Goal: Task Accomplishment & Management: Manage account settings

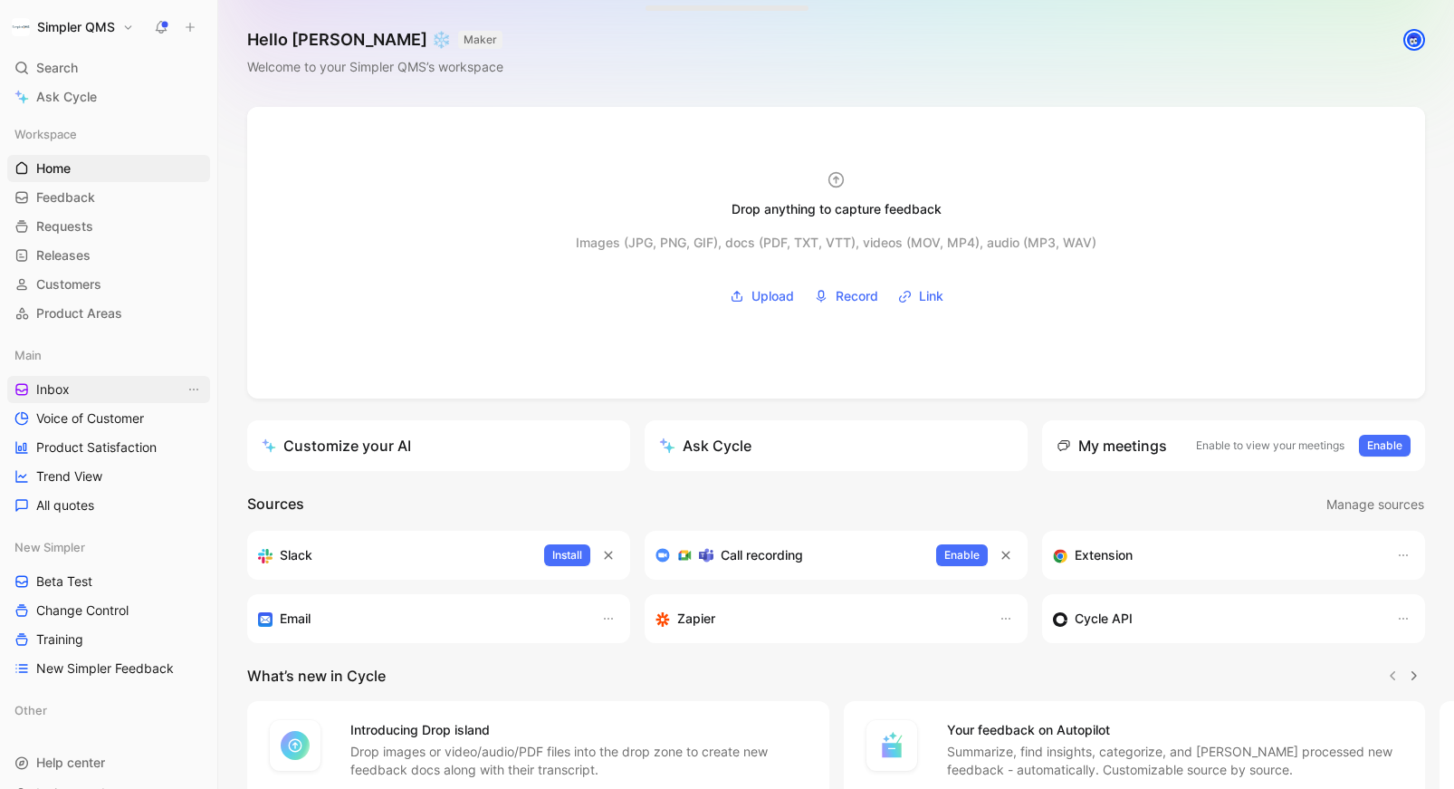
click at [38, 395] on span "Inbox" at bounding box center [53, 389] width 34 height 18
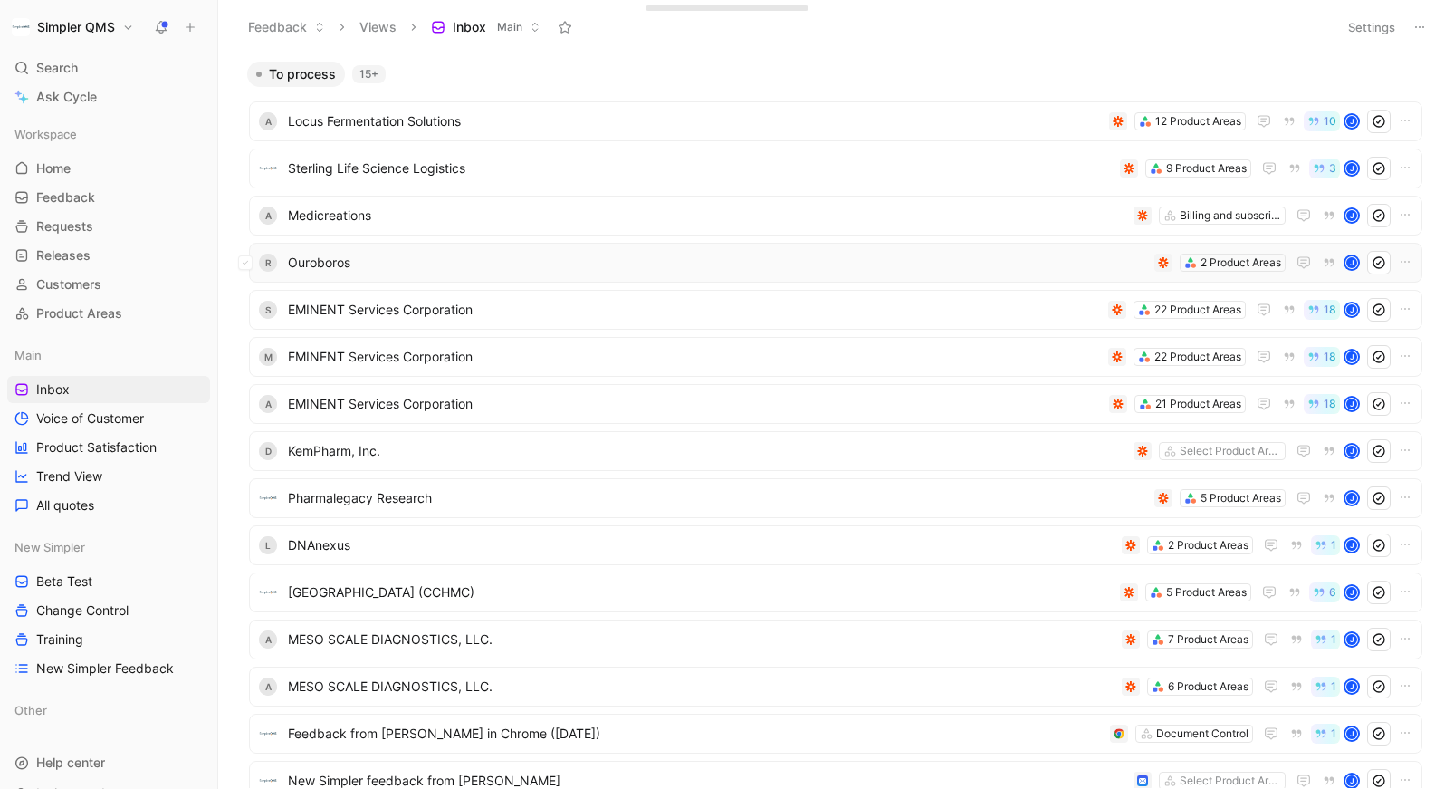
click at [572, 254] on span "Ouroboros" at bounding box center [717, 263] width 859 height 22
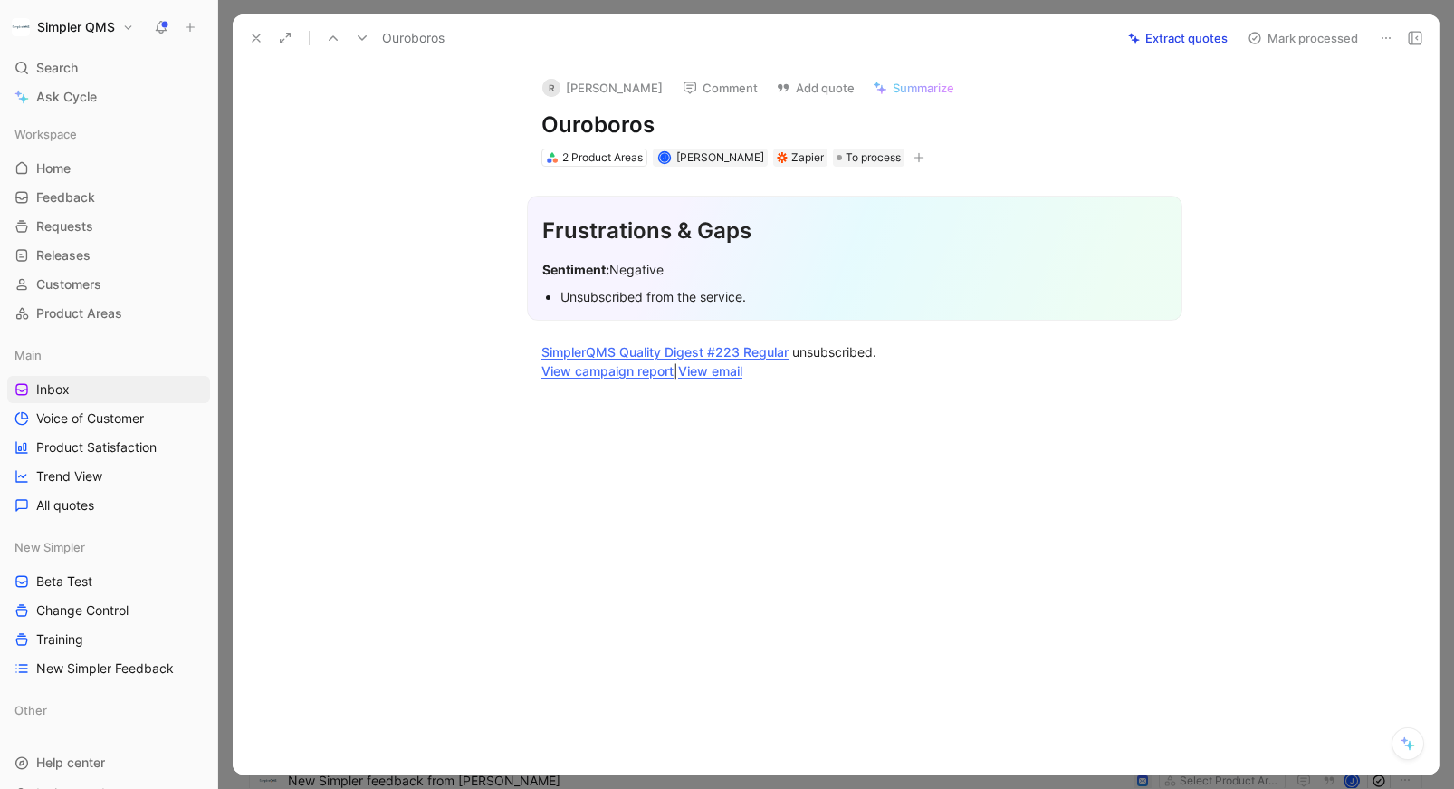
click at [1383, 36] on icon at bounding box center [1386, 38] width 14 height 14
click at [1301, 99] on div "Delete" at bounding box center [1308, 103] width 165 height 22
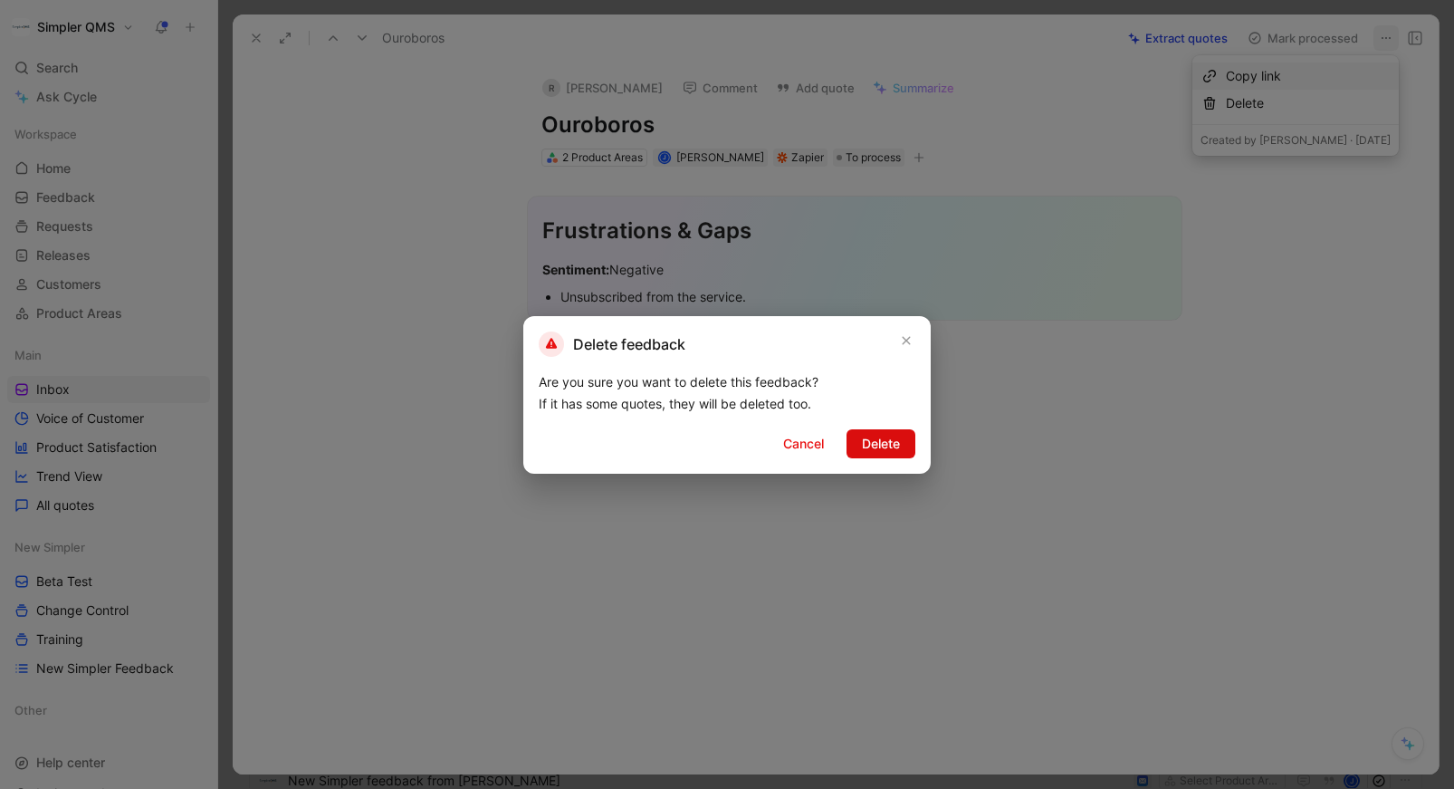
click at [879, 438] on span "Delete" at bounding box center [881, 444] width 38 height 22
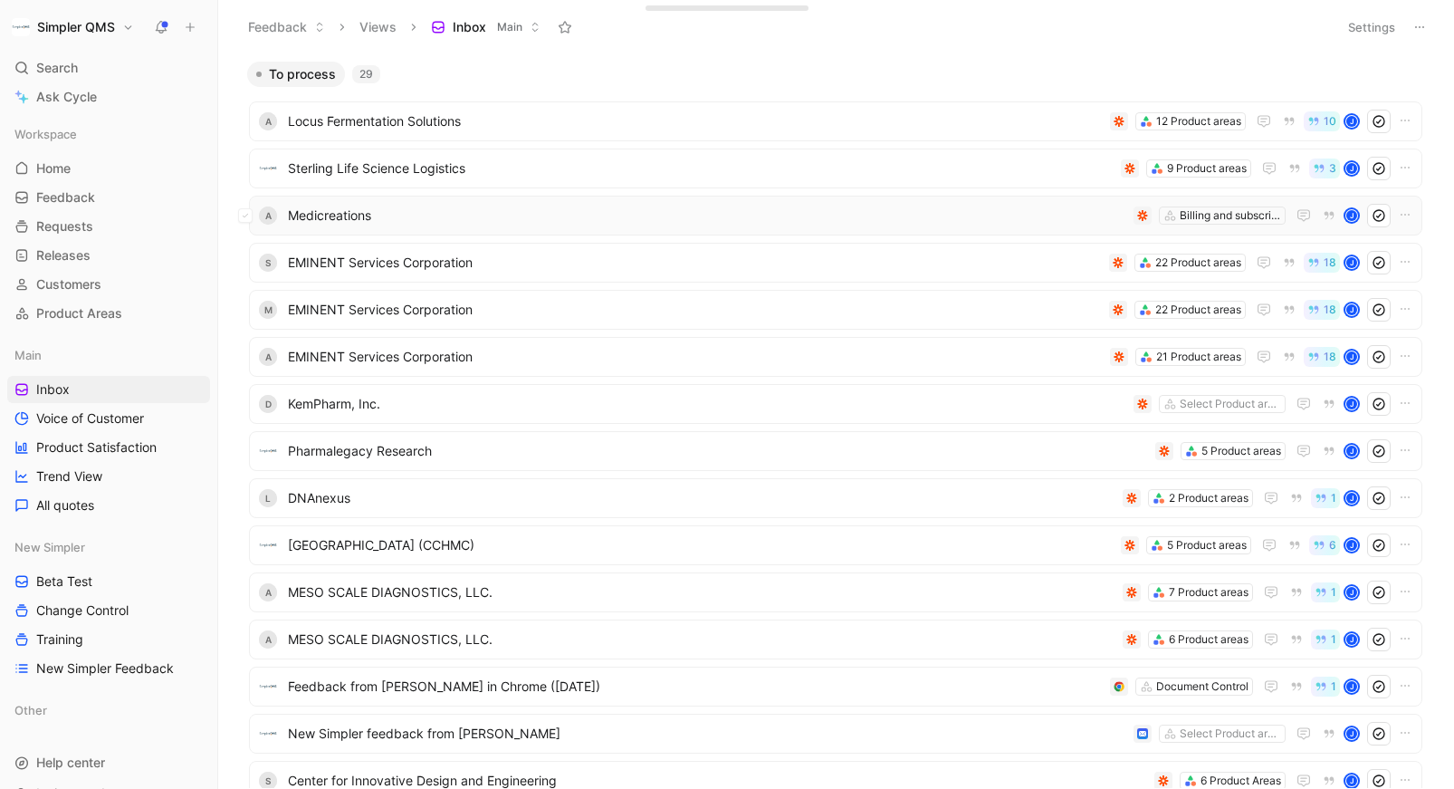
click at [803, 213] on span "Medicreations" at bounding box center [707, 216] width 839 height 22
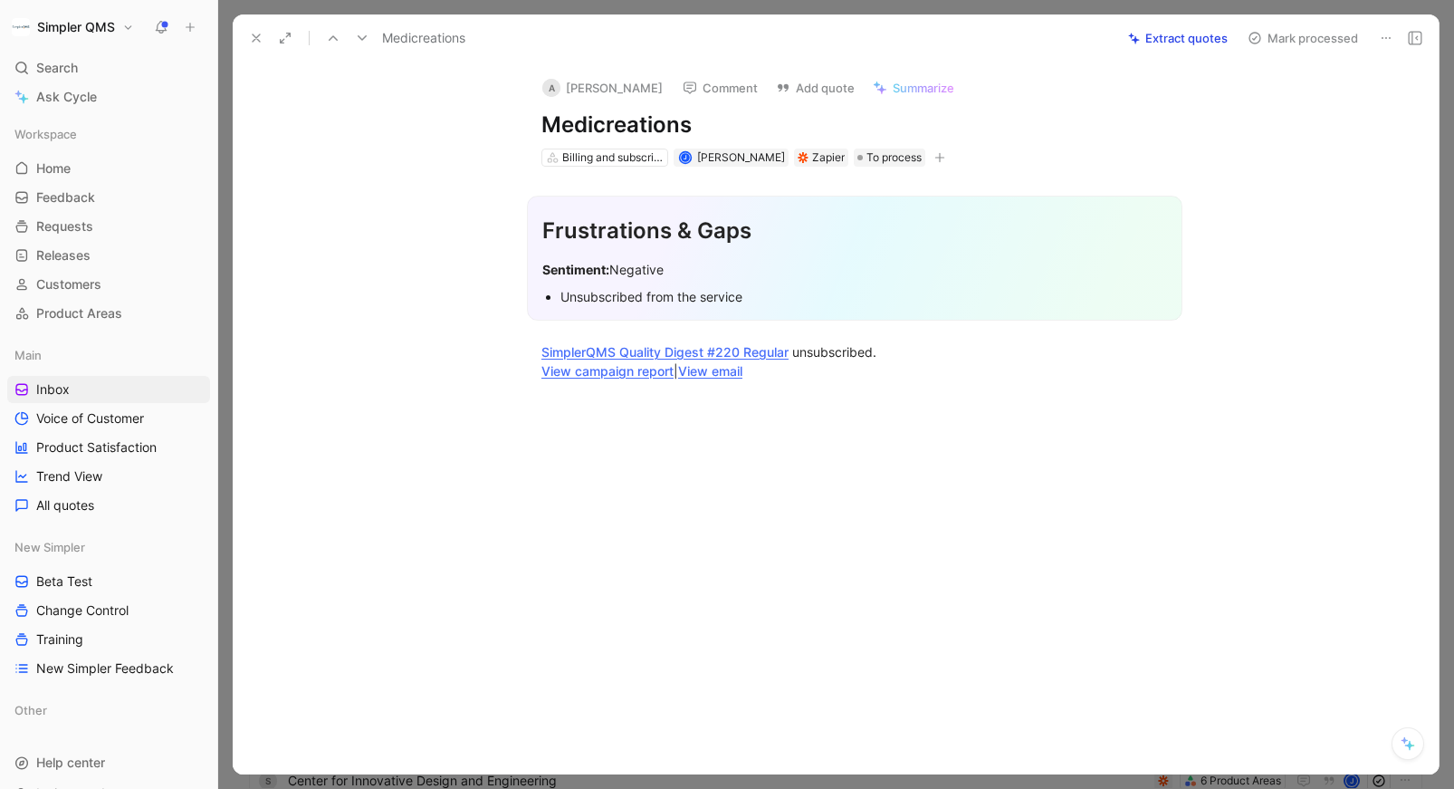
click at [1374, 37] on button at bounding box center [1386, 37] width 25 height 25
click at [1329, 97] on div "Delete" at bounding box center [1308, 103] width 165 height 22
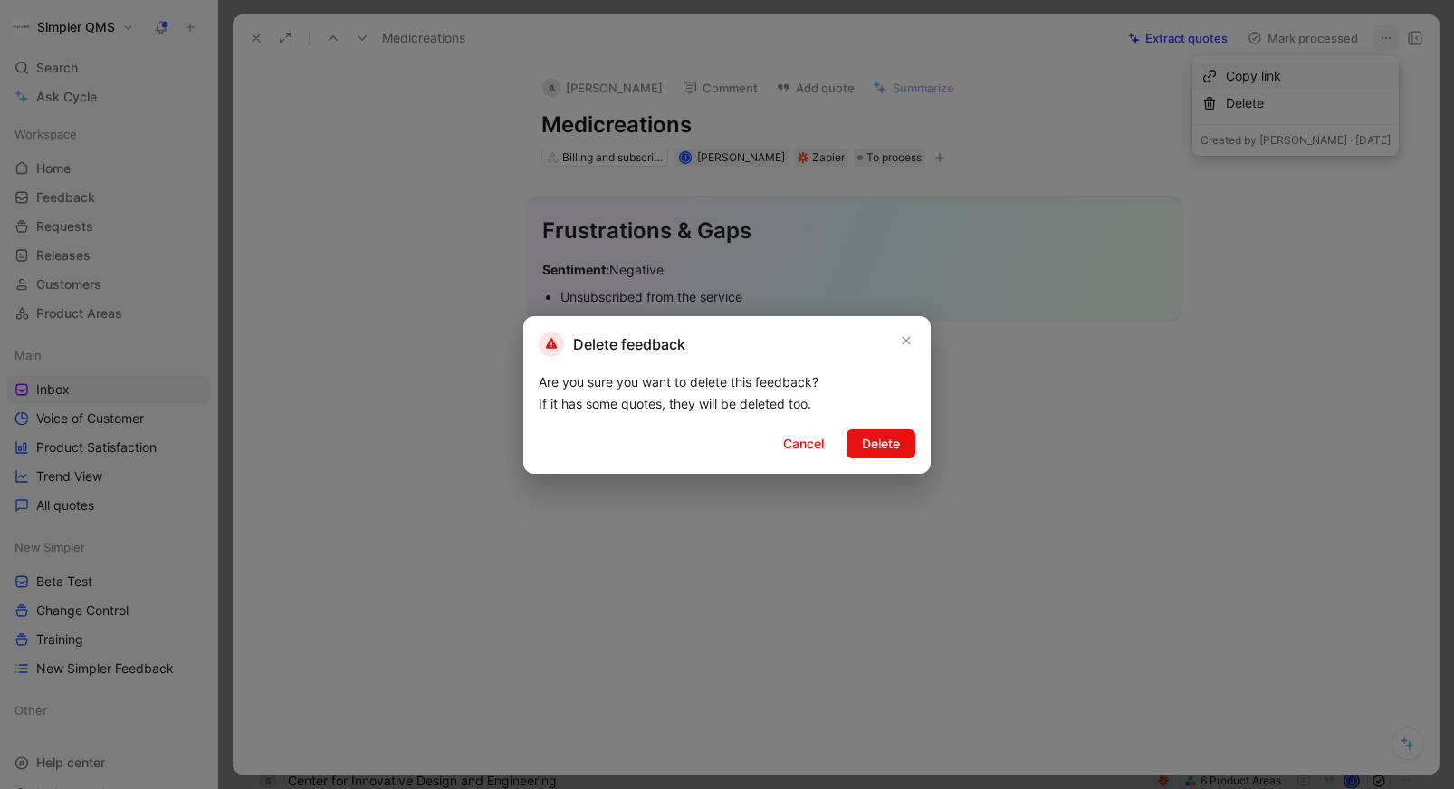
click at [905, 459] on div "Delete feedback Are you sure you want to delete this feedback? If it has some q…" at bounding box center [727, 395] width 408 height 158
click at [889, 433] on span "Delete" at bounding box center [881, 444] width 38 height 22
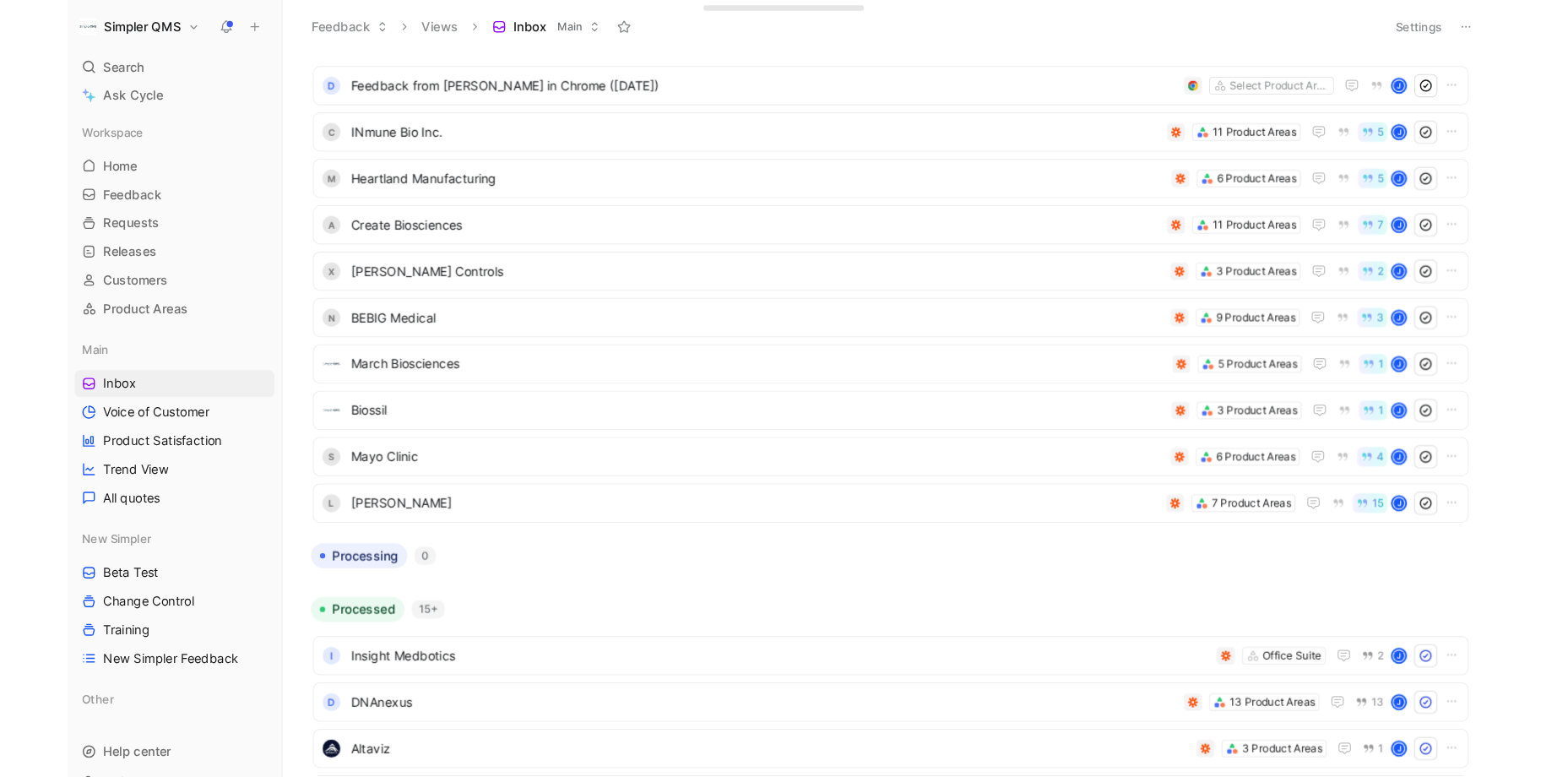
scroll to position [822, 0]
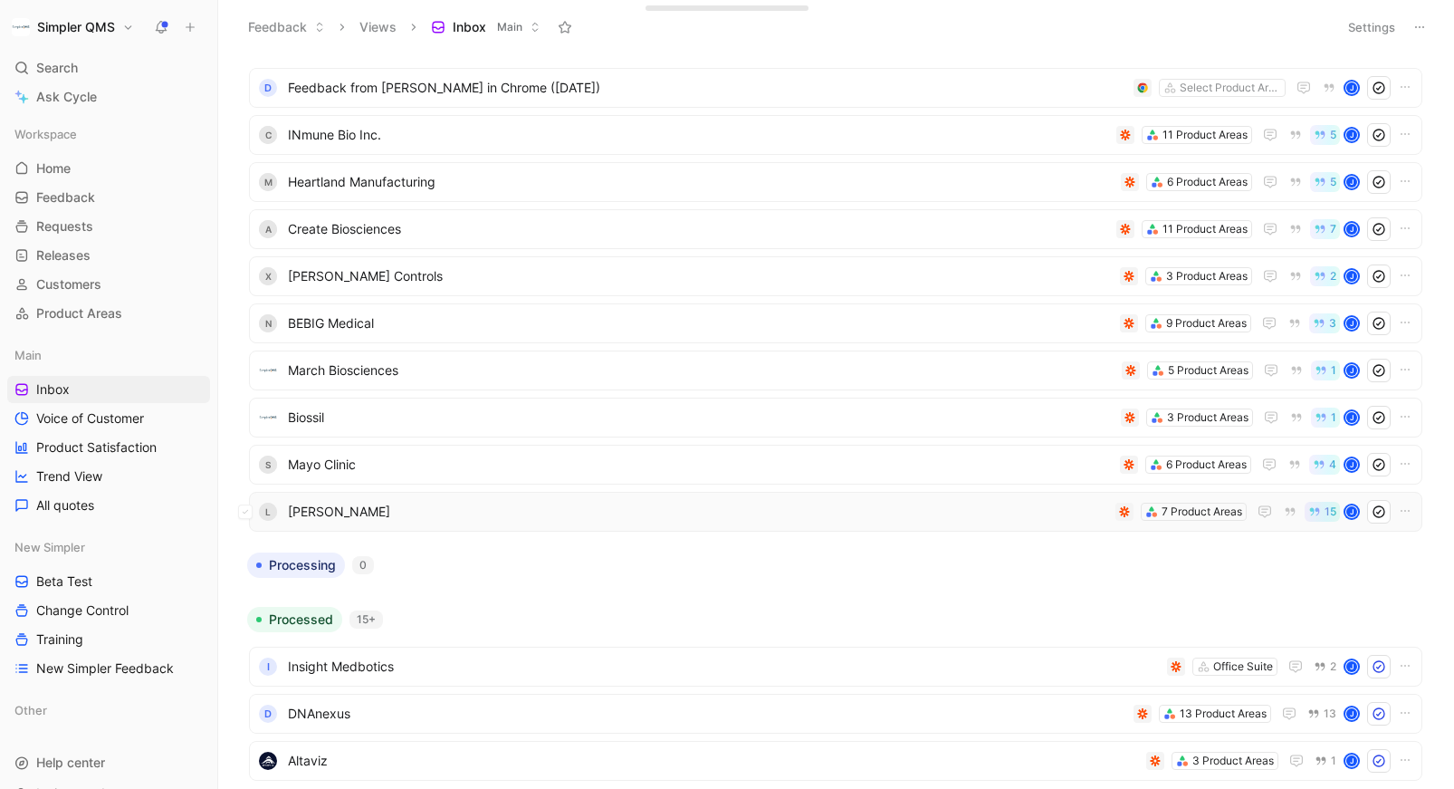
click at [897, 515] on span "[PERSON_NAME]" at bounding box center [698, 512] width 820 height 22
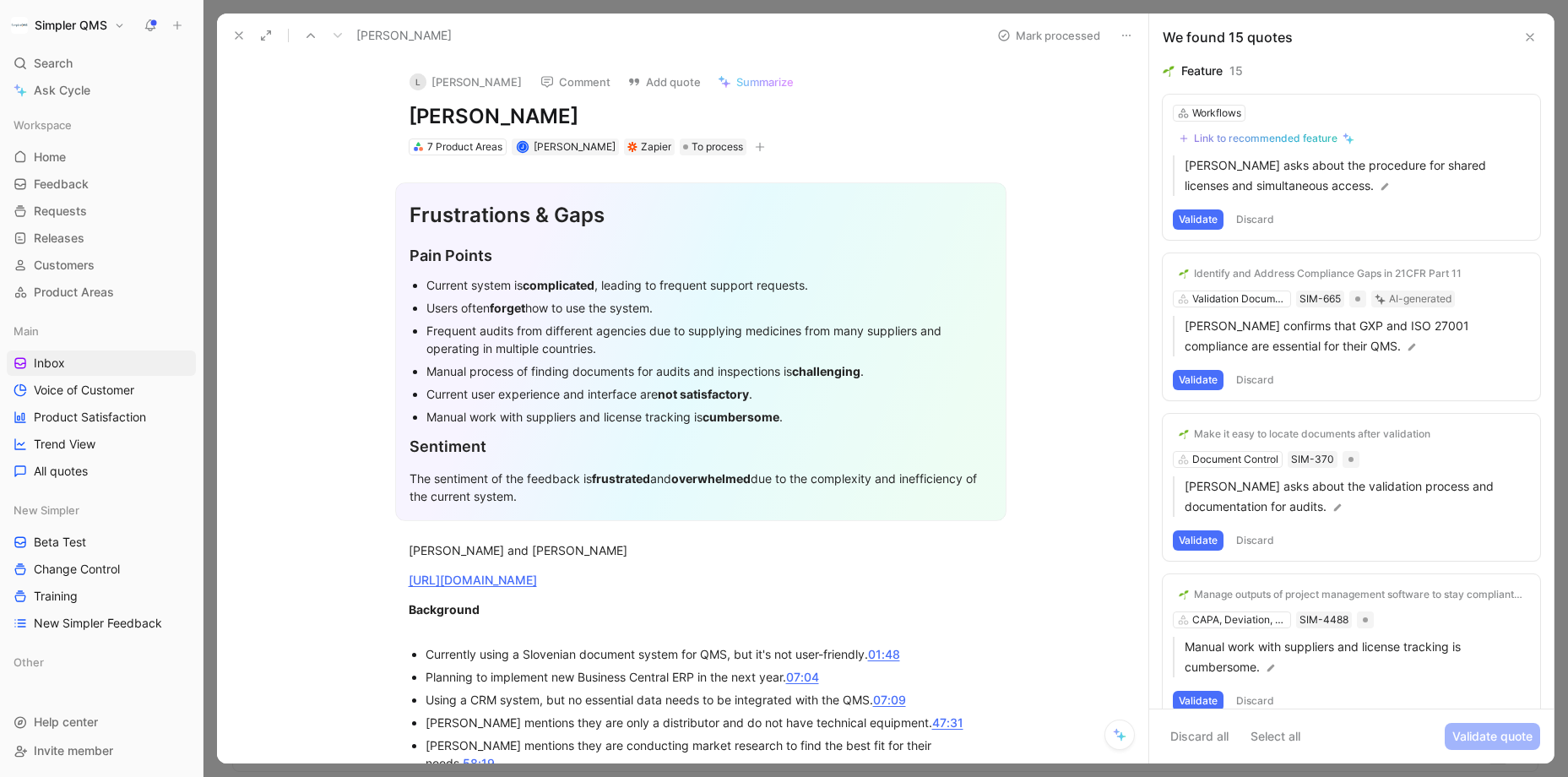
drag, startPoint x: 464, startPoint y: 118, endPoint x: 366, endPoint y: 118, distance: 98.0
click at [366, 118] on div "L [PERSON_NAME] Comment Add quote Summarize [PERSON_NAME] 7 Product Areas [PERS…" at bounding box center [682, 410] width 931 height 706
copy h1 "[PERSON_NAME]"
click at [354, 160] on button "Open" at bounding box center [351, 161] width 61 height 23
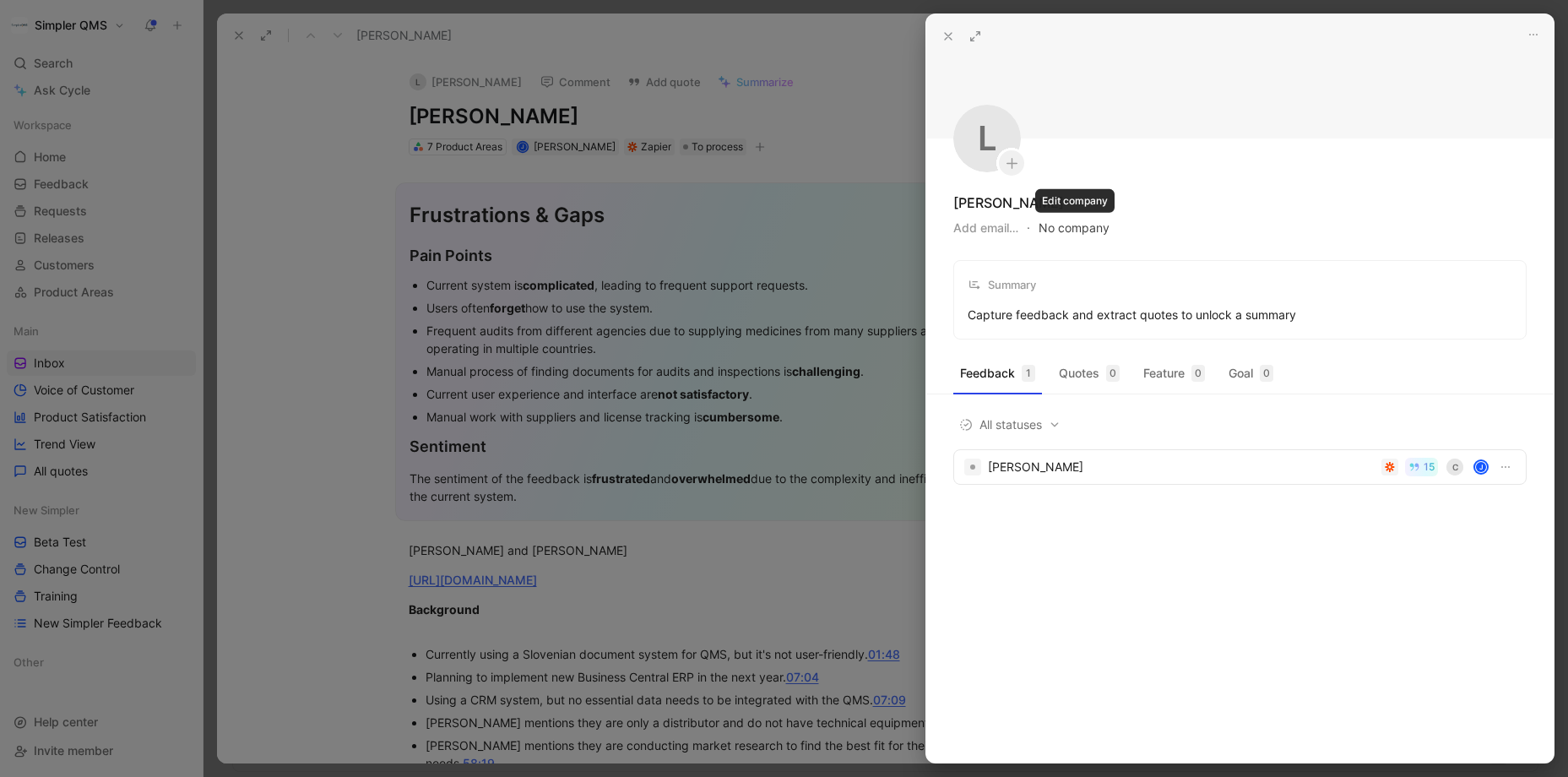
click at [1063, 225] on button "No company" at bounding box center [1074, 228] width 71 height 23
type input "[PERSON_NAME]"
click at [1102, 303] on div "[PERSON_NAME]" at bounding box center [1168, 297] width 197 height 21
click at [881, 118] on div at bounding box center [784, 388] width 1568 height 777
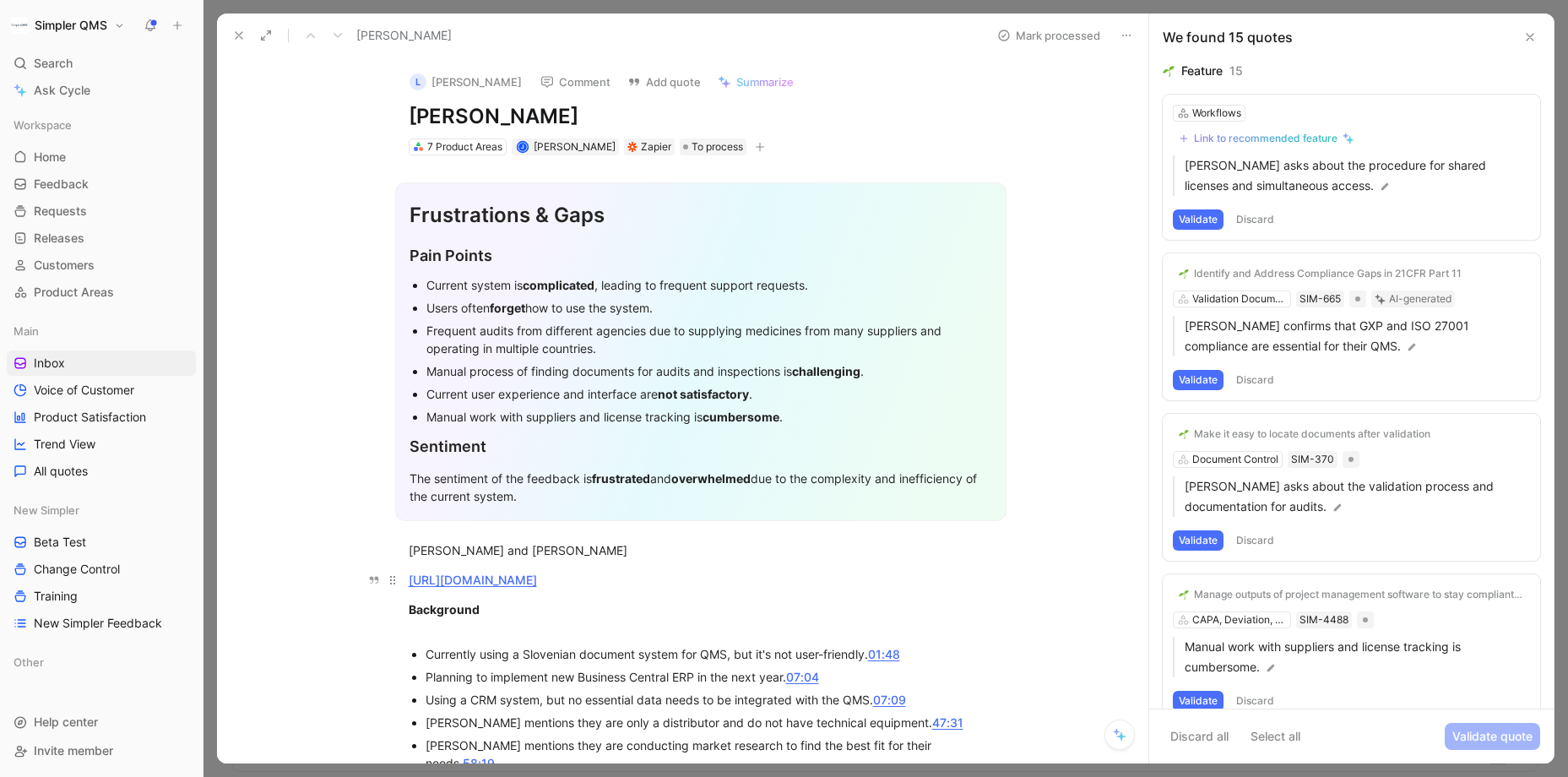
click at [864, 577] on div "[URL][DOMAIN_NAME]" at bounding box center [700, 579] width 585 height 18
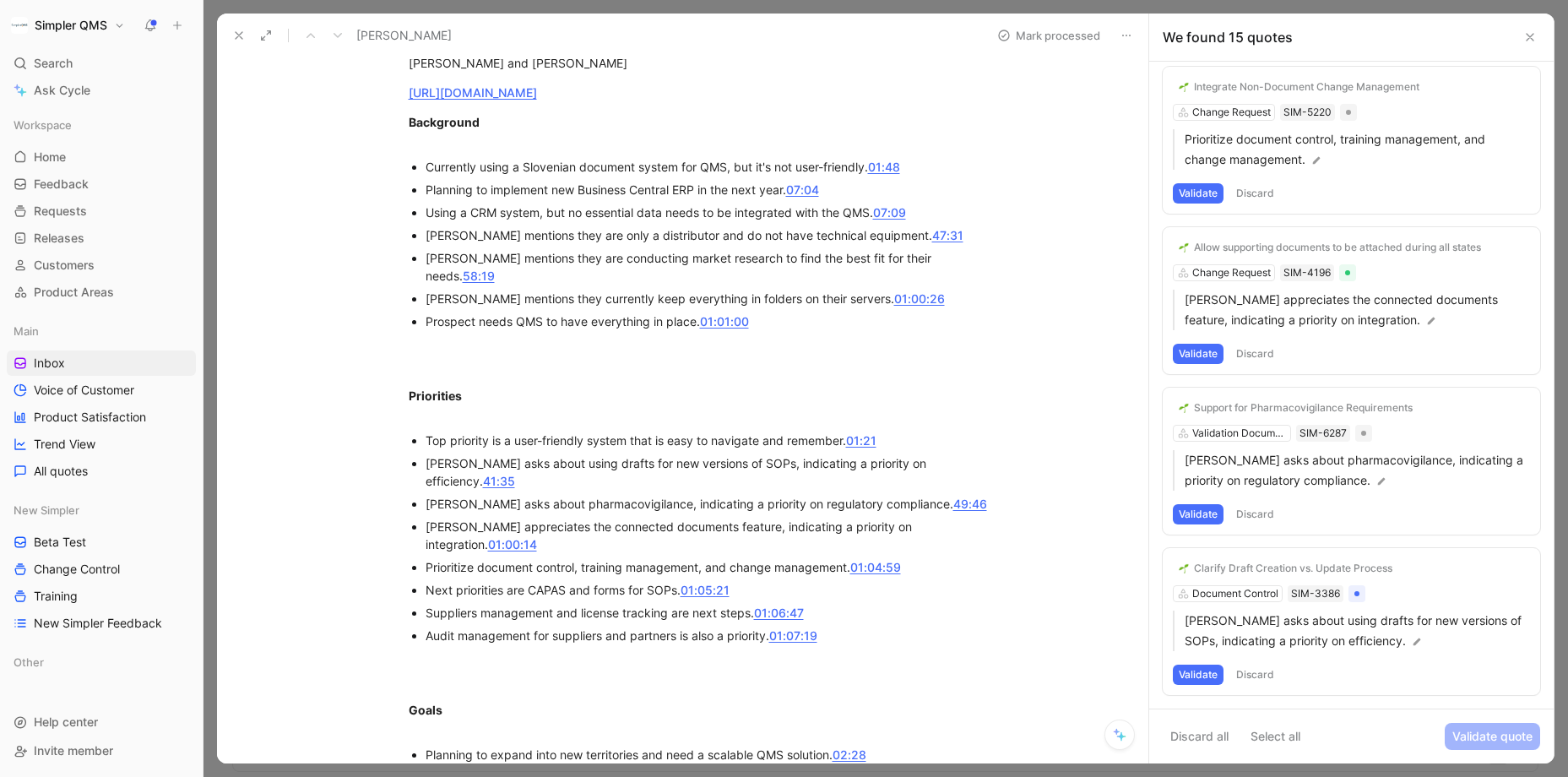
scroll to position [499, 0]
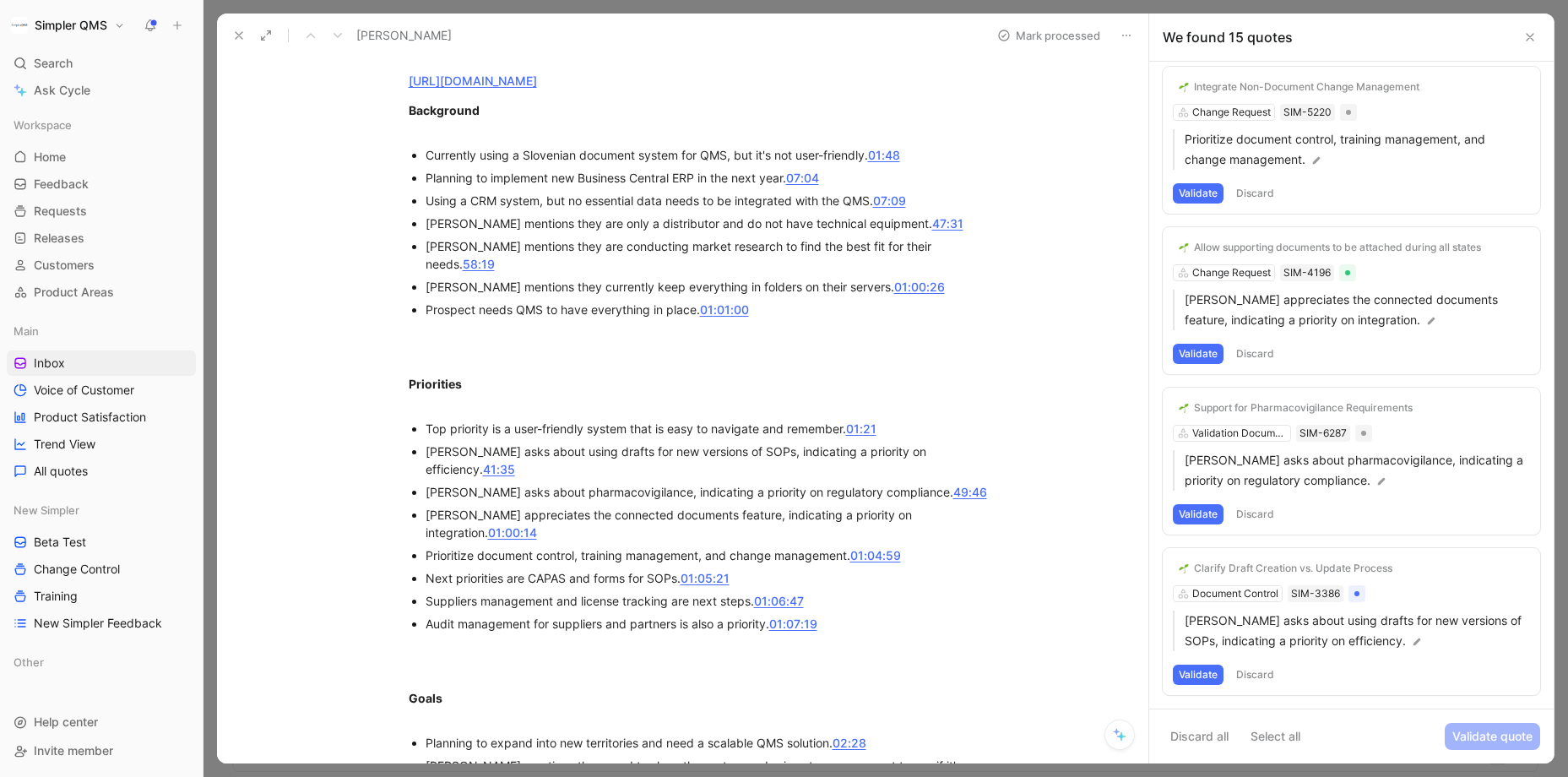
click at [1259, 671] on button "Discard" at bounding box center [1254, 675] width 49 height 21
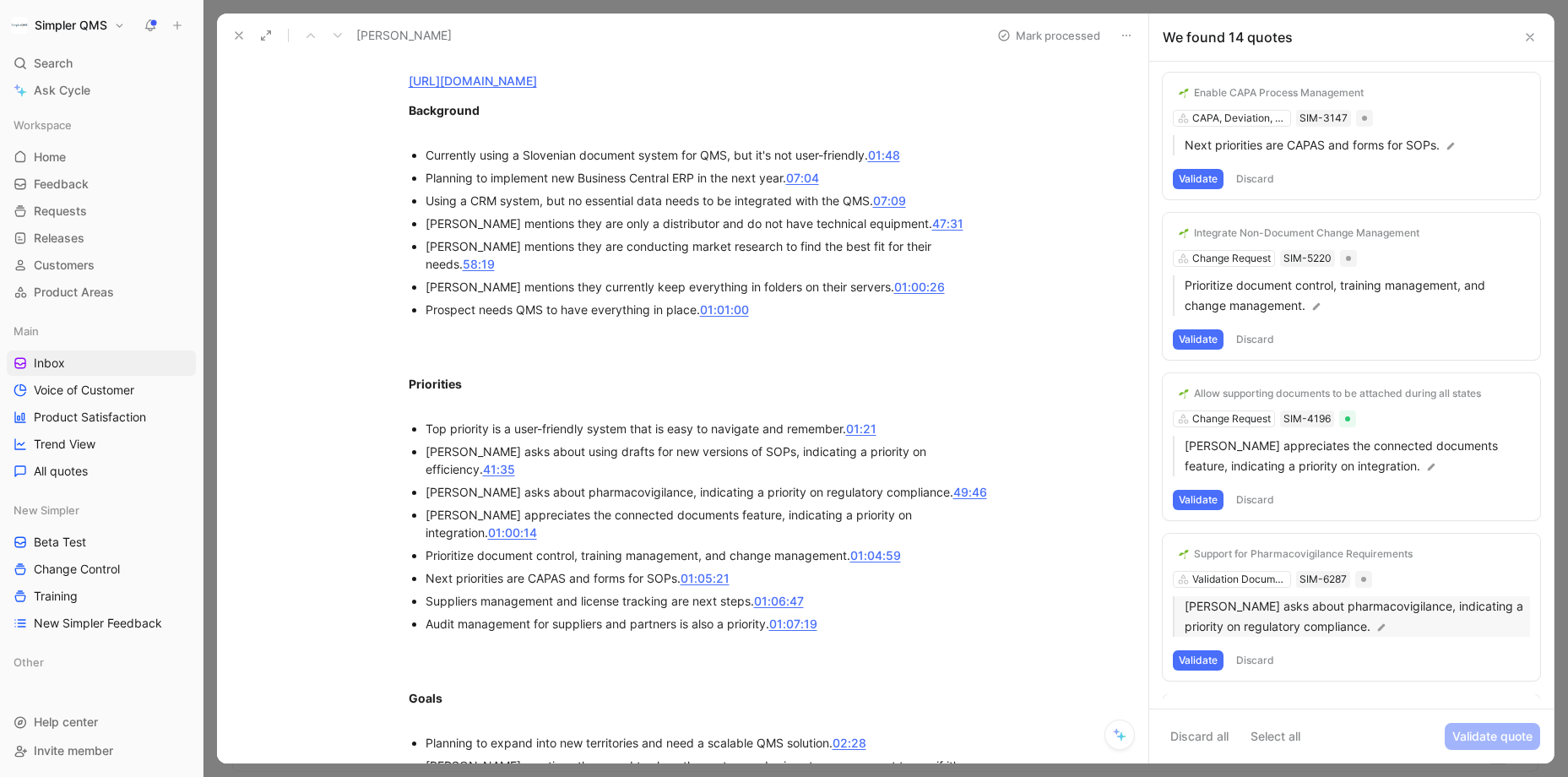
scroll to position [1612, 0]
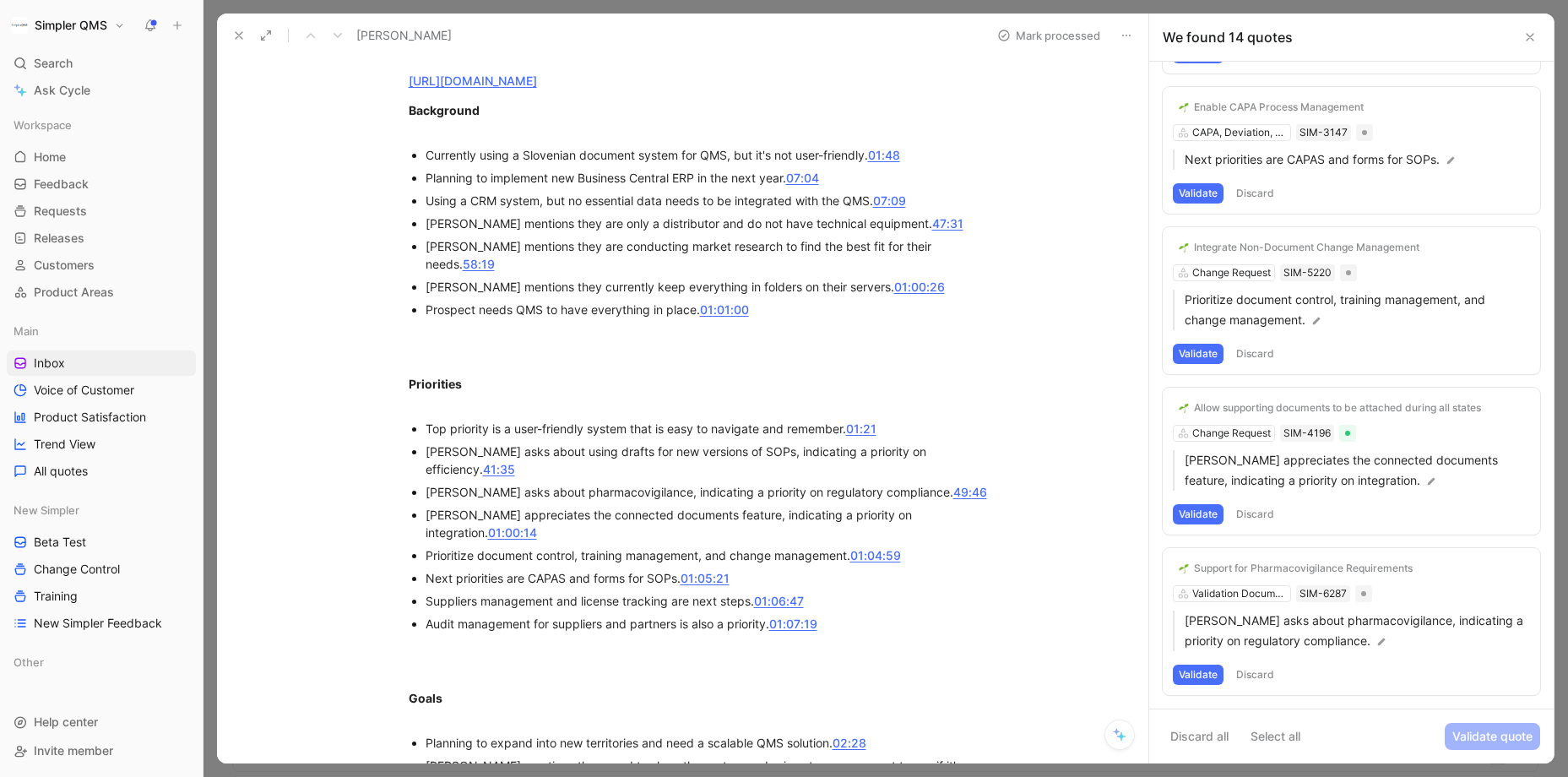
click at [1205, 669] on button "Validate" at bounding box center [1198, 675] width 50 height 21
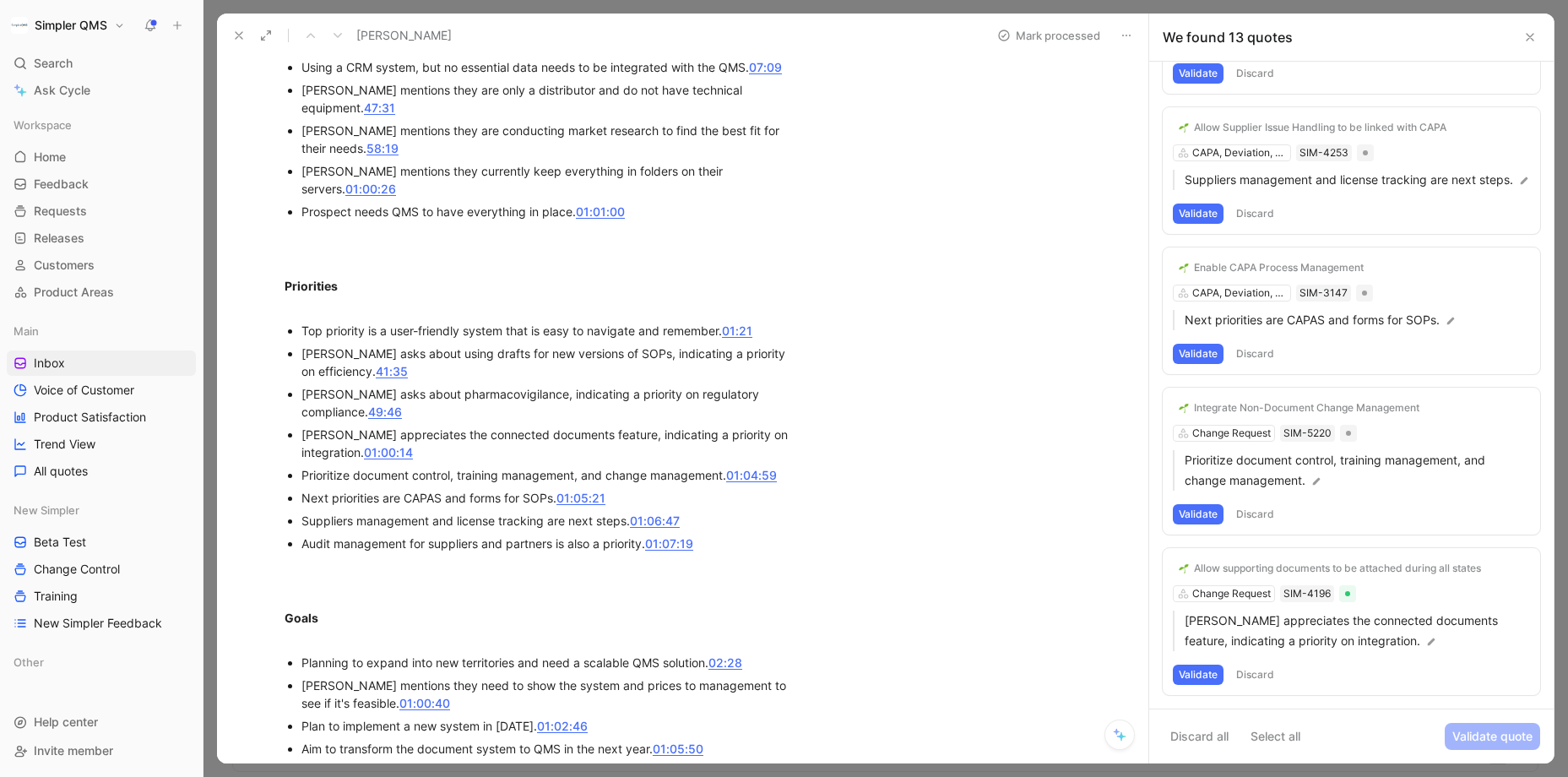
scroll to position [642, 0]
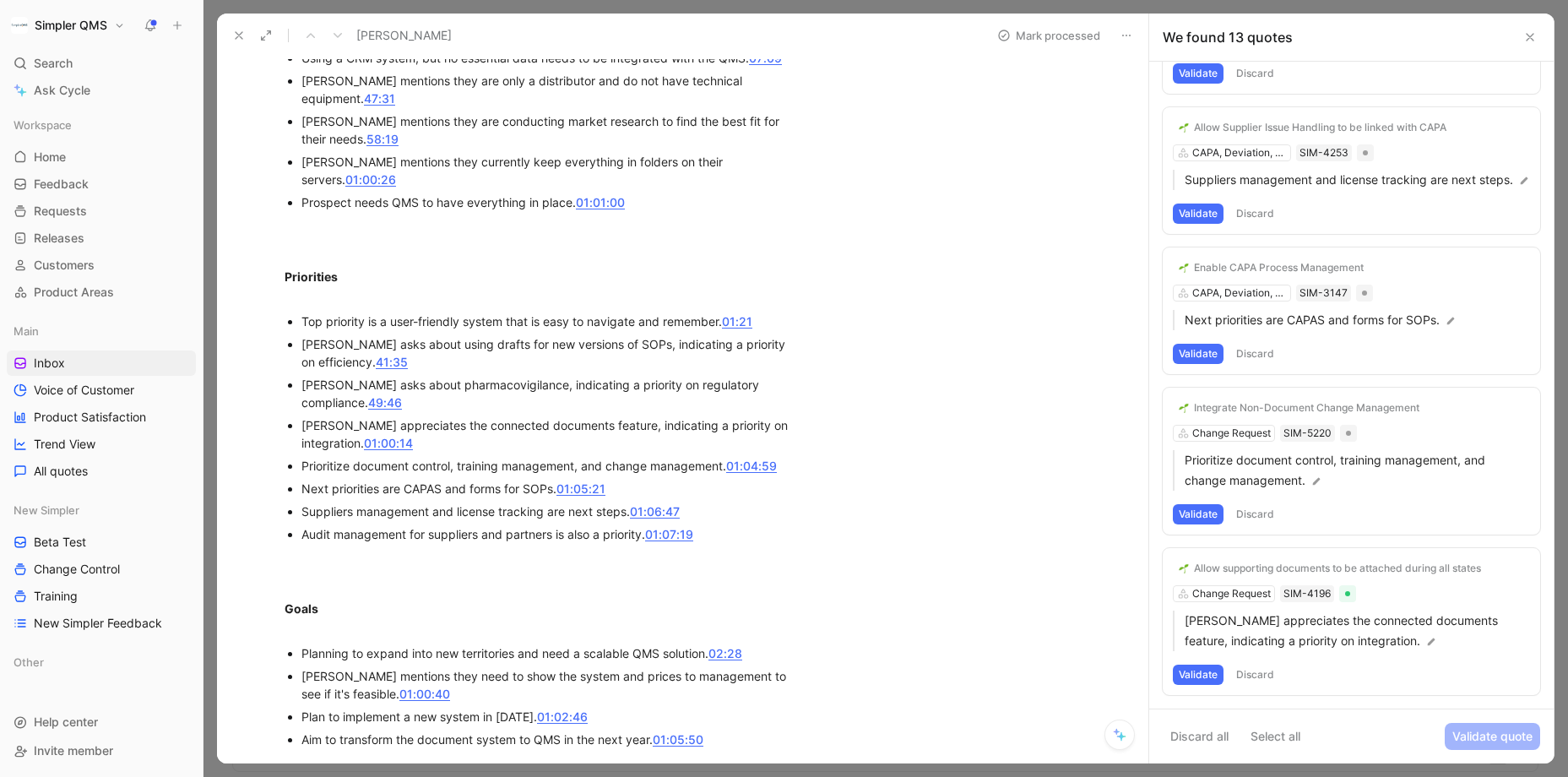
click at [1195, 671] on button "Validate" at bounding box center [1198, 675] width 50 height 21
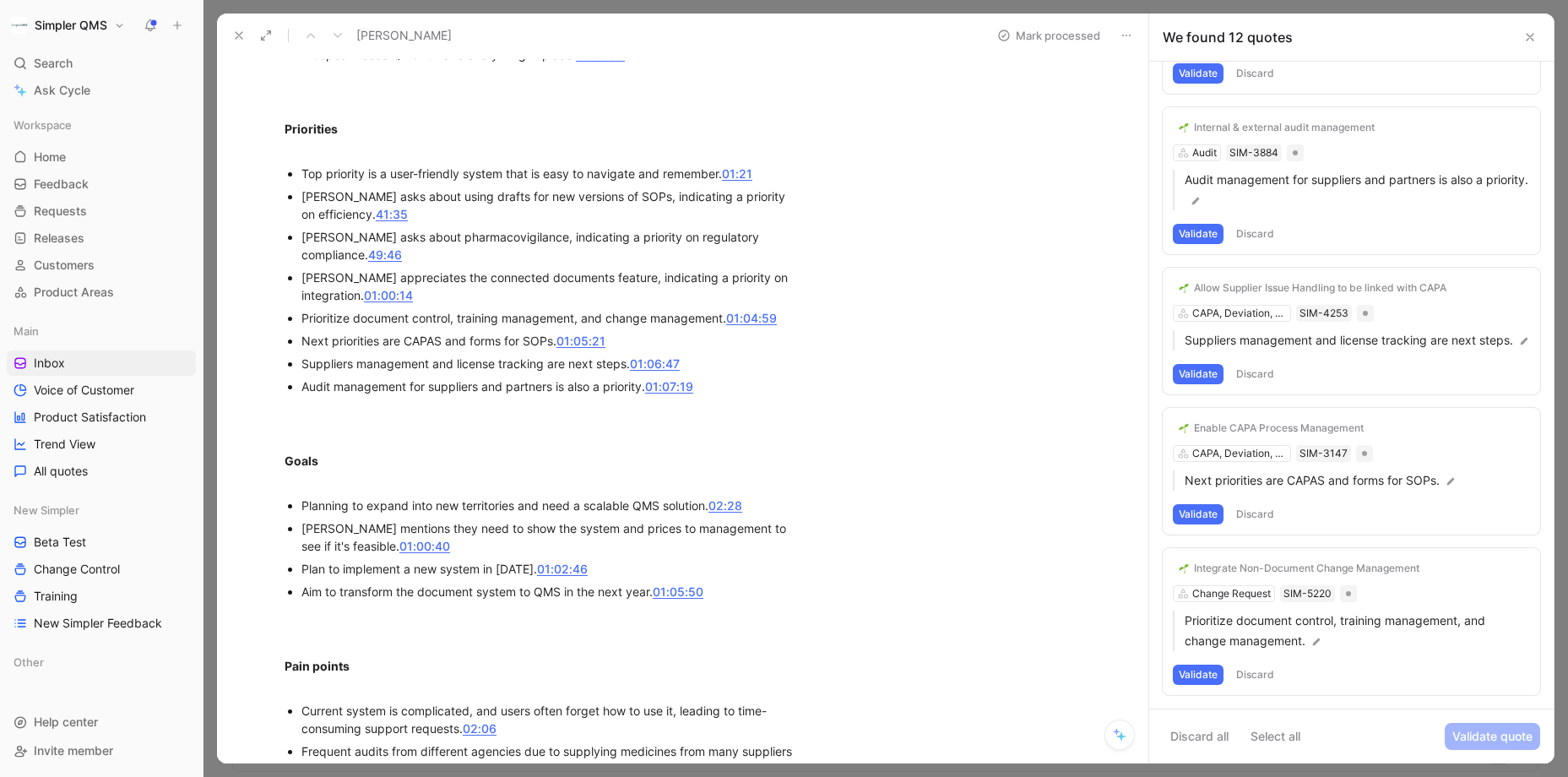
scroll to position [791, 0]
click at [1258, 671] on button "Discard" at bounding box center [1254, 675] width 49 height 21
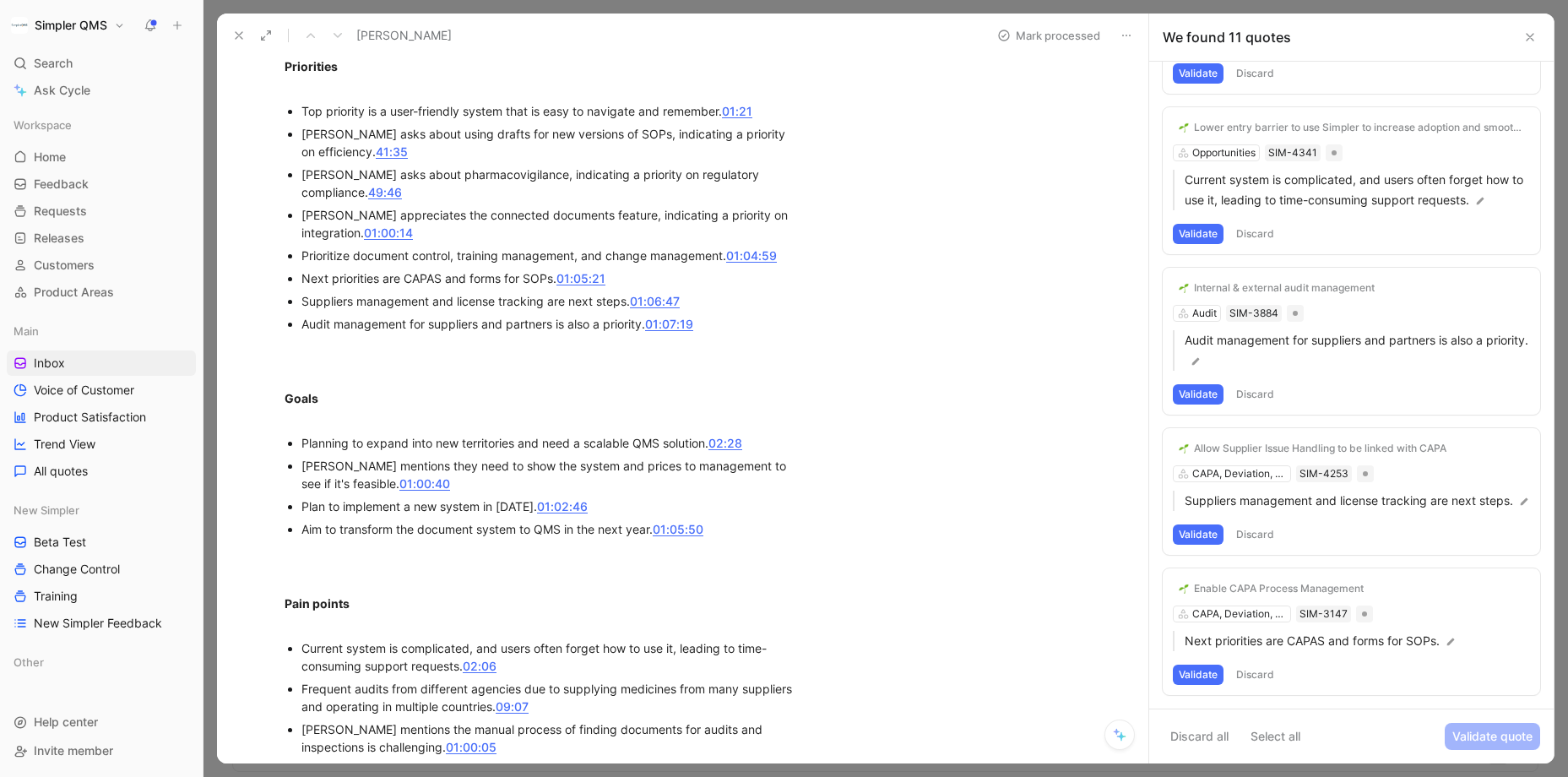
scroll to position [854, 0]
click at [1212, 678] on button "Validate" at bounding box center [1198, 675] width 50 height 21
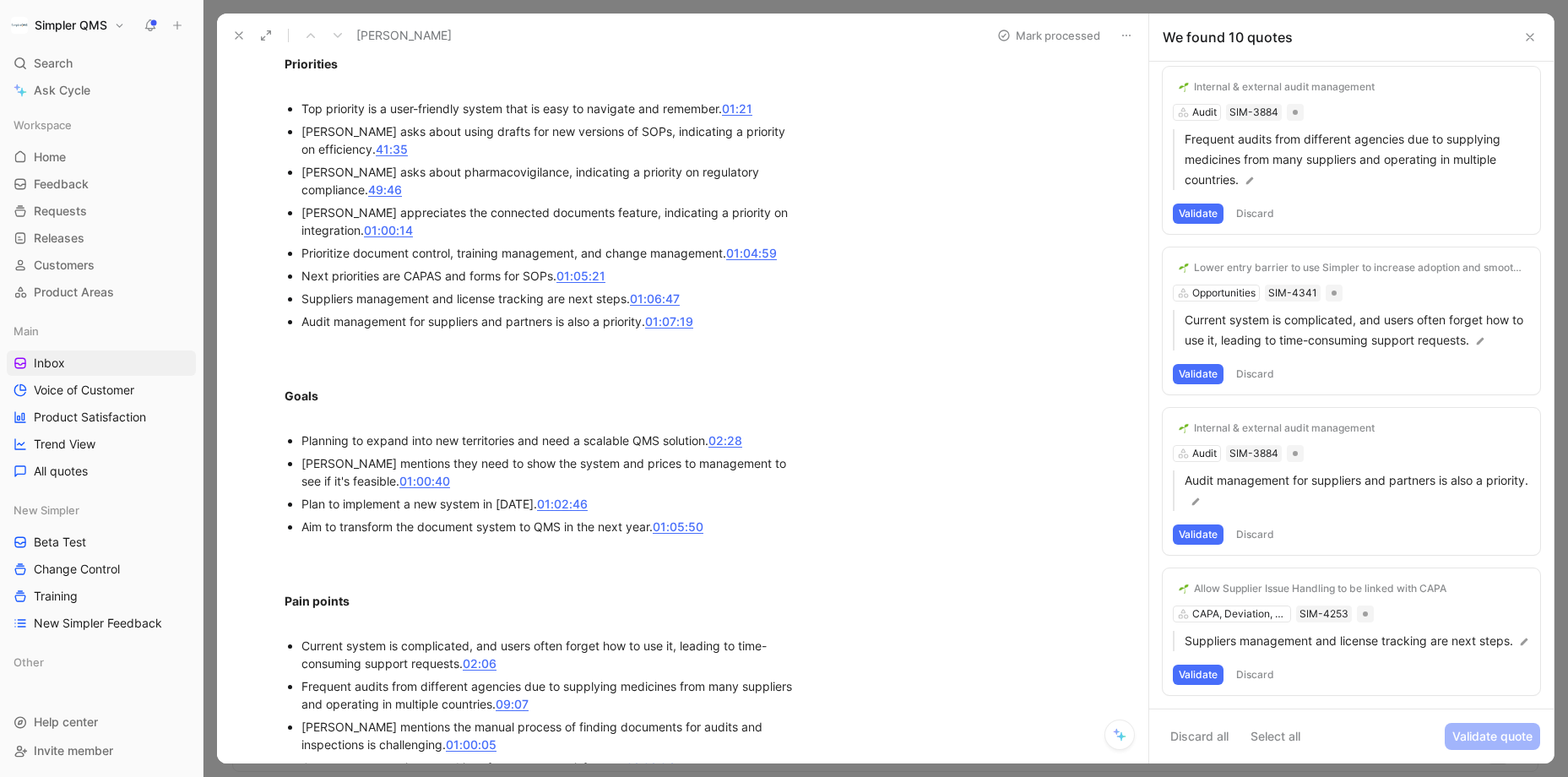
scroll to position [990, 0]
click at [1196, 671] on button "Validate" at bounding box center [1198, 675] width 50 height 21
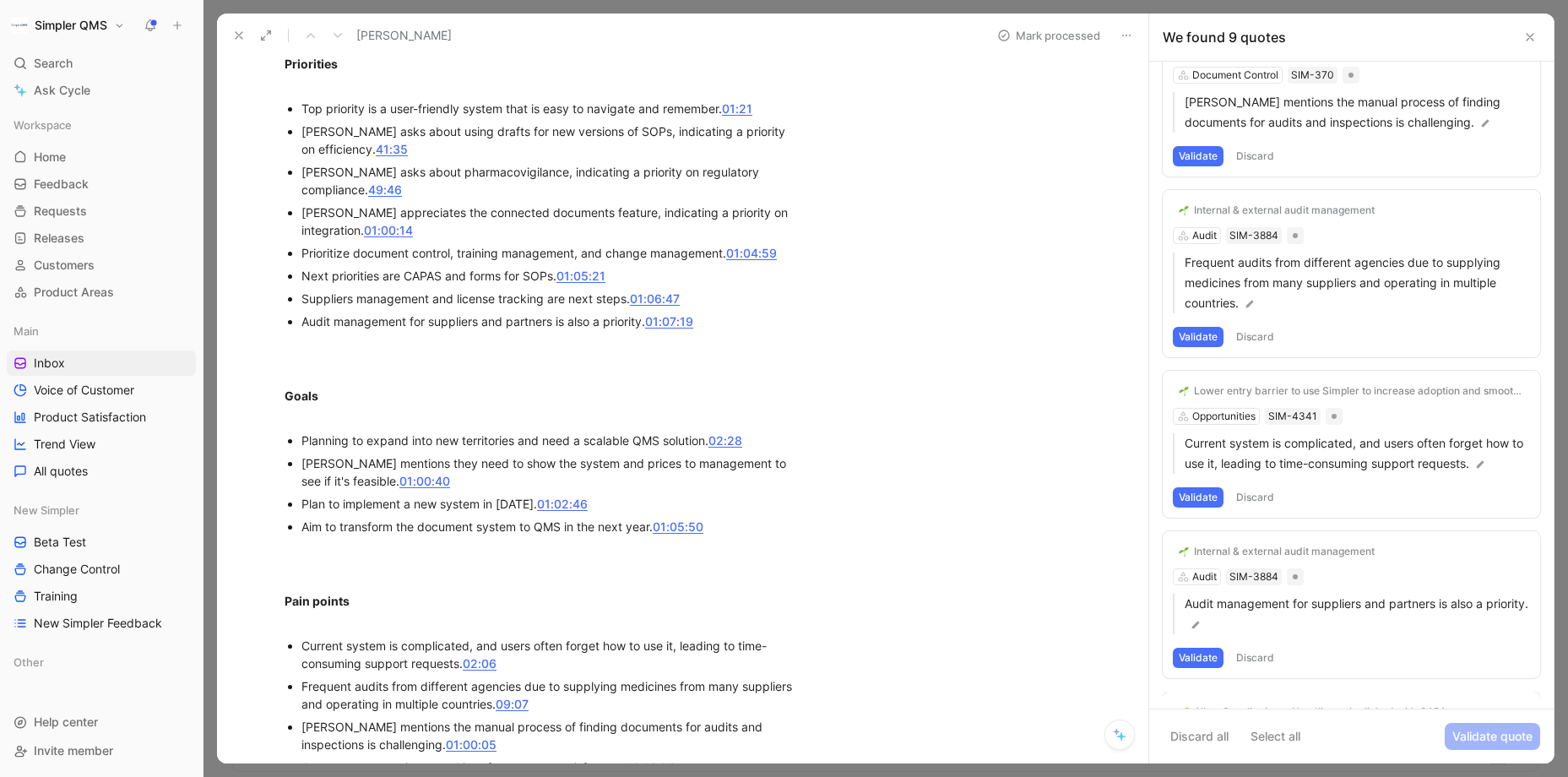
scroll to position [829, 0]
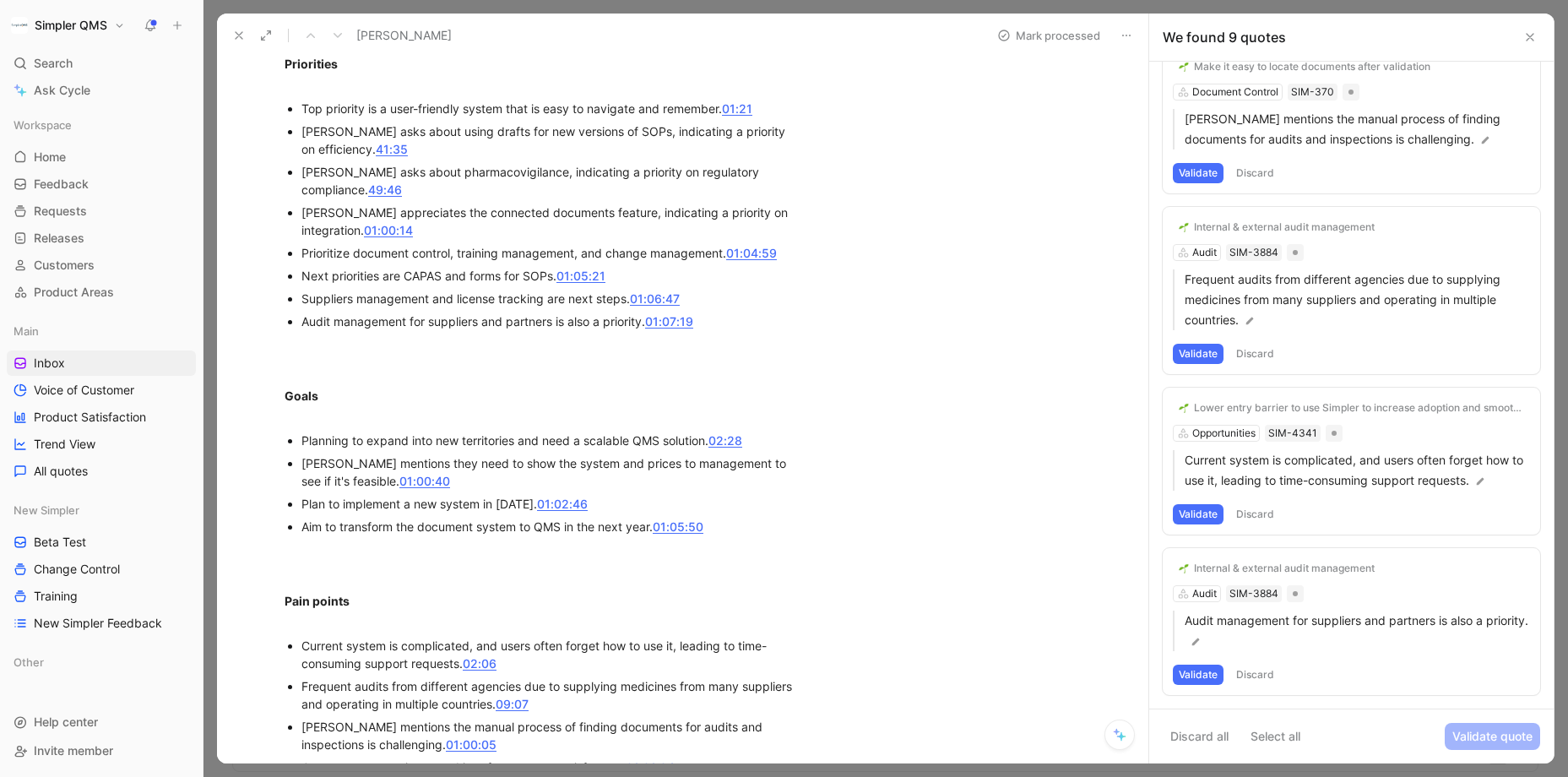
click at [1200, 671] on button "Validate" at bounding box center [1198, 675] width 50 height 21
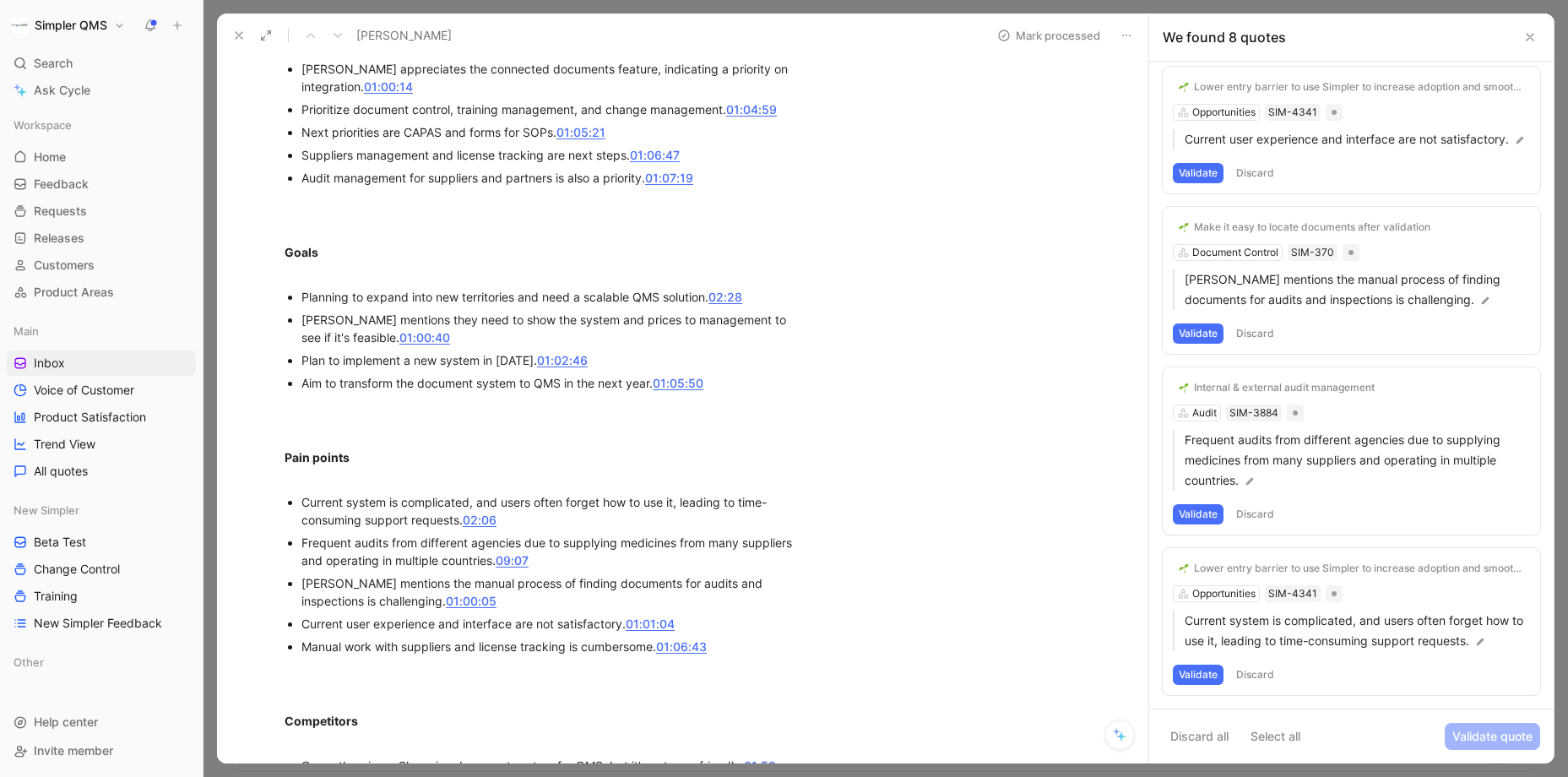
scroll to position [999, 0]
click at [1263, 673] on button "Discard" at bounding box center [1254, 675] width 49 height 21
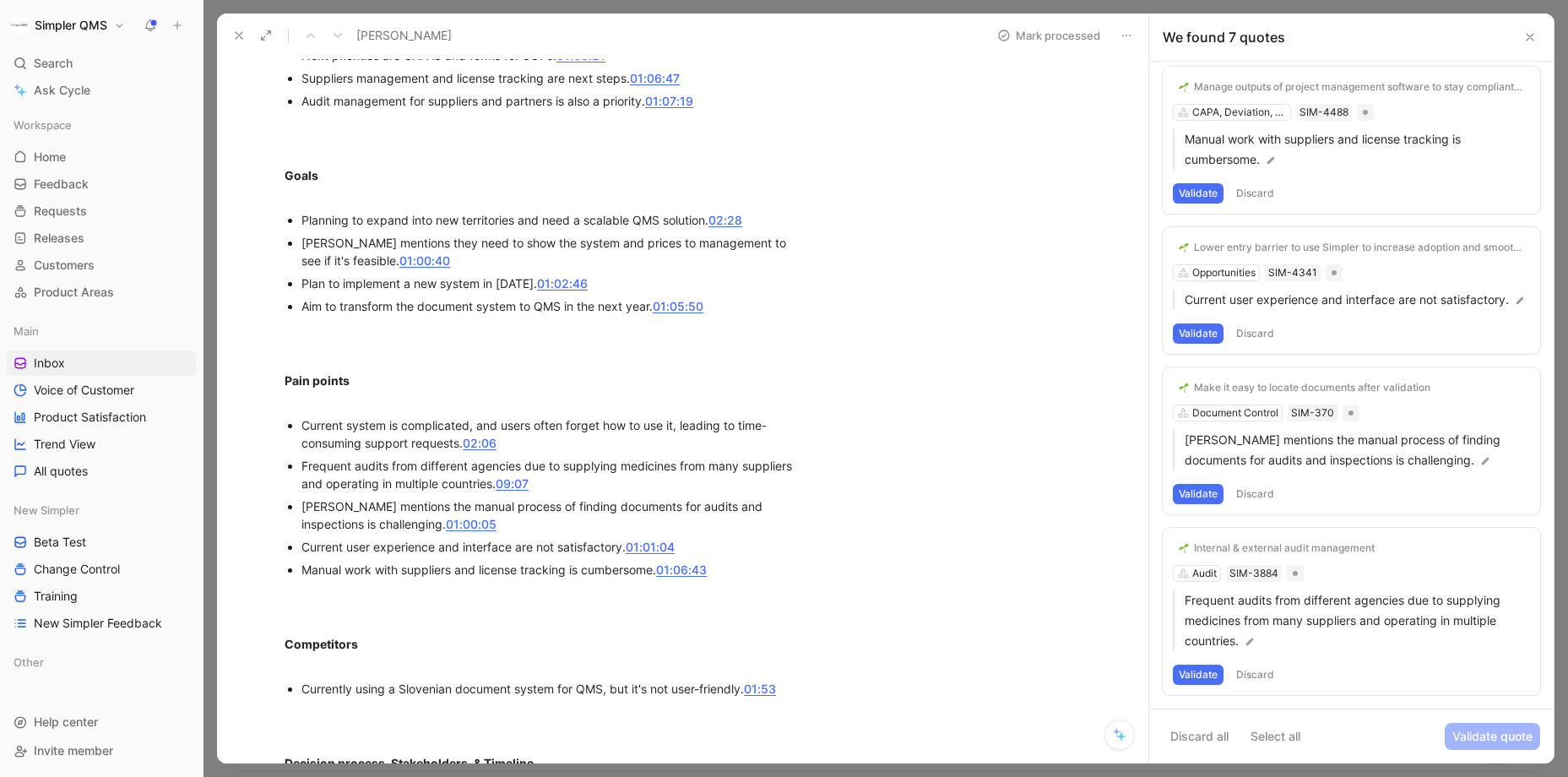
scroll to position [1077, 0]
click at [1198, 675] on button "Validate" at bounding box center [1198, 675] width 50 height 21
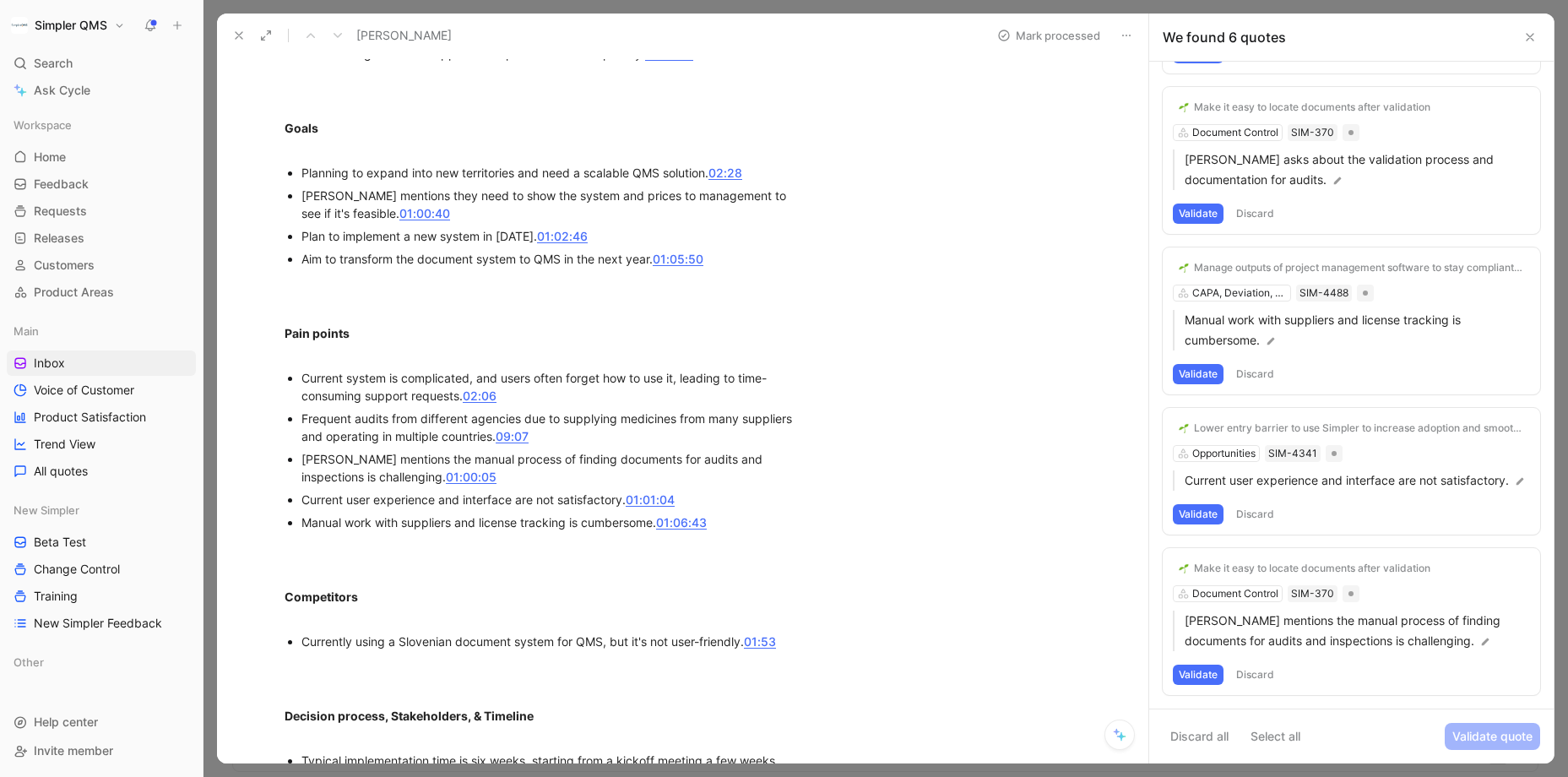
scroll to position [1125, 0]
click at [1247, 595] on div "Make it easy to locate documents after validation Document Control SIM-370 [PER…" at bounding box center [1351, 622] width 378 height 147
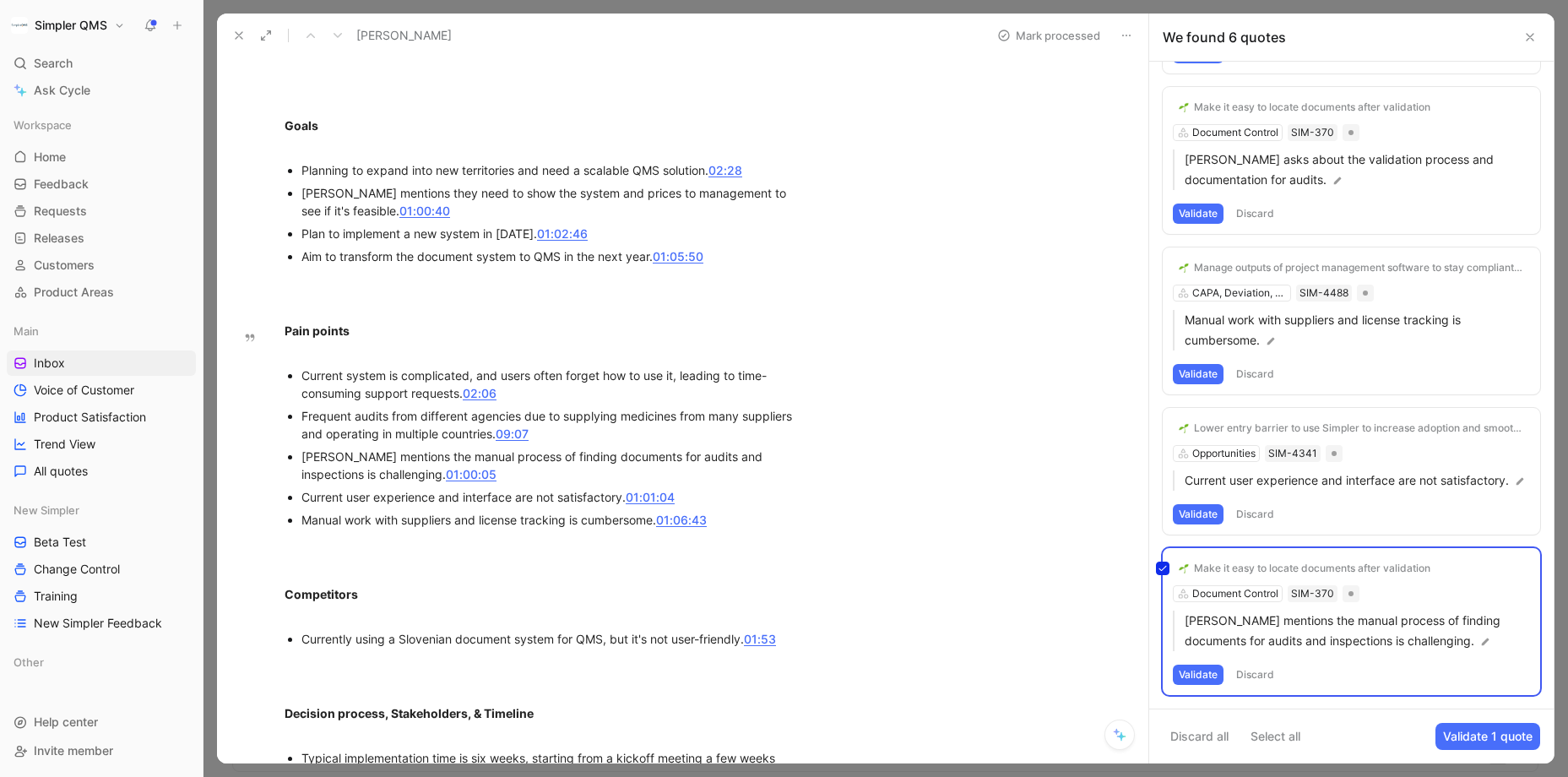
click at [1283, 574] on div "Make it easy to locate documents after validation Document Control SIM-370 [PER…" at bounding box center [1351, 622] width 378 height 147
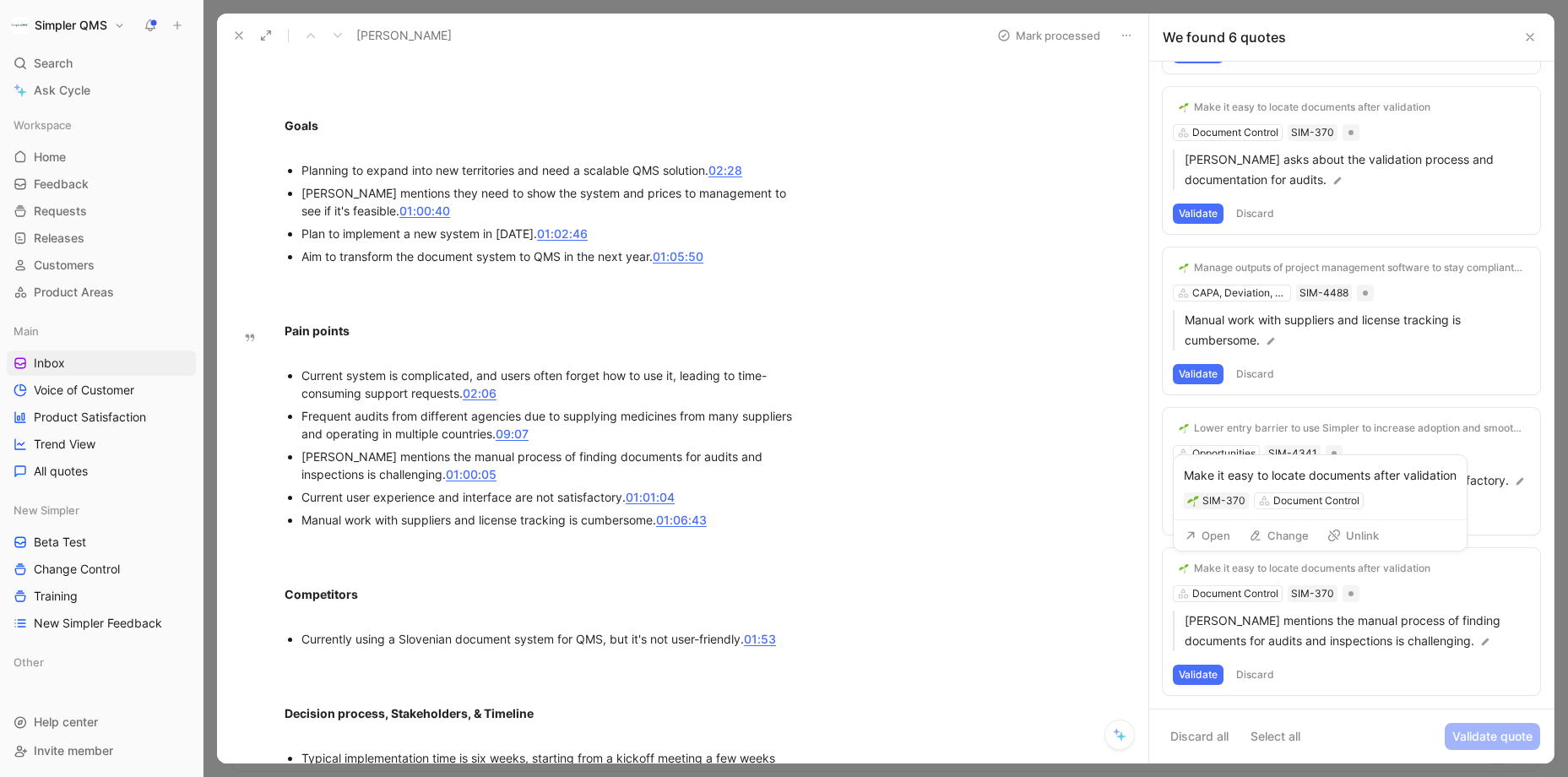
click at [1292, 538] on button "Change" at bounding box center [1278, 534] width 76 height 23
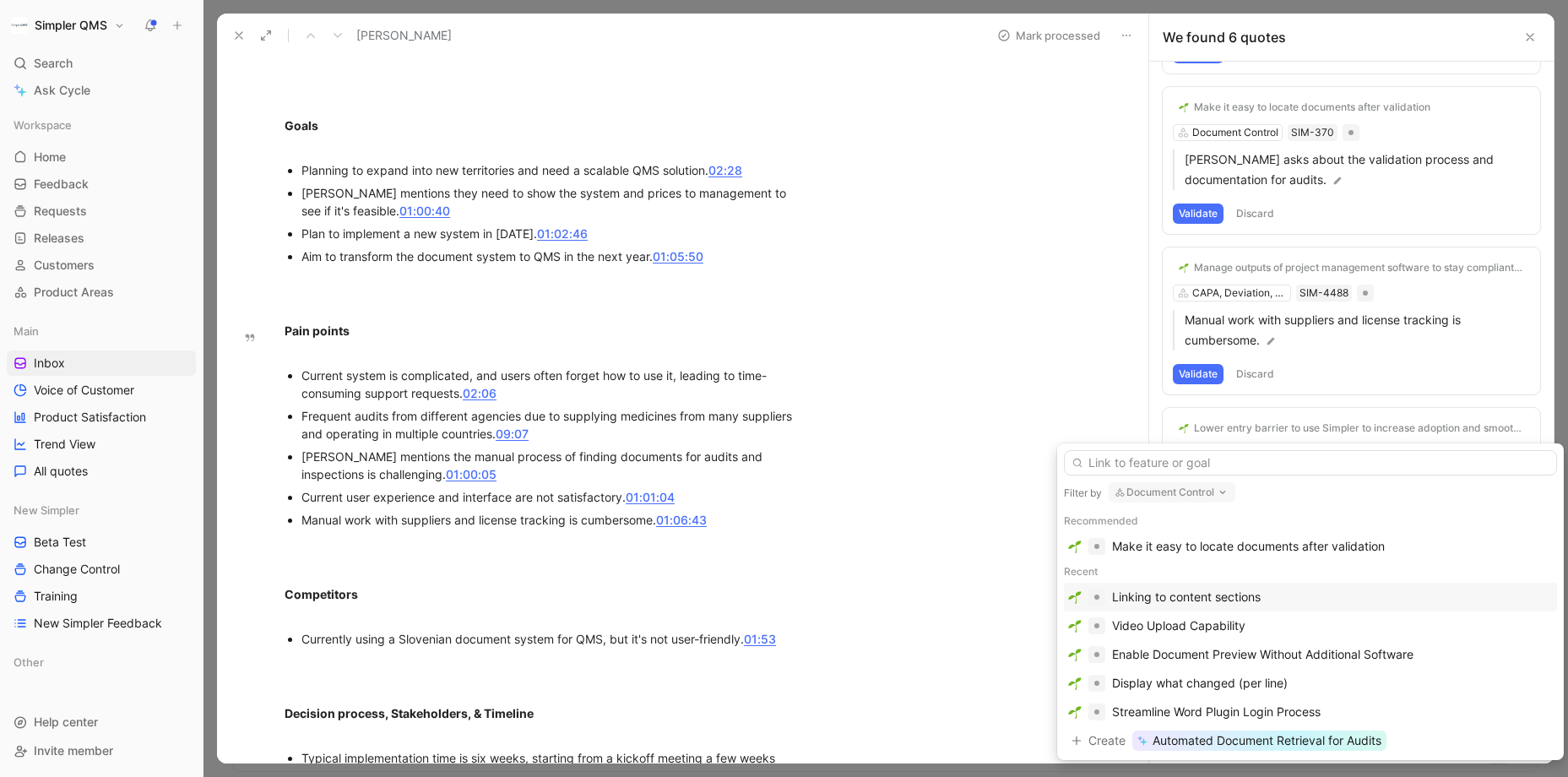
click at [1205, 489] on button "Document Control" at bounding box center [1172, 493] width 127 height 21
type input "au"
click at [1155, 425] on div "Au dit" at bounding box center [1232, 435] width 232 height 21
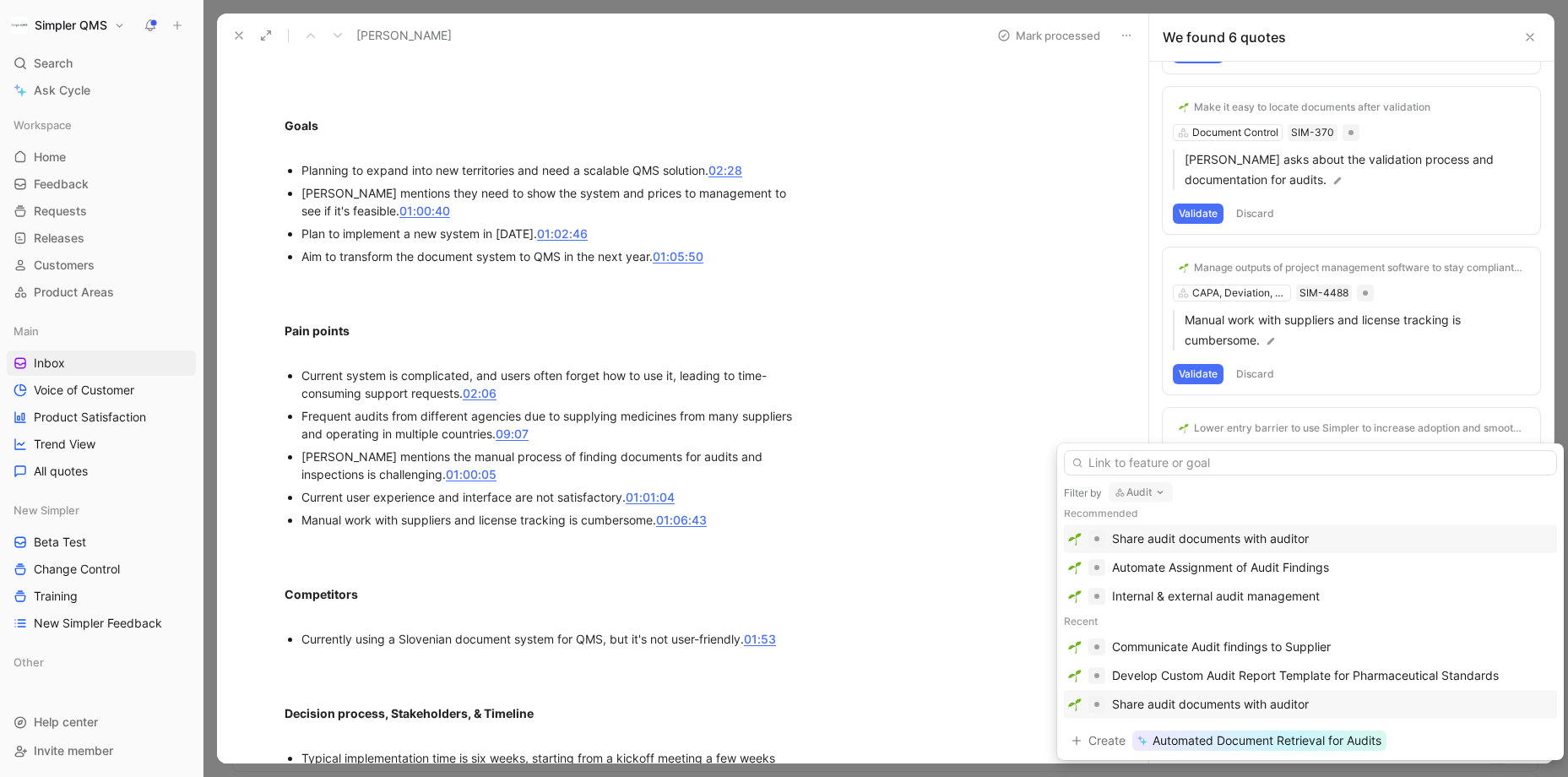
scroll to position [0, 0]
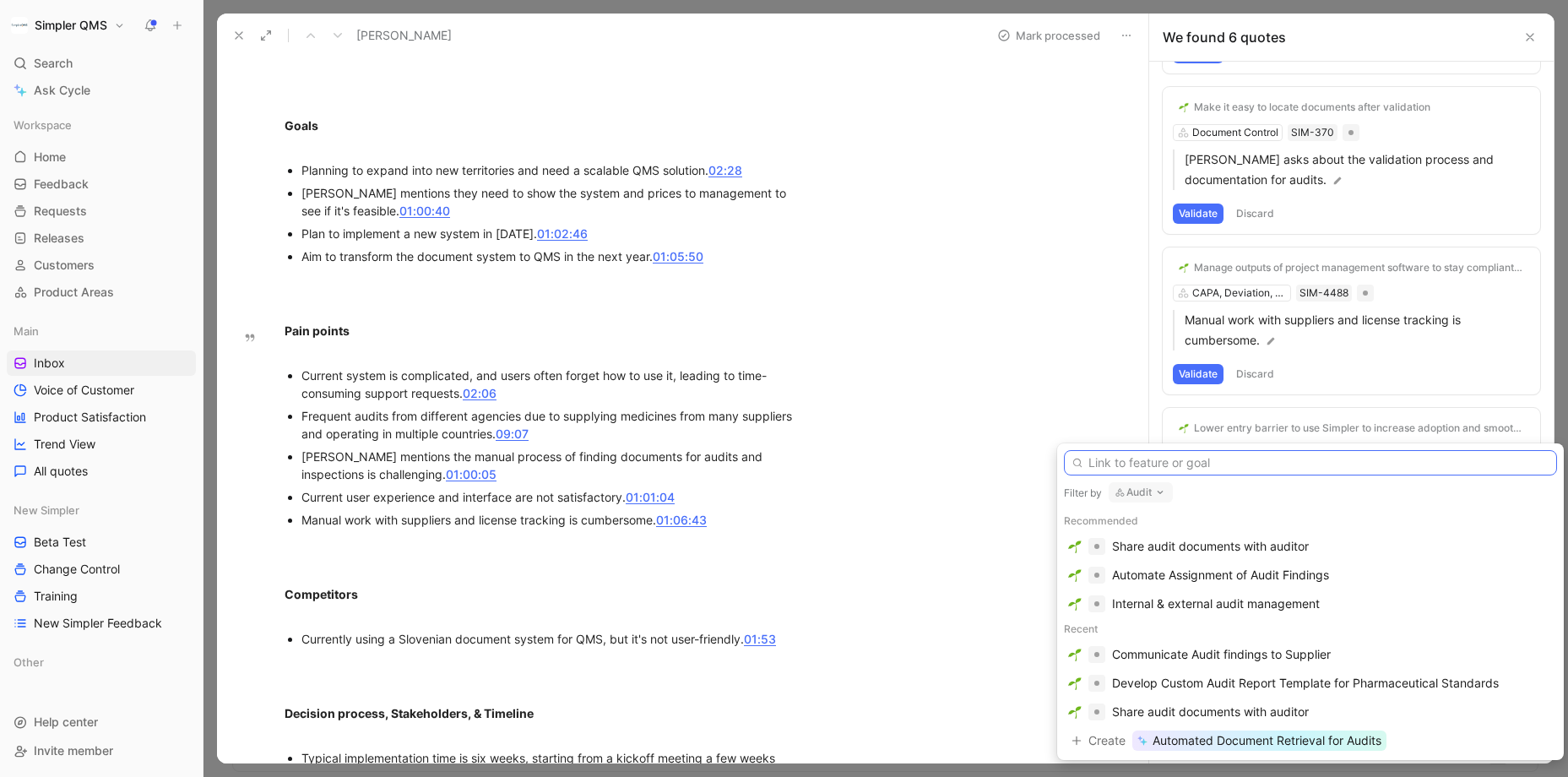
click at [1227, 472] on input "text" at bounding box center [1310, 463] width 493 height 25
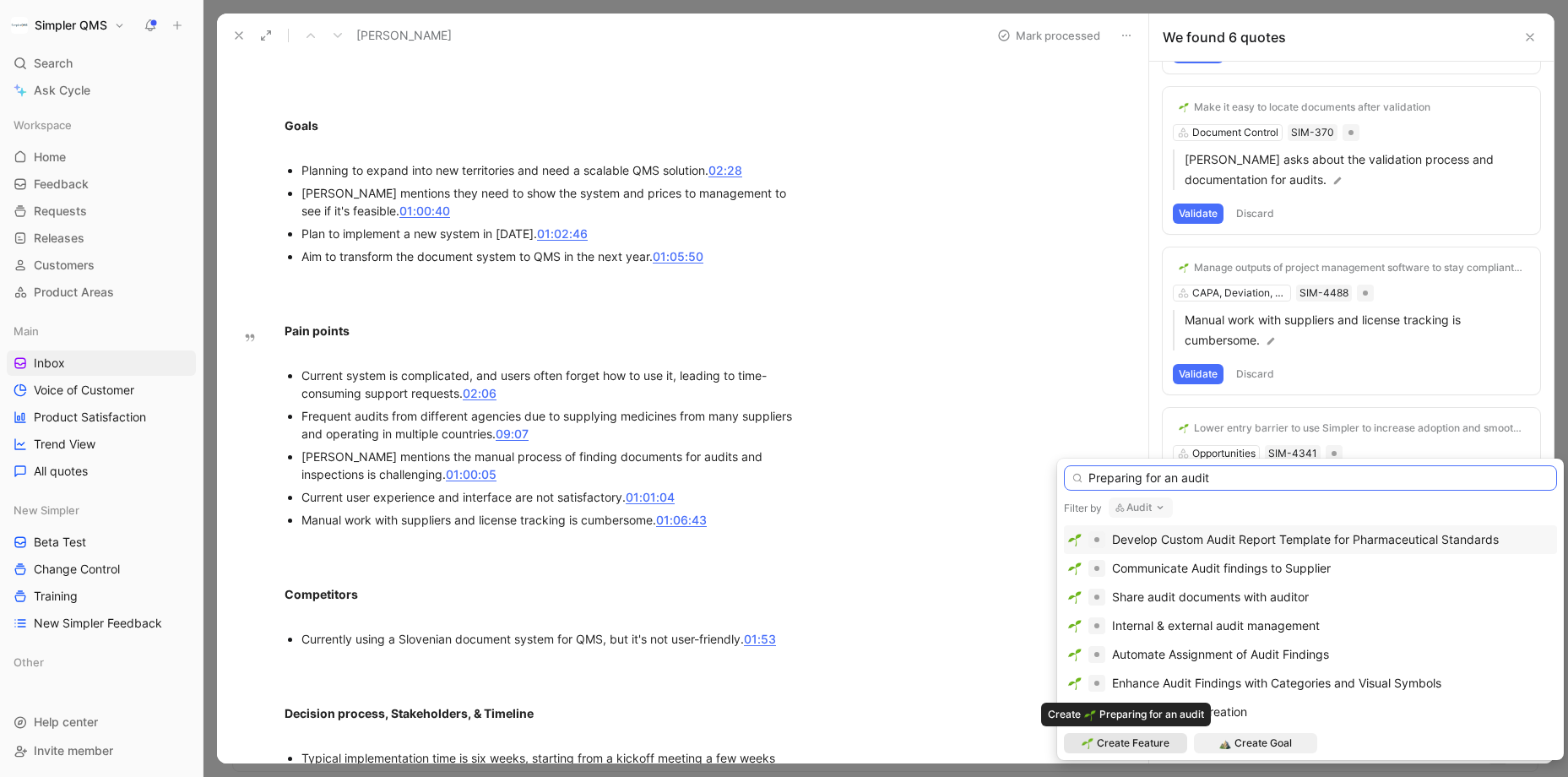
type input "Preparing for an audit"
click at [1153, 735] on span "Create Feature" at bounding box center [1133, 743] width 73 height 17
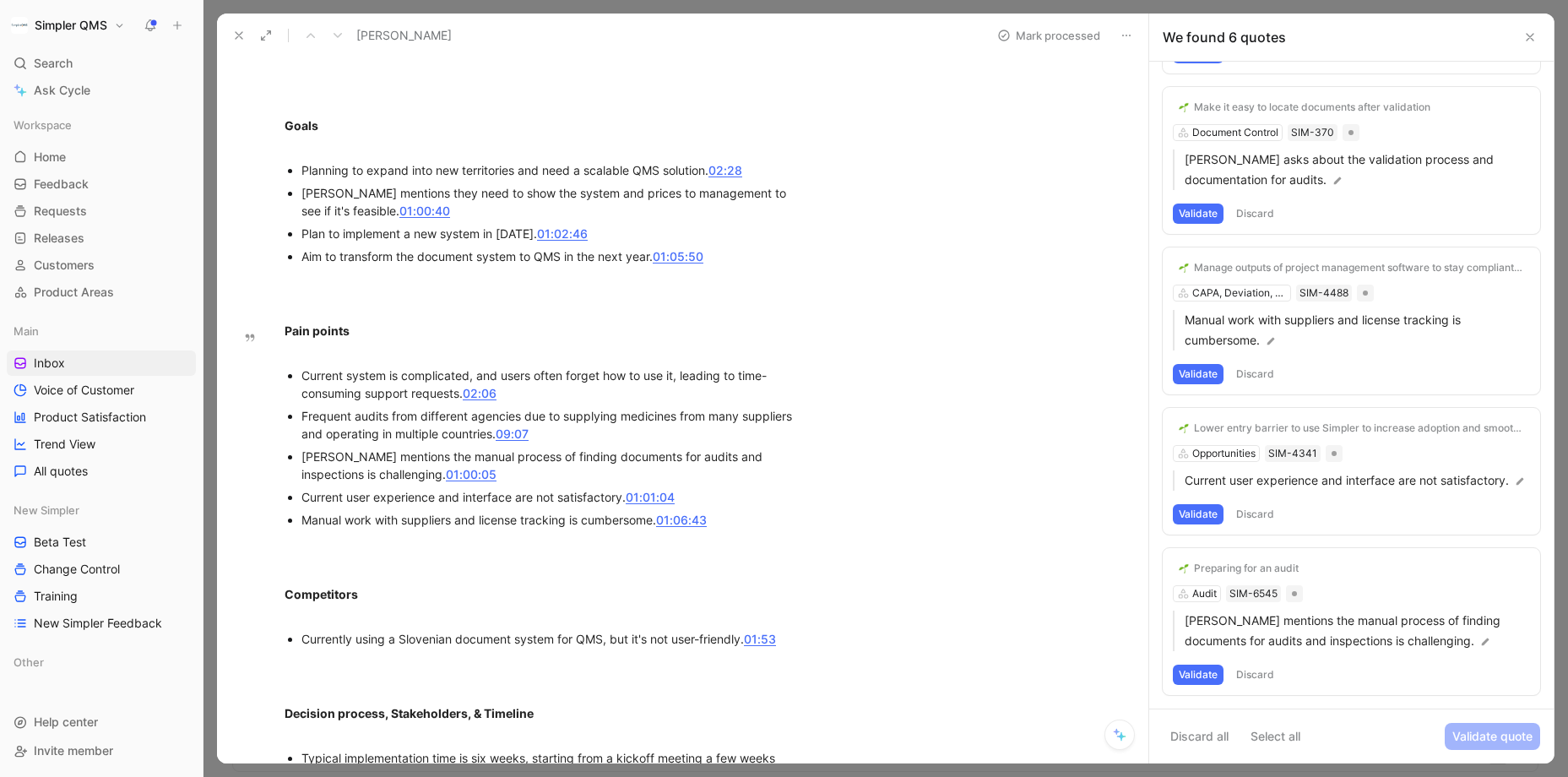
click at [1203, 675] on button "Validate" at bounding box center [1198, 675] width 50 height 21
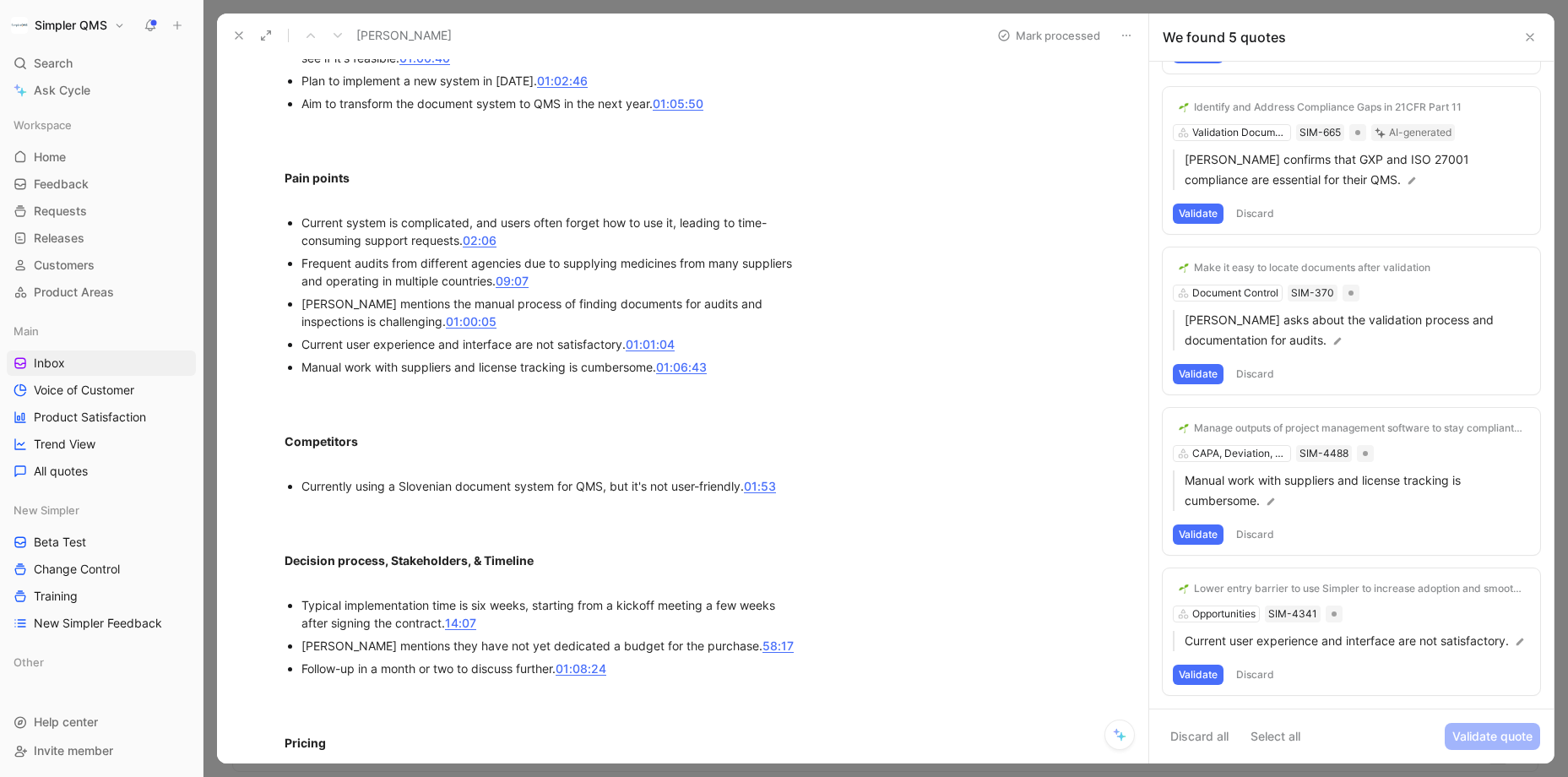
scroll to position [1279, 0]
click at [1204, 675] on button "Validate" at bounding box center [1198, 675] width 50 height 21
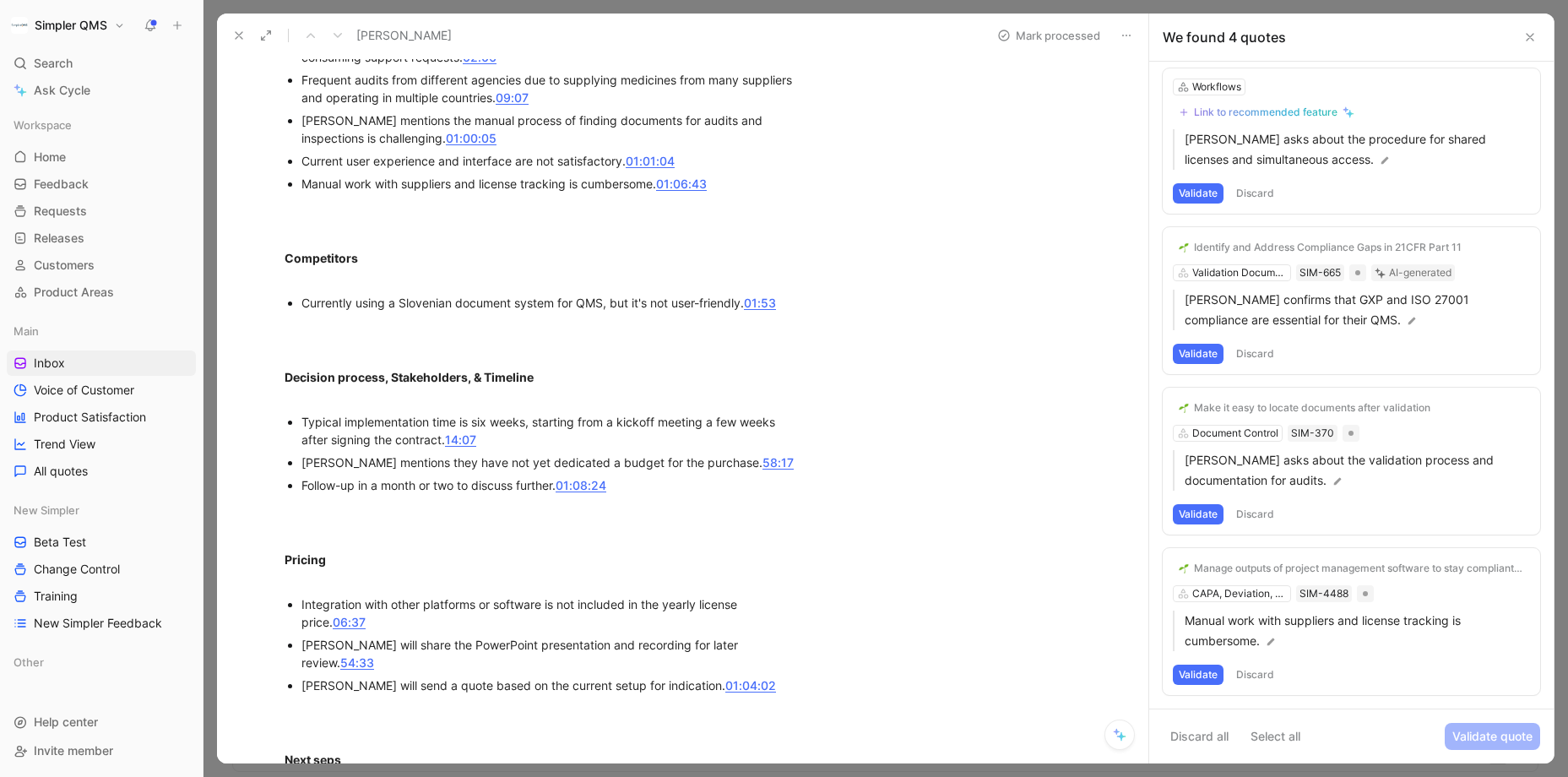
scroll to position [1466, 0]
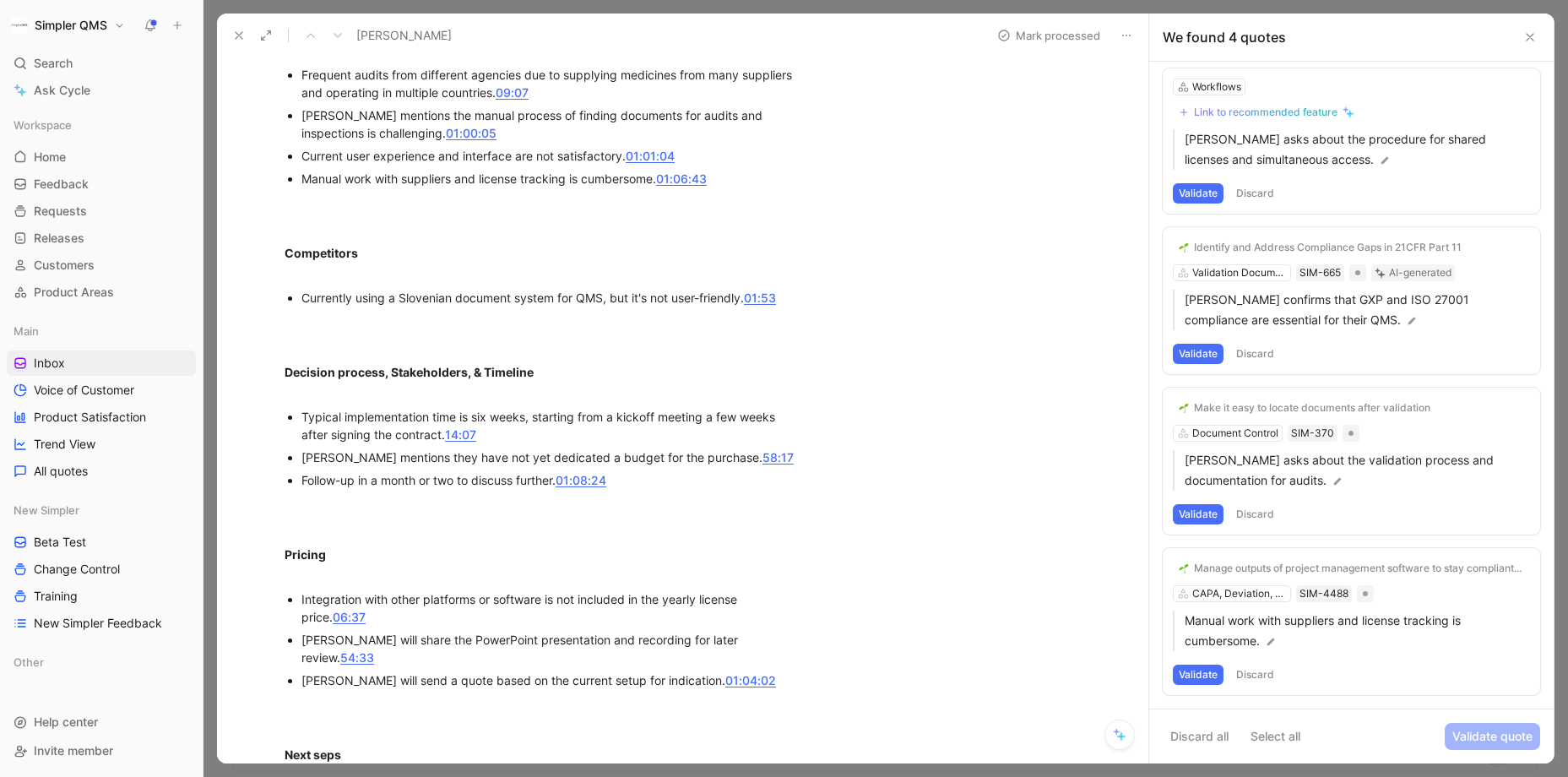
click at [1259, 595] on div "Manage outputs of project management software to stay compliant is cumbersome C…" at bounding box center [1351, 622] width 378 height 147
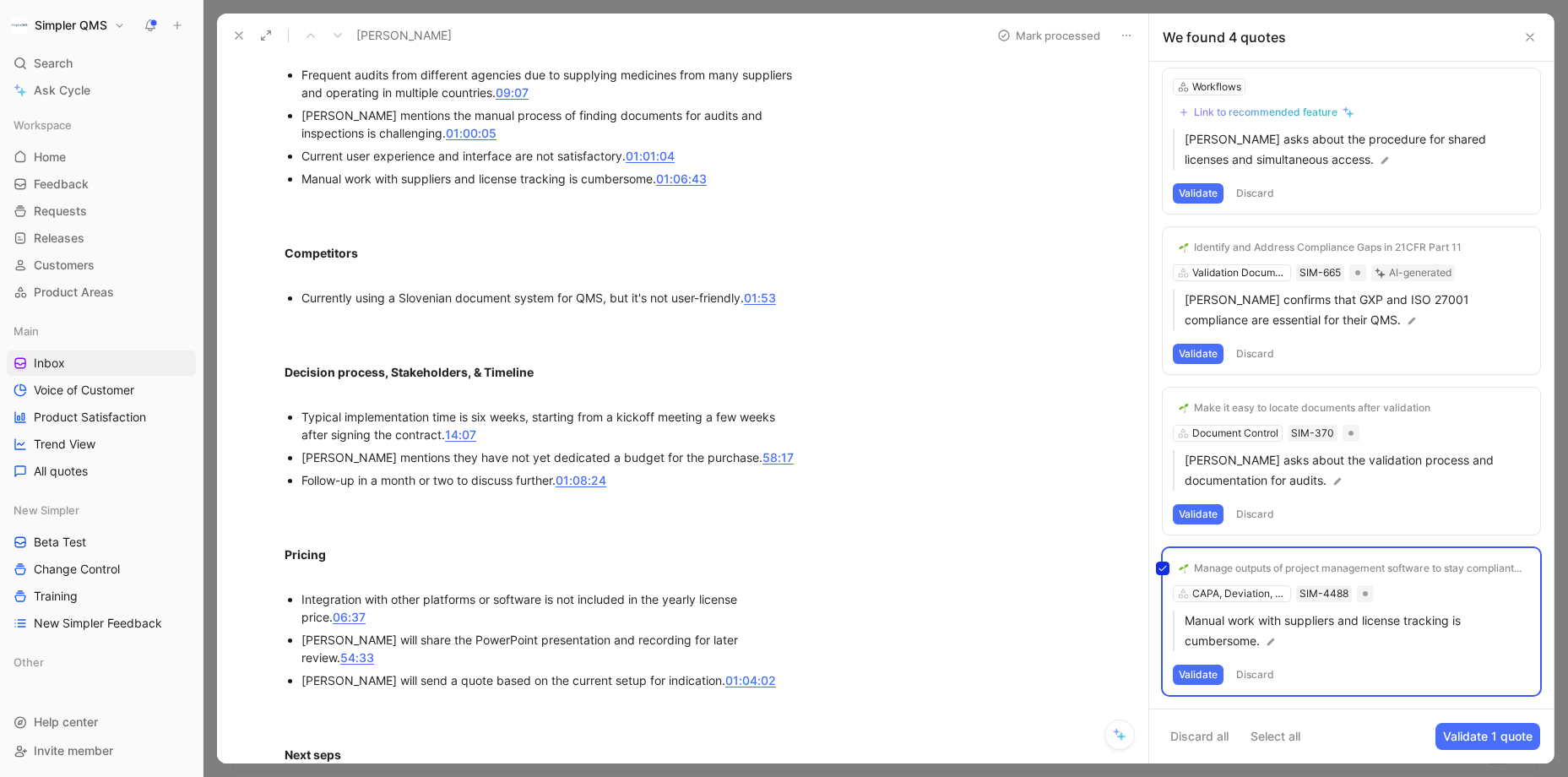
click at [1257, 570] on div "Manage outputs of project management software to stay compliant is cumbersome C…" at bounding box center [1351, 622] width 378 height 147
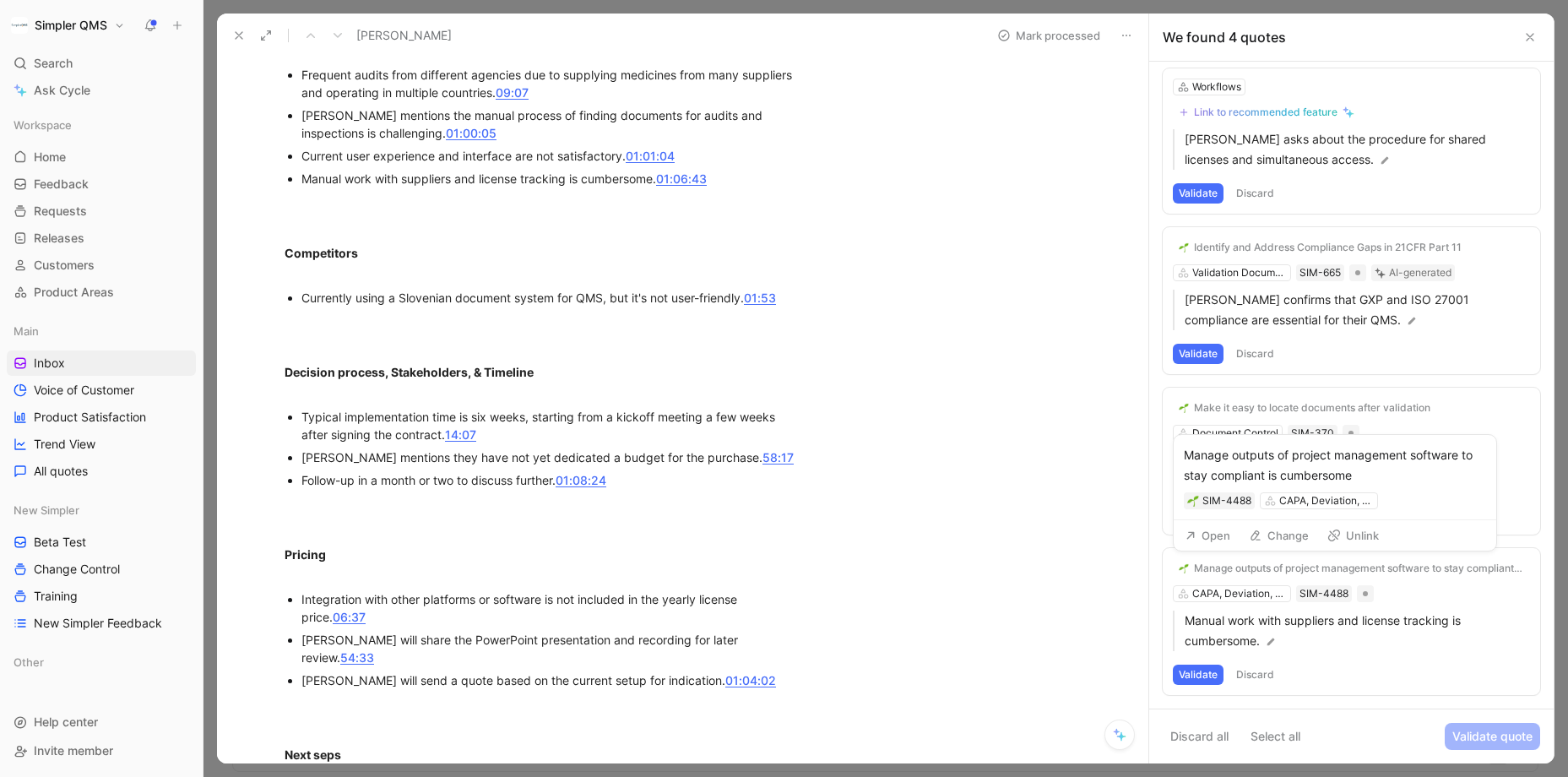
click at [1257, 570] on div "Manage outputs of project management software to stay compliant is cumbersome" at bounding box center [1359, 568] width 330 height 13
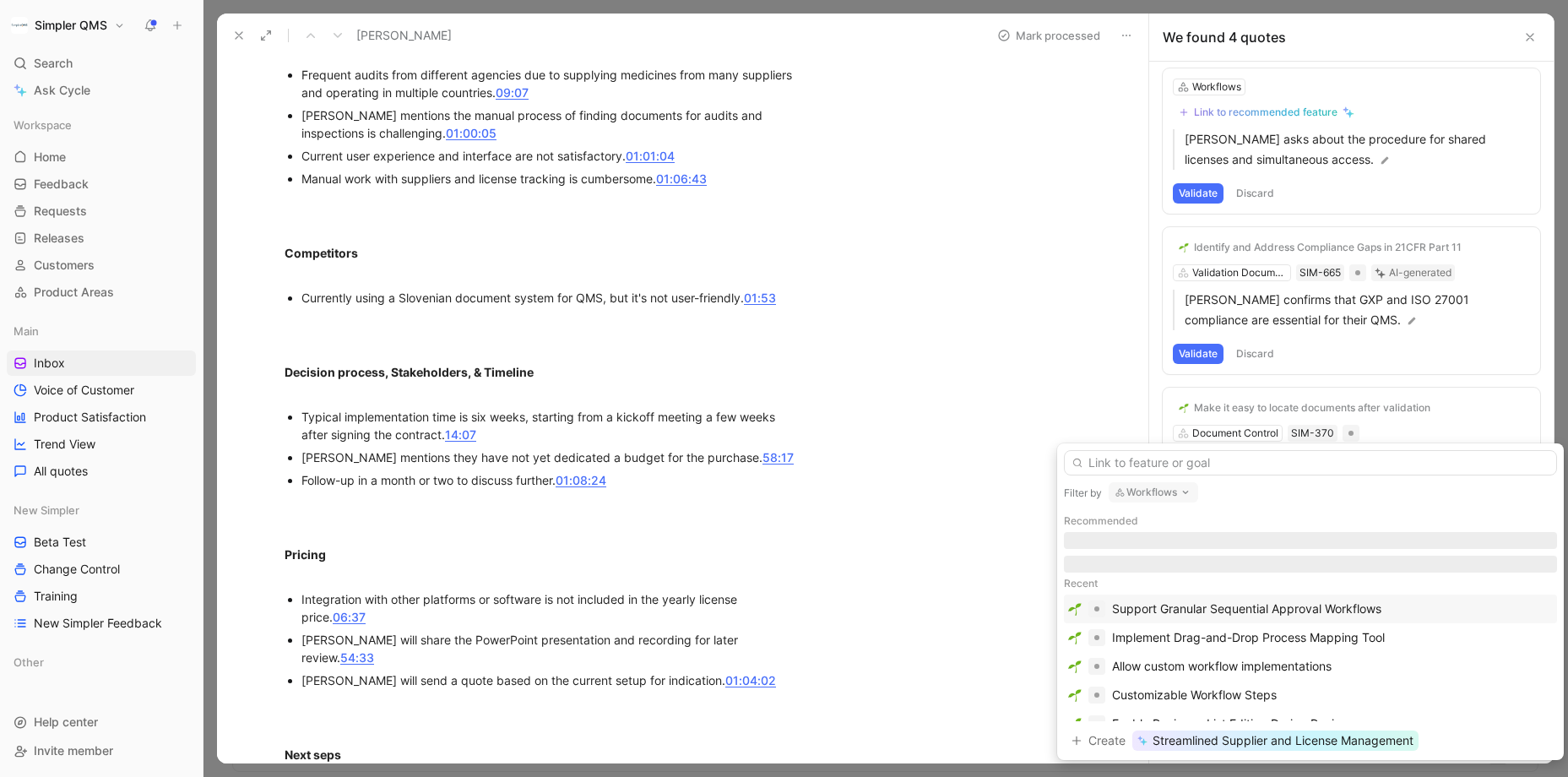
click at [1171, 484] on button "Workflows" at bounding box center [1153, 493] width 89 height 21
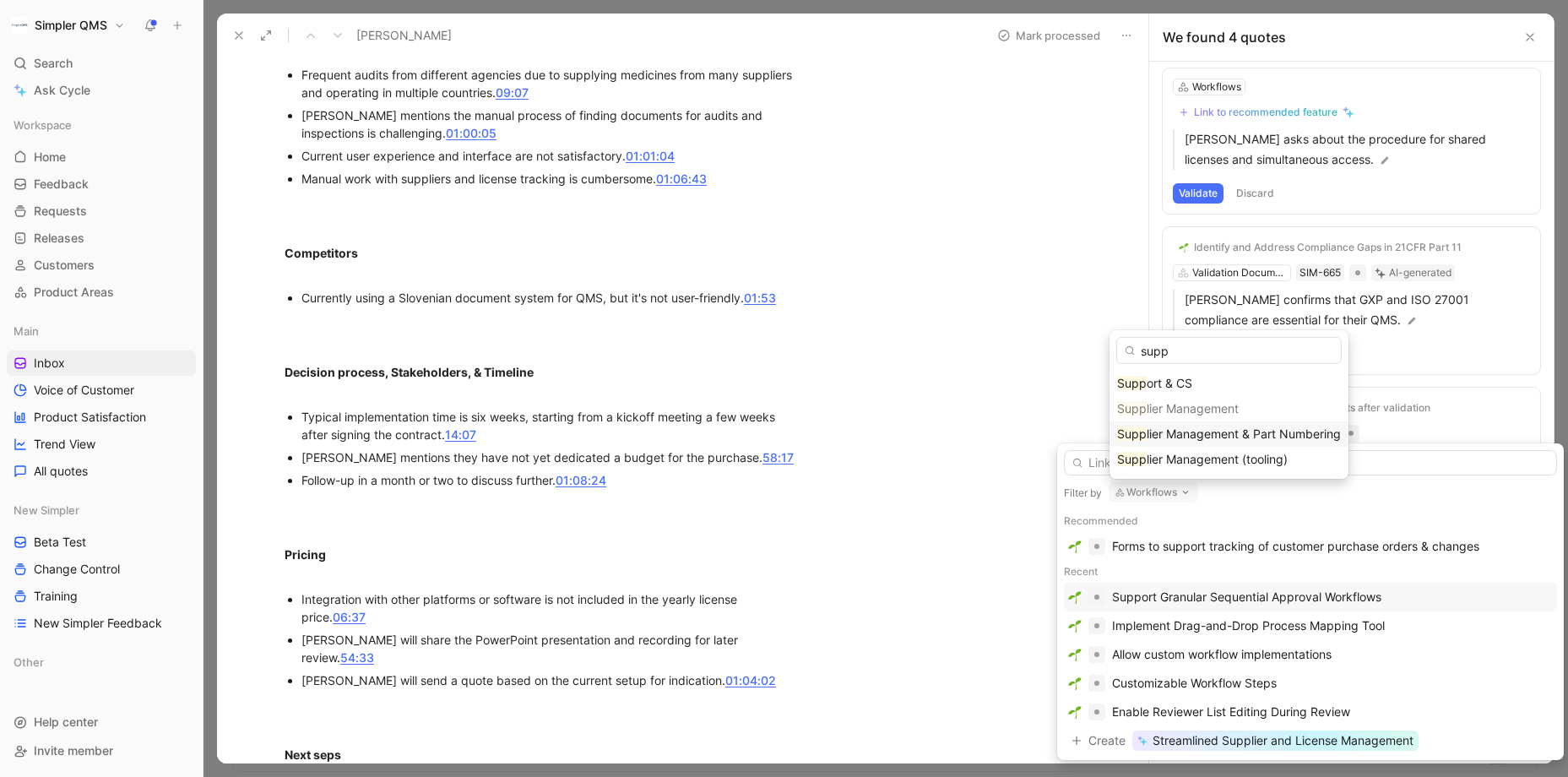
type input "supp"
click at [1193, 439] on span "lier Management & Part Numbering" at bounding box center [1244, 433] width 194 height 14
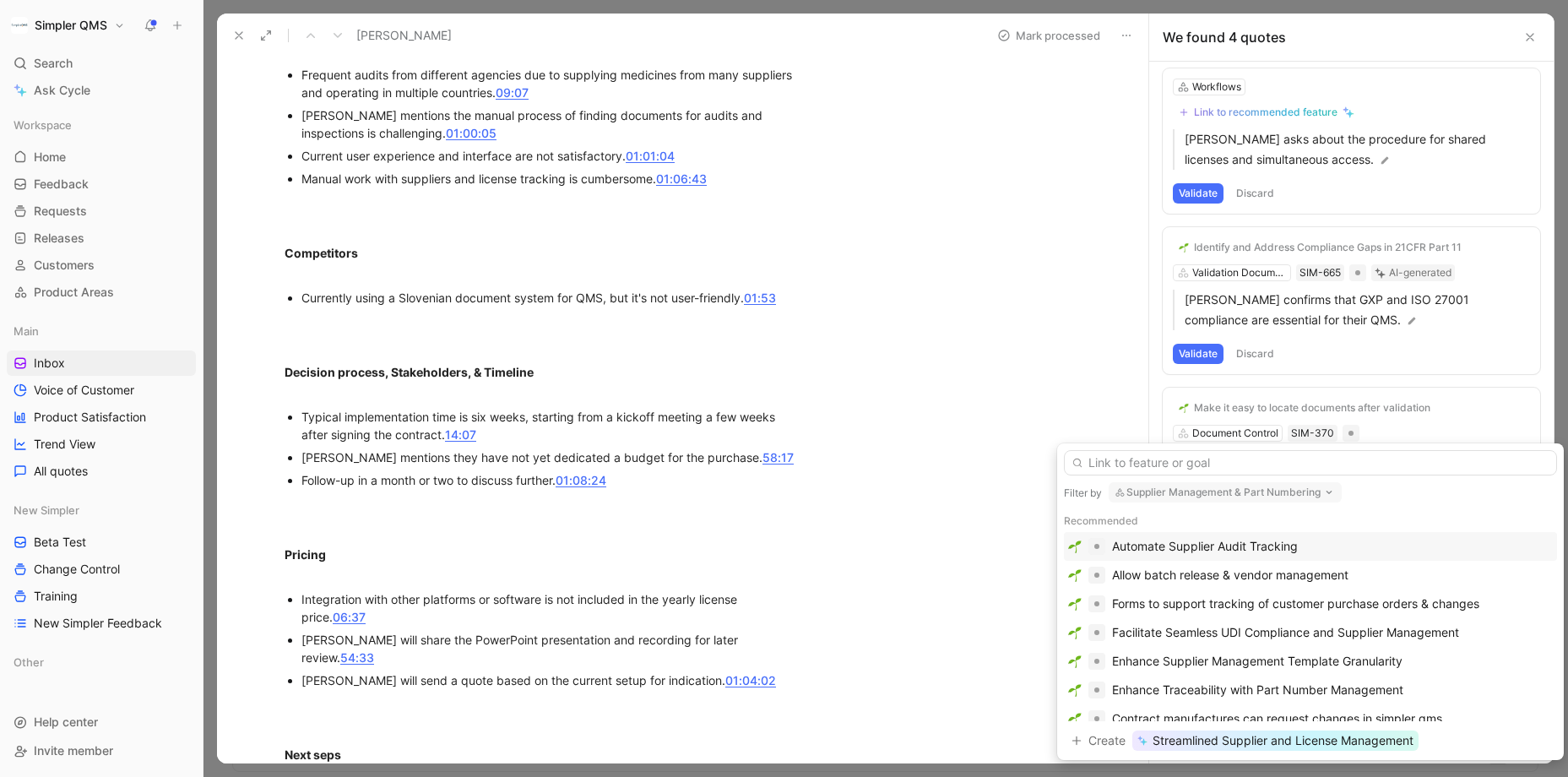
click at [1258, 545] on div "Automate Supplier Audit Tracking" at bounding box center [1204, 547] width 186 height 21
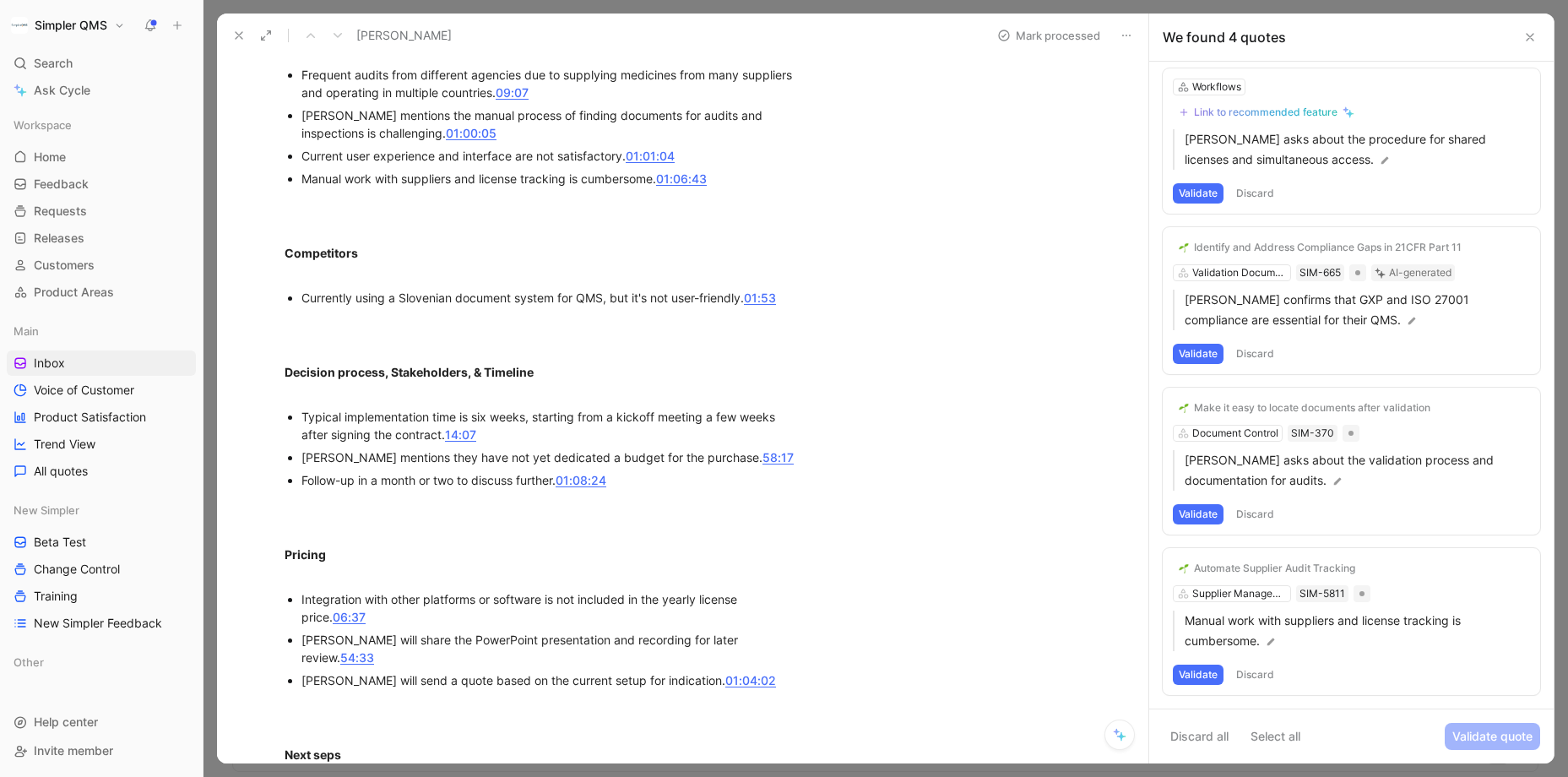
click at [1332, 565] on div "Automate Supplier Audit Tracking" at bounding box center [1274, 568] width 161 height 13
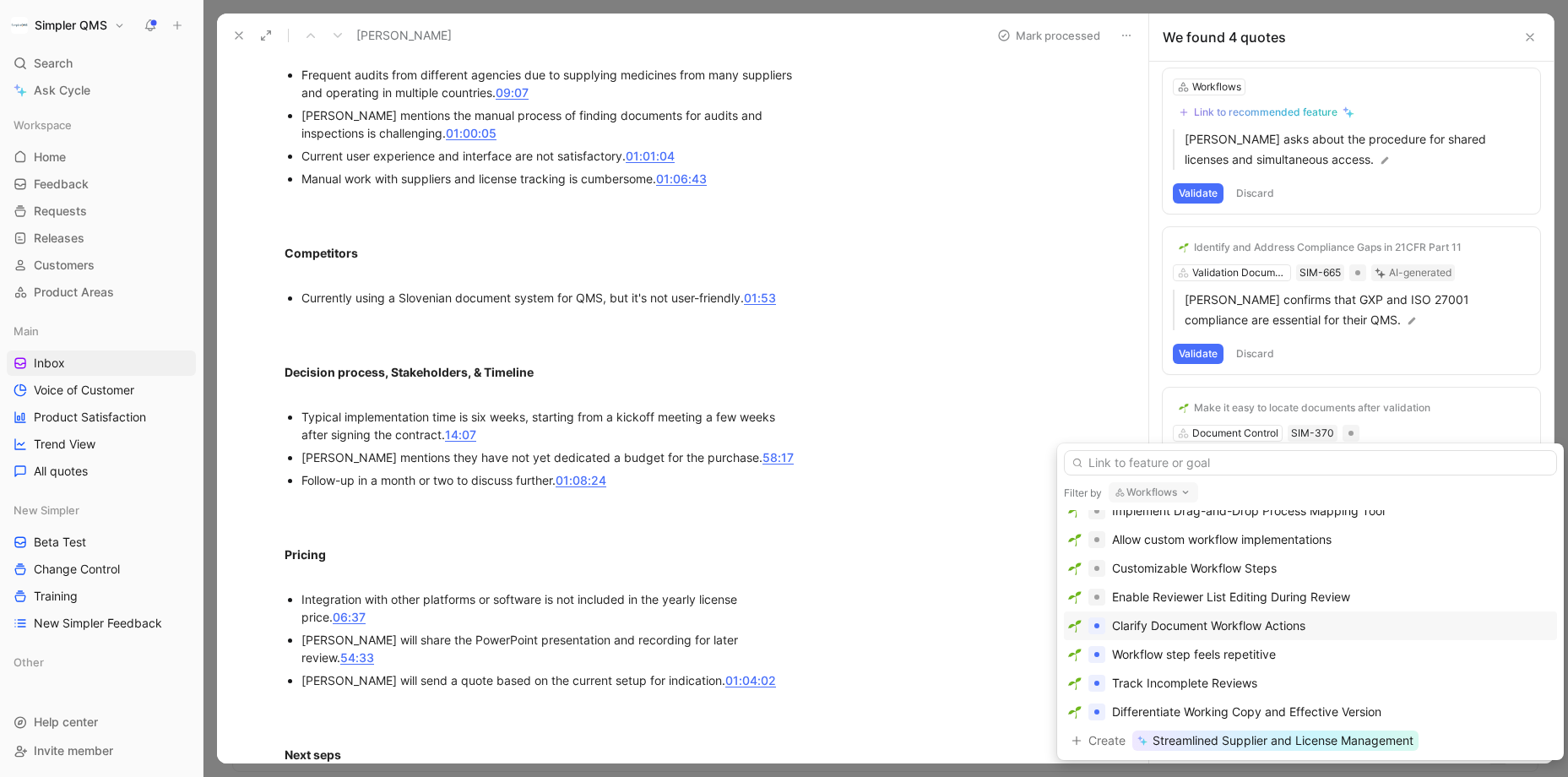
scroll to position [110, 0]
click at [1181, 493] on icon "button" at bounding box center [1185, 493] width 13 height 13
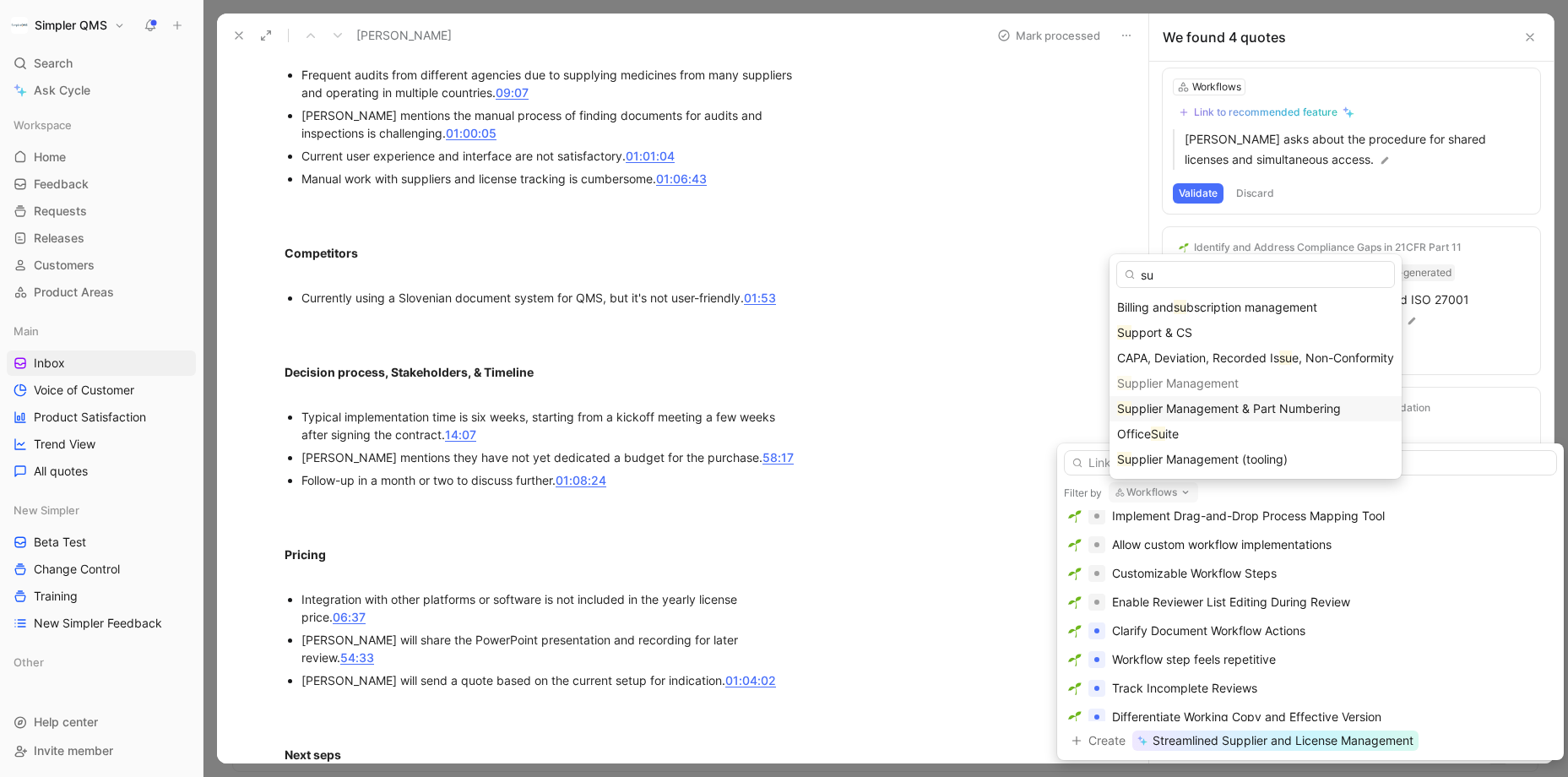
type input "su"
click at [1176, 411] on span "pplier Management & Part Numbering" at bounding box center [1236, 408] width 210 height 14
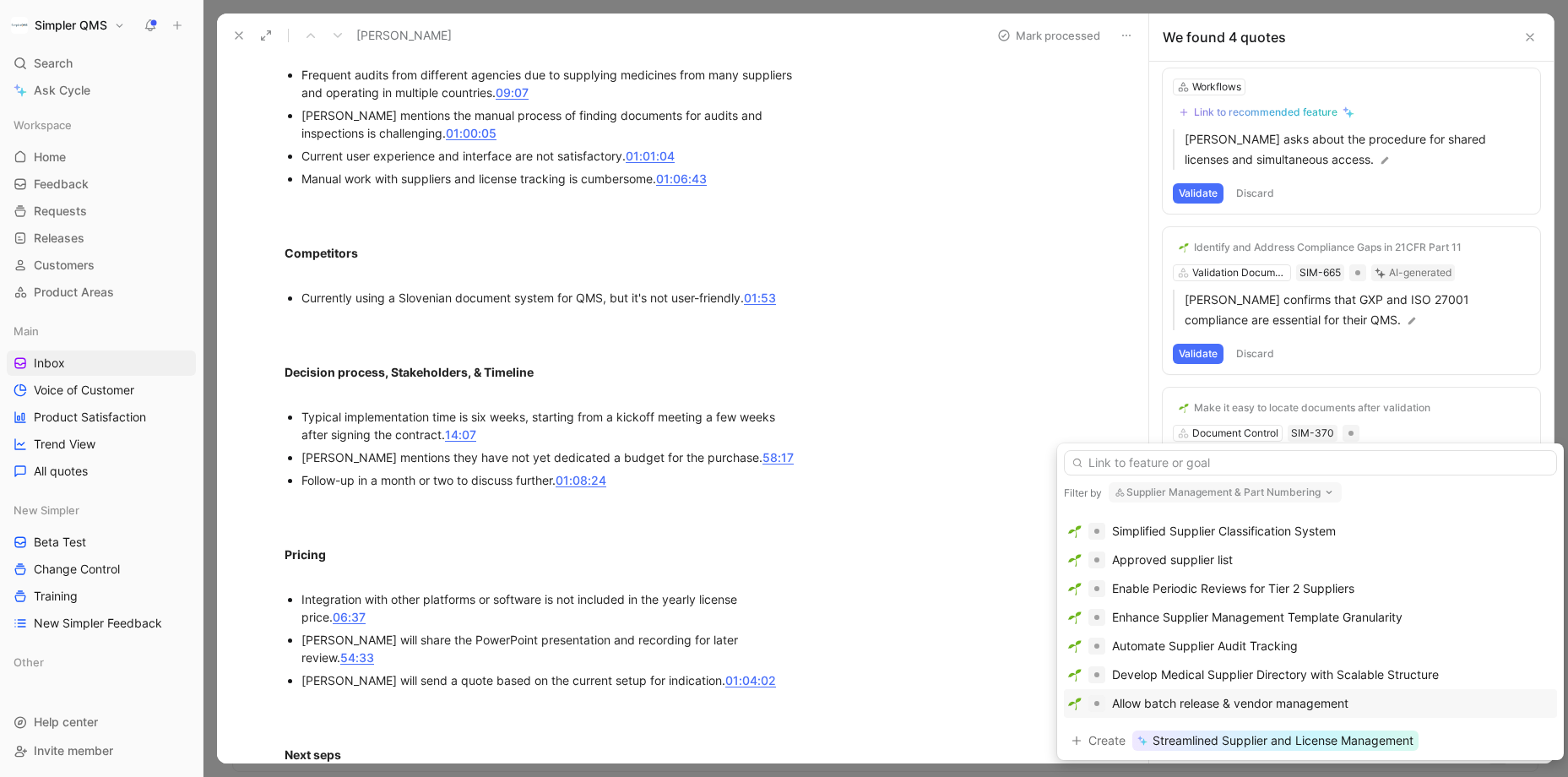
scroll to position [258, 0]
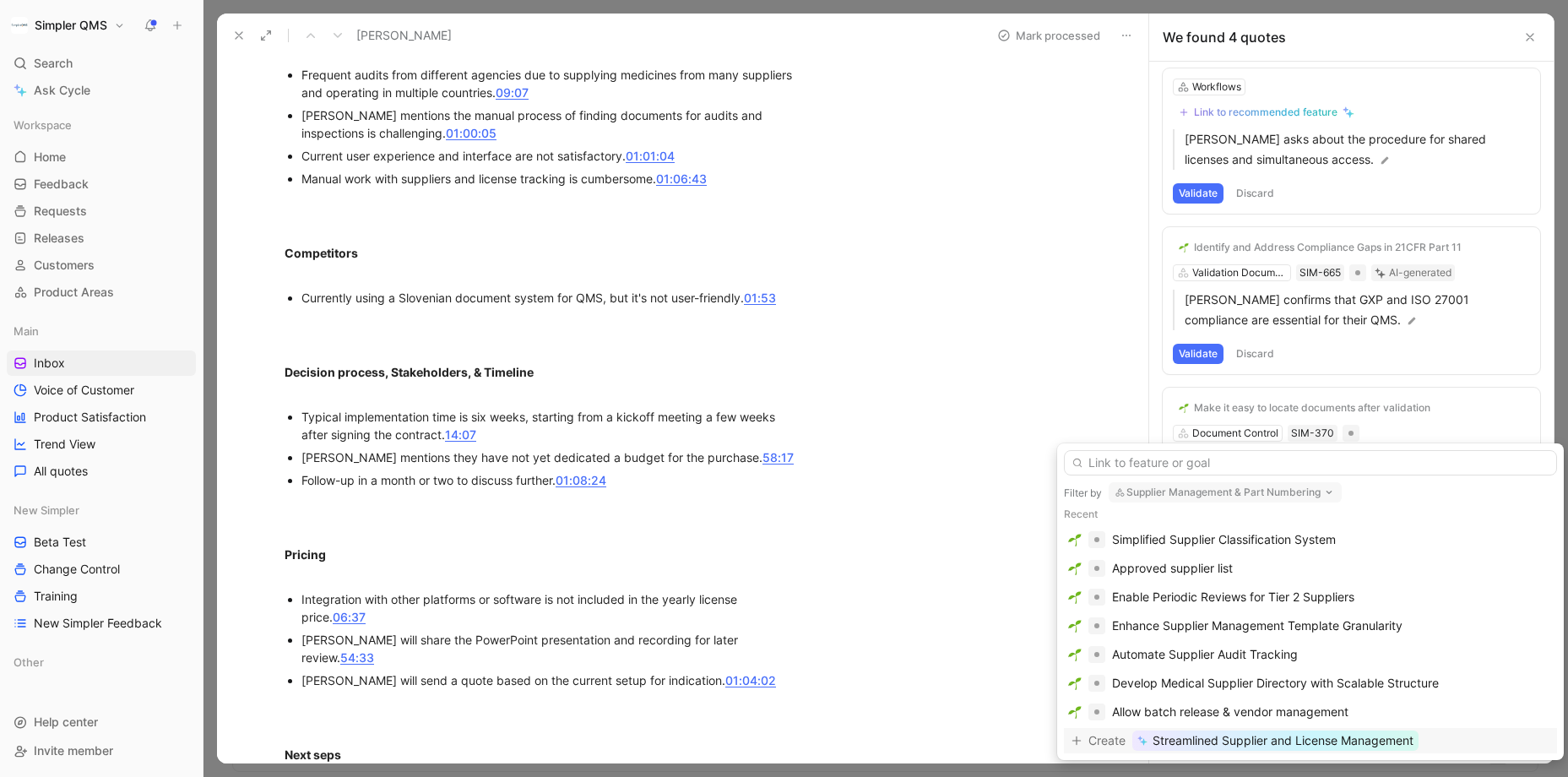
click at [1314, 735] on span "Streamlined Supplier and License Management" at bounding box center [1283, 741] width 261 height 21
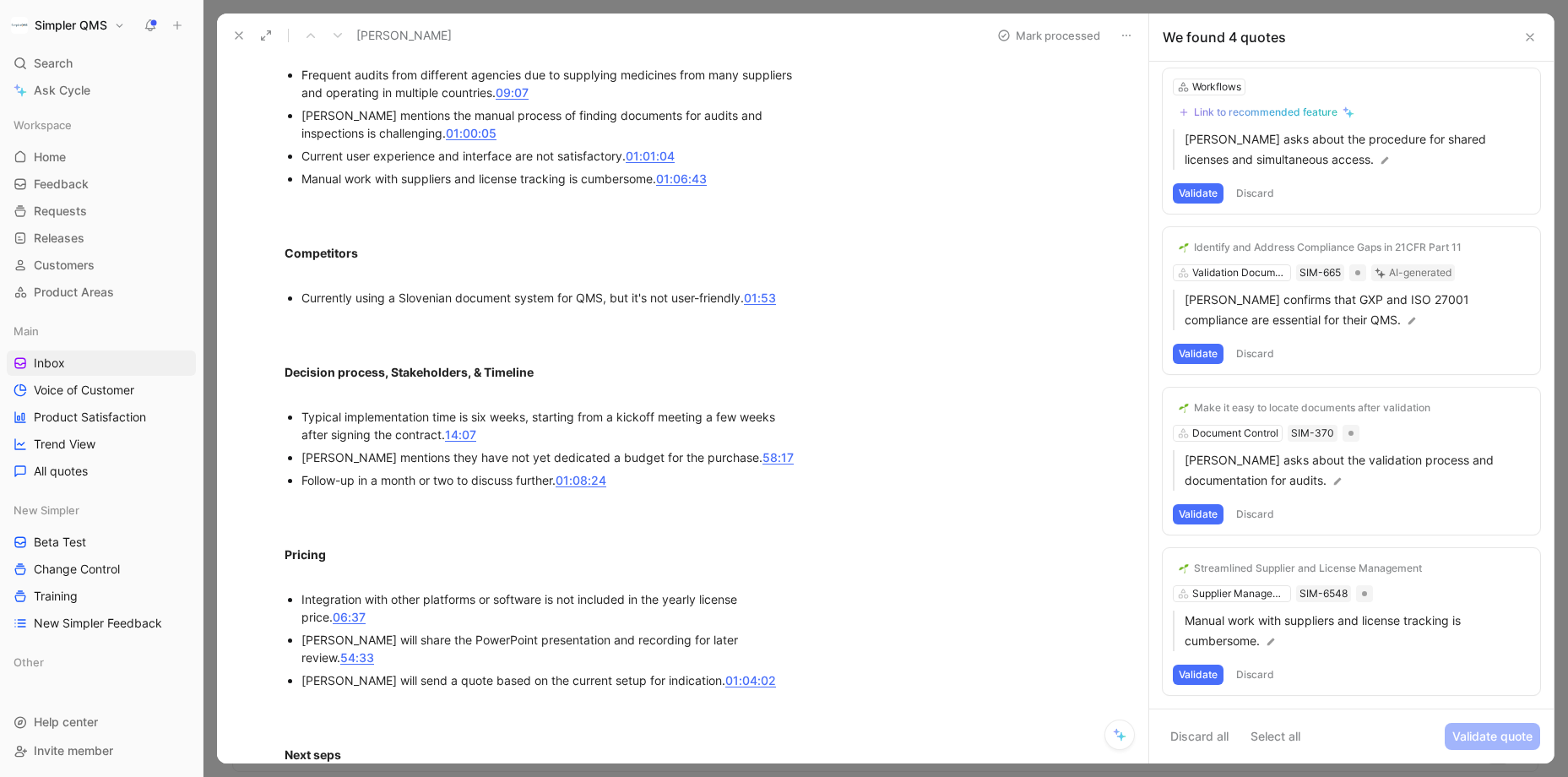
click at [1203, 675] on button "Validate" at bounding box center [1198, 675] width 50 height 21
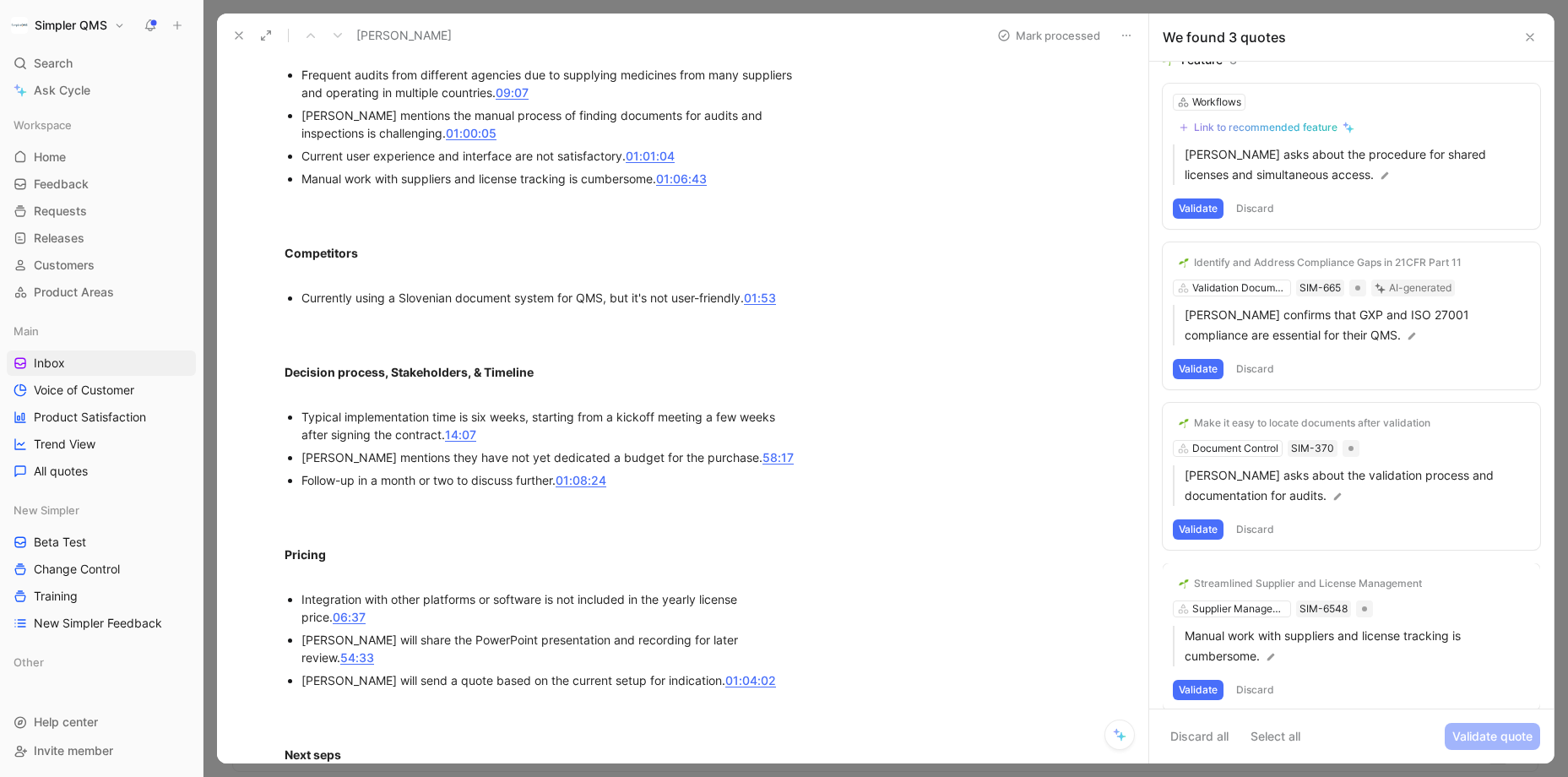
scroll to position [0, 0]
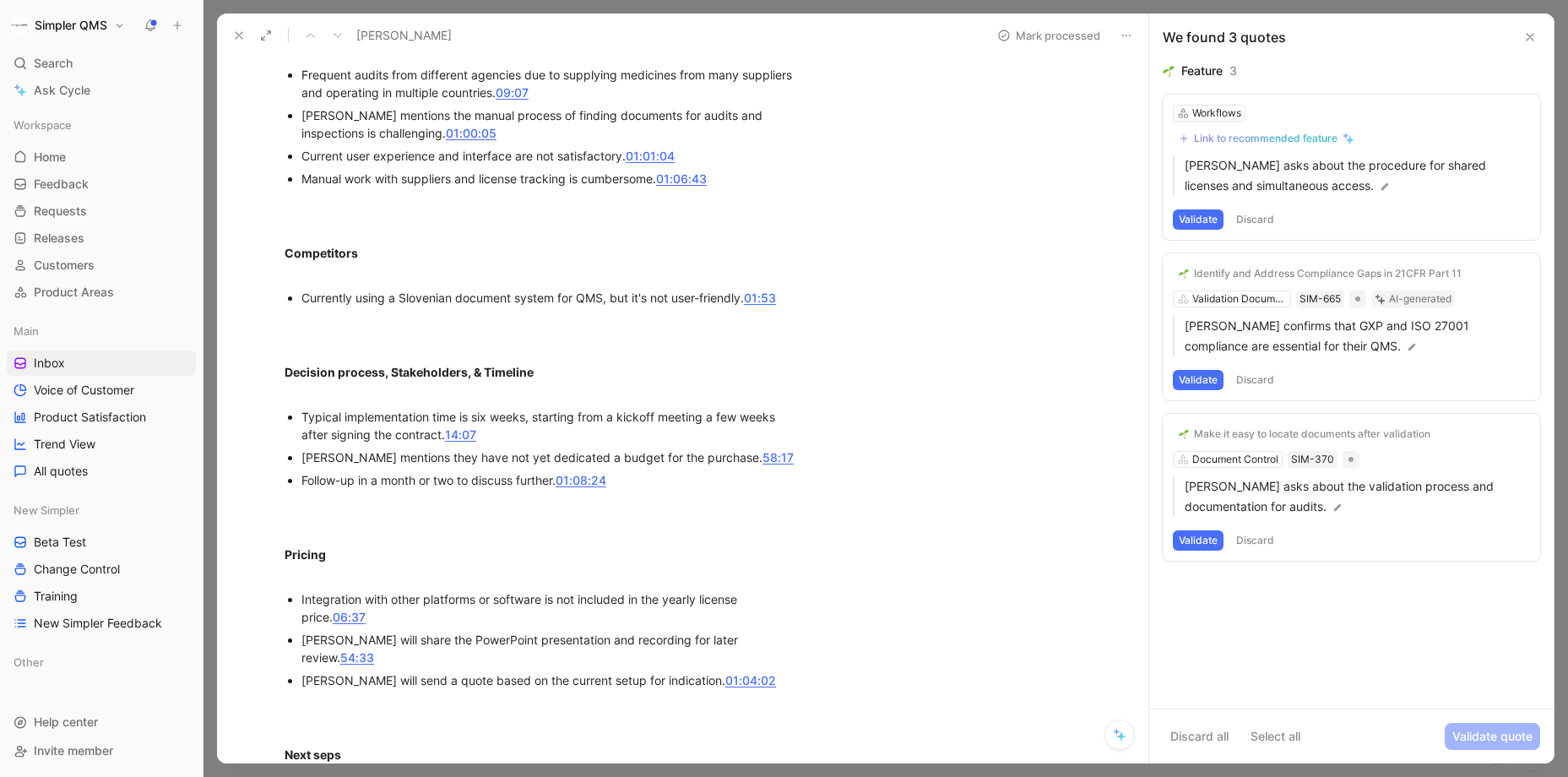
click at [1263, 536] on button "Discard" at bounding box center [1254, 541] width 49 height 21
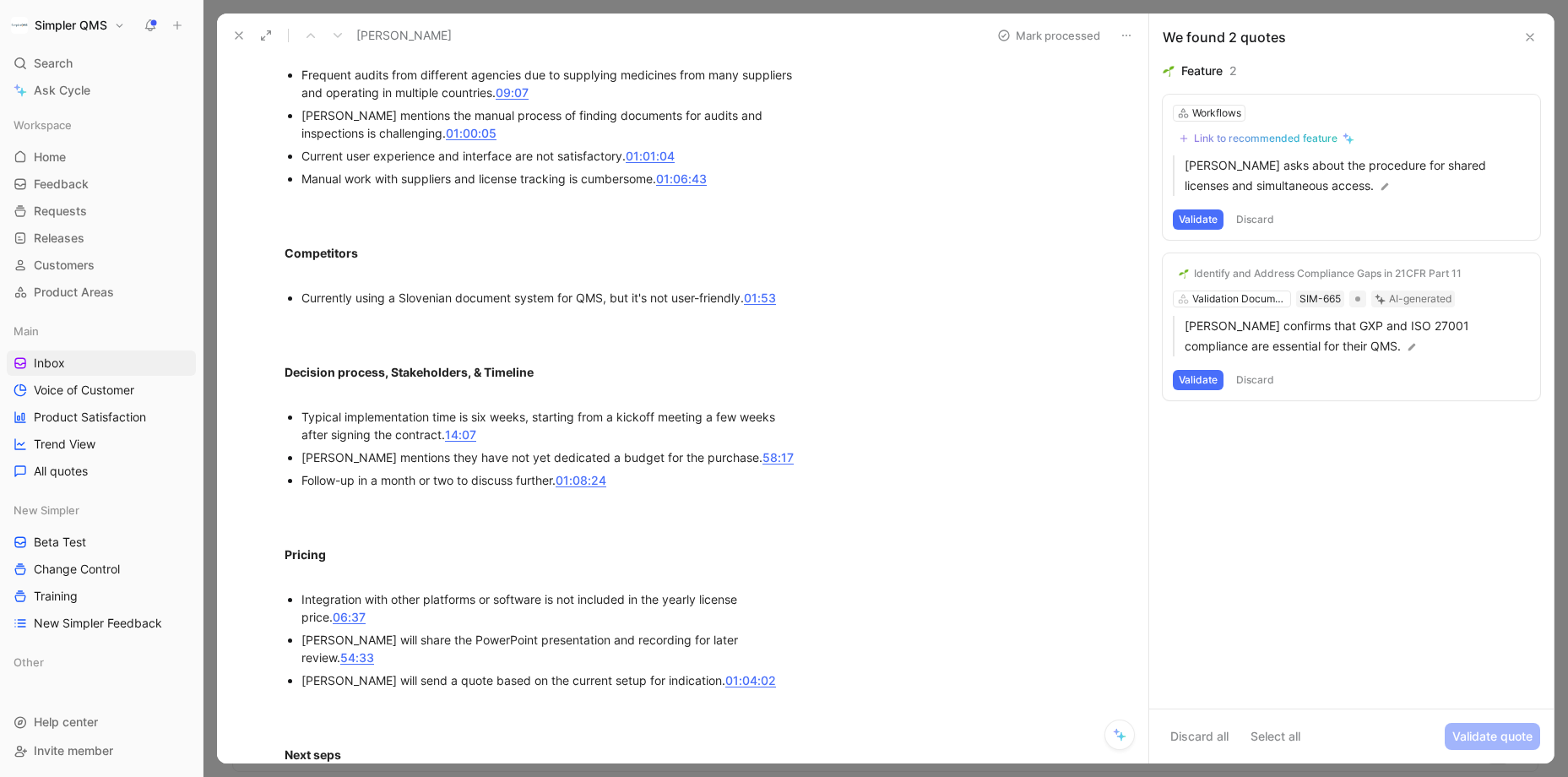
click at [1261, 375] on button "Discard" at bounding box center [1254, 381] width 49 height 21
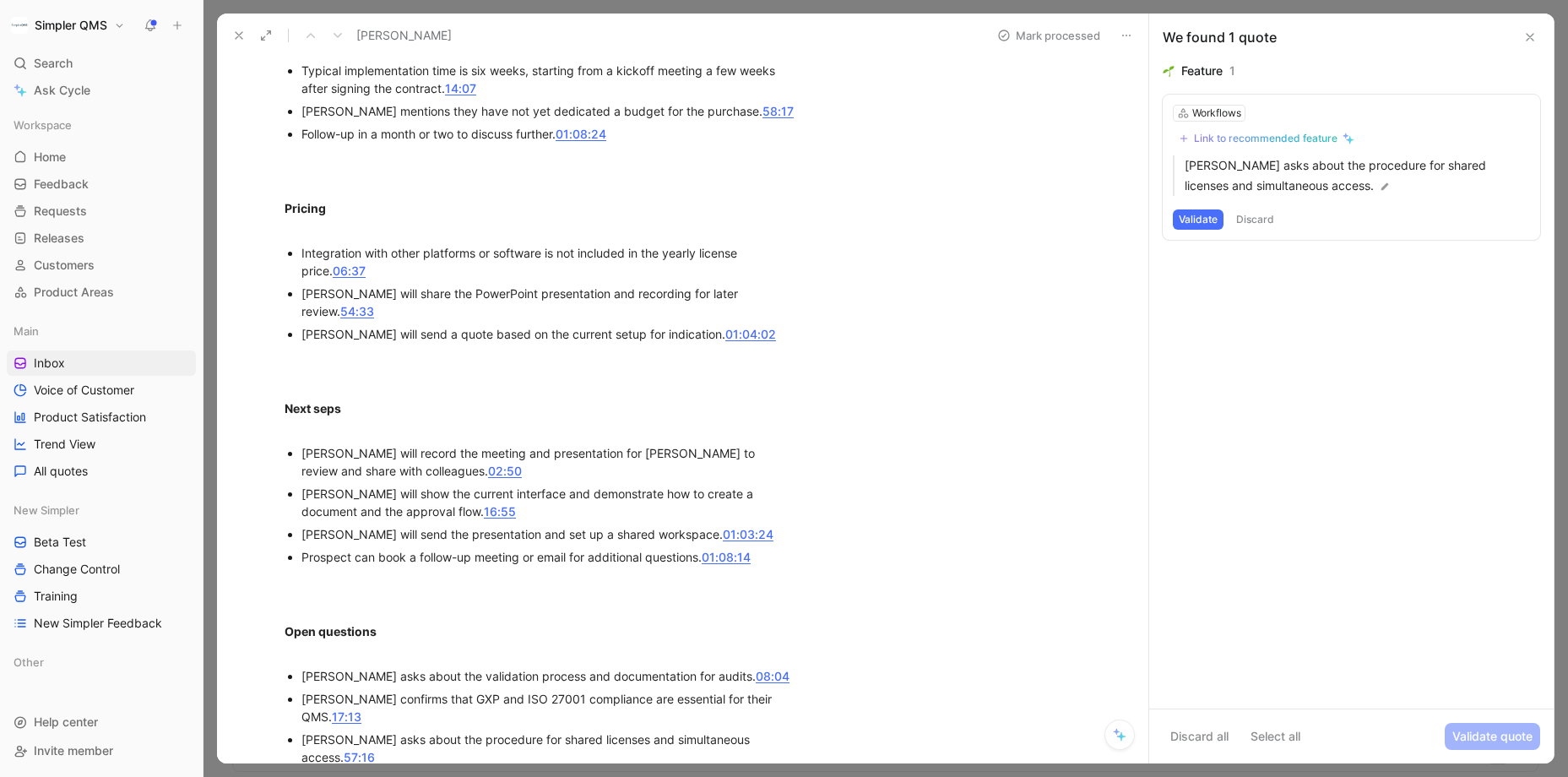
scroll to position [1829, 0]
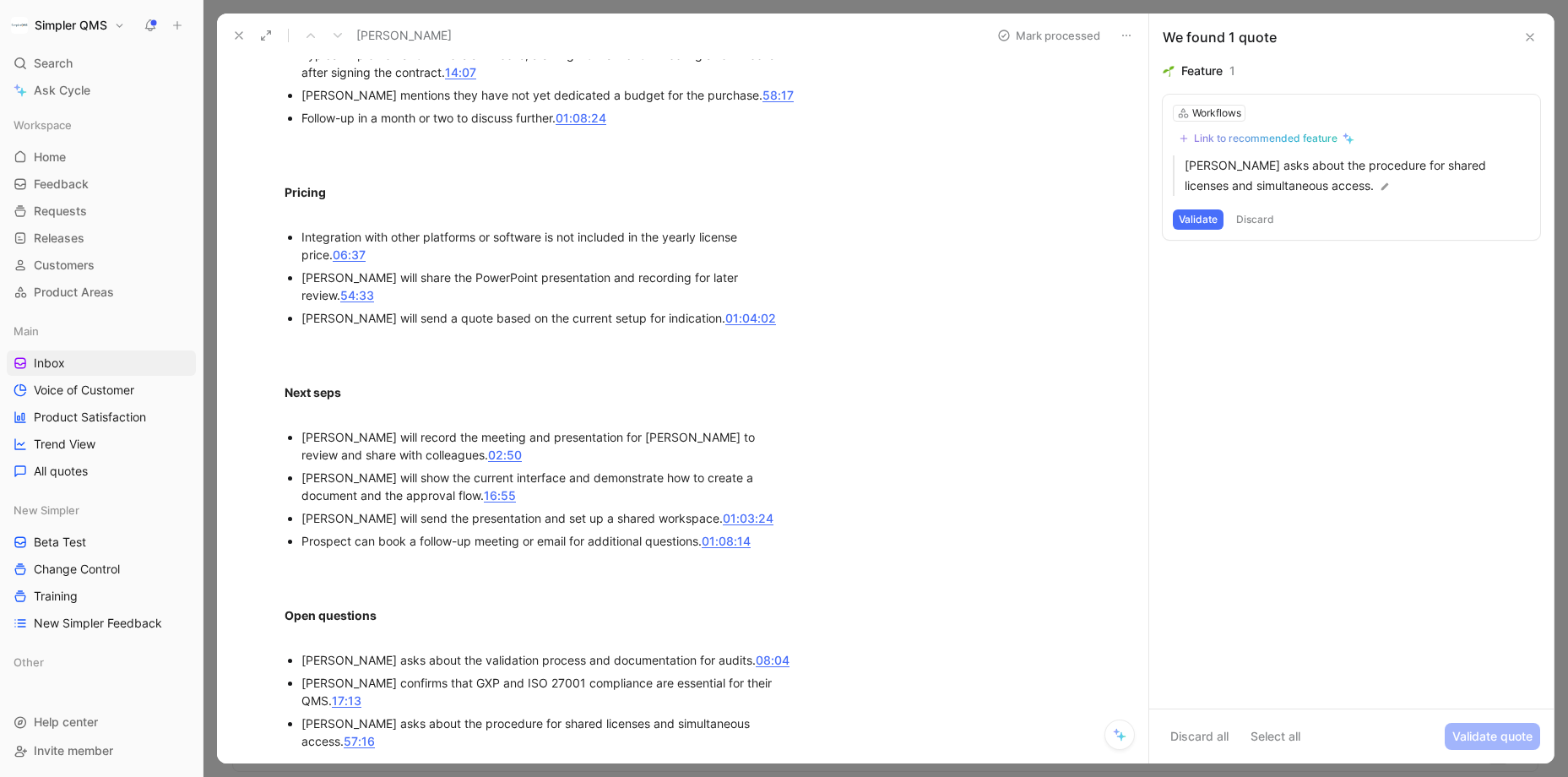
click at [1265, 215] on button "Discard" at bounding box center [1254, 220] width 49 height 21
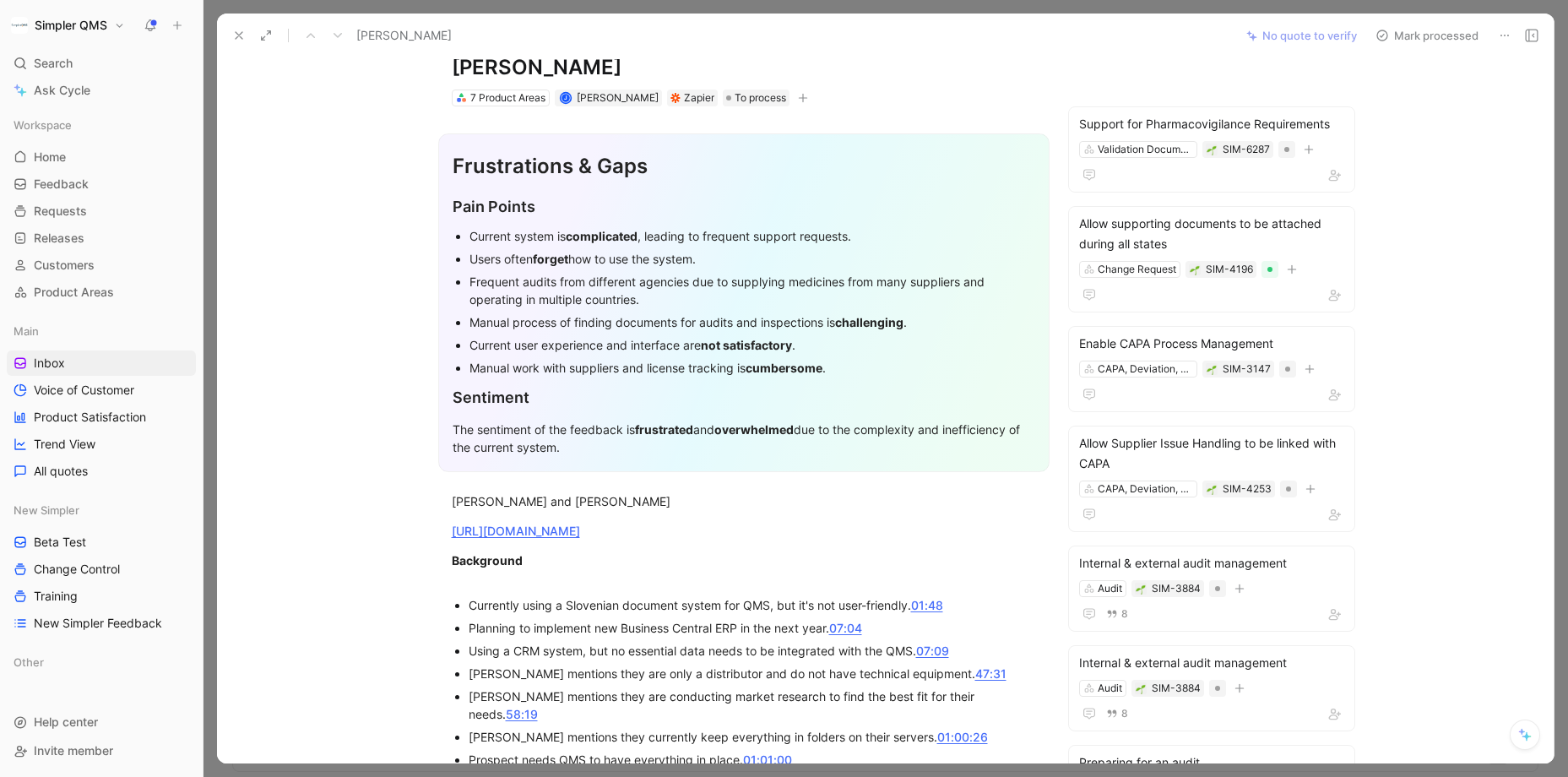
scroll to position [0, 0]
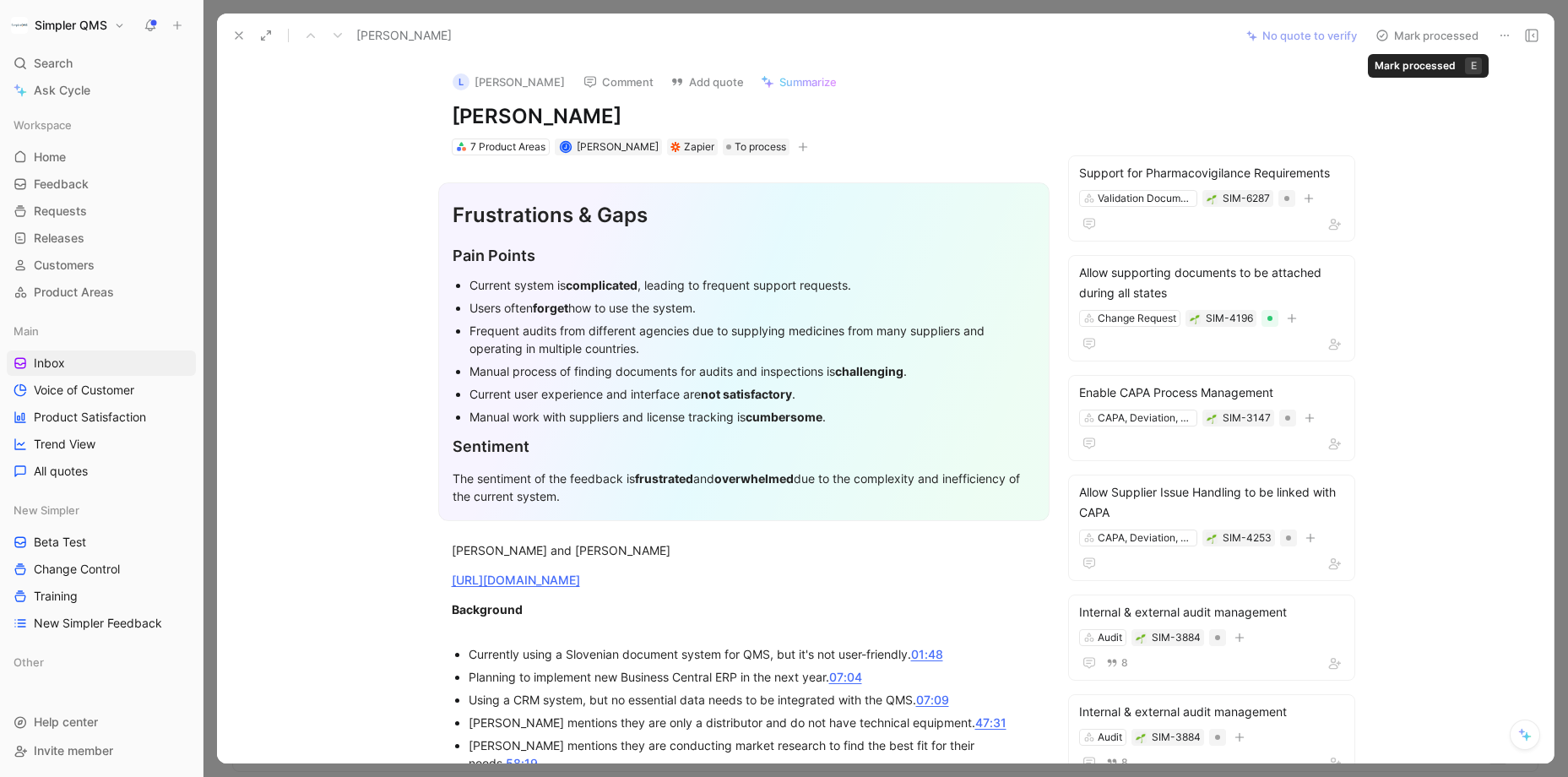
click at [1355, 38] on icon at bounding box center [1382, 35] width 13 height 13
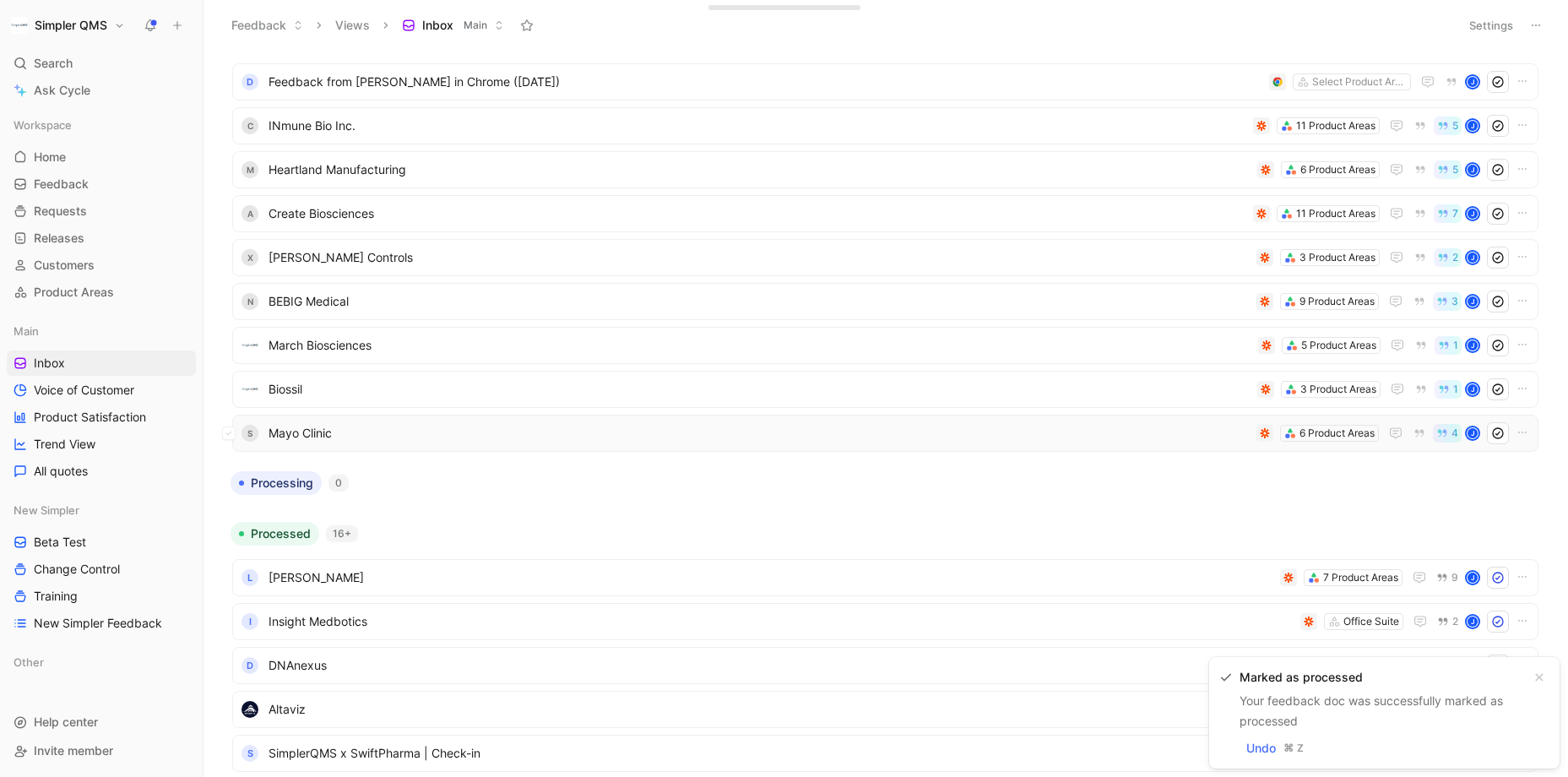
click at [1114, 434] on span "Mayo Clinic" at bounding box center [759, 434] width 981 height 21
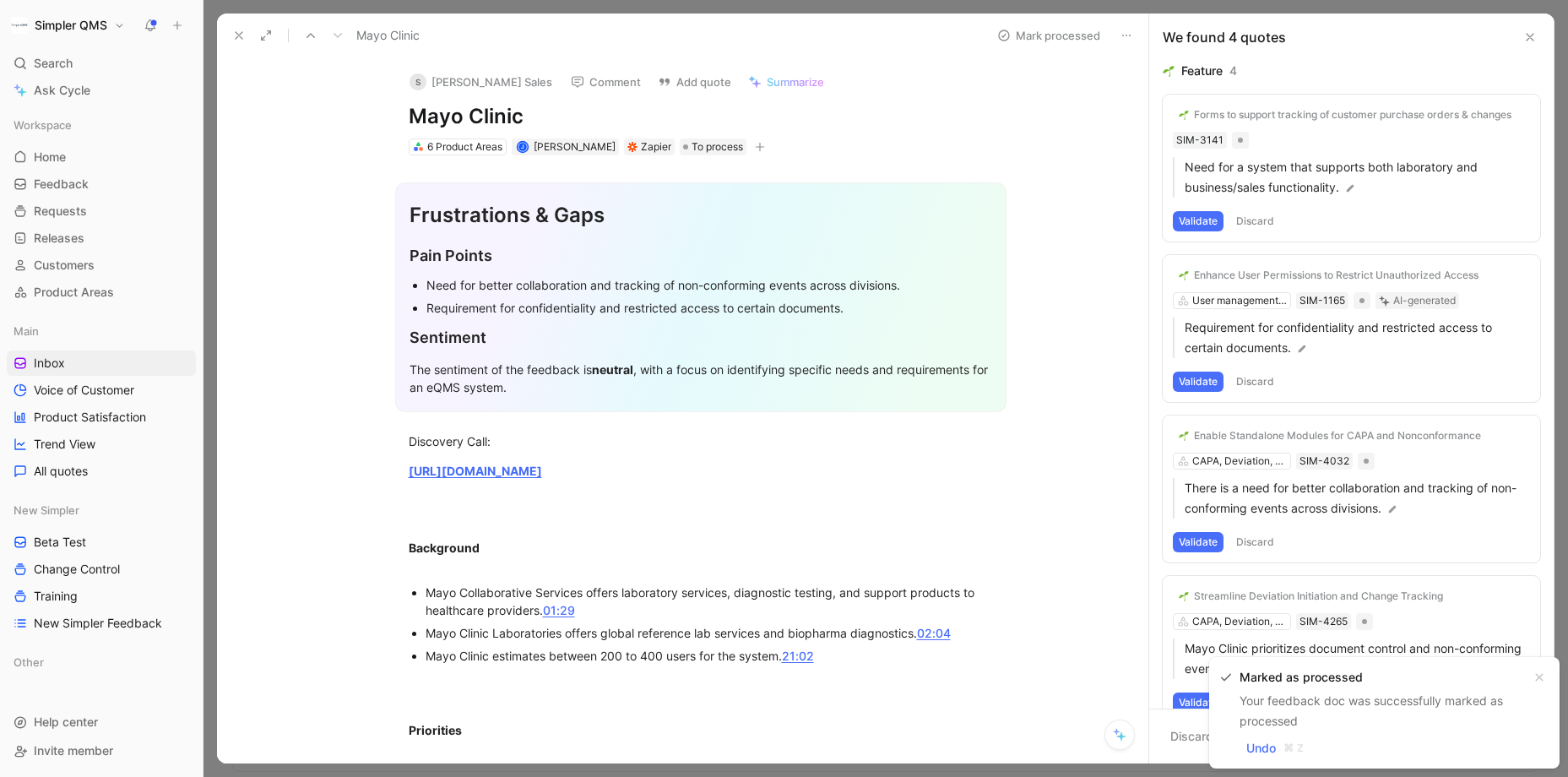
drag, startPoint x: 529, startPoint y: 120, endPoint x: 397, endPoint y: 119, distance: 132.0
click at [397, 119] on div "S [PERSON_NAME] Sales Comment Add quote Summarize Mayo Clinic 6 Product Areas J…" at bounding box center [701, 107] width 649 height 100
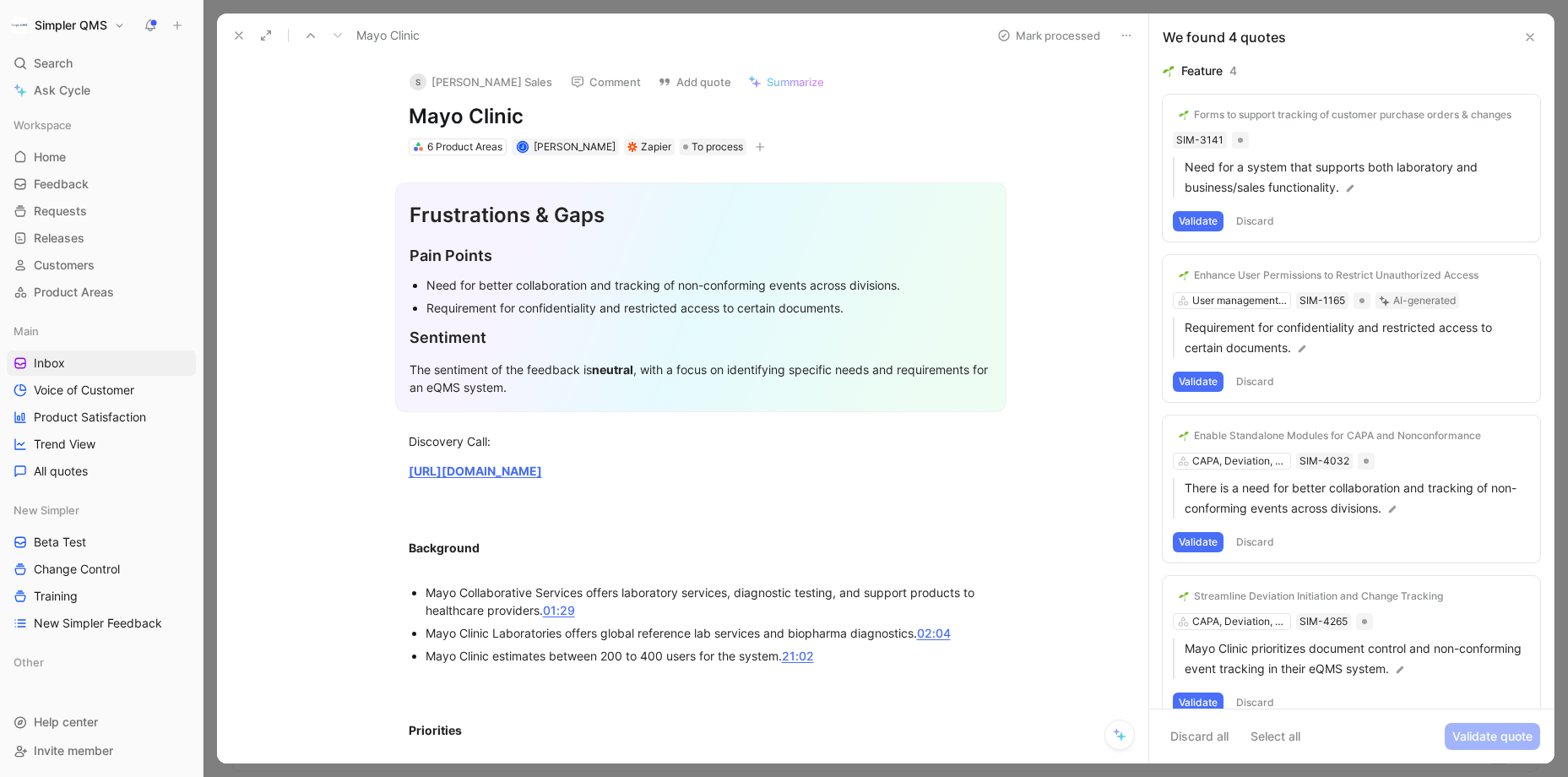
copy h1 "Mayo Clinic"
click at [369, 158] on button "Open" at bounding box center [351, 161] width 61 height 23
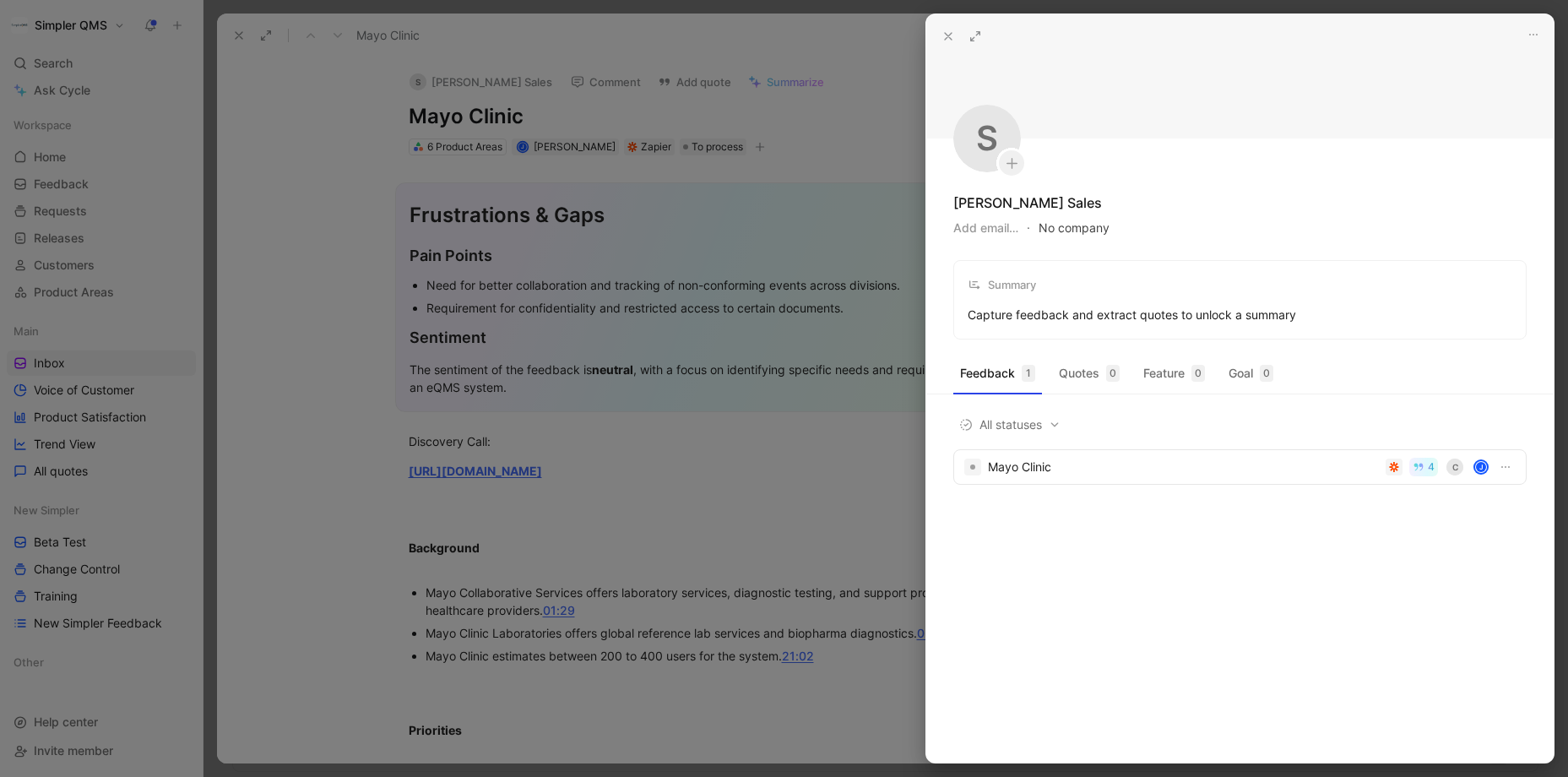
click at [1090, 233] on button "No company" at bounding box center [1074, 228] width 71 height 23
type input "Mayo Clinic"
click at [1118, 297] on mark "Mayo Clinic" at bounding box center [1102, 296] width 63 height 14
click at [313, 422] on div at bounding box center [784, 388] width 1568 height 777
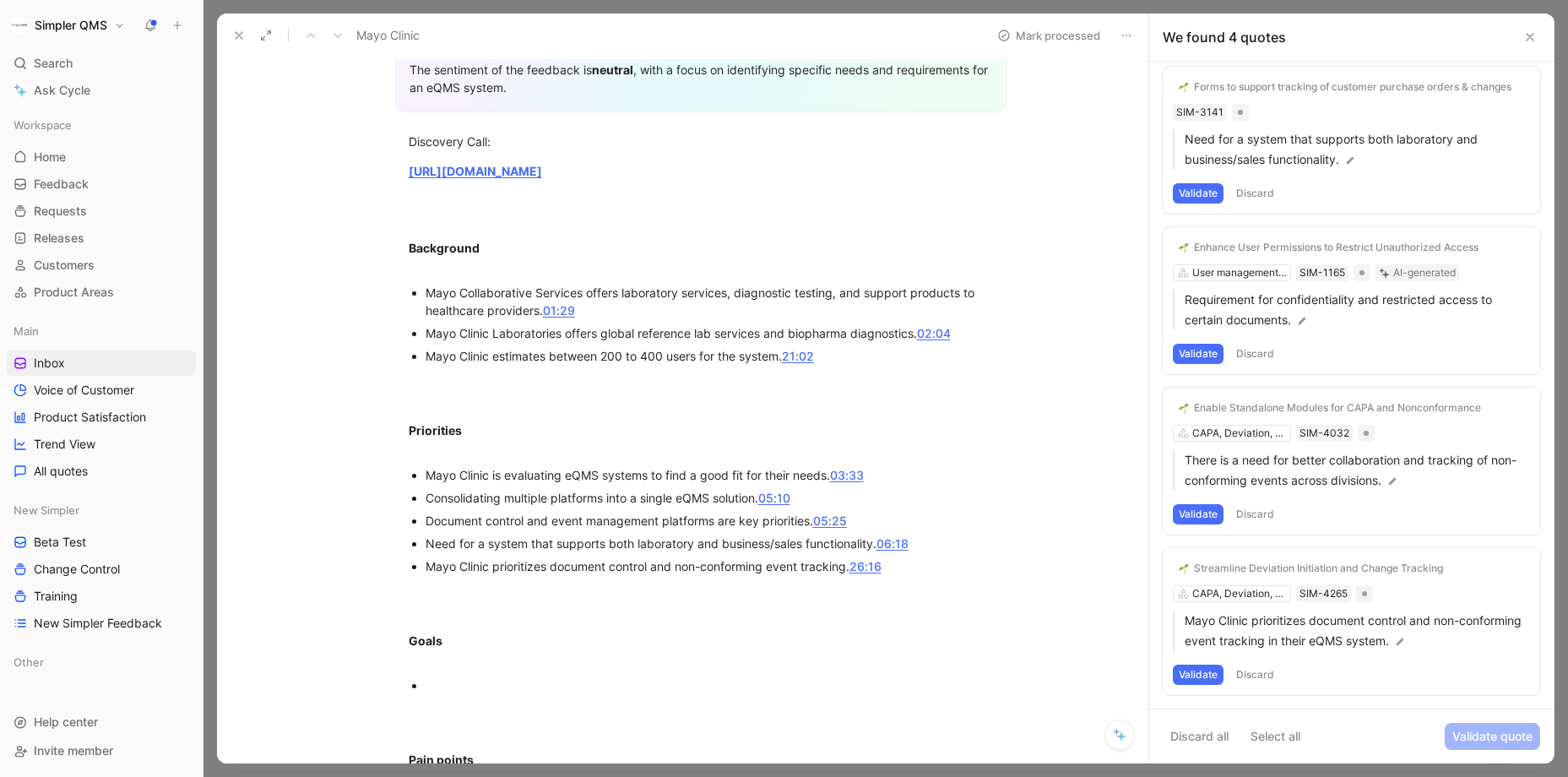
scroll to position [311, 0]
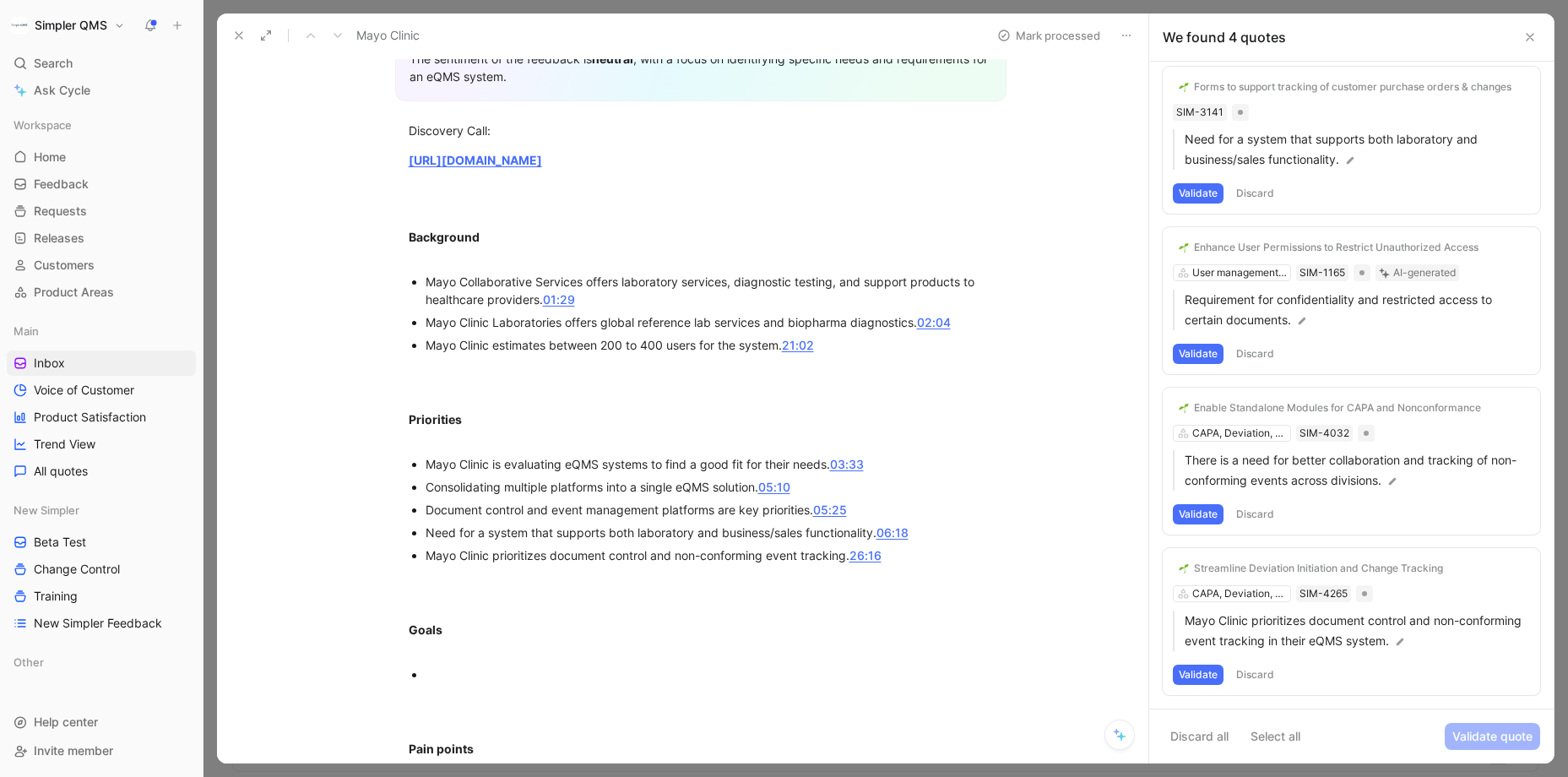
click at [1194, 676] on button "Validate" at bounding box center [1198, 675] width 50 height 21
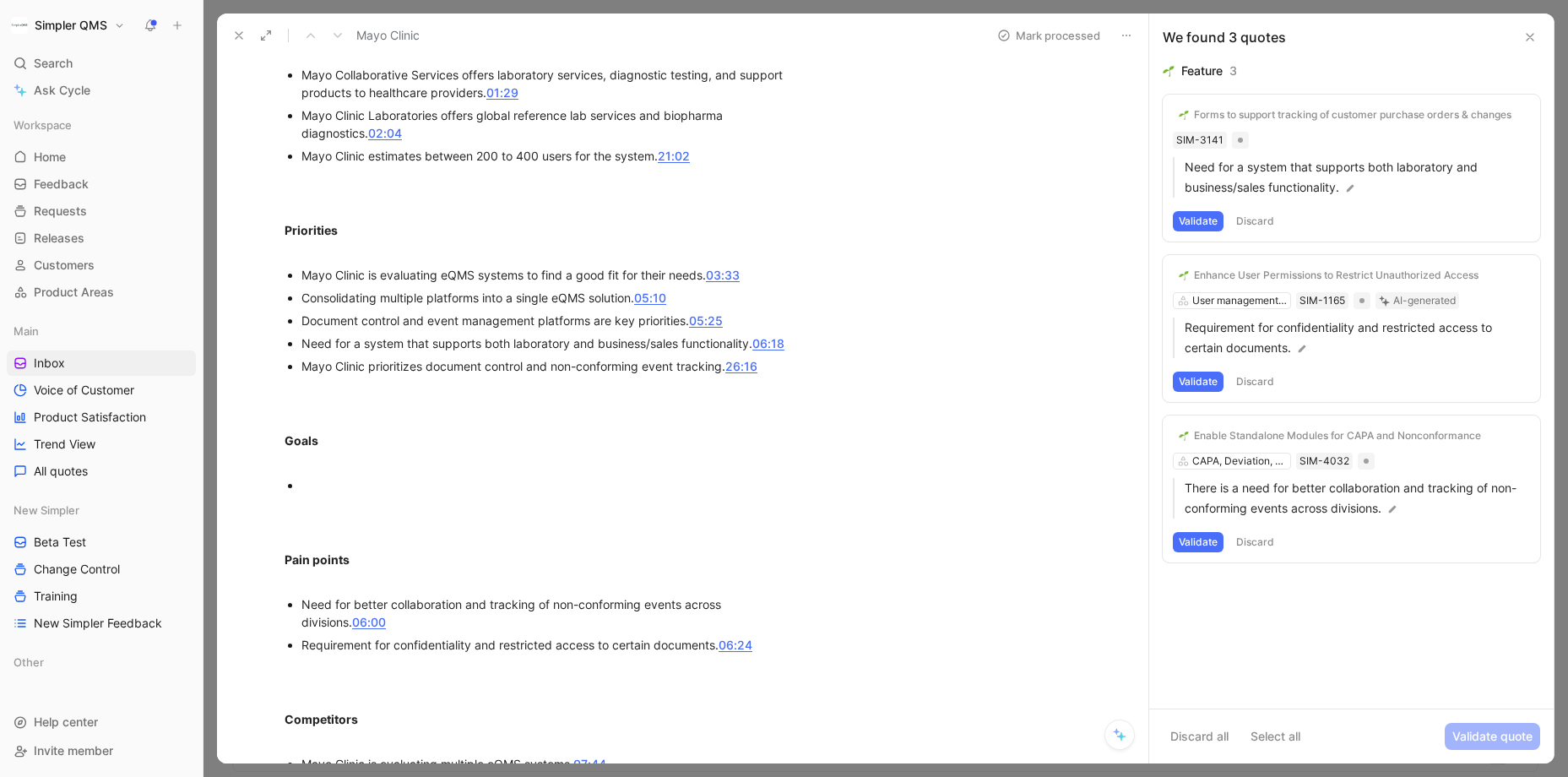
scroll to position [517, 0]
click at [1200, 541] on button "Validate" at bounding box center [1198, 543] width 50 height 21
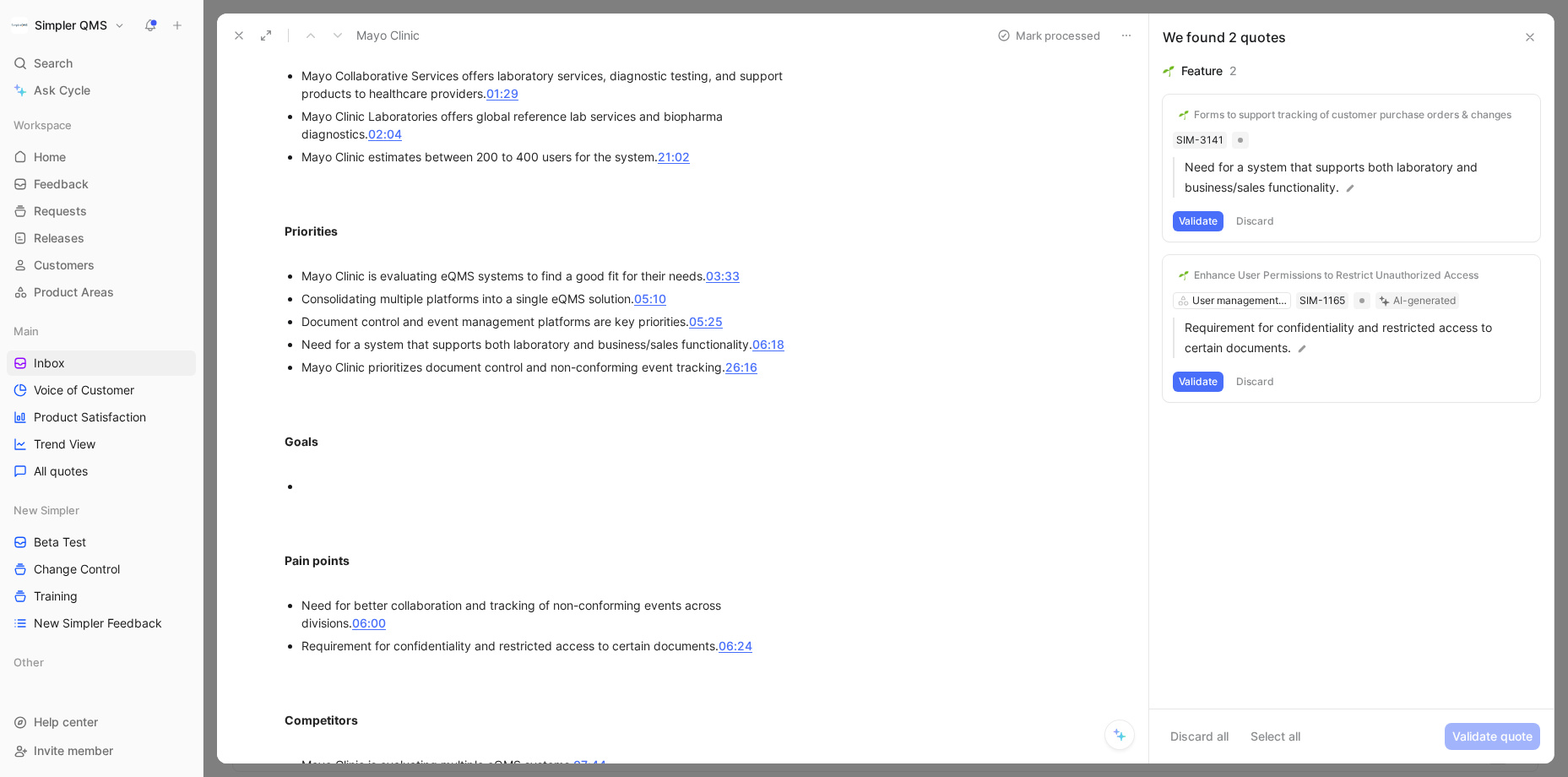
click at [1205, 378] on button "Validate" at bounding box center [1198, 382] width 50 height 21
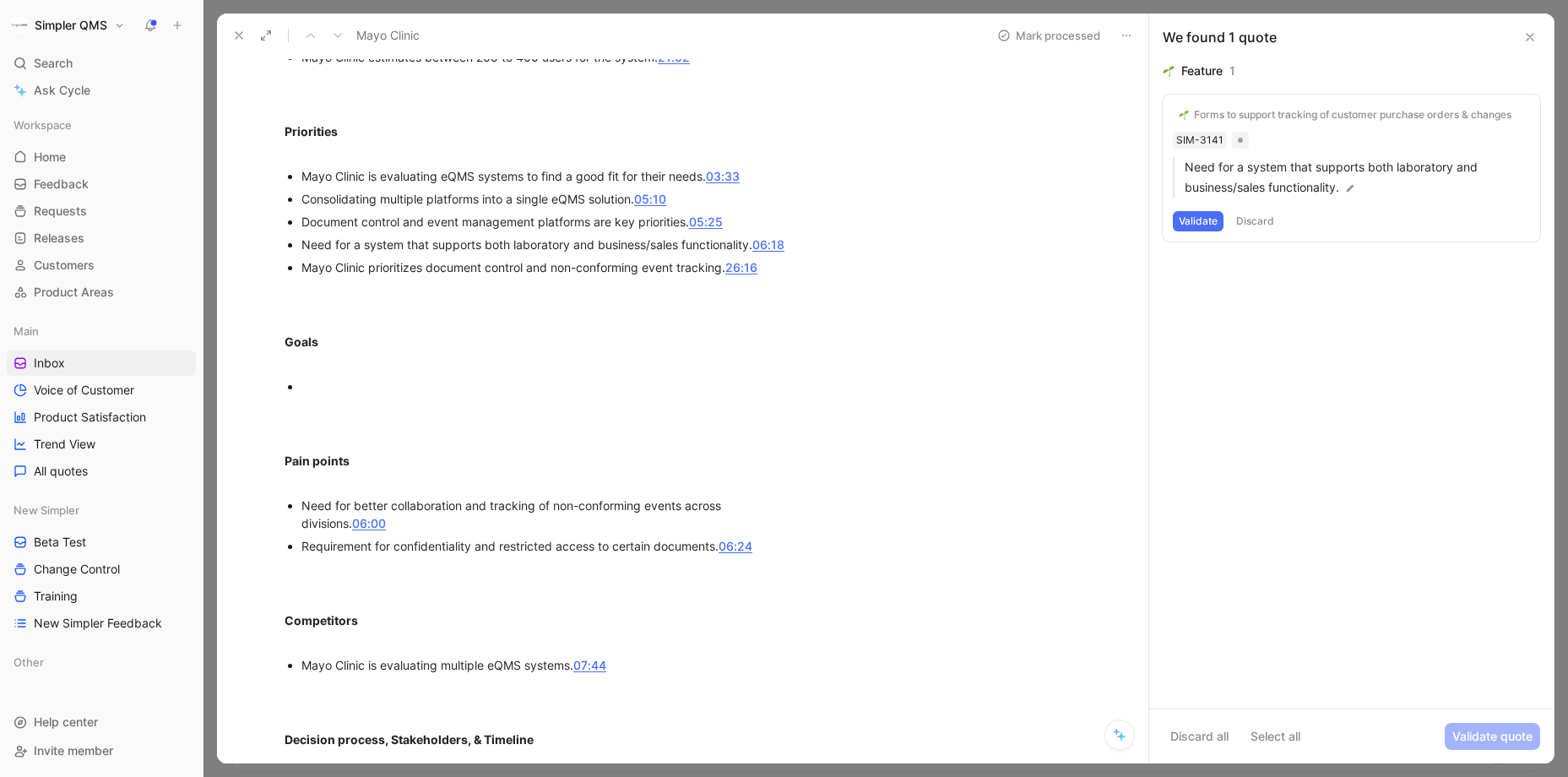
scroll to position [611, 0]
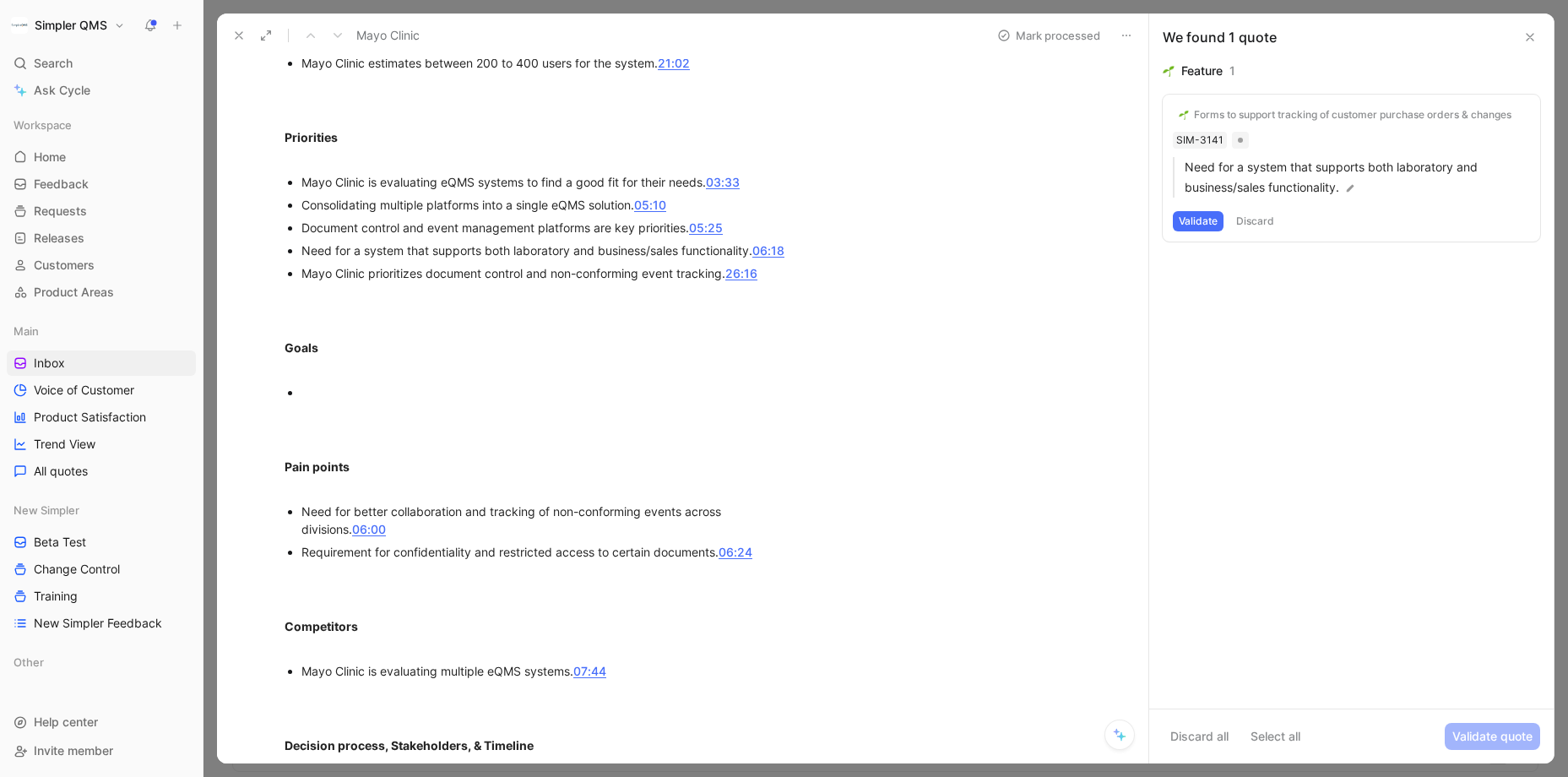
click at [1260, 223] on button "Discard" at bounding box center [1254, 221] width 49 height 21
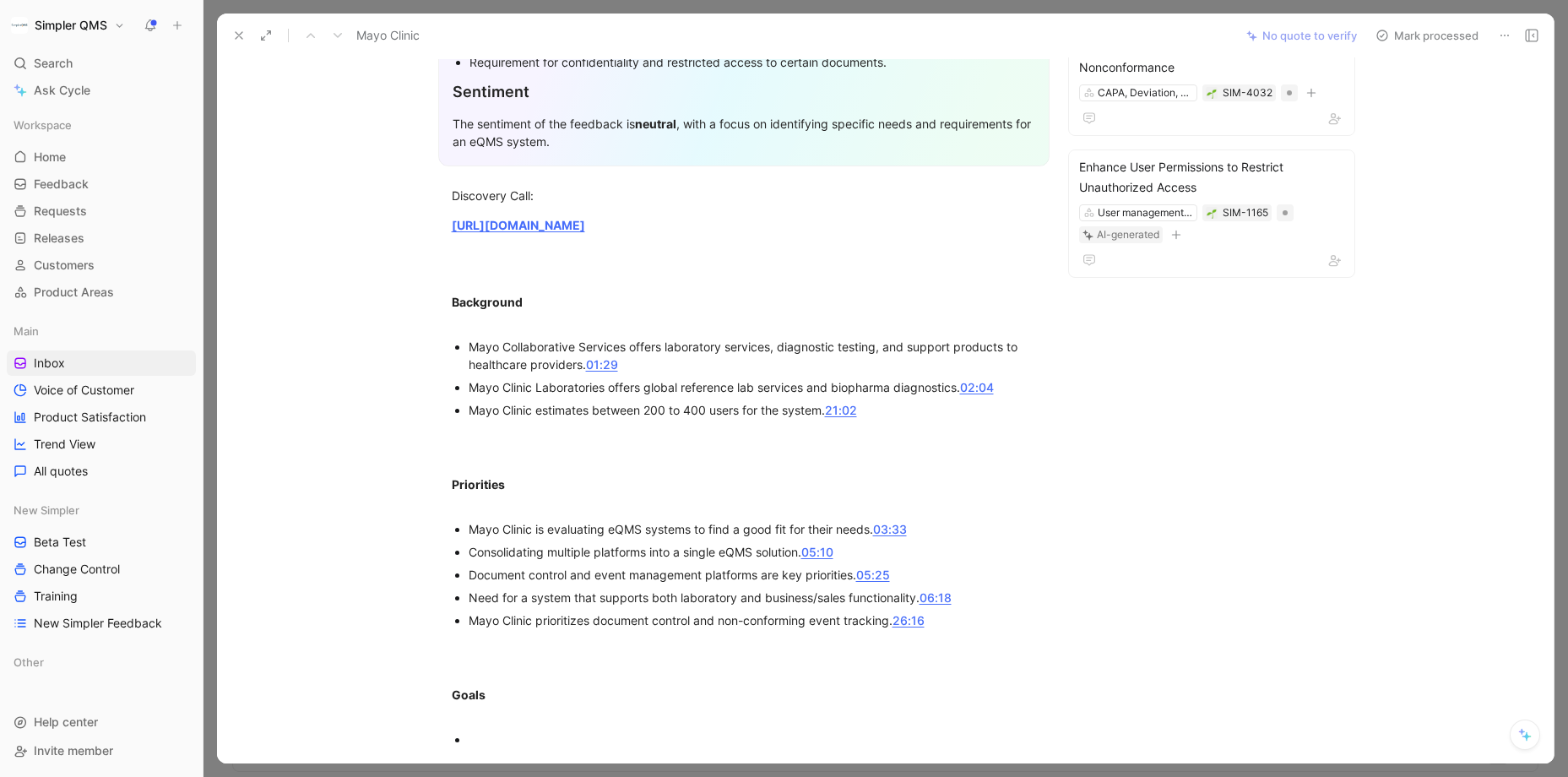
scroll to position [0, 0]
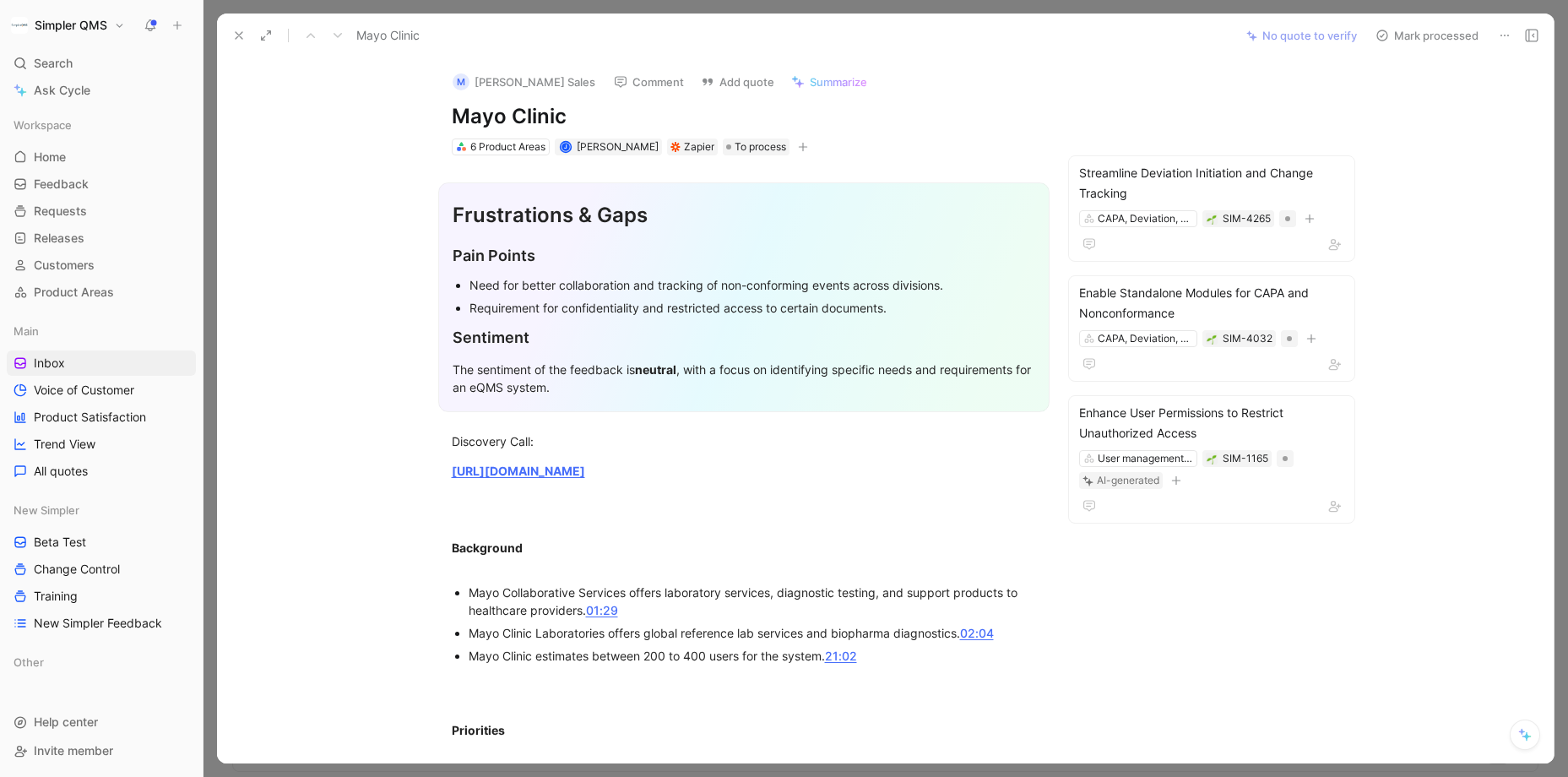
click at [1355, 30] on icon at bounding box center [1382, 35] width 13 height 13
click at [1355, 35] on use at bounding box center [1382, 35] width 10 height 10
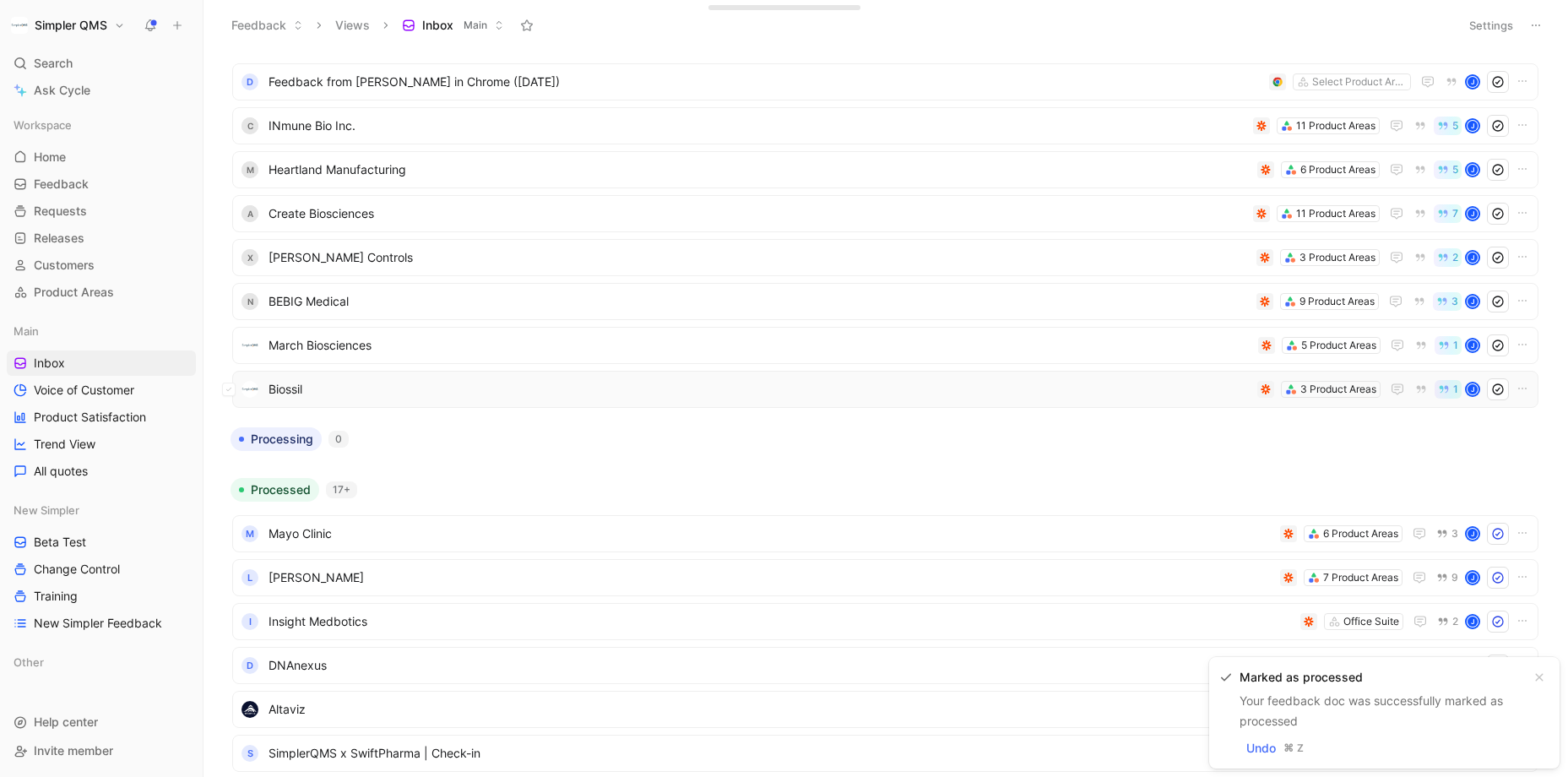
click at [1063, 384] on span "Biossil" at bounding box center [759, 390] width 982 height 21
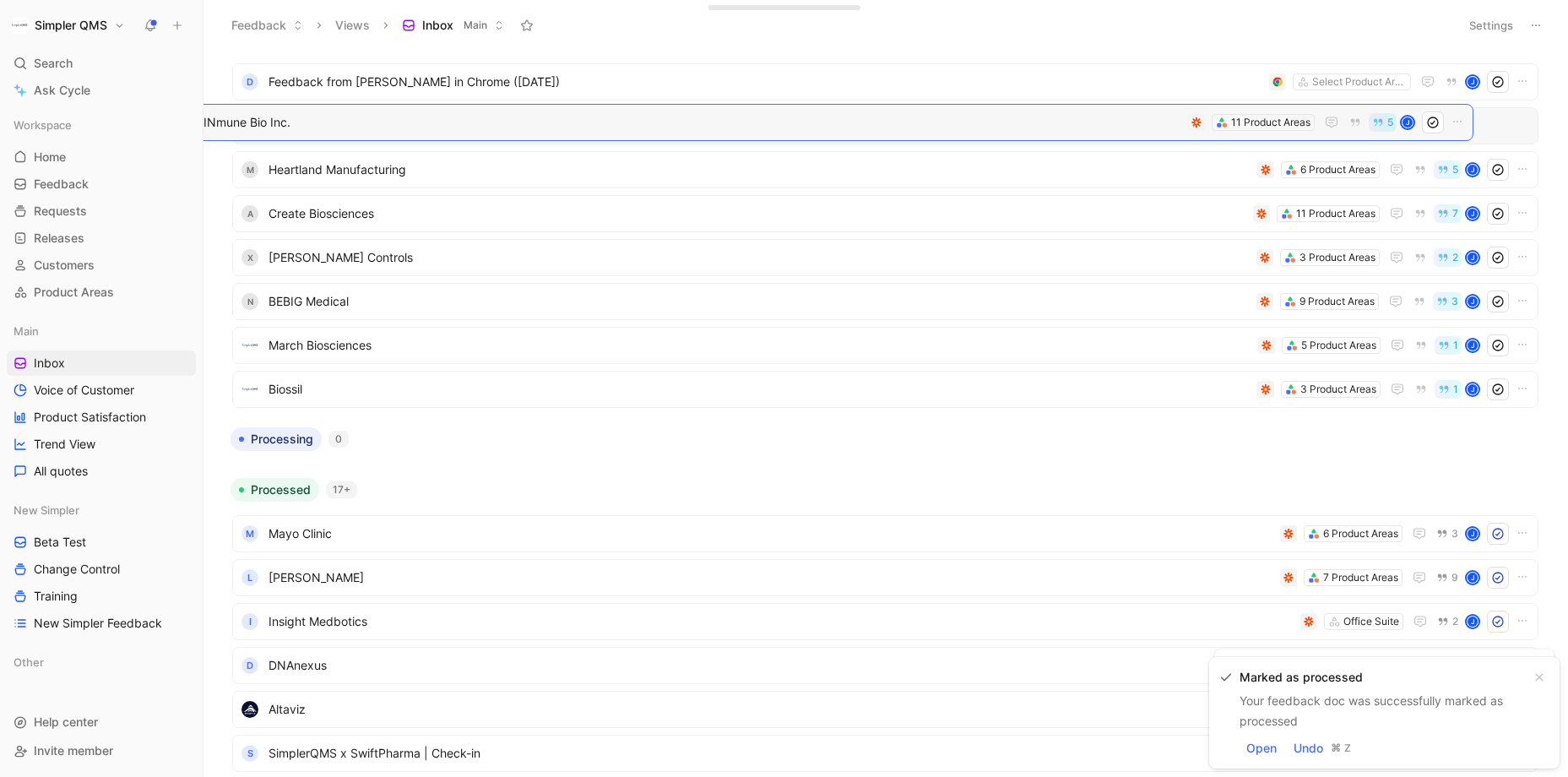
drag, startPoint x: 486, startPoint y: 122, endPoint x: 408, endPoint y: 119, distance: 78.1
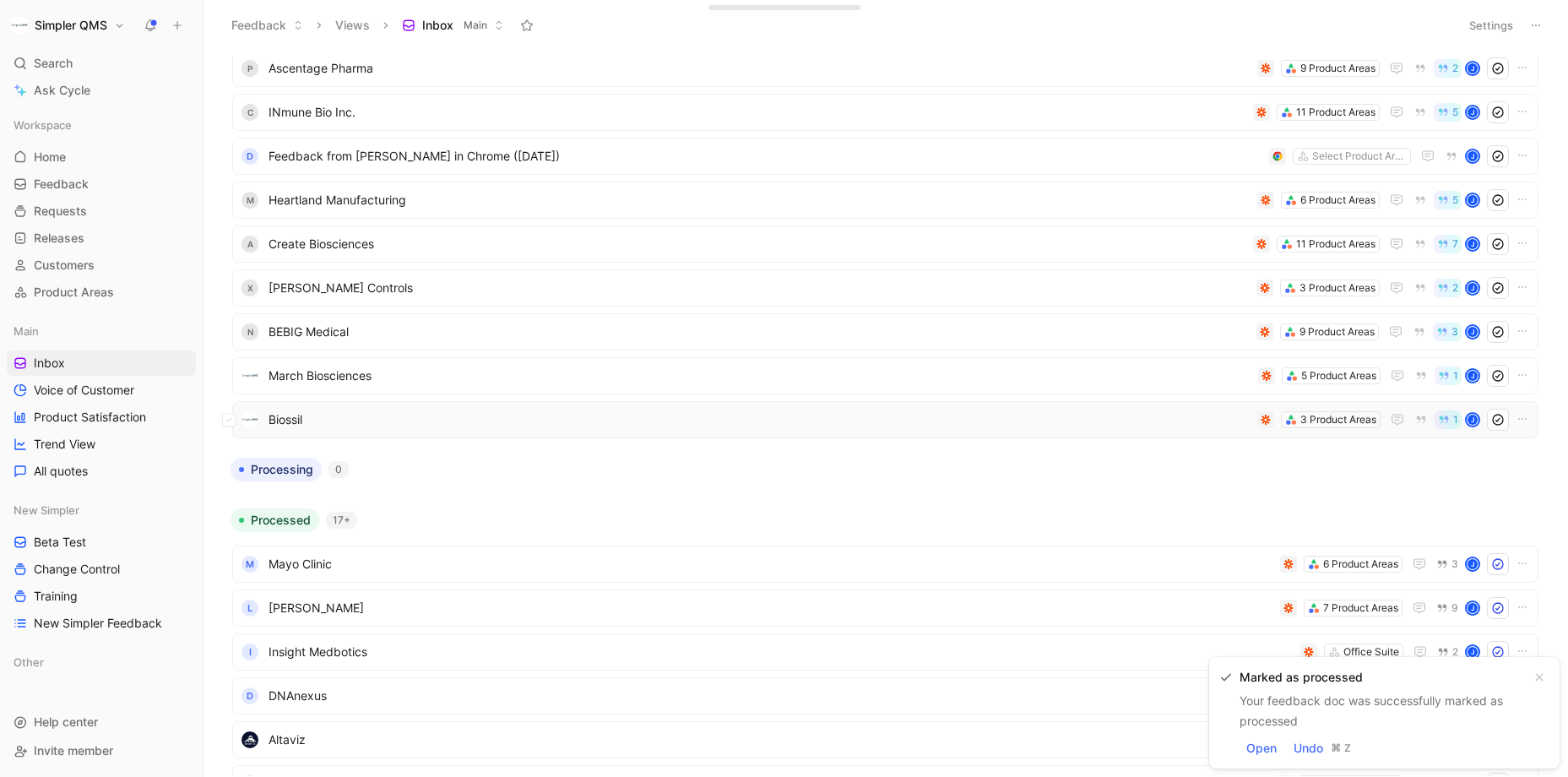
click at [448, 417] on span "Biossil" at bounding box center [759, 420] width 982 height 21
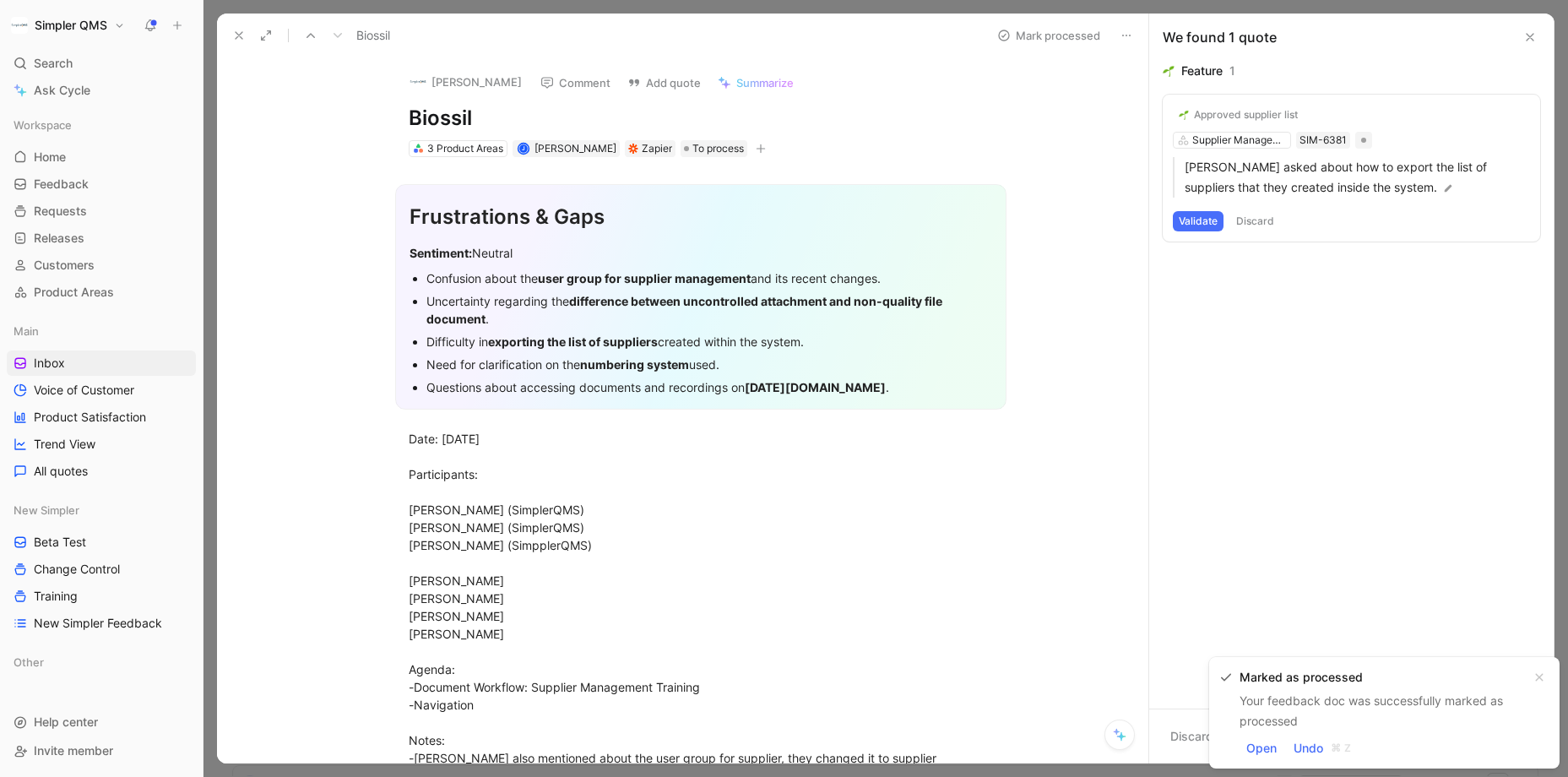
drag, startPoint x: 475, startPoint y: 123, endPoint x: 383, endPoint y: 118, distance: 92.1
click at [383, 118] on div "[PERSON_NAME] Comment Add quote Summarize Biossil 3 Product Areas J [PERSON_NAM…" at bounding box center [701, 108] width 649 height 102
copy h1 "Biossil"
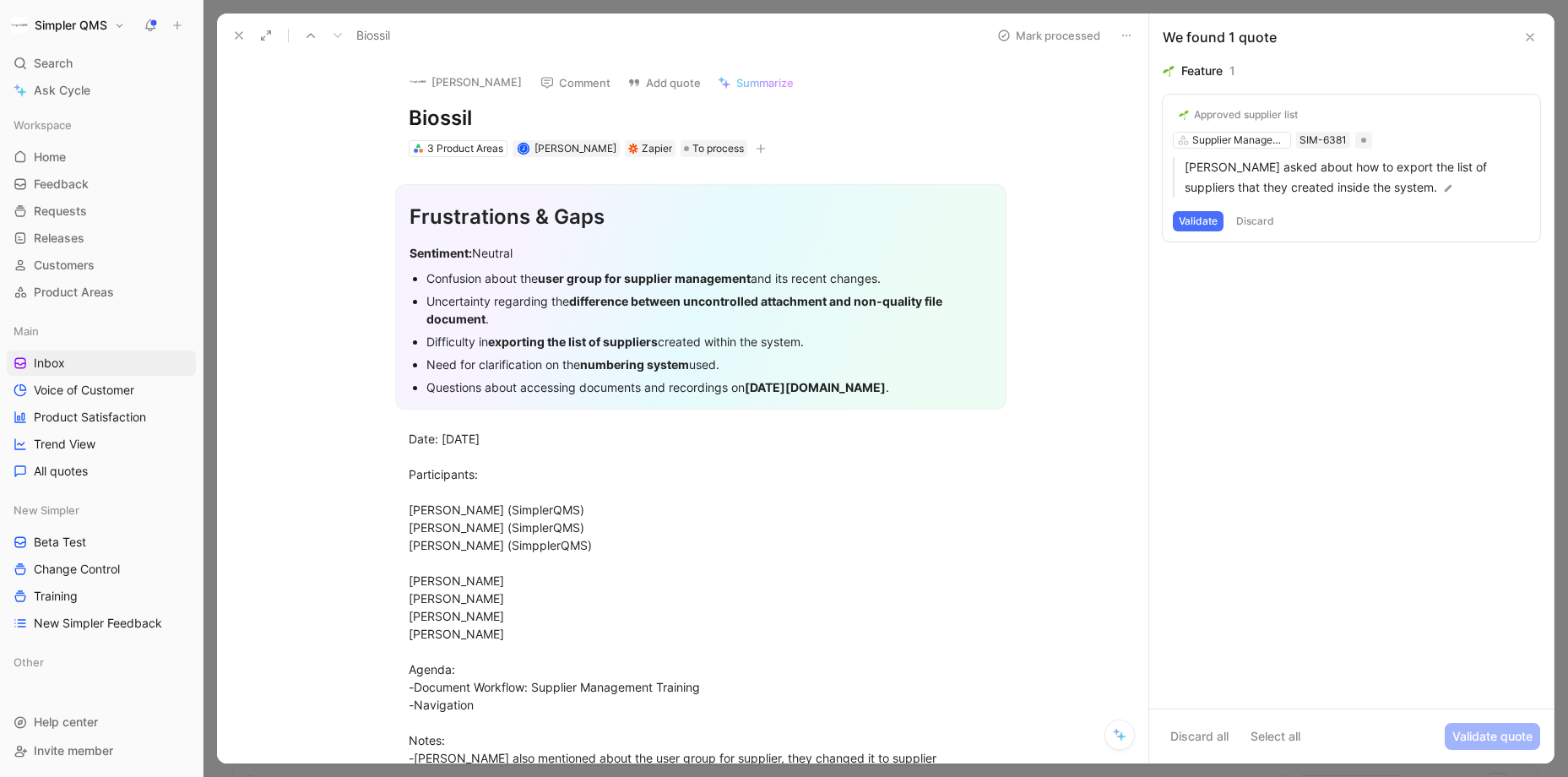
click at [451, 88] on button "[PERSON_NAME]" at bounding box center [465, 81] width 128 height 25
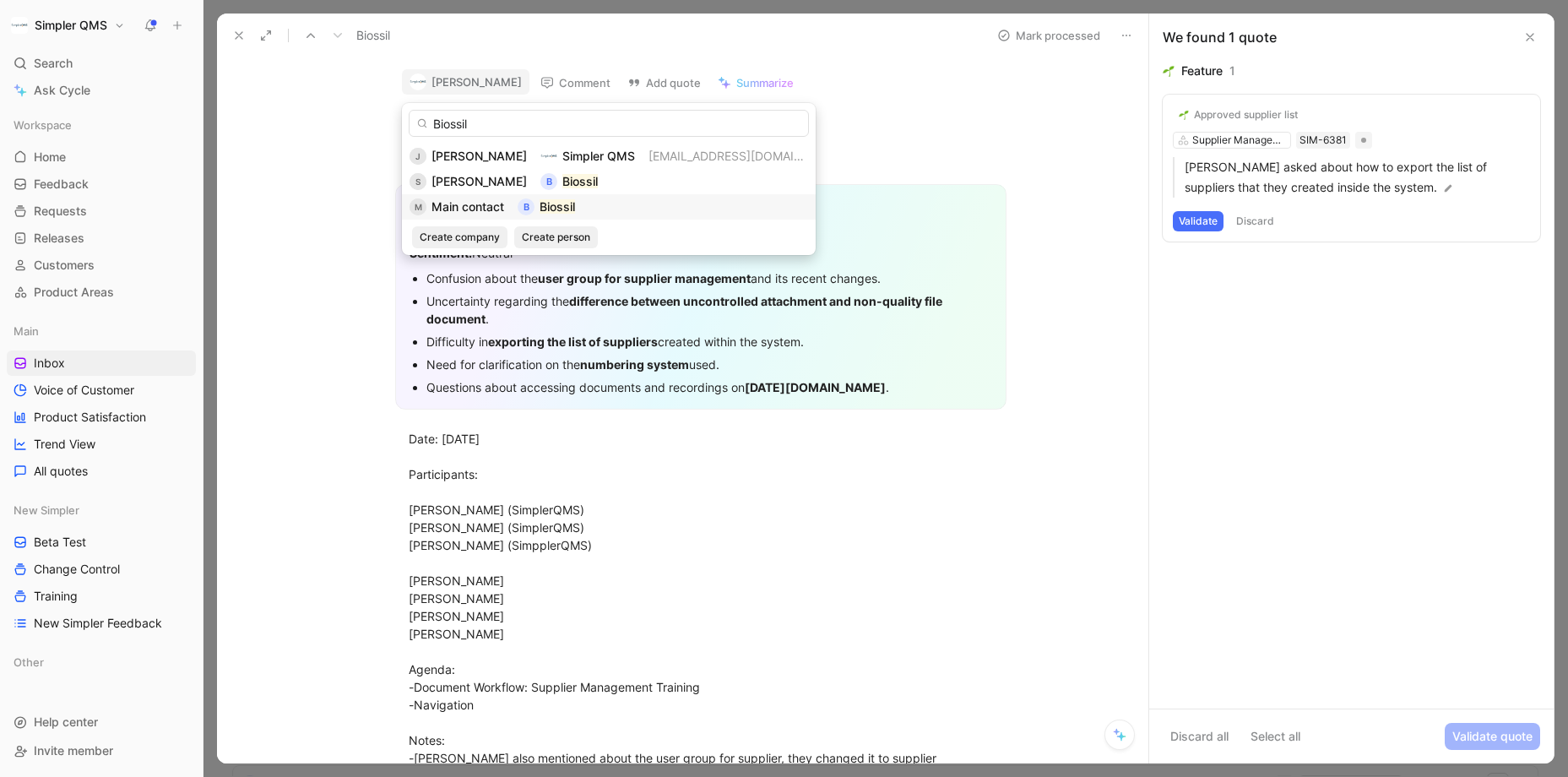
type input "Biossil"
click at [488, 201] on span "Main contact" at bounding box center [468, 206] width 73 height 14
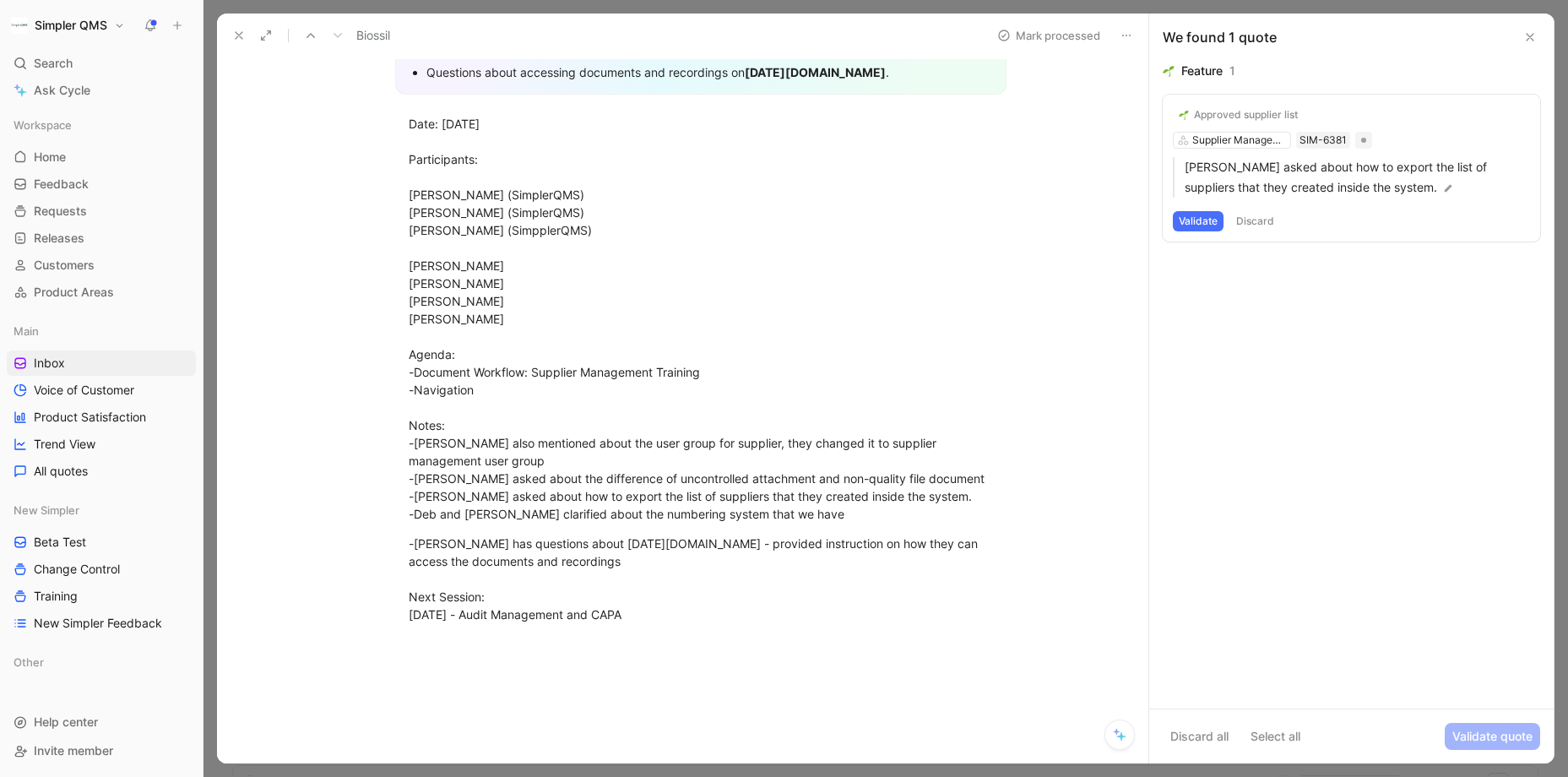
scroll to position [326, 0]
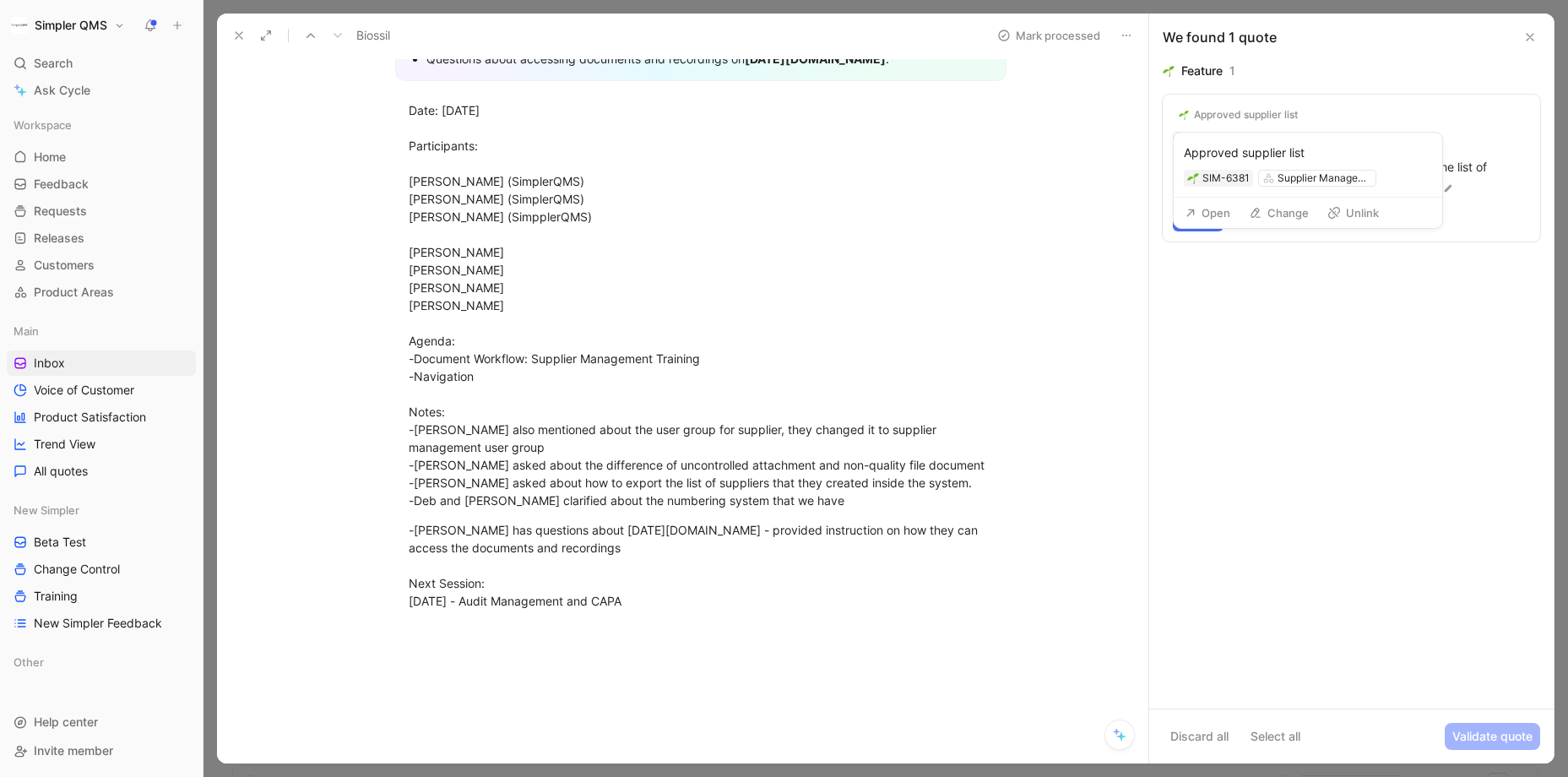
click at [1264, 205] on button "Change" at bounding box center [1278, 213] width 76 height 23
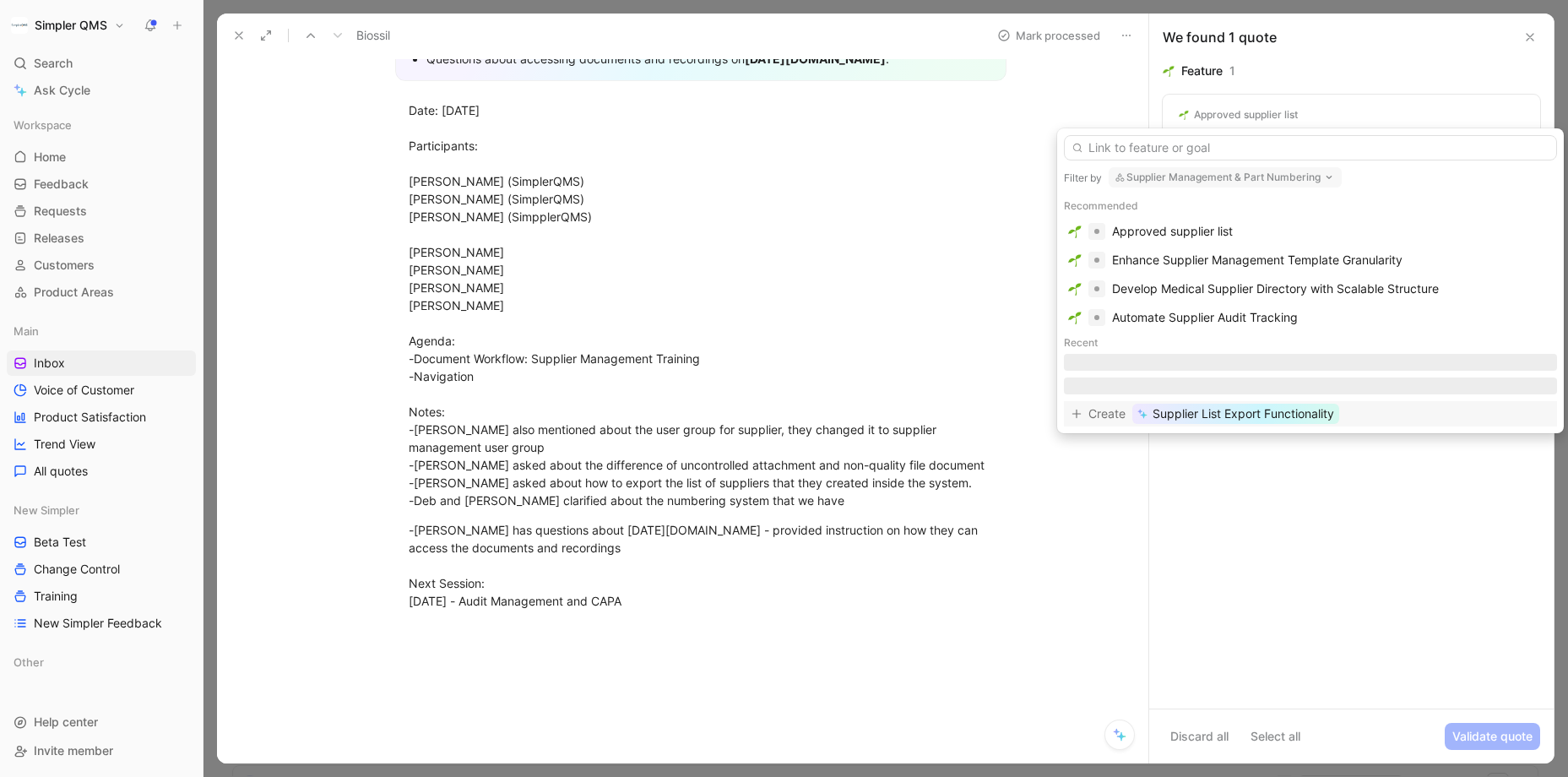
click at [1276, 413] on span "Supplier List Export Functionality" at bounding box center [1243, 414] width 182 height 21
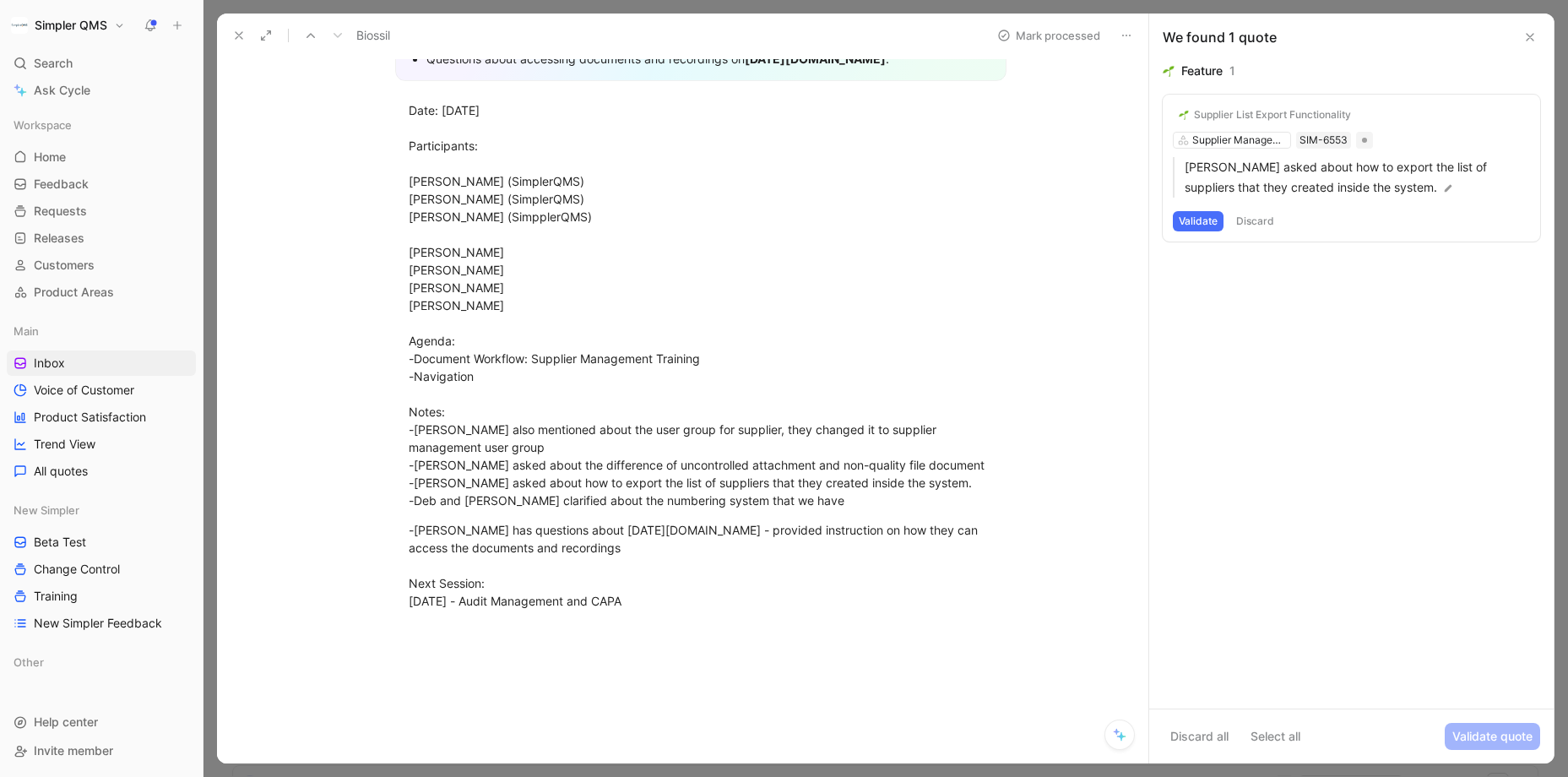
click at [1197, 219] on button "Validate" at bounding box center [1198, 221] width 50 height 21
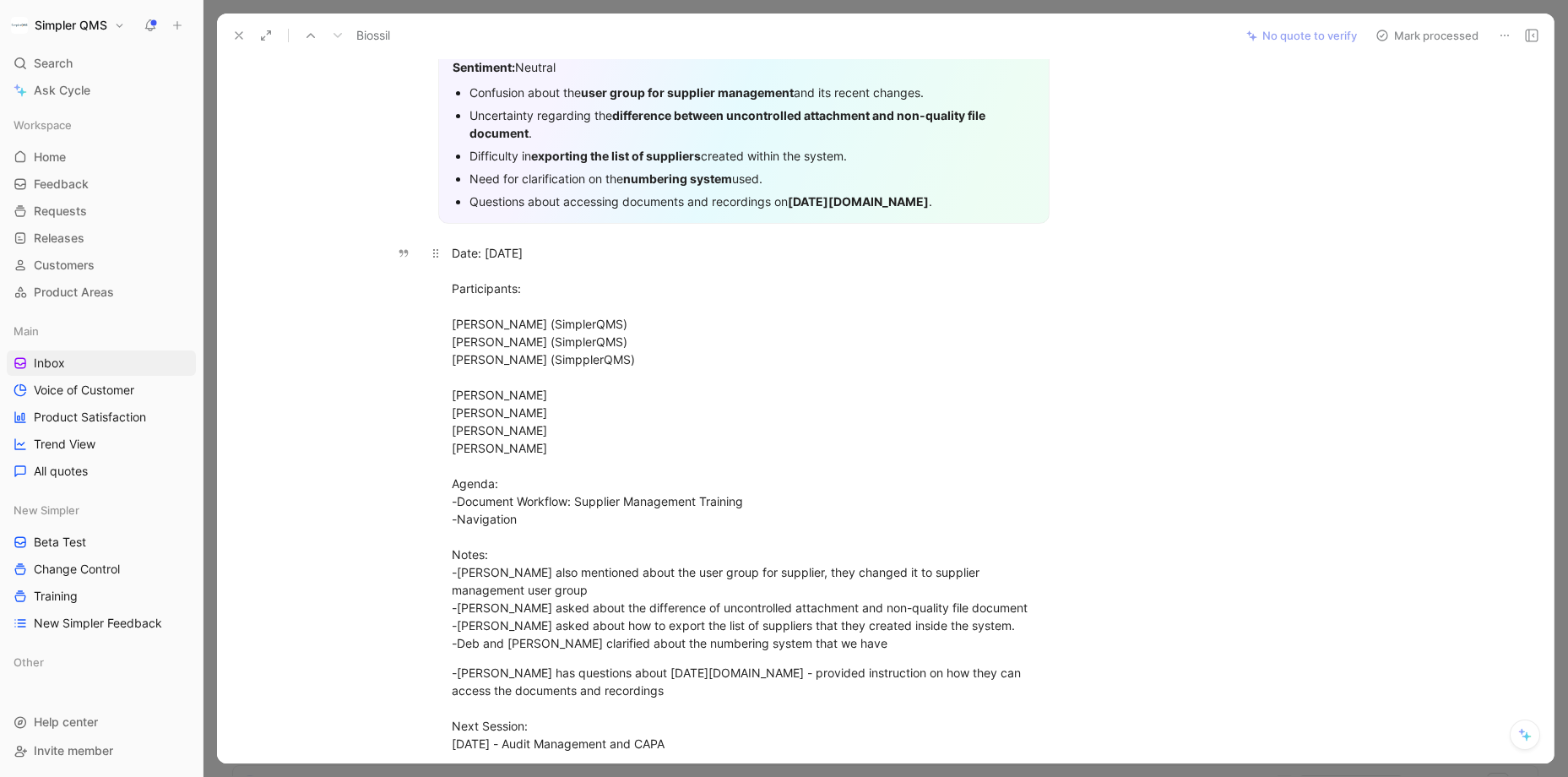
scroll to position [0, 0]
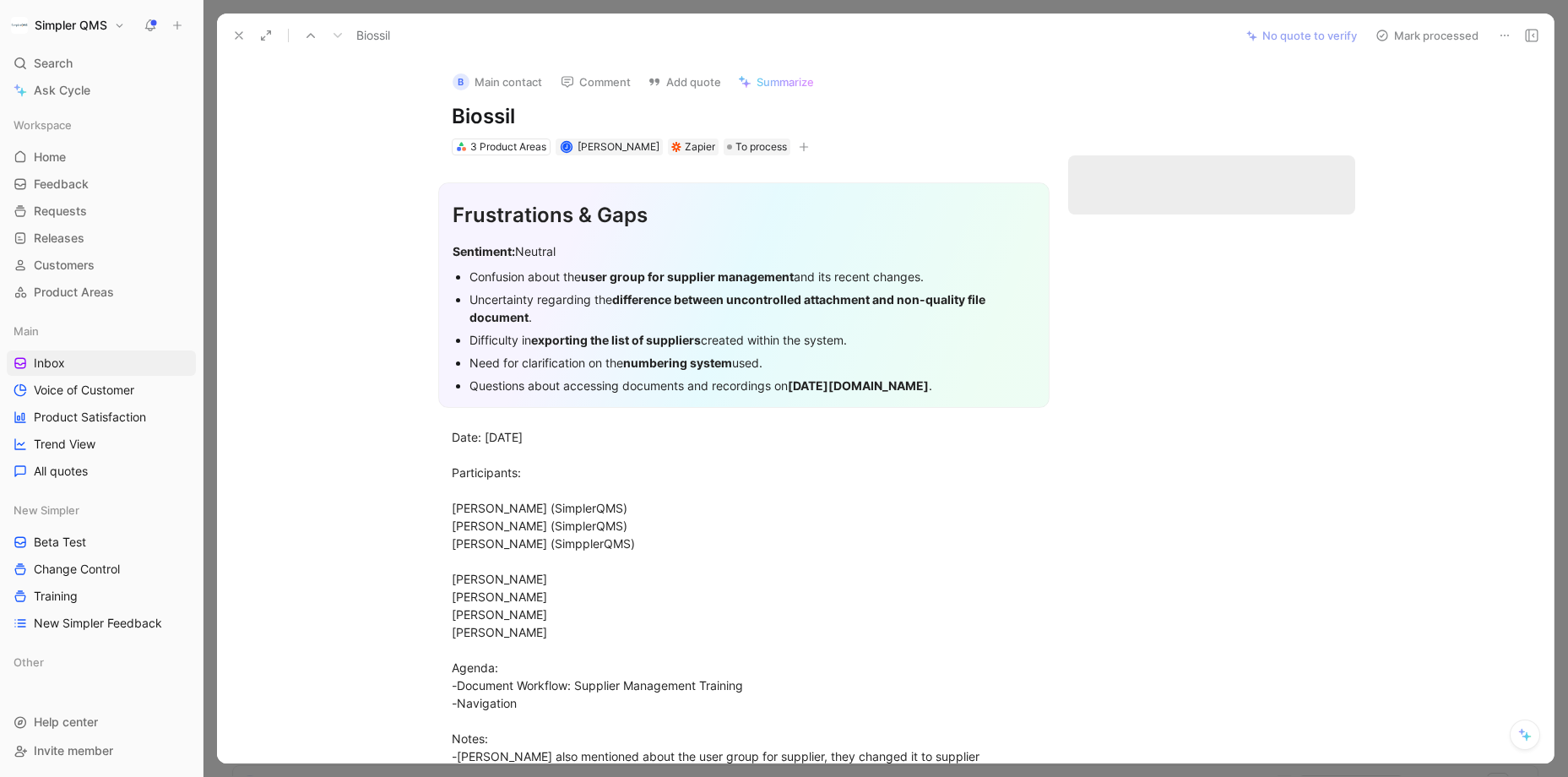
click at [1355, 34] on icon at bounding box center [1382, 35] width 13 height 13
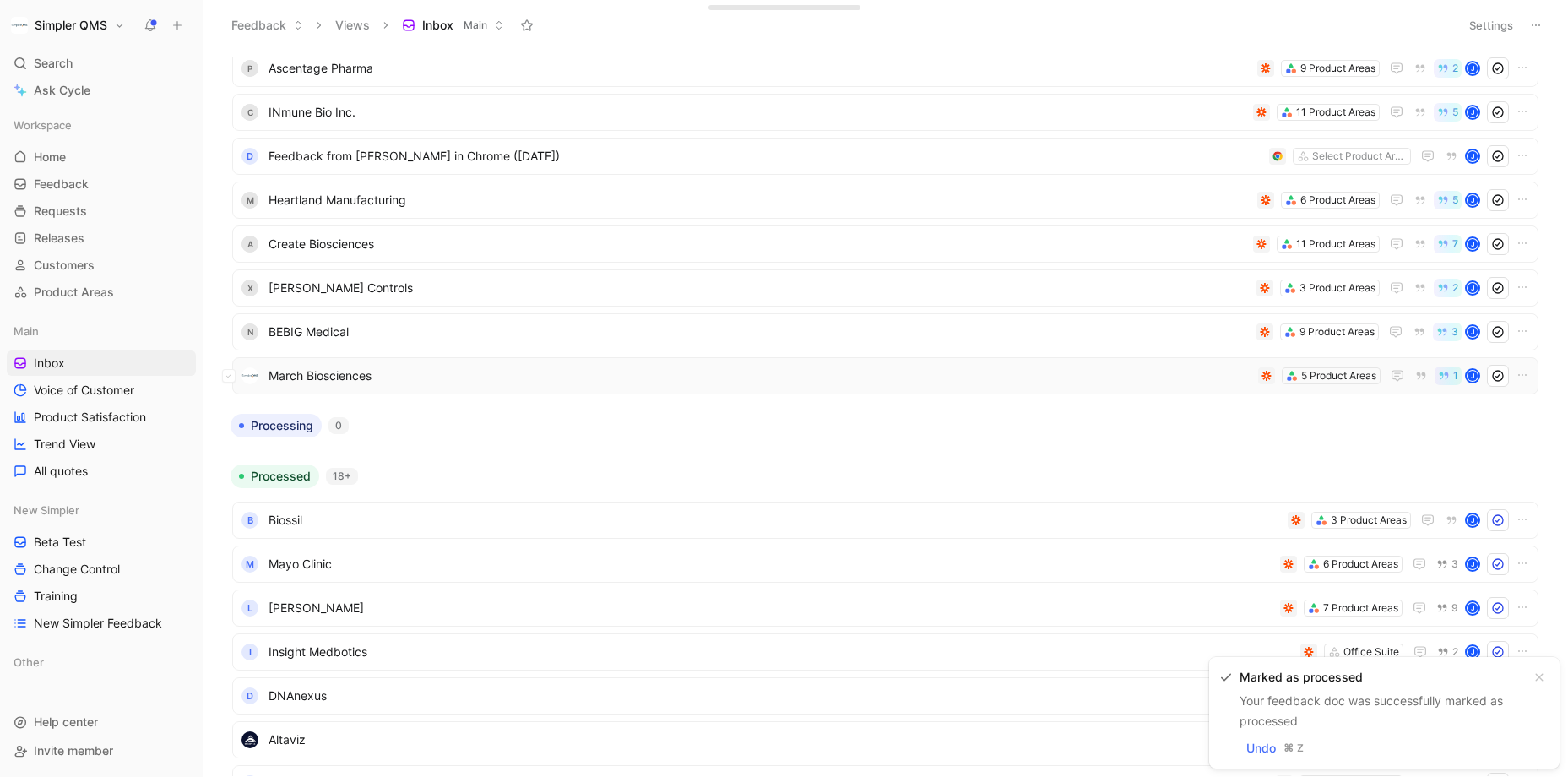
click at [485, 376] on span "March Biosciences" at bounding box center [760, 376] width 983 height 21
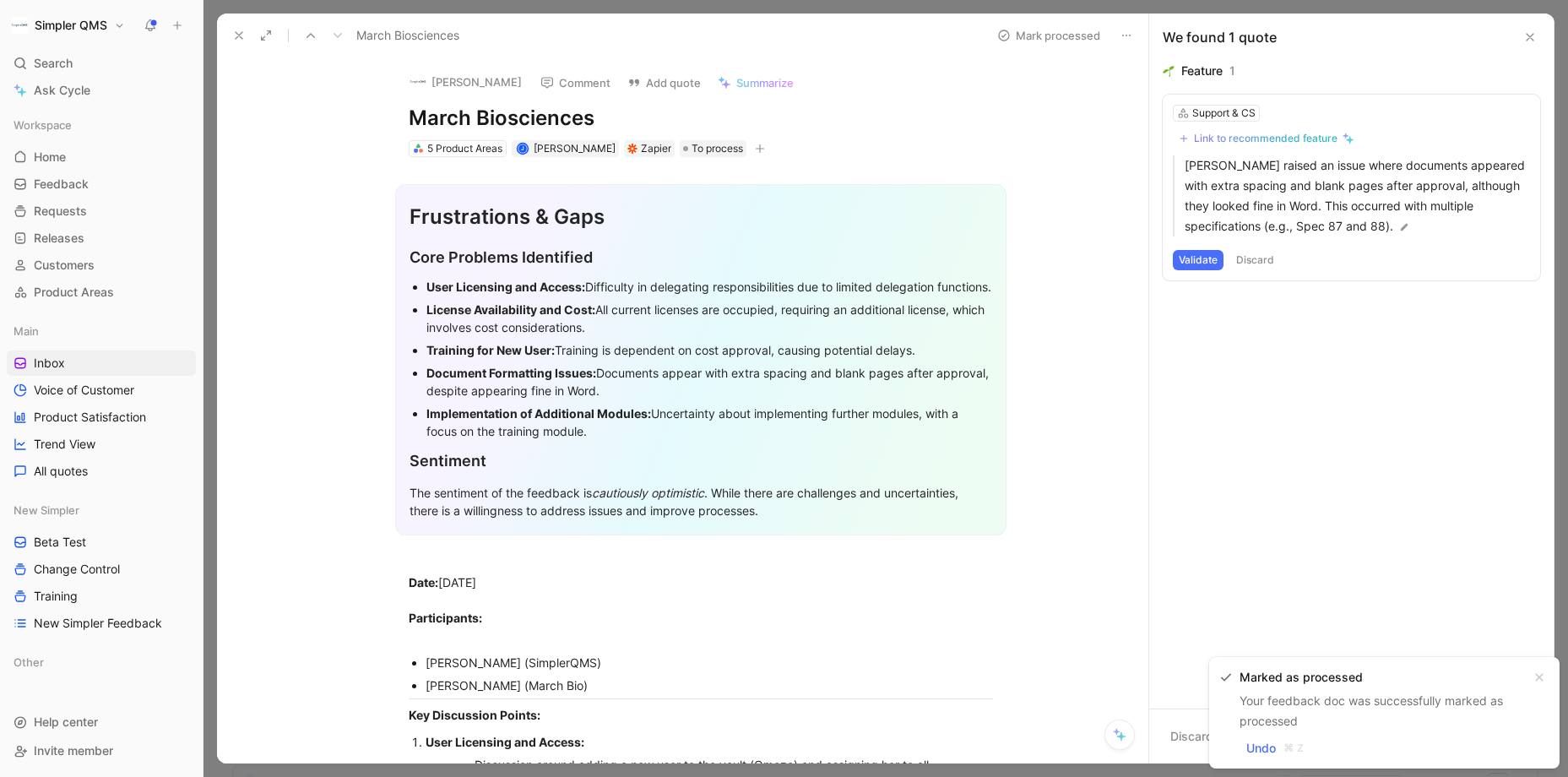
drag, startPoint x: 579, startPoint y: 112, endPoint x: 403, endPoint y: 112, distance: 176.0
click at [403, 112] on div "[PERSON_NAME] Comment Add quote Summarize March Biosciences 5 Product Areas [PE…" at bounding box center [701, 108] width 649 height 102
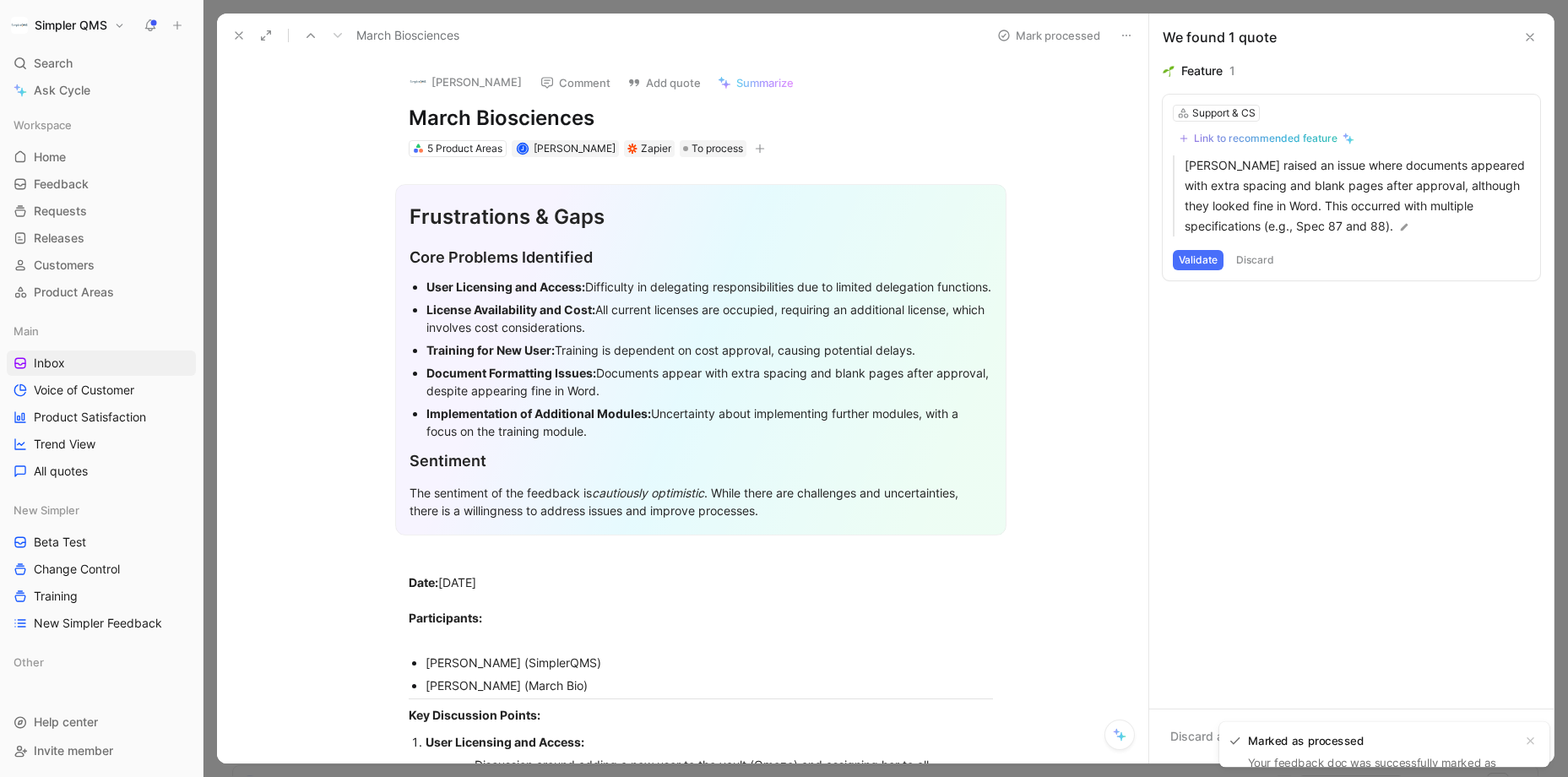
copy h1 "March Biosciences"
click at [478, 88] on button "[PERSON_NAME]" at bounding box center [465, 81] width 128 height 25
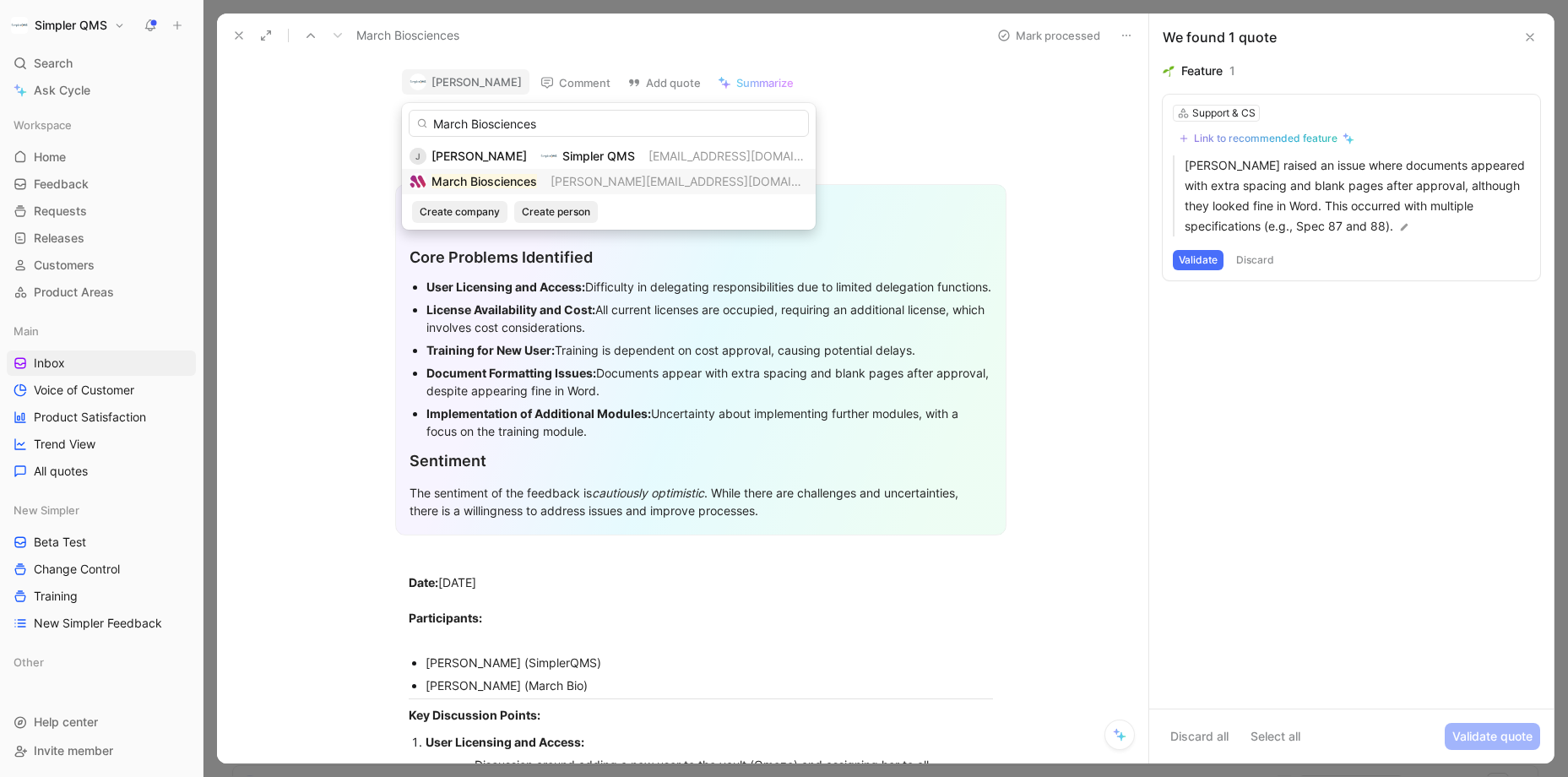
type input "March Biosciences"
click at [537, 182] on mark "March Biosciences" at bounding box center [484, 181] width 105 height 14
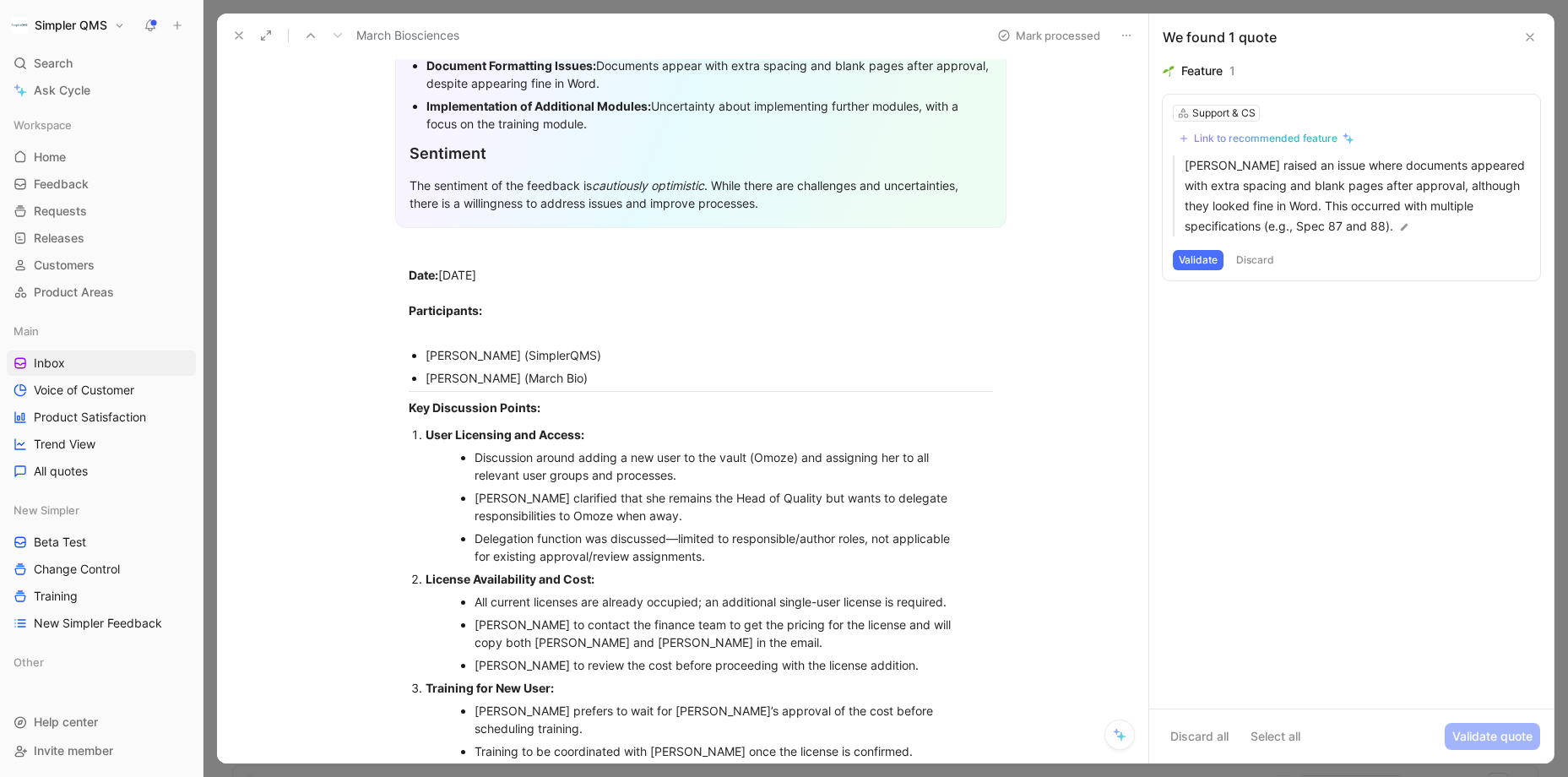
scroll to position [315, 0]
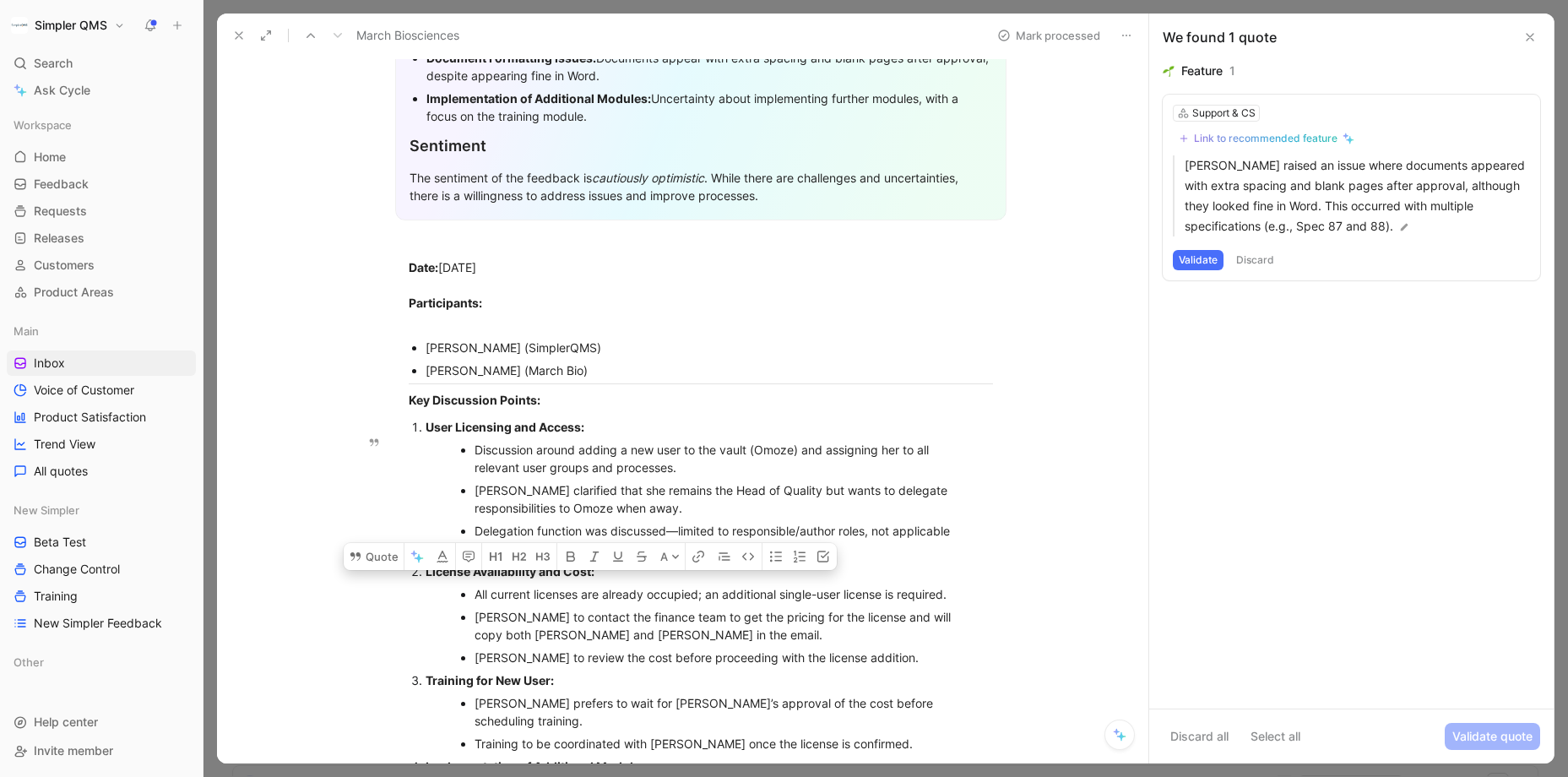
drag, startPoint x: 708, startPoint y: 569, endPoint x: 471, endPoint y: 554, distance: 237.5
click at [470, 554] on ul "Discussion around adding a new user to the vault (Omoze) and assigning her to a…" at bounding box center [708, 499] width 568 height 121
click at [376, 543] on button "Quote" at bounding box center [374, 556] width 60 height 27
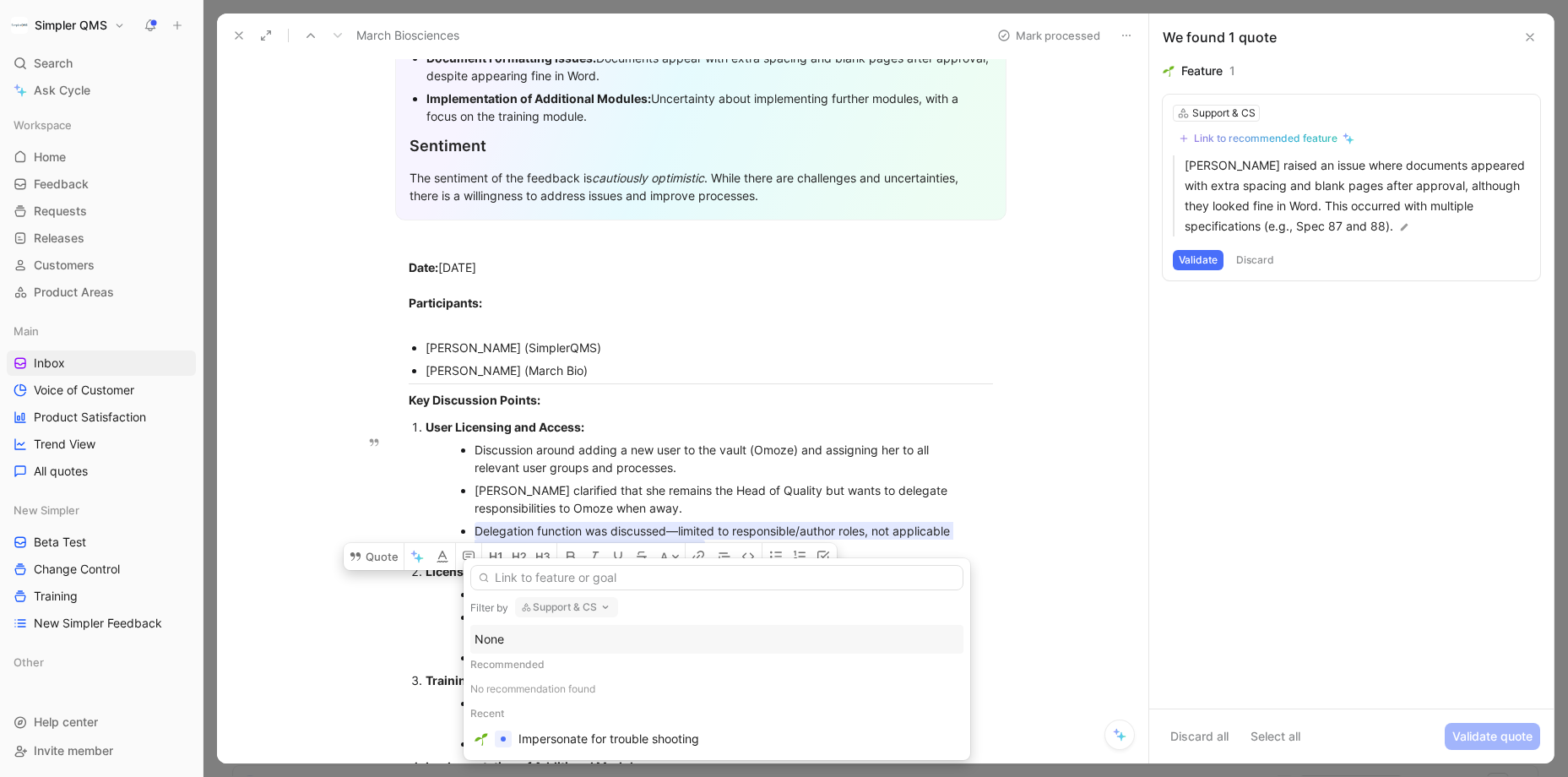
click at [601, 592] on div "Filter by Support & CS None Recommended No recommendation found Recent Imperson…" at bounding box center [716, 659] width 506 height 201
click at [600, 605] on icon "button" at bounding box center [605, 607] width 13 height 13
type input "User"
click at [563, 574] on span "management & Permissions" at bounding box center [625, 574] width 152 height 14
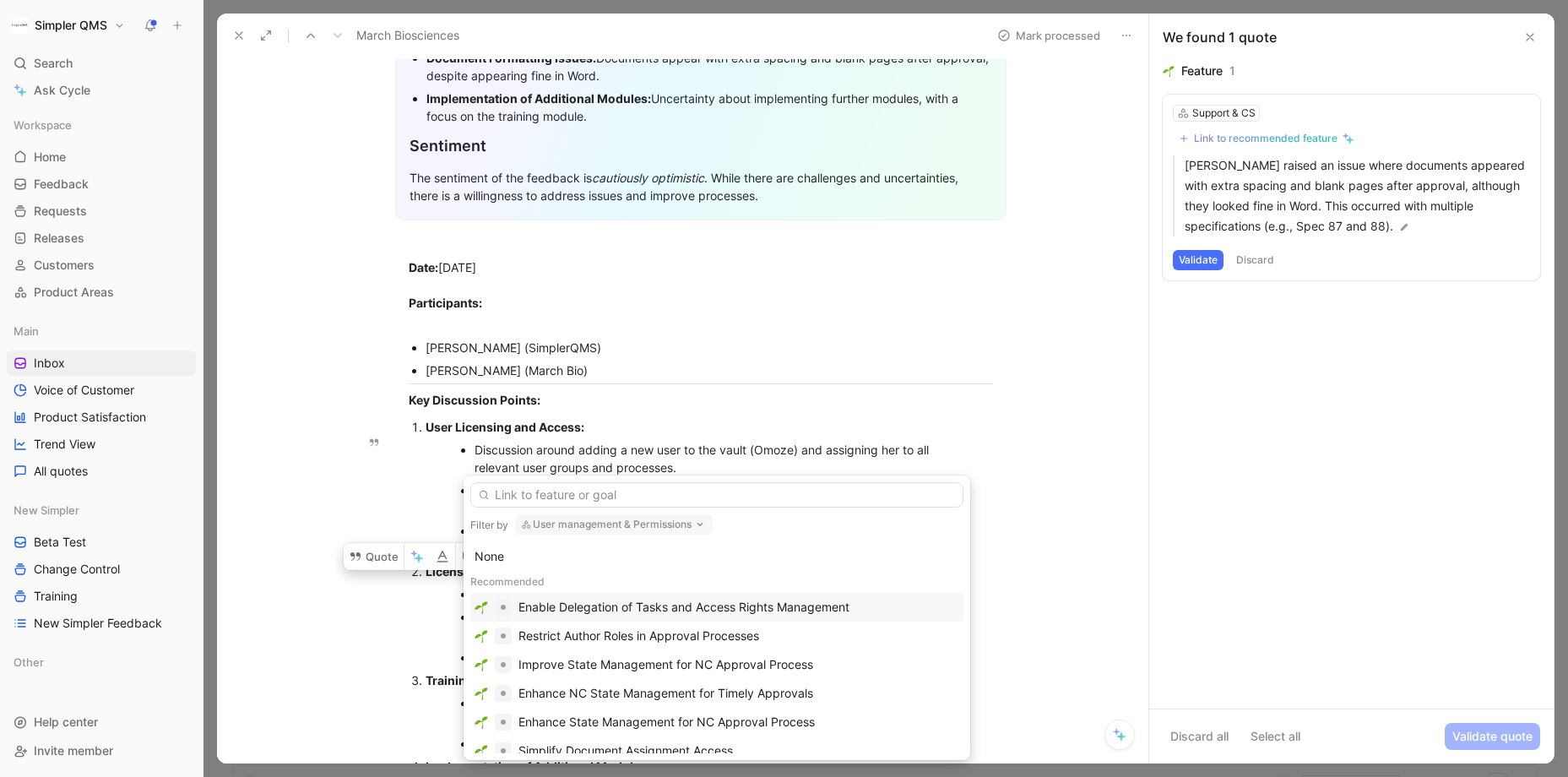
click at [832, 608] on div "Enable Delegation of Tasks and Access Rights Management" at bounding box center [683, 607] width 331 height 21
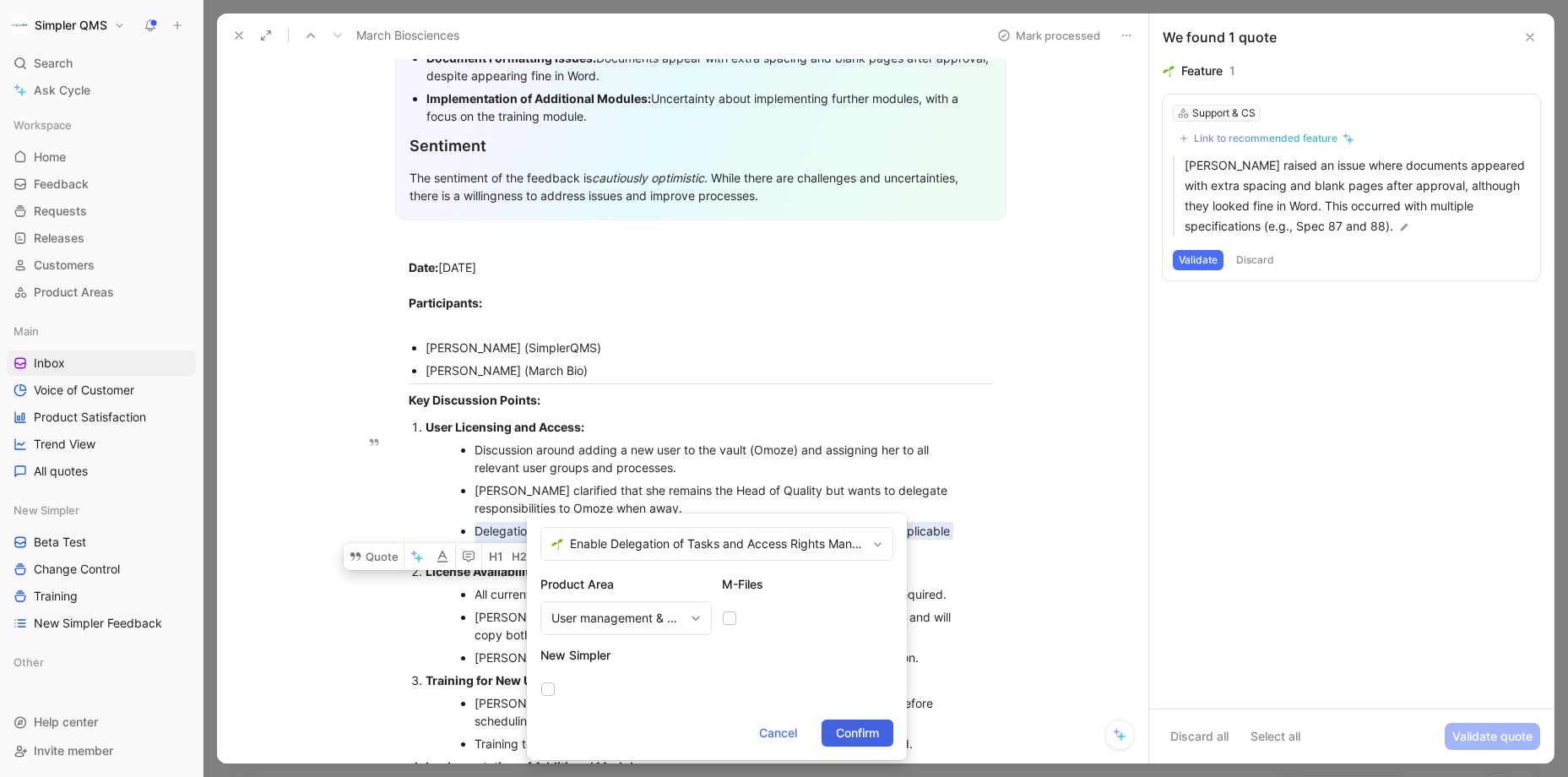
click at [860, 728] on span "Confirm" at bounding box center [858, 733] width 43 height 21
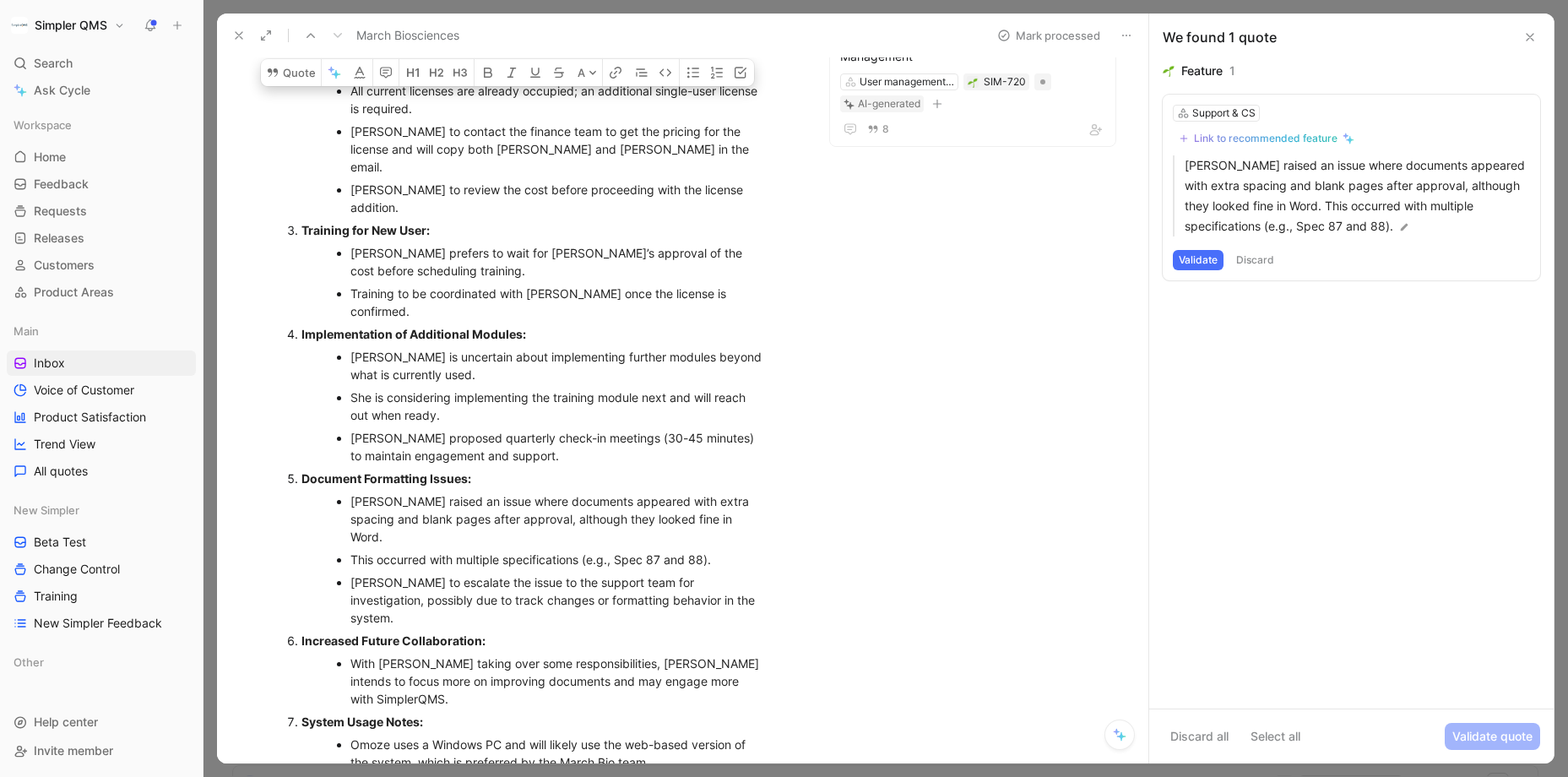
scroll to position [855, 0]
click at [1253, 259] on button "Discard" at bounding box center [1254, 260] width 49 height 21
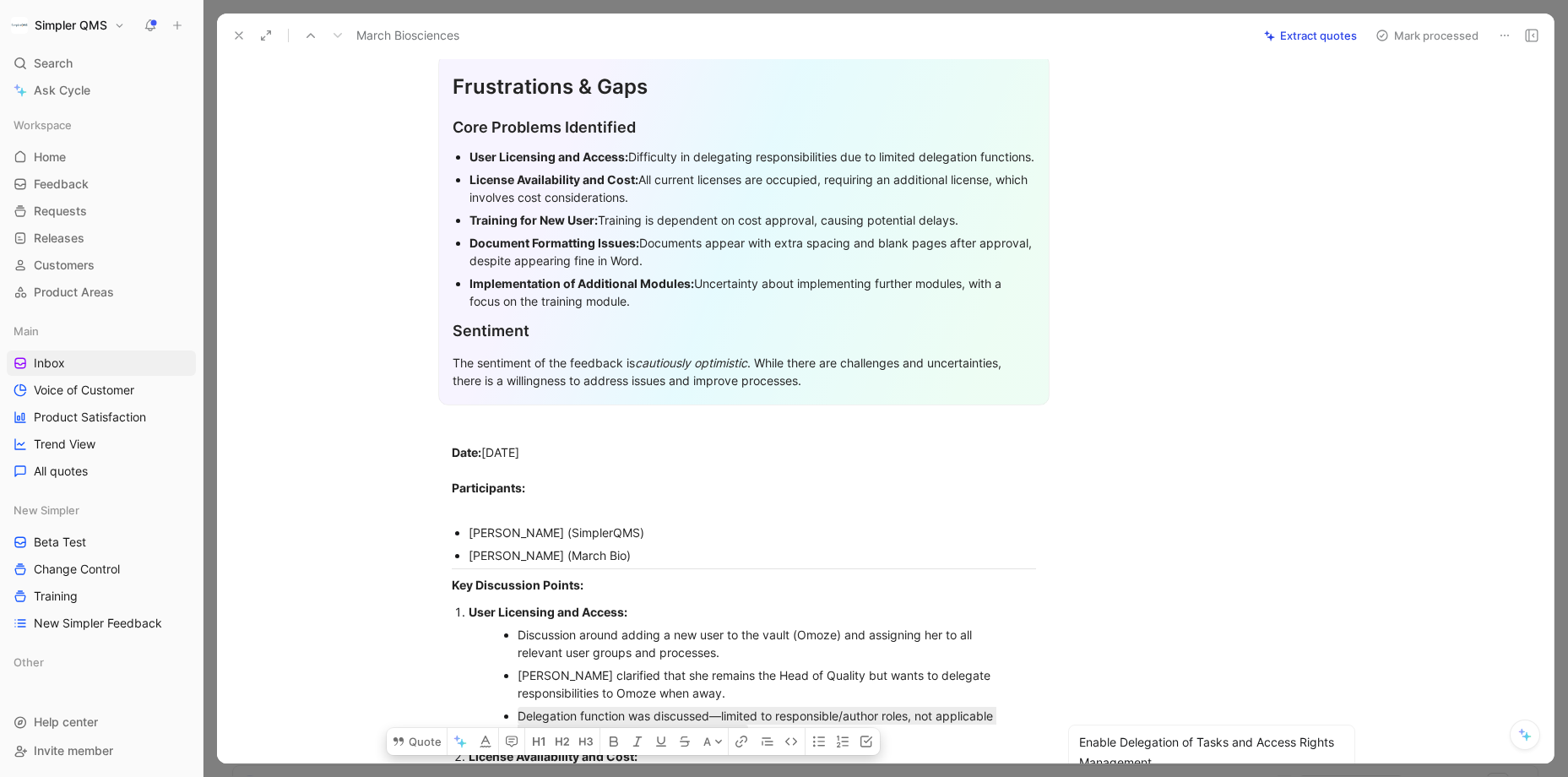
scroll to position [0, 0]
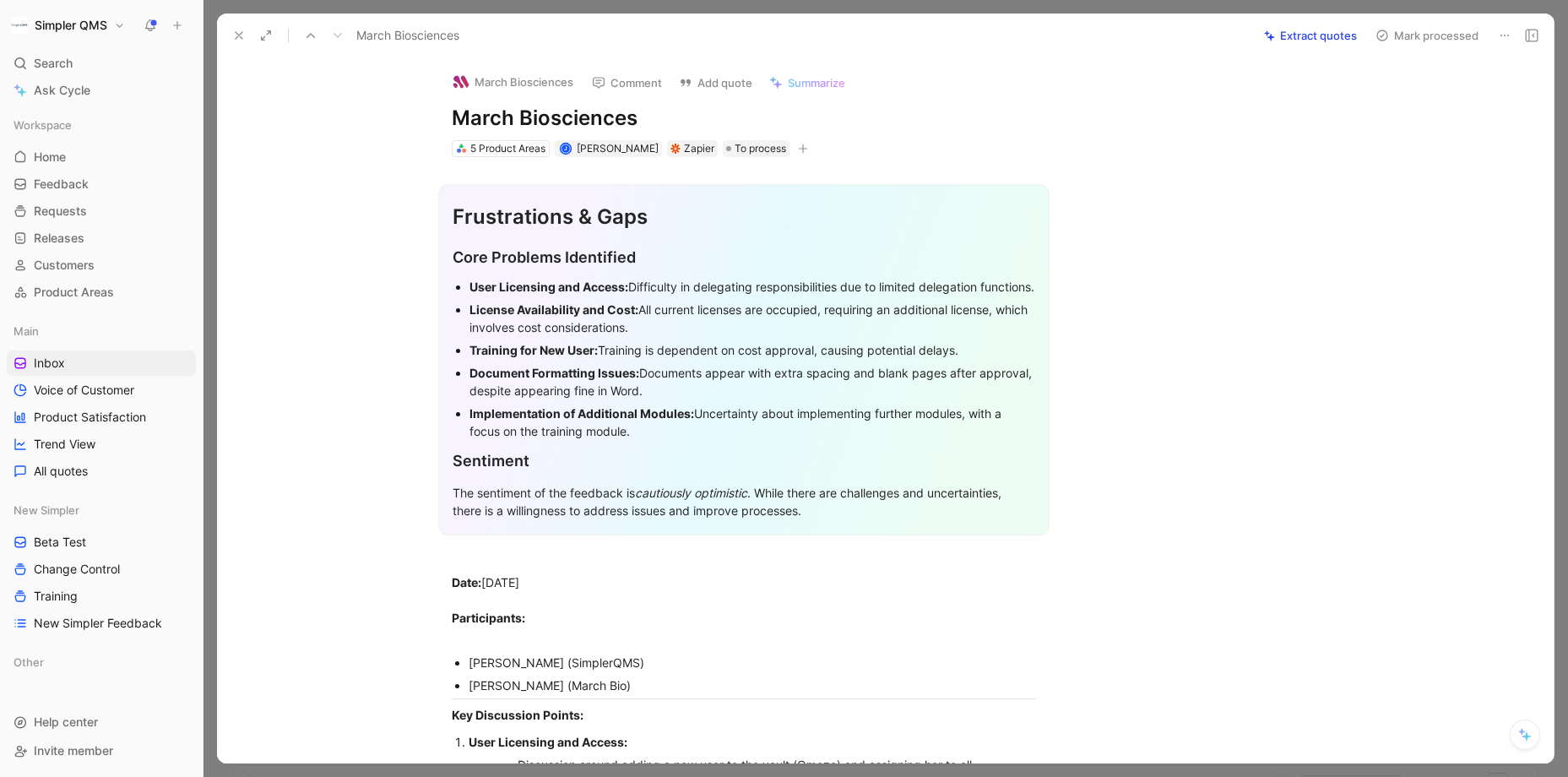
click at [1355, 37] on icon at bounding box center [1382, 35] width 13 height 13
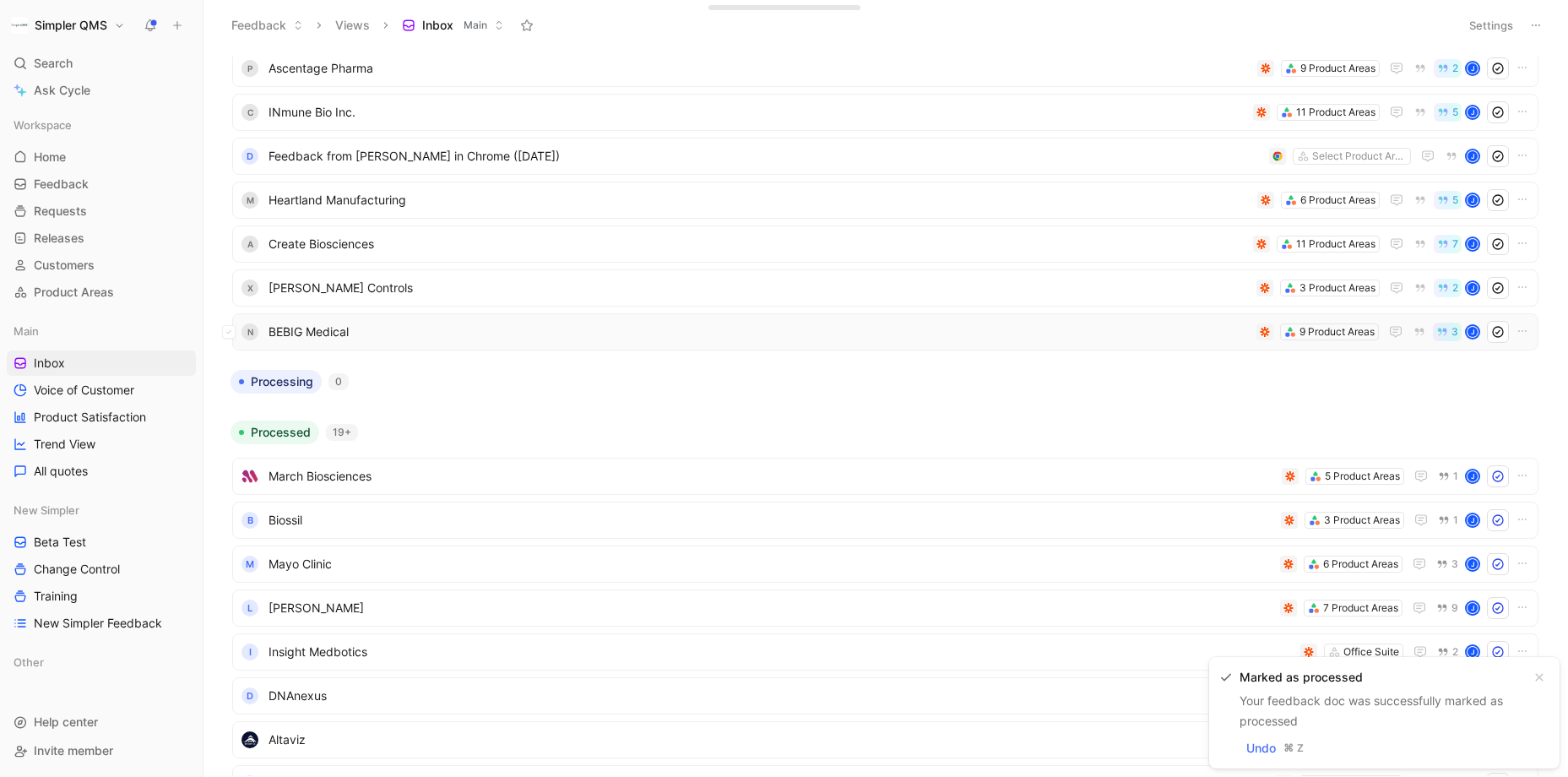
click at [839, 322] on span "BEBIG Medical" at bounding box center [759, 332] width 981 height 21
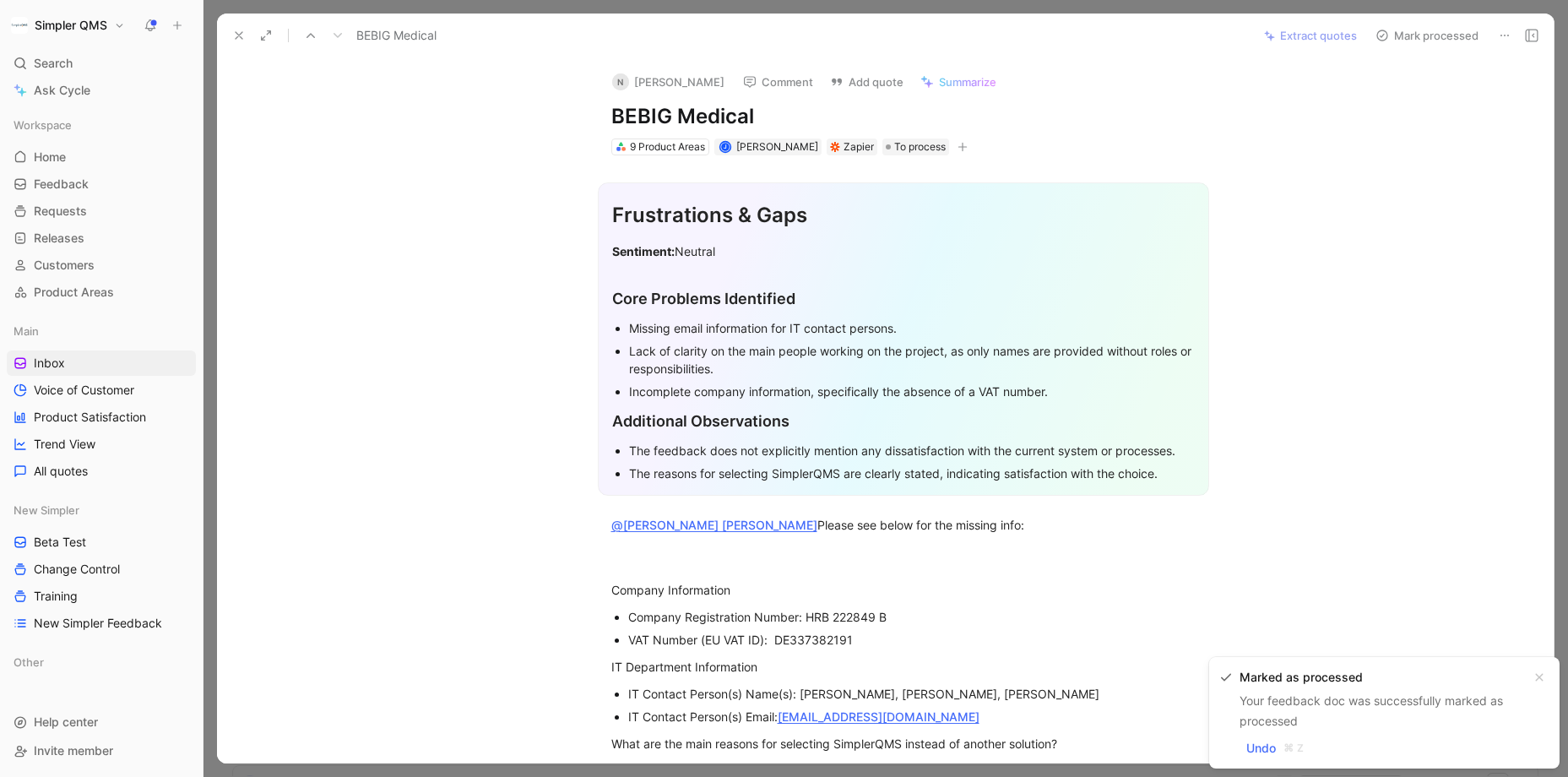
drag, startPoint x: 762, startPoint y: 116, endPoint x: 582, endPoint y: 115, distance: 180.0
click at [582, 115] on div "N [PERSON_NAME] Comment Add quote Summarize BEBIG Medical 9 Product Areas J [PE…" at bounding box center [903, 107] width 649 height 100
copy h1 "BEBIG Medical"
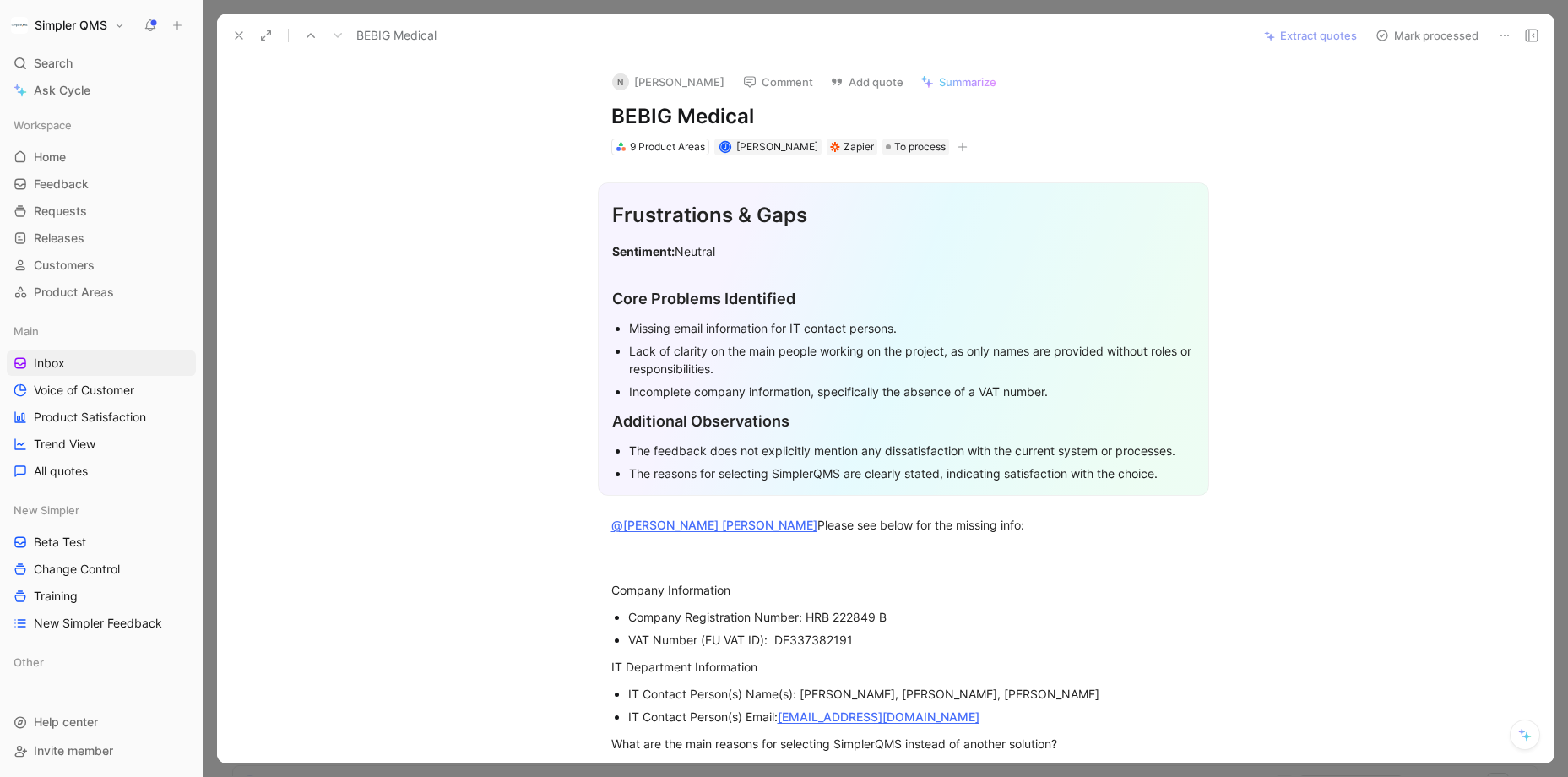
click at [643, 76] on button "N [PERSON_NAME]" at bounding box center [667, 81] width 128 height 25
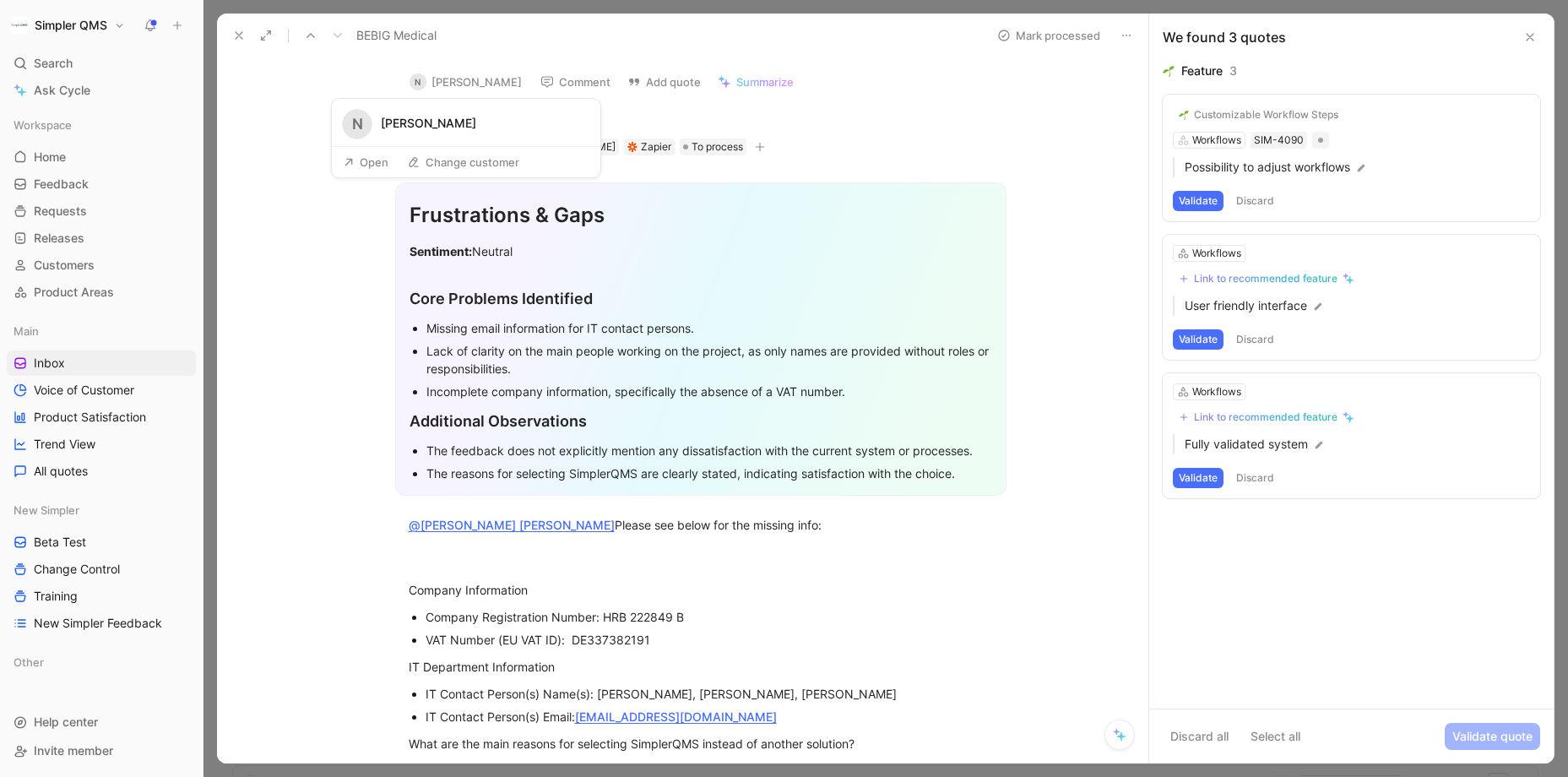
click at [369, 167] on button "Open" at bounding box center [365, 161] width 61 height 23
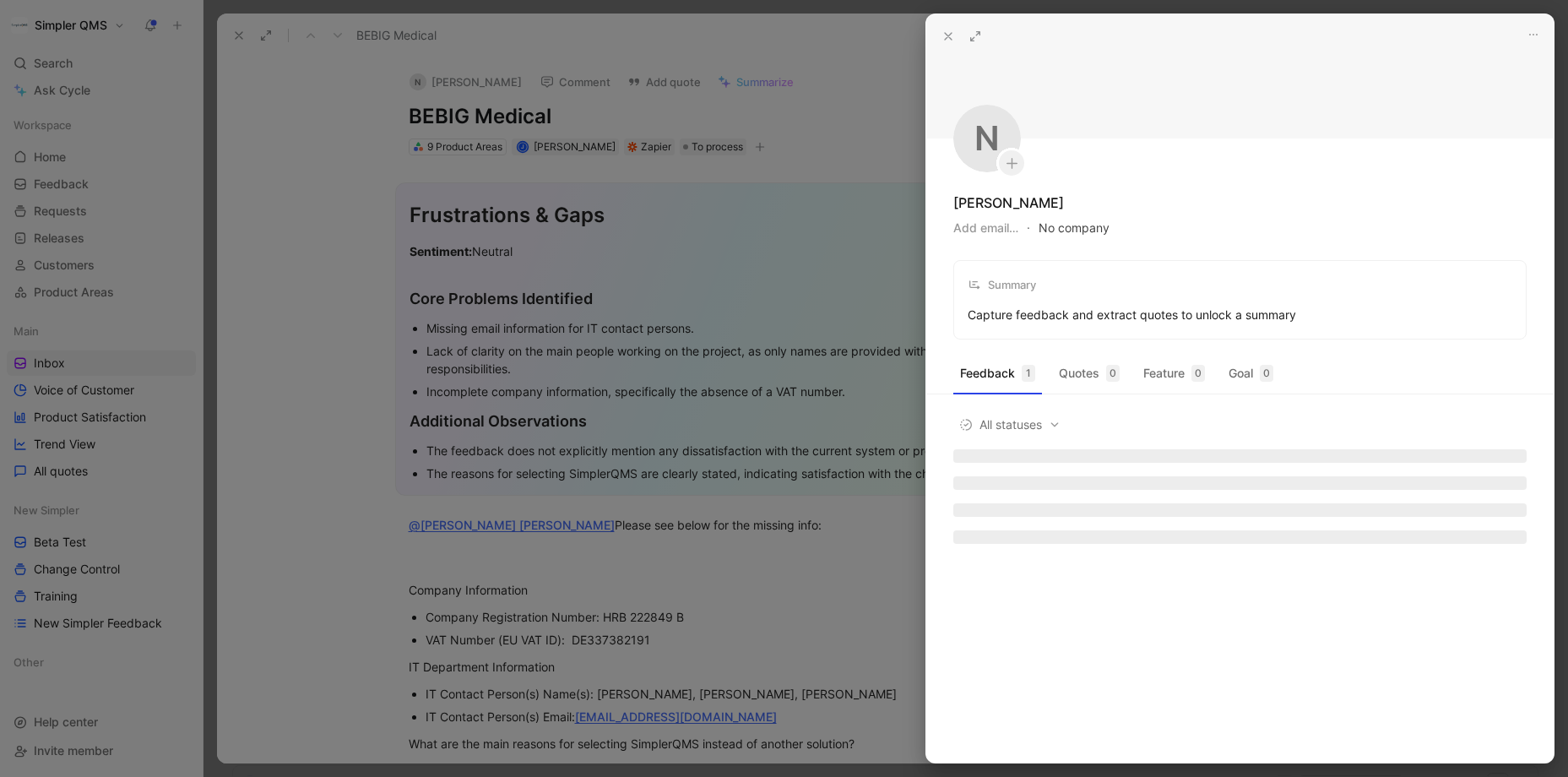
click at [1080, 225] on button "No company" at bounding box center [1074, 228] width 71 height 23
type input "BEBIG Medical"
click at [1128, 299] on mark "BEBIG Medical" at bounding box center [1110, 296] width 80 height 14
click at [325, 472] on div at bounding box center [784, 388] width 1568 height 777
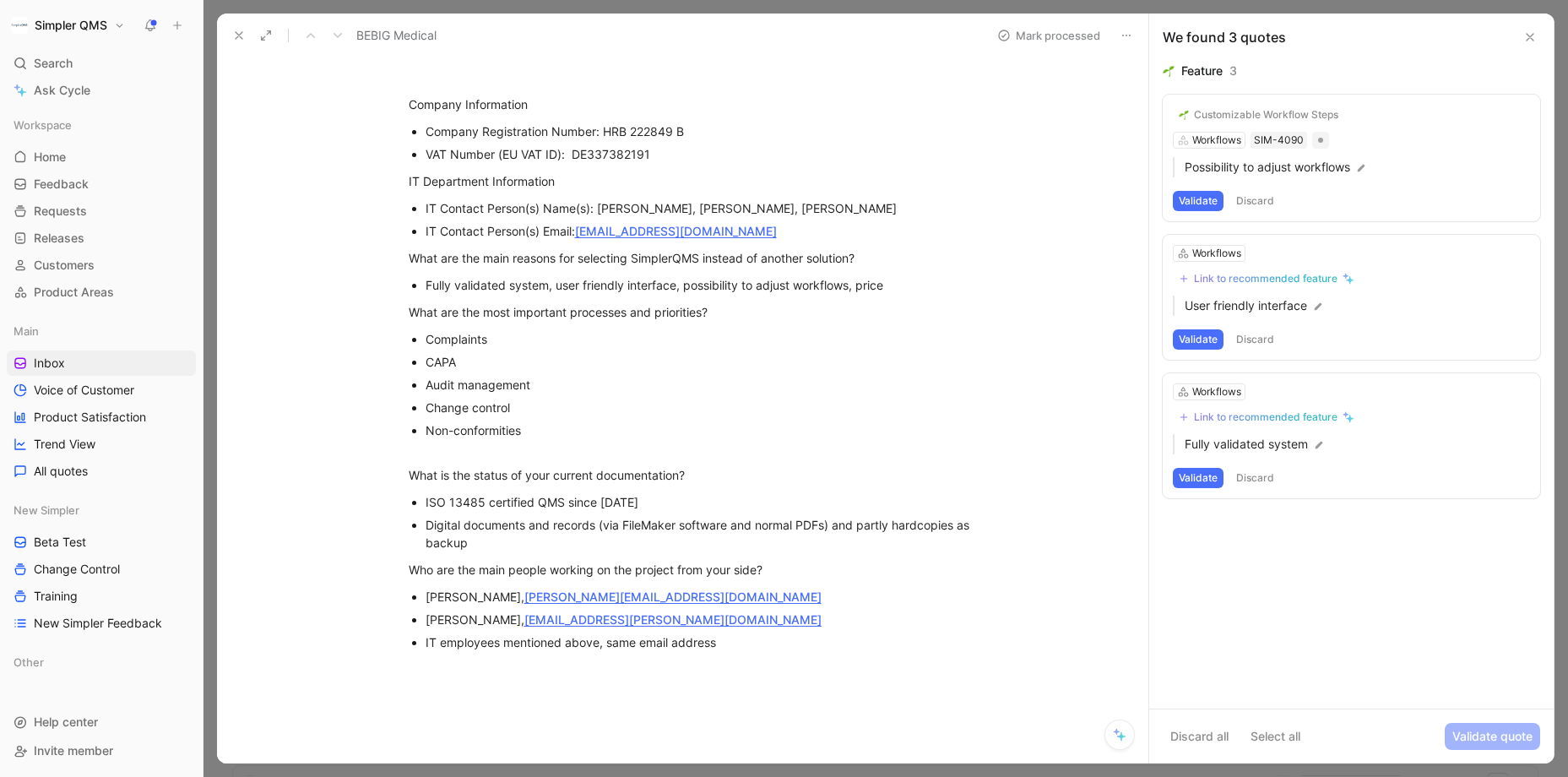
scroll to position [487, 0]
click at [1257, 477] on button "Discard" at bounding box center [1254, 479] width 49 height 21
click at [1261, 340] on button "Discard" at bounding box center [1254, 340] width 49 height 21
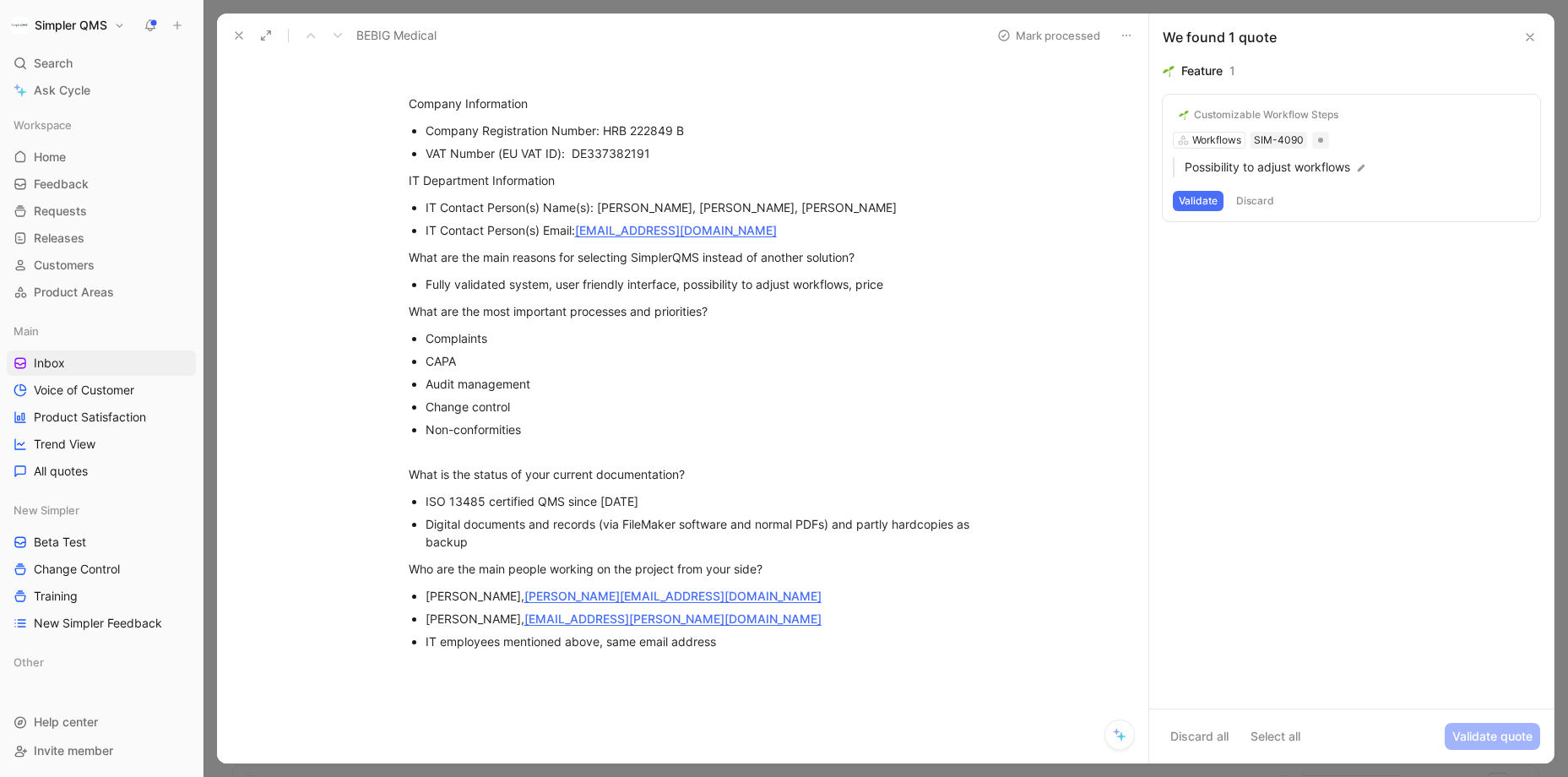
click at [1256, 199] on button "Discard" at bounding box center [1254, 201] width 49 height 21
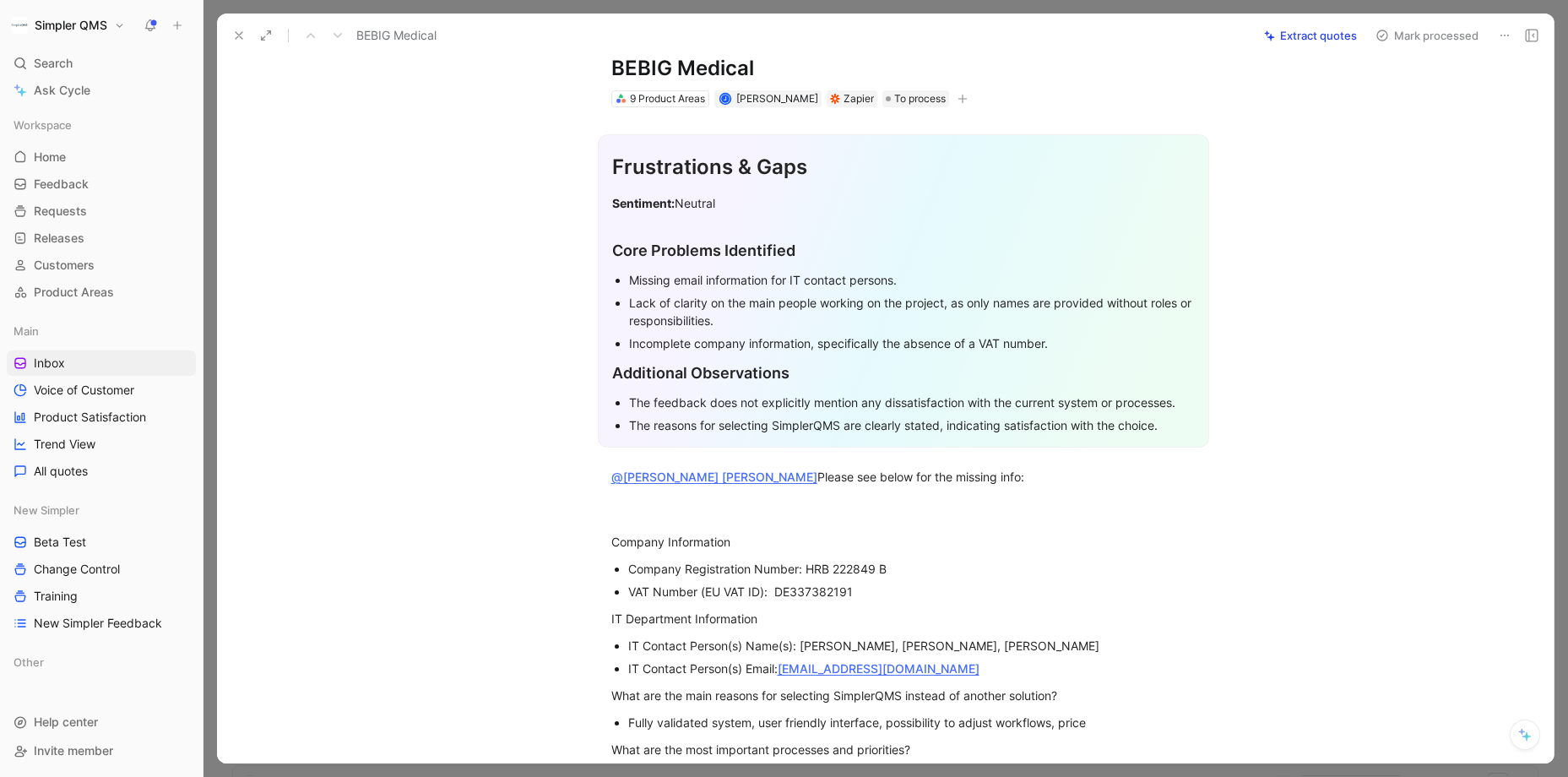
scroll to position [0, 0]
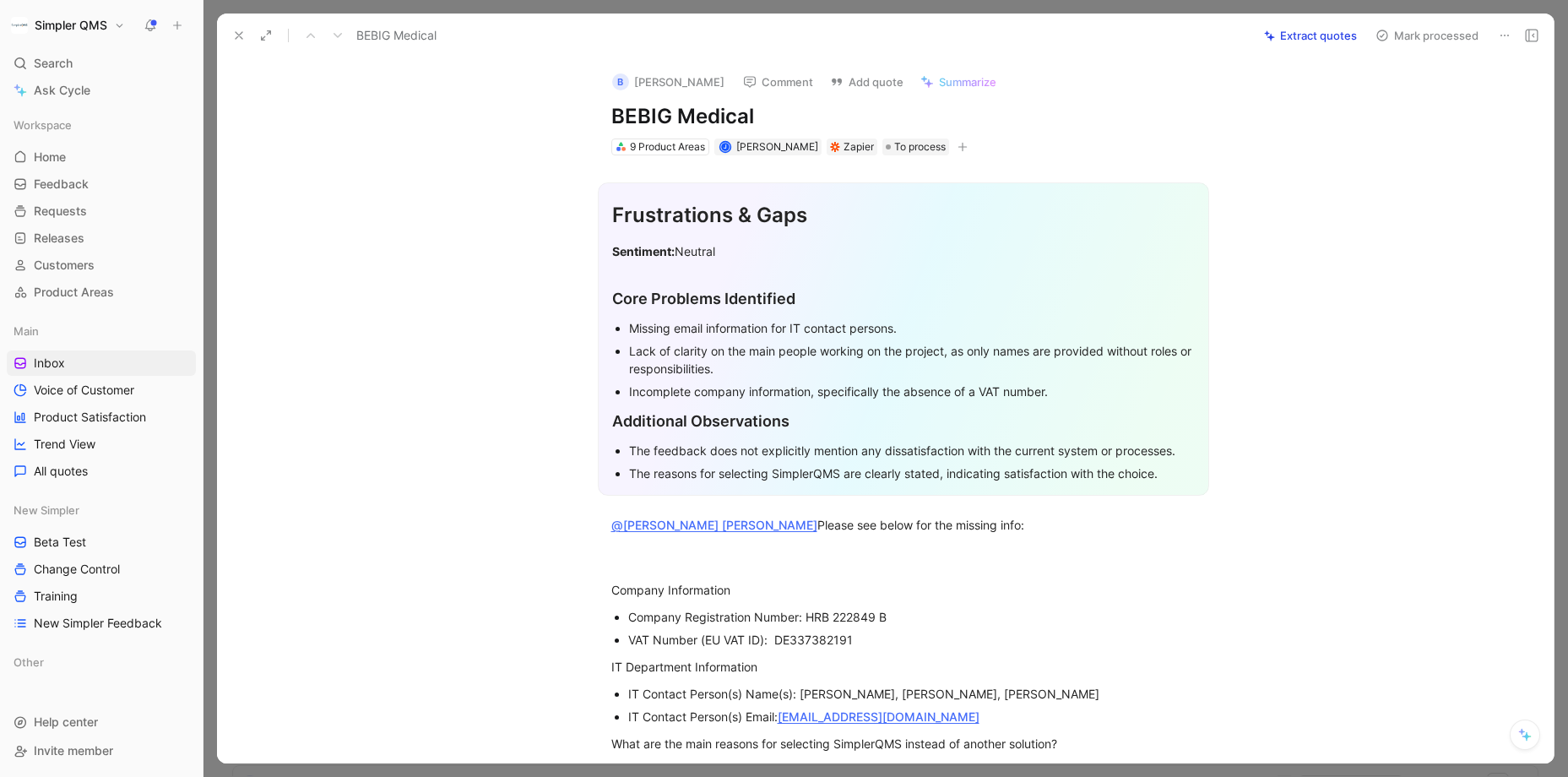
click at [1355, 35] on button "Mark processed" at bounding box center [1426, 35] width 118 height 23
click at [1355, 35] on use at bounding box center [1382, 35] width 10 height 10
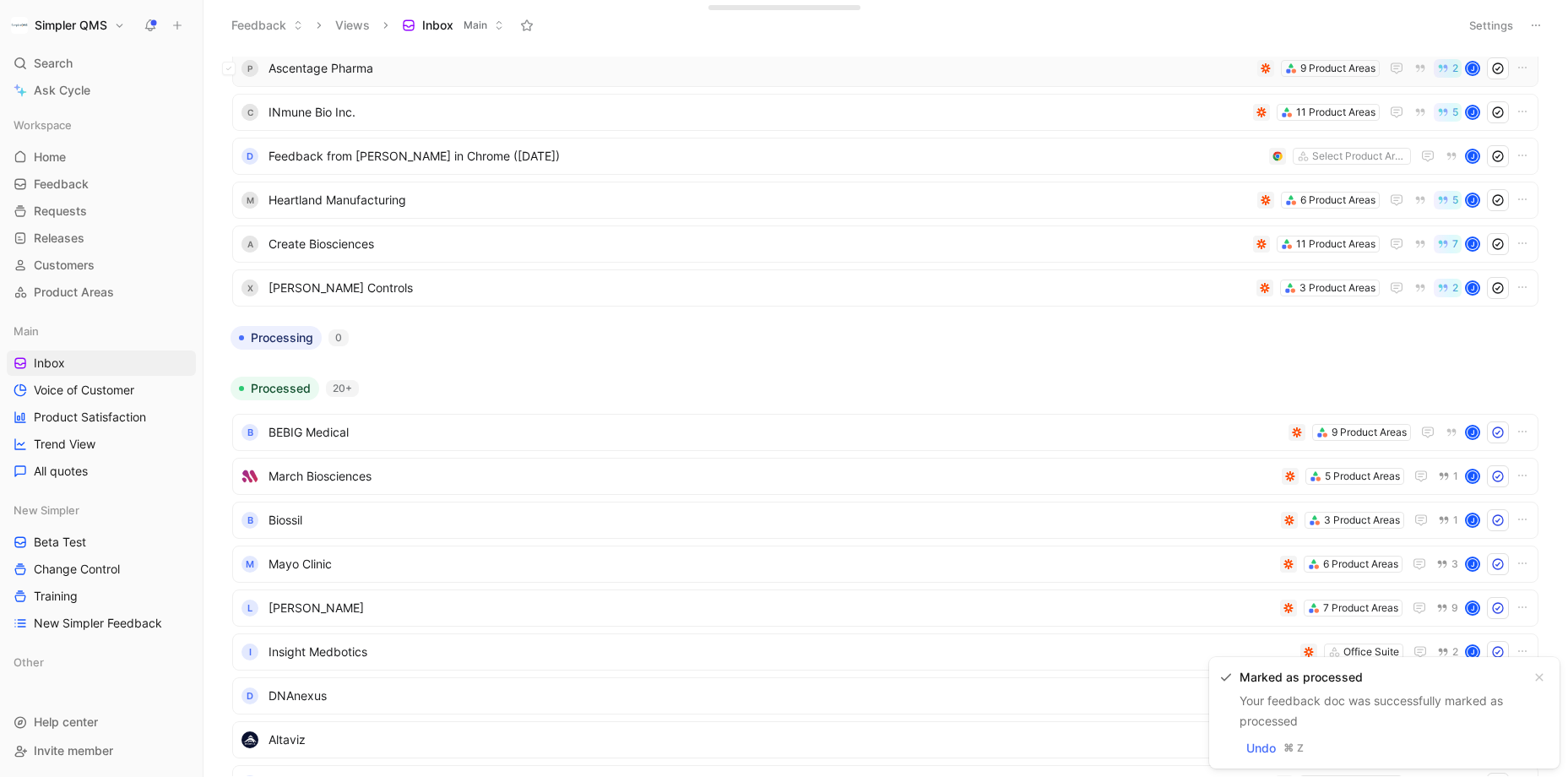
click at [952, 75] on span "Ascentage Pharma" at bounding box center [759, 68] width 982 height 21
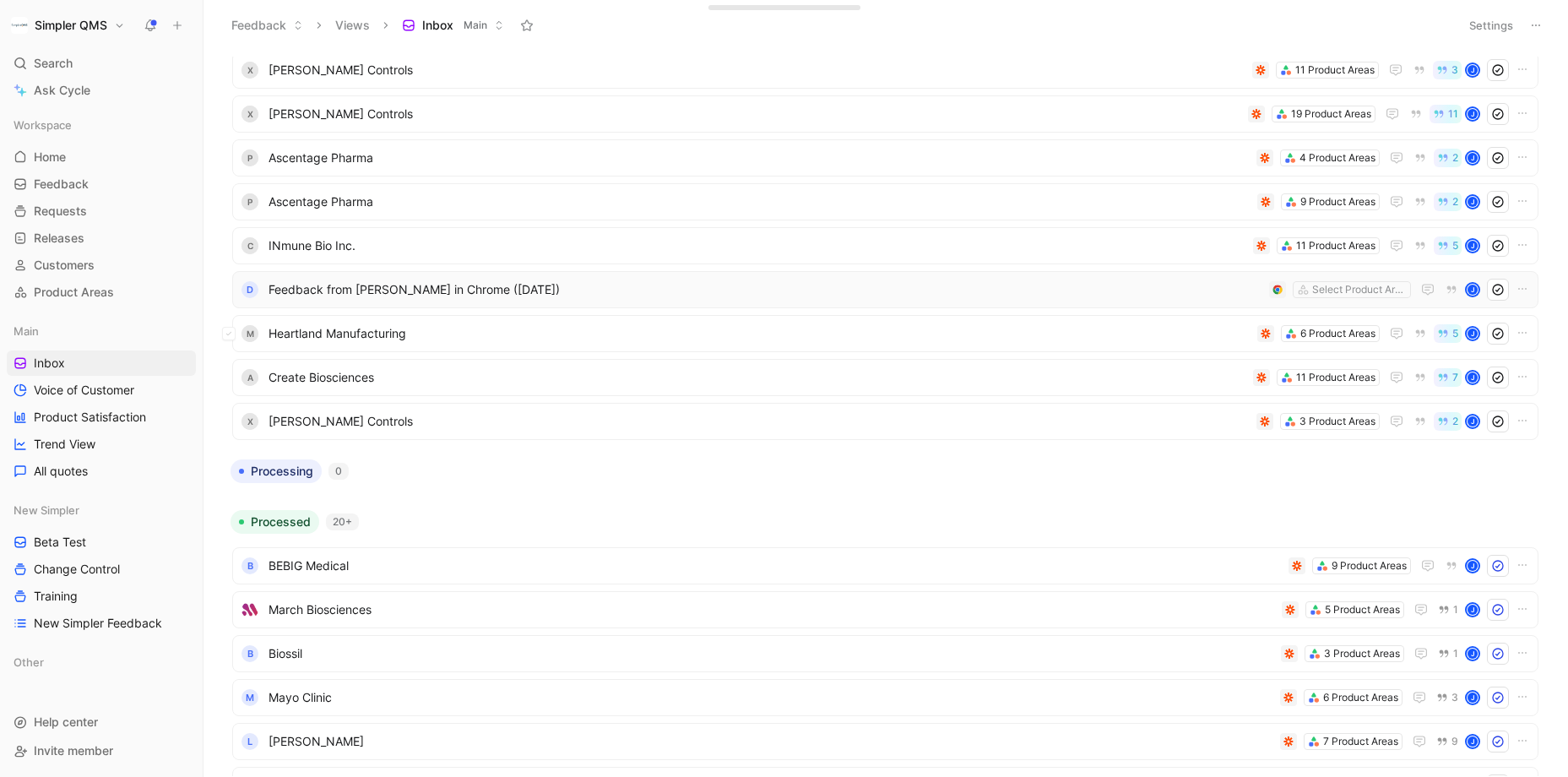
scroll to position [665, 0]
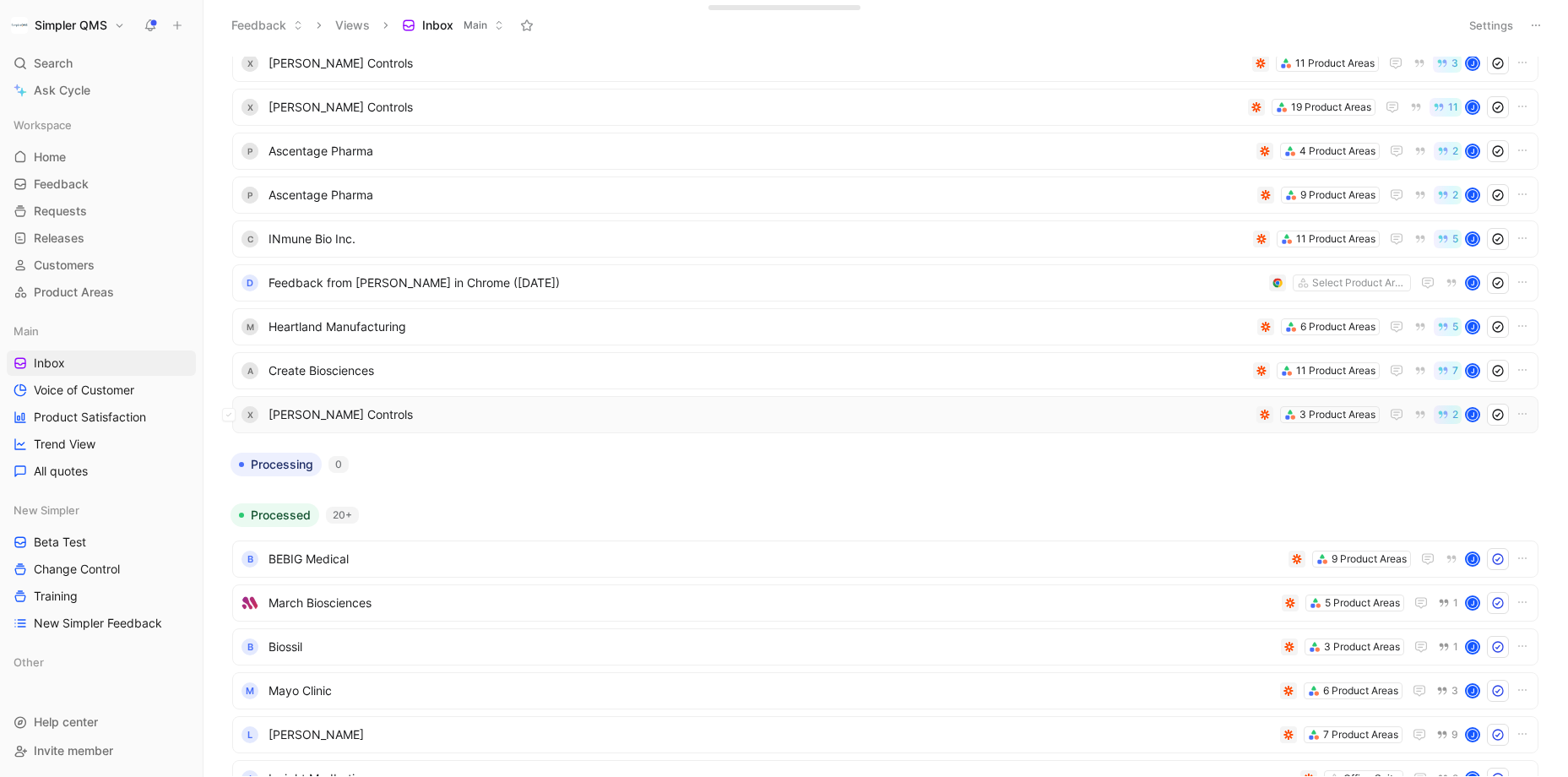
click at [478, 419] on span "[PERSON_NAME] Controls" at bounding box center [759, 415] width 981 height 21
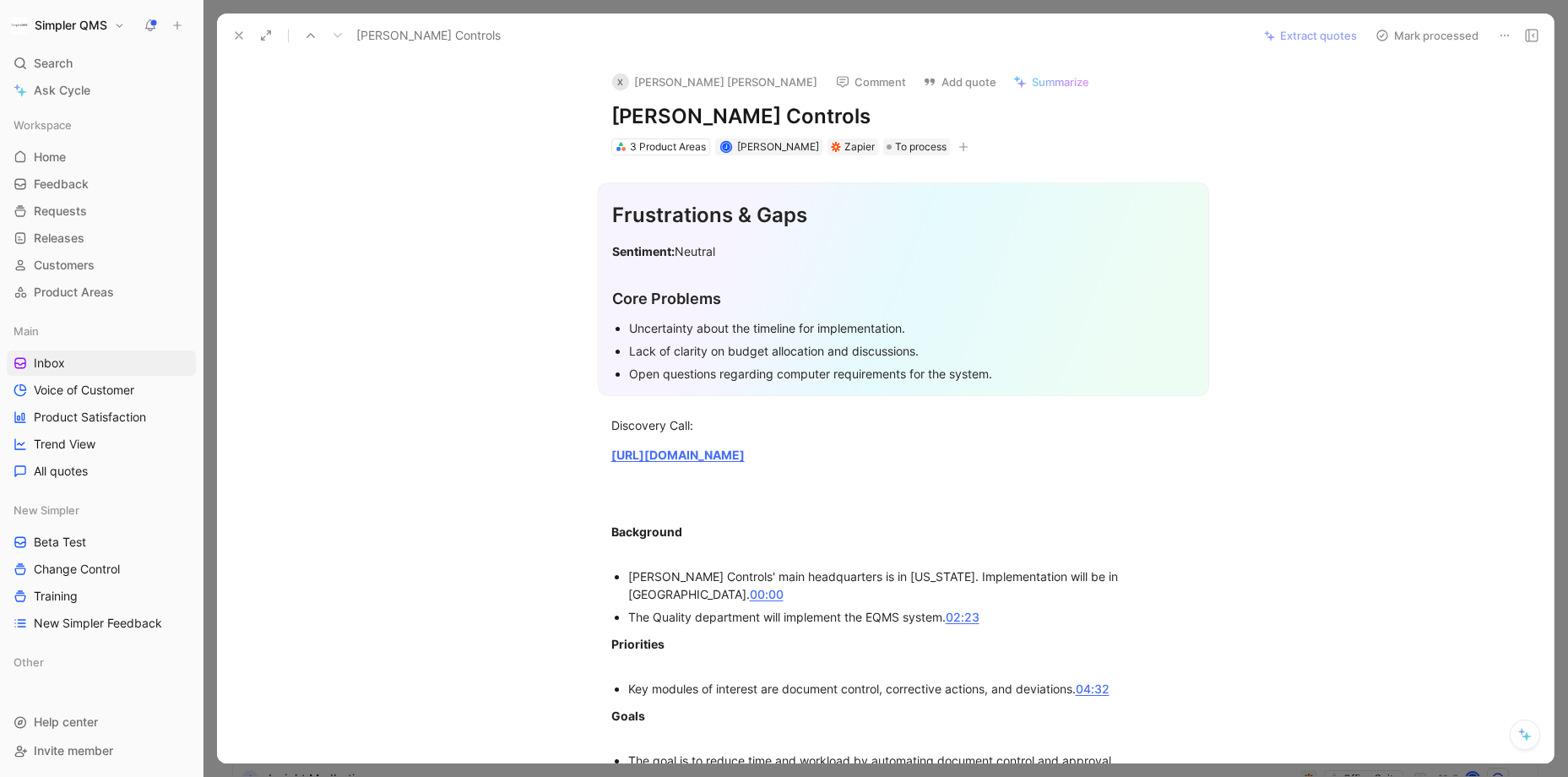
drag, startPoint x: 791, startPoint y: 117, endPoint x: 592, endPoint y: 116, distance: 199.0
click at [592, 116] on div "X [PERSON_NAME] [PERSON_NAME] Comment Add quote [PERSON_NAME] Controls 3 Produc…" at bounding box center [903, 107] width 649 height 100
copy h1 "[PERSON_NAME] Controls"
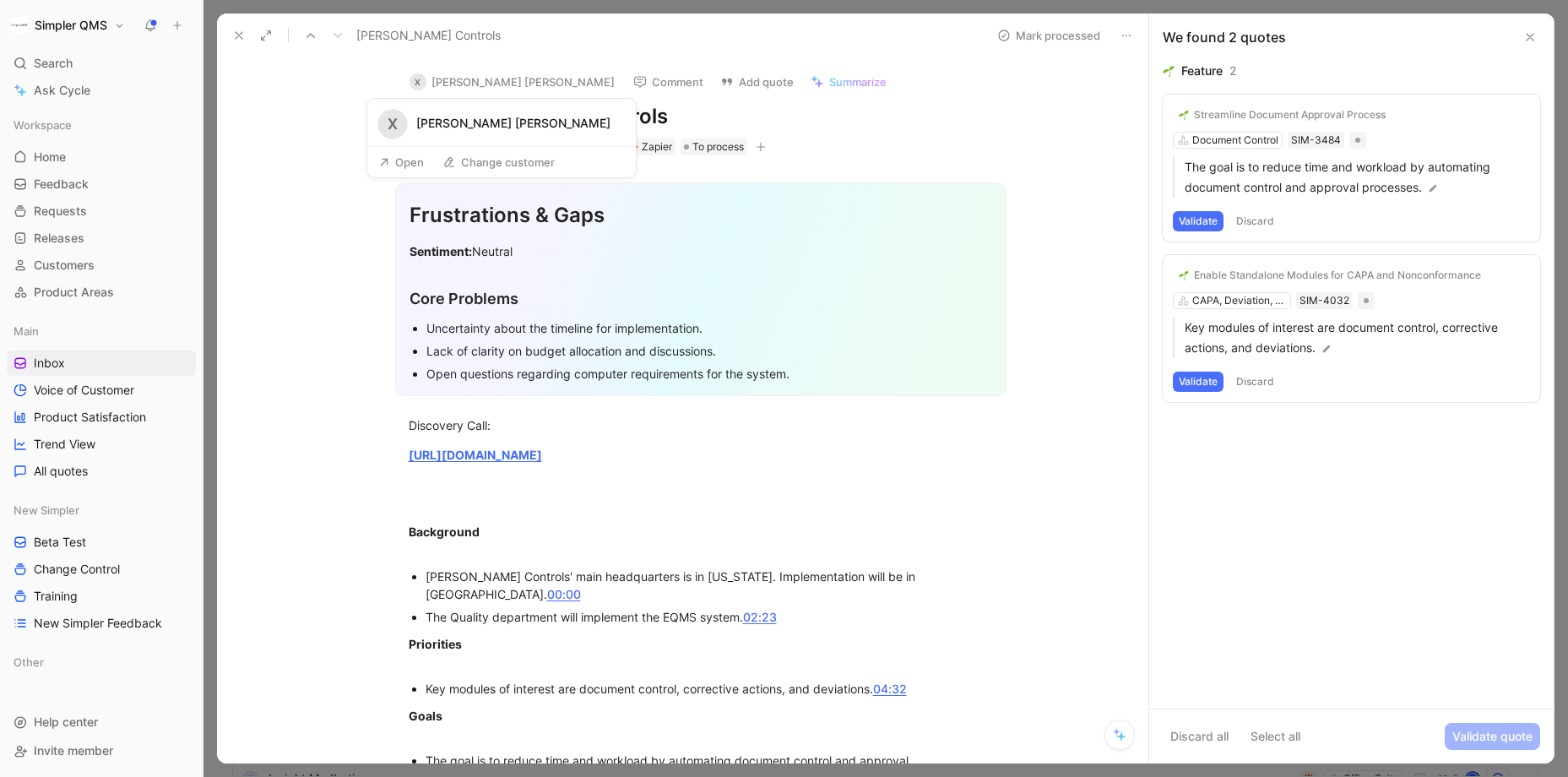
click at [611, 158] on div "Open Change customer" at bounding box center [502, 162] width 268 height 32
click at [406, 160] on button "Open" at bounding box center [401, 161] width 61 height 23
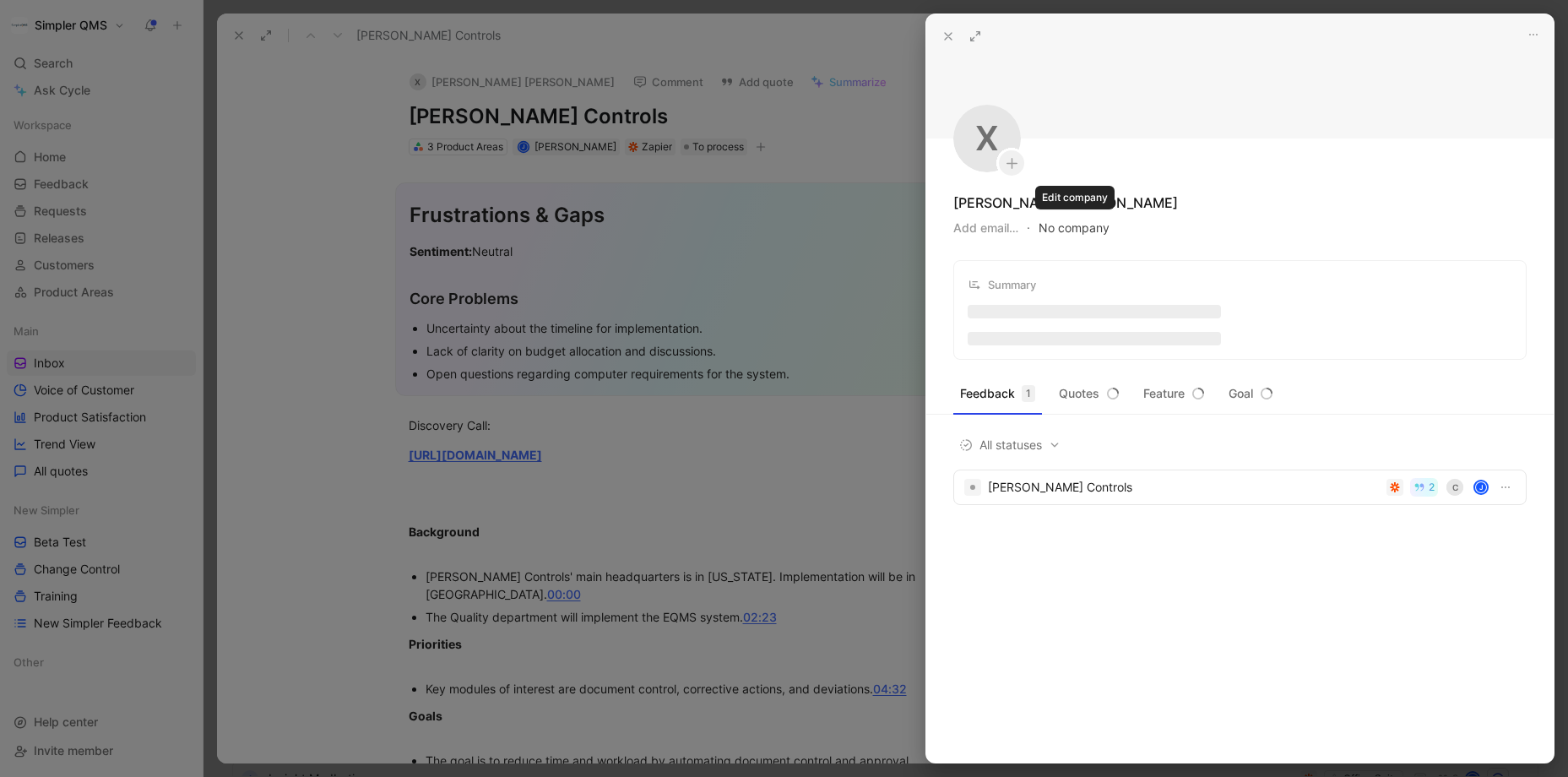
click at [1091, 228] on button "No company" at bounding box center [1074, 228] width 71 height 23
type input "[PERSON_NAME] Controls"
click at [1169, 297] on span "[PERSON_NAME] Controls" at bounding box center [1166, 296] width 151 height 21
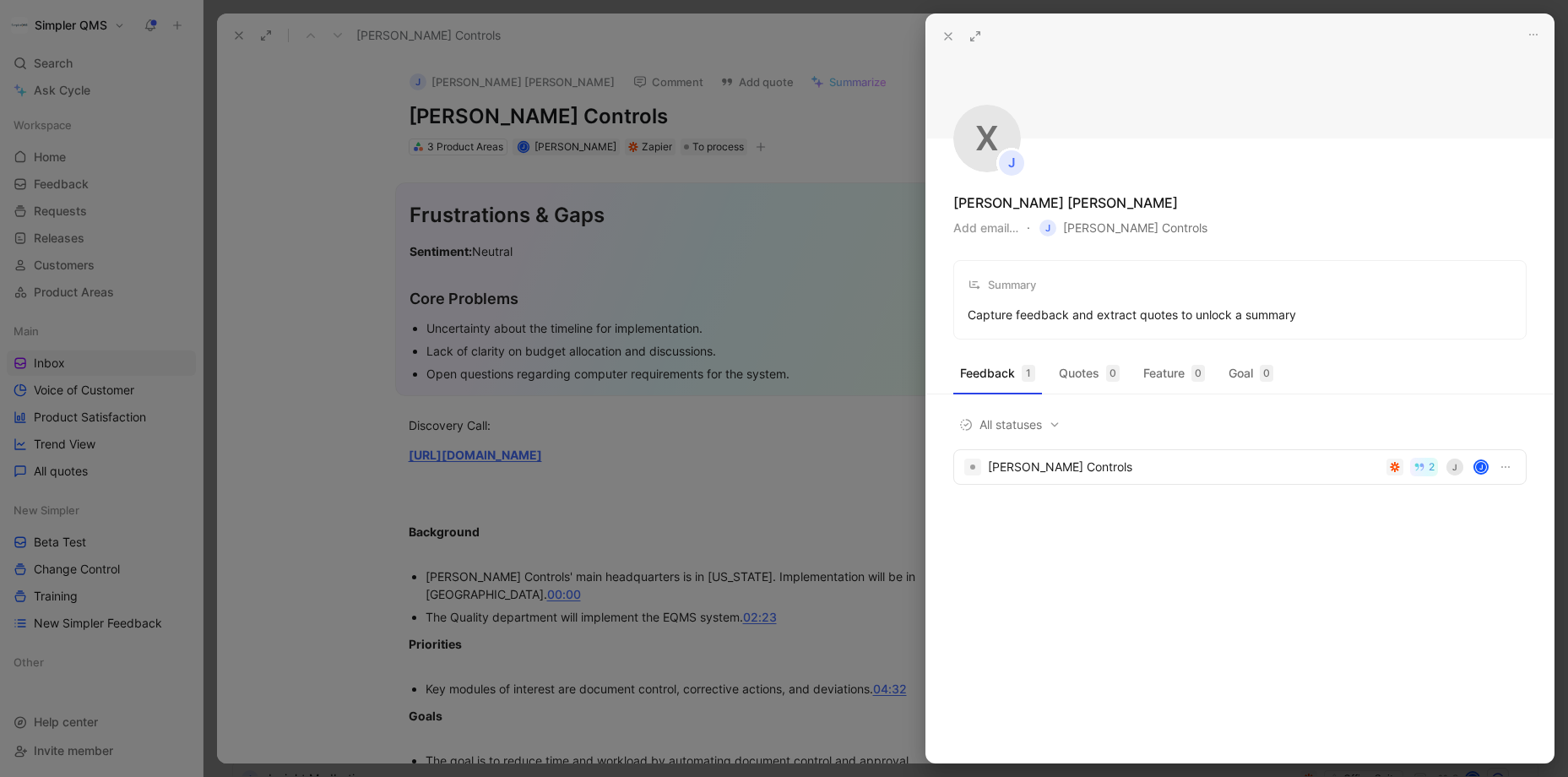
click at [369, 430] on div at bounding box center [784, 388] width 1568 height 777
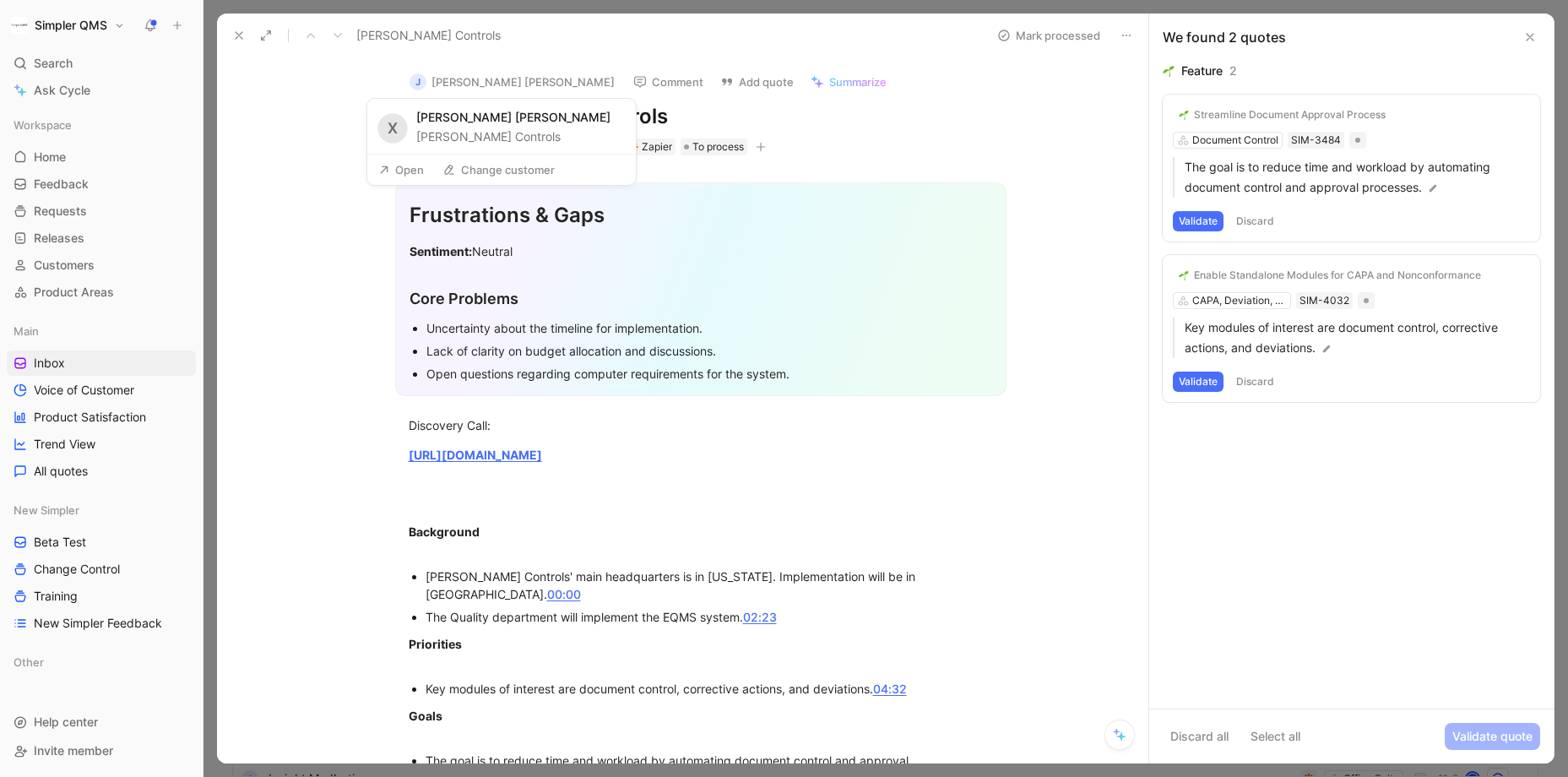
click at [543, 76] on button "J [PERSON_NAME] [PERSON_NAME]" at bounding box center [512, 81] width 220 height 25
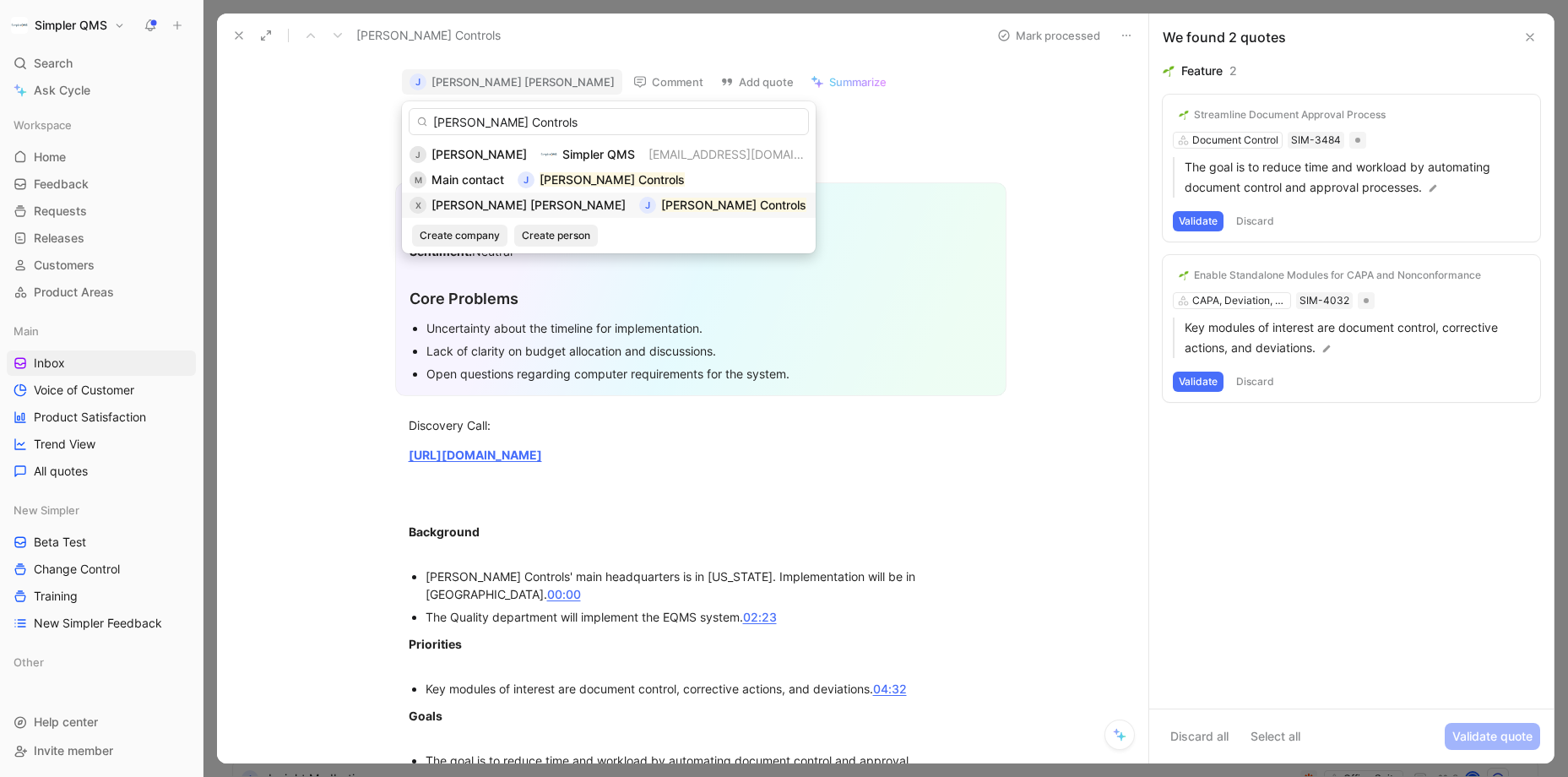
type input "[PERSON_NAME] Controls"
click at [507, 199] on span "[PERSON_NAME] [PERSON_NAME]" at bounding box center [529, 204] width 194 height 14
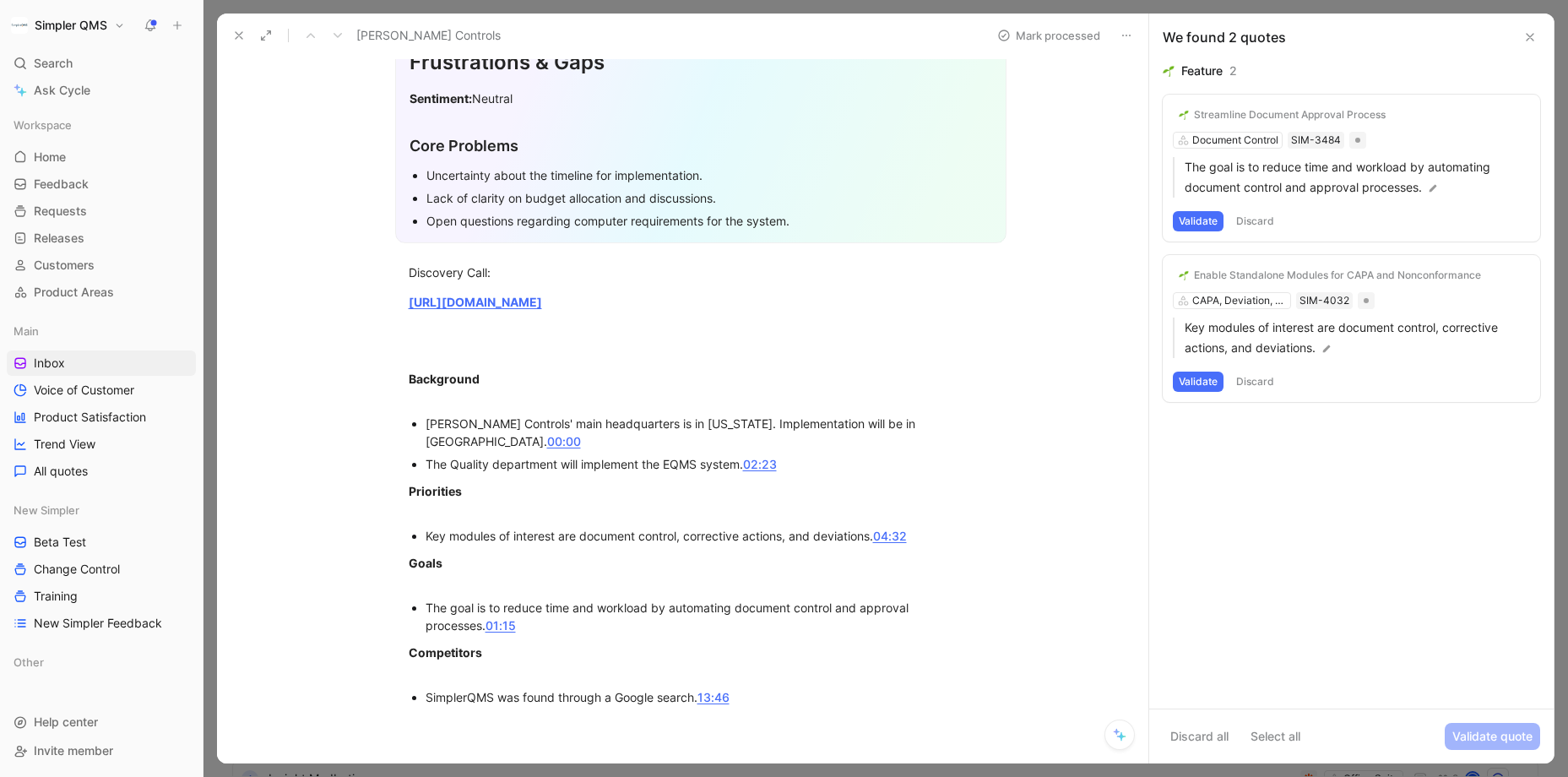
scroll to position [157, 0]
click at [1205, 377] on button "Validate" at bounding box center [1198, 382] width 50 height 21
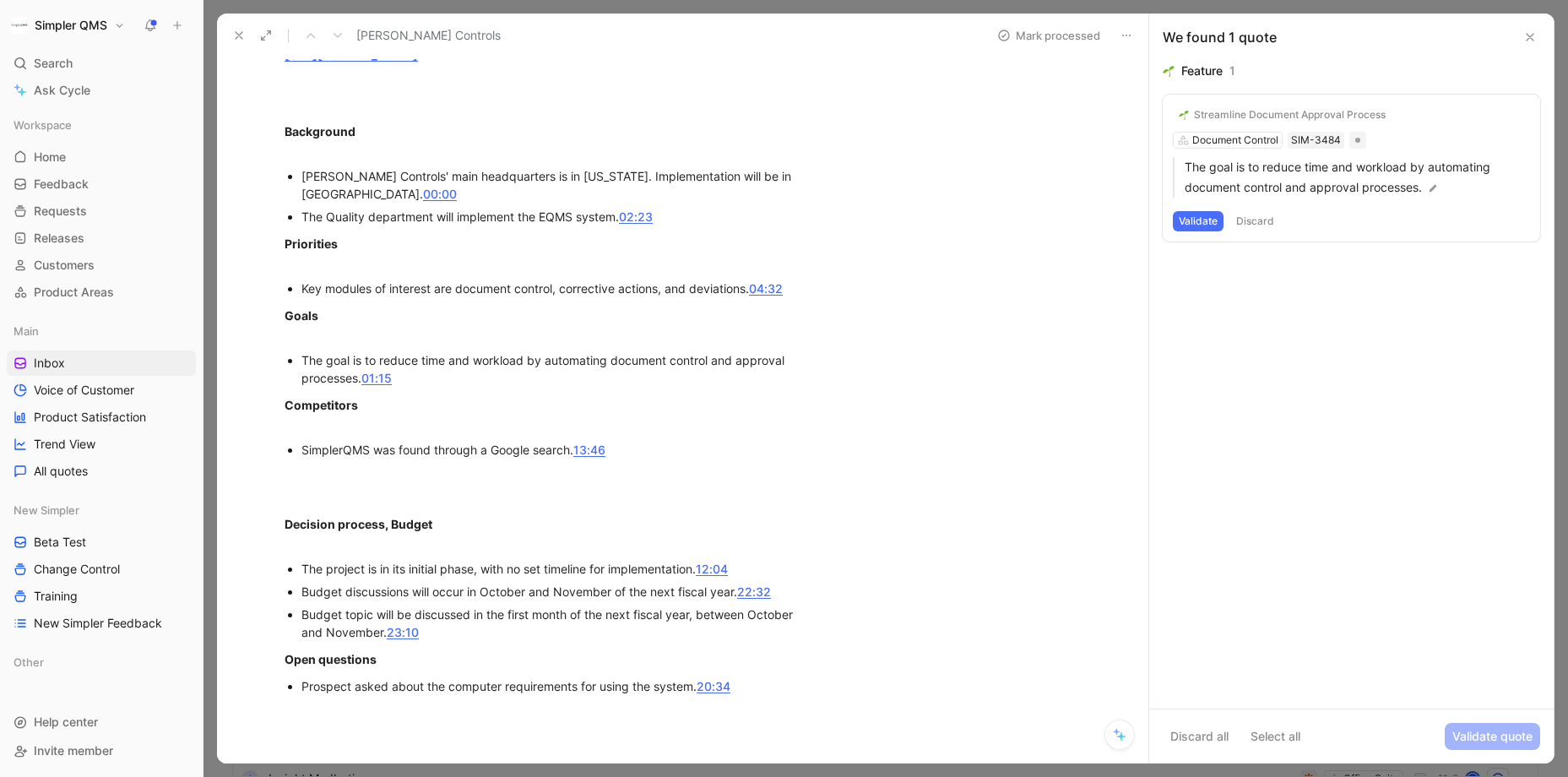
scroll to position [405, 0]
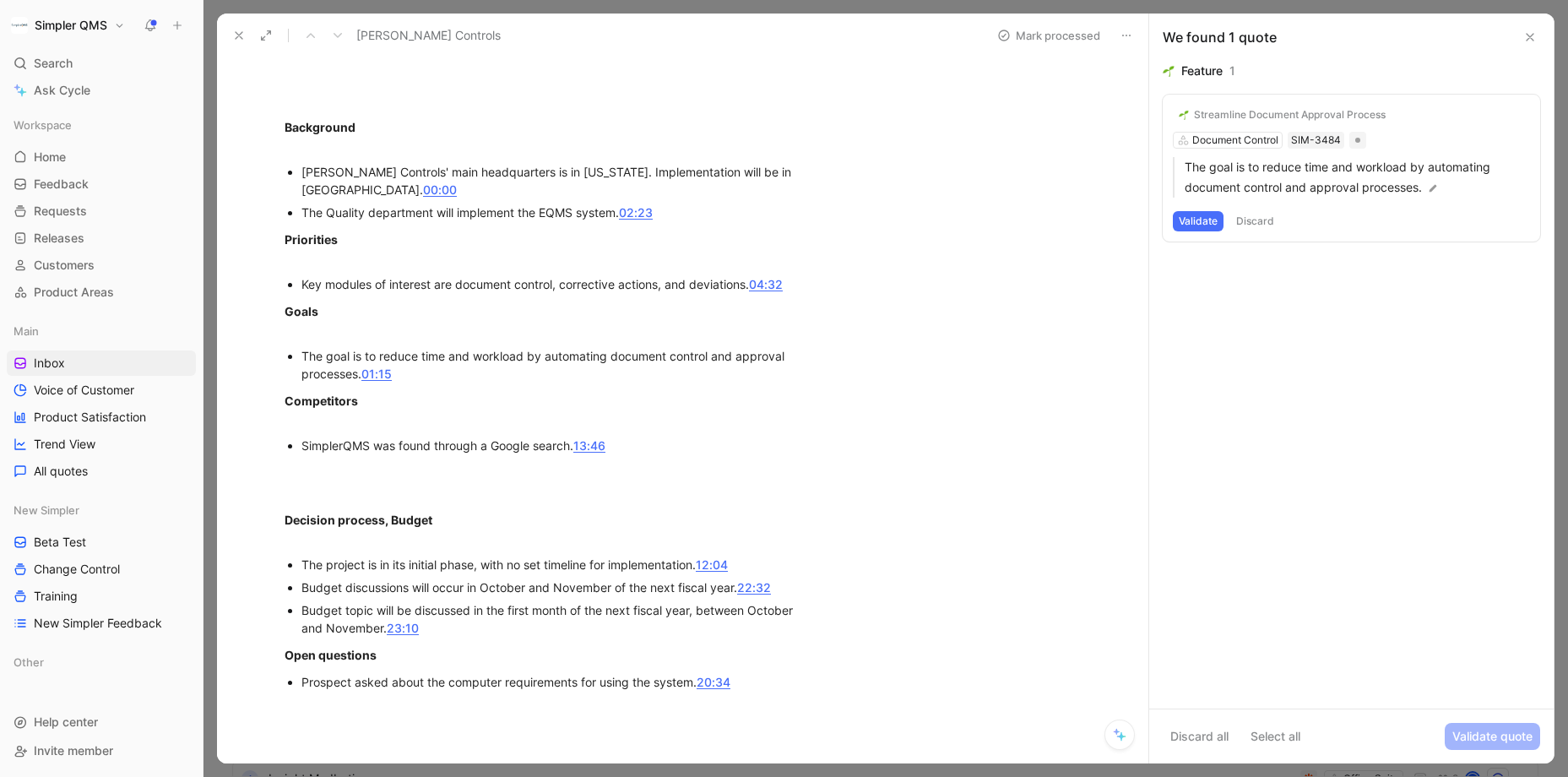
click at [1260, 214] on button "Discard" at bounding box center [1254, 221] width 49 height 21
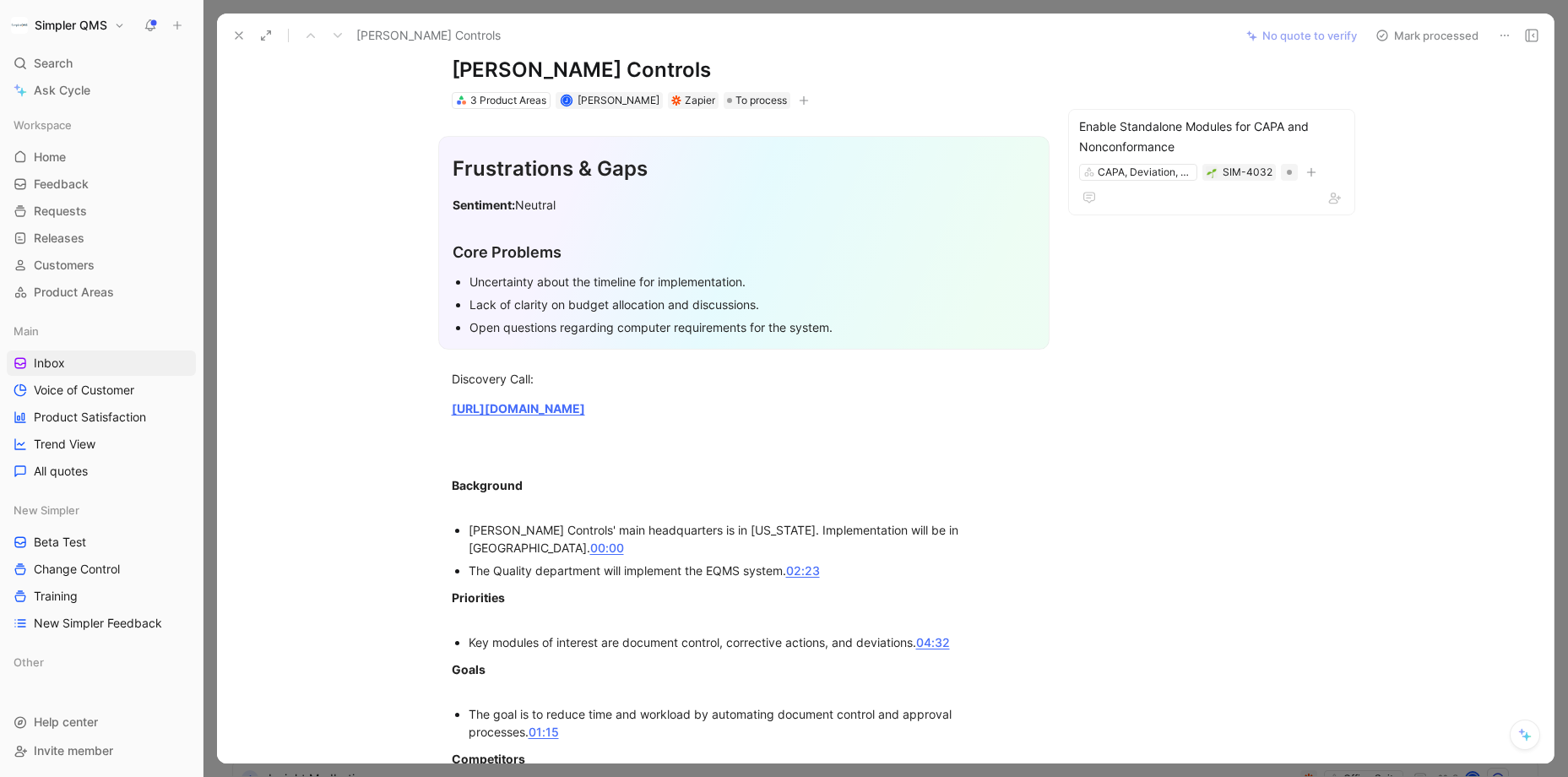
scroll to position [0, 0]
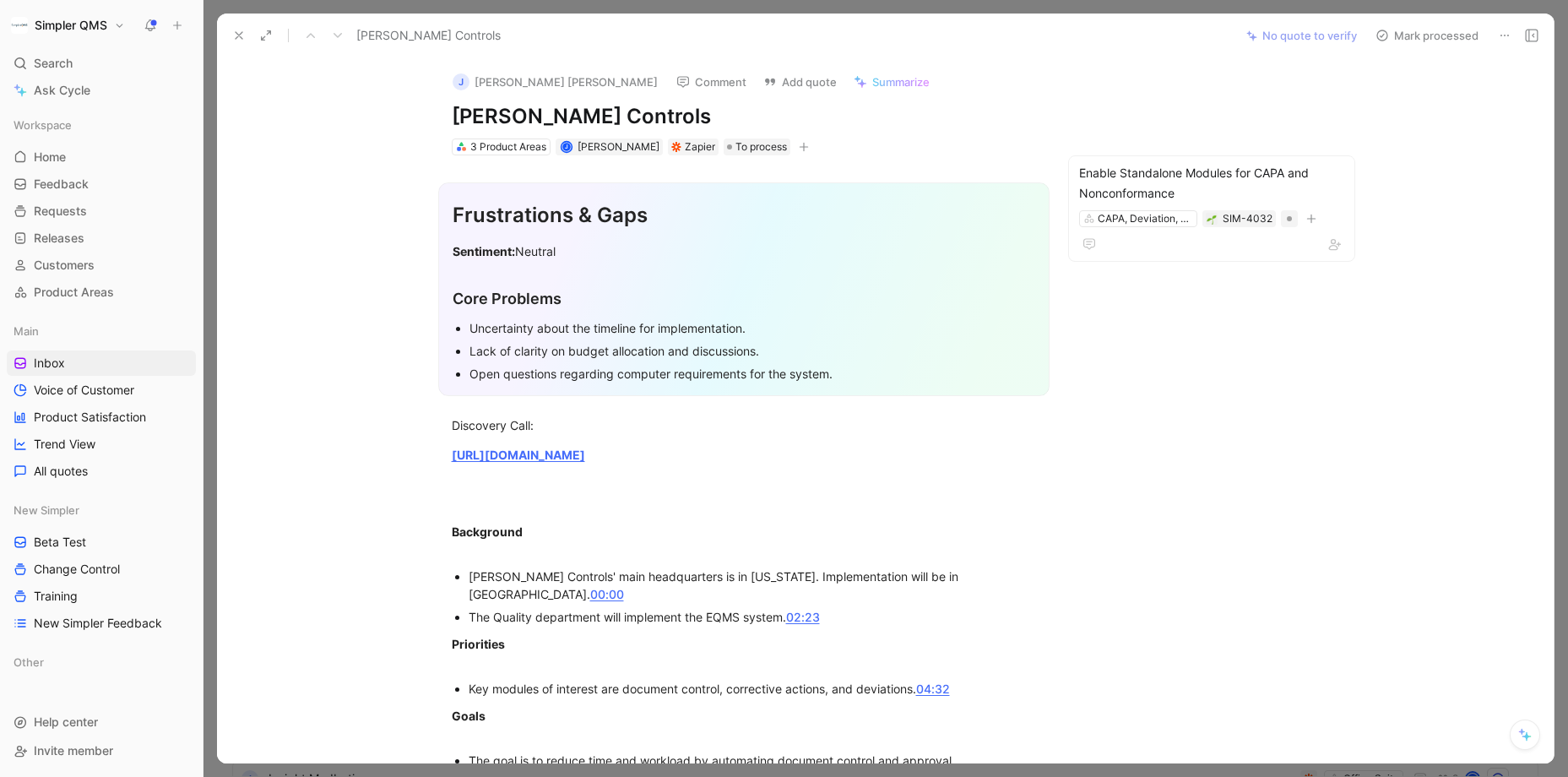
click at [1355, 35] on button "Mark processed" at bounding box center [1426, 35] width 118 height 23
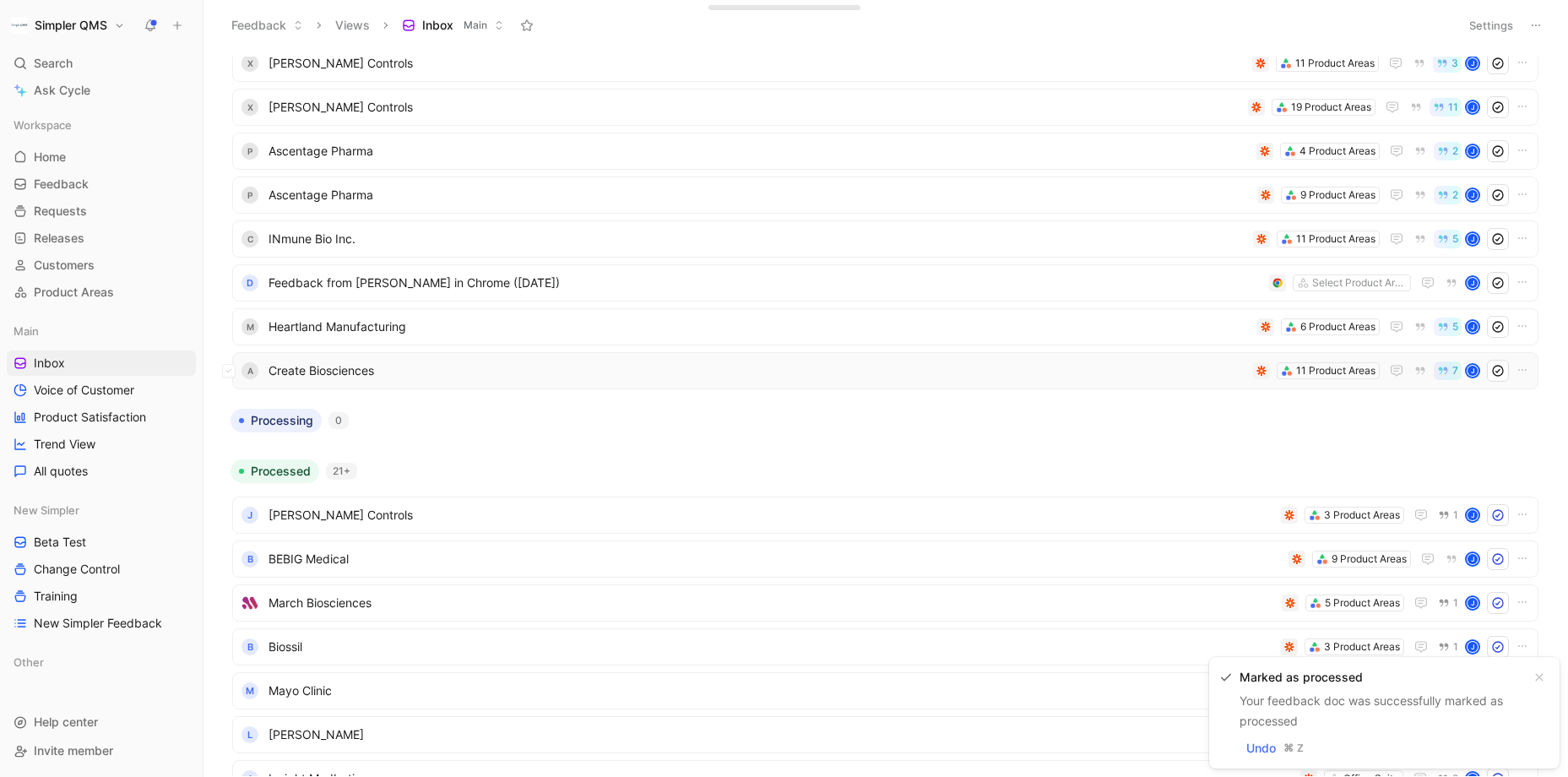
click at [629, 365] on span "Create Biosciences" at bounding box center [757, 371] width 978 height 21
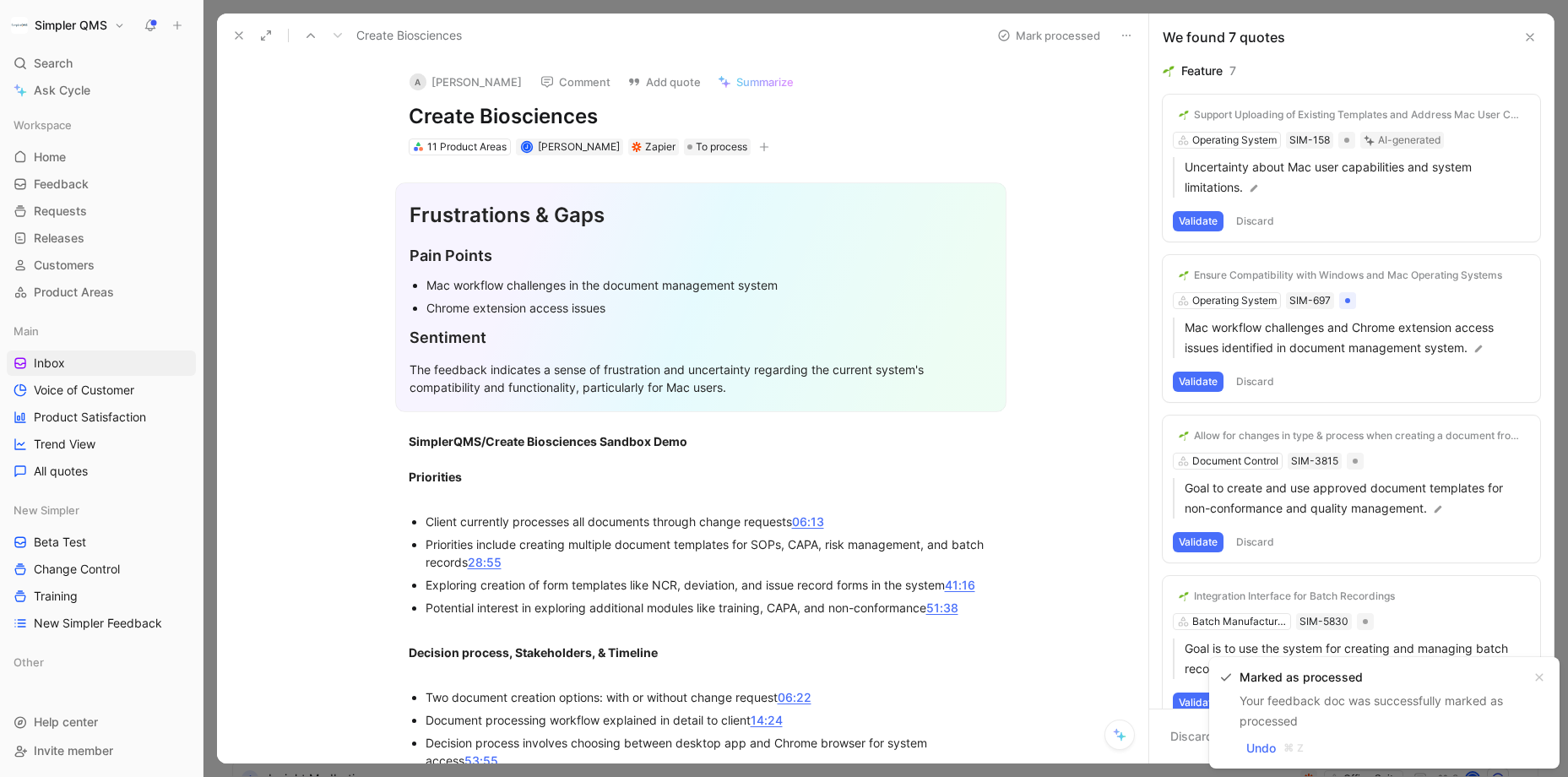
drag, startPoint x: 606, startPoint y: 118, endPoint x: 381, endPoint y: 116, distance: 225.0
click at [381, 116] on div "A [PERSON_NAME] Comment Add quote Summarize Create Biosciences 11 Product Areas…" at bounding box center [701, 107] width 649 height 100
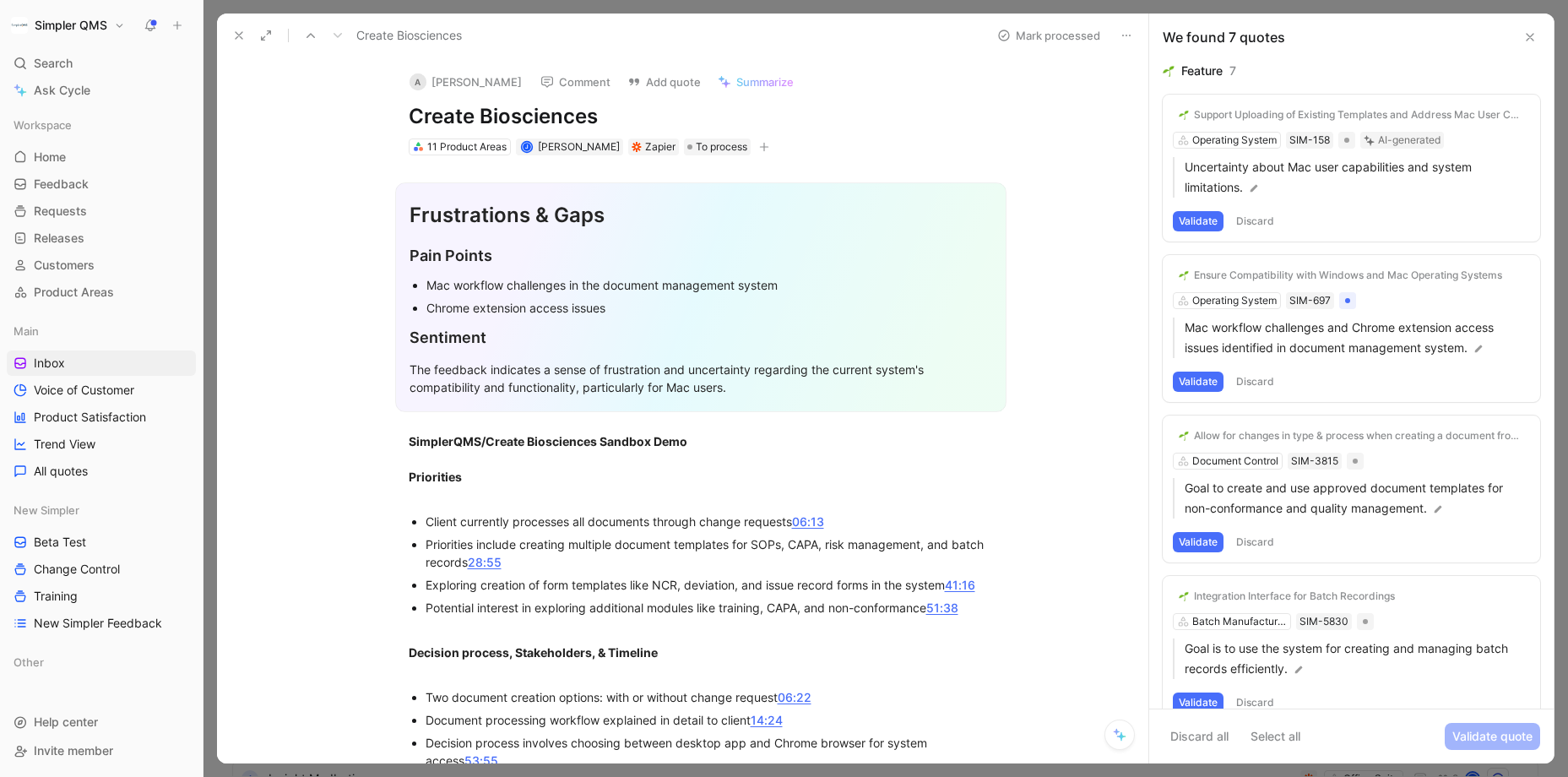
copy h1 "Create Biosciences"
click at [459, 82] on button "A [PERSON_NAME]" at bounding box center [465, 81] width 128 height 25
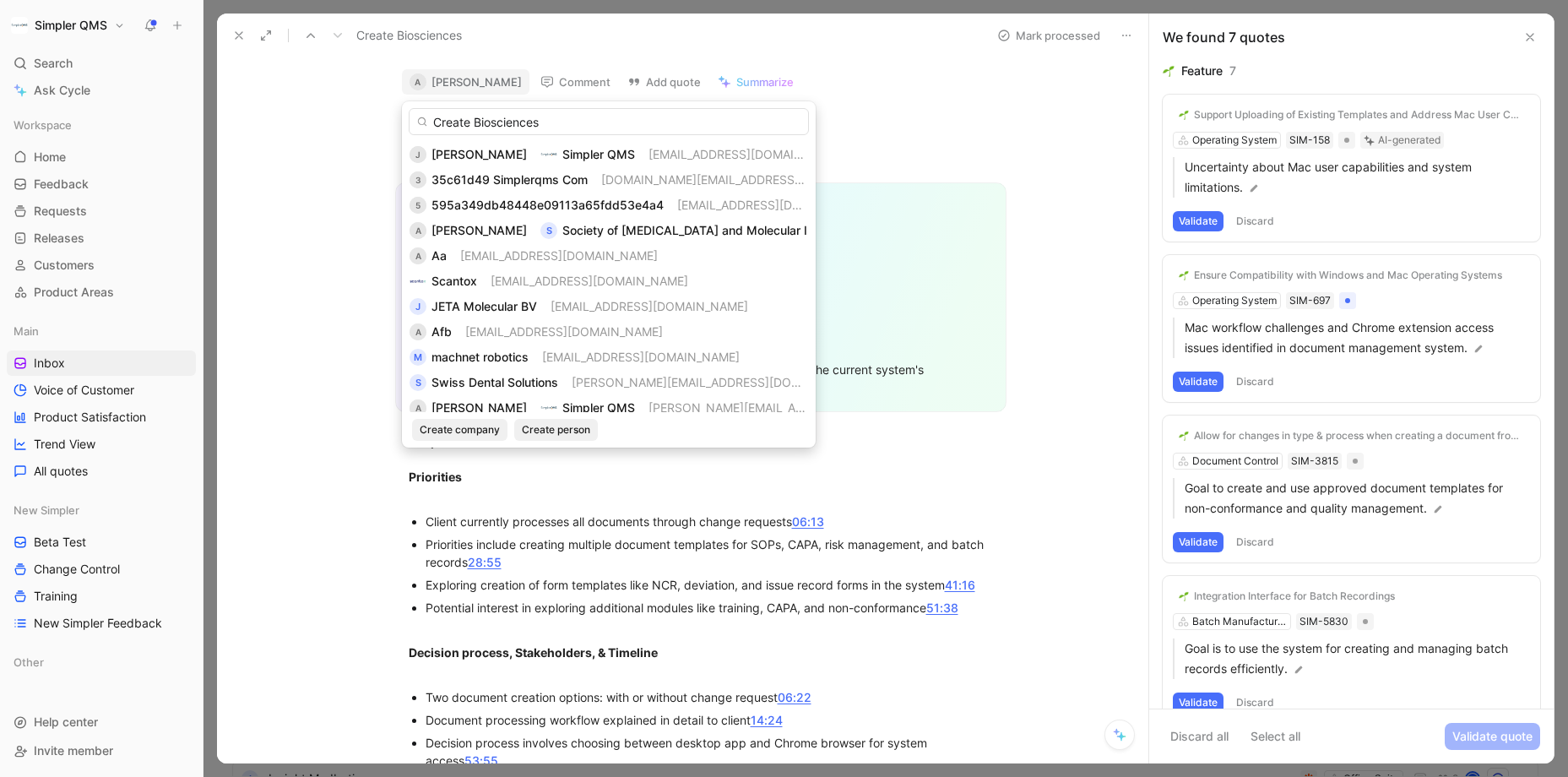
click at [550, 124] on input "Create Biosciences" at bounding box center [608, 121] width 400 height 27
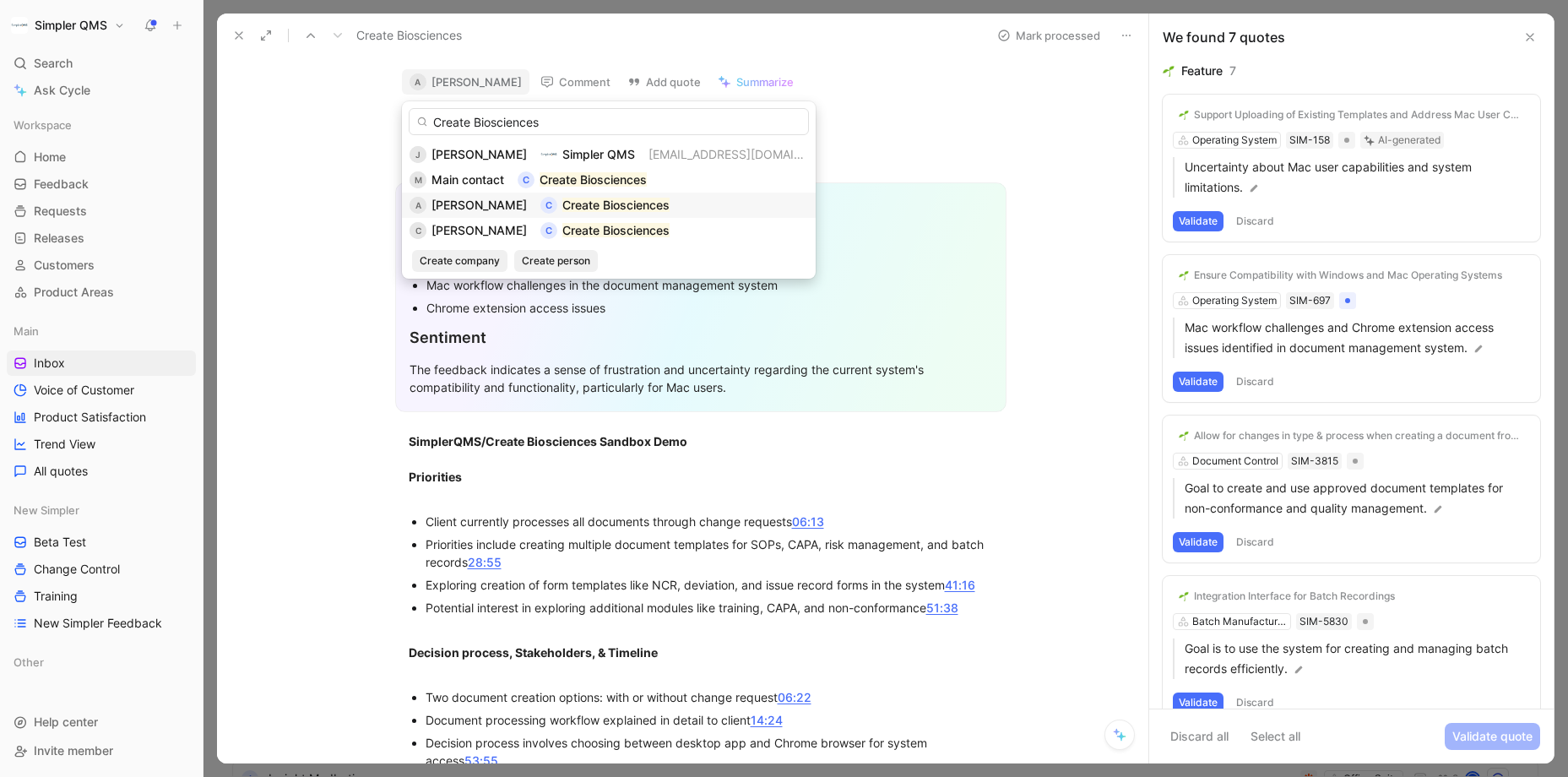
type input "Create Biosciences"
click at [470, 200] on span "[PERSON_NAME]" at bounding box center [479, 204] width 95 height 14
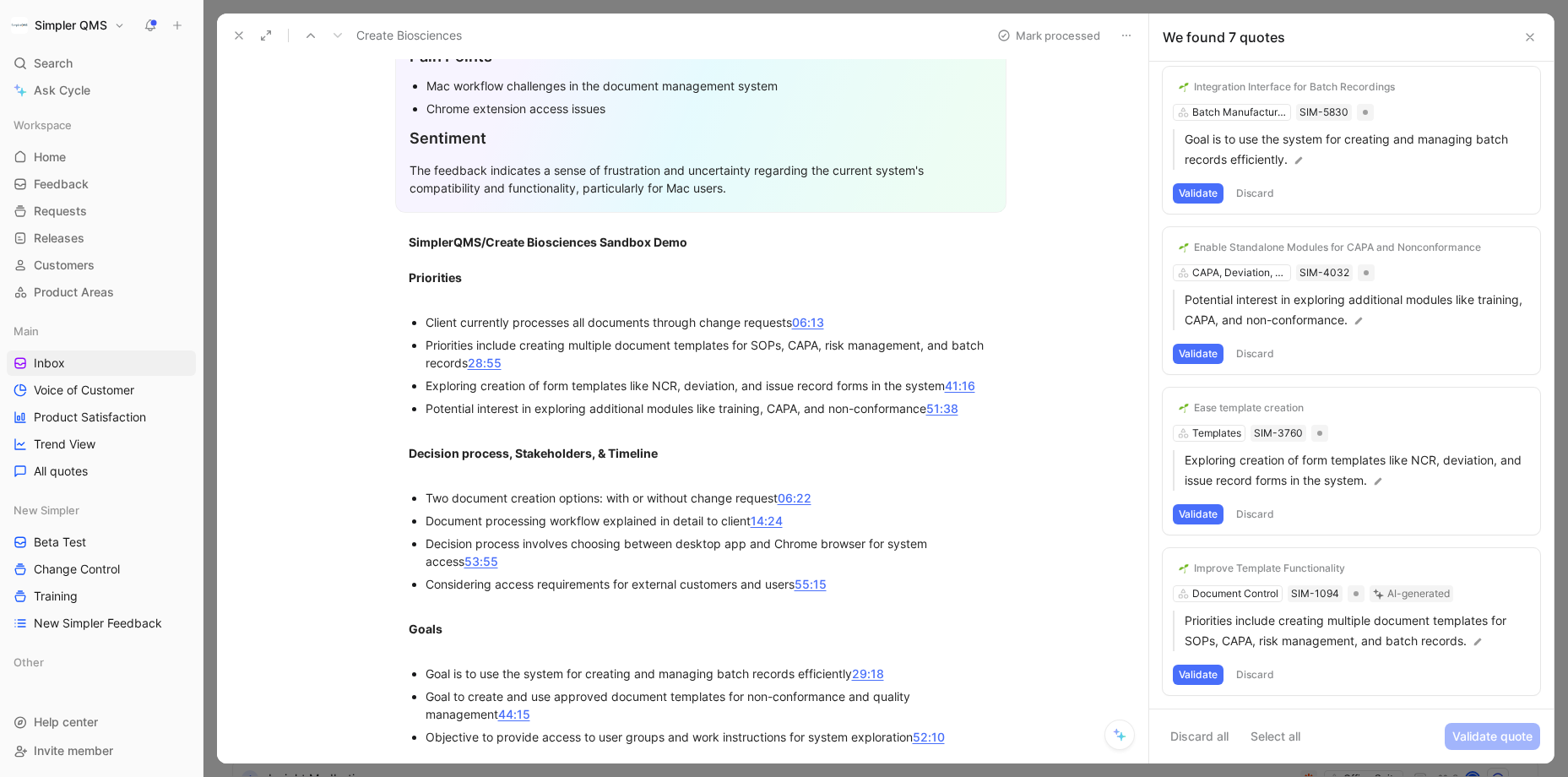
scroll to position [201, 0]
click at [1203, 672] on button "Validate" at bounding box center [1198, 675] width 50 height 21
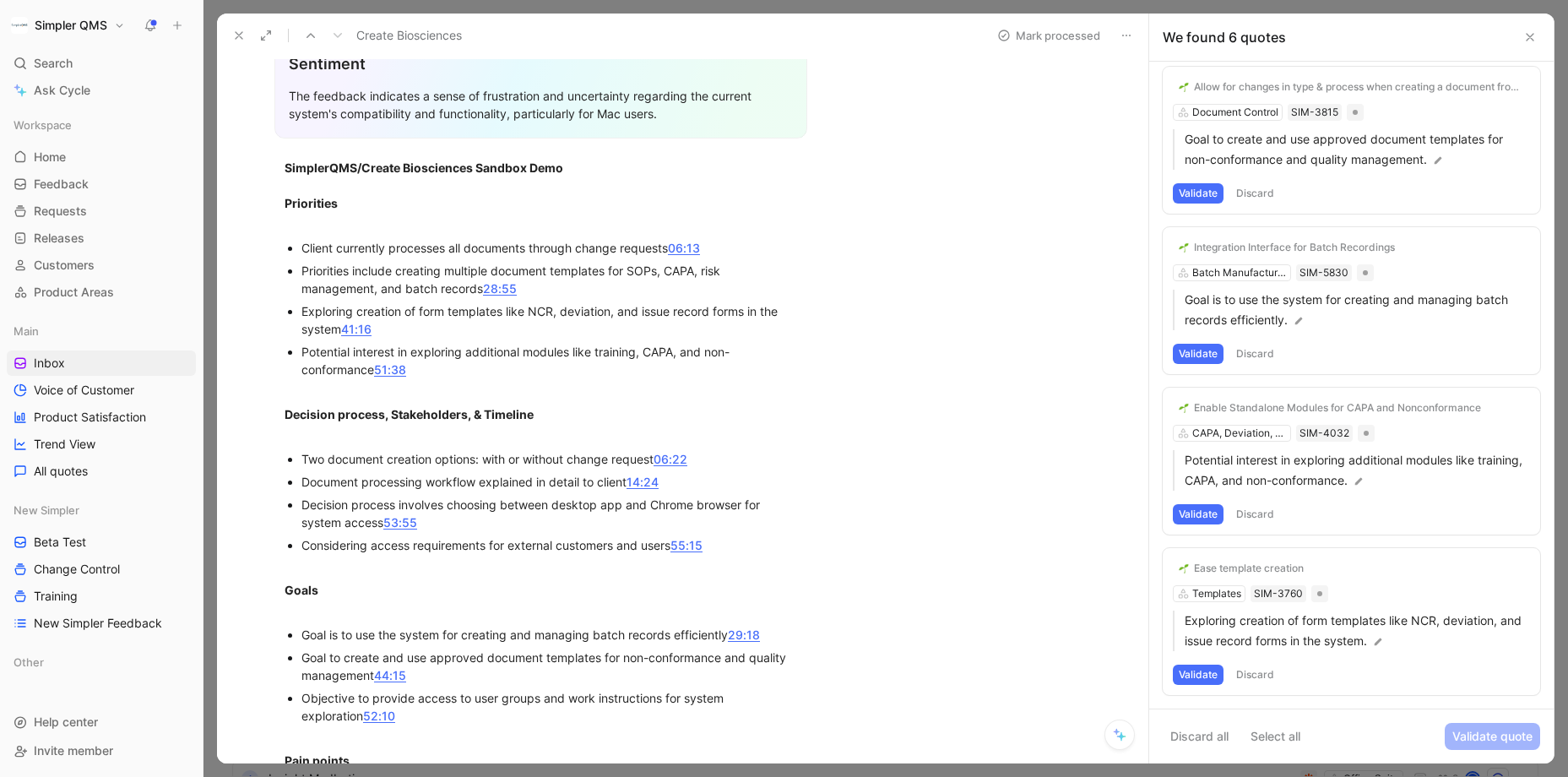
scroll to position [275, 0]
click at [1221, 595] on div "Ease template creation Templates SIM-3760 Exploring creation of form templates …" at bounding box center [1351, 622] width 378 height 147
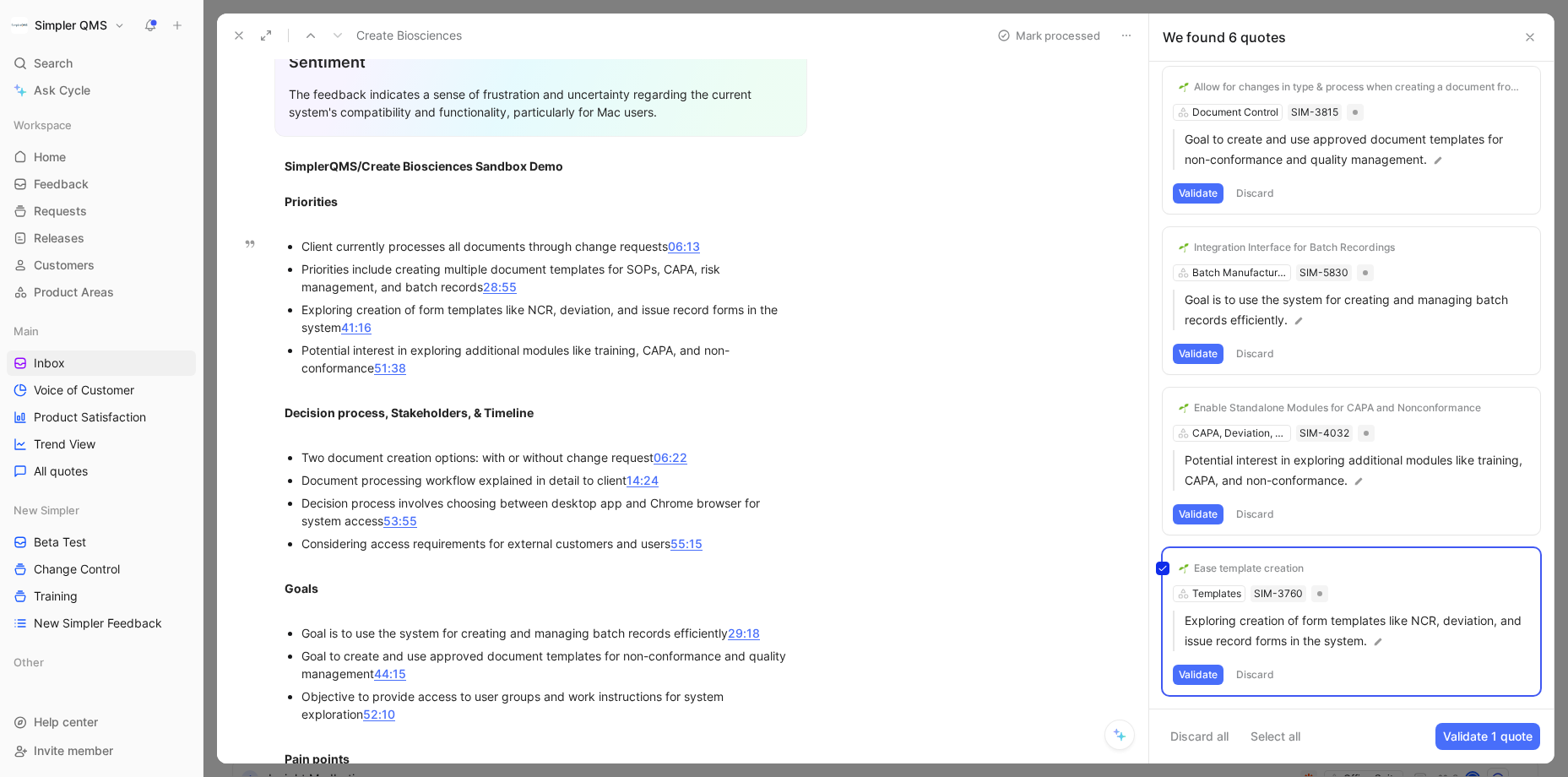
click at [1230, 573] on div "Ease template creation Templates SIM-3760 Exploring creation of form templates …" at bounding box center [1351, 622] width 378 height 147
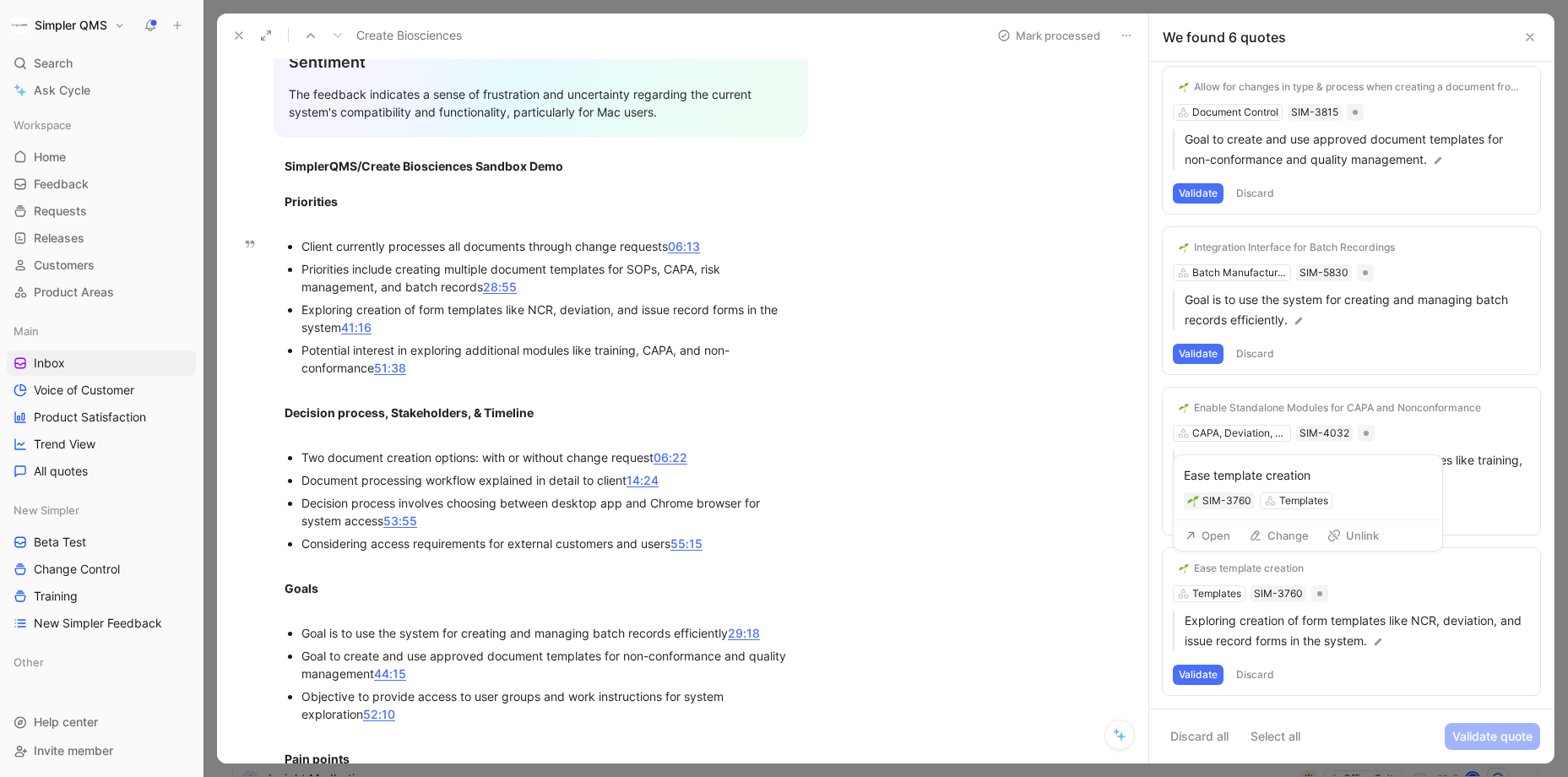
click at [1230, 573] on div "Ease template creation" at bounding box center [1249, 568] width 110 height 13
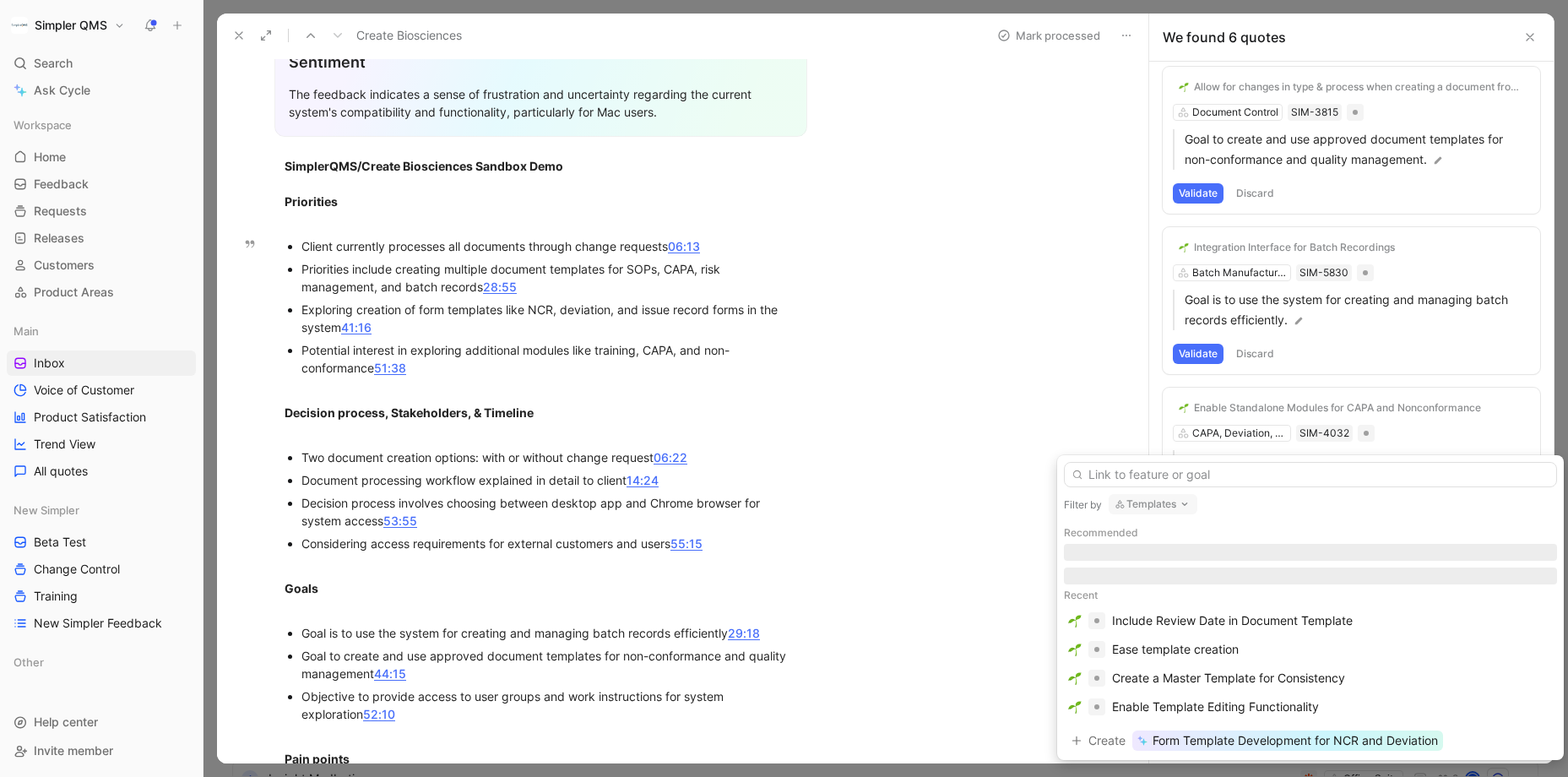
click at [1150, 506] on button "Templates" at bounding box center [1152, 505] width 89 height 21
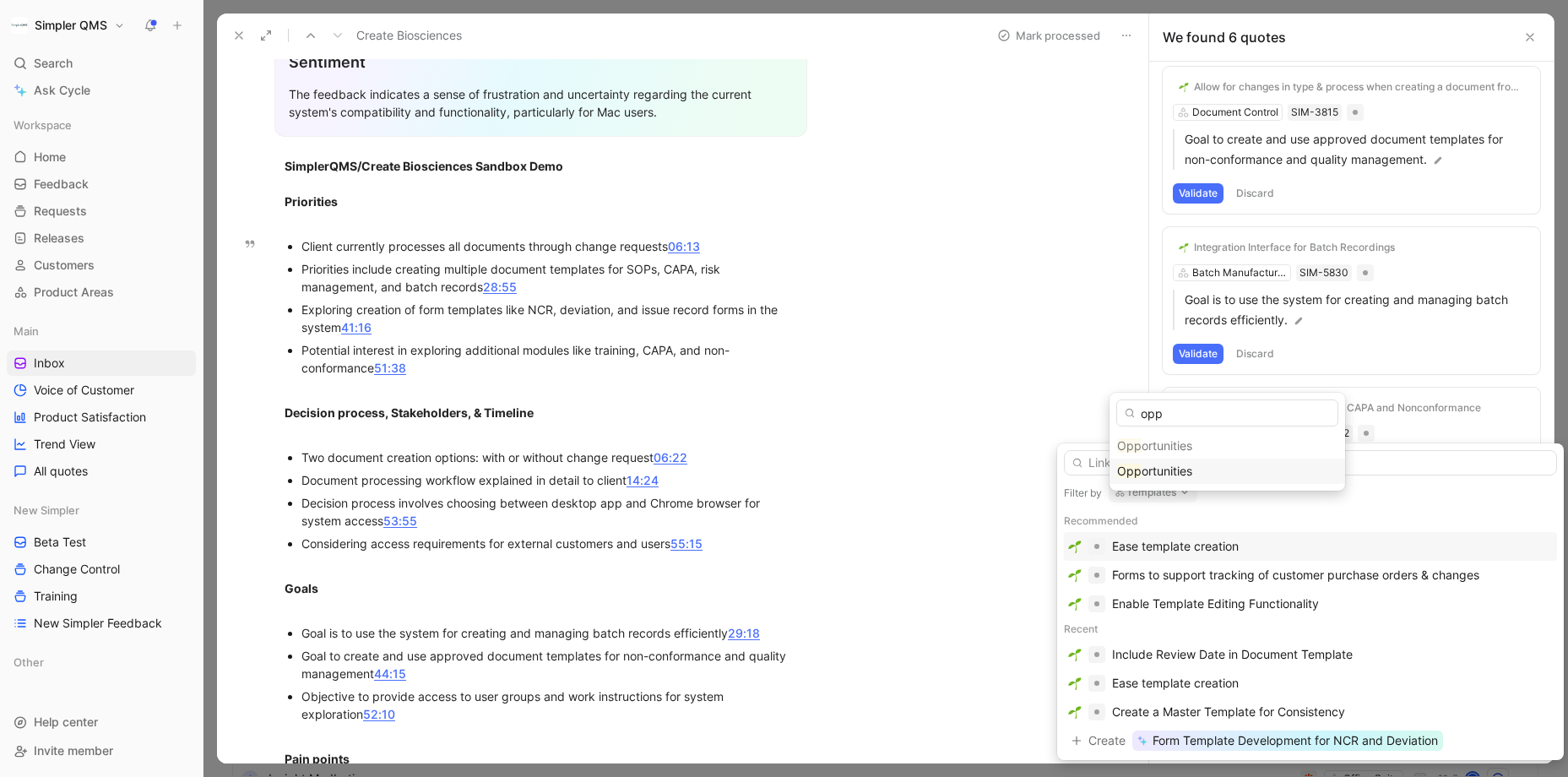
type input "opp"
click at [1164, 469] on span "ortunities" at bounding box center [1166, 470] width 50 height 14
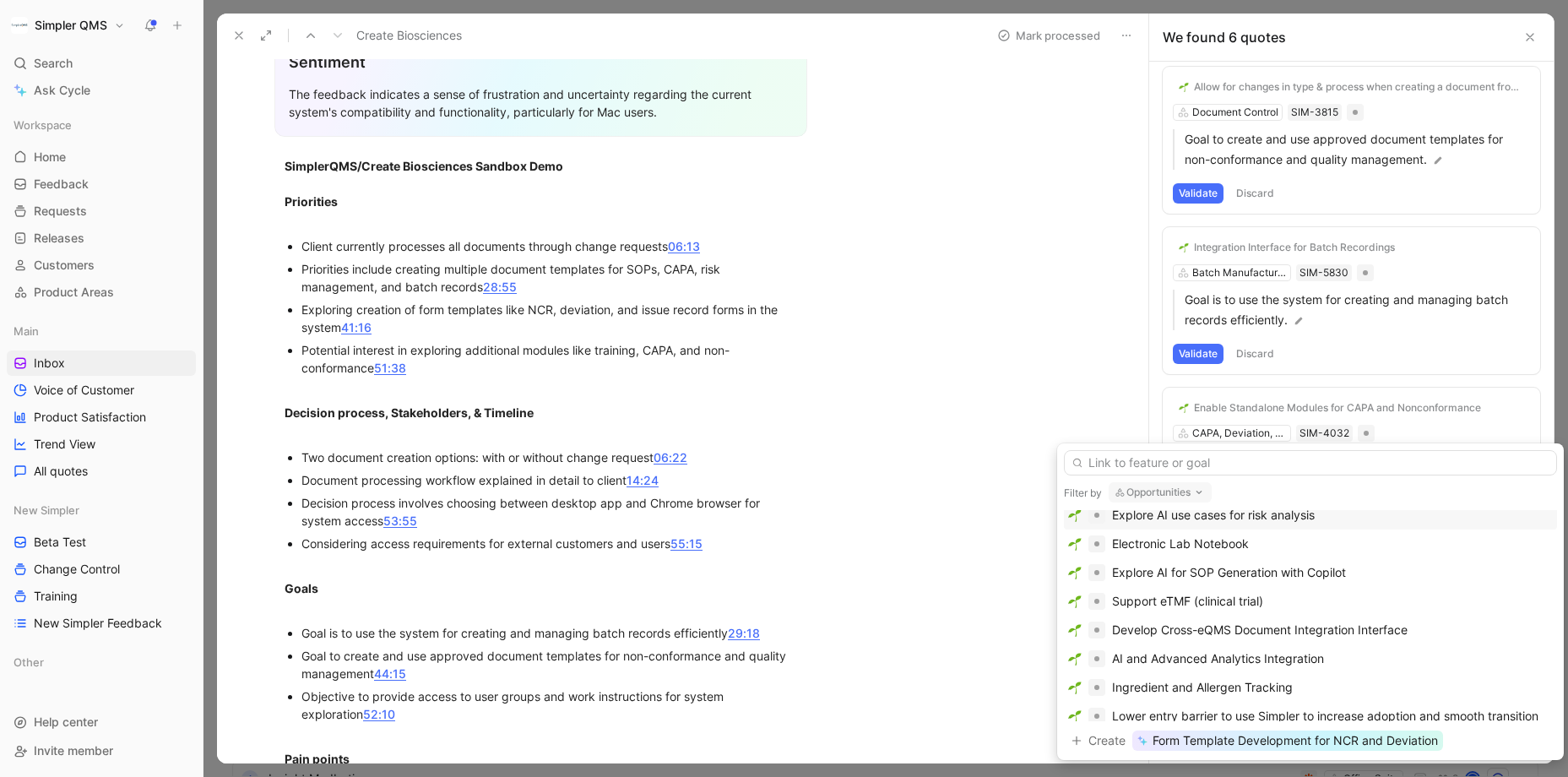
scroll to position [30, 0]
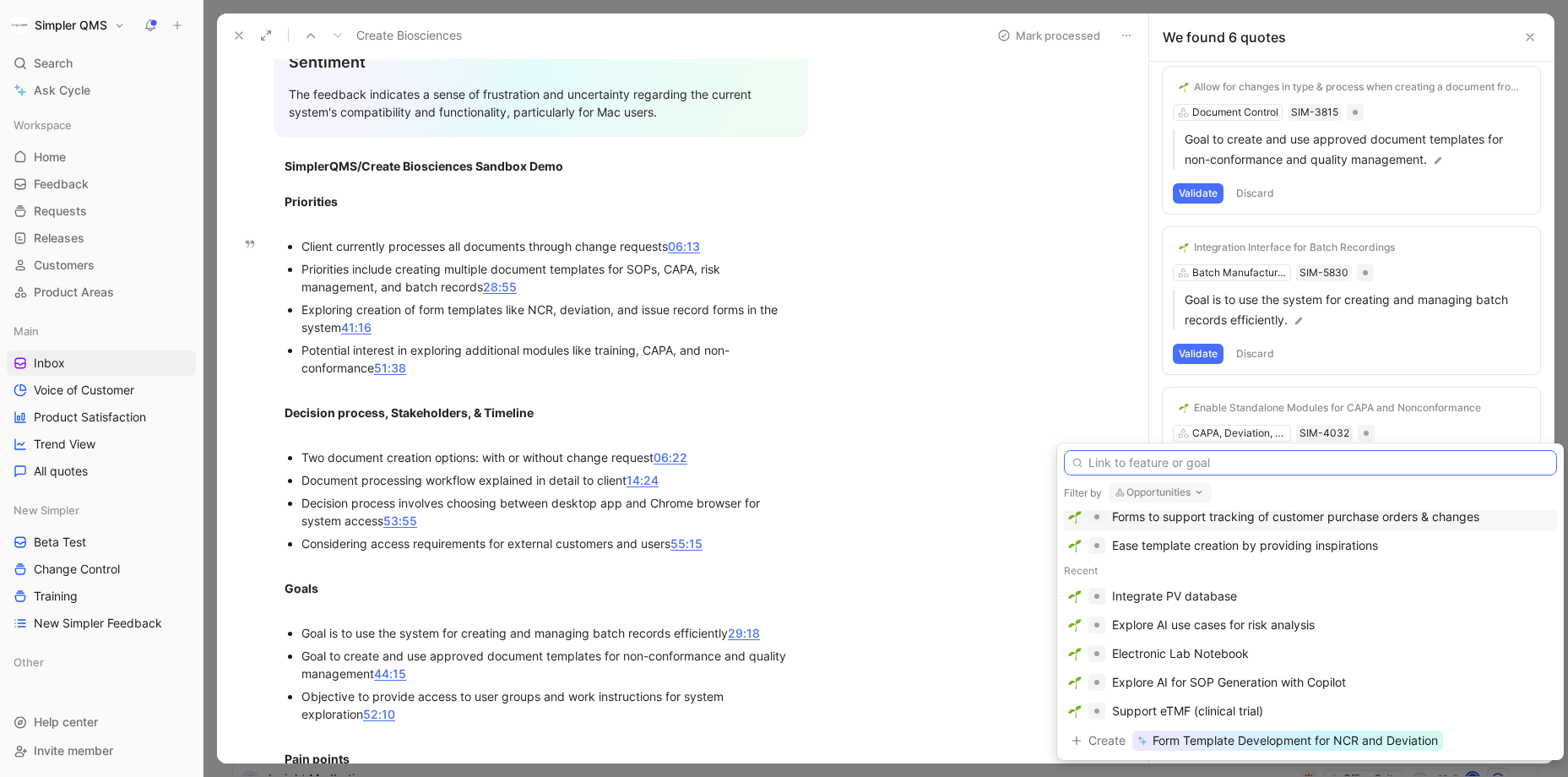
click at [1212, 468] on input "text" at bounding box center [1310, 463] width 493 height 25
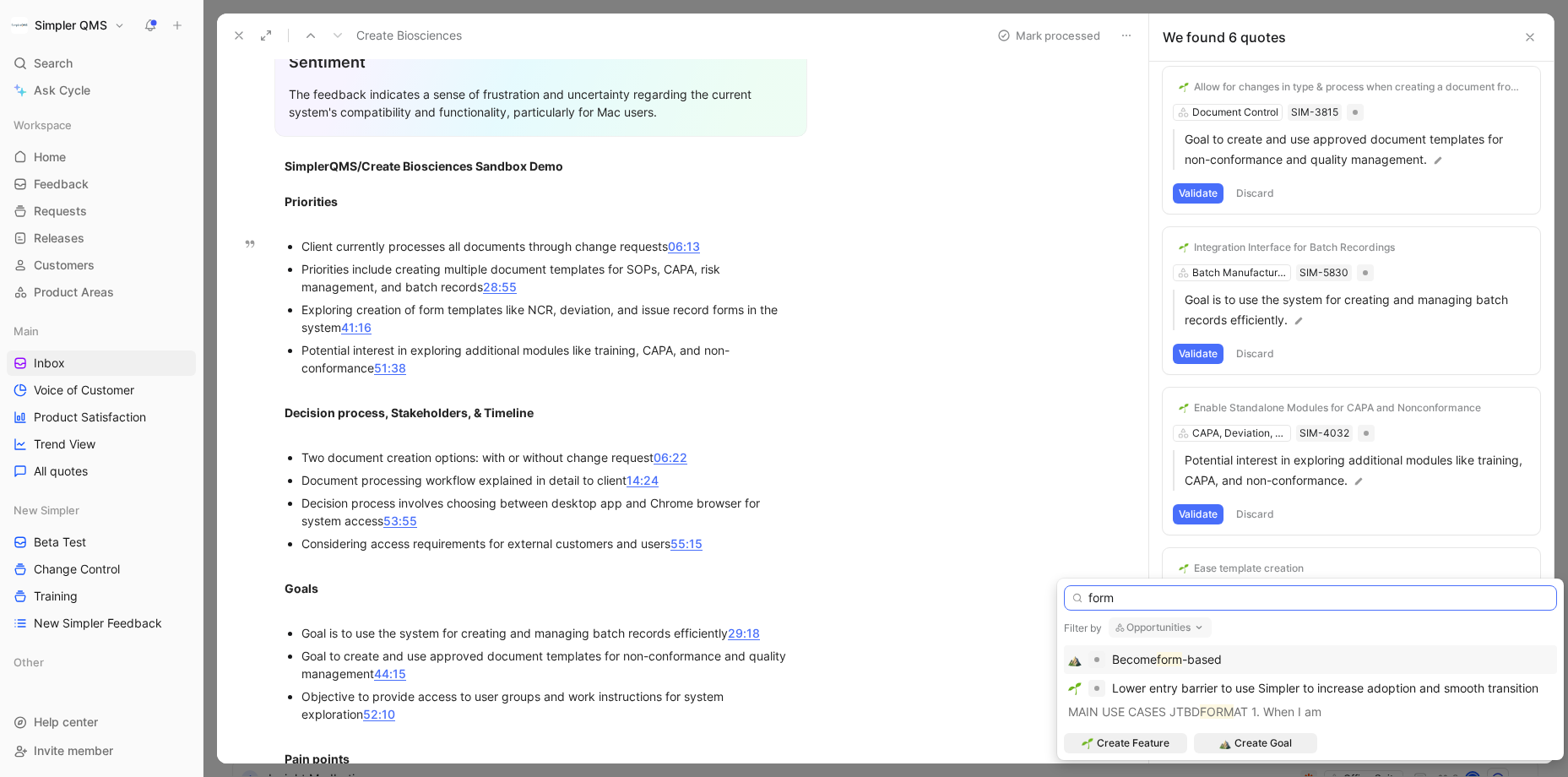
type input "form"
click at [1193, 661] on span "-based" at bounding box center [1202, 659] width 40 height 14
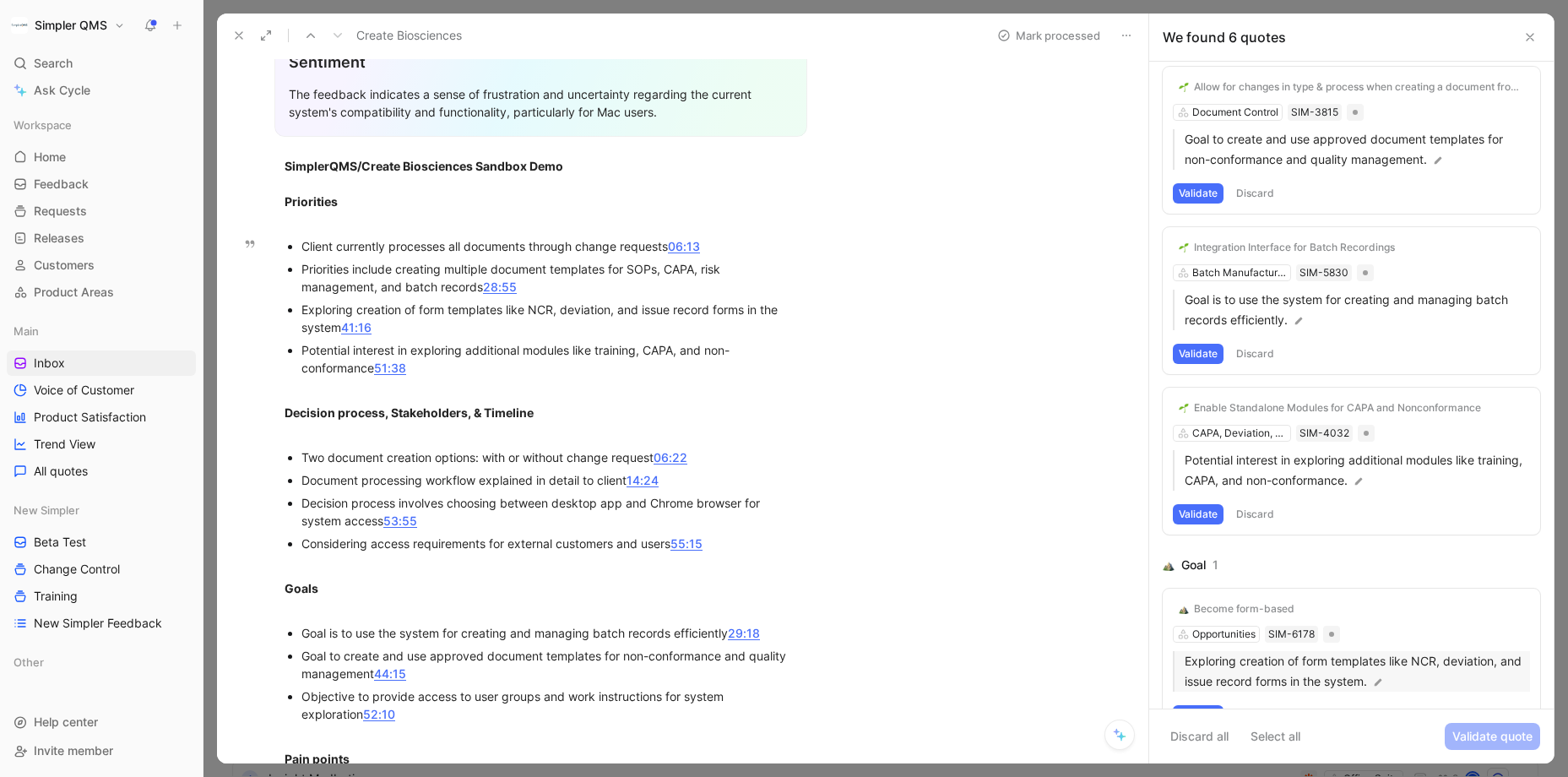
scroll to position [390, 0]
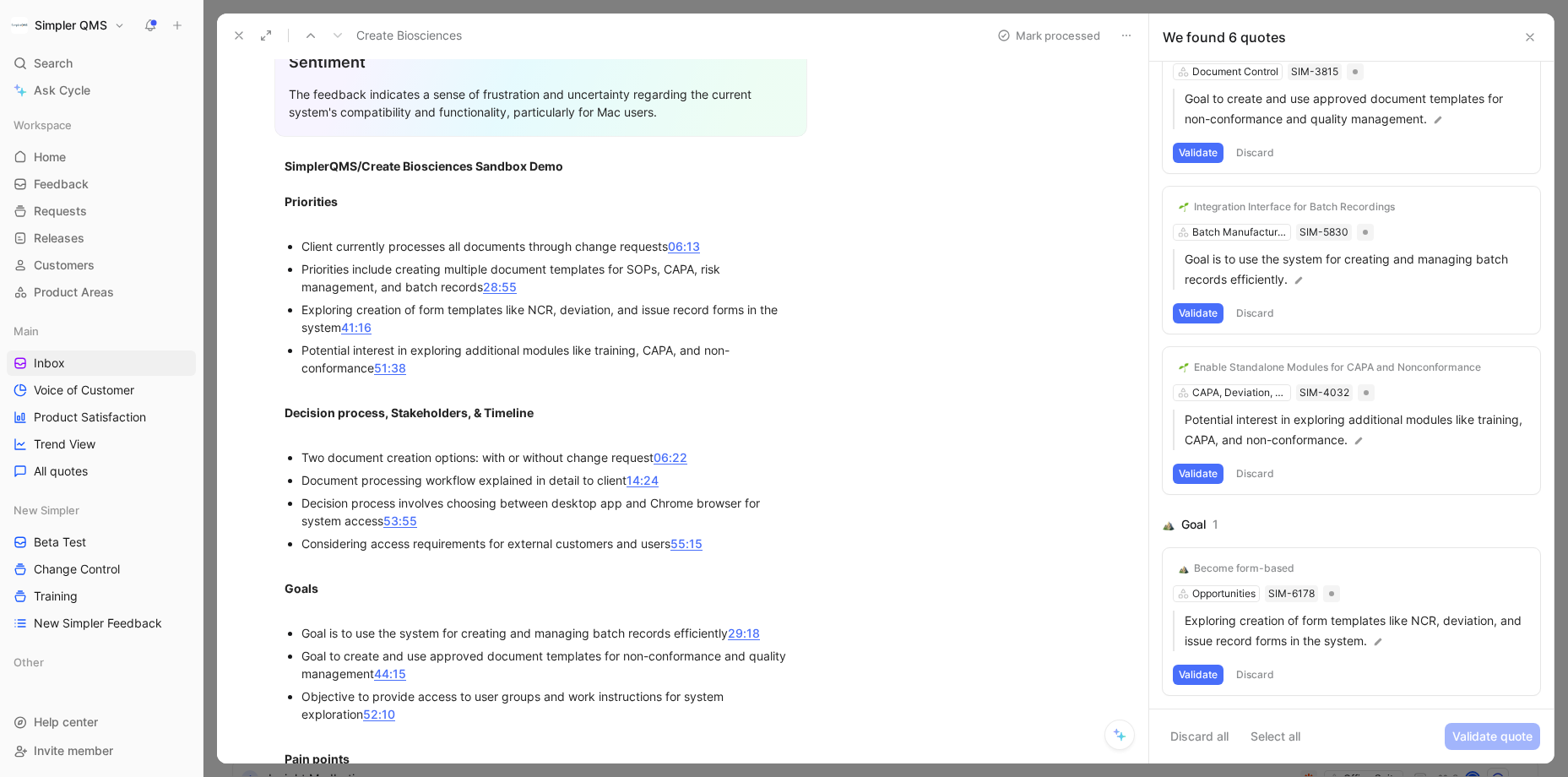
click at [1198, 673] on button "Validate" at bounding box center [1198, 675] width 50 height 21
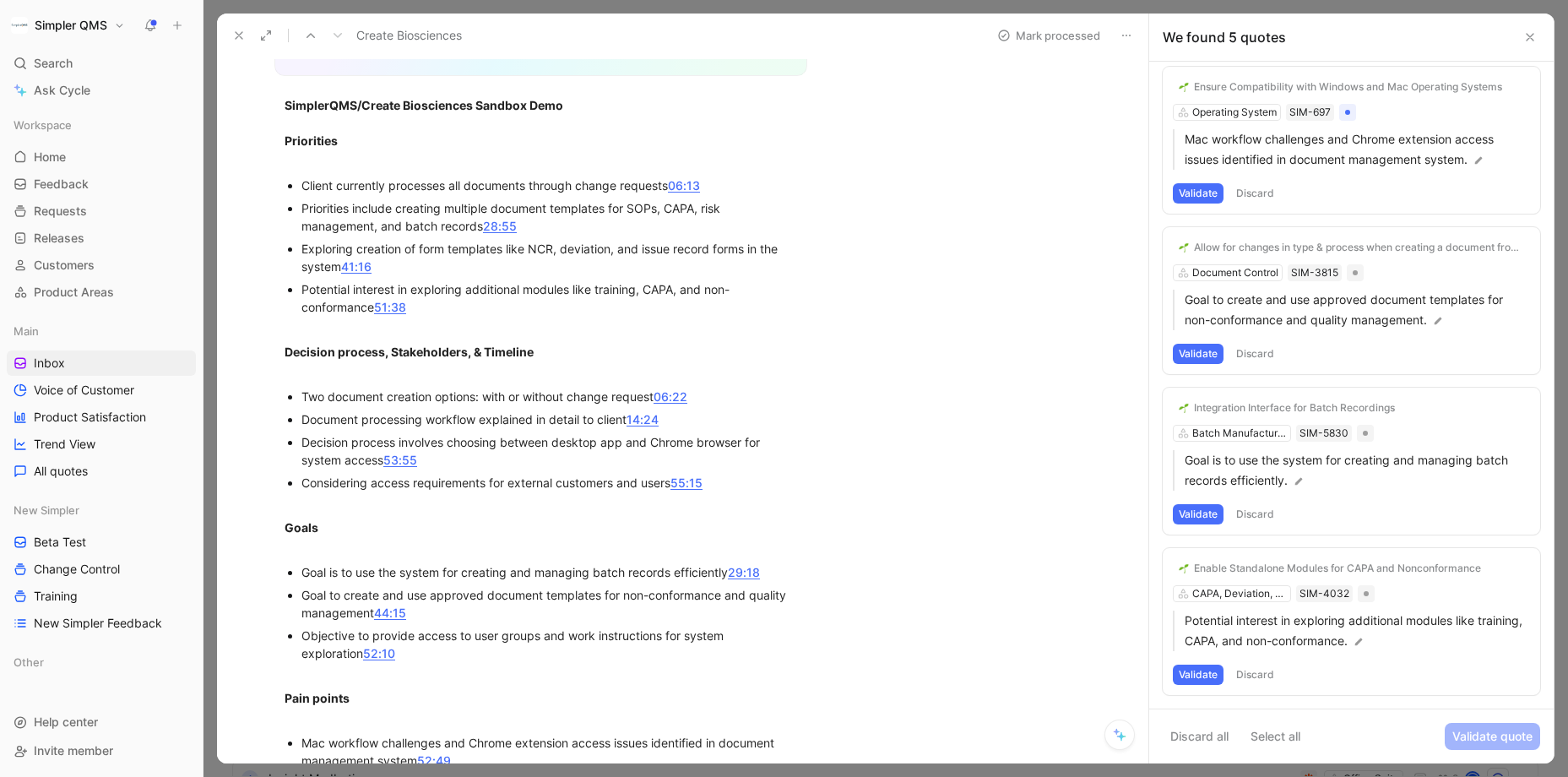
scroll to position [338, 0]
click at [1247, 671] on button "Discard" at bounding box center [1254, 675] width 49 height 21
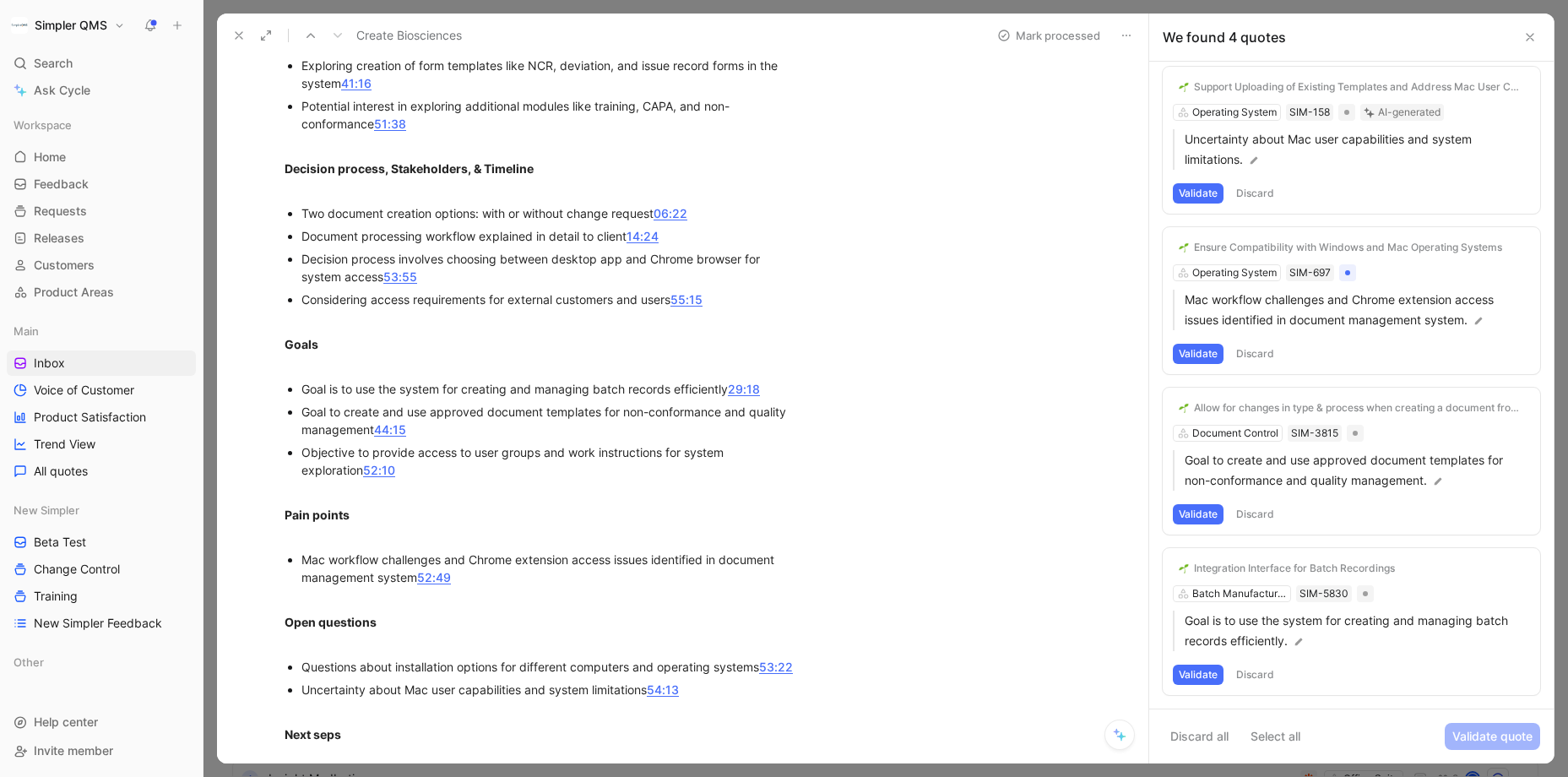
scroll to position [527, 0]
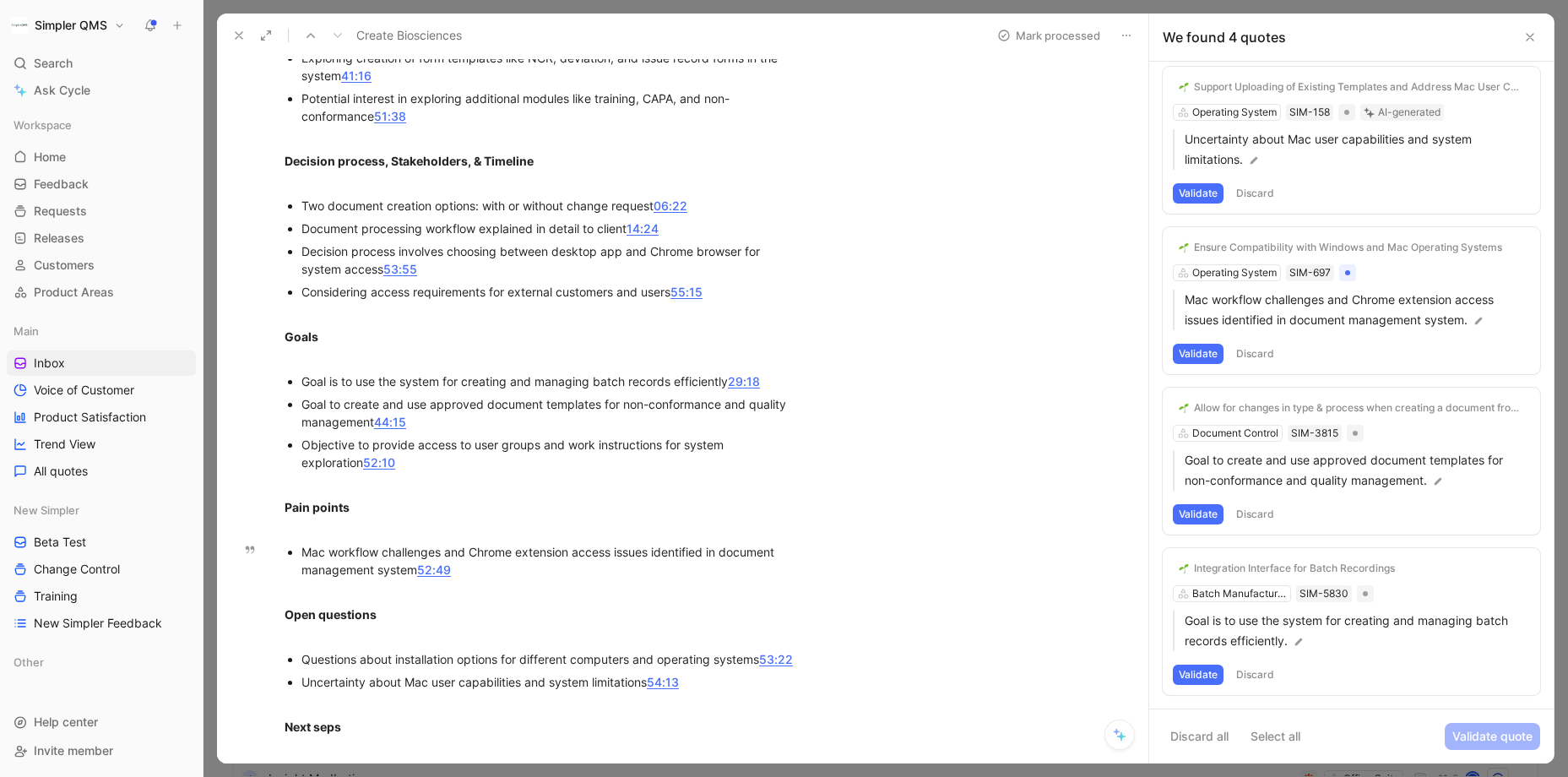
click at [1197, 675] on button "Validate" at bounding box center [1198, 675] width 50 height 21
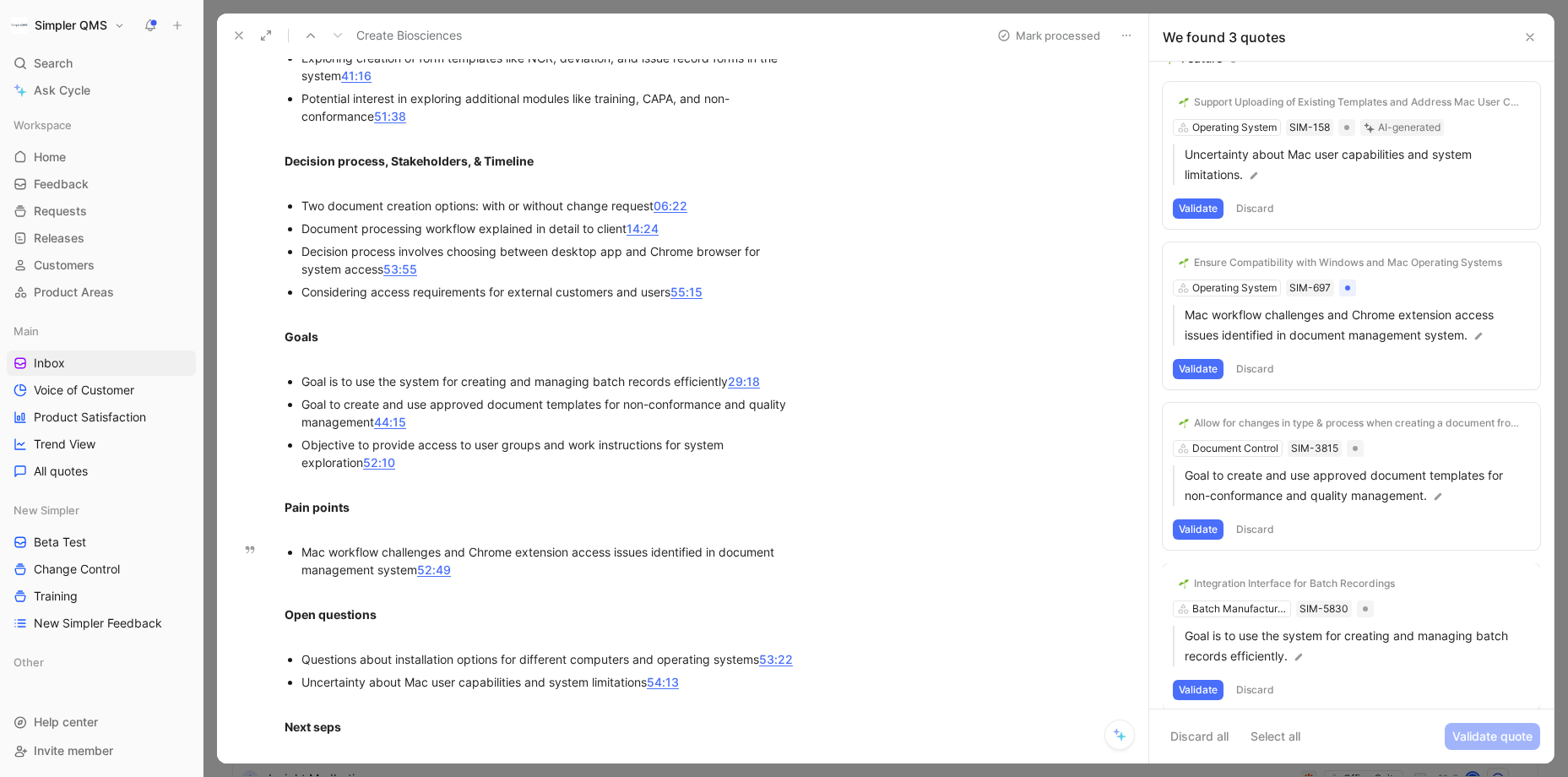
scroll to position [0, 0]
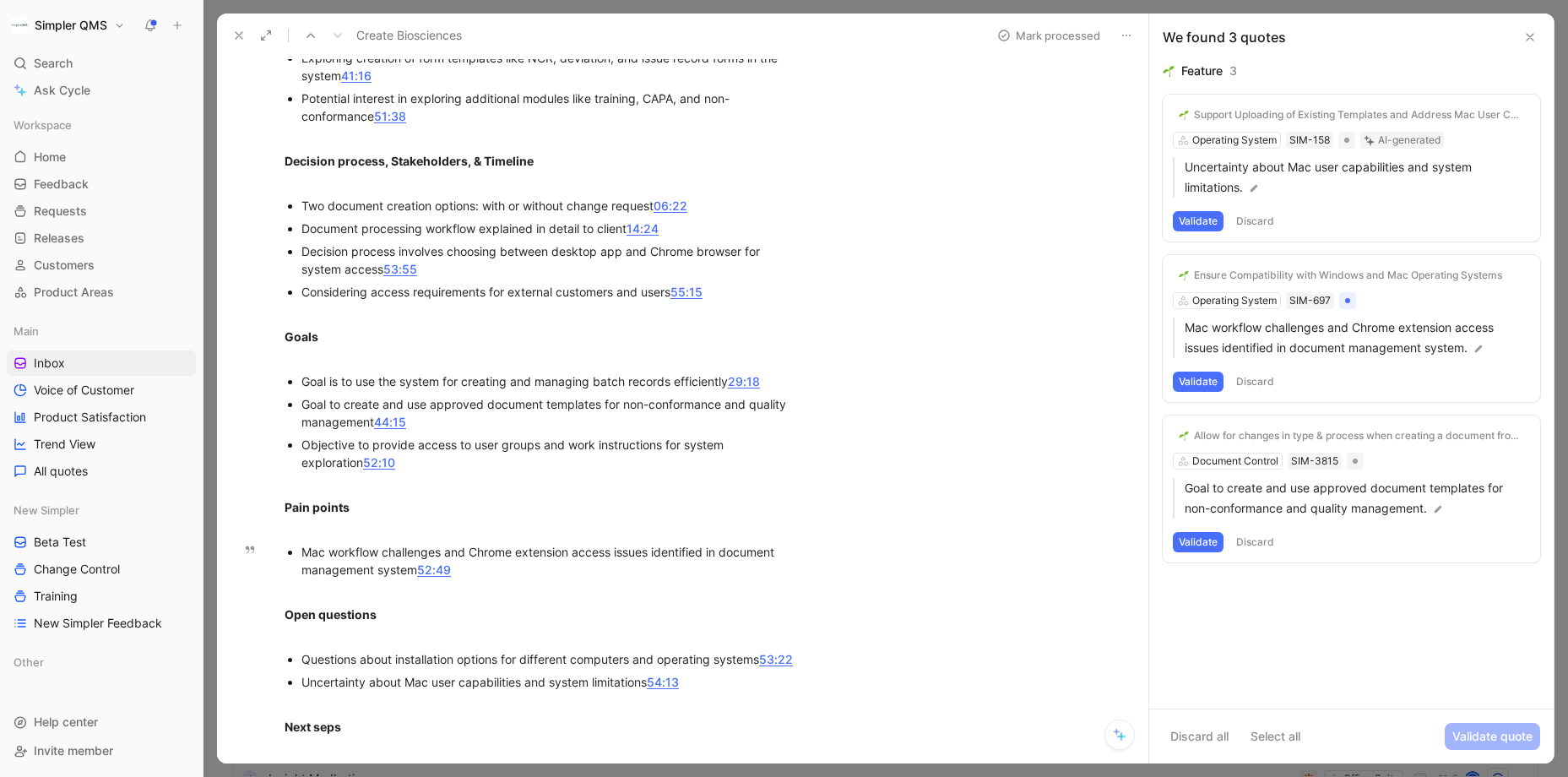
click at [1255, 543] on button "Discard" at bounding box center [1254, 543] width 49 height 21
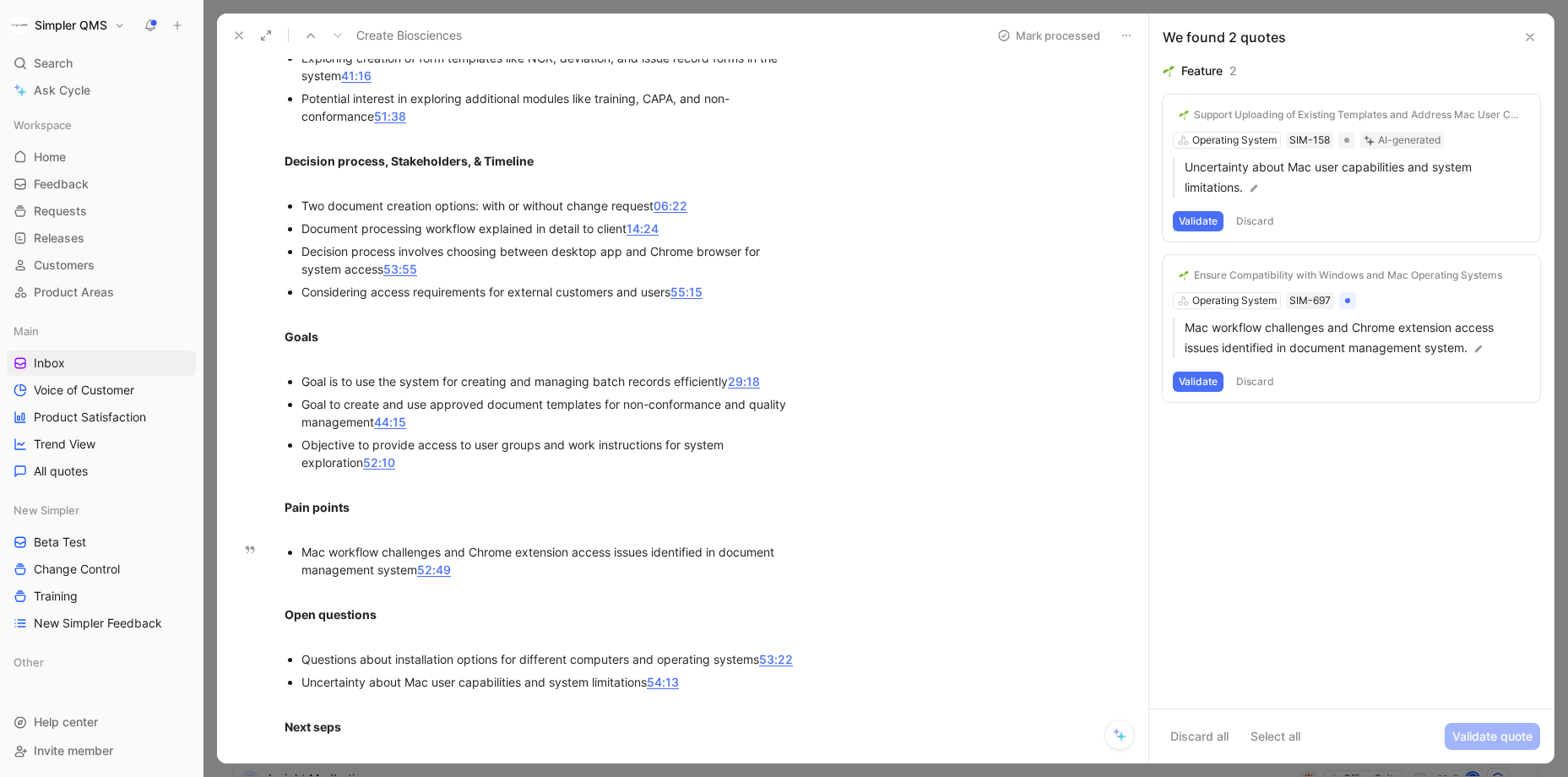
click at [1205, 381] on button "Validate" at bounding box center [1198, 382] width 50 height 21
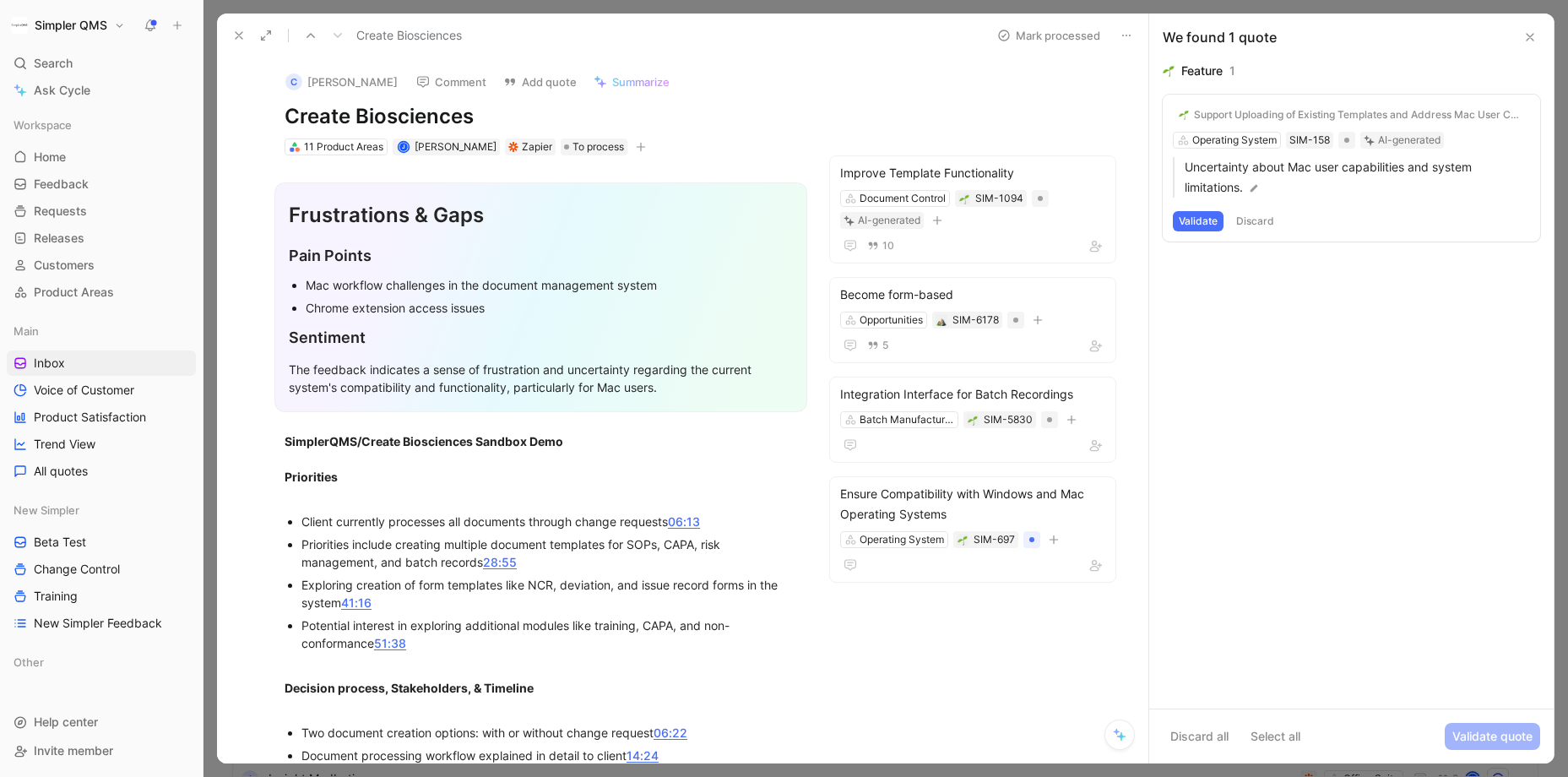
drag, startPoint x: 485, startPoint y: 121, endPoint x: 288, endPoint y: 117, distance: 197.0
click at [289, 117] on h1 "Create Biosciences" at bounding box center [541, 116] width 513 height 27
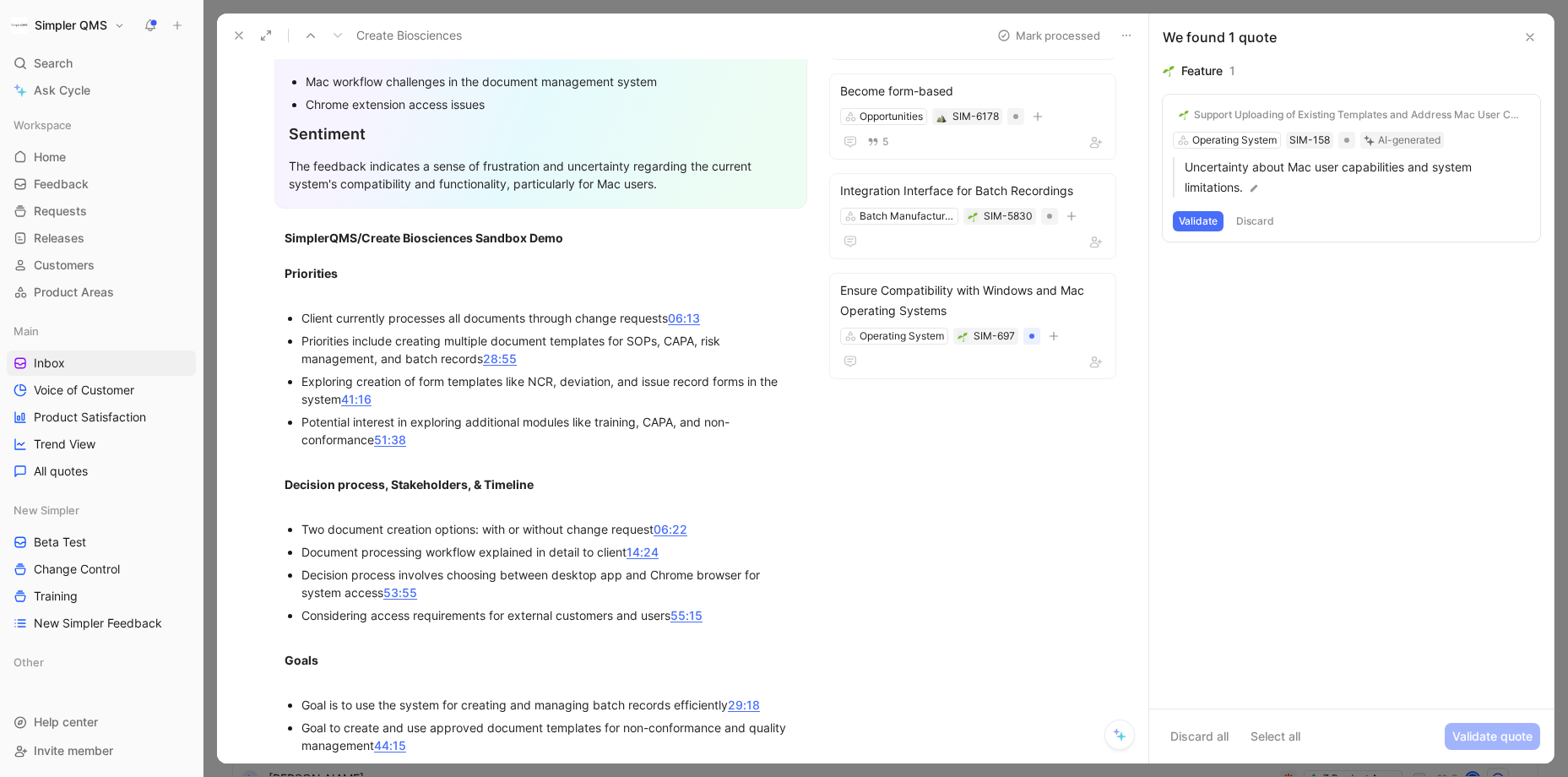
scroll to position [709, 0]
click at [1203, 220] on button "Validate" at bounding box center [1198, 221] width 50 height 21
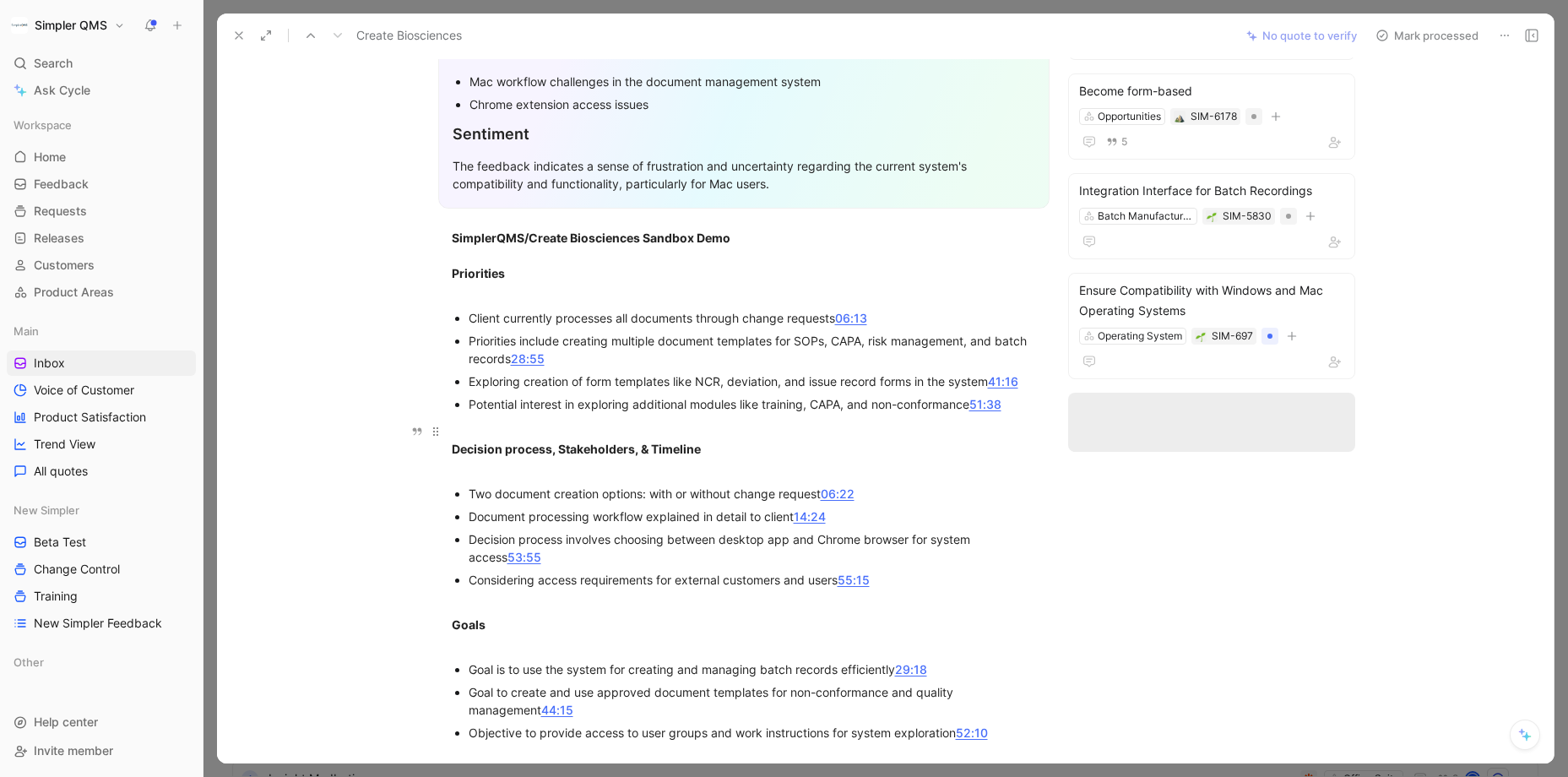
scroll to position [0, 0]
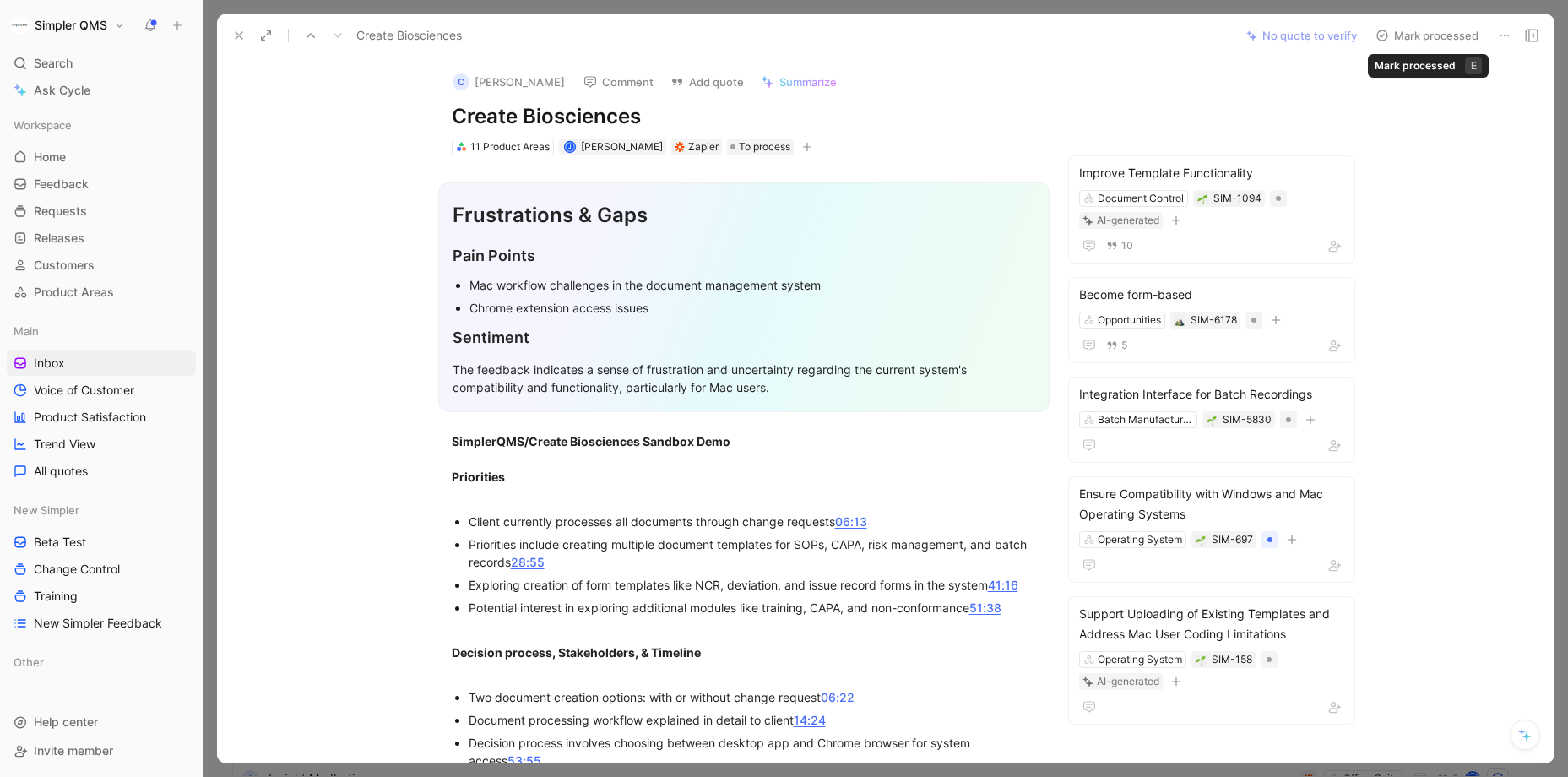
click at [1355, 38] on icon at bounding box center [1382, 35] width 13 height 13
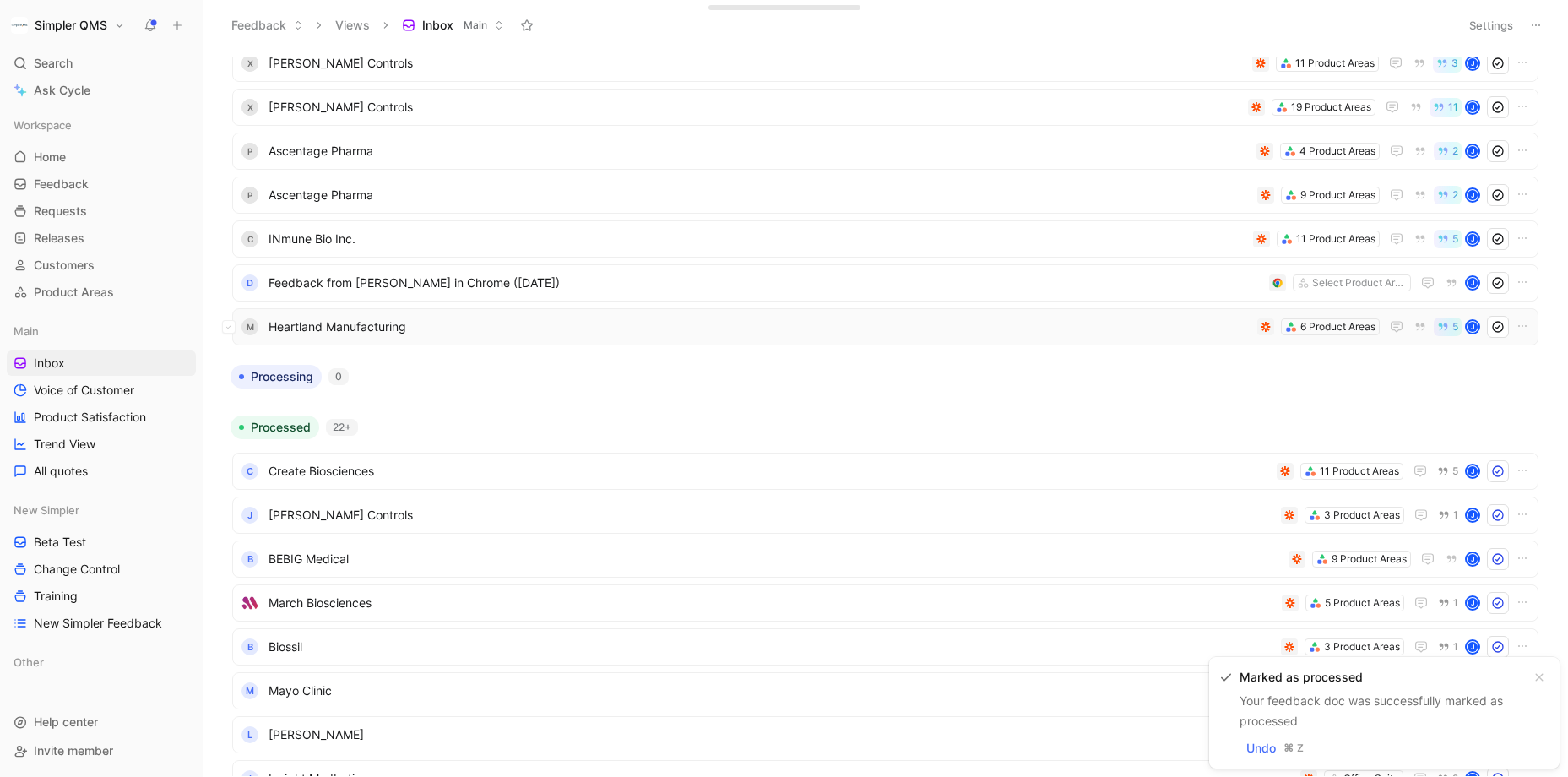
click at [665, 320] on span "Heartland Manufacturing" at bounding box center [759, 327] width 982 height 21
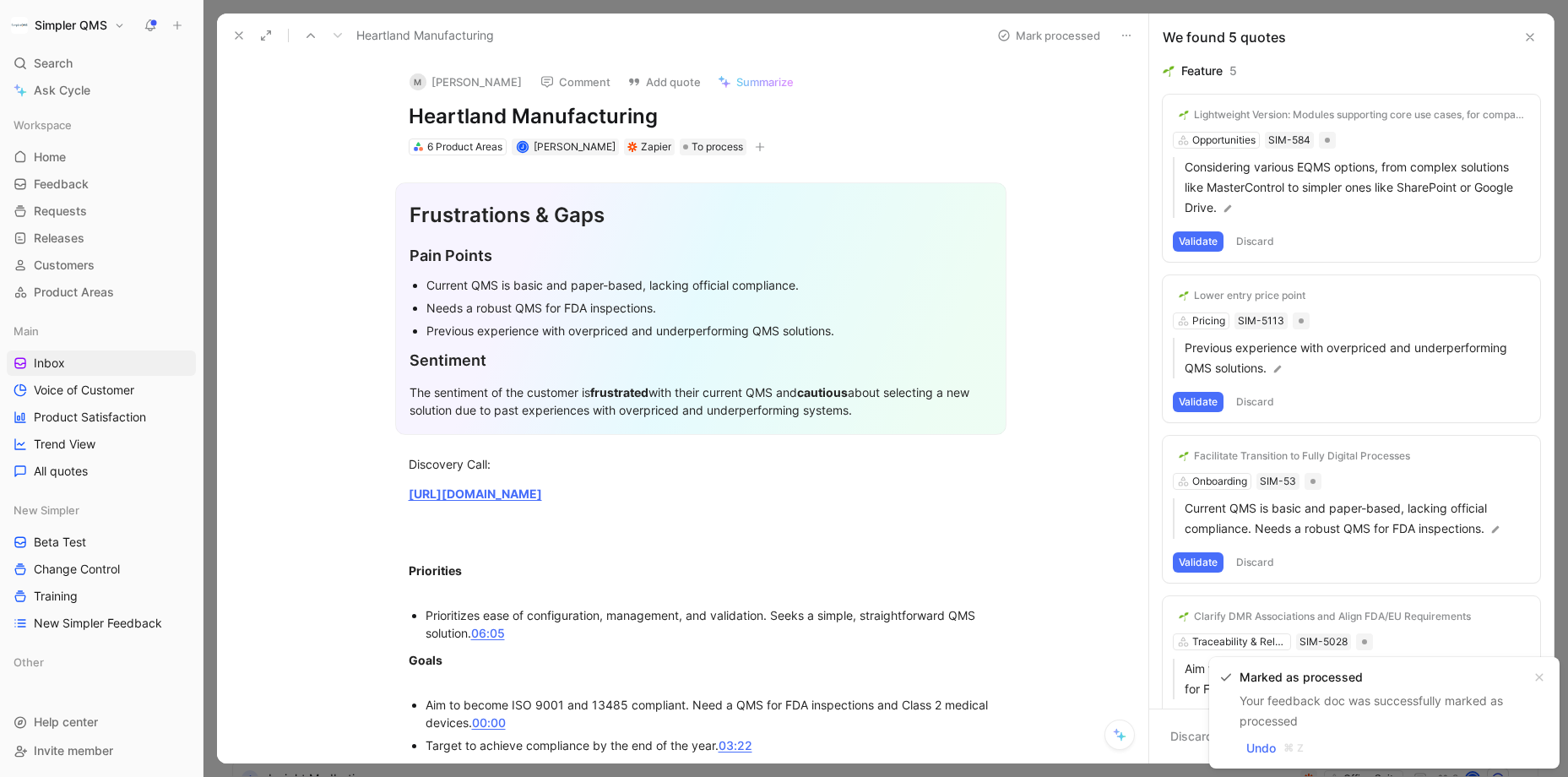
drag, startPoint x: 633, startPoint y: 113, endPoint x: 419, endPoint y: 107, distance: 214.1
click at [419, 107] on h1 "Heartland Manufacturing" at bounding box center [700, 116] width 585 height 27
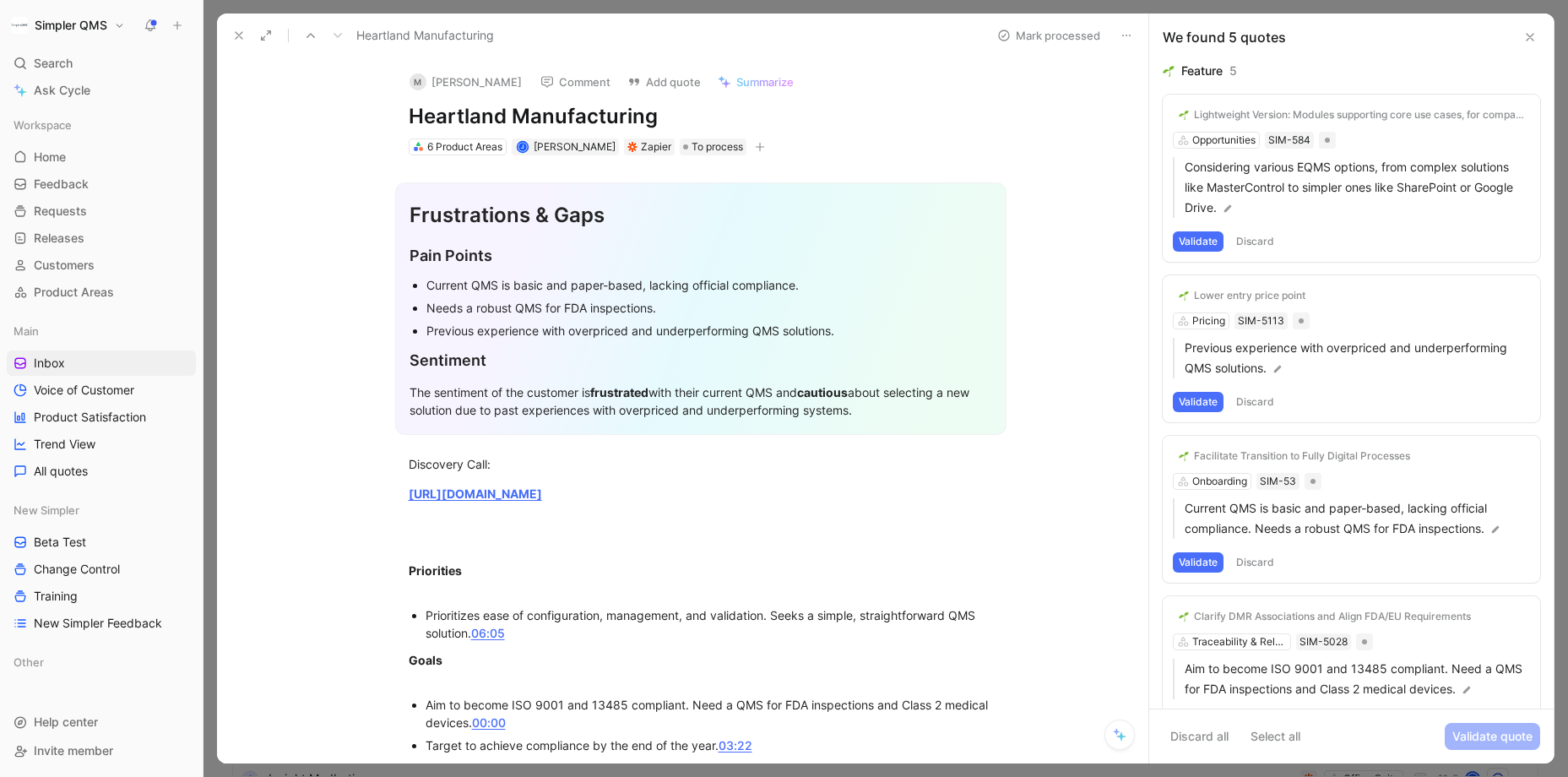
drag, startPoint x: 669, startPoint y: 114, endPoint x: 396, endPoint y: 107, distance: 273.1
click at [396, 107] on div "M [PERSON_NAME] Comment Add quote Summarize Heartland Manufacturing 6 Product A…" at bounding box center [701, 107] width 649 height 100
copy h1 "Heartland Manufacturing"
click at [353, 163] on button "Open" at bounding box center [357, 161] width 61 height 23
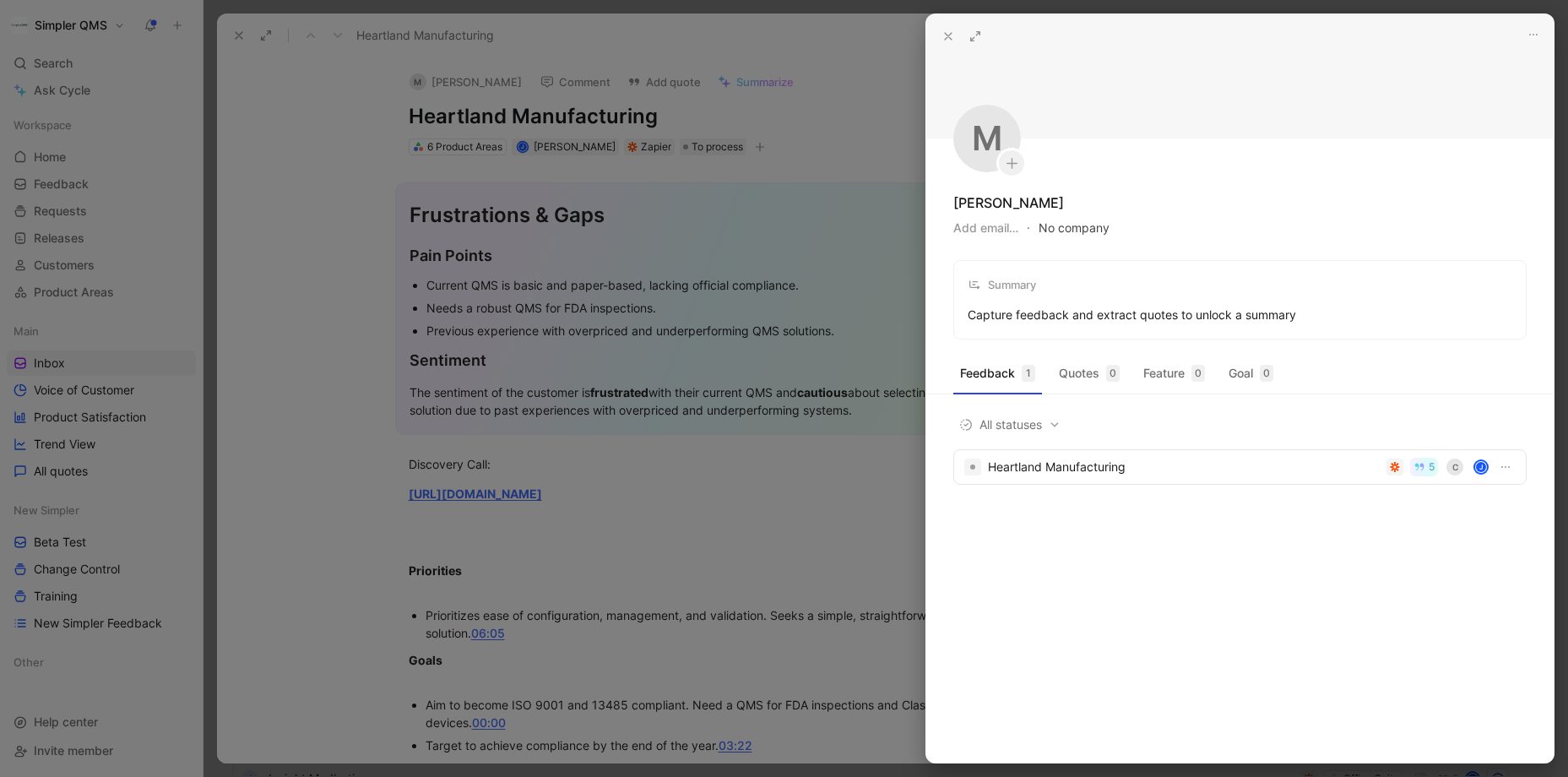
click at [1077, 227] on button "No company" at bounding box center [1074, 228] width 71 height 23
type input "Heartland Manufacturing"
click at [1131, 302] on span "Heartland Manufacturing" at bounding box center [1162, 296] width 144 height 21
click at [366, 209] on div at bounding box center [784, 388] width 1568 height 777
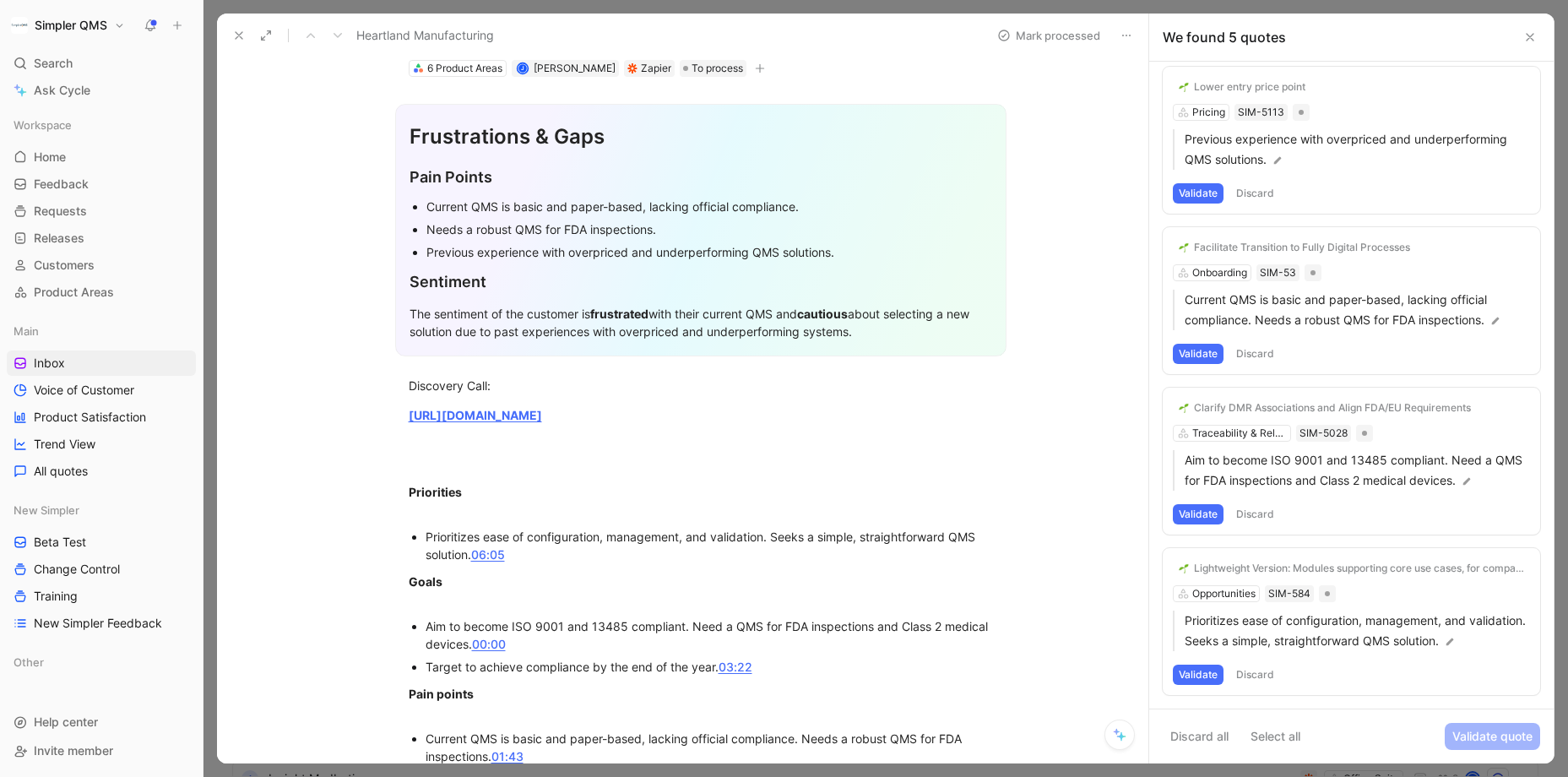
scroll to position [85, 0]
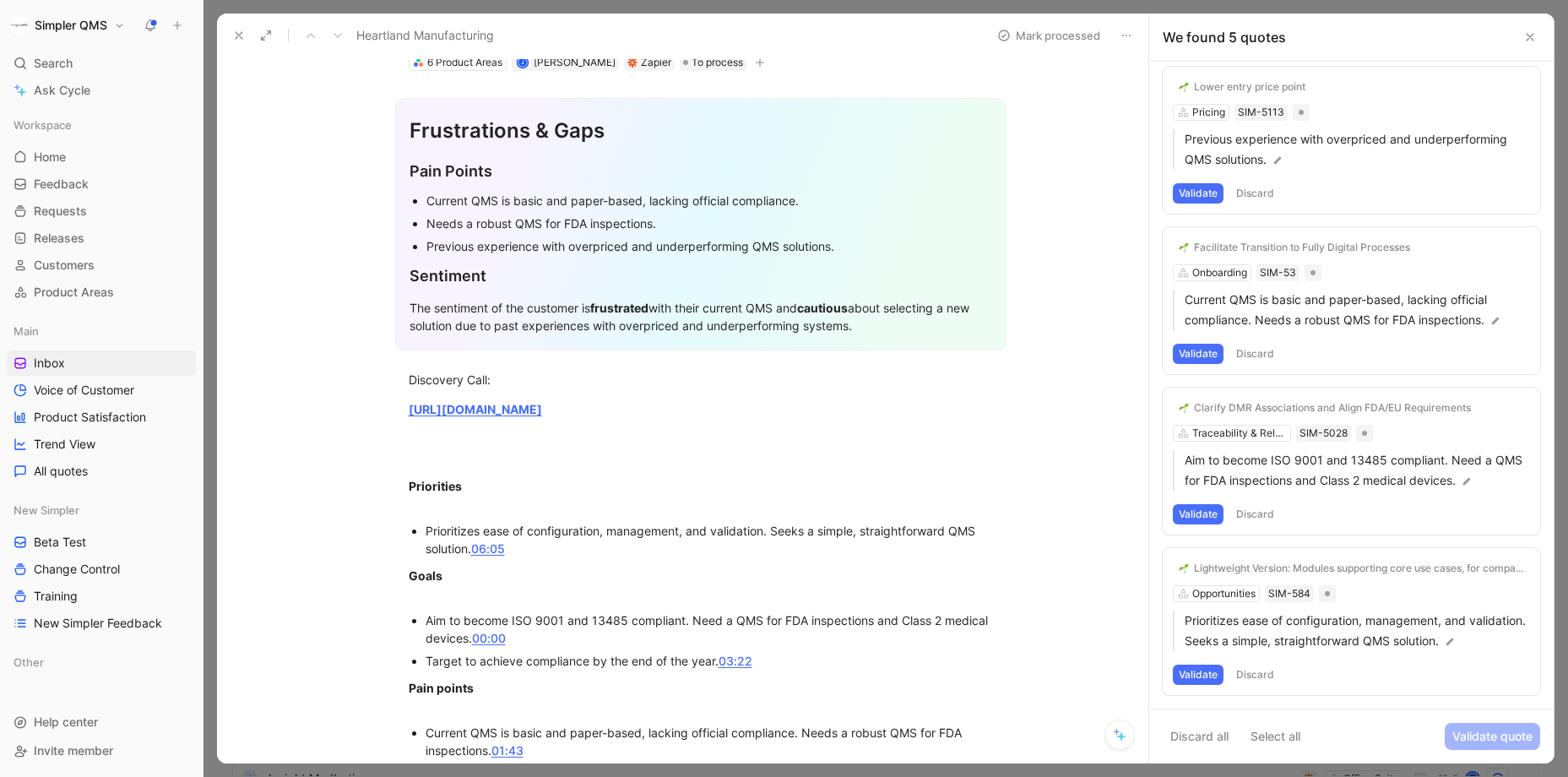
click at [1196, 675] on button "Validate" at bounding box center [1198, 675] width 50 height 21
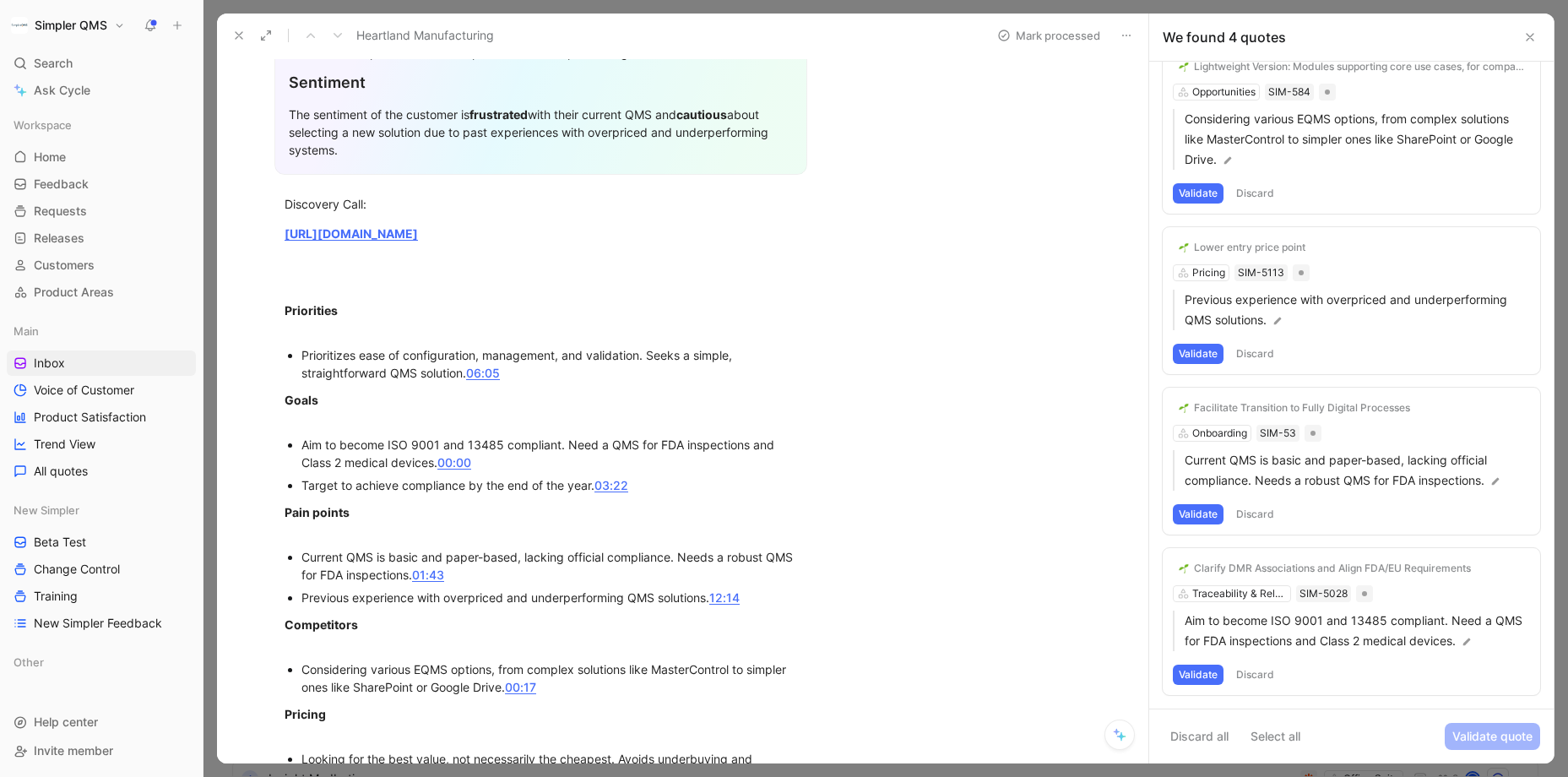
scroll to position [267, 0]
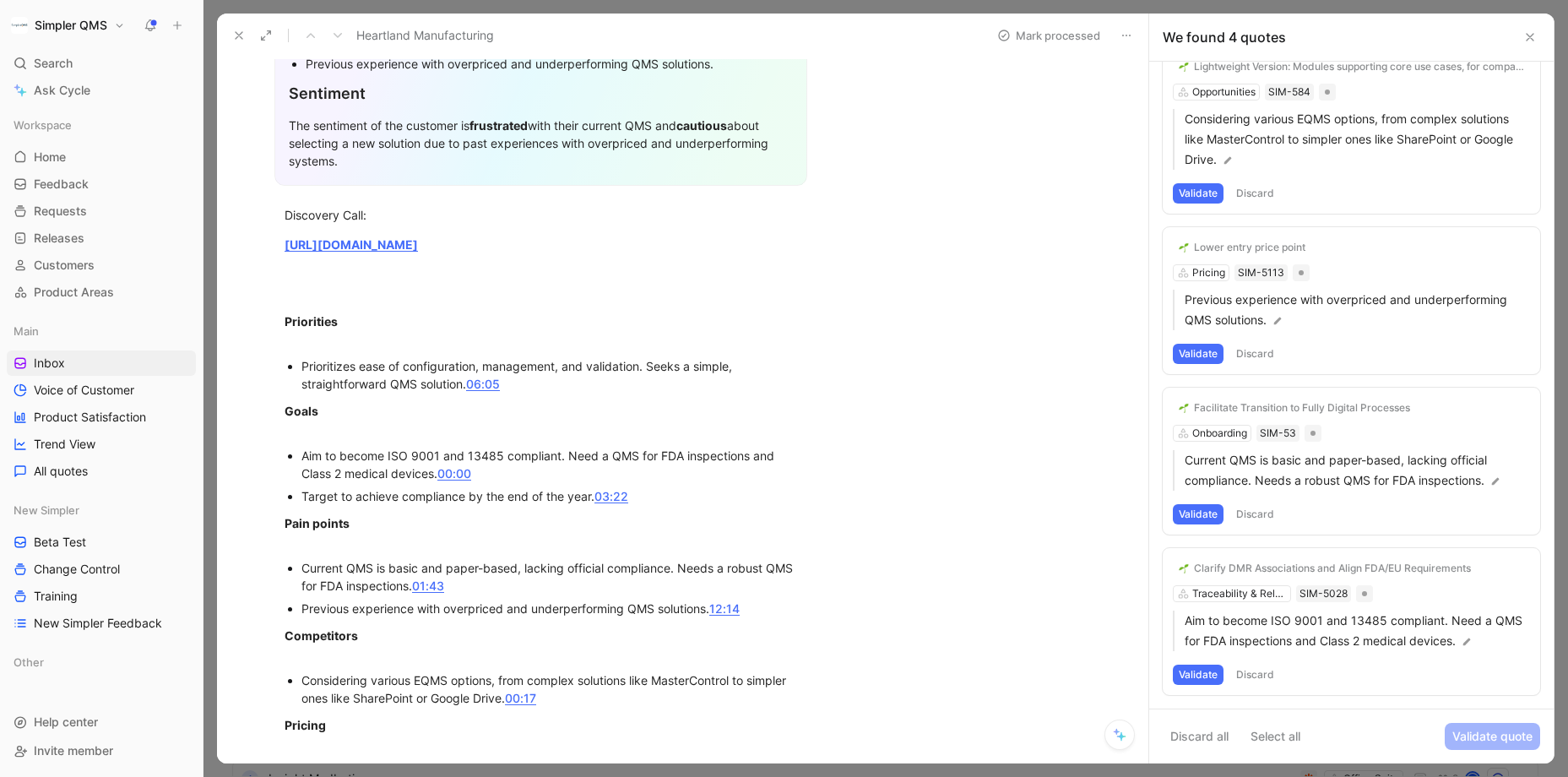
click at [1203, 675] on button "Validate" at bounding box center [1198, 675] width 50 height 21
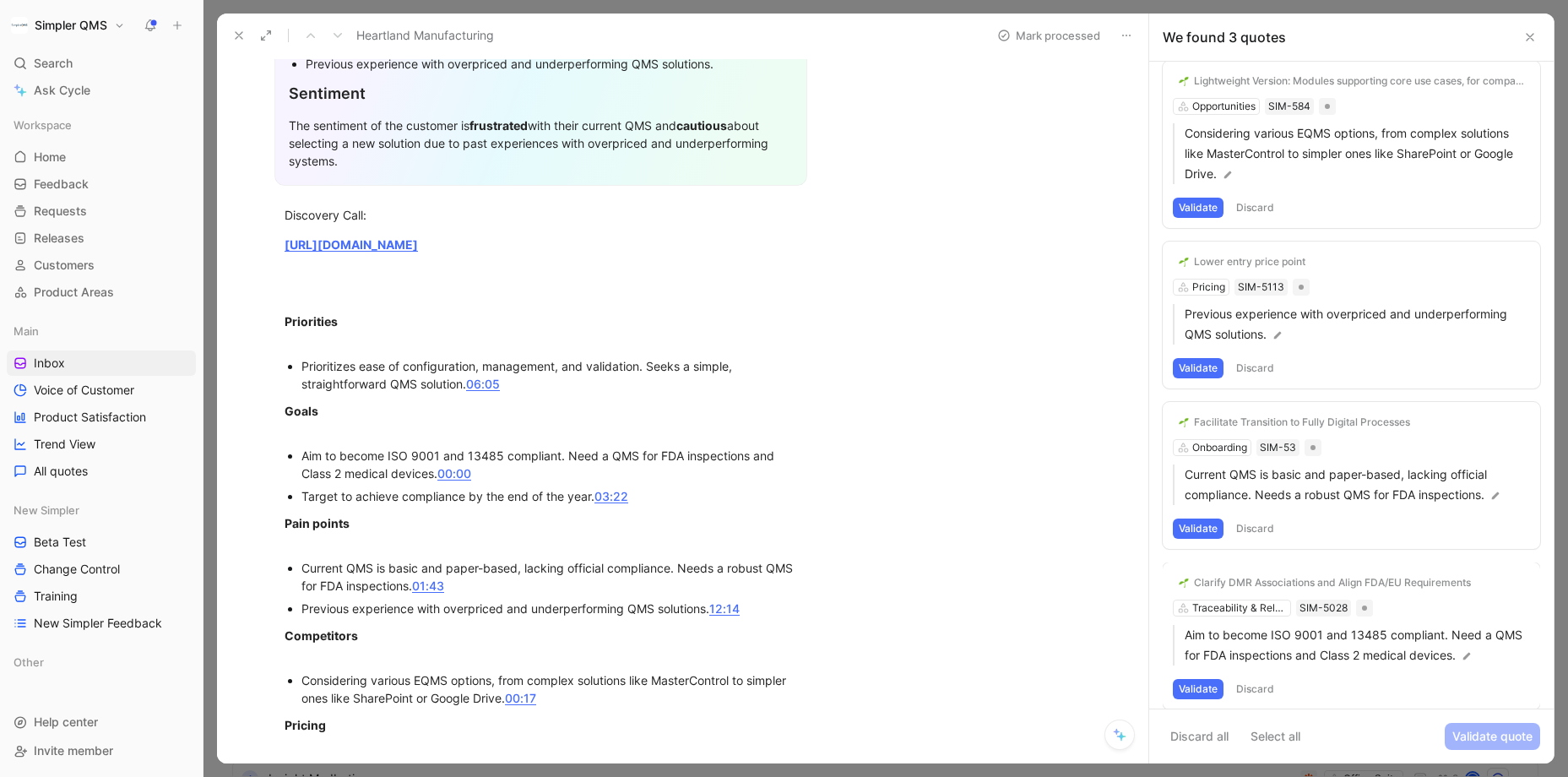
scroll to position [0, 0]
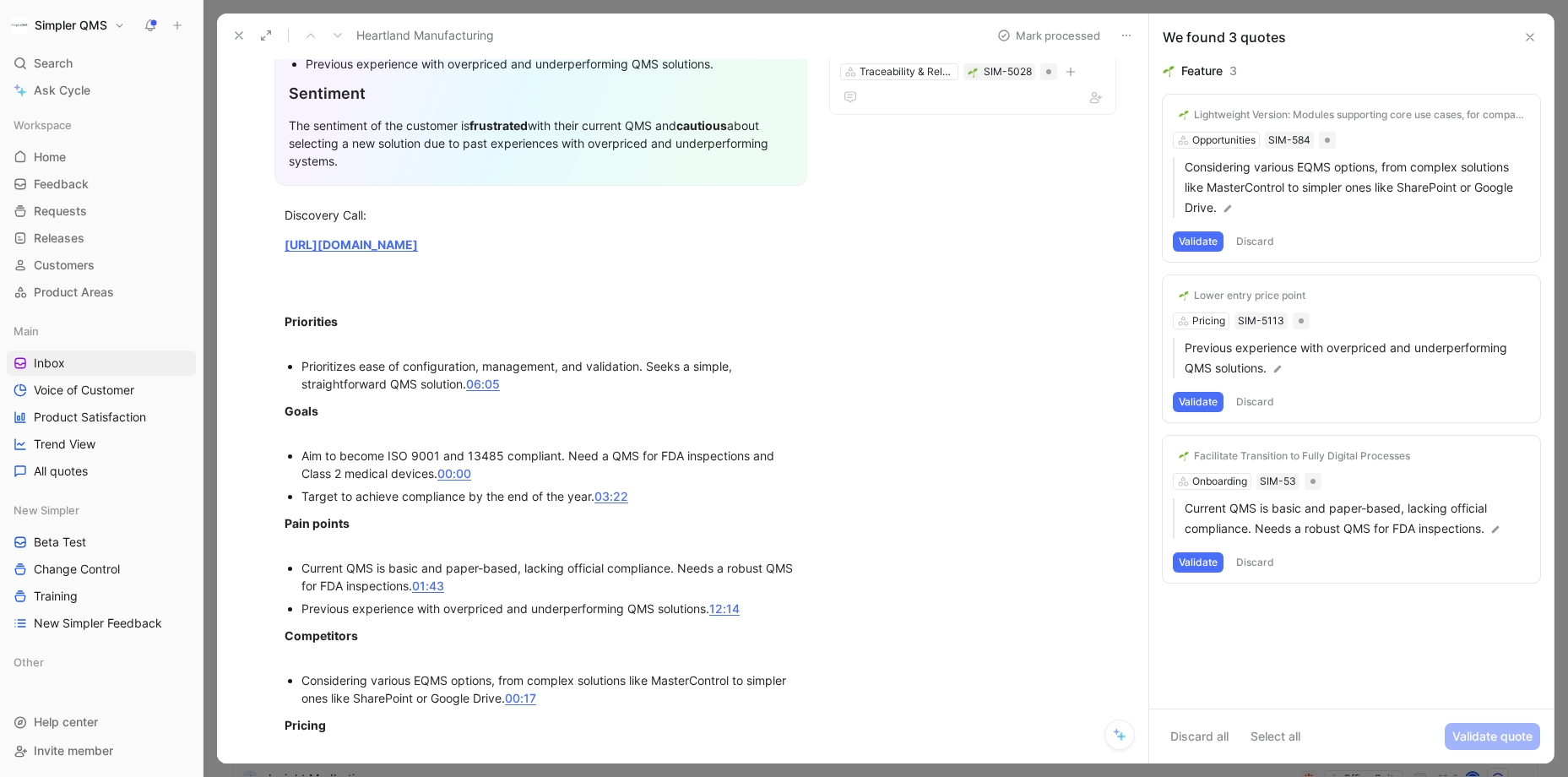
click at [1255, 561] on button "Discard" at bounding box center [1254, 562] width 49 height 21
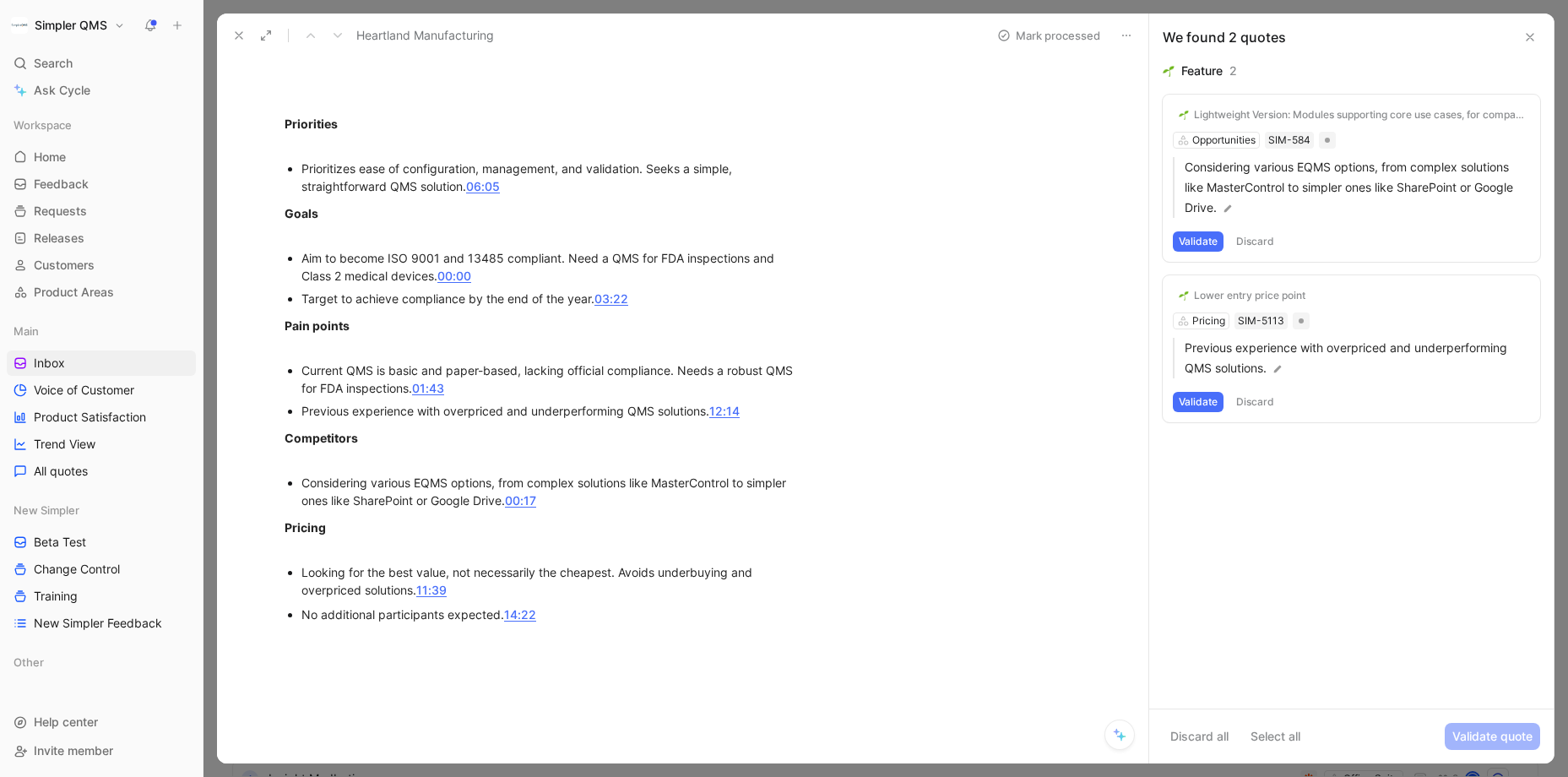
scroll to position [493, 0]
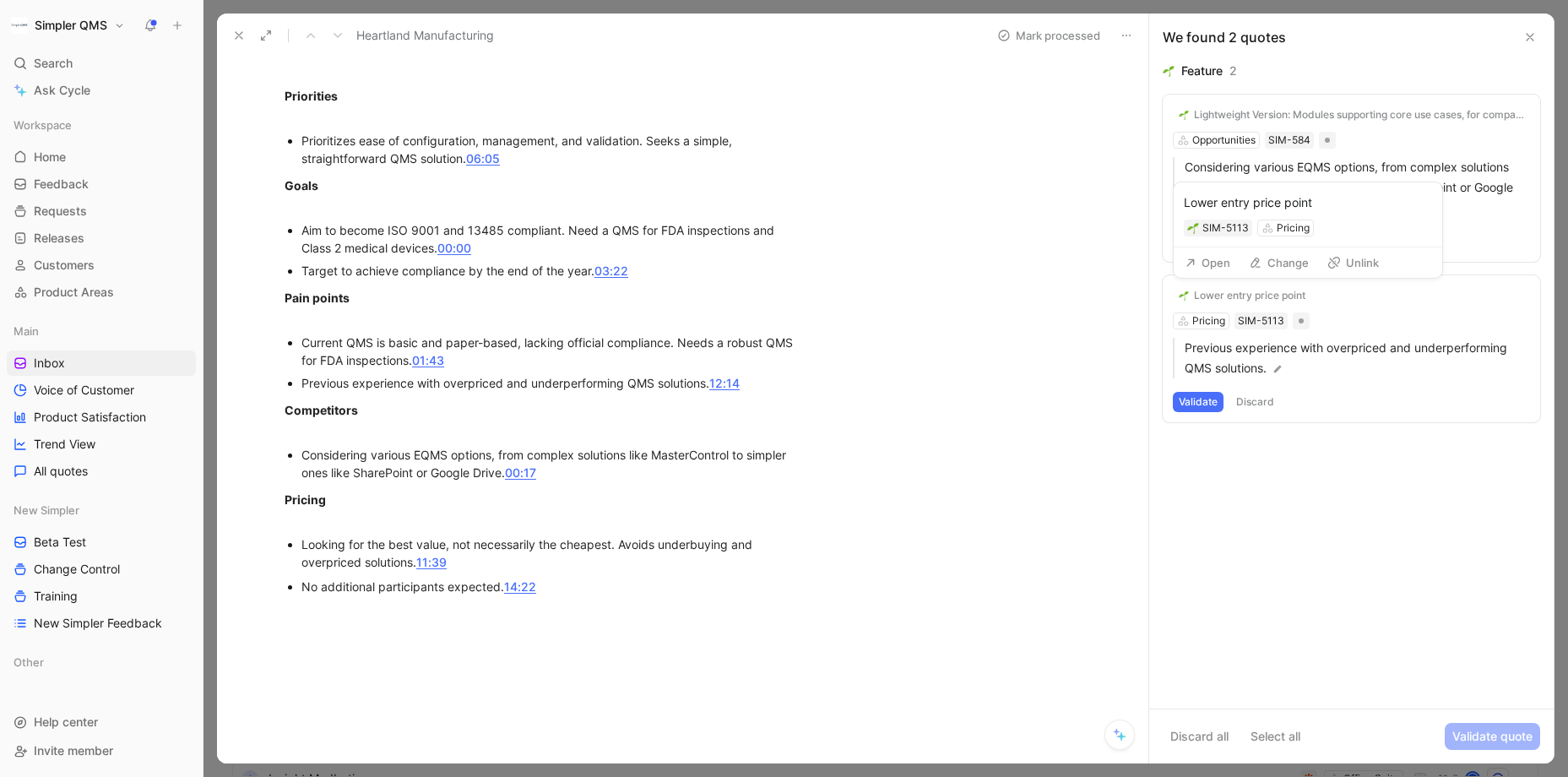
click at [1273, 293] on div "Lower entry price point" at bounding box center [1250, 296] width 112 height 13
click at [1188, 402] on button "Validate" at bounding box center [1198, 402] width 50 height 21
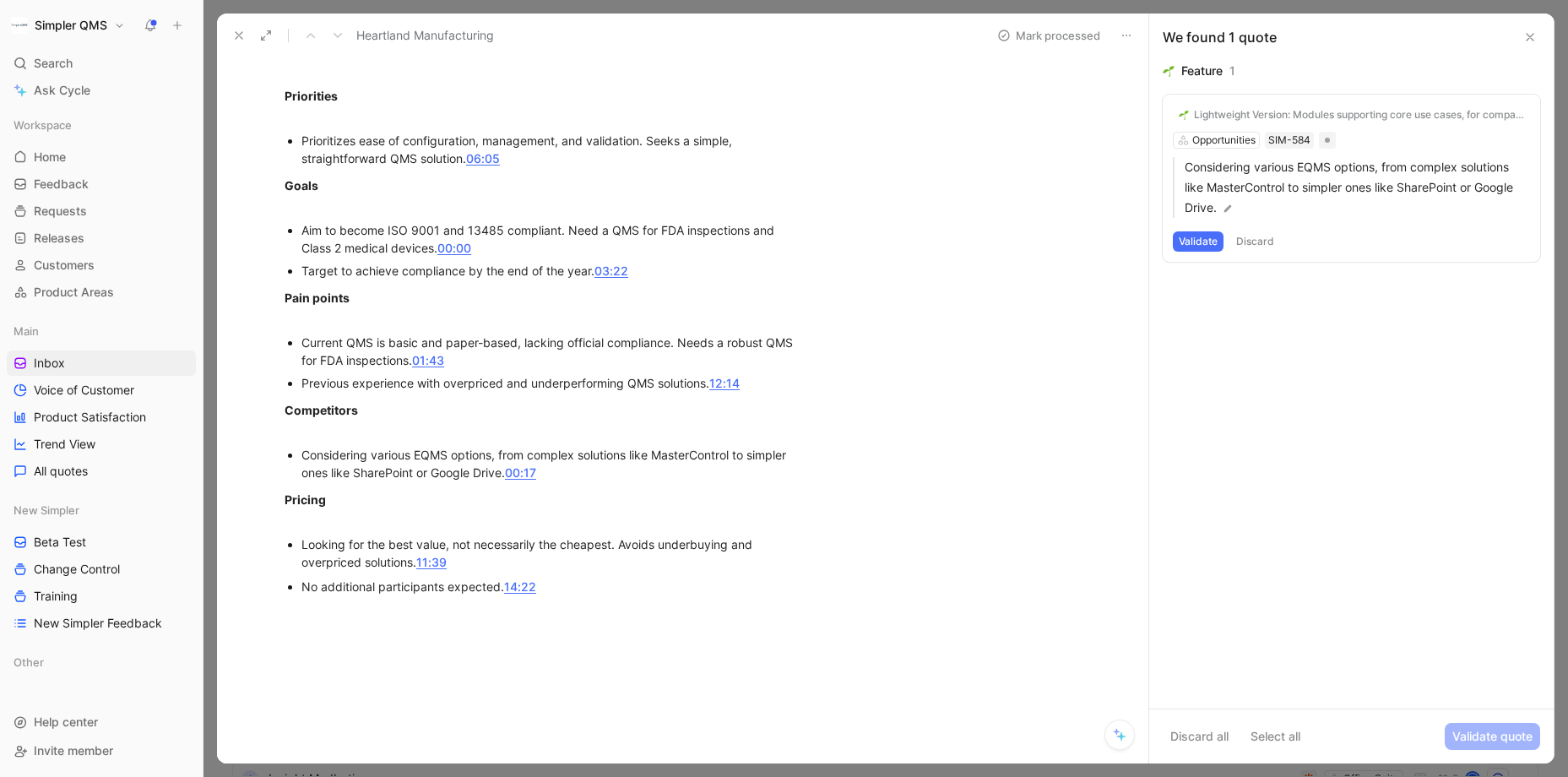
click at [1261, 240] on button "Discard" at bounding box center [1254, 242] width 49 height 21
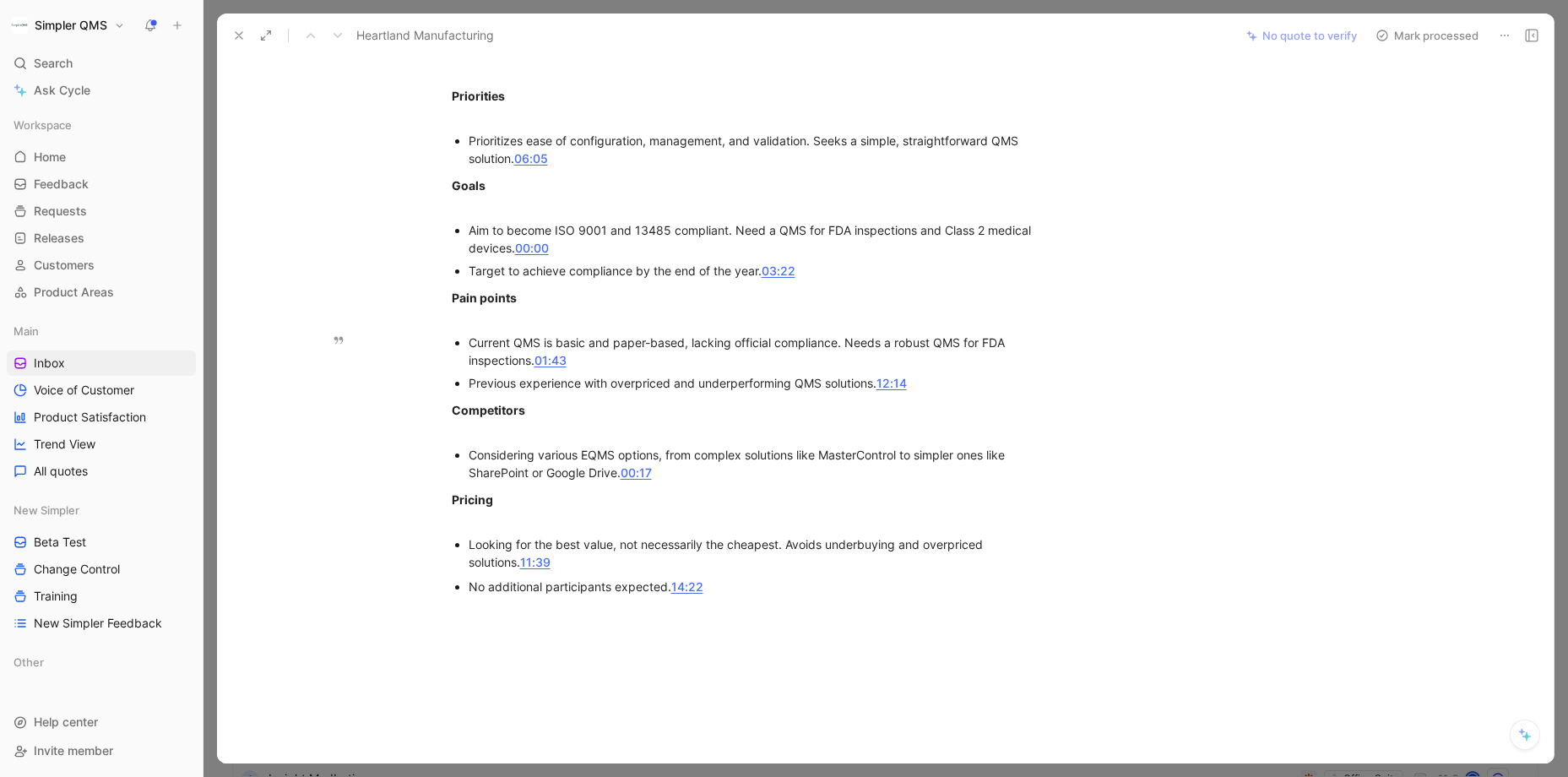
scroll to position [0, 0]
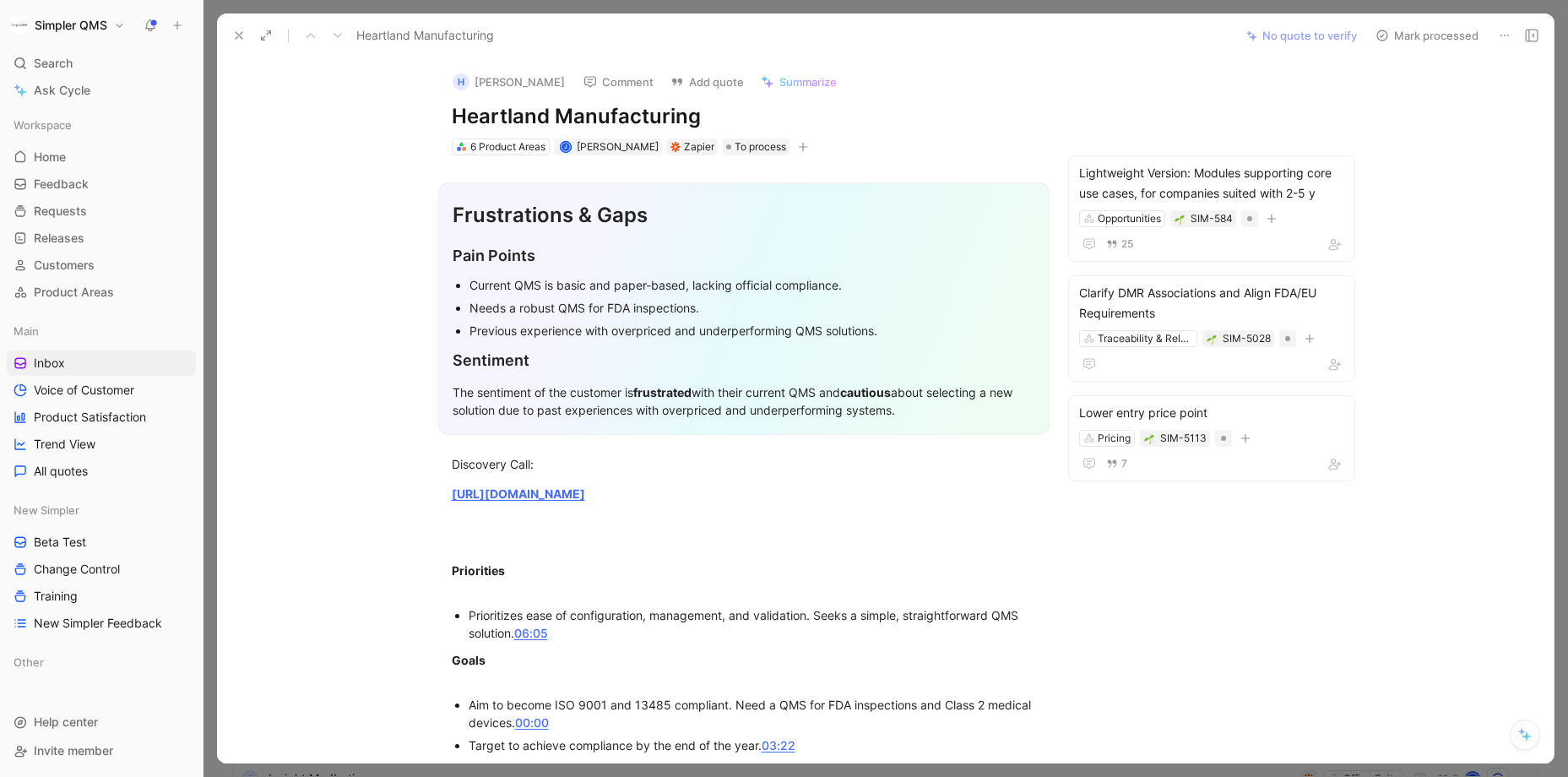
click at [1355, 35] on icon at bounding box center [1382, 35] width 13 height 13
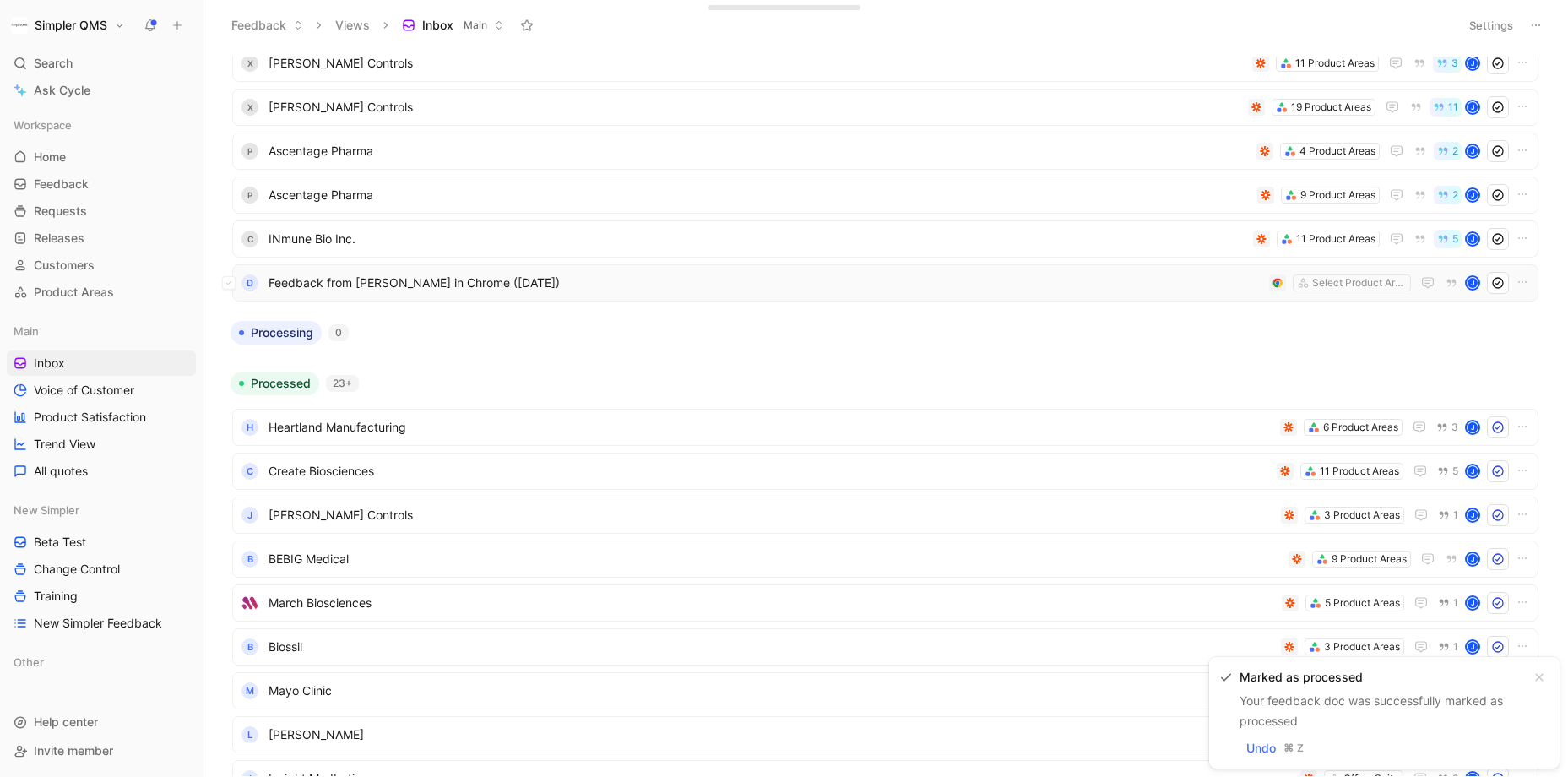
click at [848, 284] on span "Feedback from [PERSON_NAME] in Chrome ([DATE])" at bounding box center [765, 284] width 994 height 21
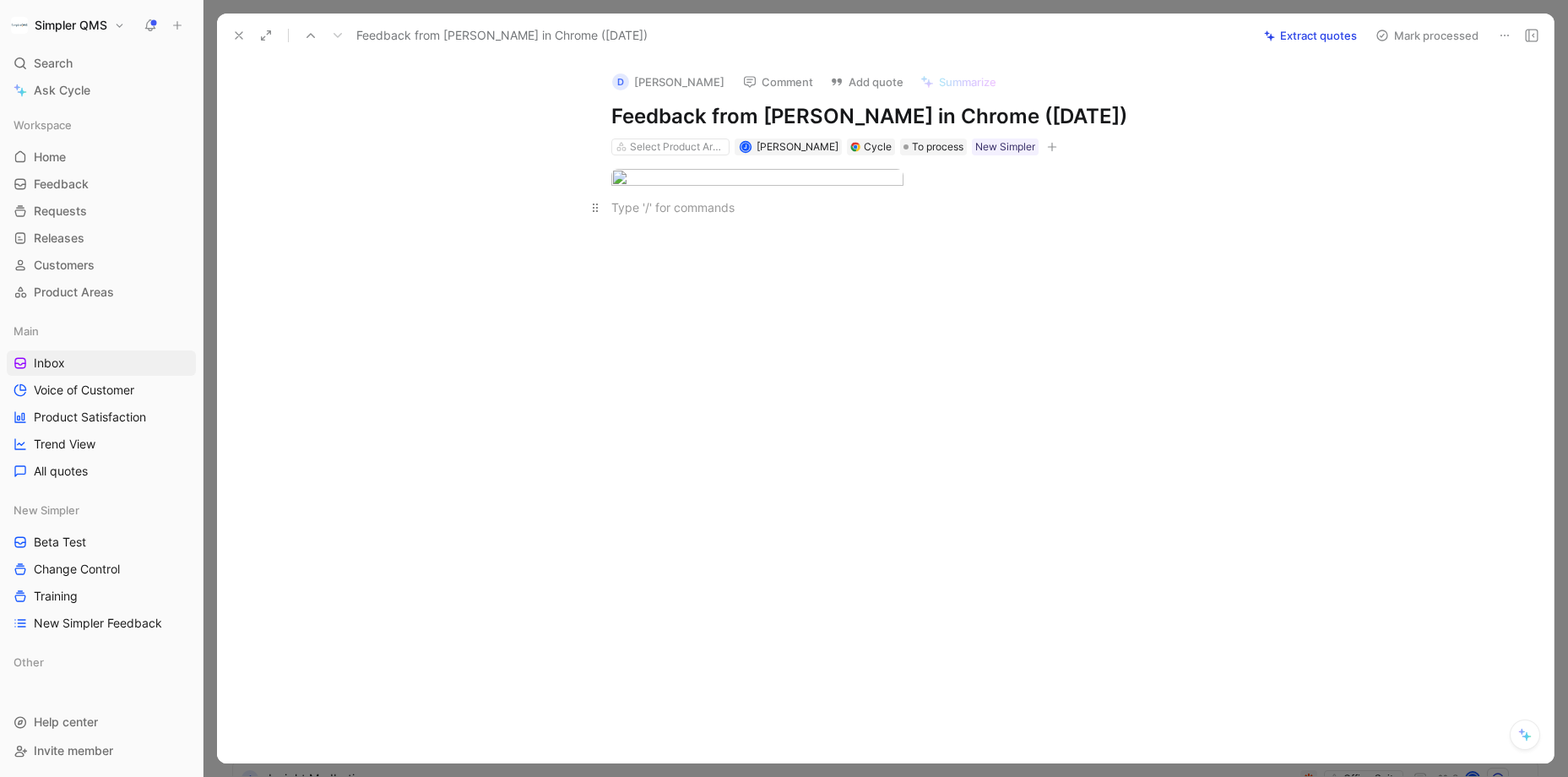
click at [765, 216] on div at bounding box center [903, 207] width 585 height 18
click at [1316, 30] on button "Extract quotes" at bounding box center [1311, 35] width 108 height 23
click at [668, 216] on div at bounding box center [903, 207] width 585 height 18
drag, startPoint x: 844, startPoint y: 387, endPoint x: 587, endPoint y: 385, distance: 257.0
click at [587, 221] on p "Okta is the prefered SSO solution in [GEOGRAPHIC_DATA]" at bounding box center [903, 207] width 649 height 28
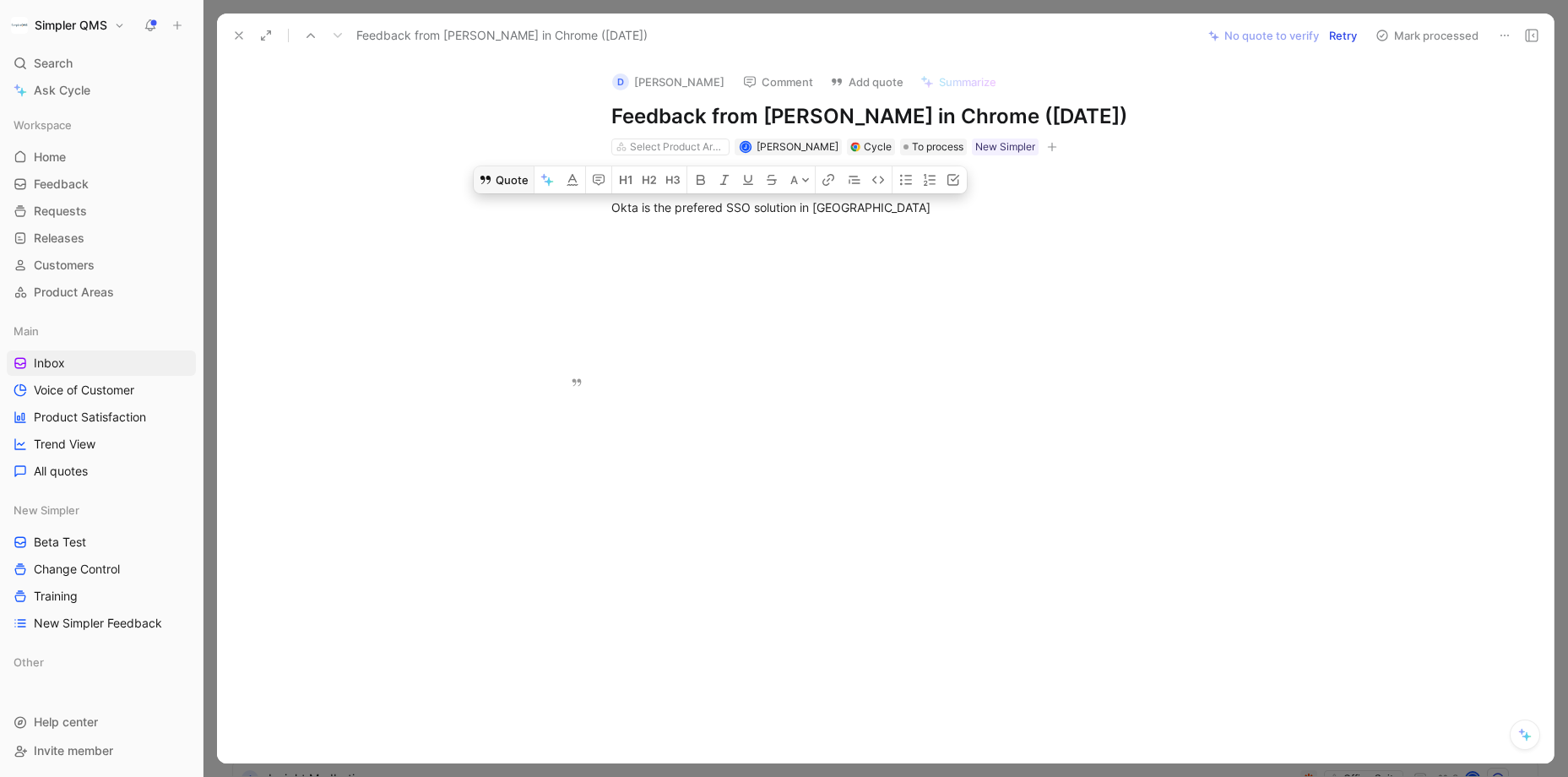
click at [498, 193] on button "Quote" at bounding box center [503, 179] width 60 height 27
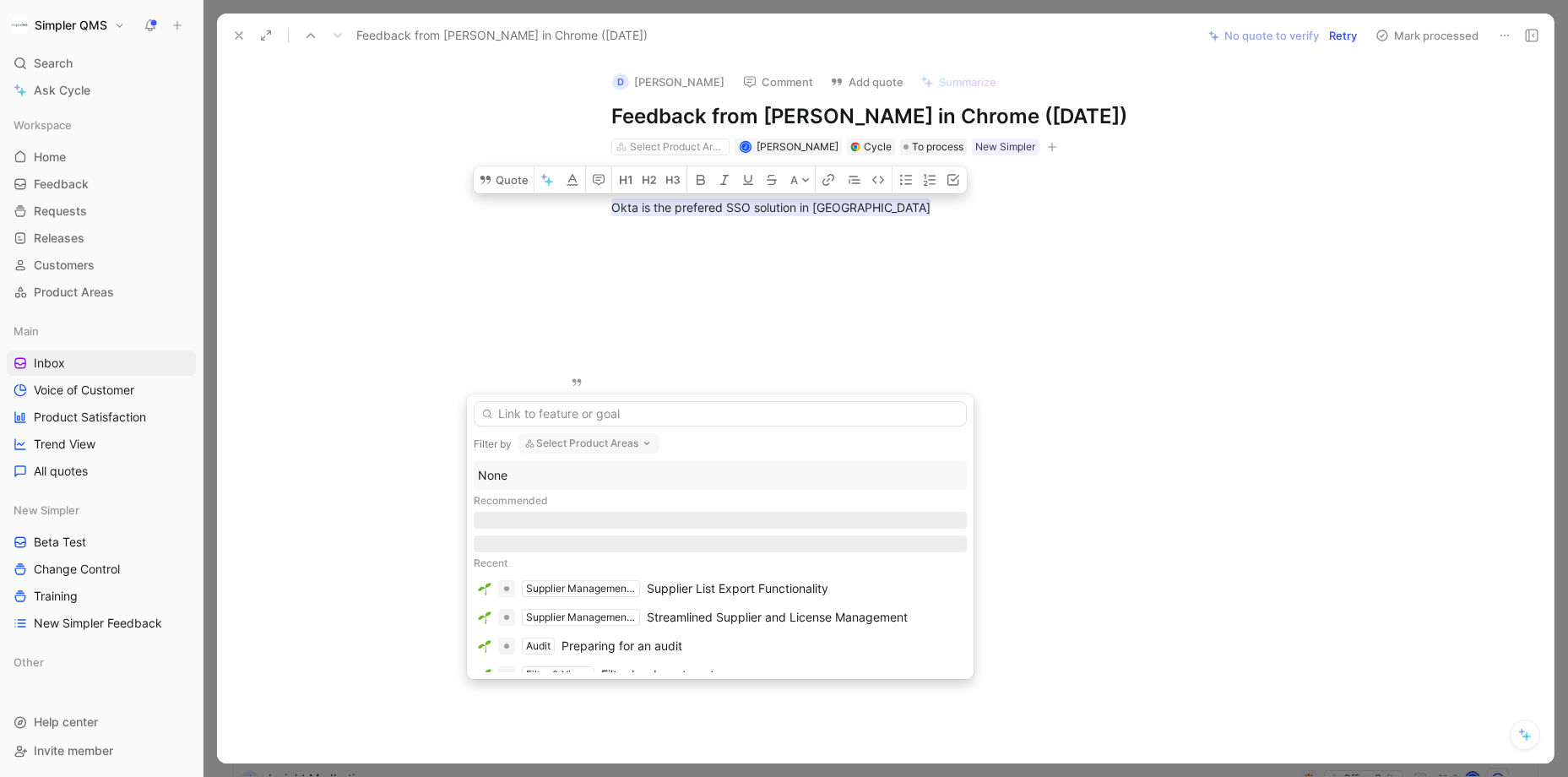
click at [623, 443] on button "Select Product Areas" at bounding box center [588, 444] width 141 height 21
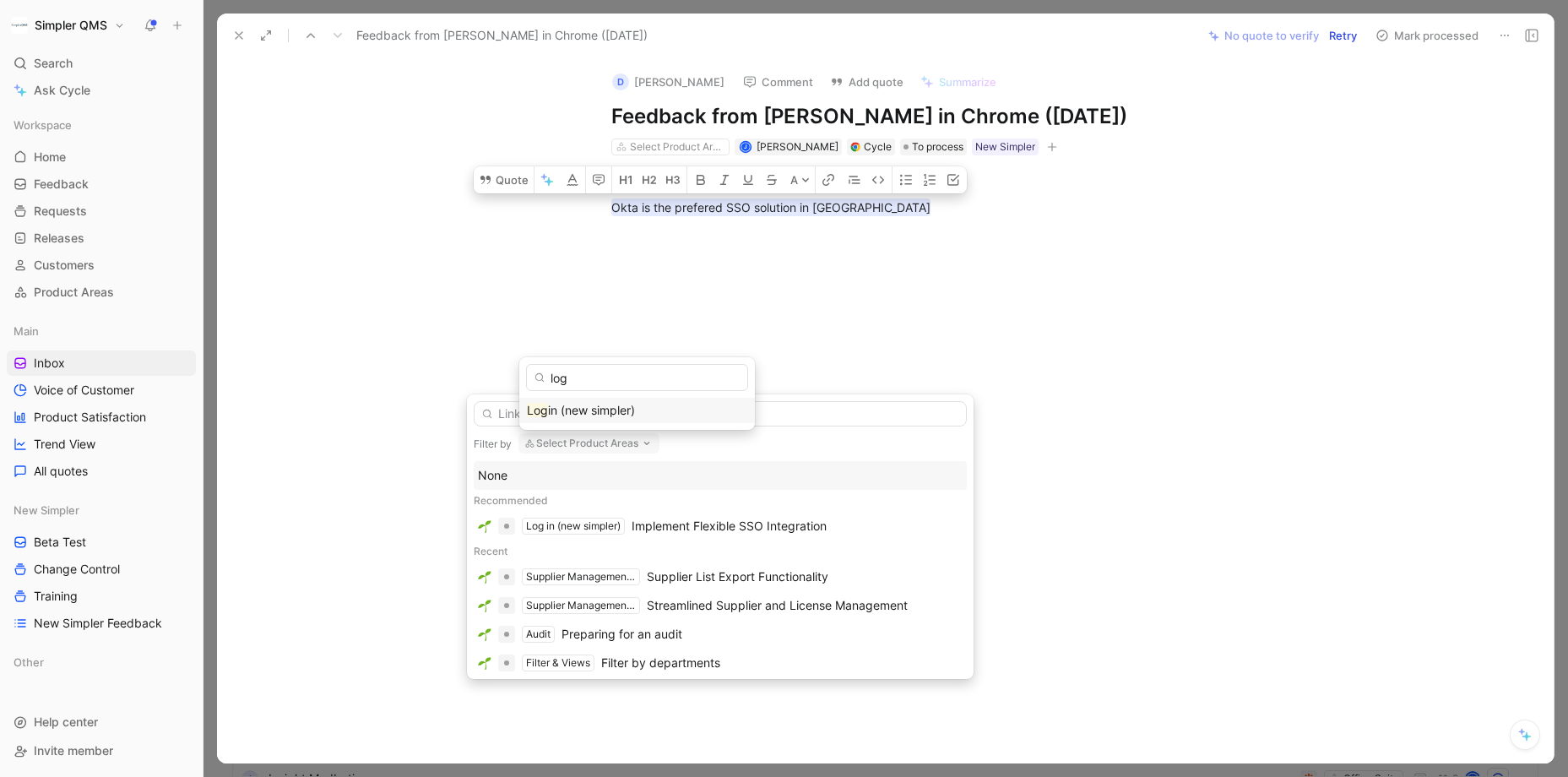
type input "log"
click at [599, 408] on span "in (new simpler)" at bounding box center [591, 409] width 87 height 14
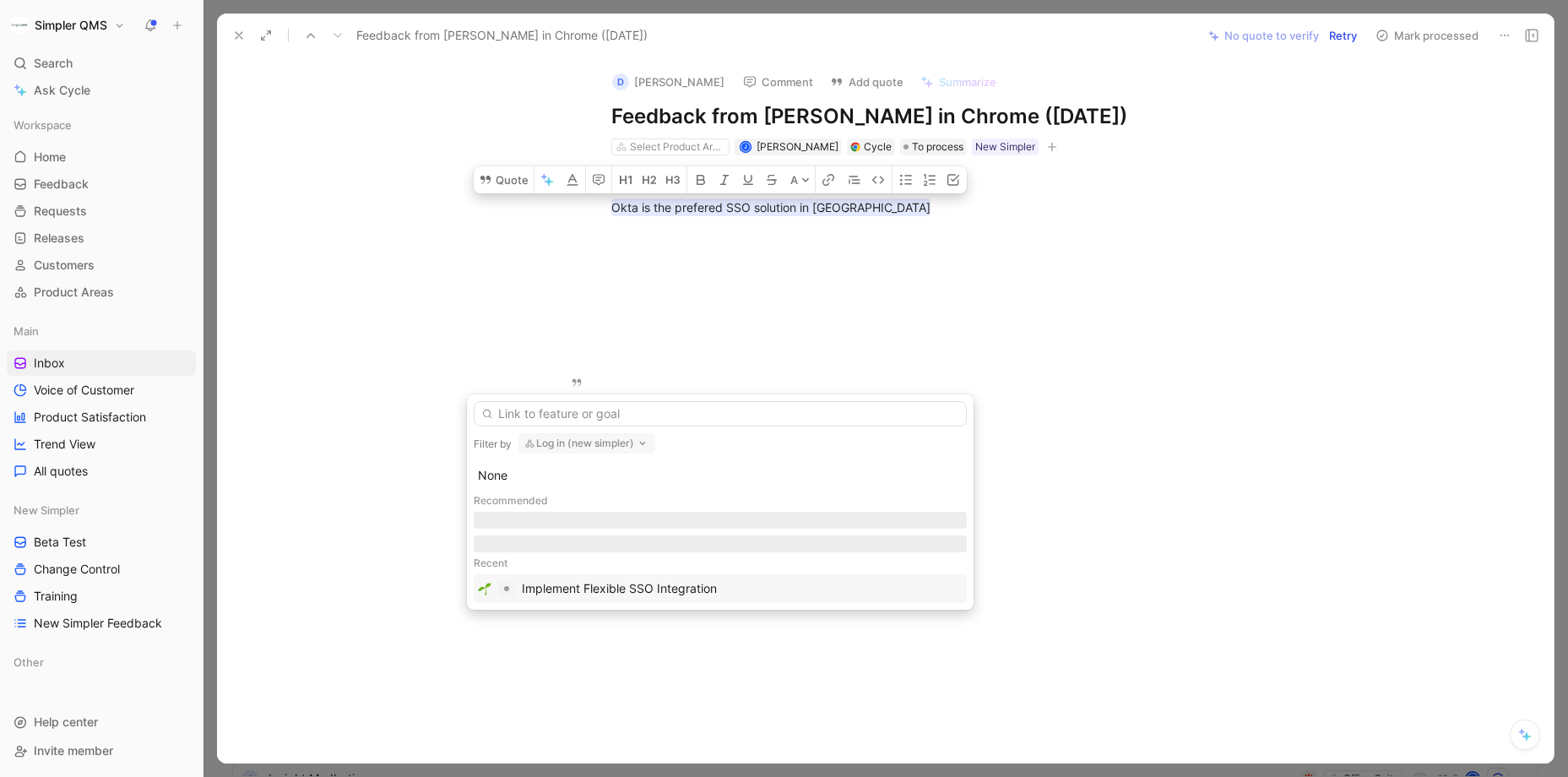
click at [664, 592] on div "Implement Flexible SSO Integration" at bounding box center [619, 589] width 195 height 21
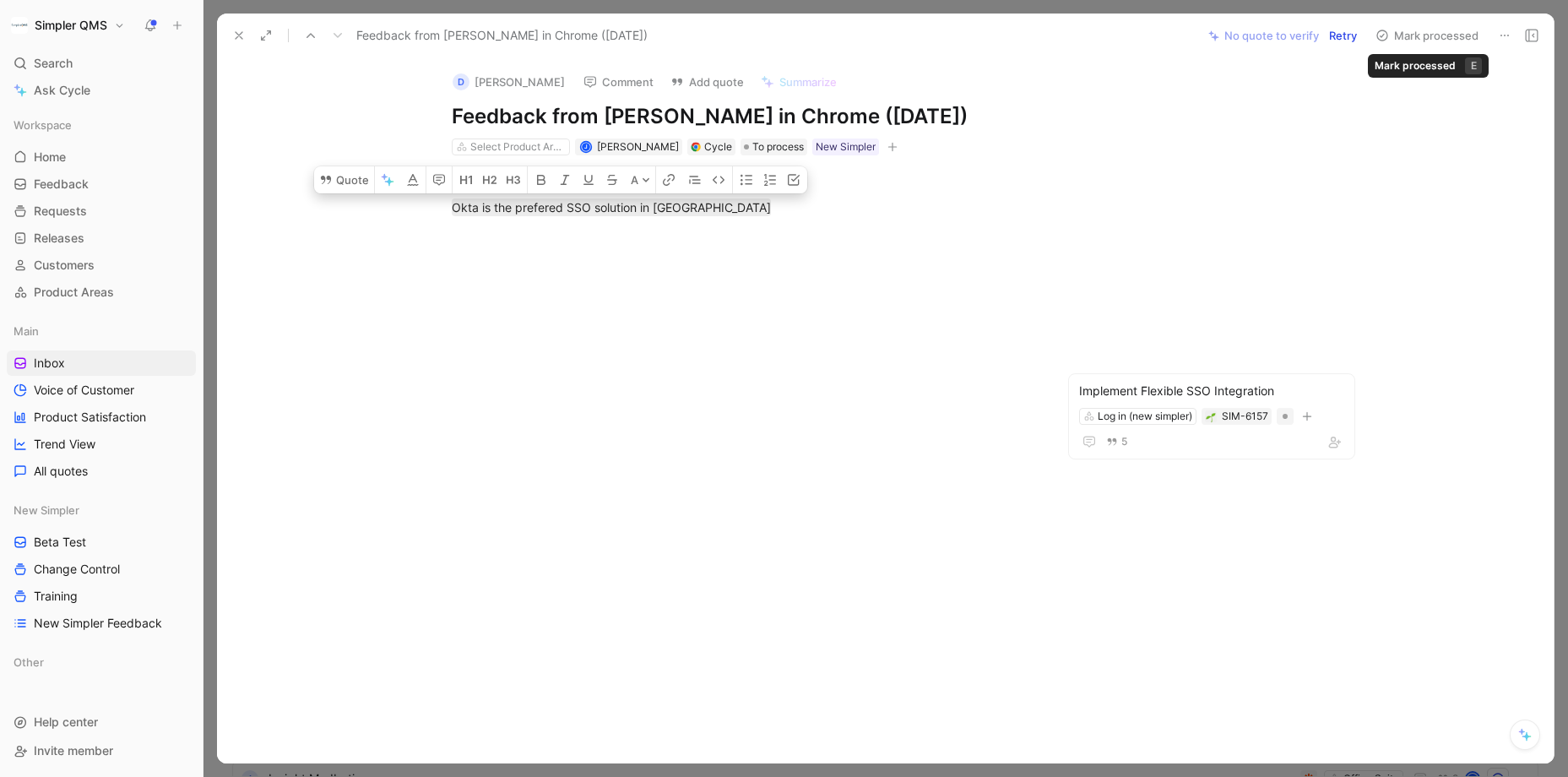
click at [1355, 32] on button "Mark processed" at bounding box center [1426, 35] width 118 height 23
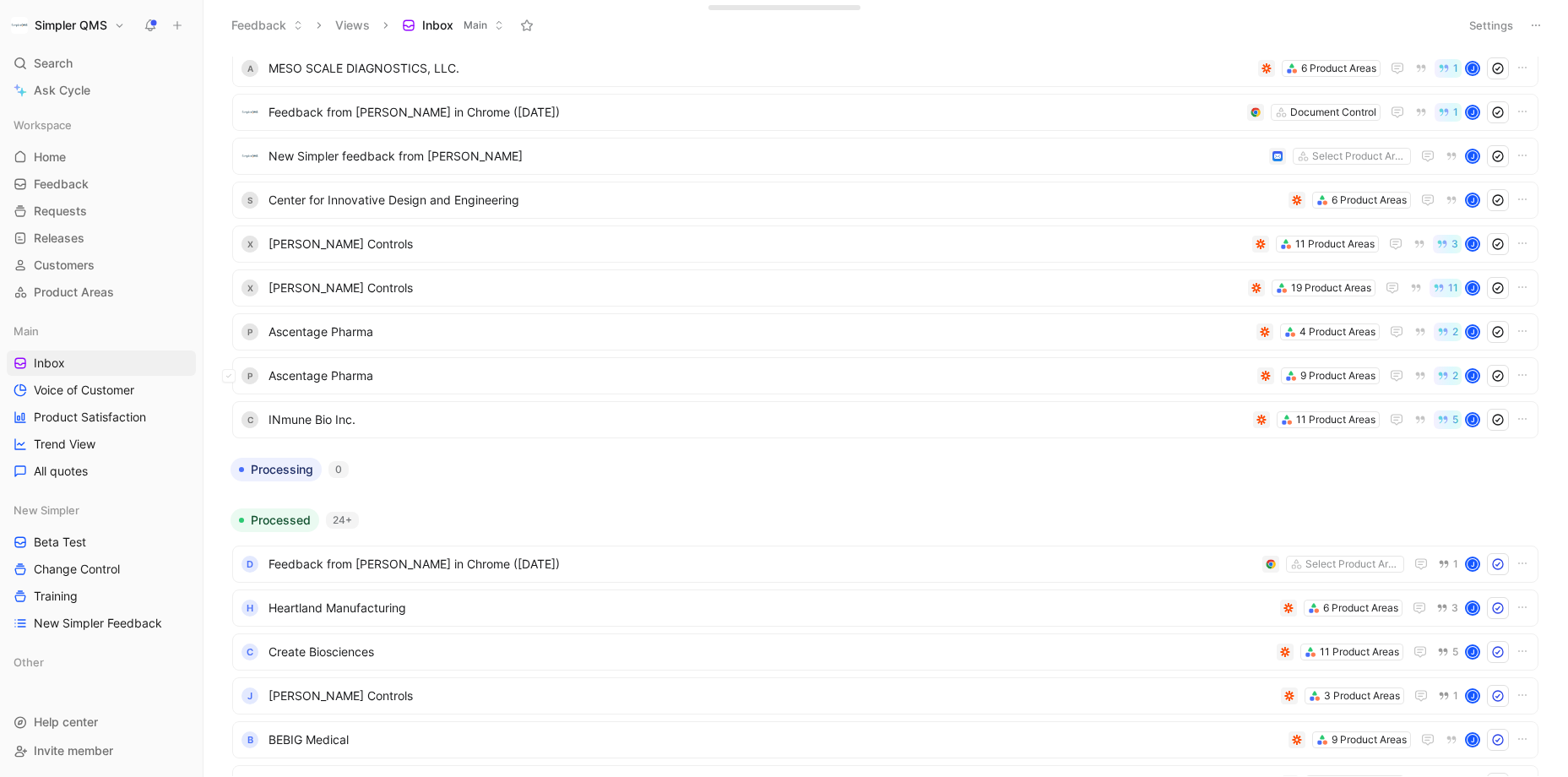
scroll to position [525, 0]
click at [899, 415] on span "INmune Bio Inc." at bounding box center [757, 423] width 978 height 21
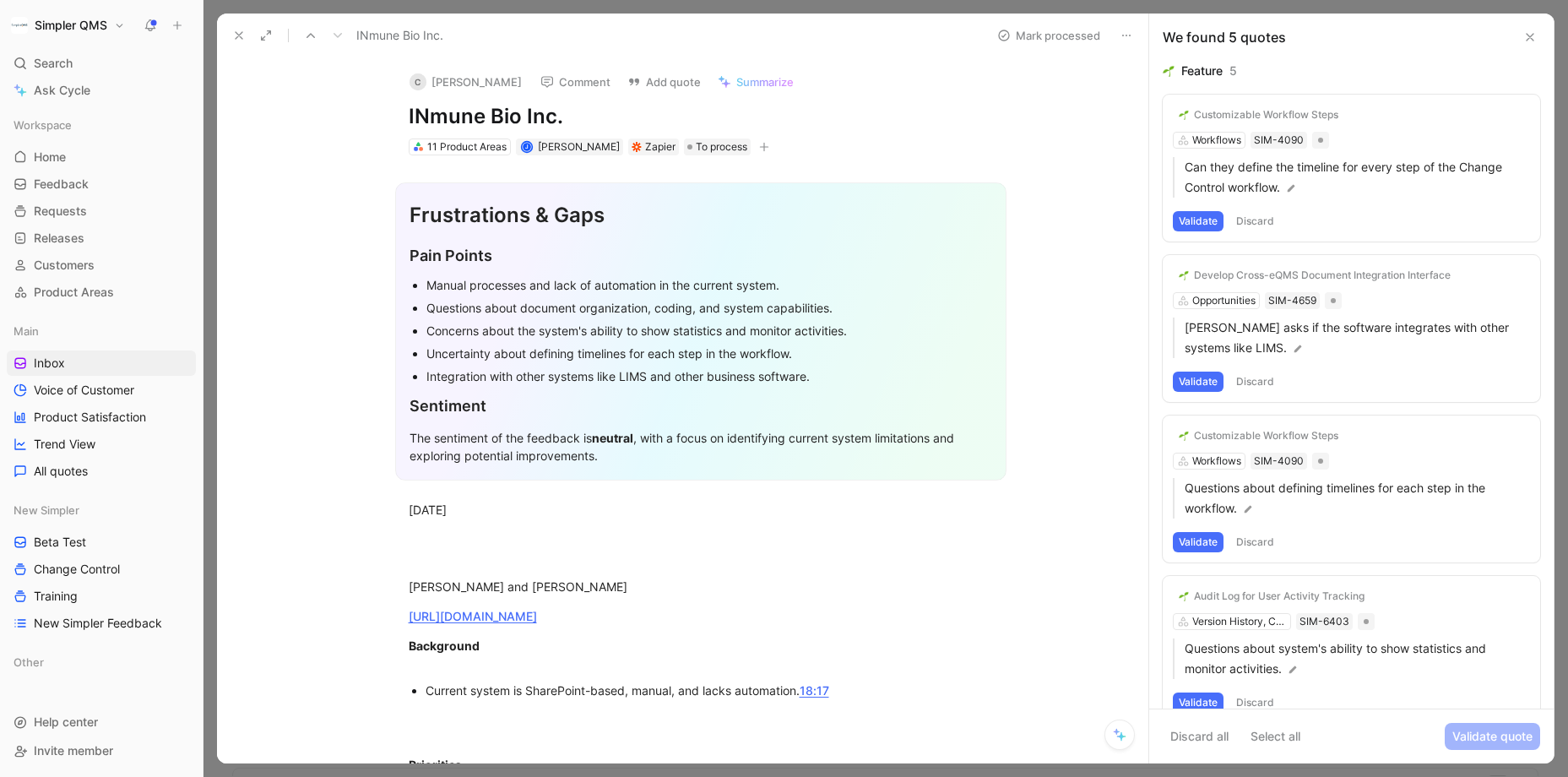
drag, startPoint x: 536, startPoint y: 119, endPoint x: 357, endPoint y: 119, distance: 179.0
click at [357, 119] on div "C [PERSON_NAME] Comment Add quote Summarize INmune Bio Inc. 11 Product Areas J …" at bounding box center [682, 410] width 931 height 706
copy h1 "INmune Bio Inc."
click at [445, 81] on button "C [PERSON_NAME]" at bounding box center [465, 81] width 128 height 25
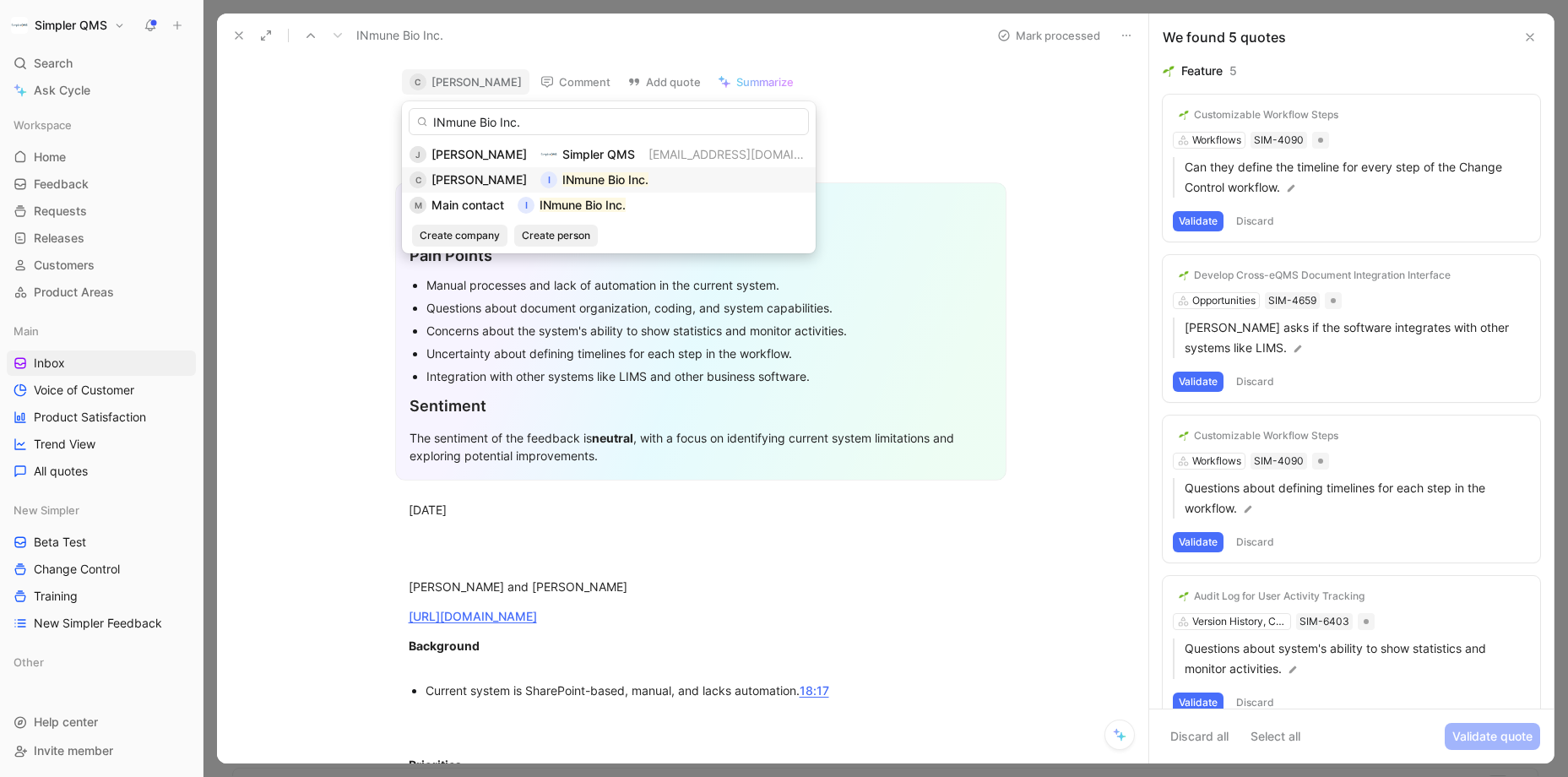
type input "INmune Bio Inc."
click at [648, 174] on div "C [PERSON_NAME] I INmune Bio Inc." at bounding box center [608, 180] width 398 height 21
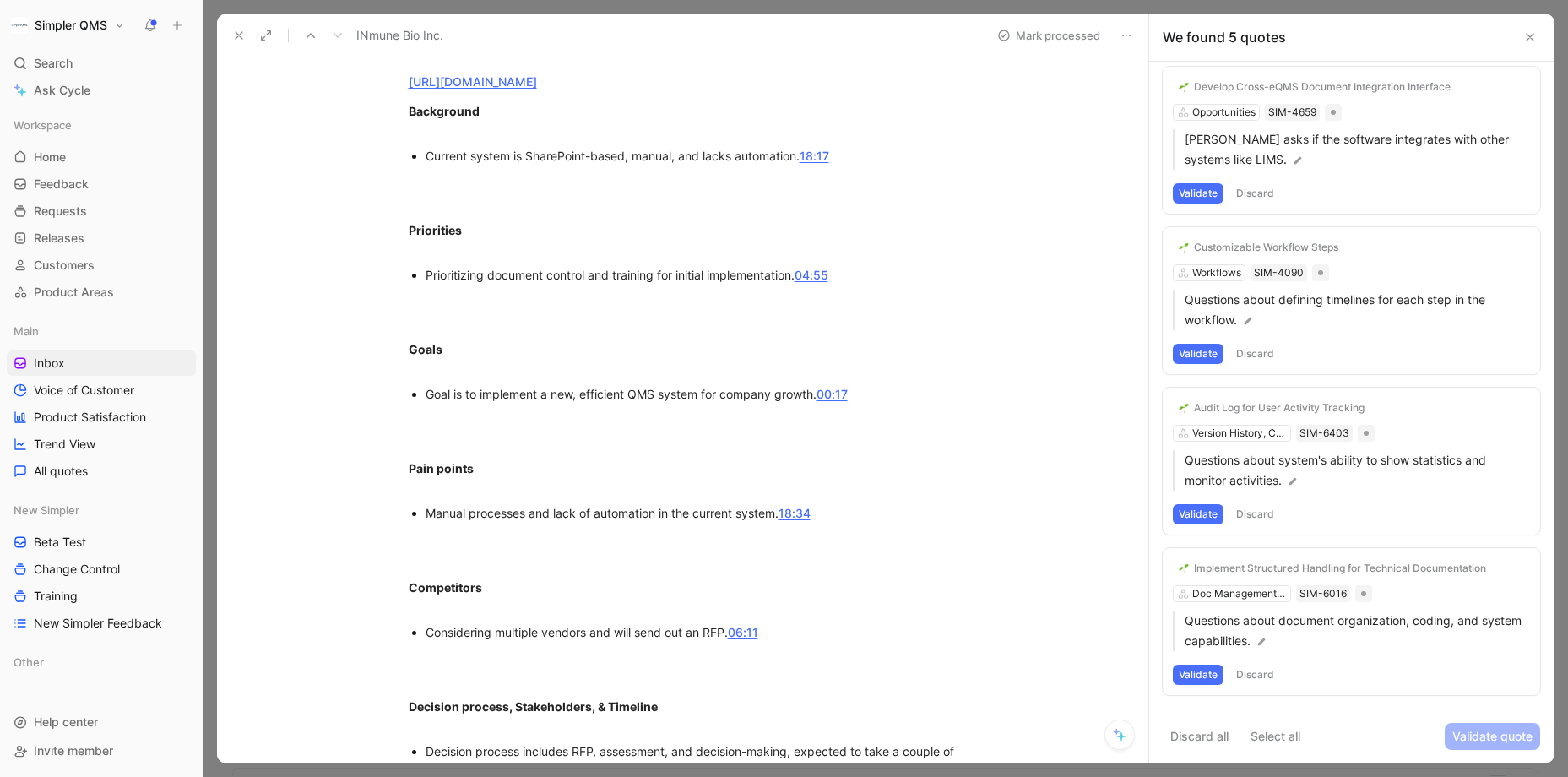
scroll to position [541, 0]
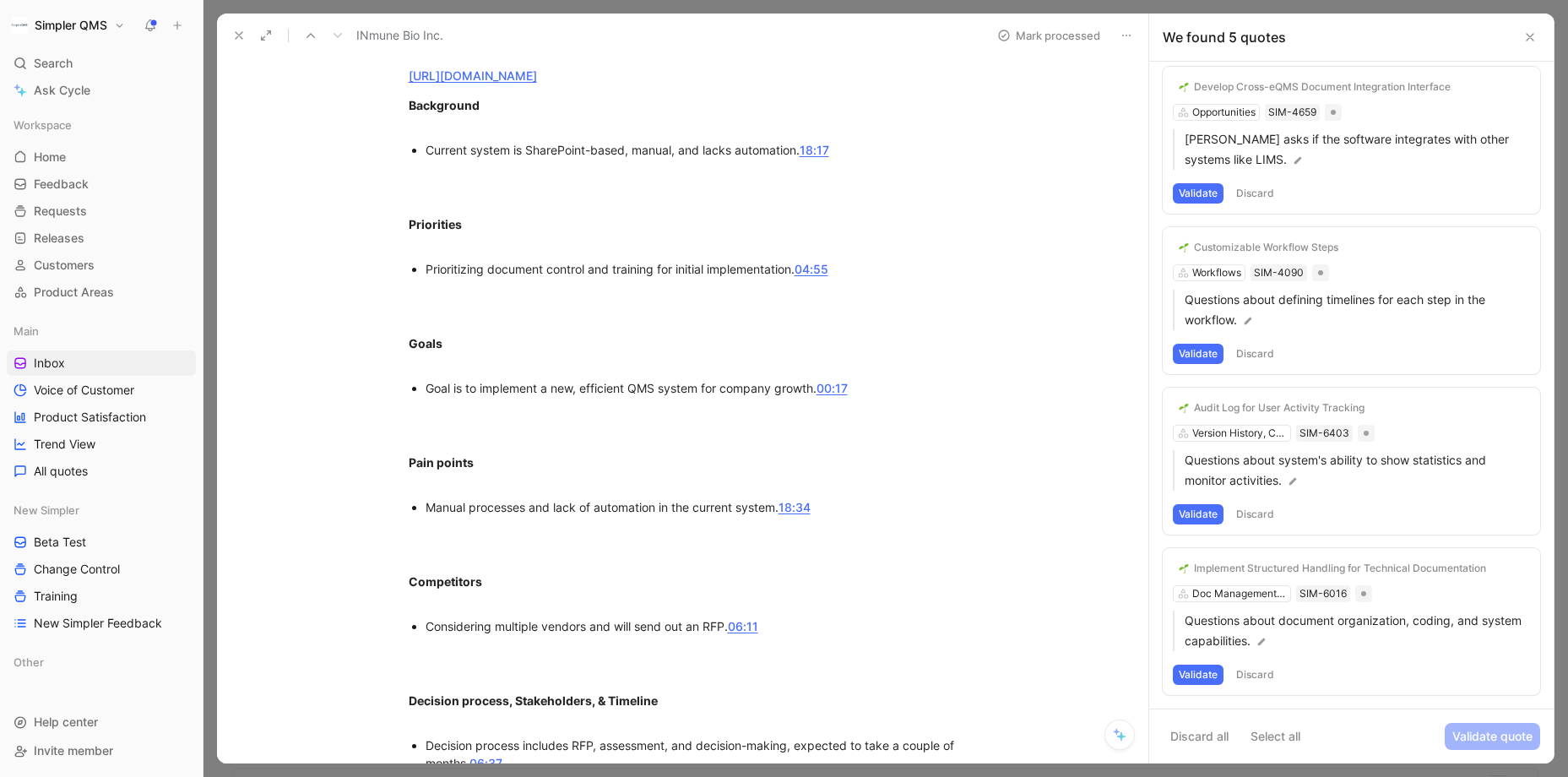
click at [1260, 670] on button "Discard" at bounding box center [1254, 675] width 49 height 21
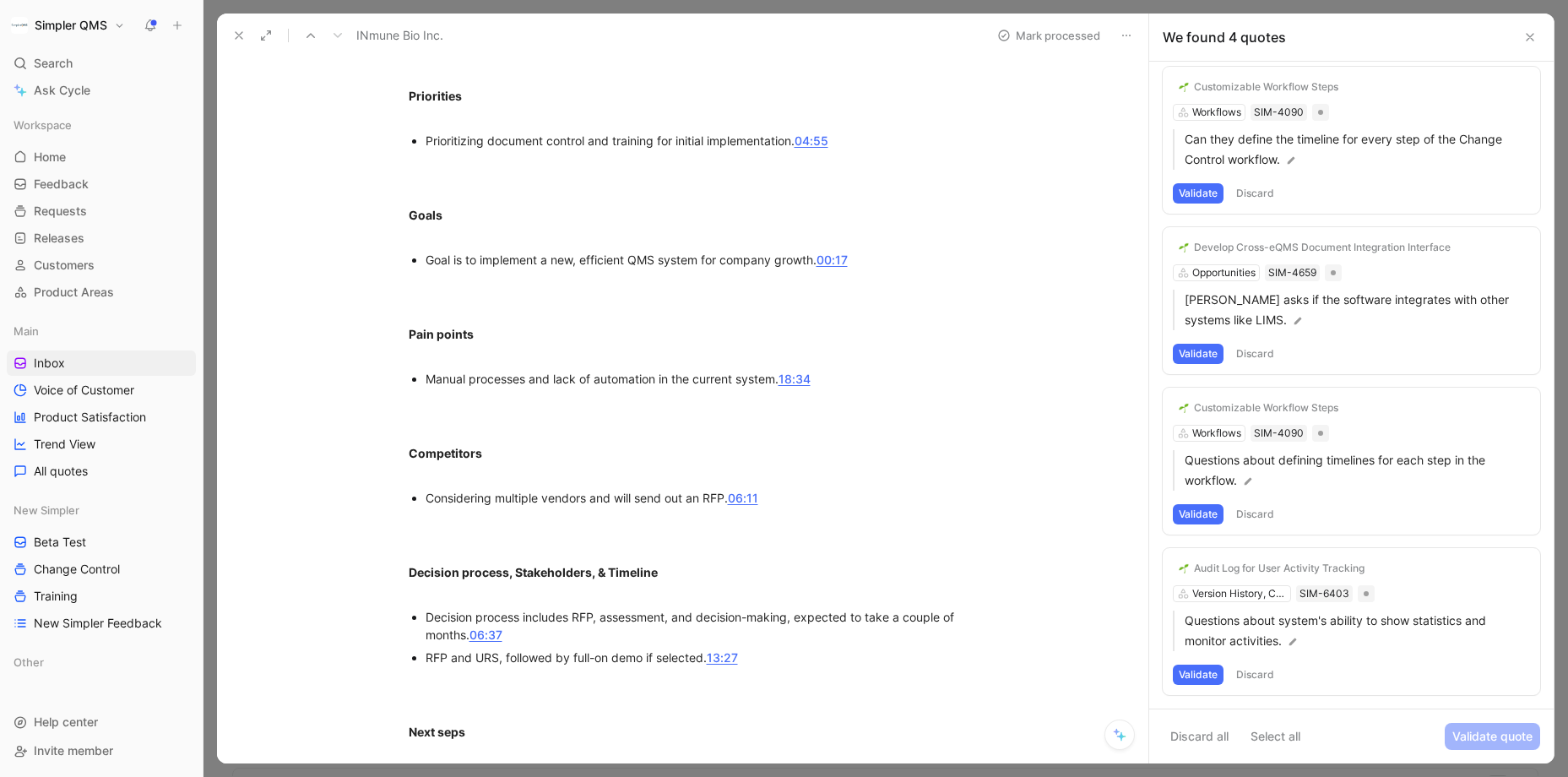
scroll to position [671, 0]
click at [1327, 563] on div "Audit Log for User Activity Tracking" at bounding box center [1279, 568] width 171 height 13
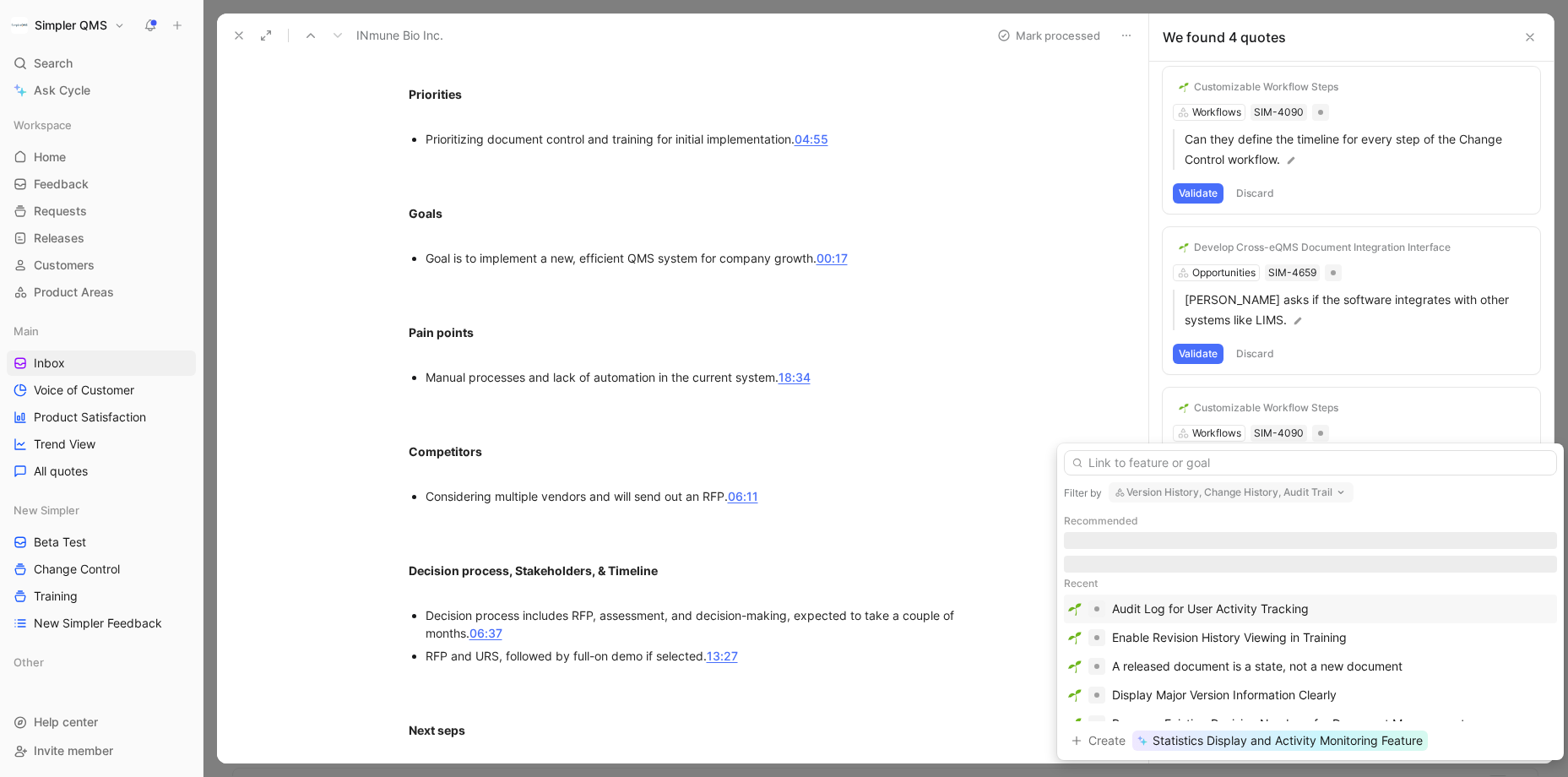
click at [1259, 492] on button "Version History, Change History, Audit Trail" at bounding box center [1231, 493] width 245 height 21
type input "rep"
click at [1217, 430] on span "orting and analytics" at bounding box center [1193, 433] width 109 height 14
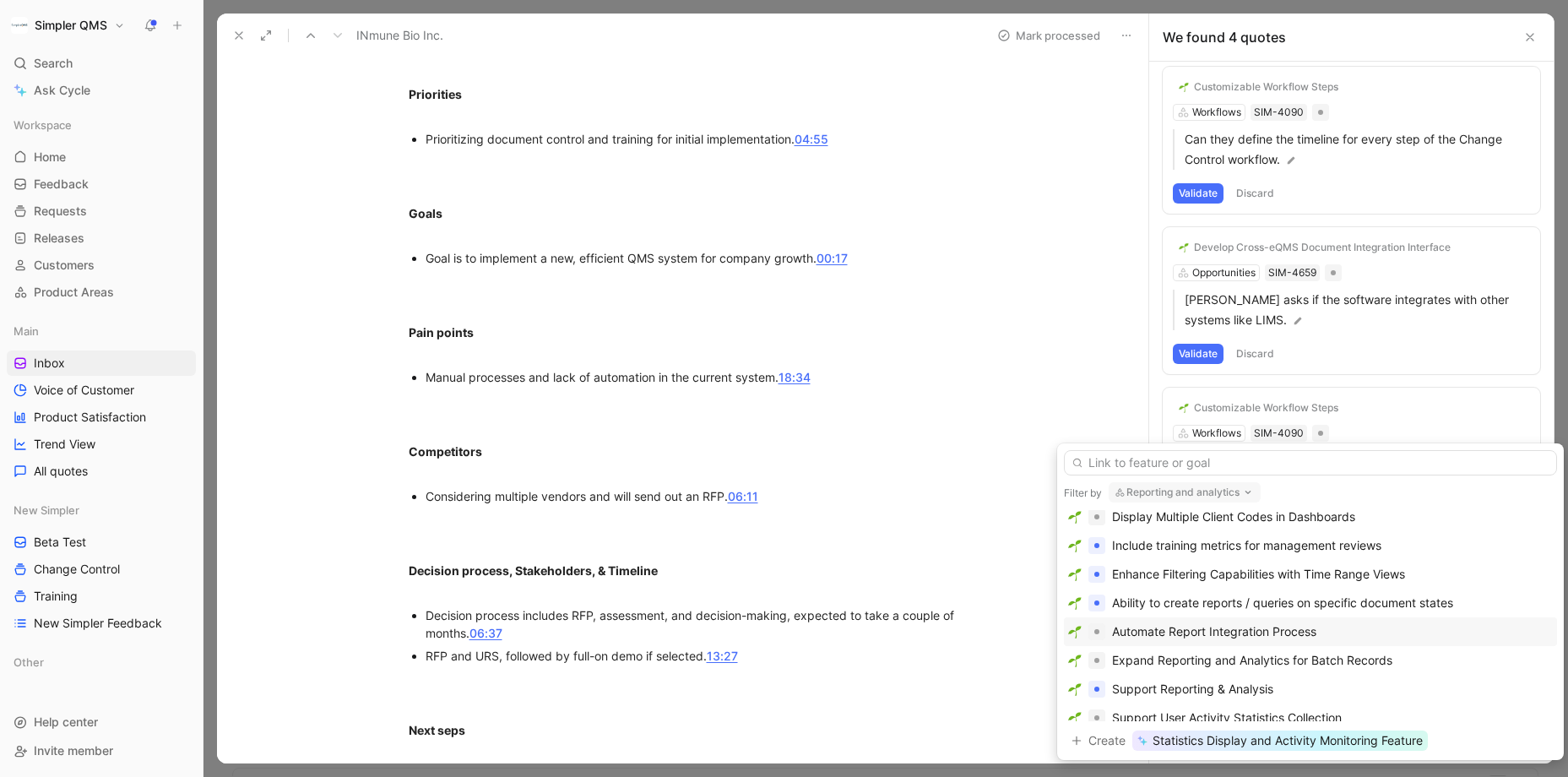
scroll to position [206, 0]
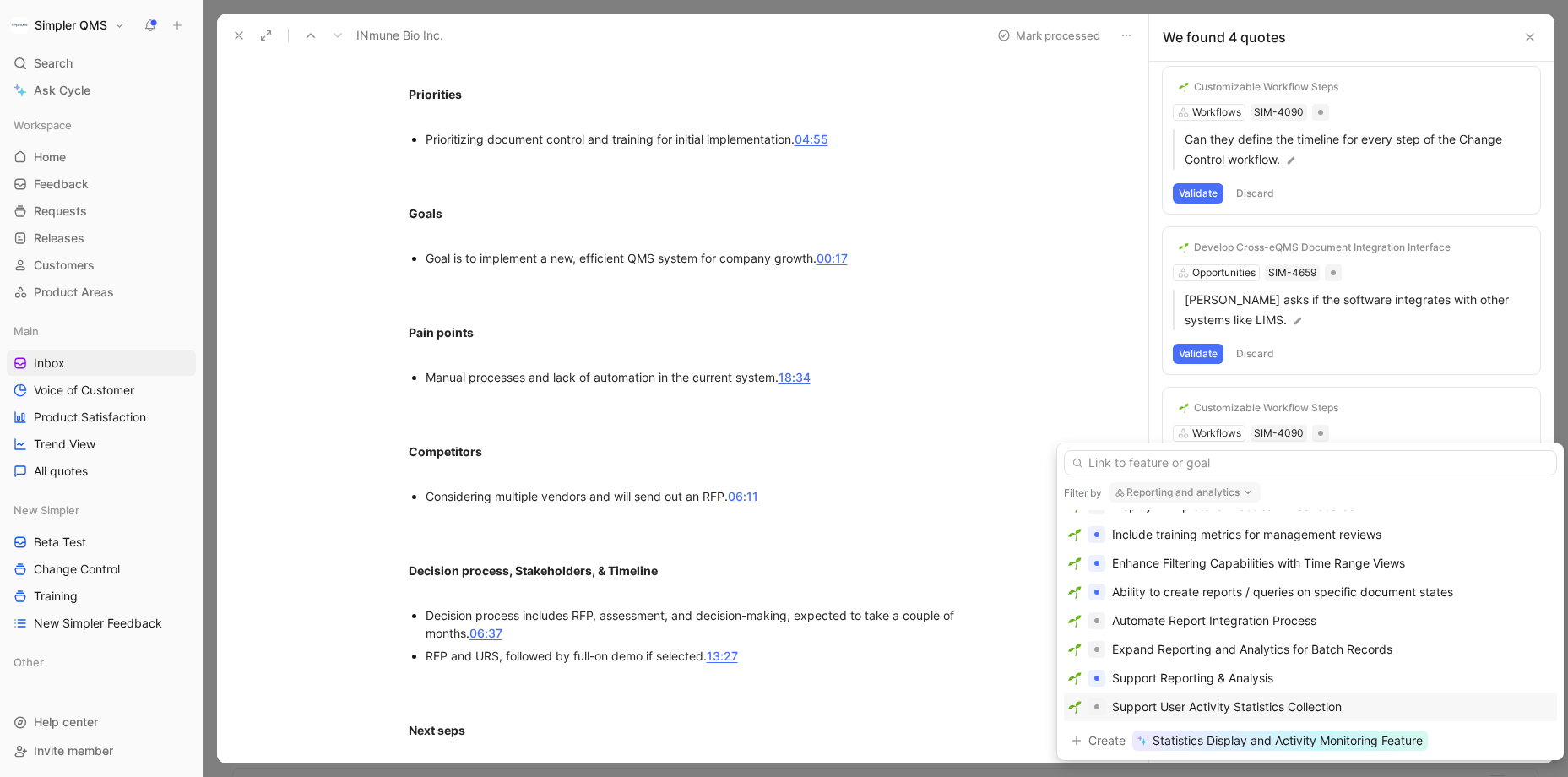
click at [1281, 706] on div "Support User Activity Statistics Collection" at bounding box center [1227, 707] width 229 height 21
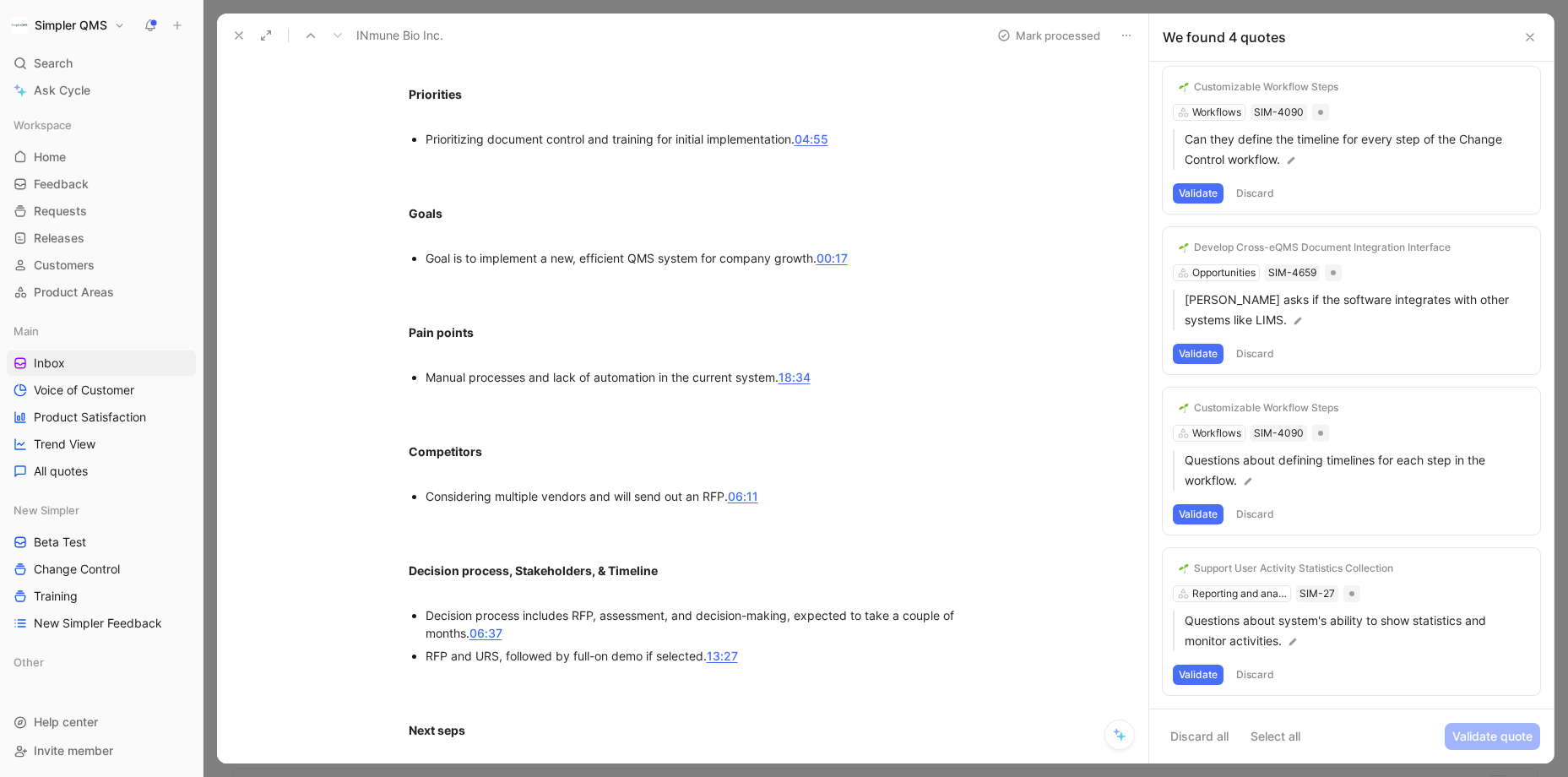
click at [1211, 682] on button "Validate" at bounding box center [1198, 675] width 50 height 21
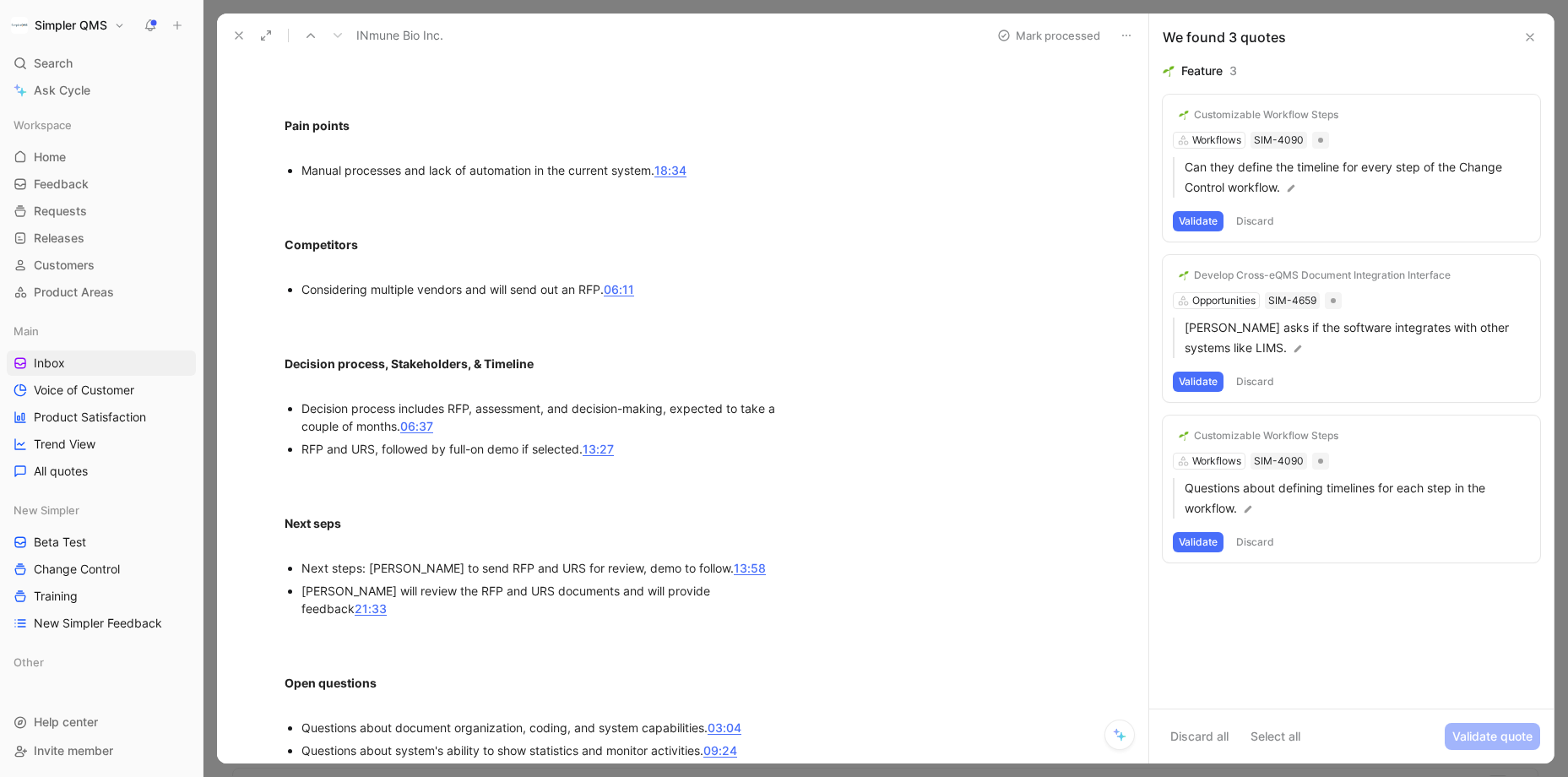
scroll to position [880, 0]
click at [1254, 533] on button "Discard" at bounding box center [1254, 543] width 49 height 21
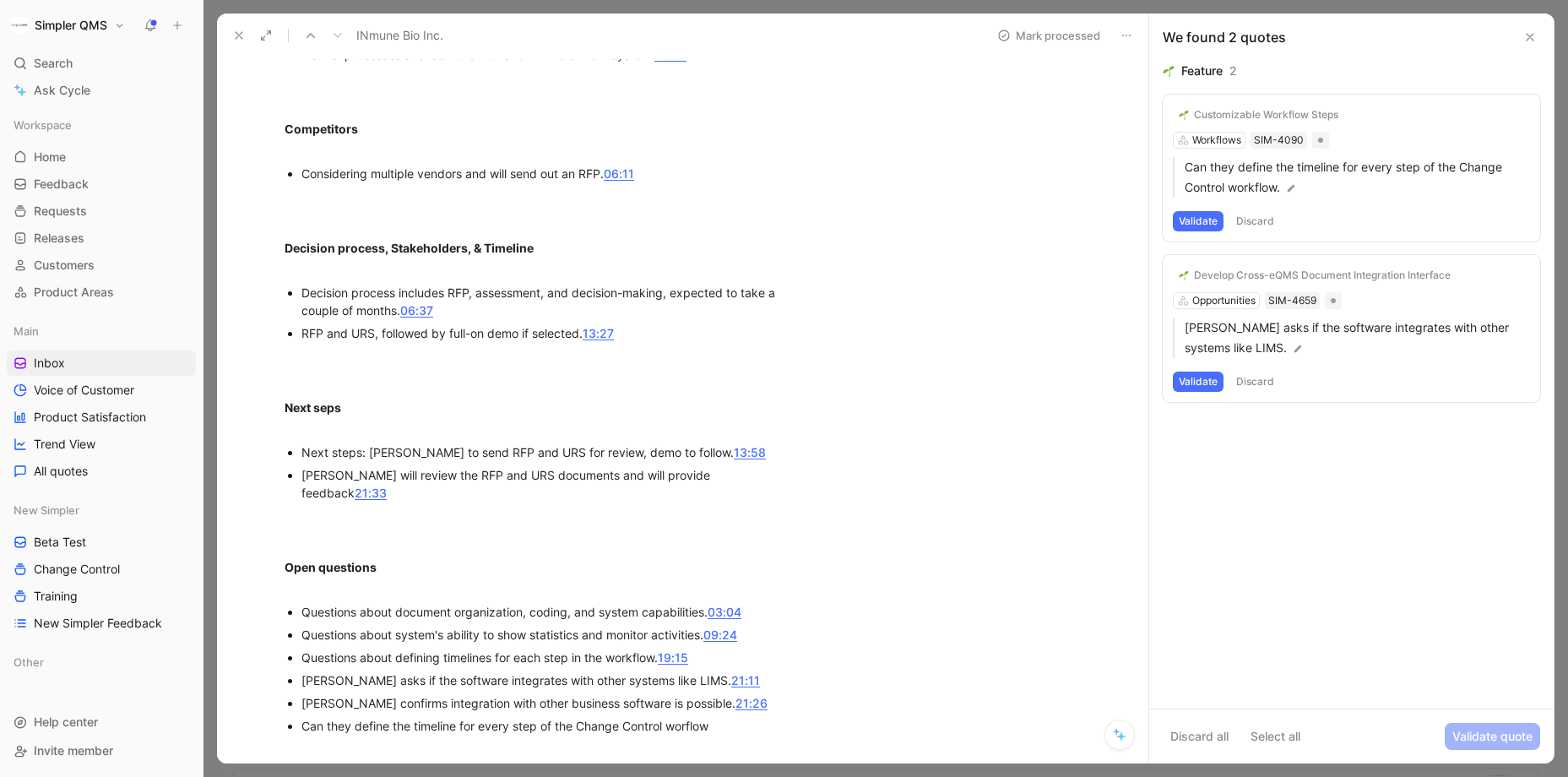
scroll to position [995, 0]
click at [731, 672] on link "21:11" at bounding box center [745, 678] width 29 height 14
click at [1355, 273] on div "Develop Cross-eQMS Document Integration Interface" at bounding box center [1322, 275] width 256 height 13
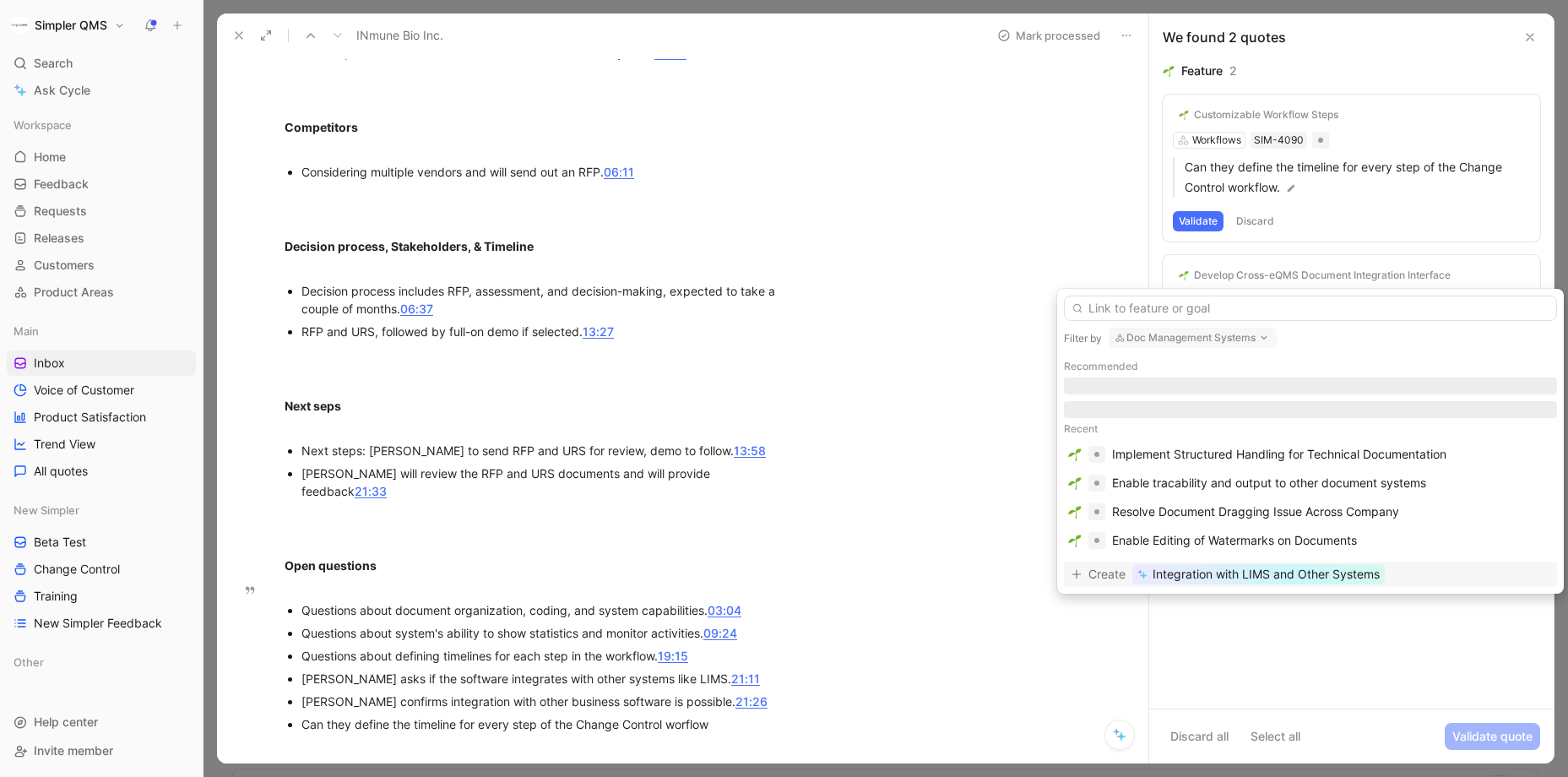
click at [1231, 336] on button "Doc Management Systems" at bounding box center [1192, 338] width 168 height 21
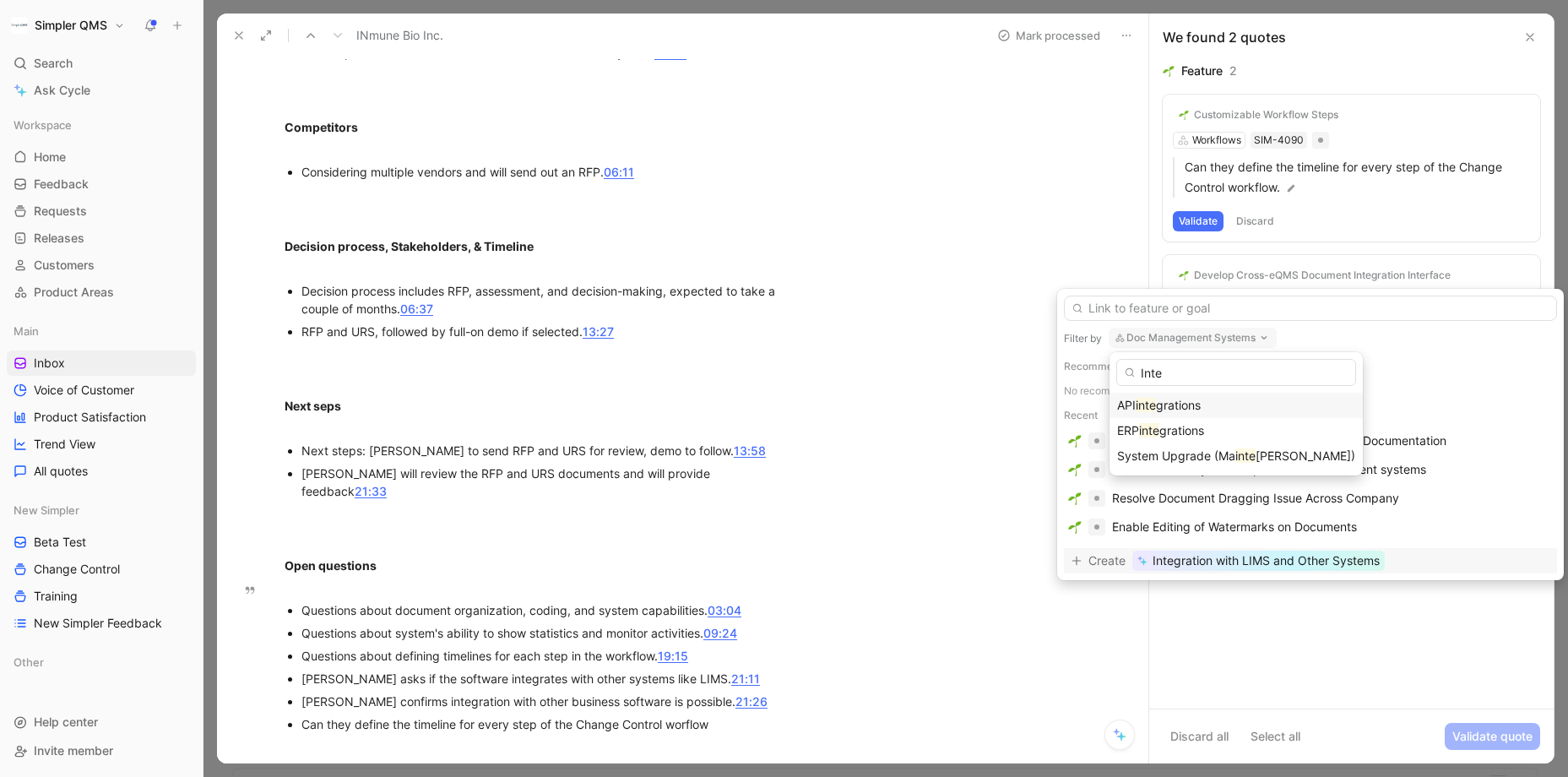
type input "Inte"
click at [1197, 405] on span "grations" at bounding box center [1178, 405] width 45 height 14
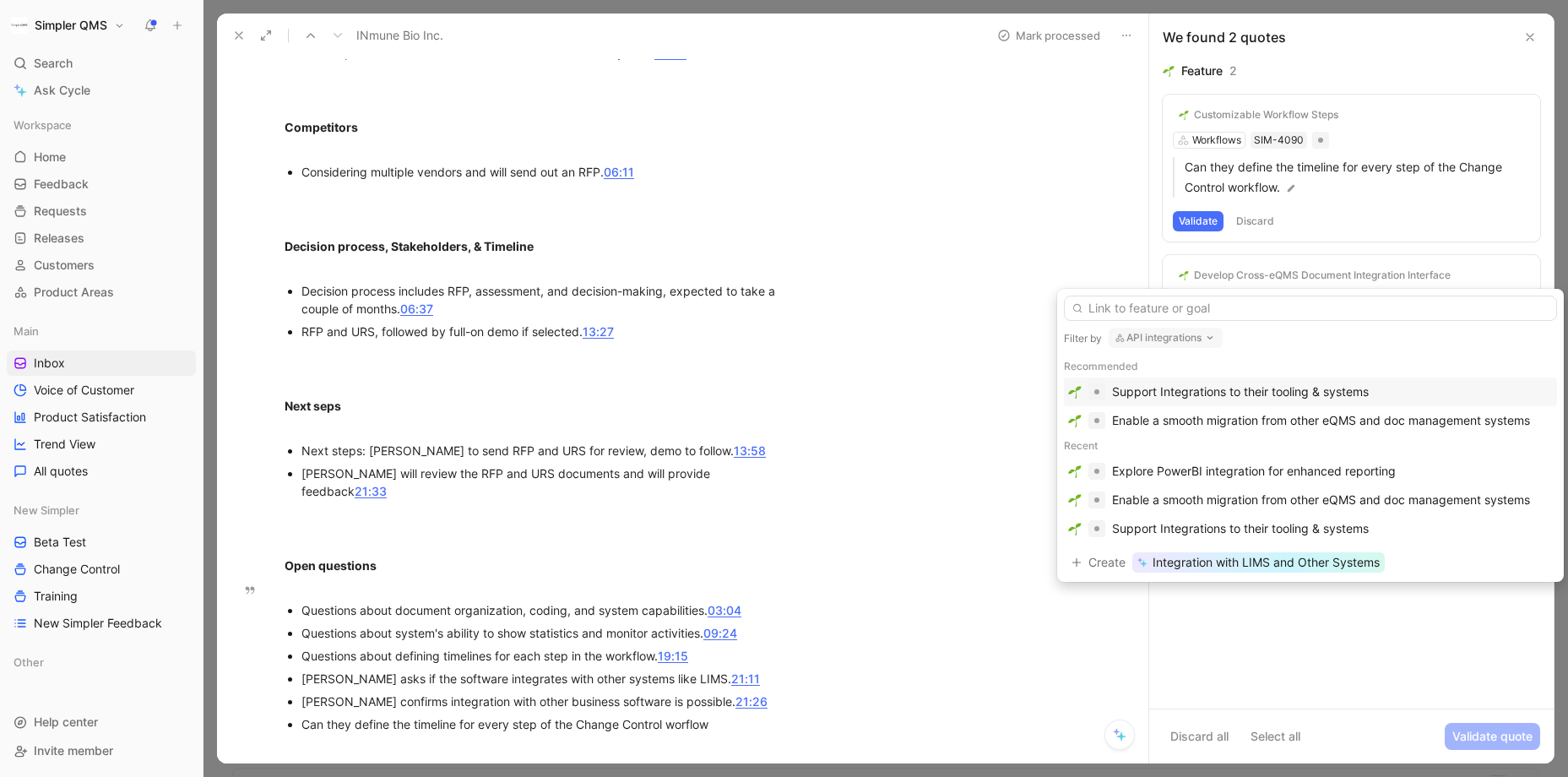
click at [1355, 387] on div "Support Integrations to their tooling & systems" at bounding box center [1240, 392] width 256 height 21
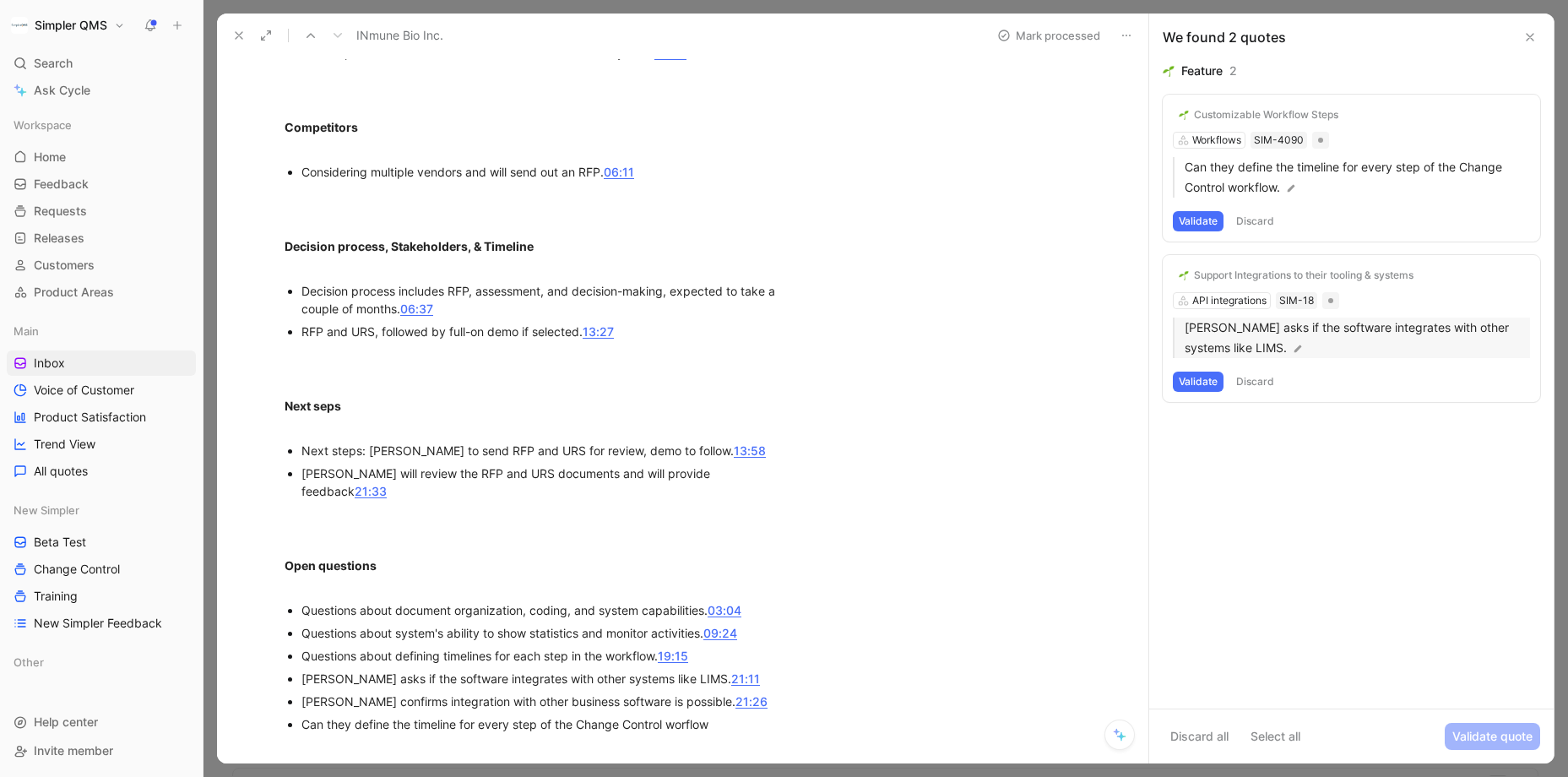
click at [1292, 345] on img at bounding box center [1298, 349] width 12 height 12
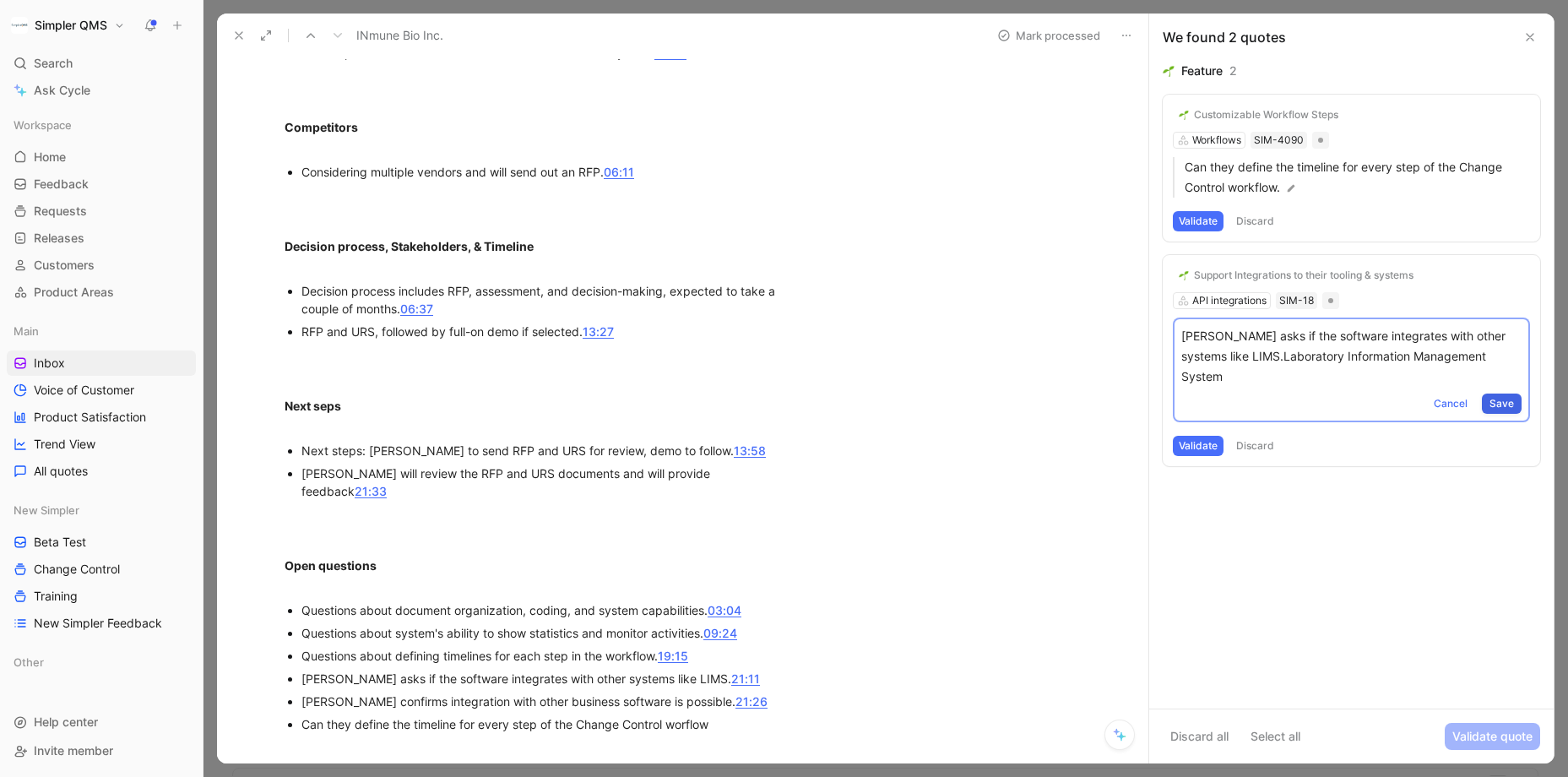
click at [1355, 395] on span "Save" at bounding box center [1501, 404] width 24 height 17
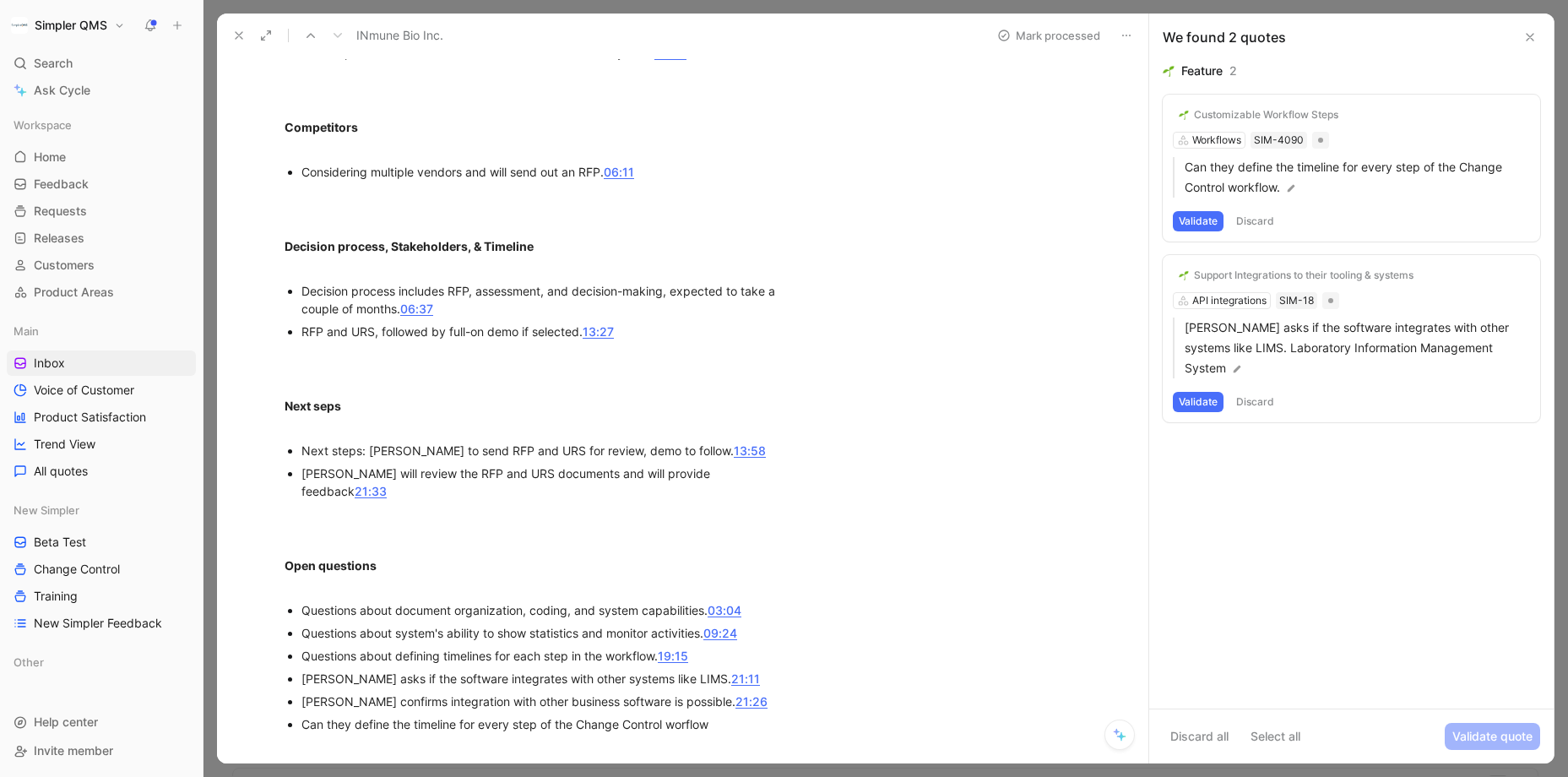
click at [1192, 392] on button "Validate" at bounding box center [1198, 402] width 50 height 21
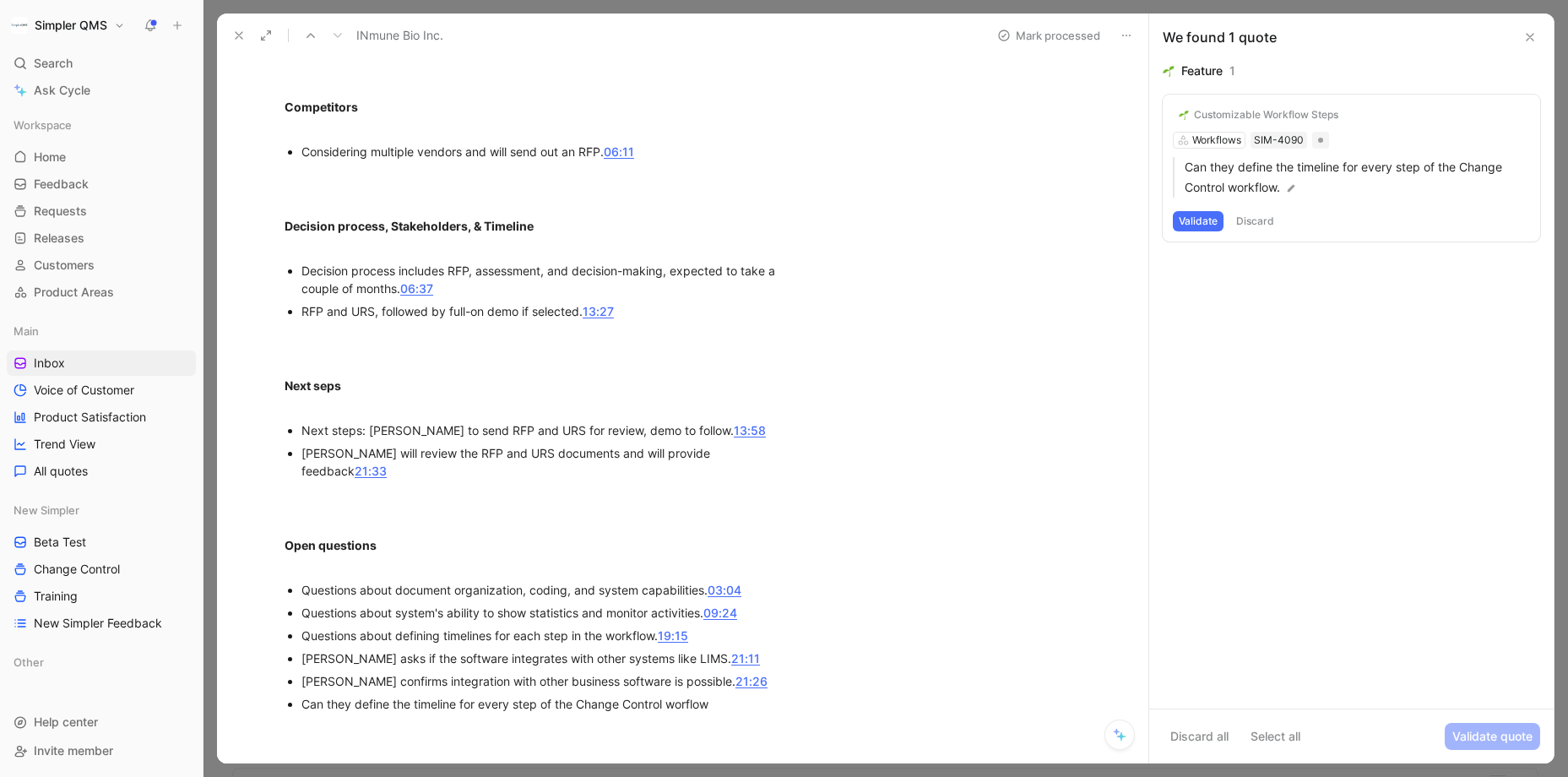
scroll to position [1017, 0]
click at [1190, 217] on button "Validate" at bounding box center [1198, 221] width 50 height 21
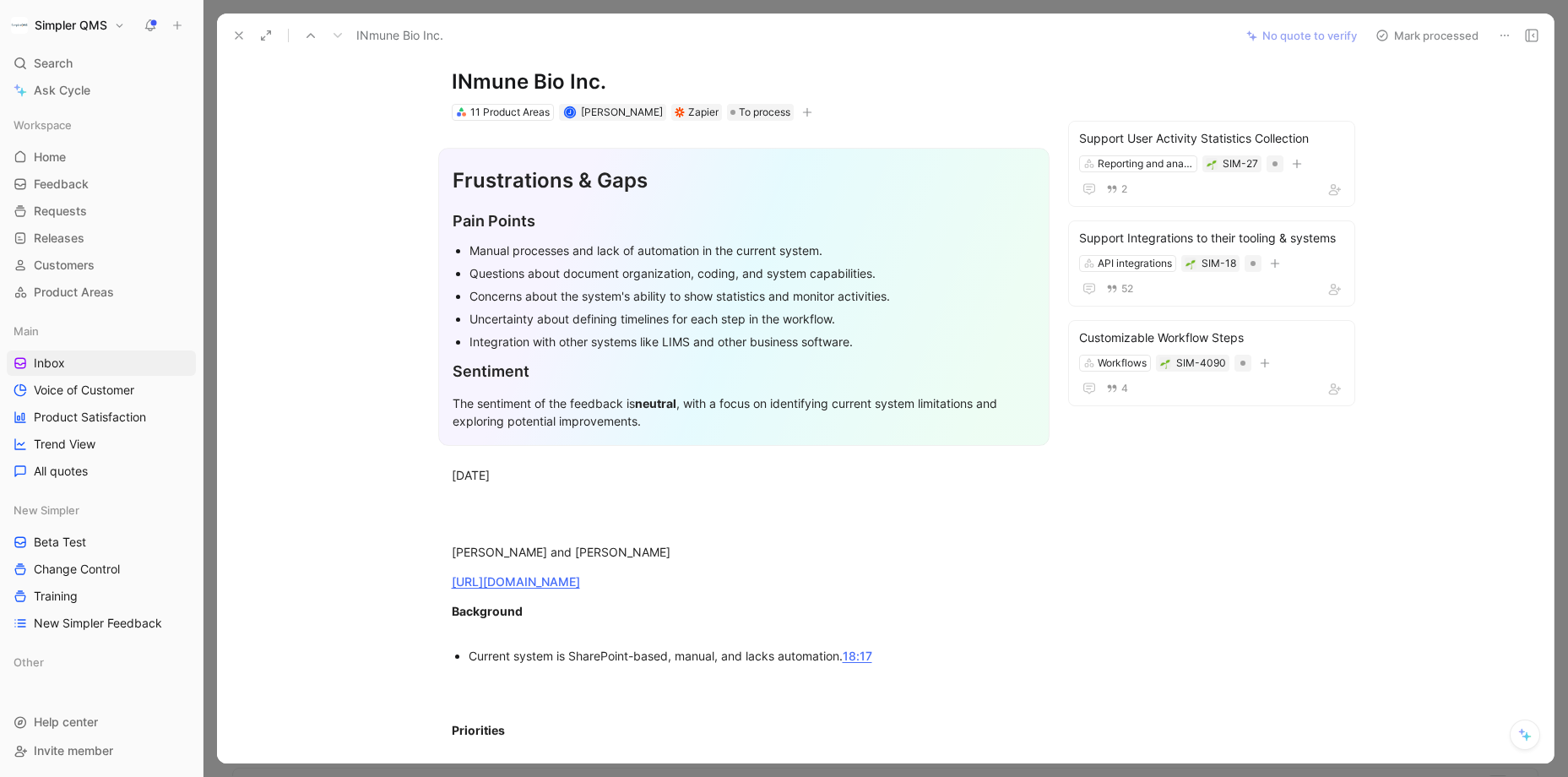
scroll to position [0, 0]
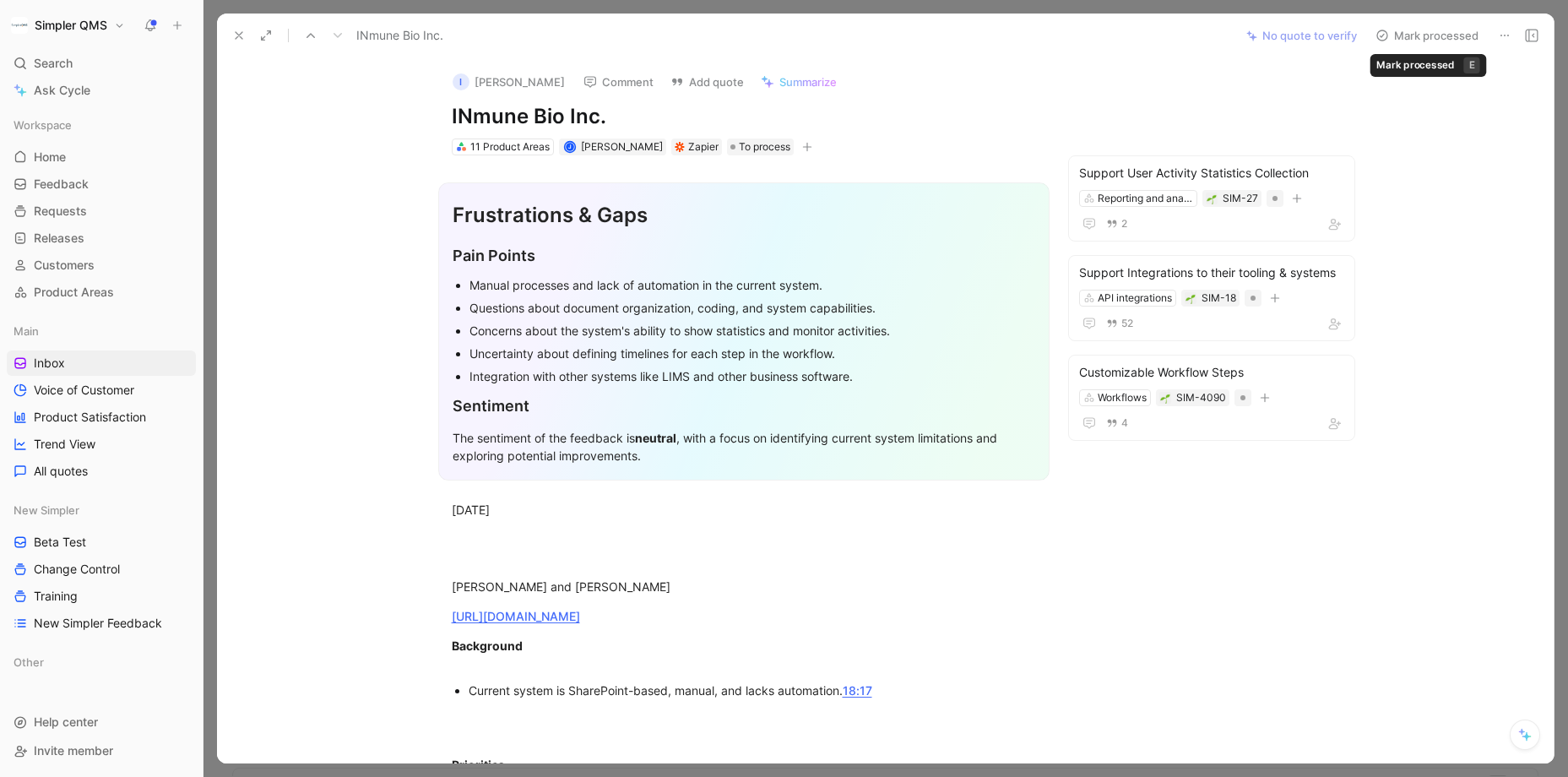
click at [1355, 35] on icon at bounding box center [1382, 35] width 13 height 13
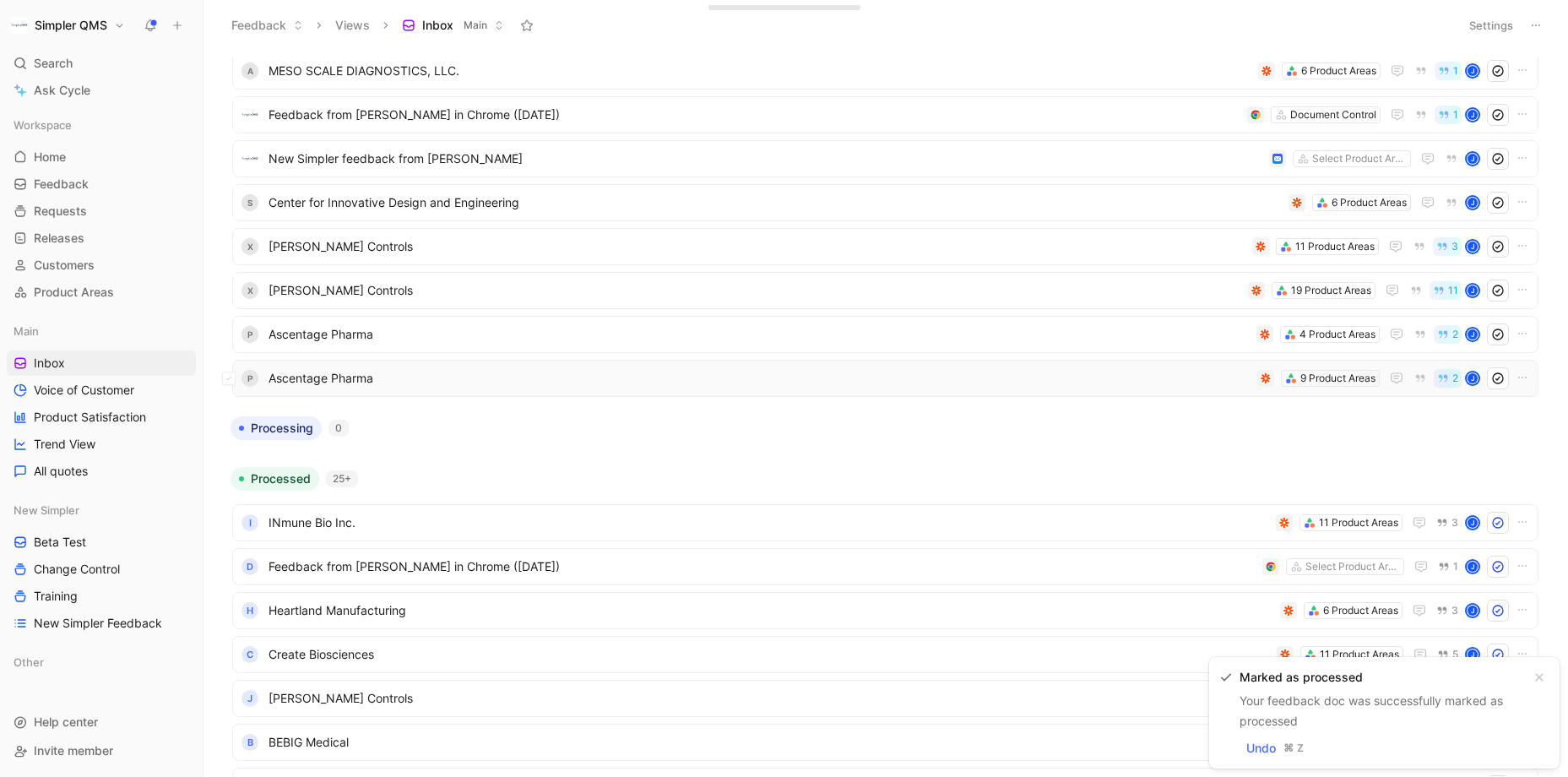
click at [491, 387] on span "Ascentage Pharma" at bounding box center [759, 379] width 982 height 21
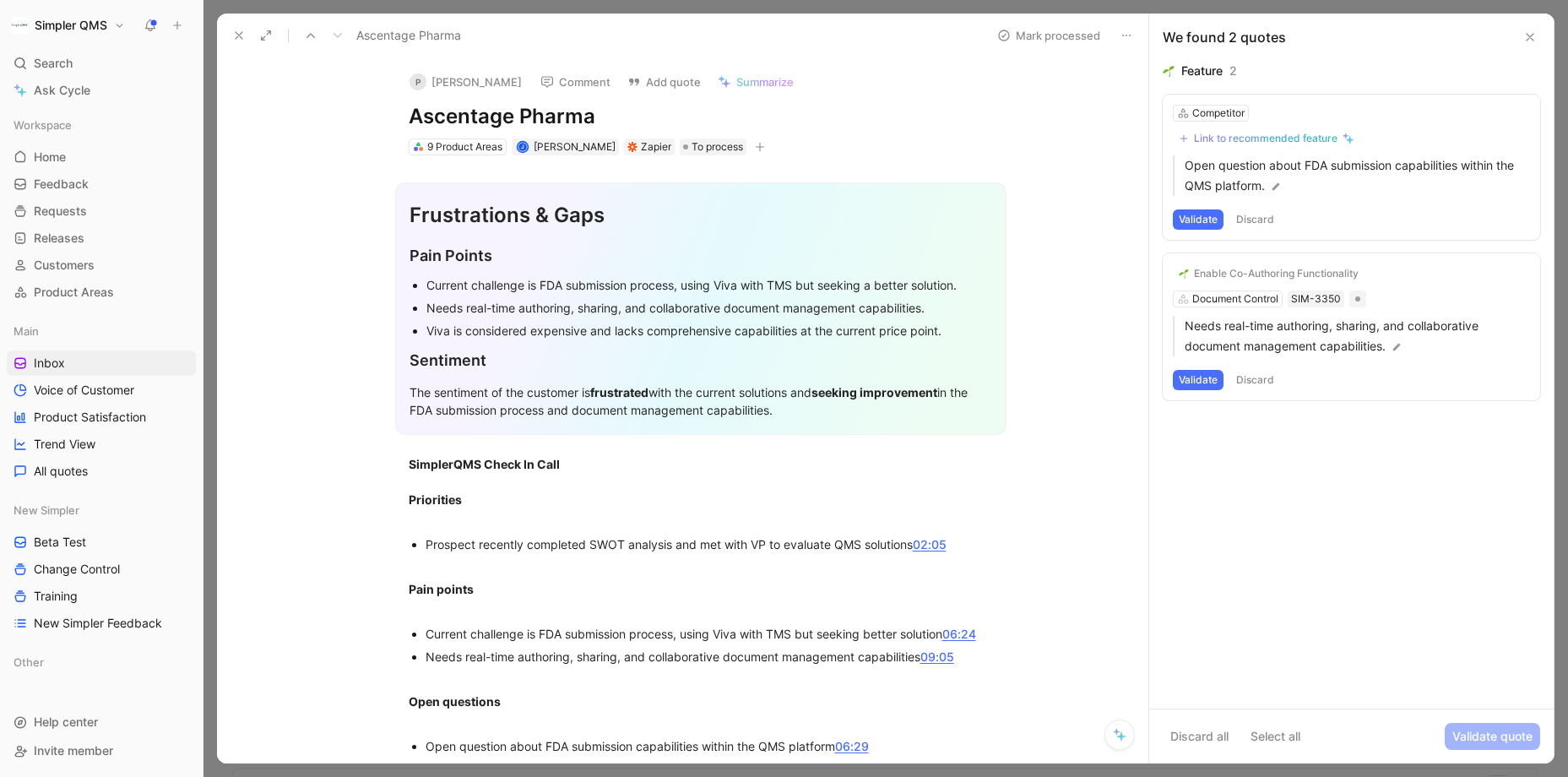
drag, startPoint x: 604, startPoint y: 116, endPoint x: 371, endPoint y: 114, distance: 233.0
click at [372, 115] on div "P [PERSON_NAME] Comment Add quote Summarize Ascentage Pharma 9 Product Areas J …" at bounding box center [682, 410] width 931 height 706
copy h1 "Ascentage Pharma"
click at [351, 163] on button "Open" at bounding box center [351, 161] width 61 height 23
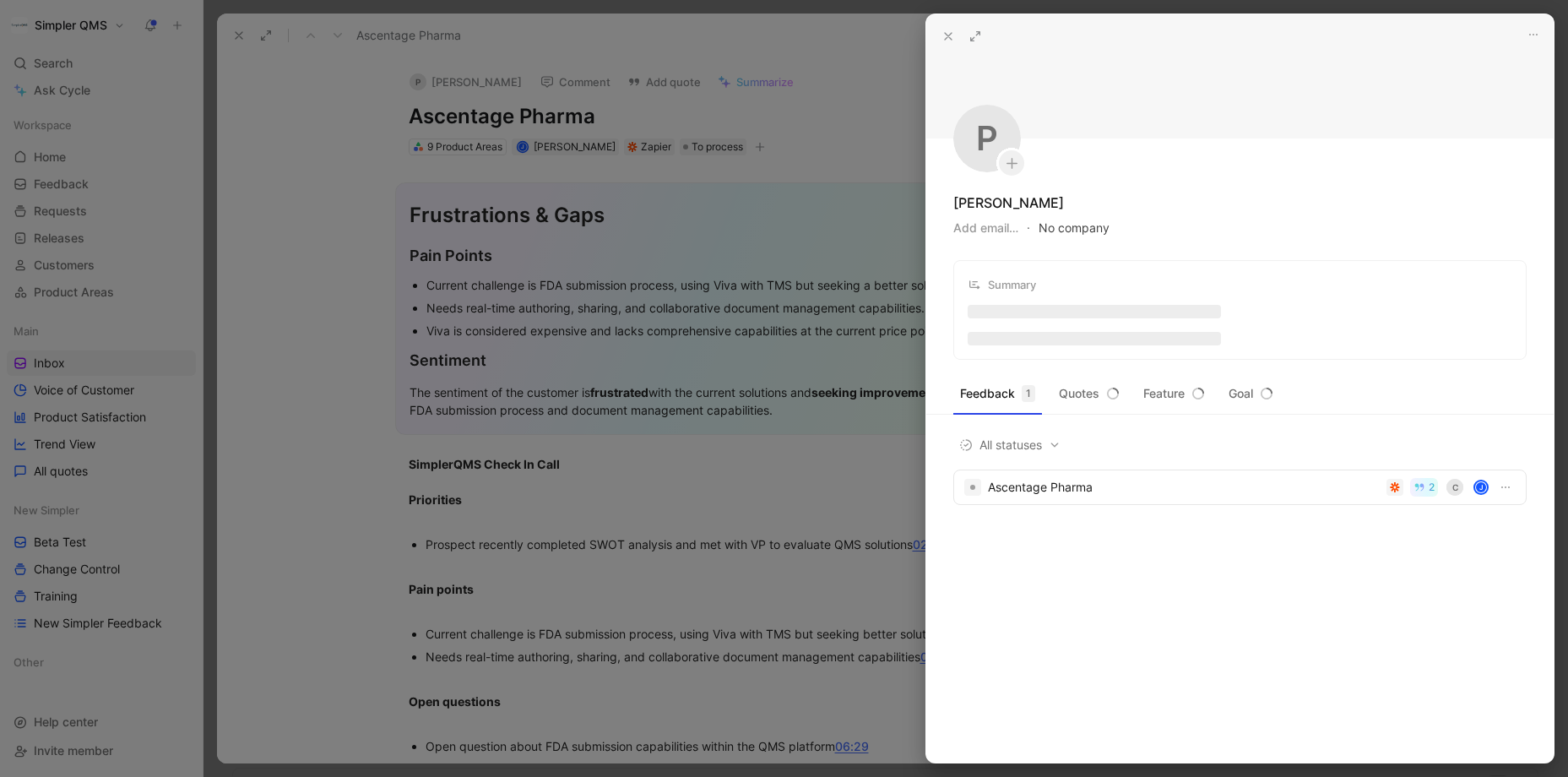
click at [1066, 232] on button "No company" at bounding box center [1074, 228] width 71 height 23
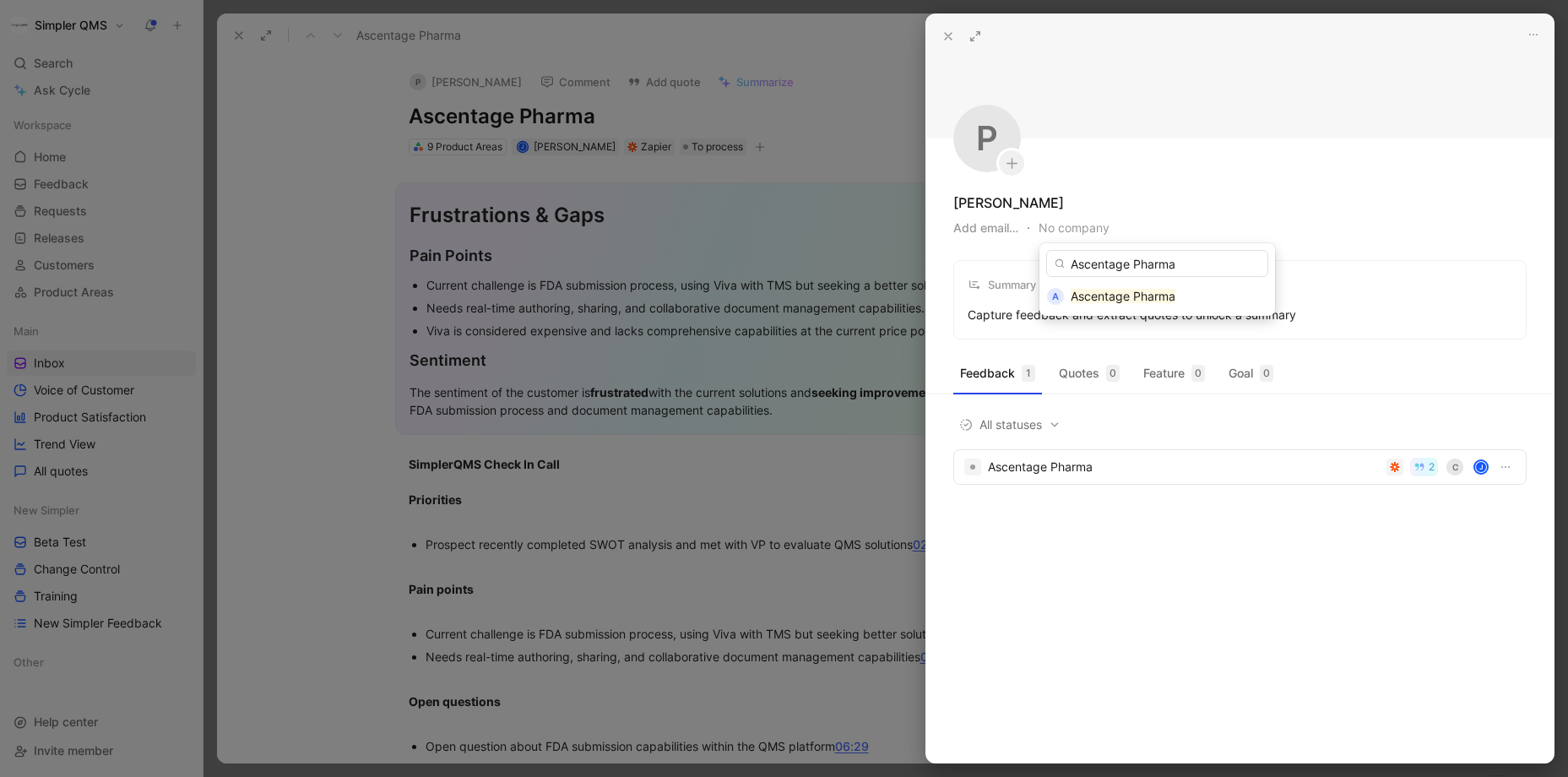
type input "Ascentage Pharma"
click at [453, 80] on div at bounding box center [784, 388] width 1568 height 777
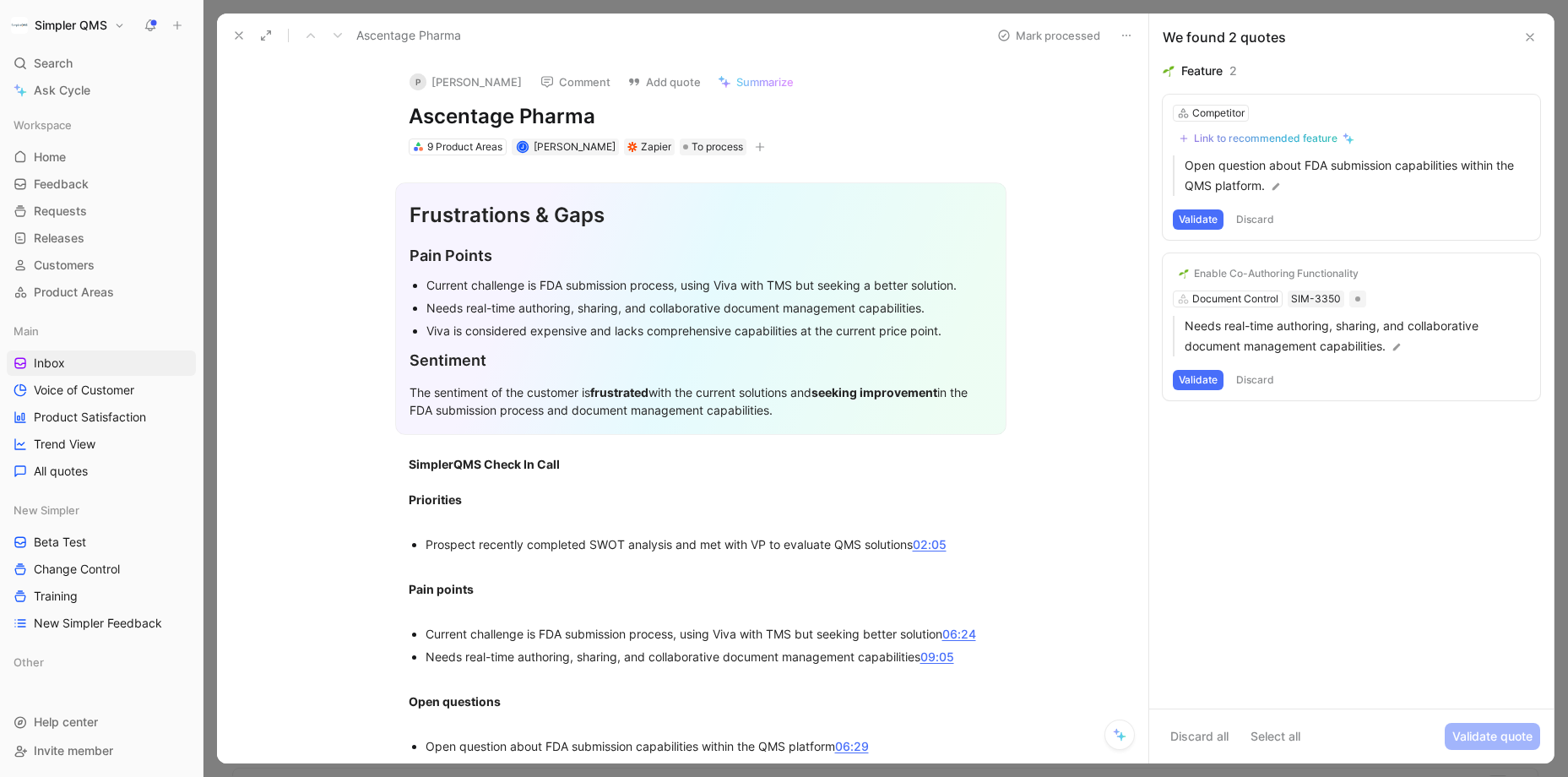
click at [453, 81] on button "P [PERSON_NAME]" at bounding box center [465, 81] width 128 height 25
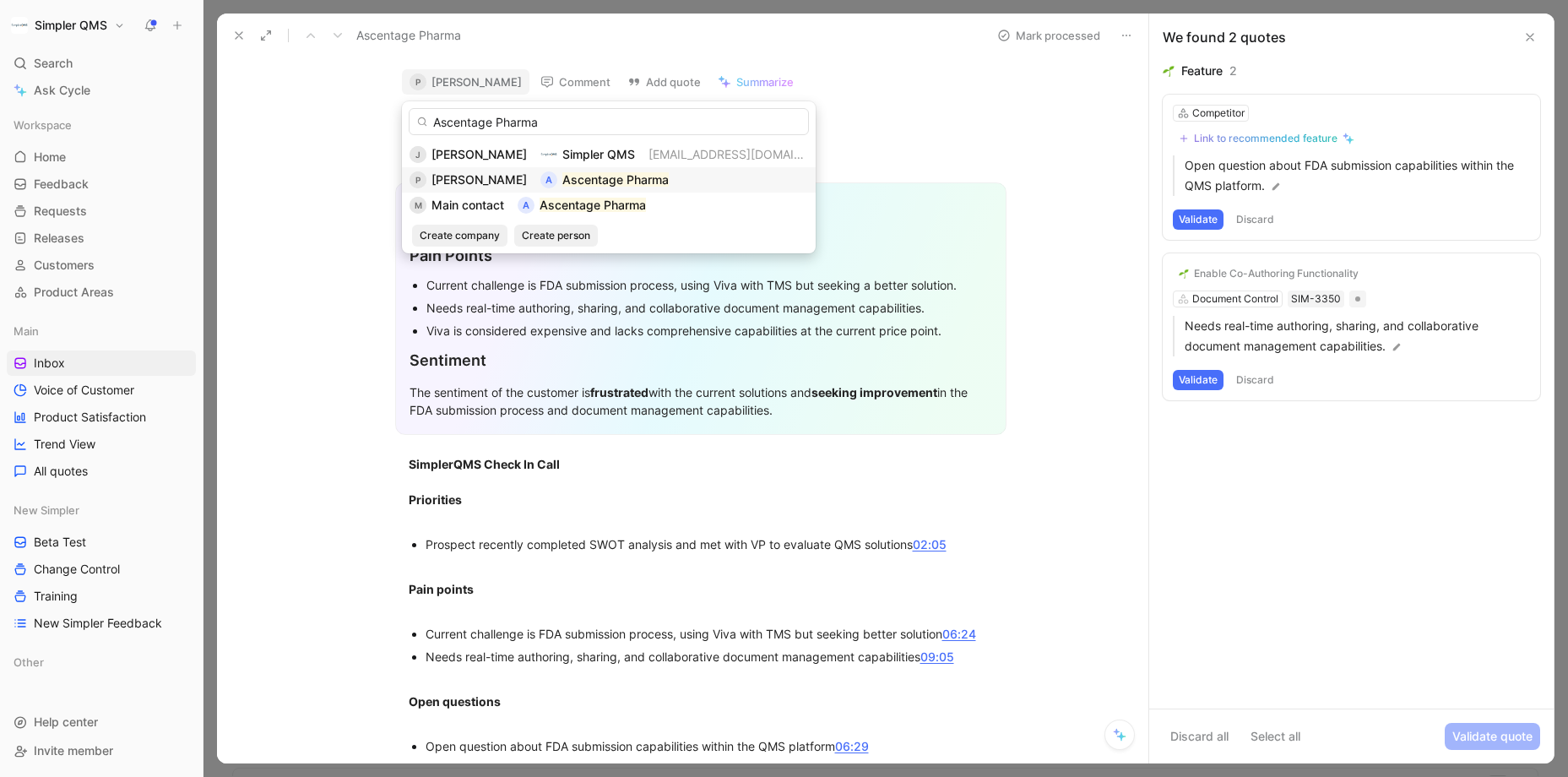
type input "Ascentage Pharma"
click at [453, 185] on span "[PERSON_NAME]" at bounding box center [479, 179] width 95 height 14
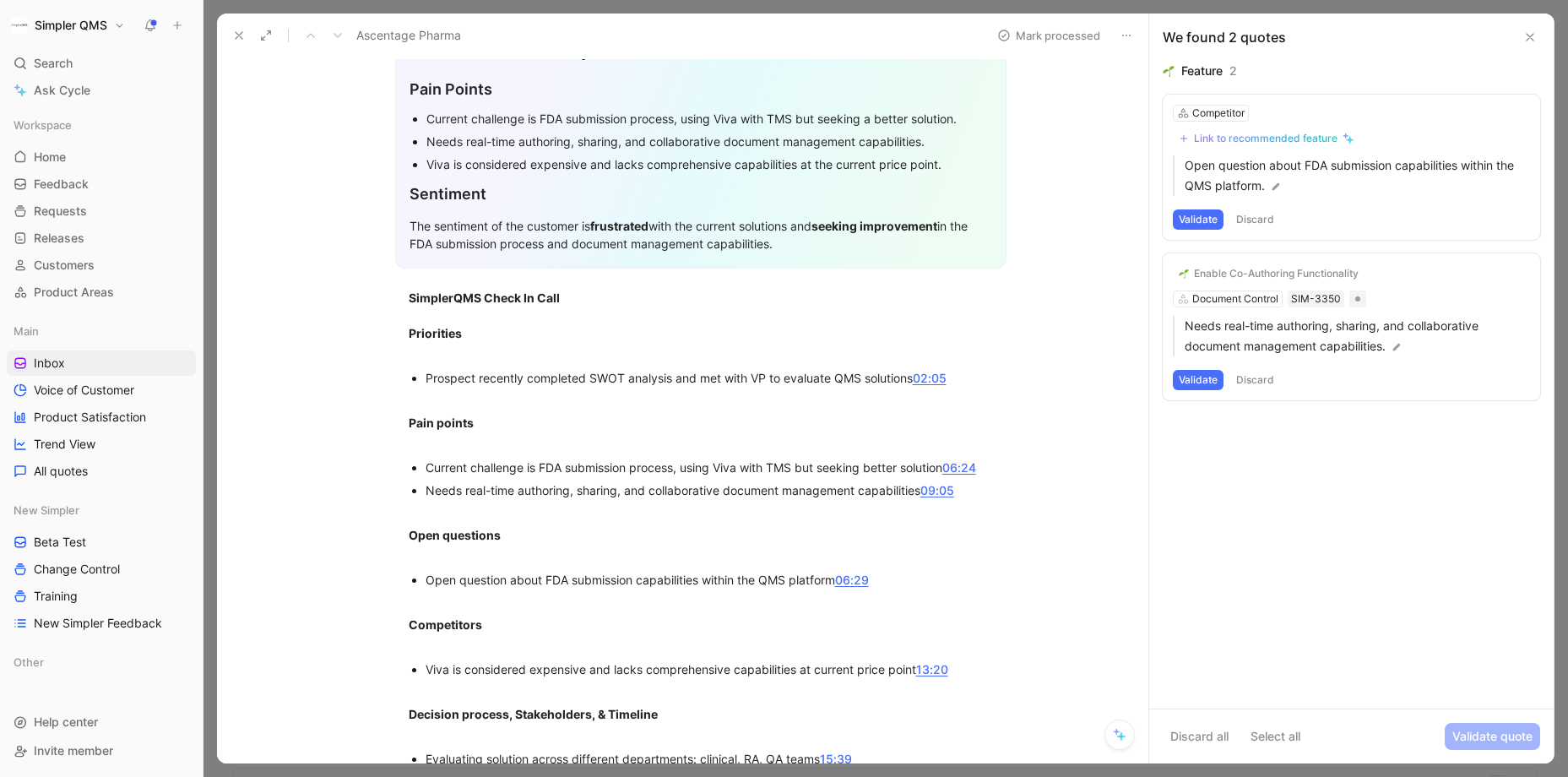
scroll to position [168, 0]
click at [1200, 380] on button "Validate" at bounding box center [1198, 381] width 50 height 21
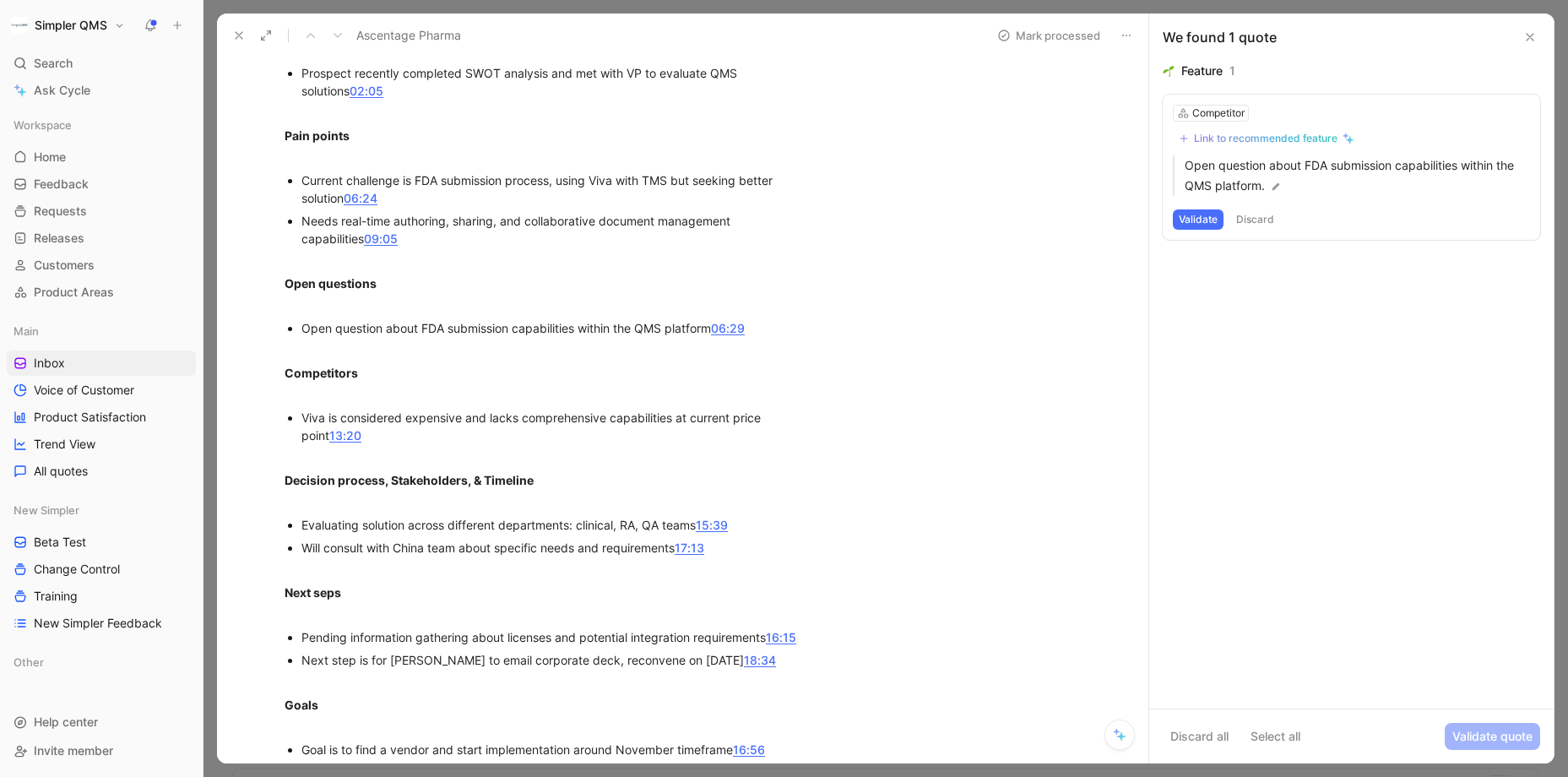
scroll to position [531, 0]
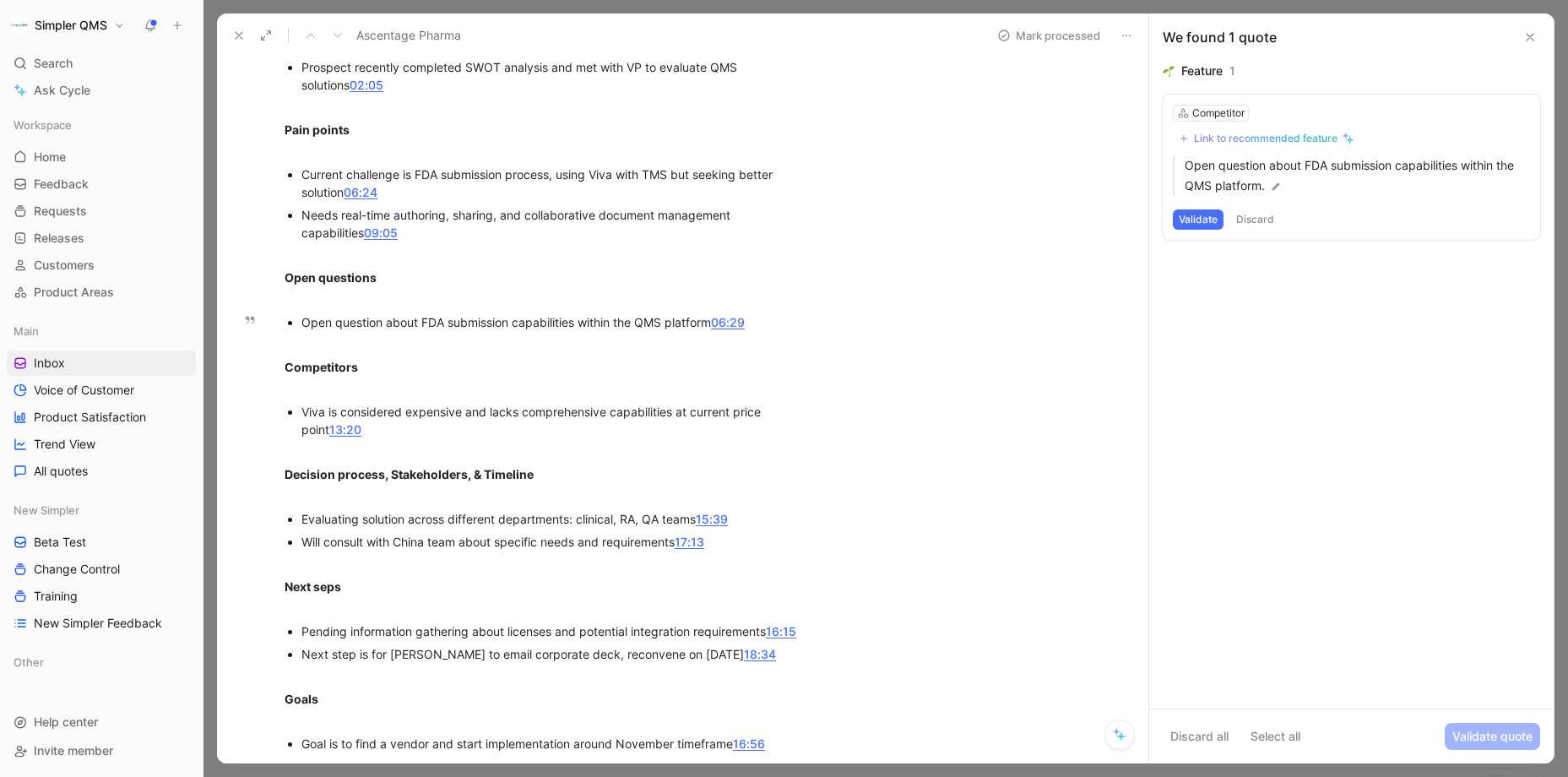
drag, startPoint x: 1245, startPoint y: 224, endPoint x: 1232, endPoint y: 238, distance: 19.1
click at [1245, 224] on button "Discard" at bounding box center [1254, 220] width 49 height 21
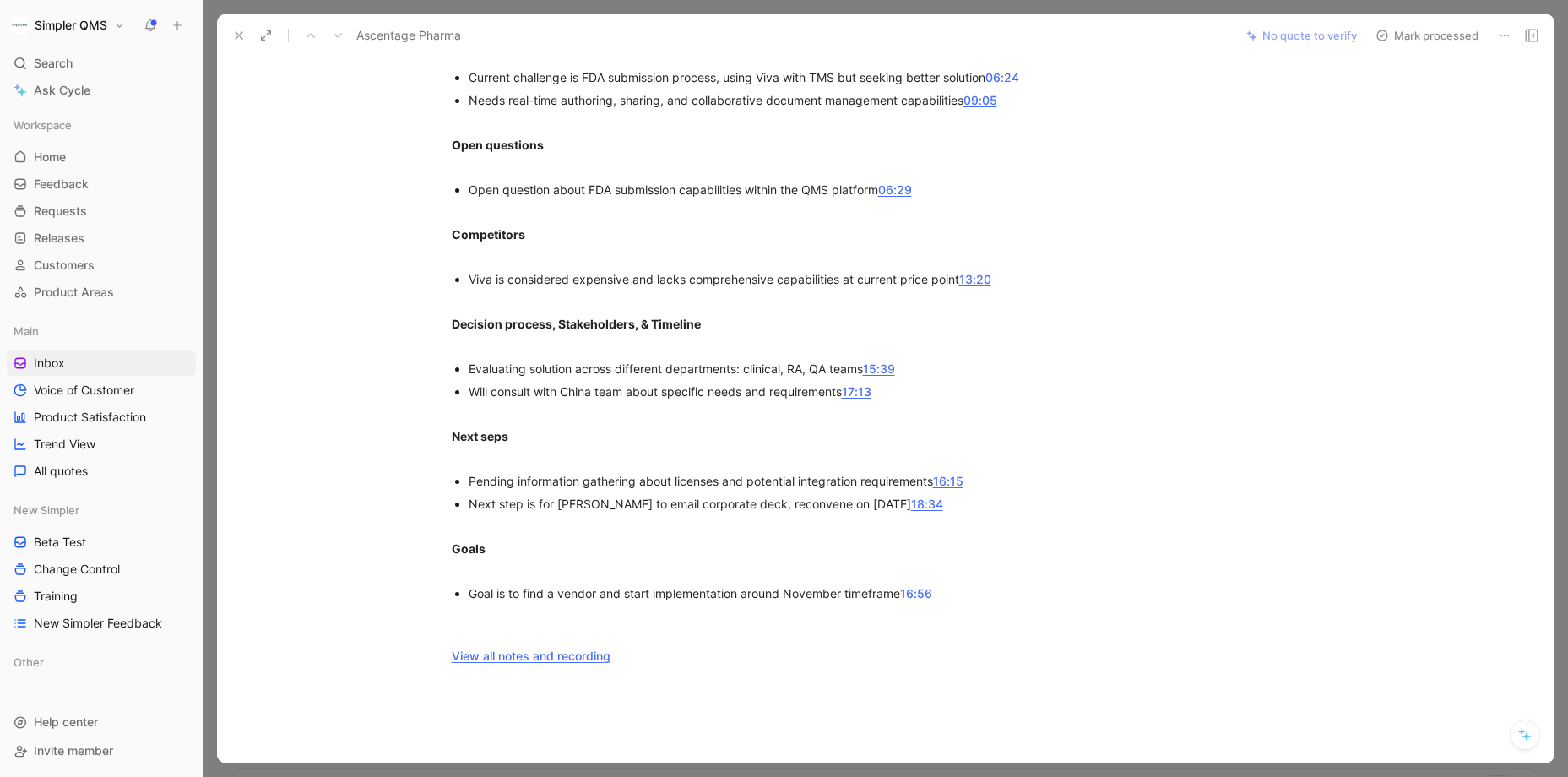
scroll to position [0, 0]
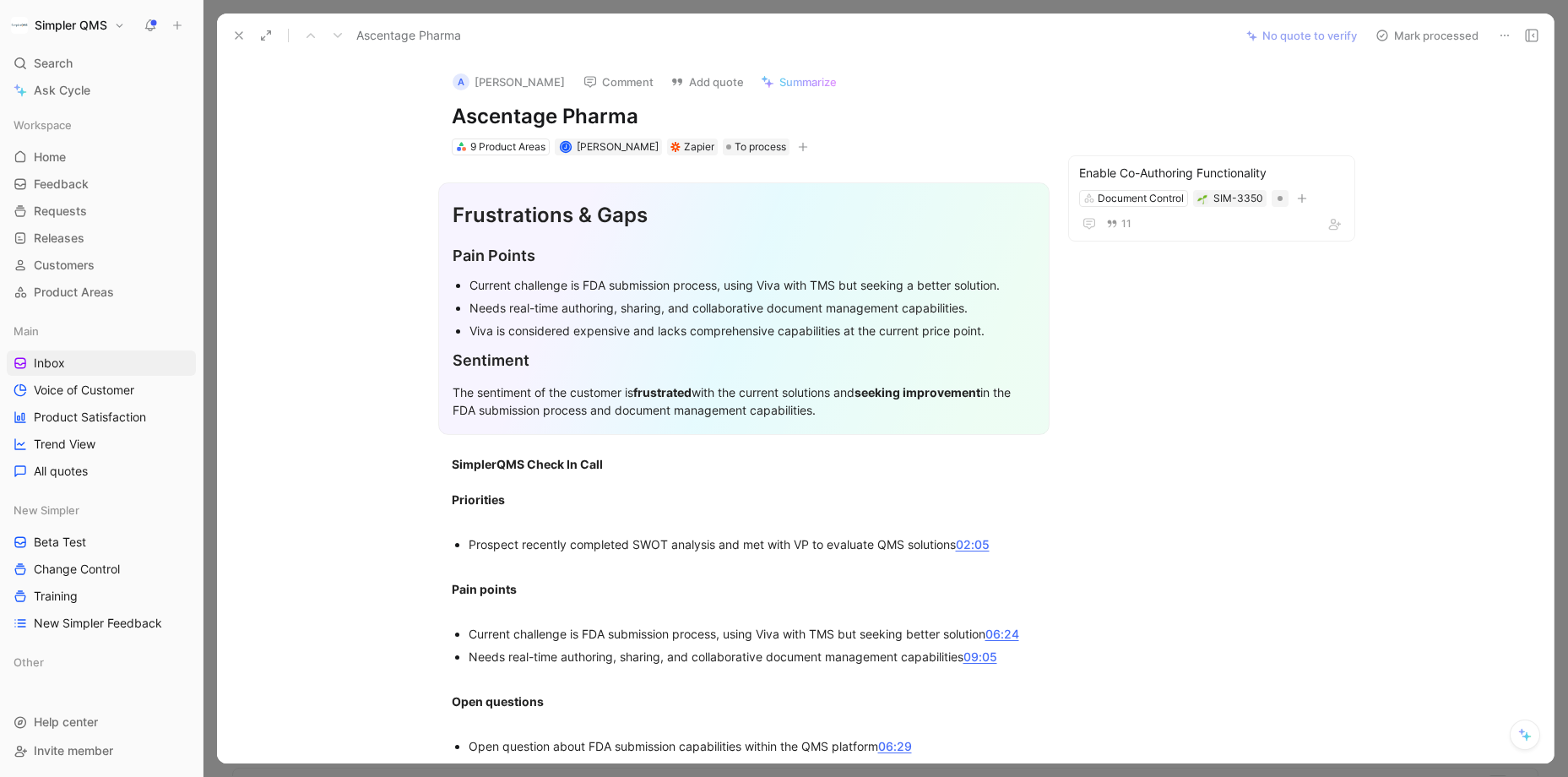
click at [1355, 32] on icon at bounding box center [1382, 35] width 13 height 13
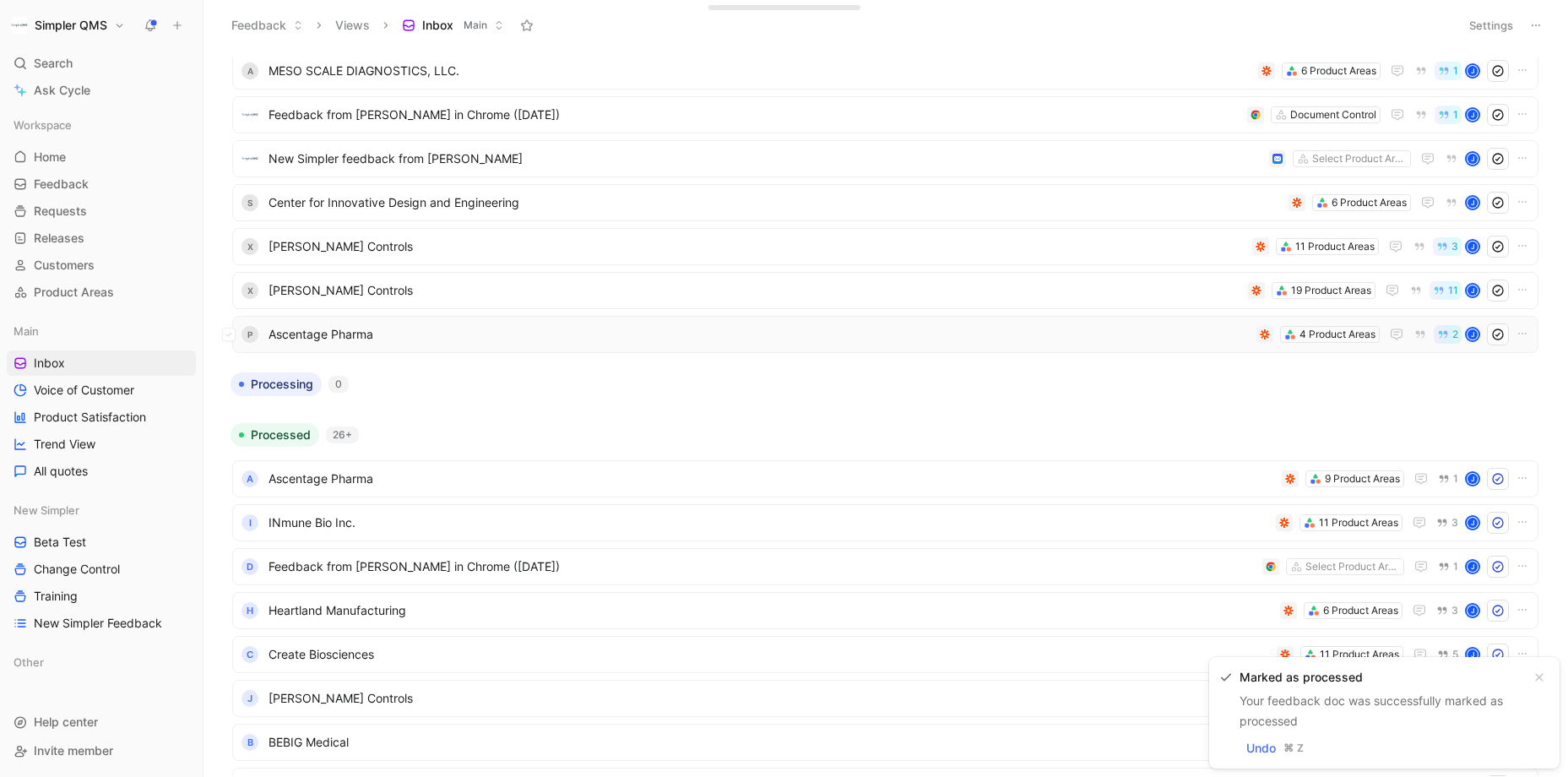
click at [916, 337] on span "Ascentage Pharma" at bounding box center [759, 335] width 981 height 21
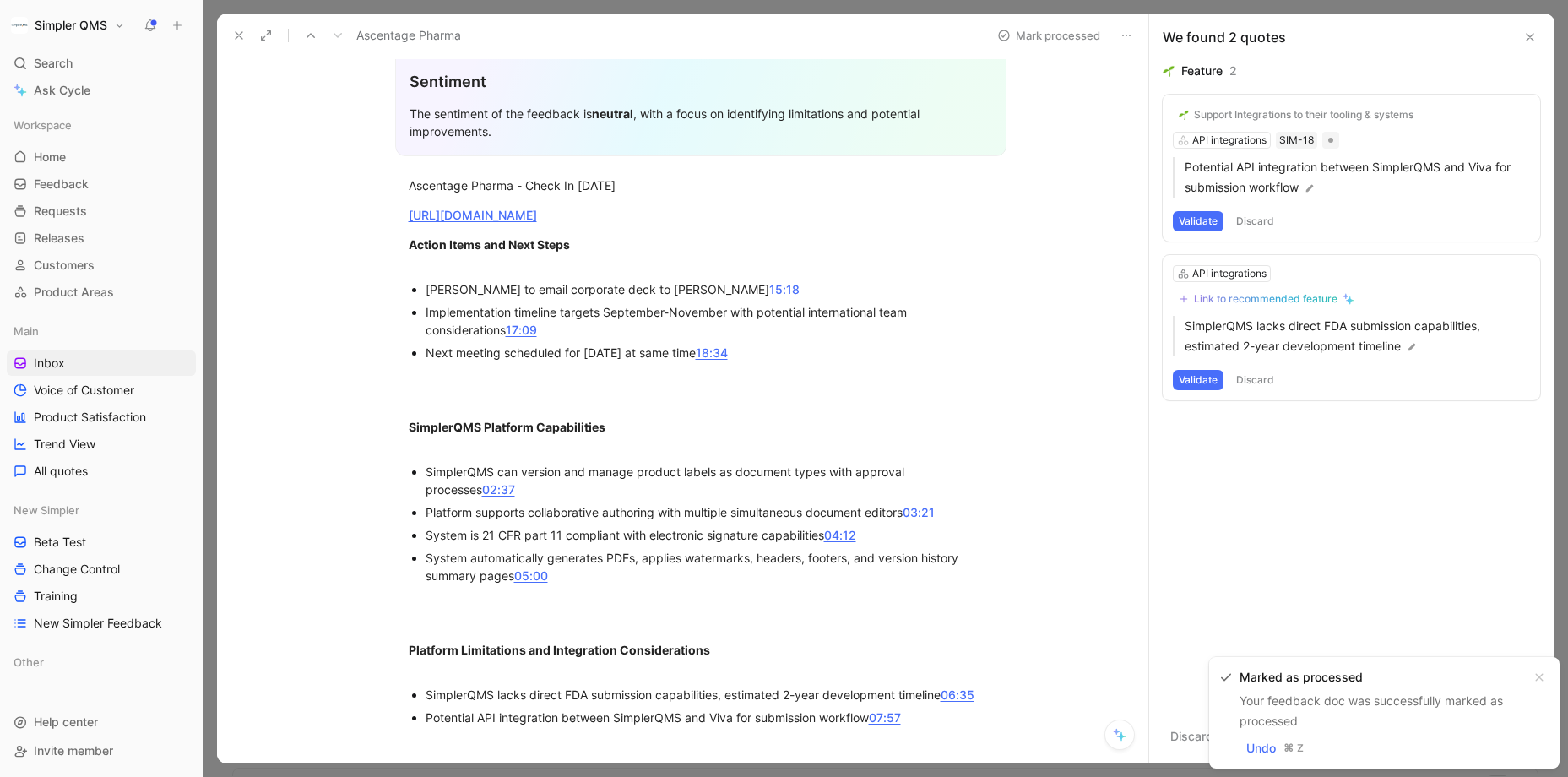
scroll to position [711, 0]
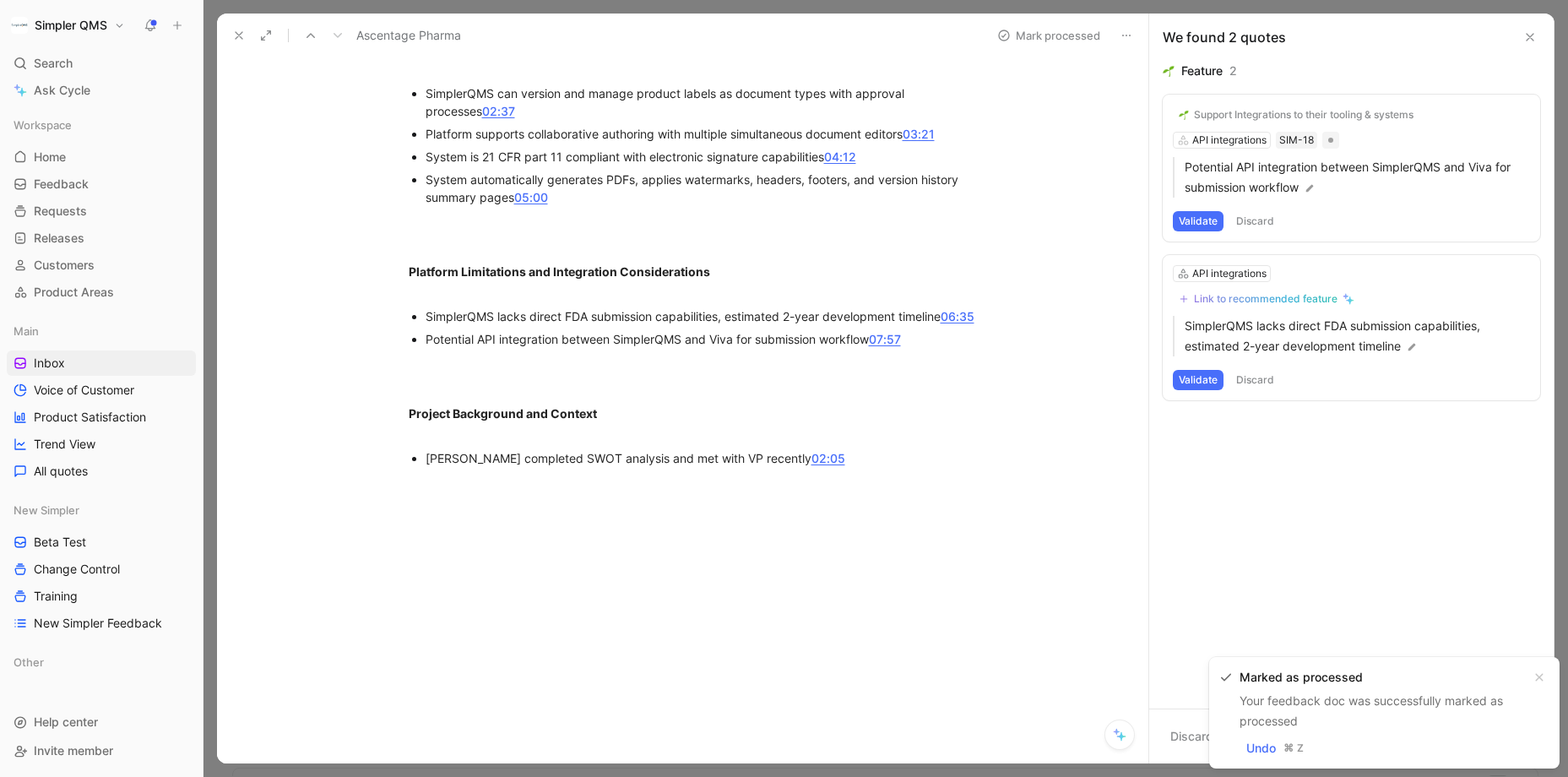
click at [1120, 35] on icon at bounding box center [1126, 35] width 13 height 13
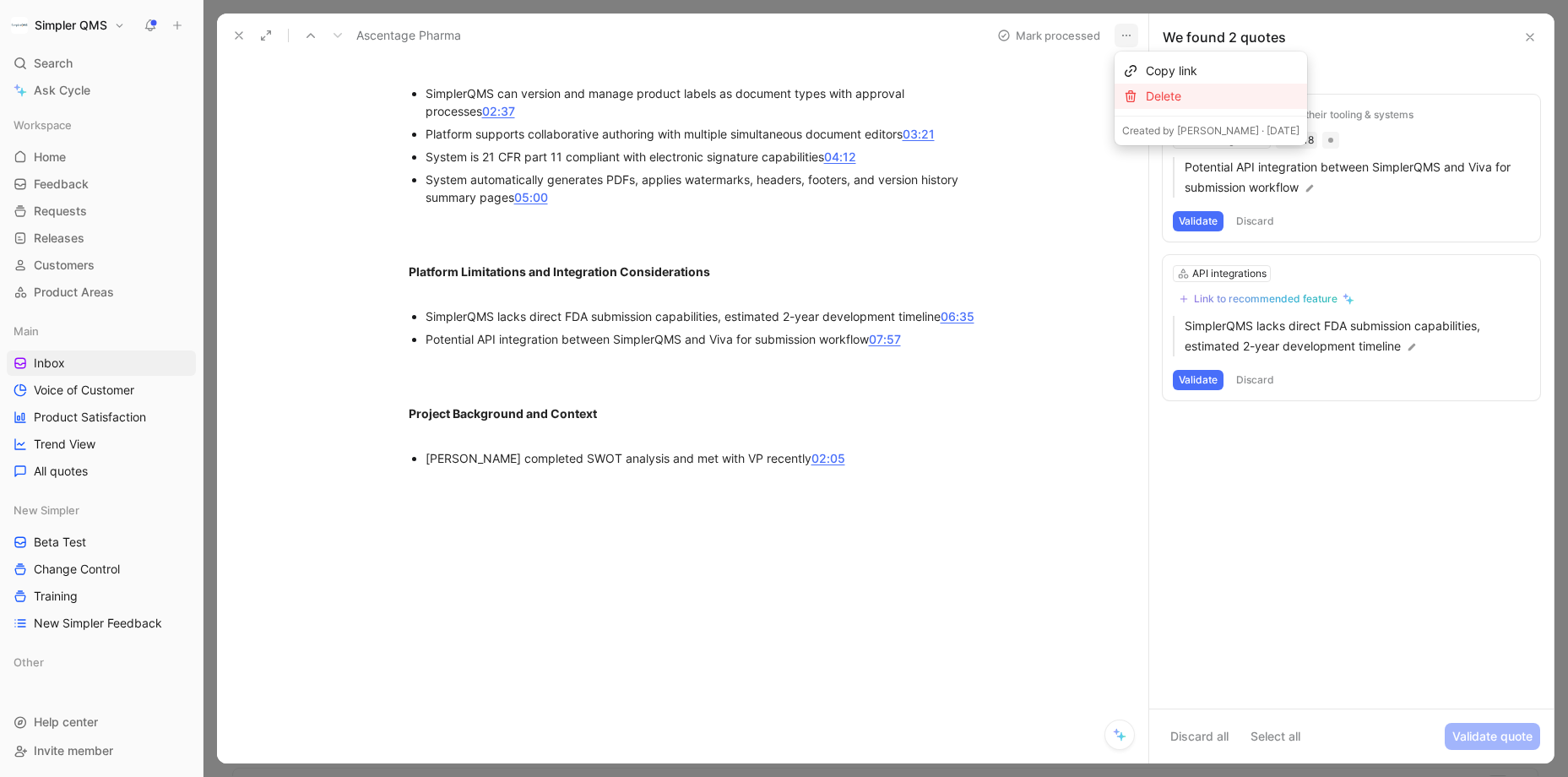
click at [1138, 98] on div at bounding box center [1131, 96] width 17 height 13
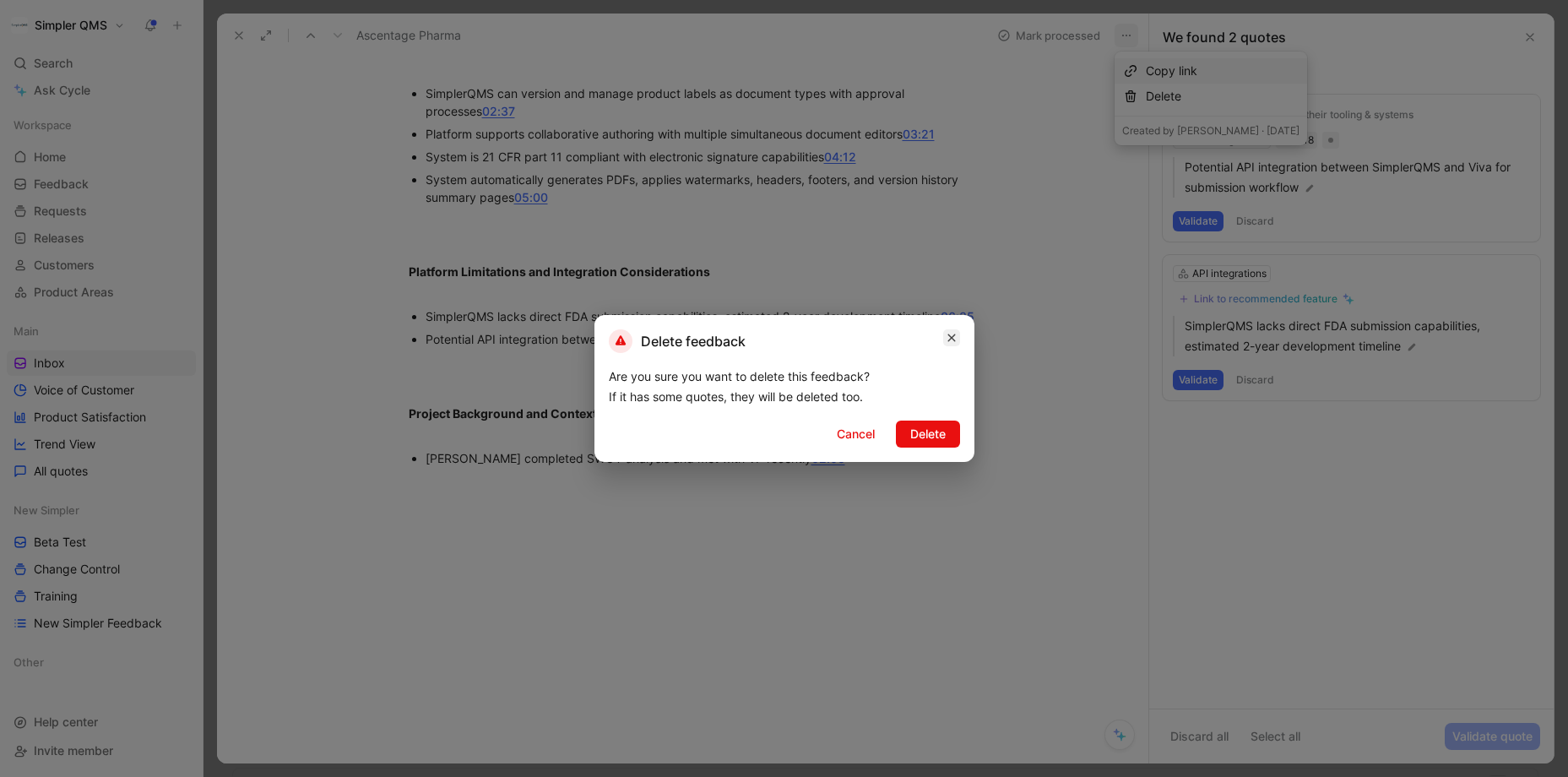
click at [951, 334] on icon "button" at bounding box center [951, 338] width 10 height 13
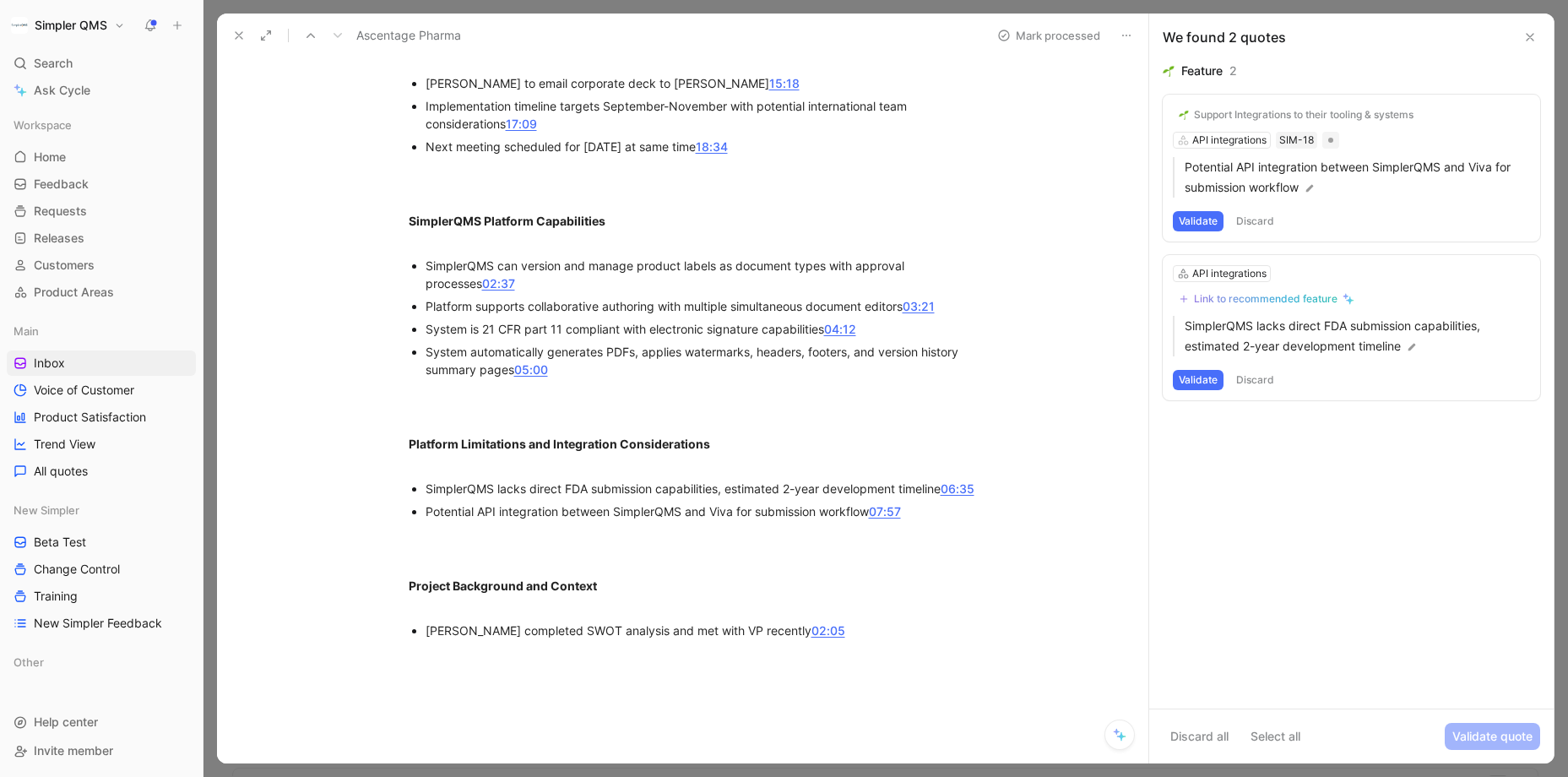
scroll to position [541, 0]
click at [964, 484] on link "06:35" at bounding box center [957, 485] width 34 height 14
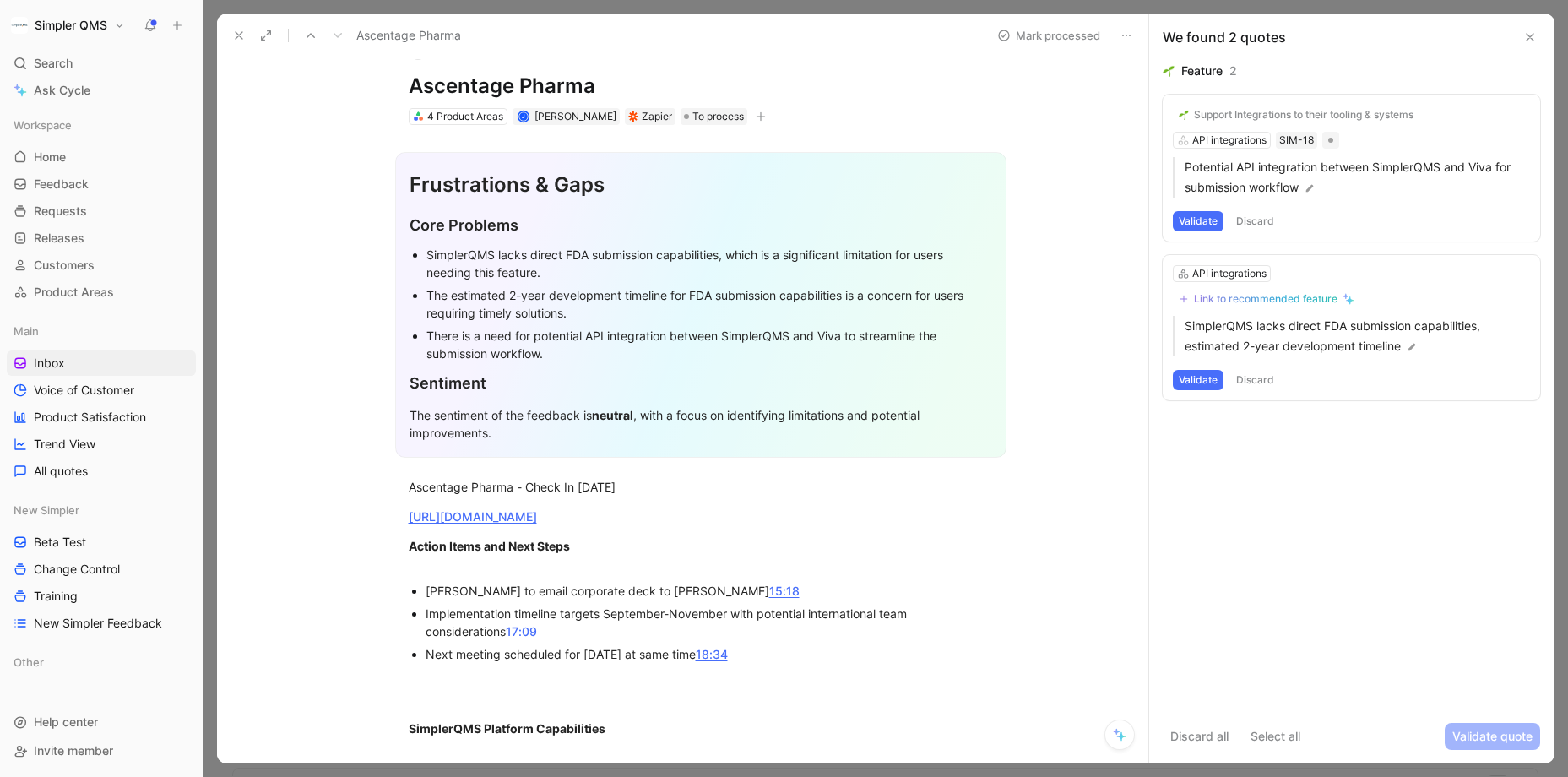
scroll to position [40, 0]
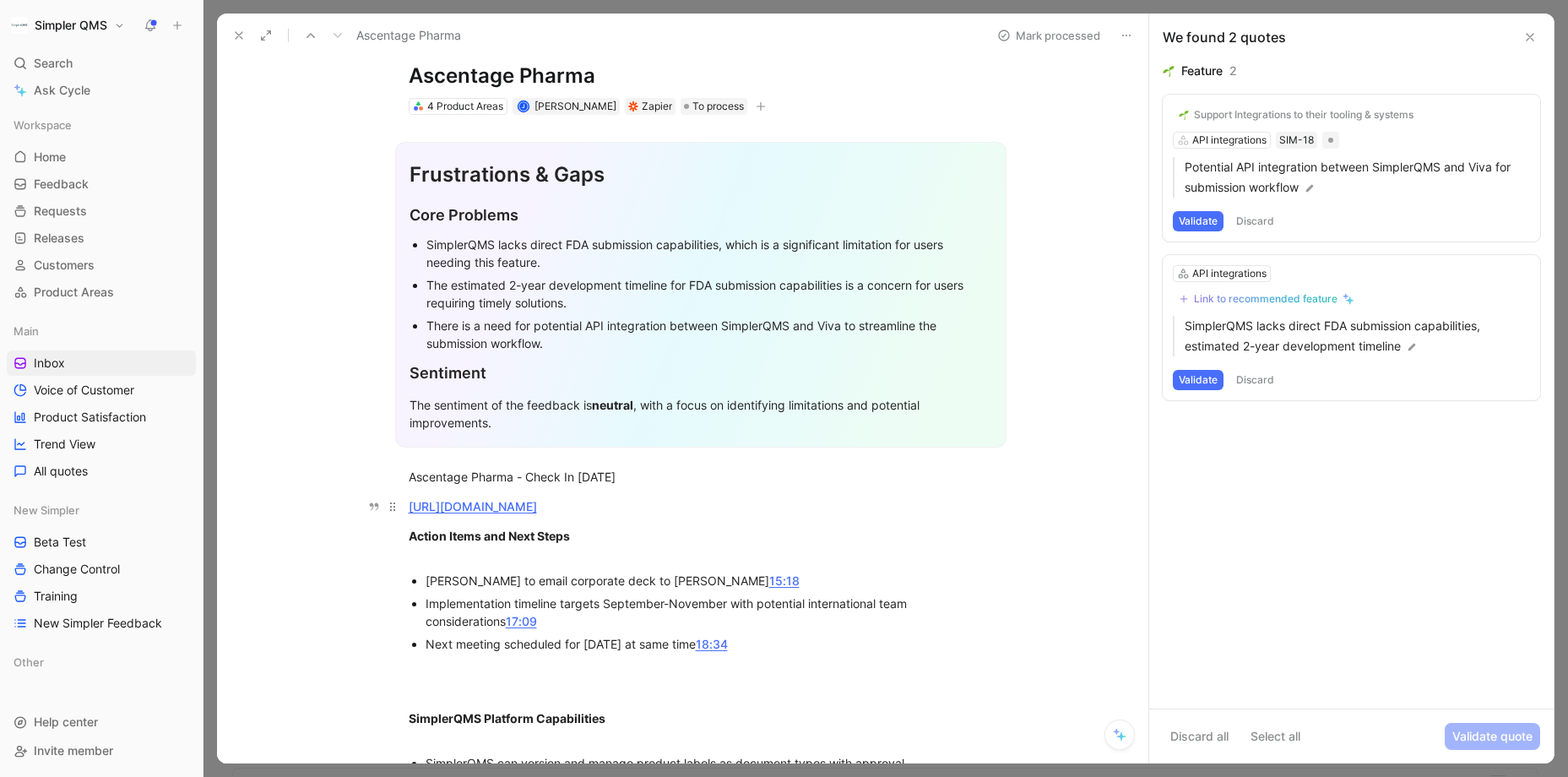
click at [537, 506] on link "[URL][DOMAIN_NAME]" at bounding box center [473, 506] width 129 height 14
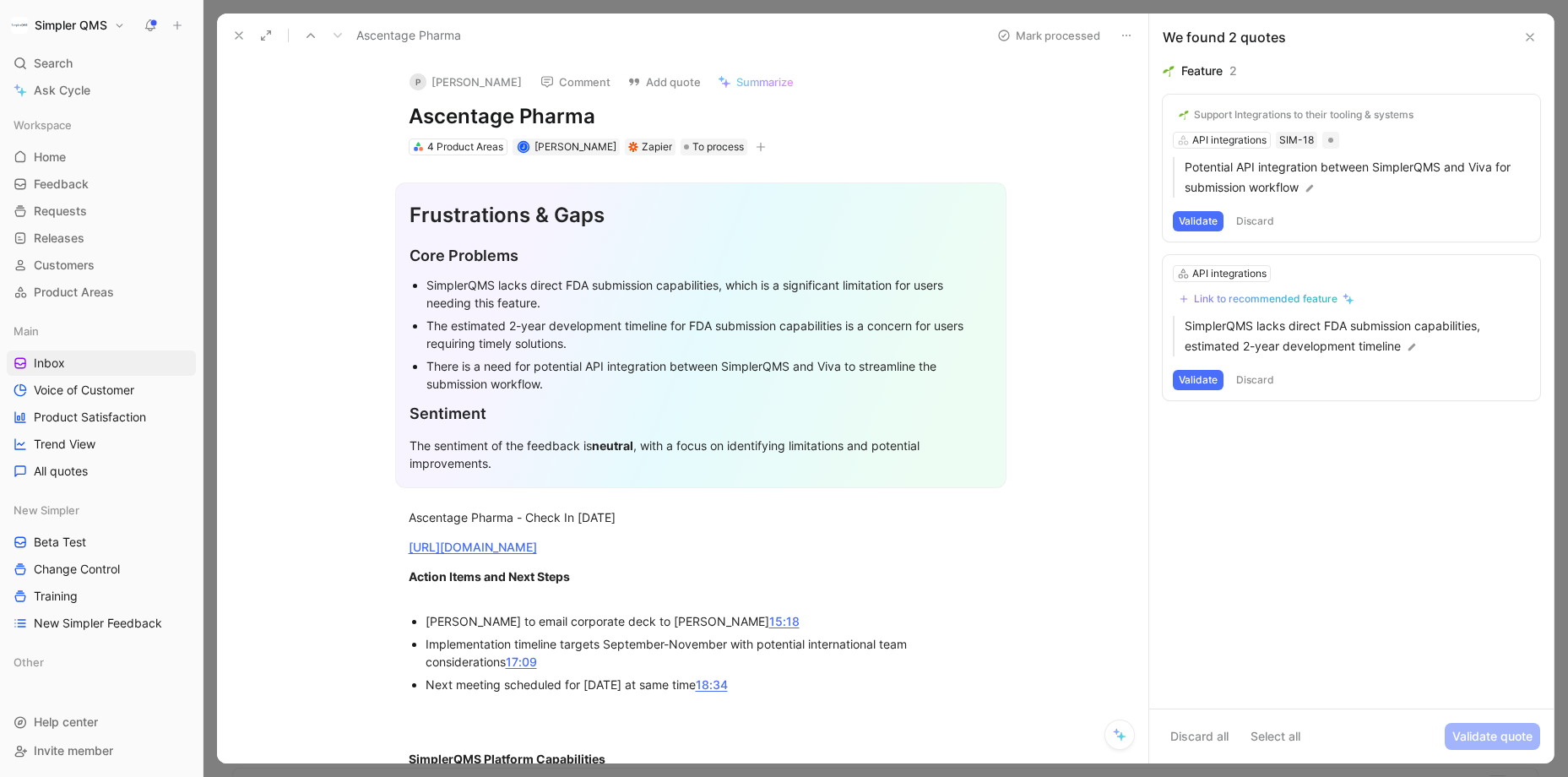
drag, startPoint x: 630, startPoint y: 117, endPoint x: 355, endPoint y: 105, distance: 275.3
click at [355, 105] on div "P [PERSON_NAME] Comment Add quote Summarize Ascentage Pharma 4 Product Areas J …" at bounding box center [682, 410] width 931 height 706
click at [357, 161] on button "Open" at bounding box center [351, 161] width 61 height 23
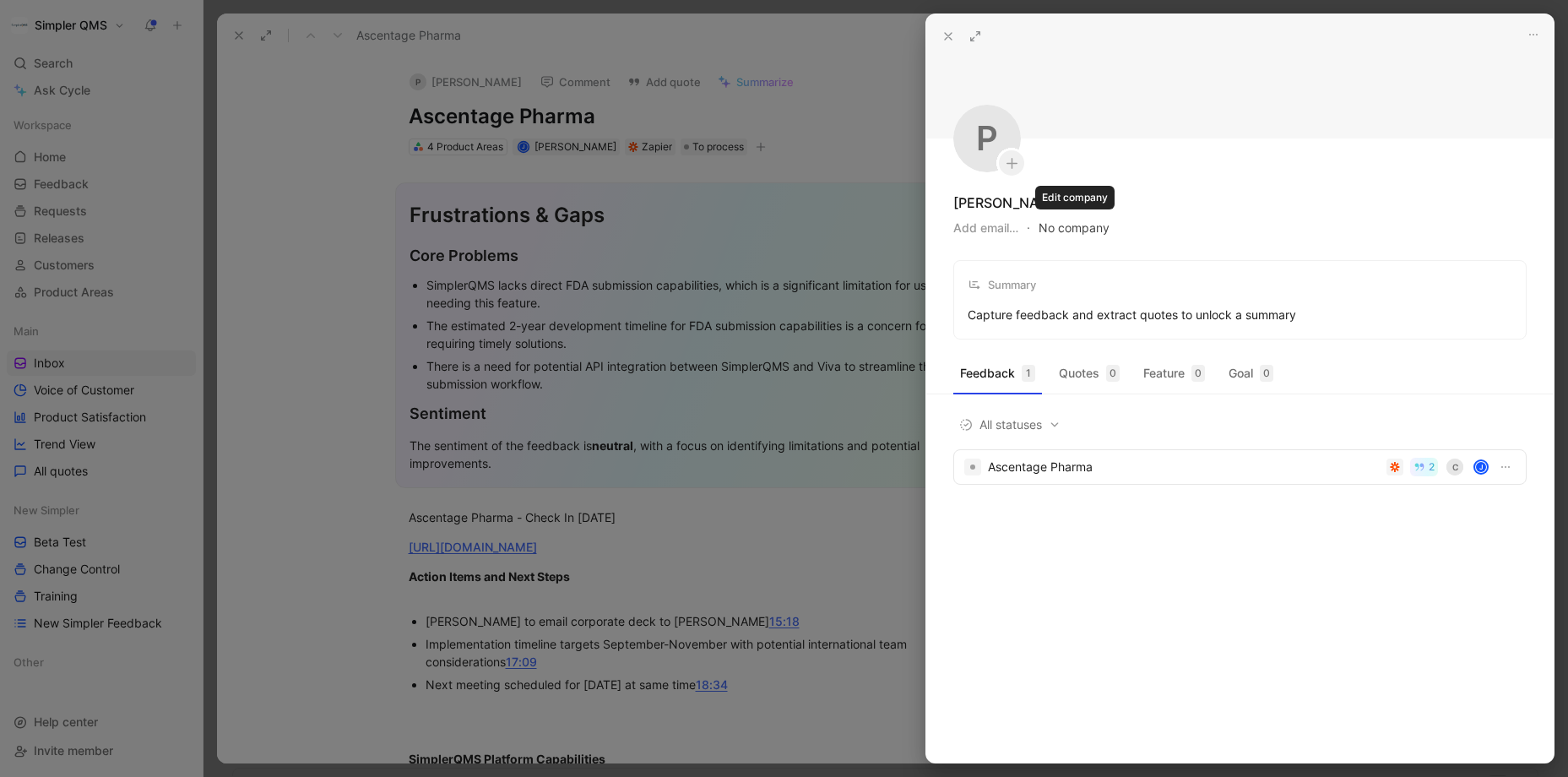
click at [1067, 228] on button "No company" at bounding box center [1074, 228] width 71 height 23
click at [451, 81] on div at bounding box center [784, 388] width 1568 height 777
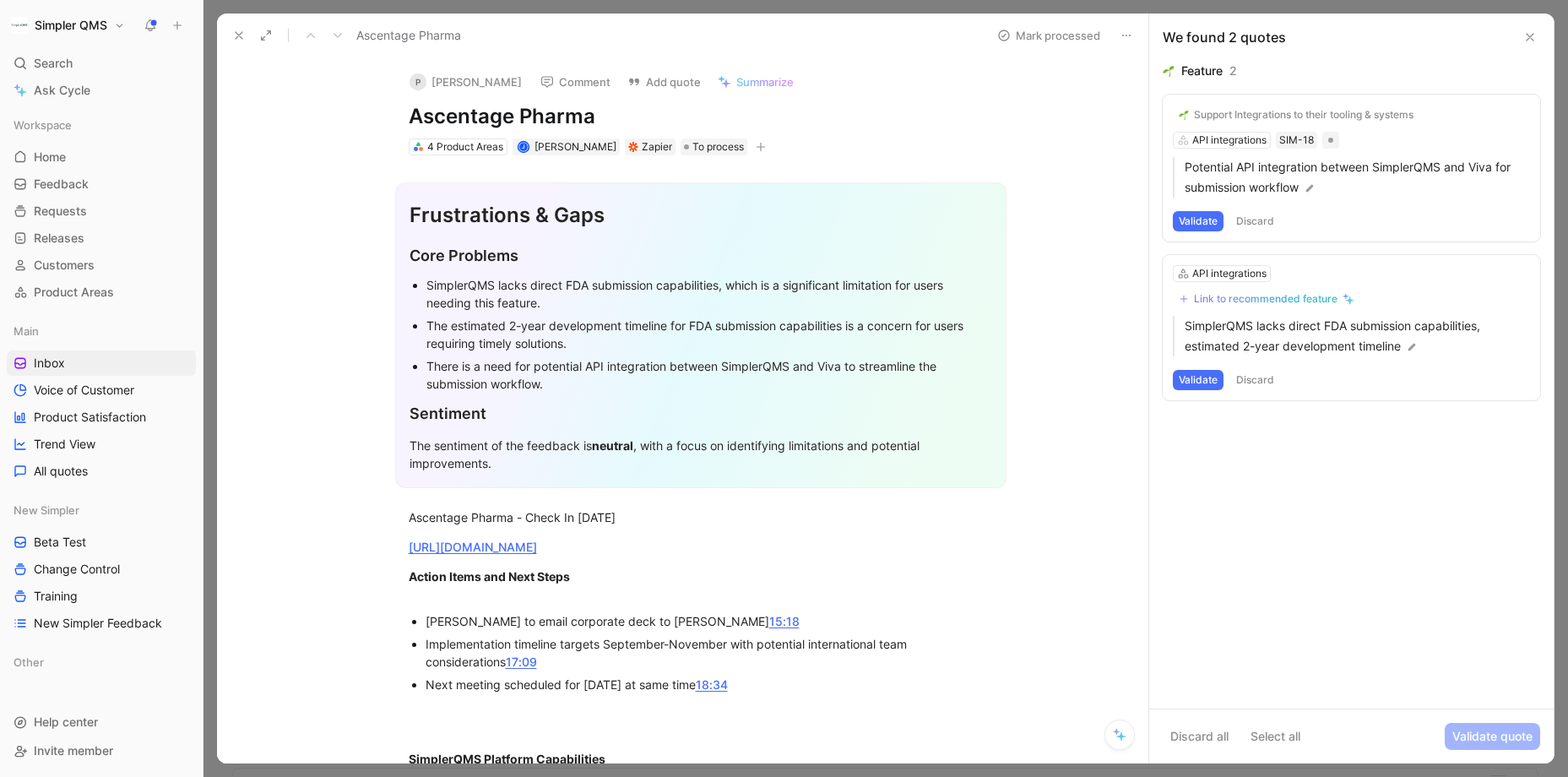
click at [451, 81] on button "P [PERSON_NAME]" at bounding box center [465, 81] width 128 height 25
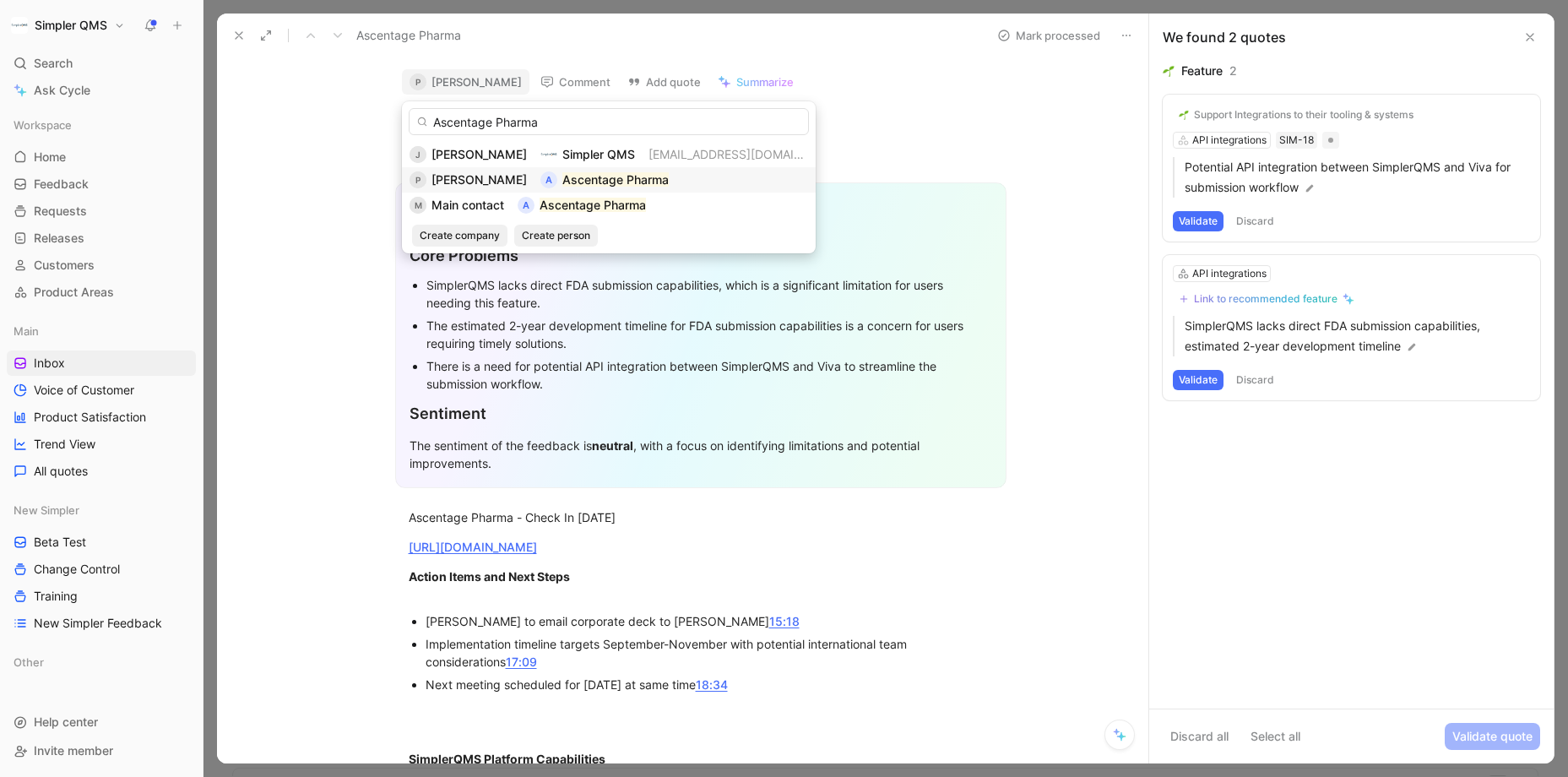
type input "Ascentage Pharma"
click at [594, 174] on mark "Ascentage Pharma" at bounding box center [615, 179] width 106 height 14
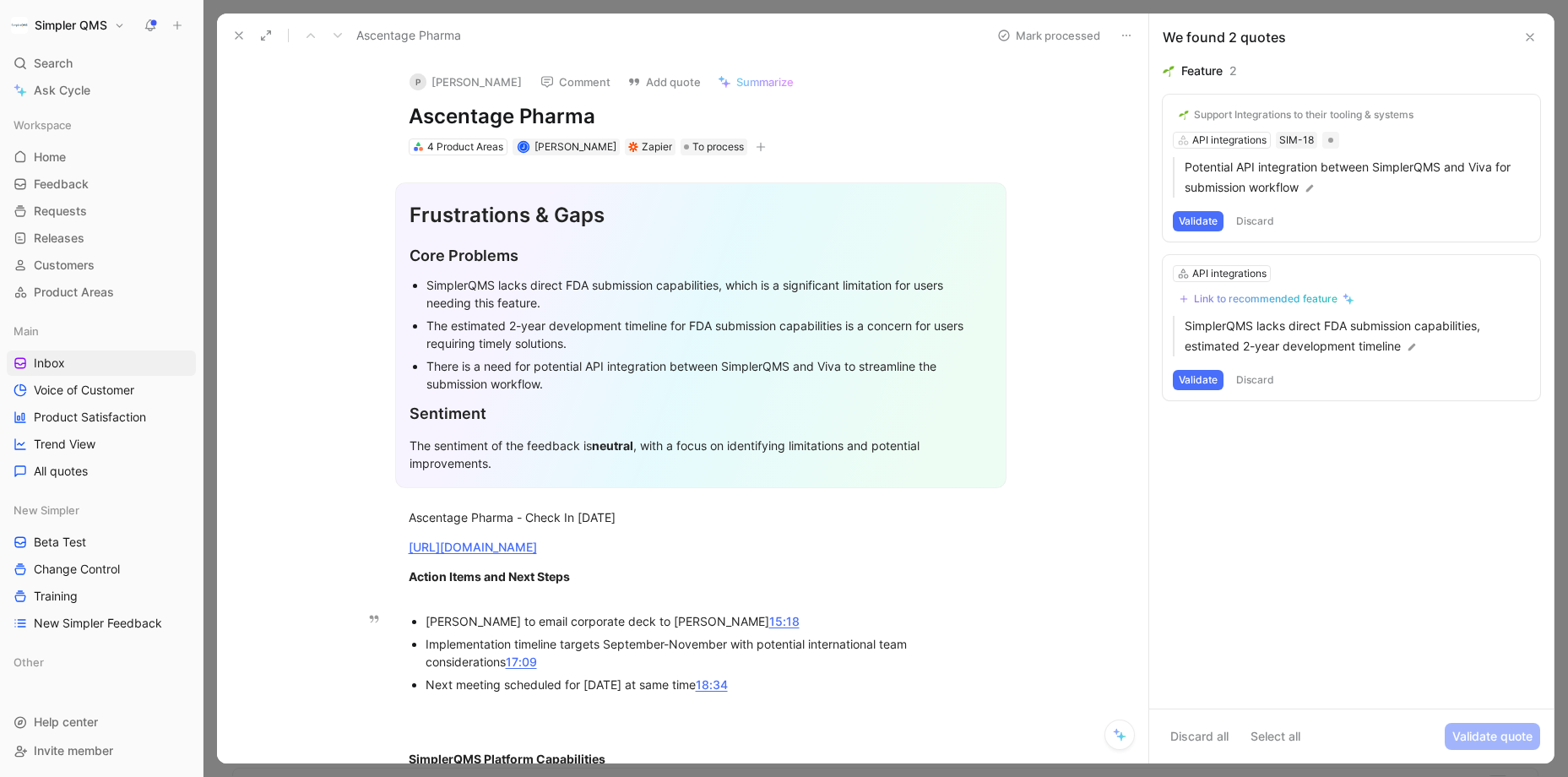
click at [900, 635] on div "Implementation timeline targets September-November with potential international…" at bounding box center [708, 653] width 568 height 35
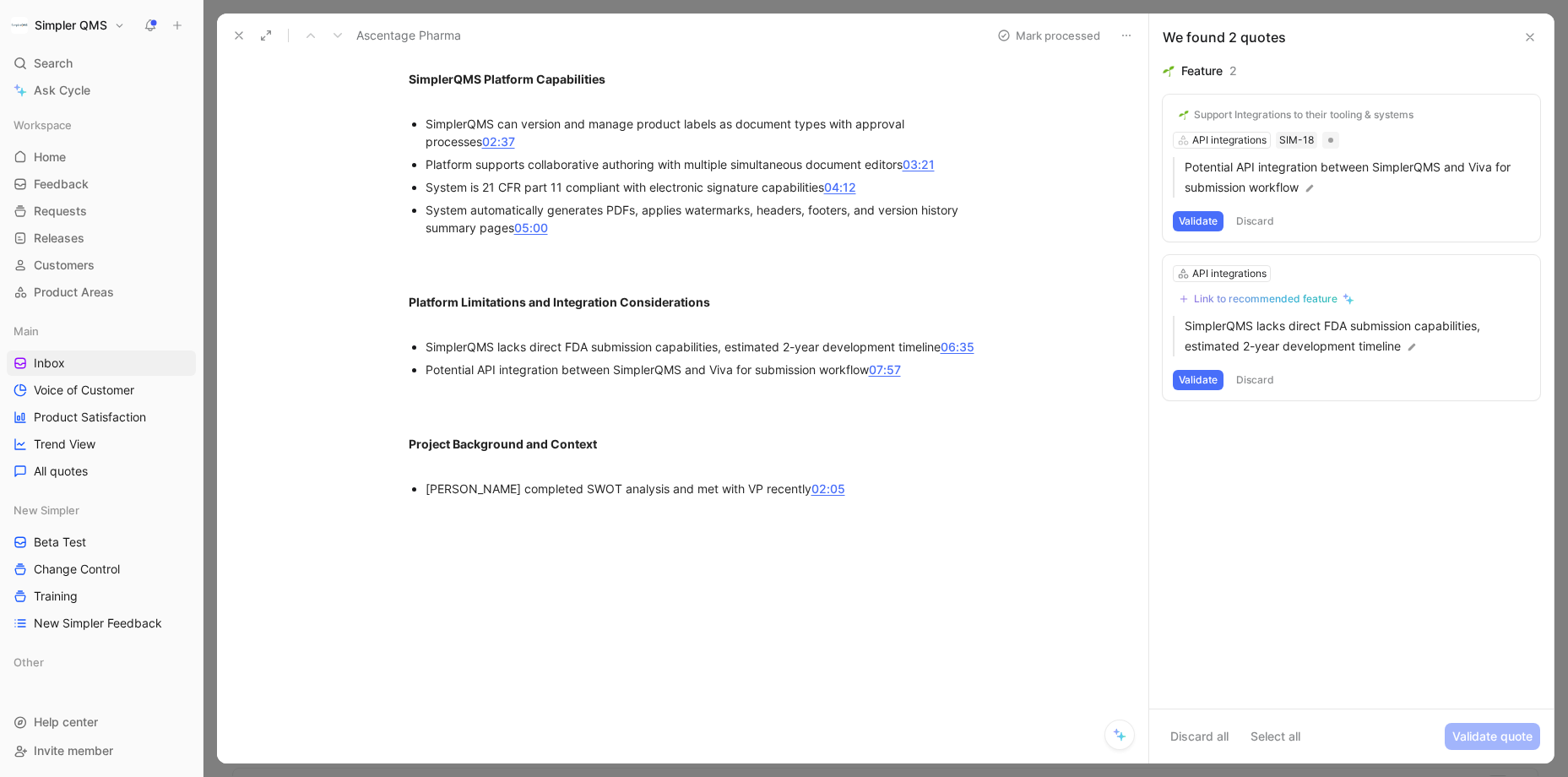
scroll to position [711, 0]
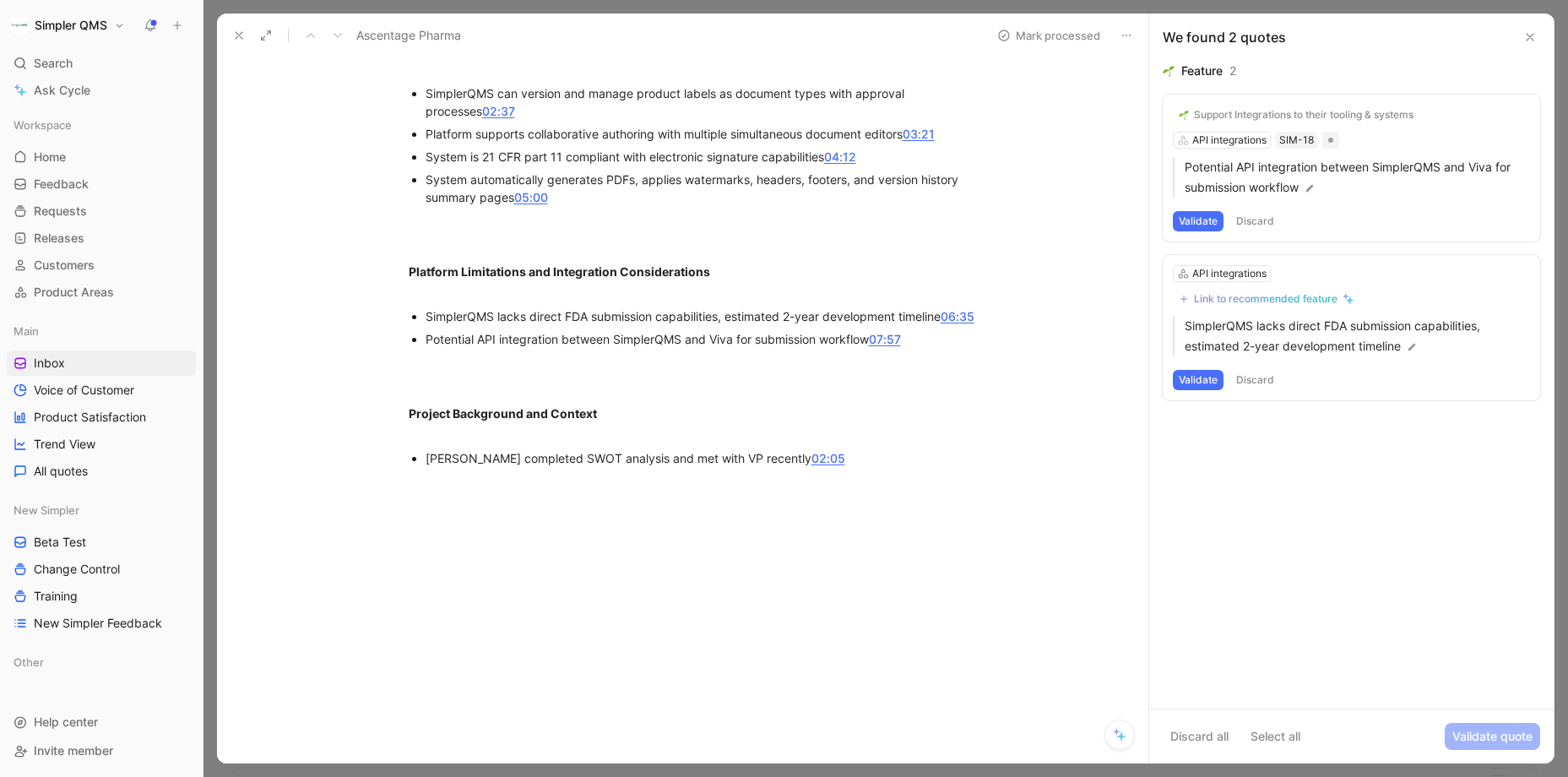
click at [1355, 35] on icon at bounding box center [1530, 37] width 13 height 13
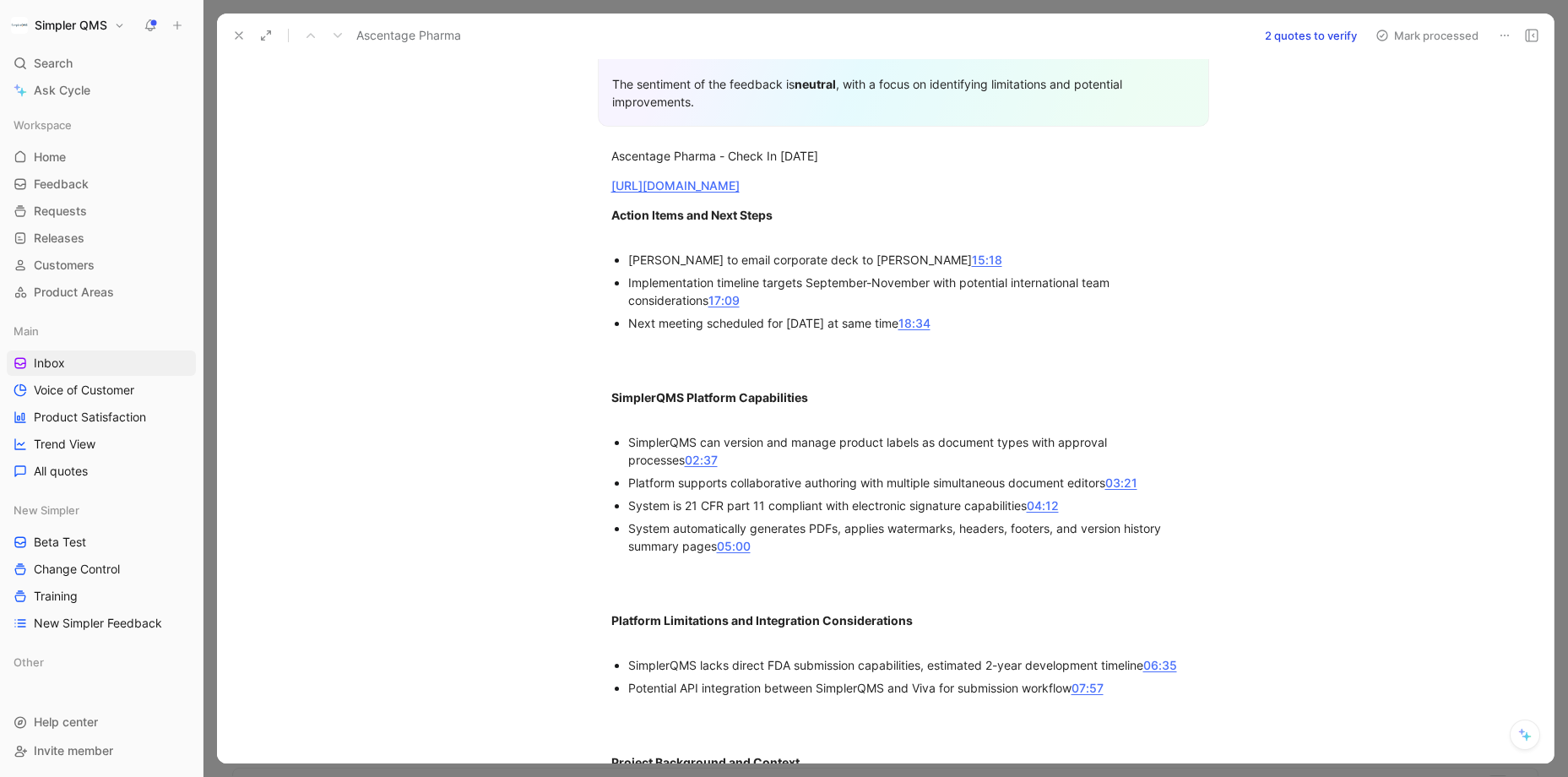
scroll to position [0, 0]
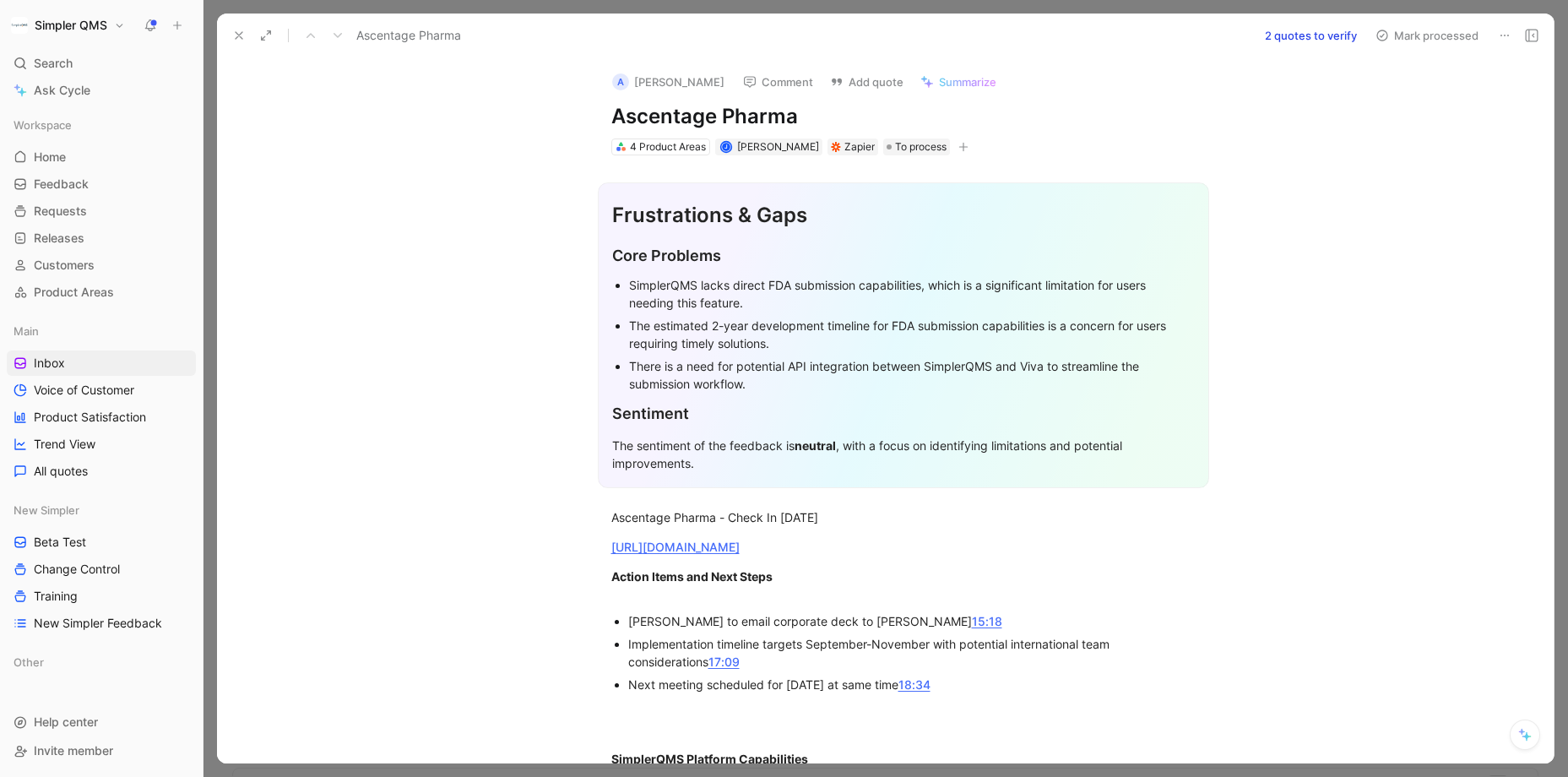
click at [237, 39] on icon at bounding box center [239, 35] width 13 height 13
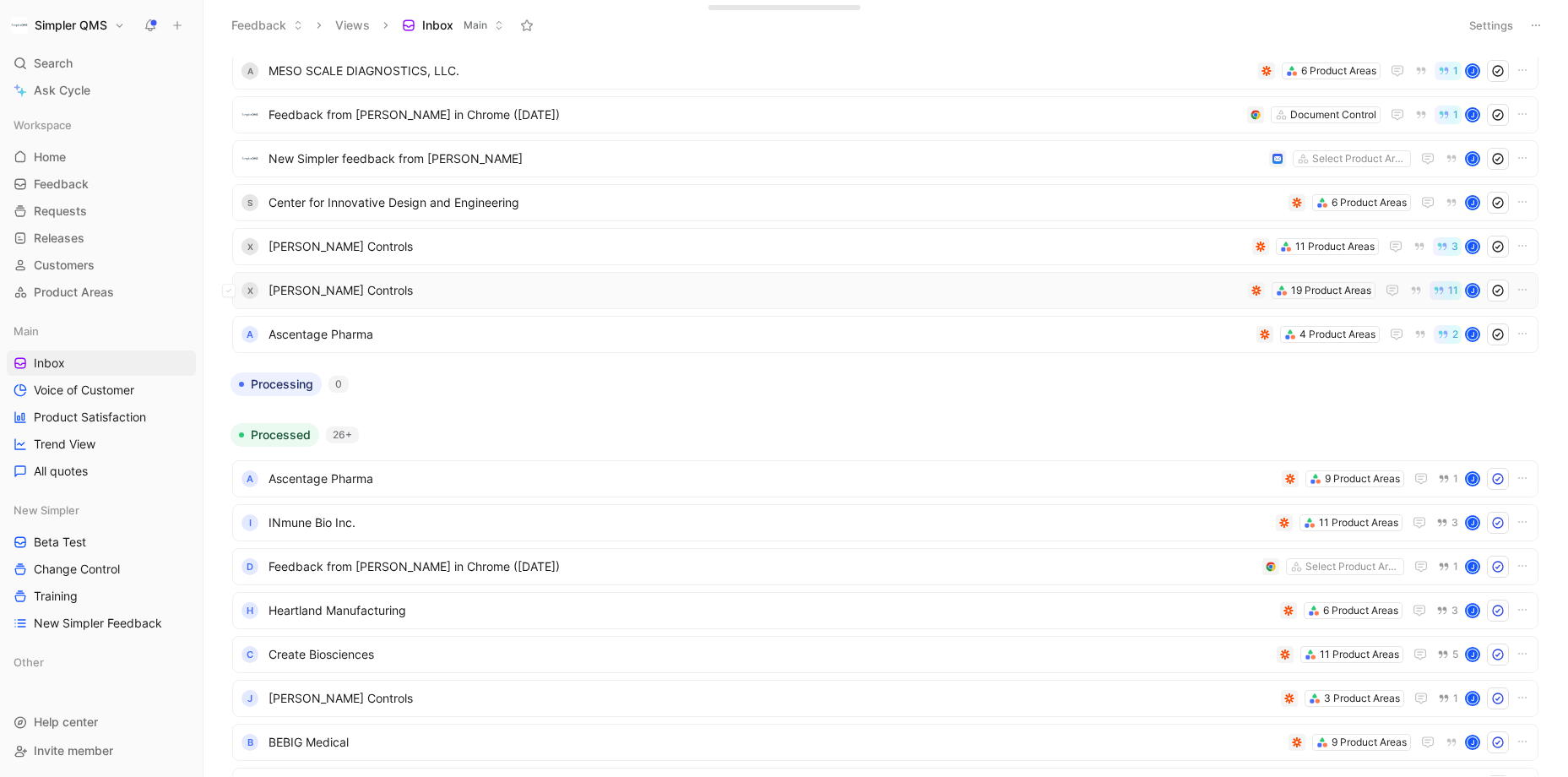
click at [557, 285] on span "[PERSON_NAME] Controls" at bounding box center [754, 291] width 972 height 21
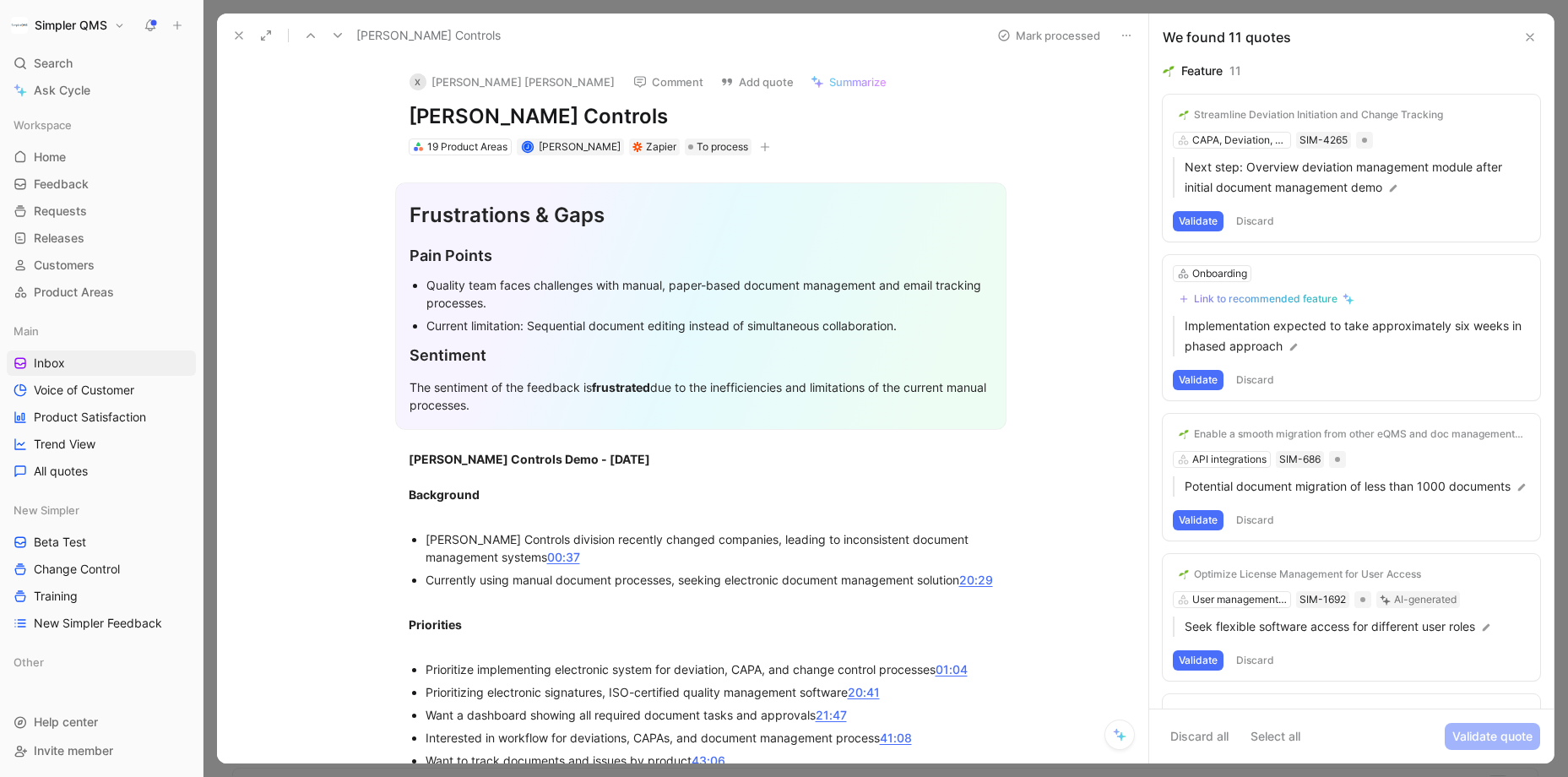
drag, startPoint x: 590, startPoint y: 113, endPoint x: 410, endPoint y: 118, distance: 180.1
click at [410, 118] on h1 "[PERSON_NAME] Controls" at bounding box center [700, 116] width 585 height 27
click at [447, 76] on button "X [PERSON_NAME] [PERSON_NAME]" at bounding box center [512, 81] width 220 height 25
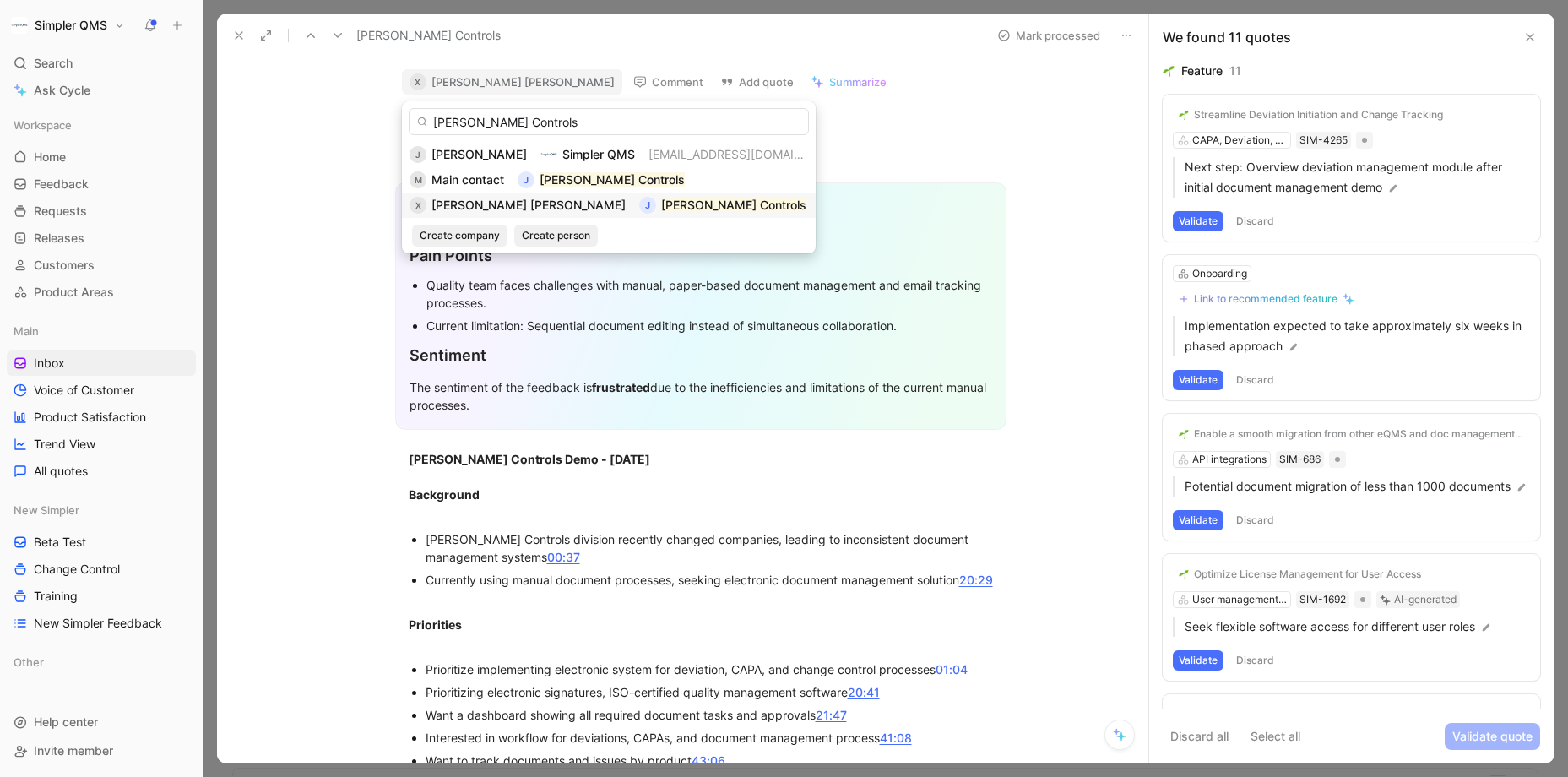
type input "[PERSON_NAME] Controls"
click at [486, 205] on span "[PERSON_NAME] [PERSON_NAME]" at bounding box center [529, 204] width 194 height 14
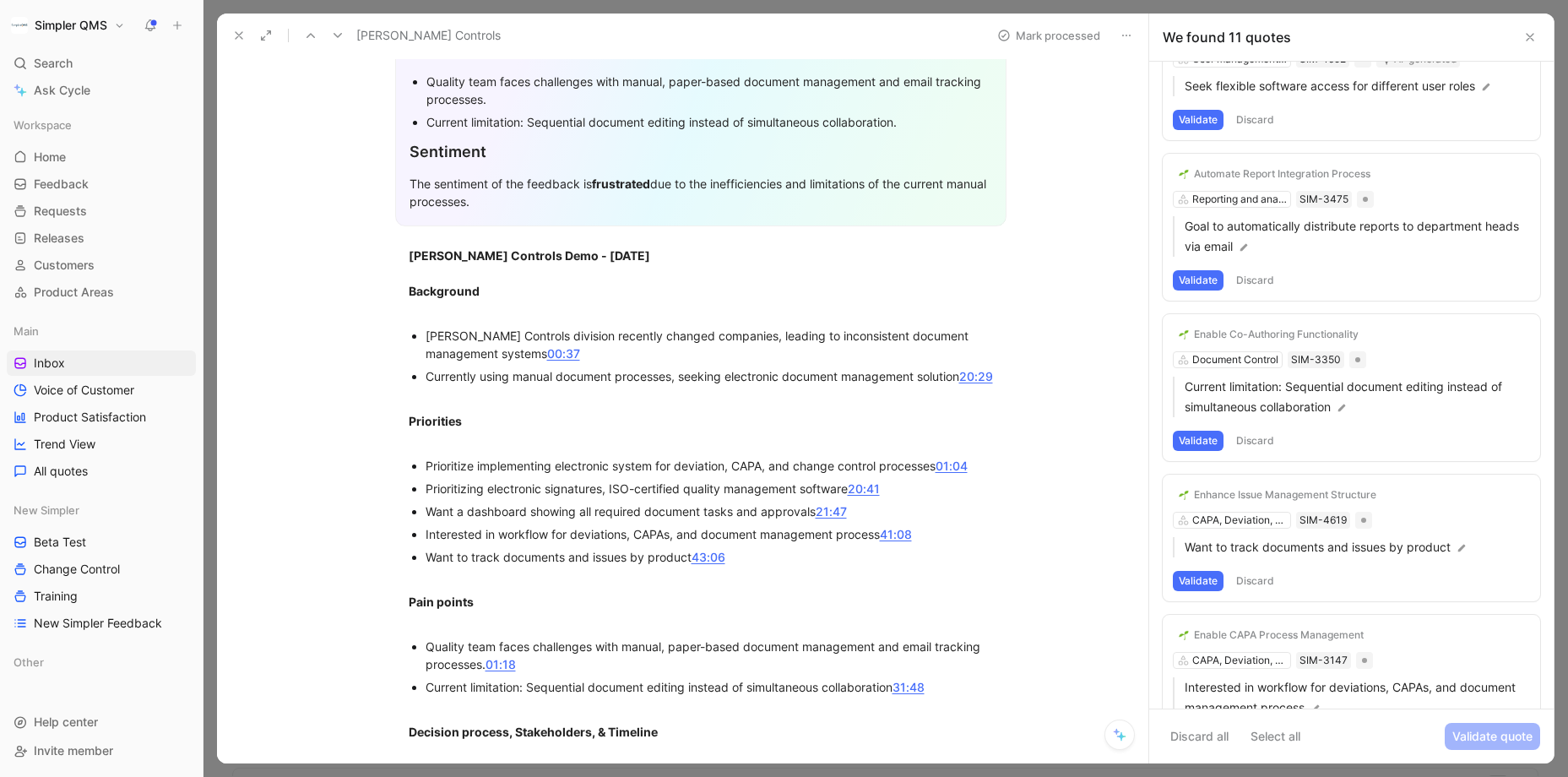
scroll to position [1110, 0]
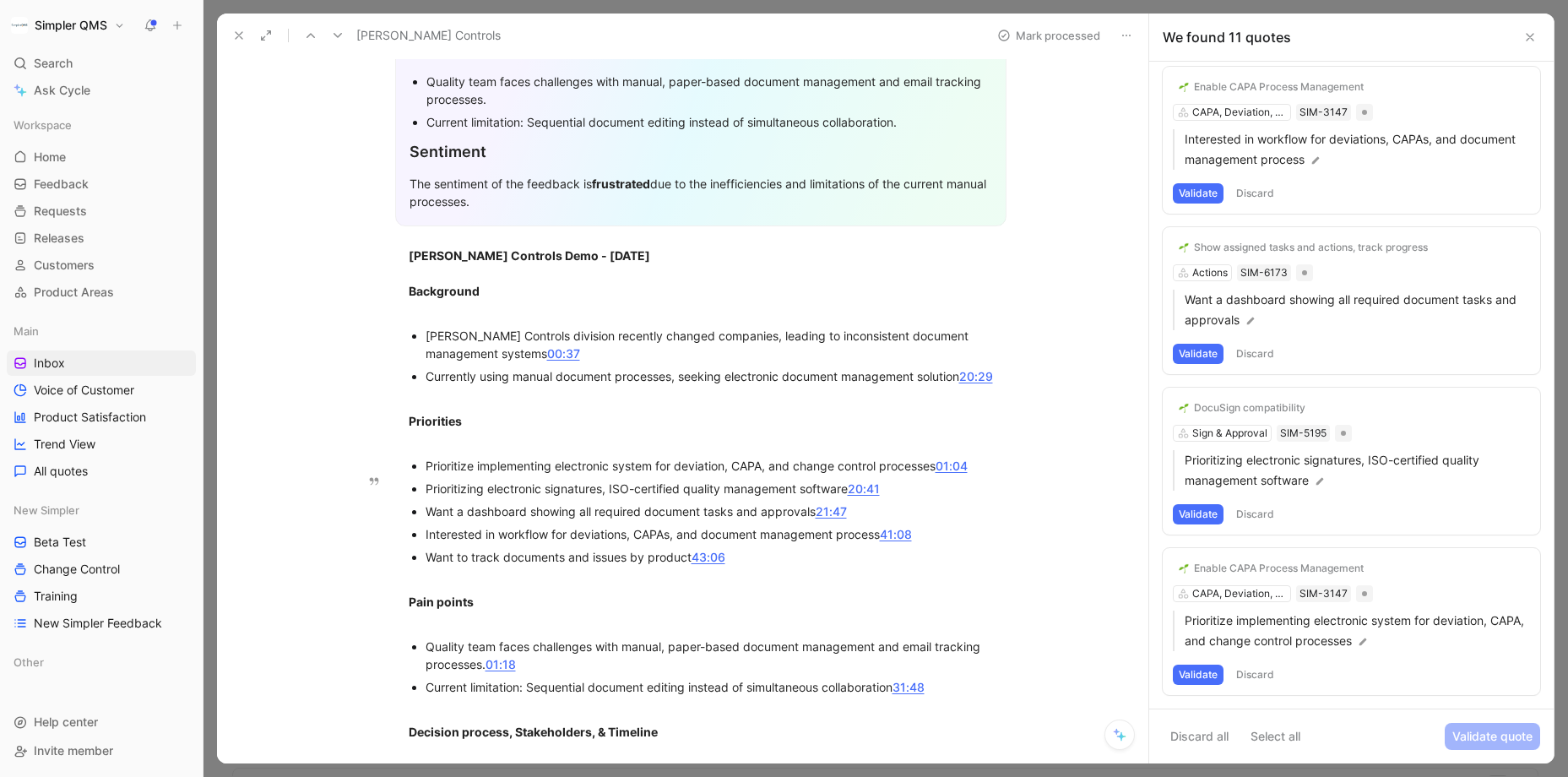
click at [1261, 671] on button "Discard" at bounding box center [1254, 675] width 49 height 21
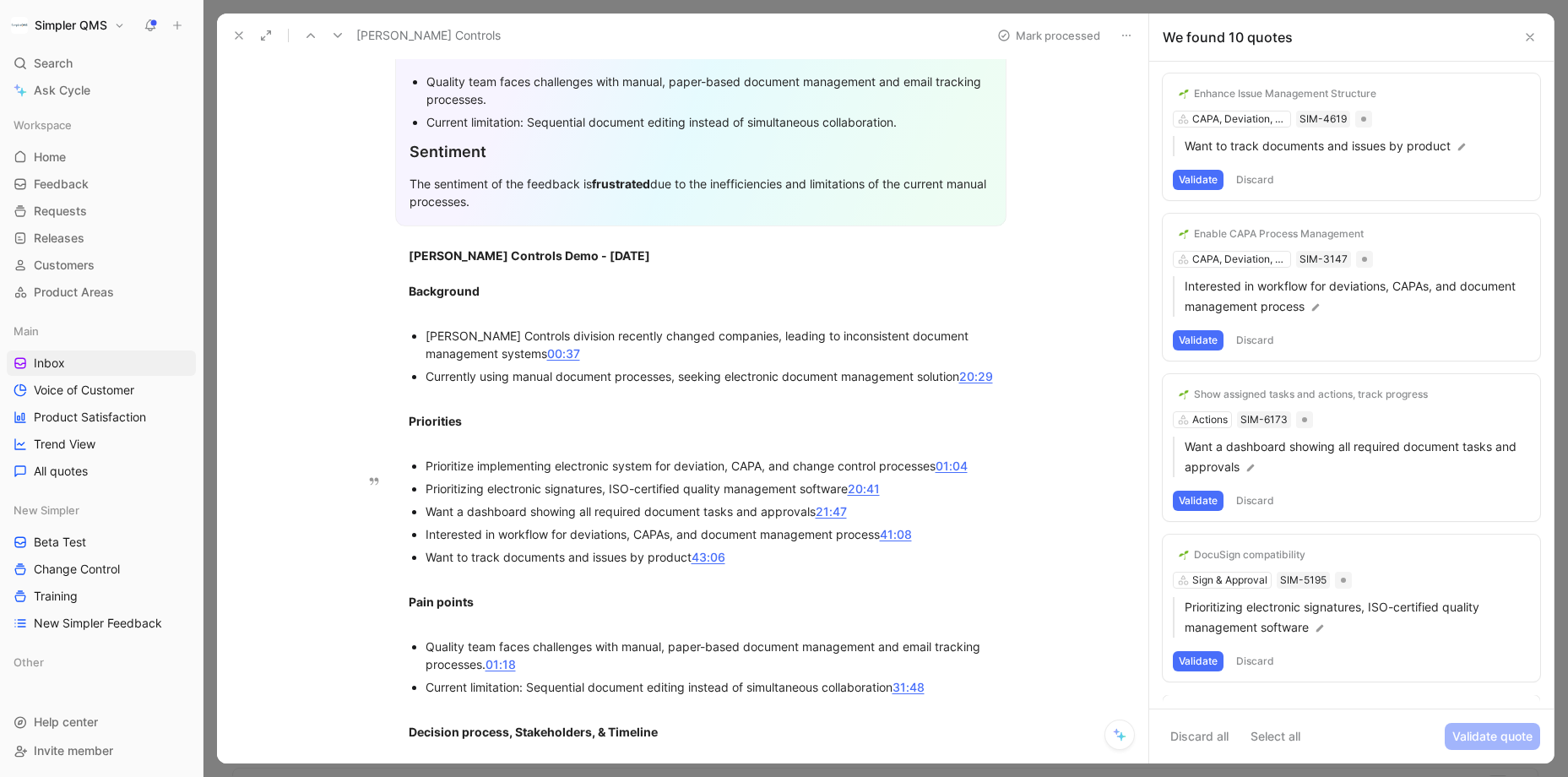
scroll to position [950, 0]
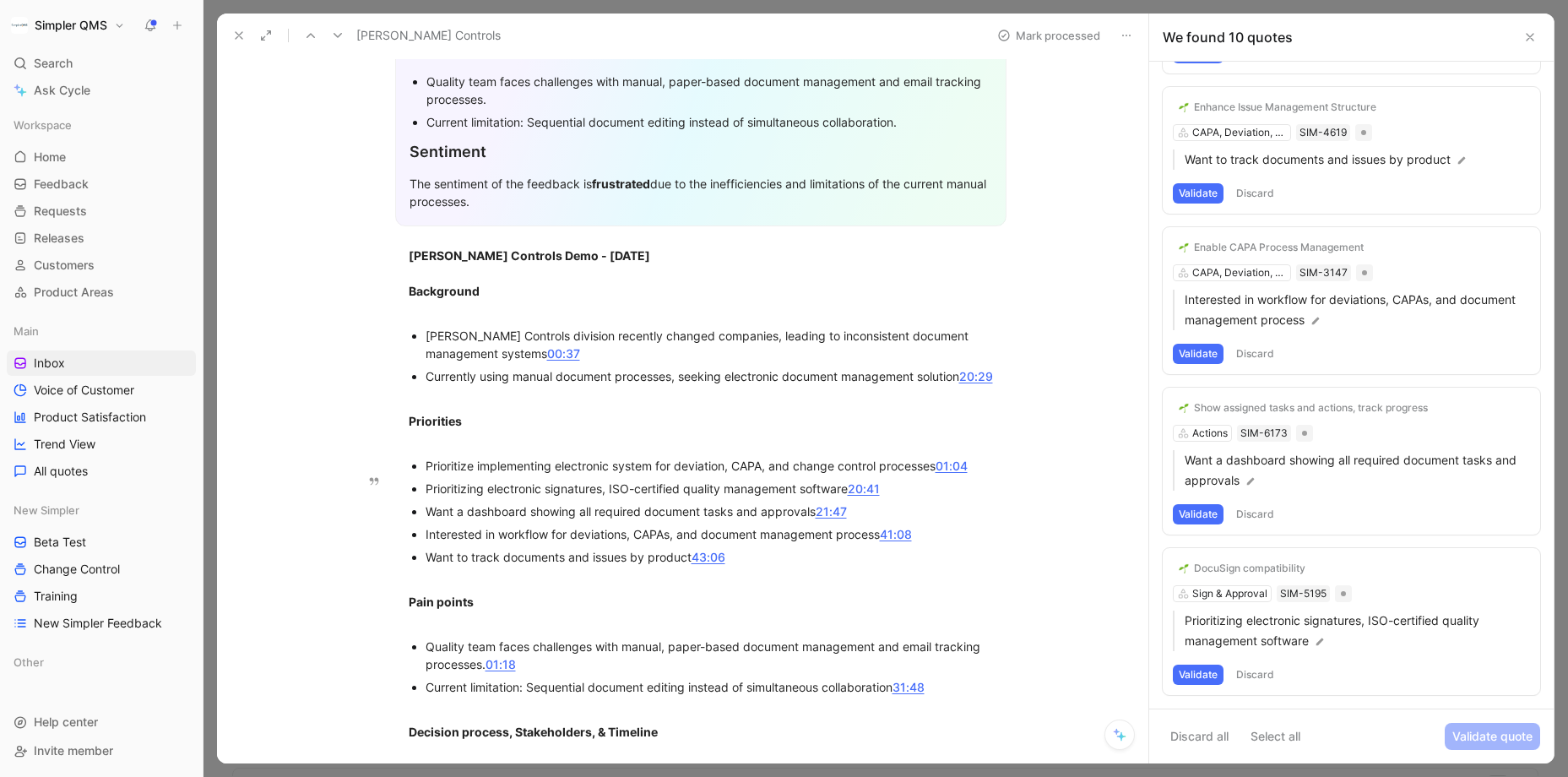
click at [1252, 665] on button "Discard" at bounding box center [1254, 675] width 49 height 21
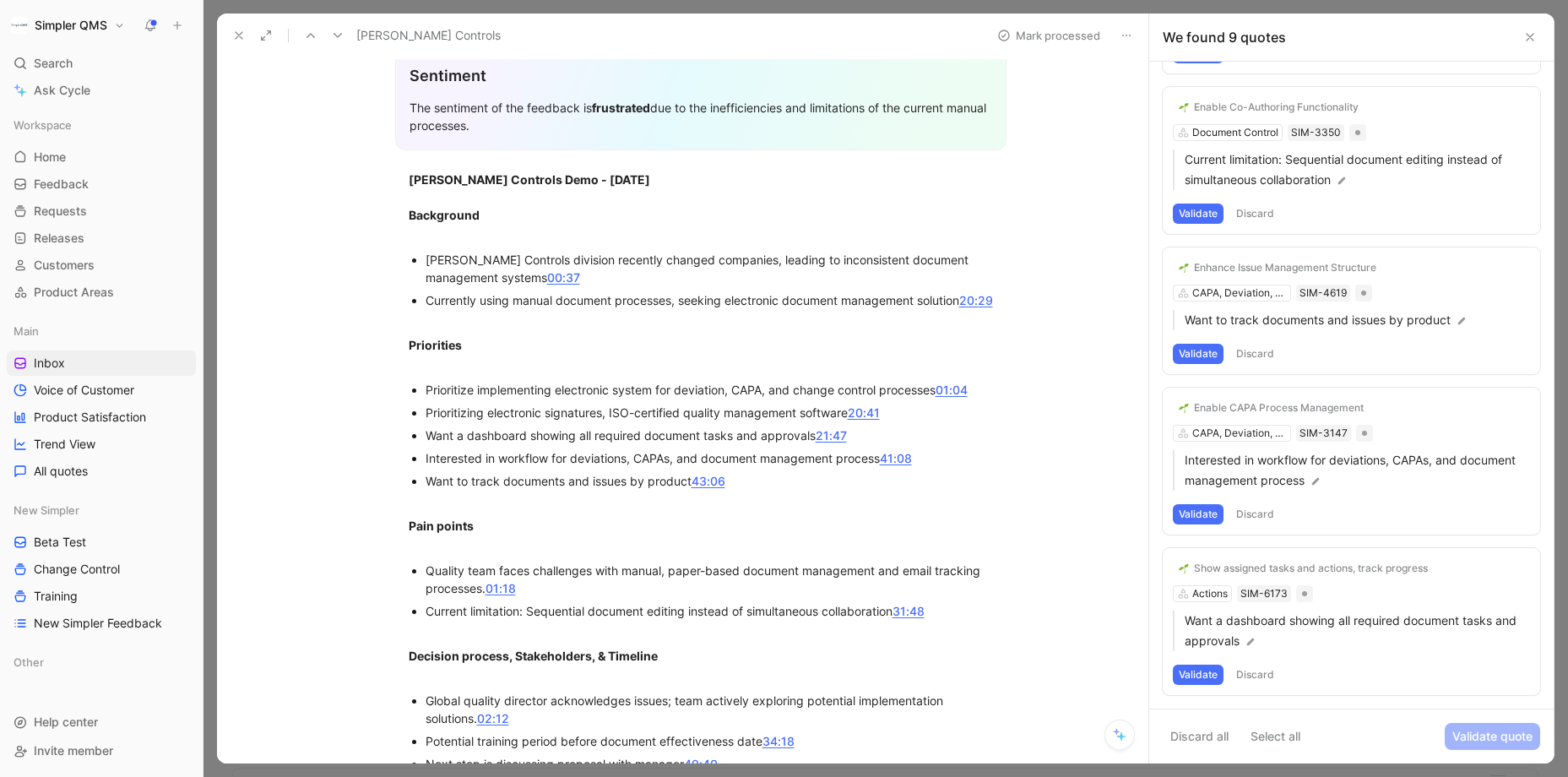
scroll to position [291, 0]
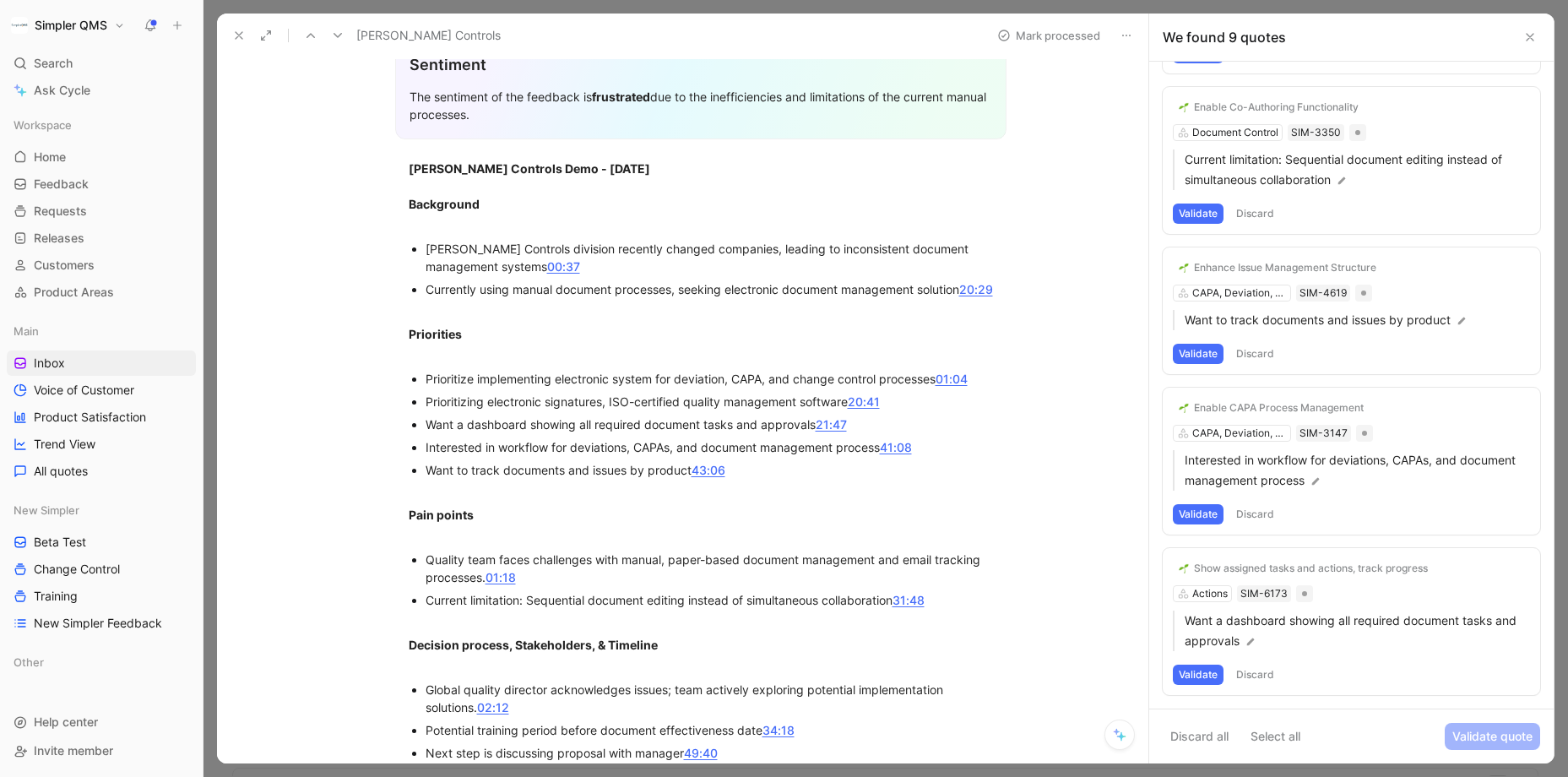
click at [1194, 675] on button "Validate" at bounding box center [1198, 675] width 50 height 21
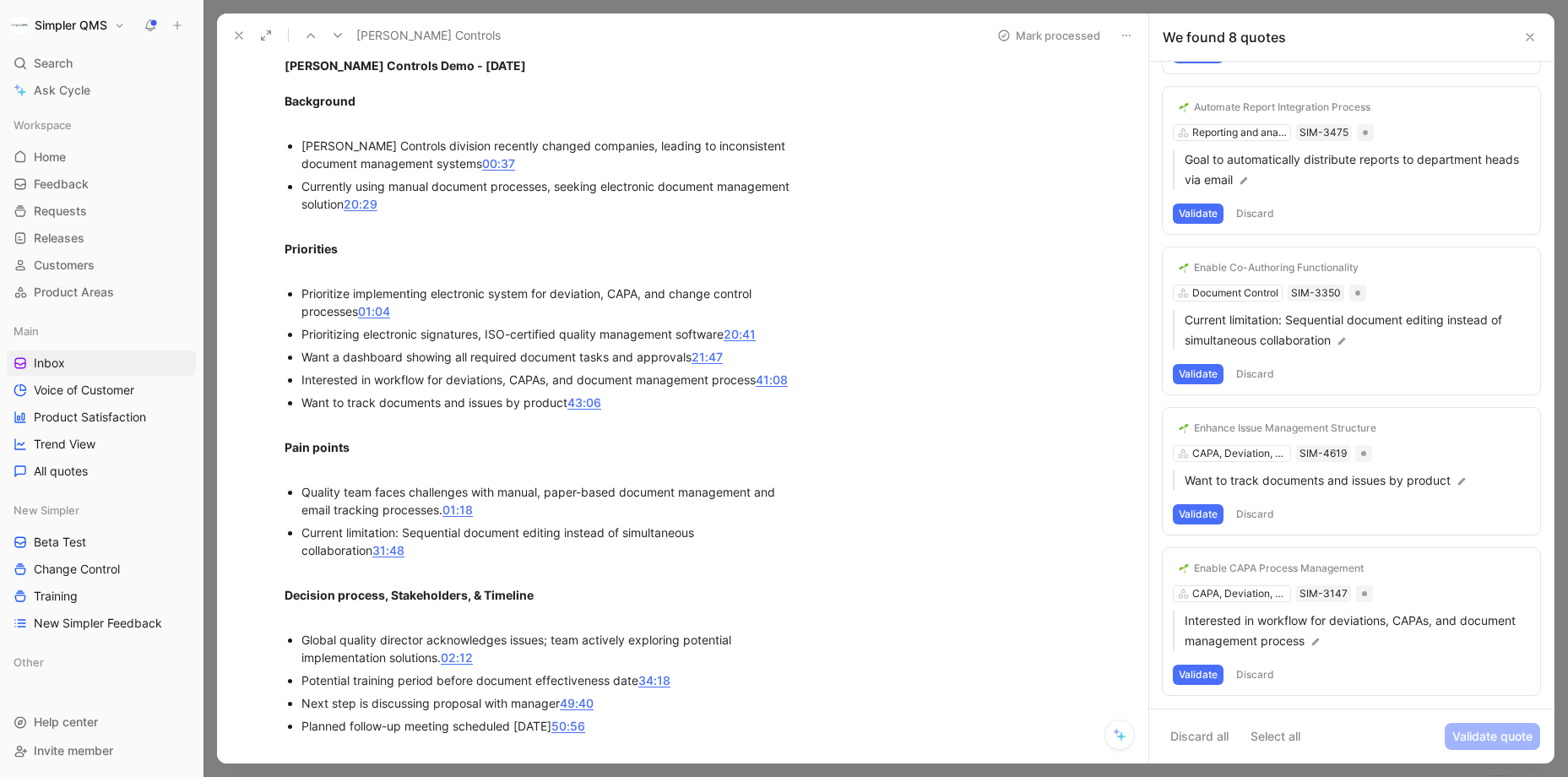
scroll to position [423, 0]
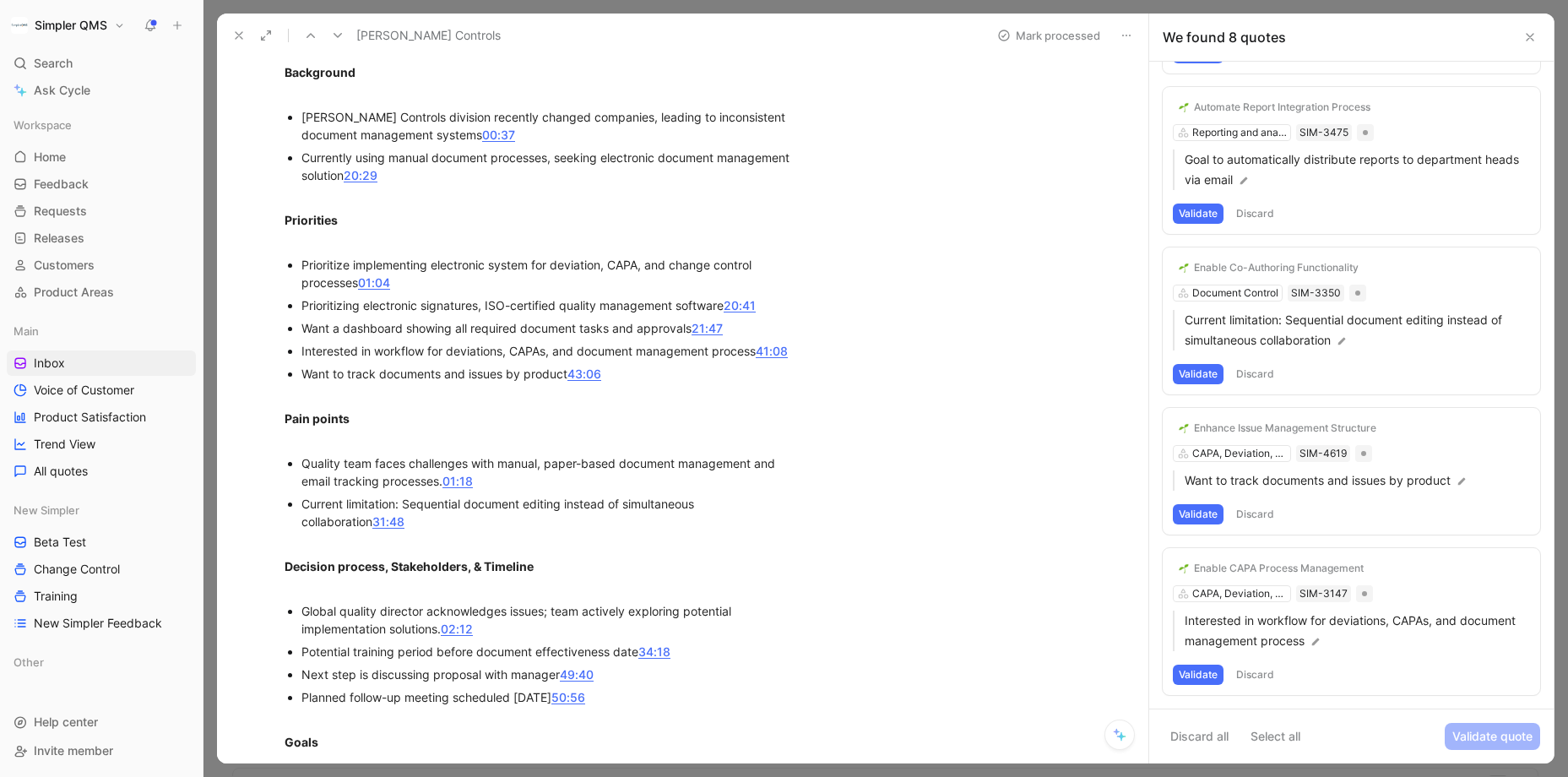
click at [1261, 671] on button "Discard" at bounding box center [1254, 675] width 49 height 21
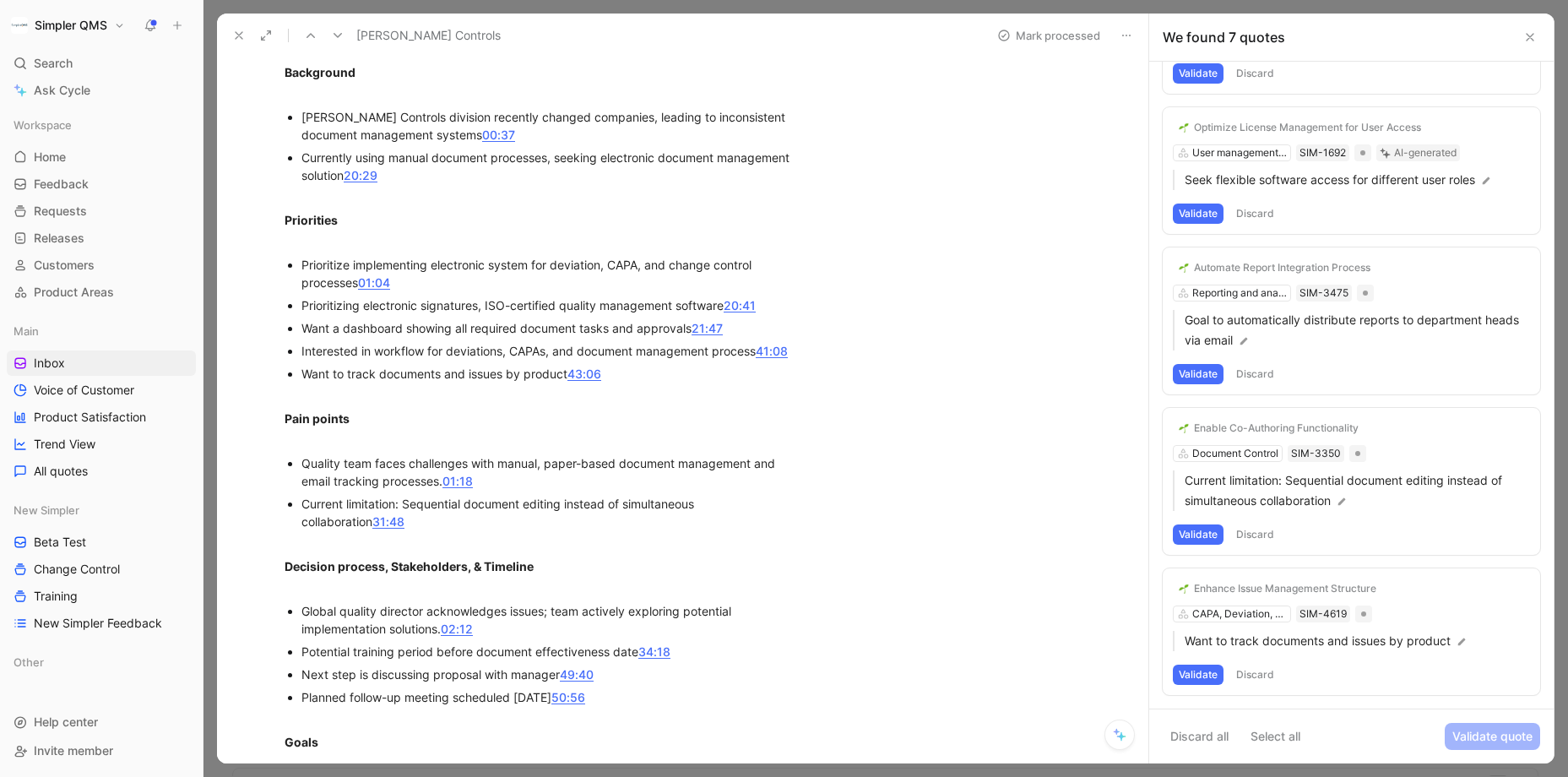
scroll to position [468, 0]
click at [1198, 672] on button "Validate" at bounding box center [1198, 675] width 50 height 21
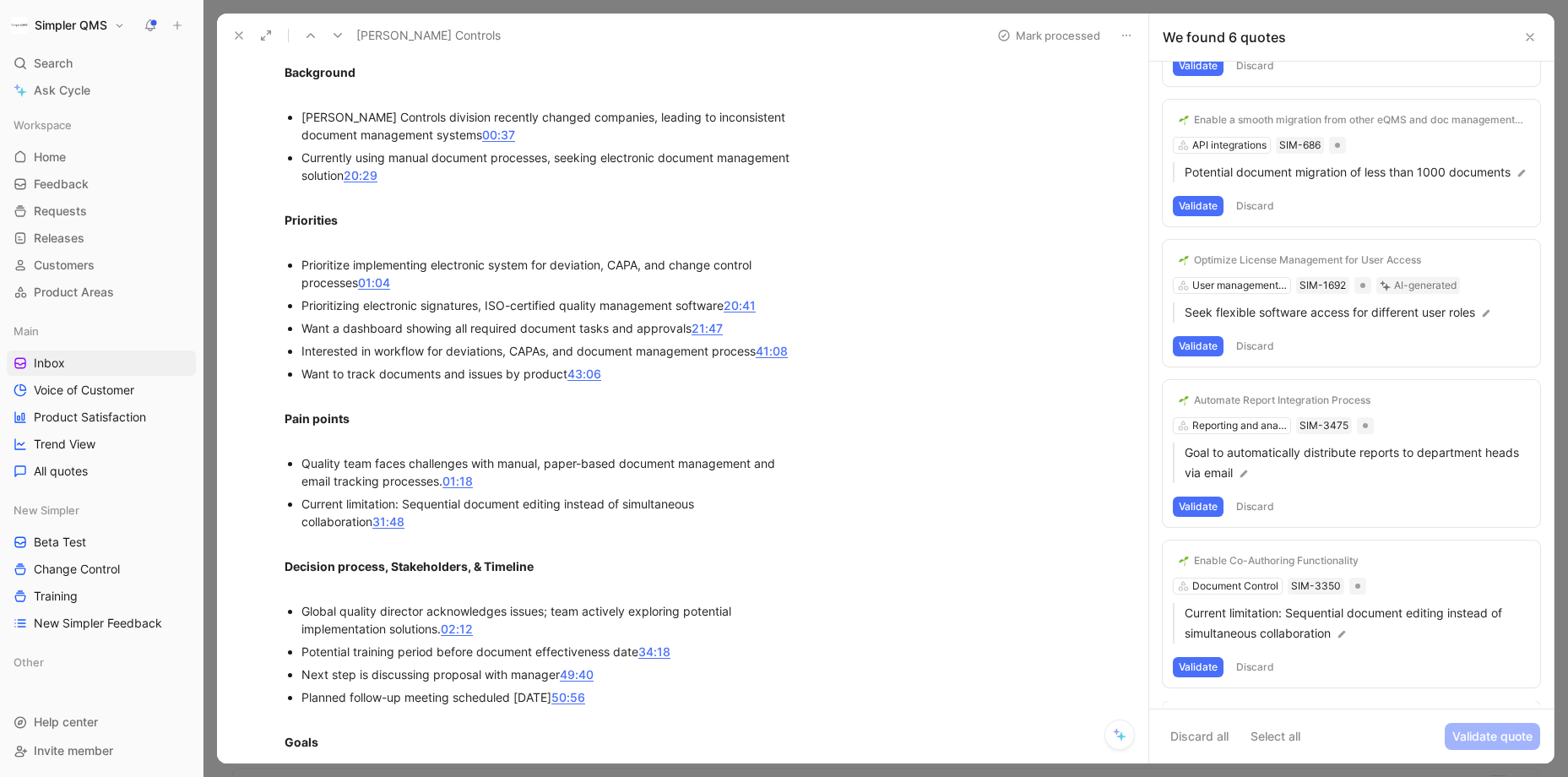
scroll to position [327, 0]
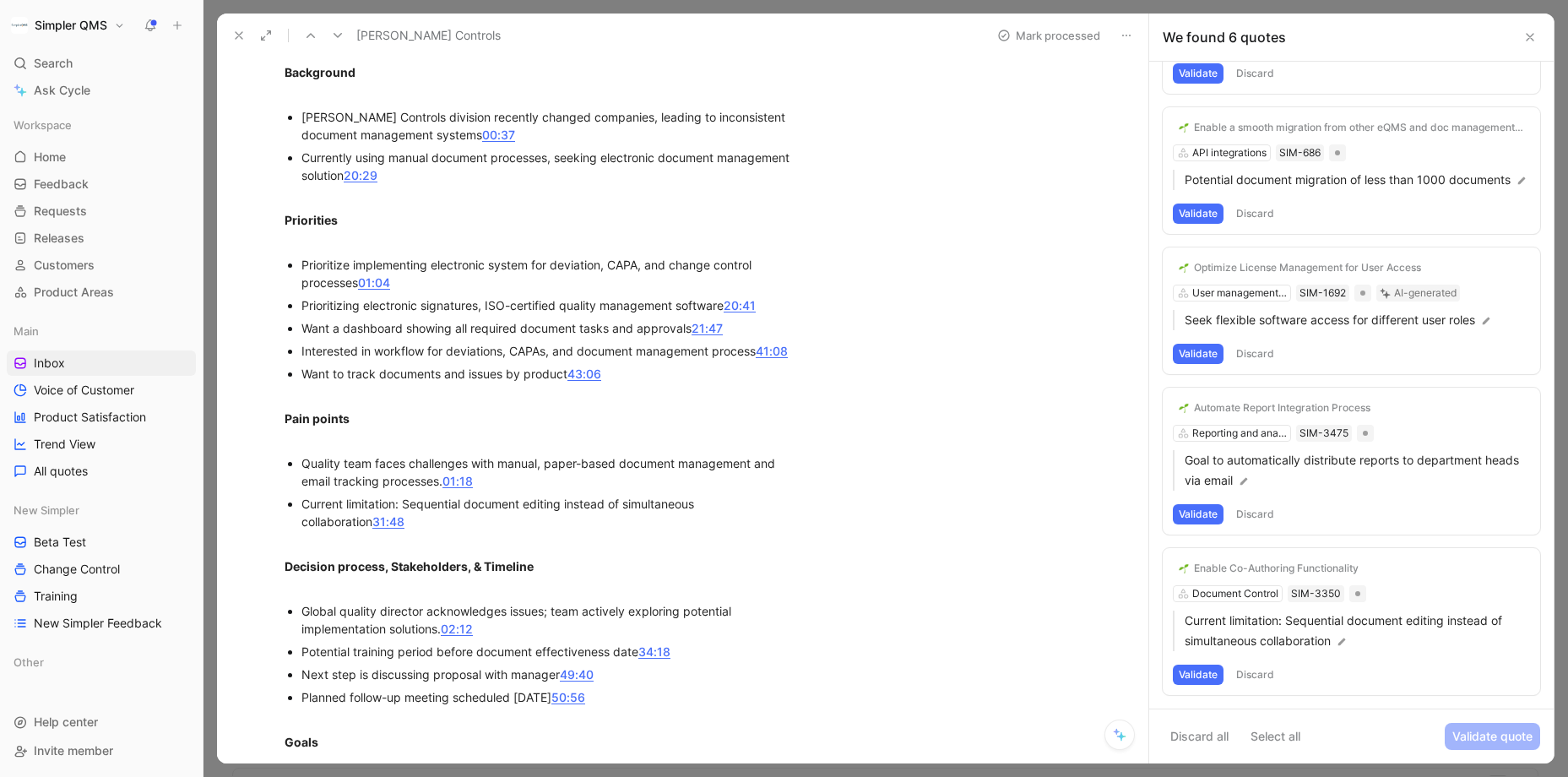
click at [1204, 671] on button "Validate" at bounding box center [1198, 675] width 50 height 21
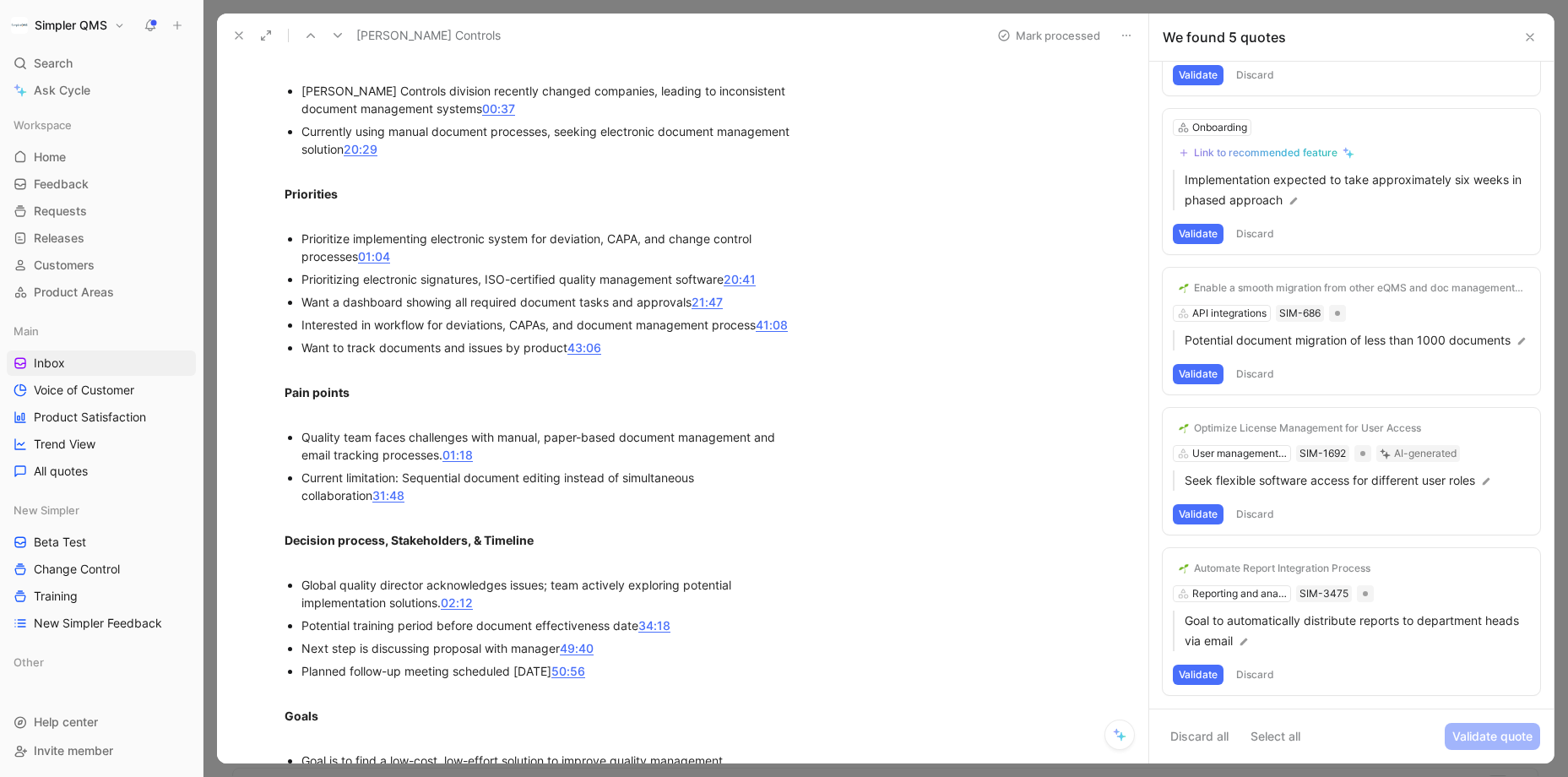
scroll to position [453, 0]
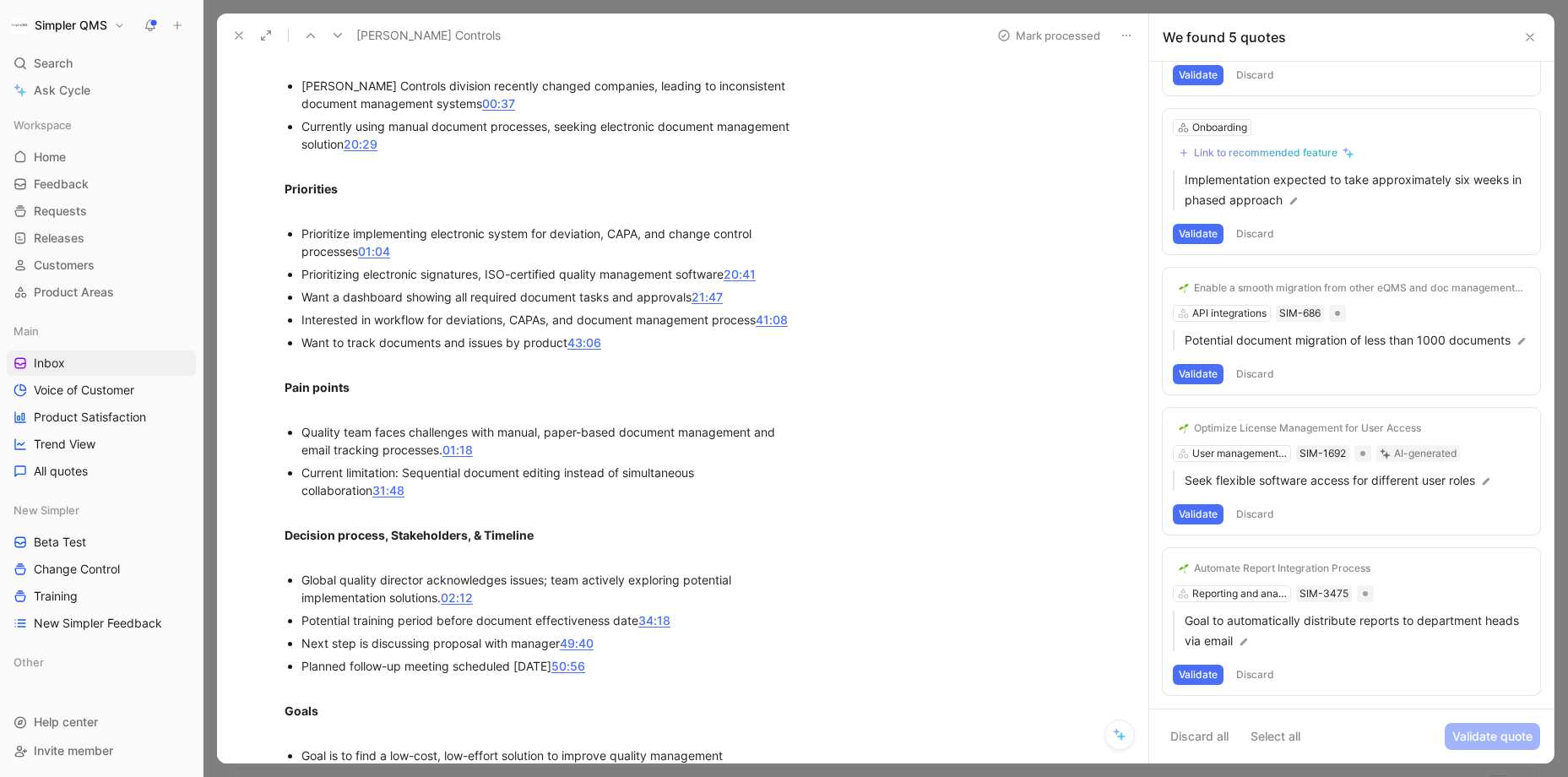
click at [1252, 671] on button "Discard" at bounding box center [1254, 675] width 49 height 21
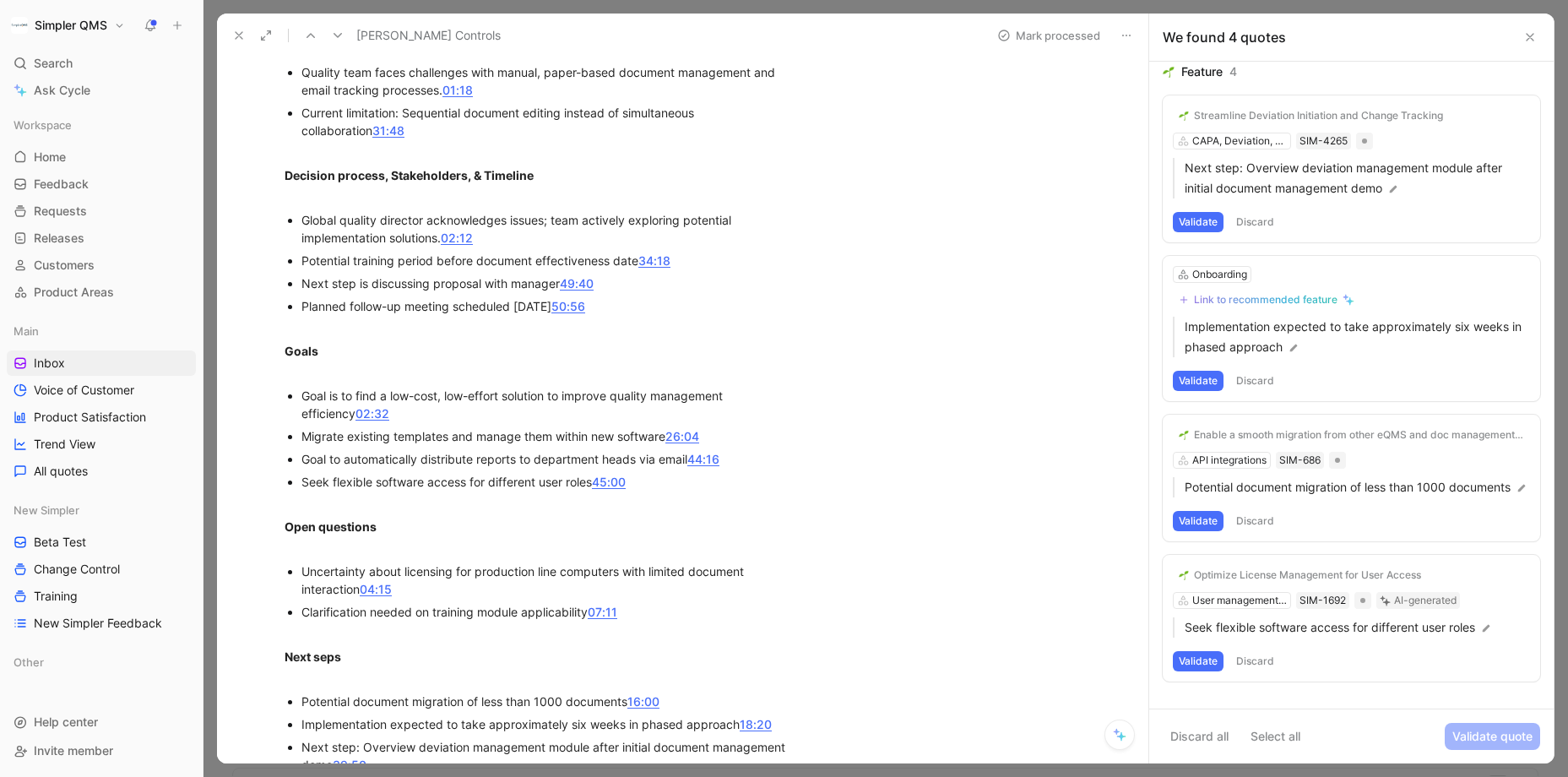
scroll to position [821, 0]
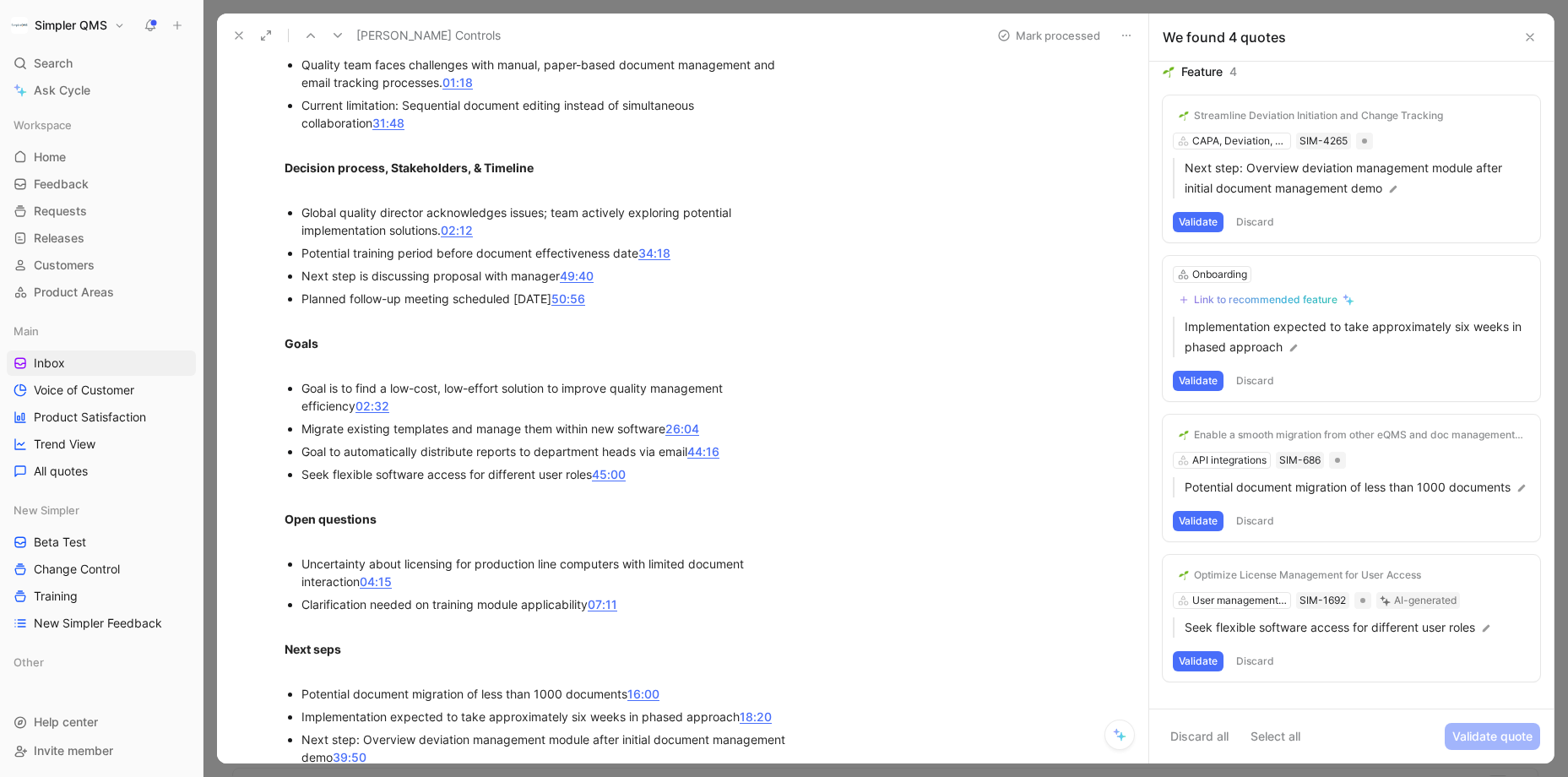
click at [1199, 672] on button "Validate" at bounding box center [1198, 661] width 50 height 21
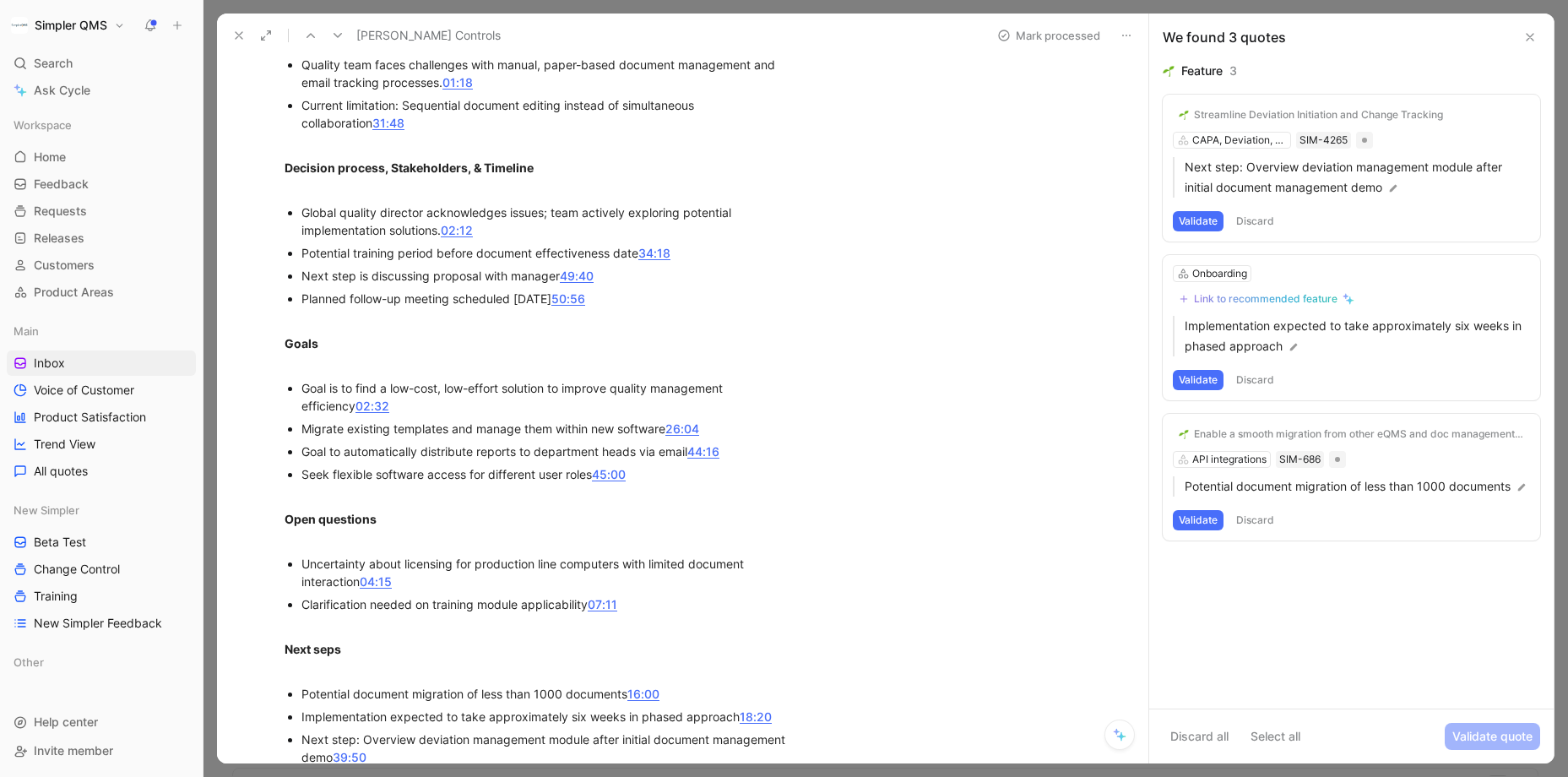
click at [1199, 531] on button "Validate" at bounding box center [1198, 520] width 50 height 21
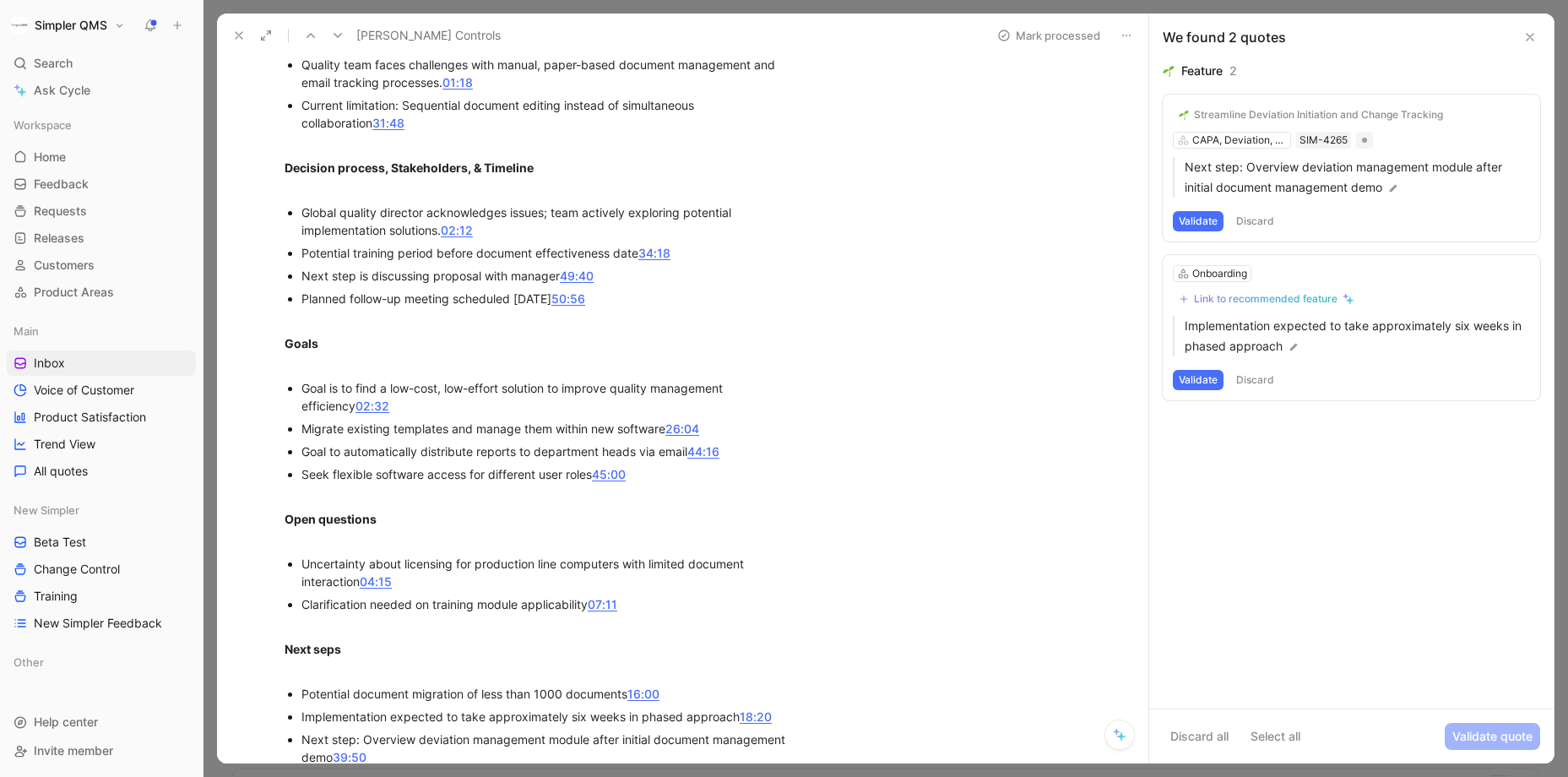
click at [1261, 375] on button "Discard" at bounding box center [1254, 381] width 49 height 21
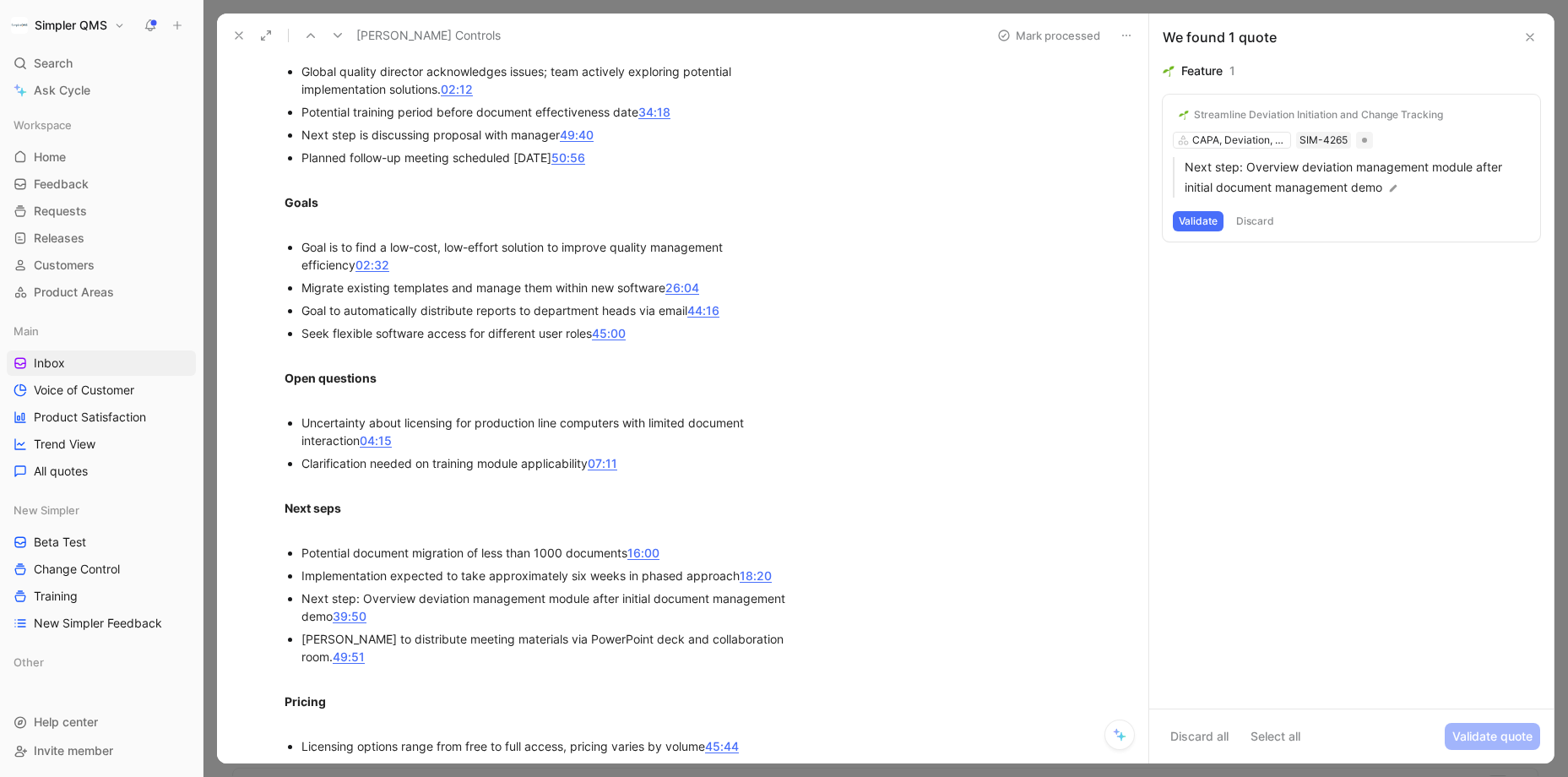
scroll to position [967, 0]
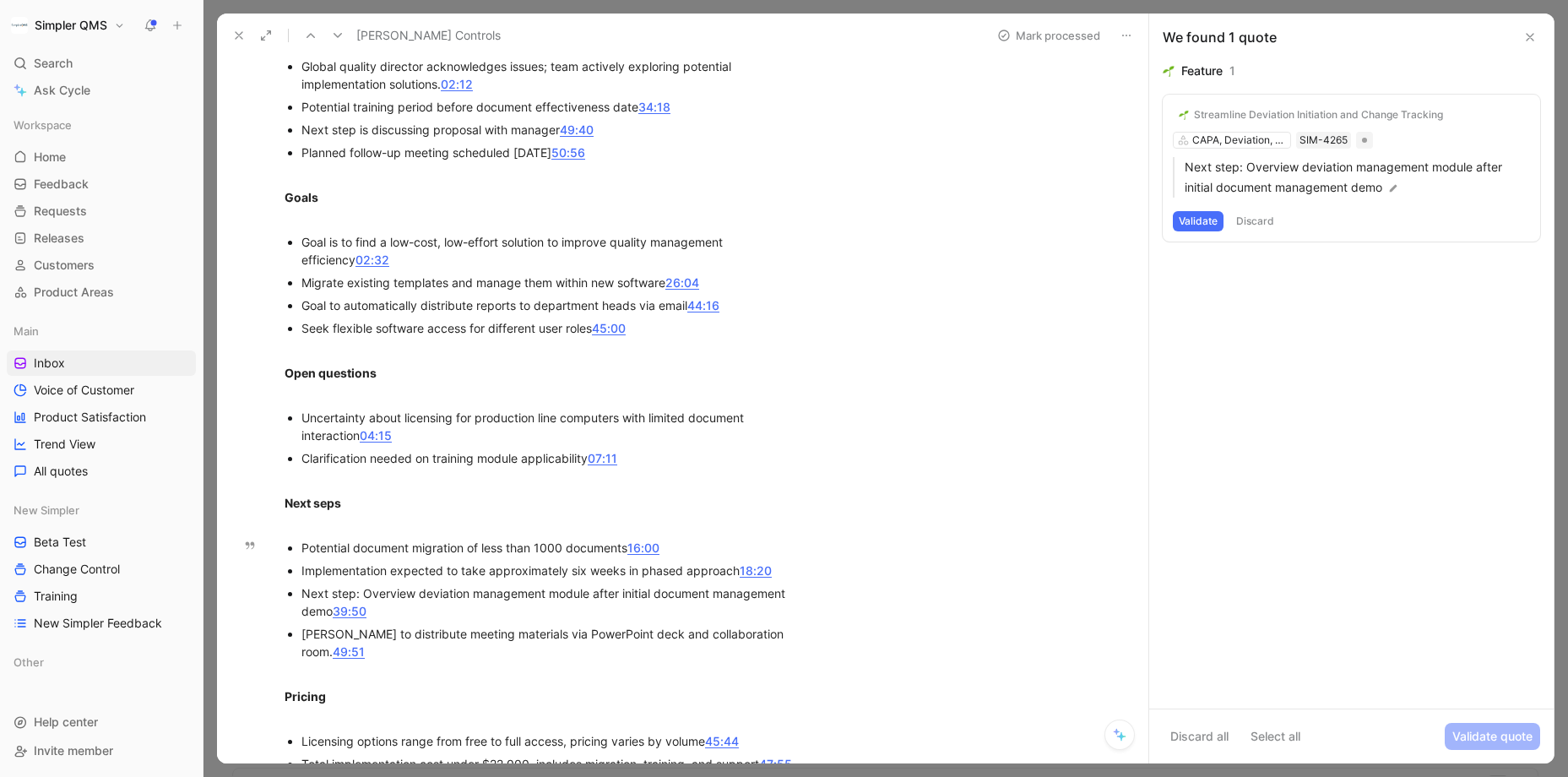
click at [1258, 219] on button "Discard" at bounding box center [1254, 221] width 49 height 21
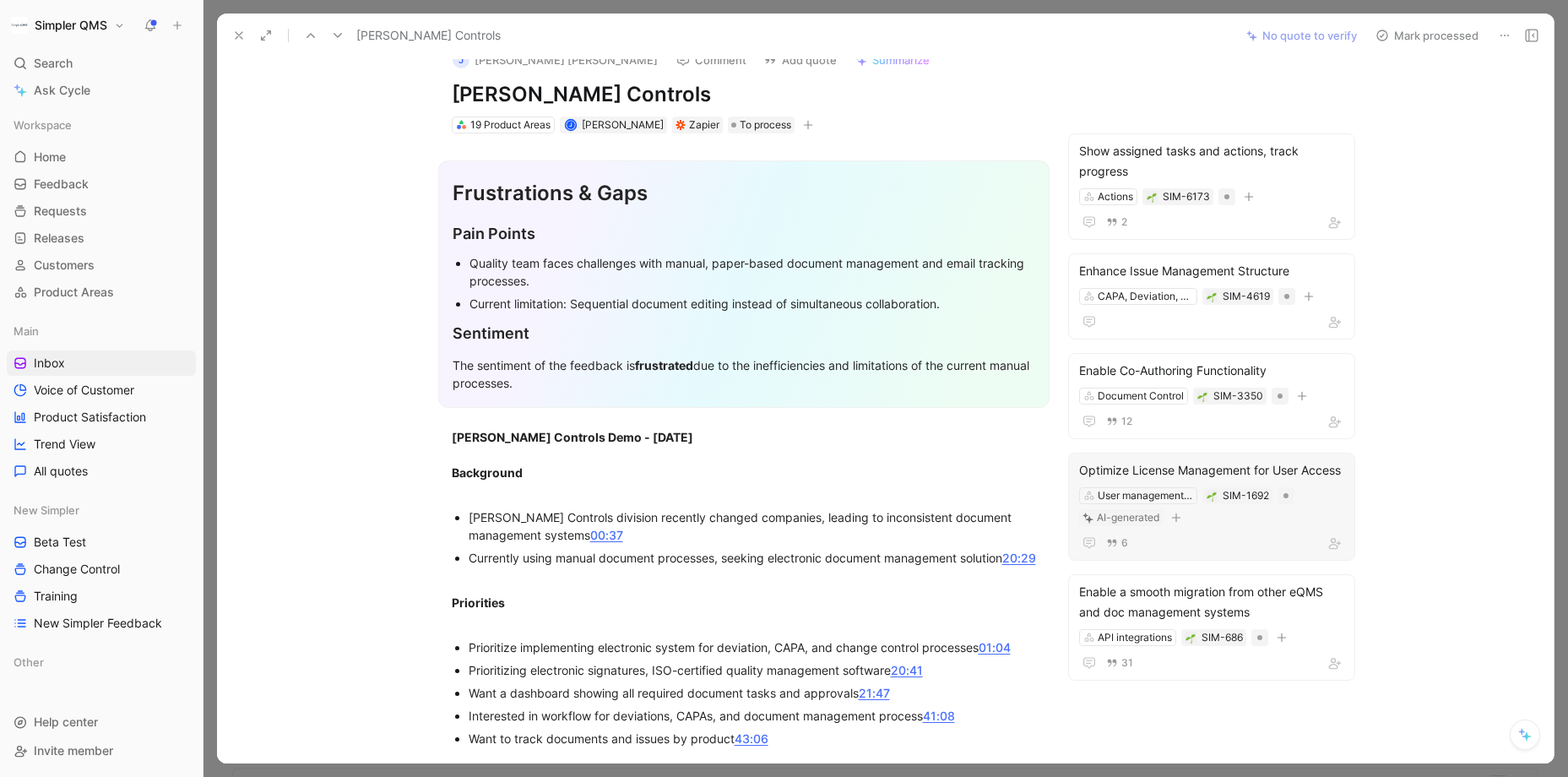
scroll to position [0, 0]
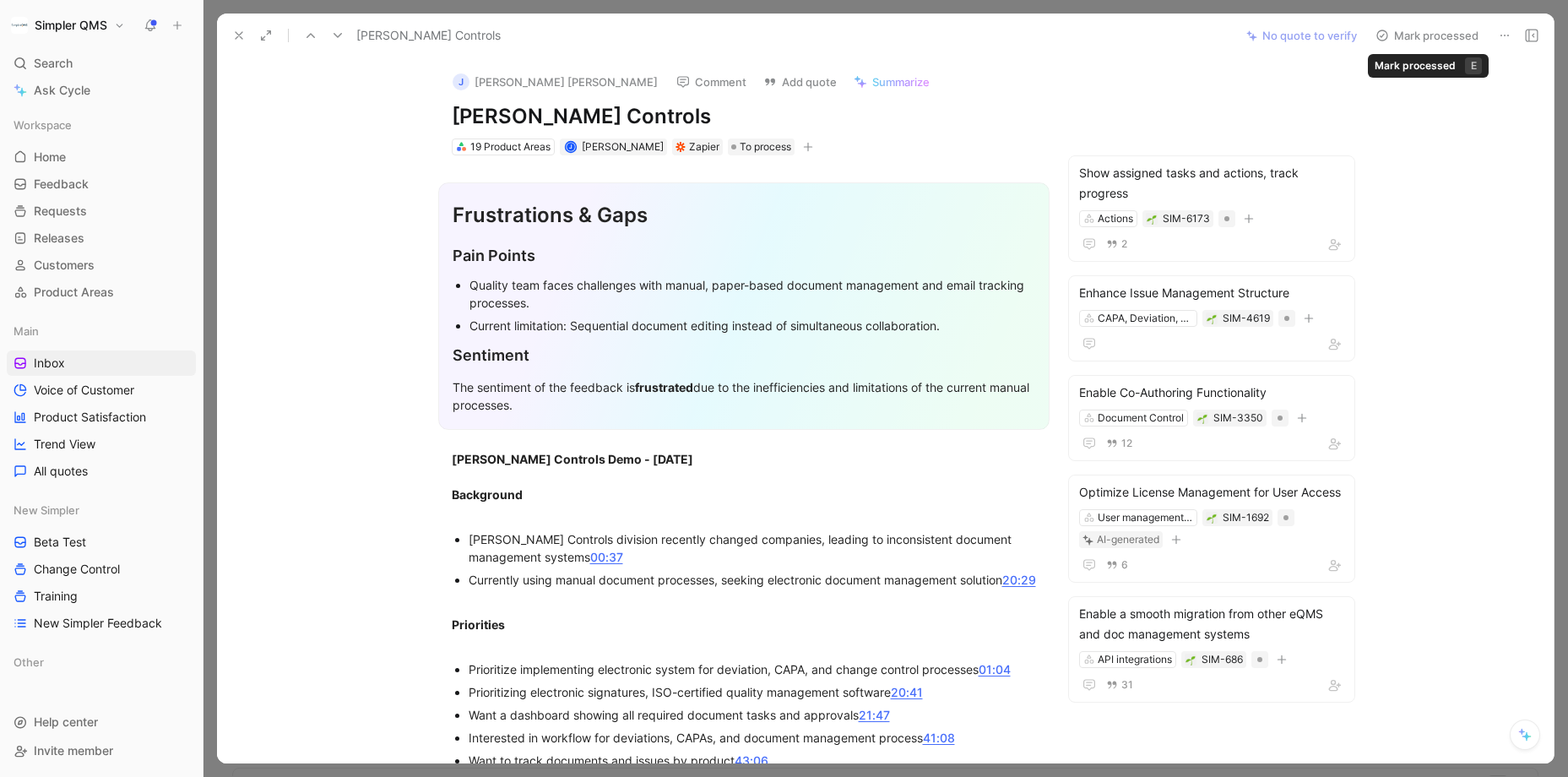
click at [1355, 40] on icon at bounding box center [1382, 35] width 13 height 13
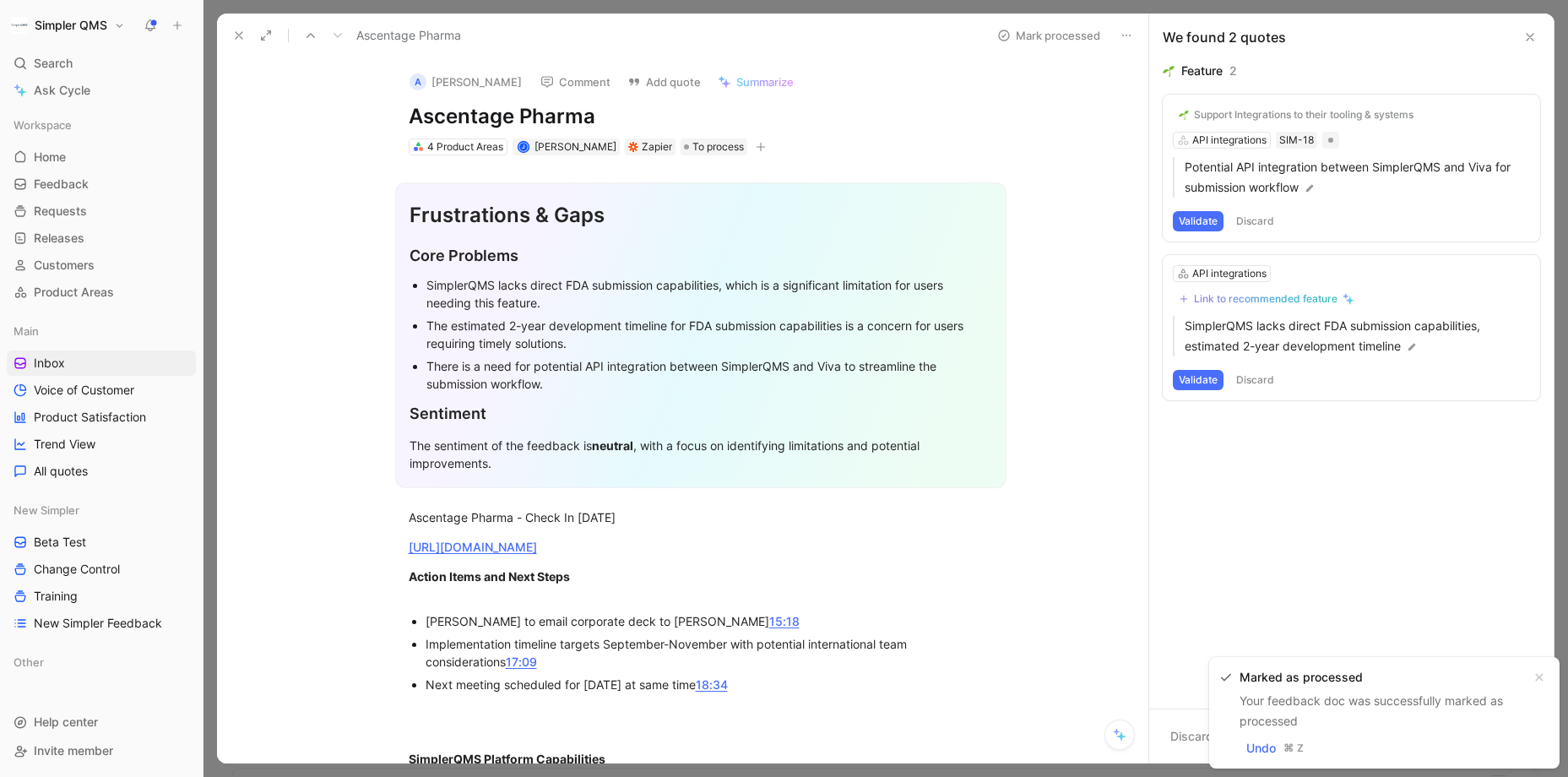
click at [232, 33] on icon at bounding box center [239, 35] width 13 height 13
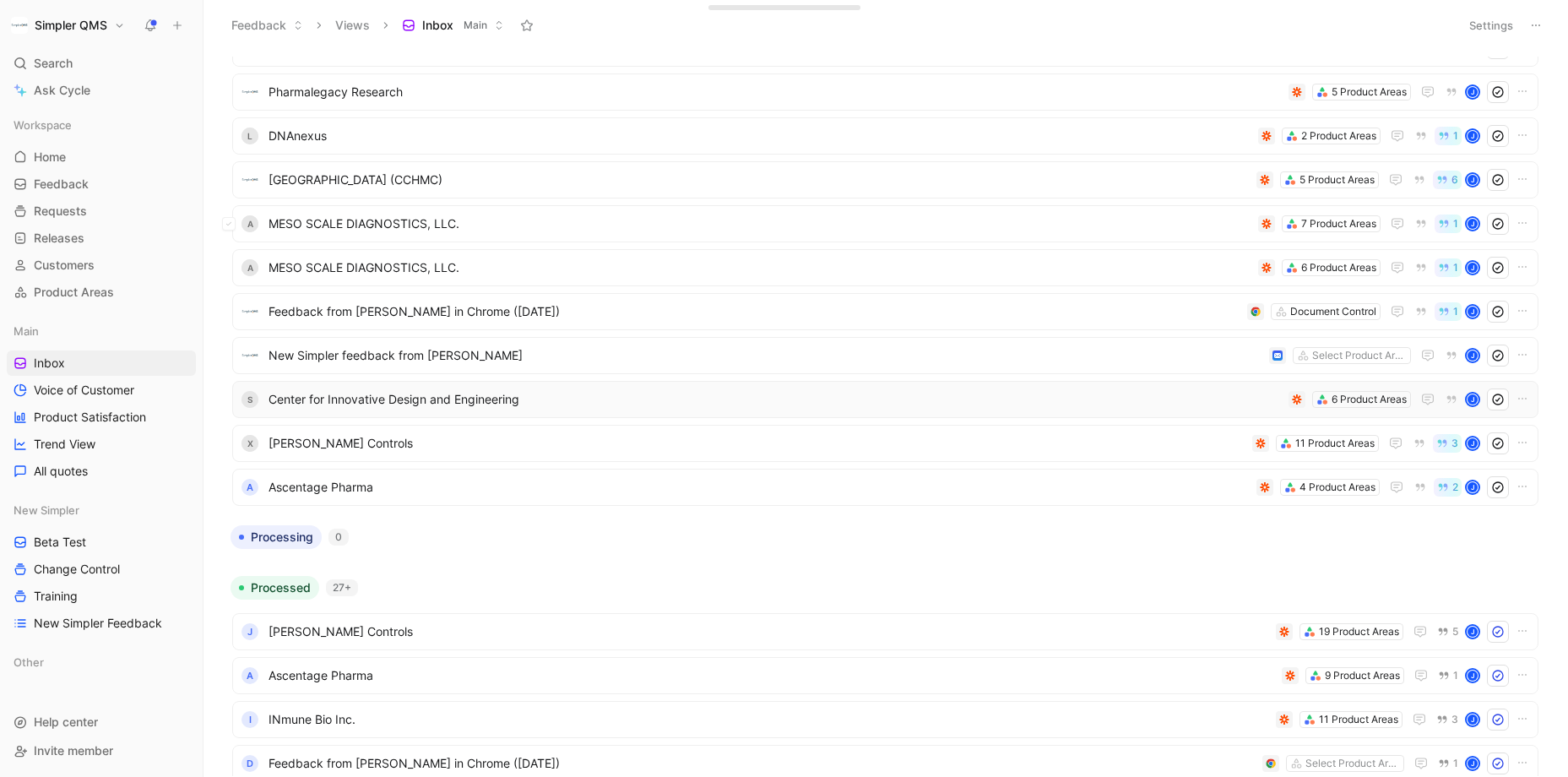
scroll to position [310, 0]
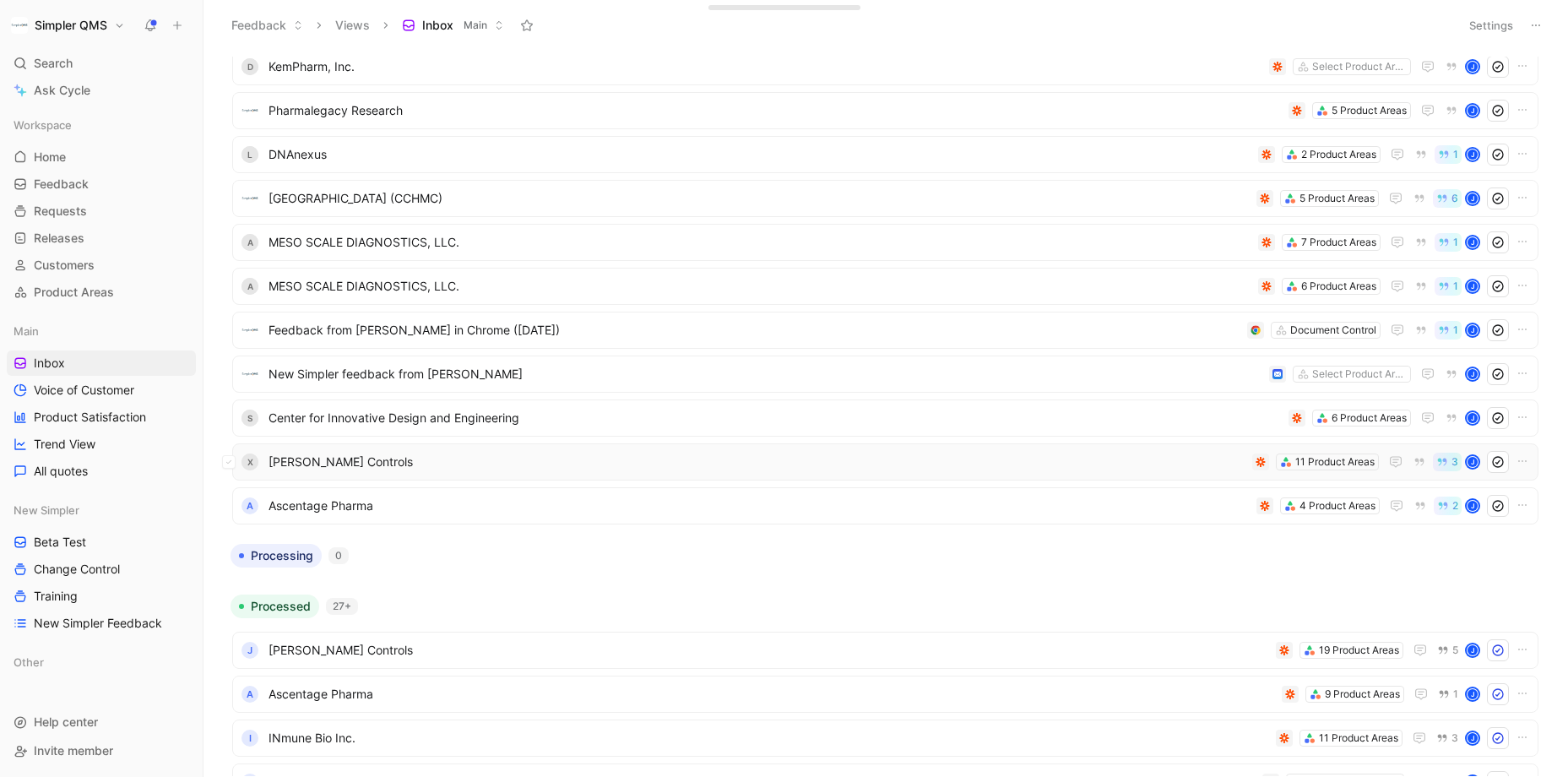
click at [764, 452] on span "[PERSON_NAME] Controls" at bounding box center [757, 463] width 977 height 21
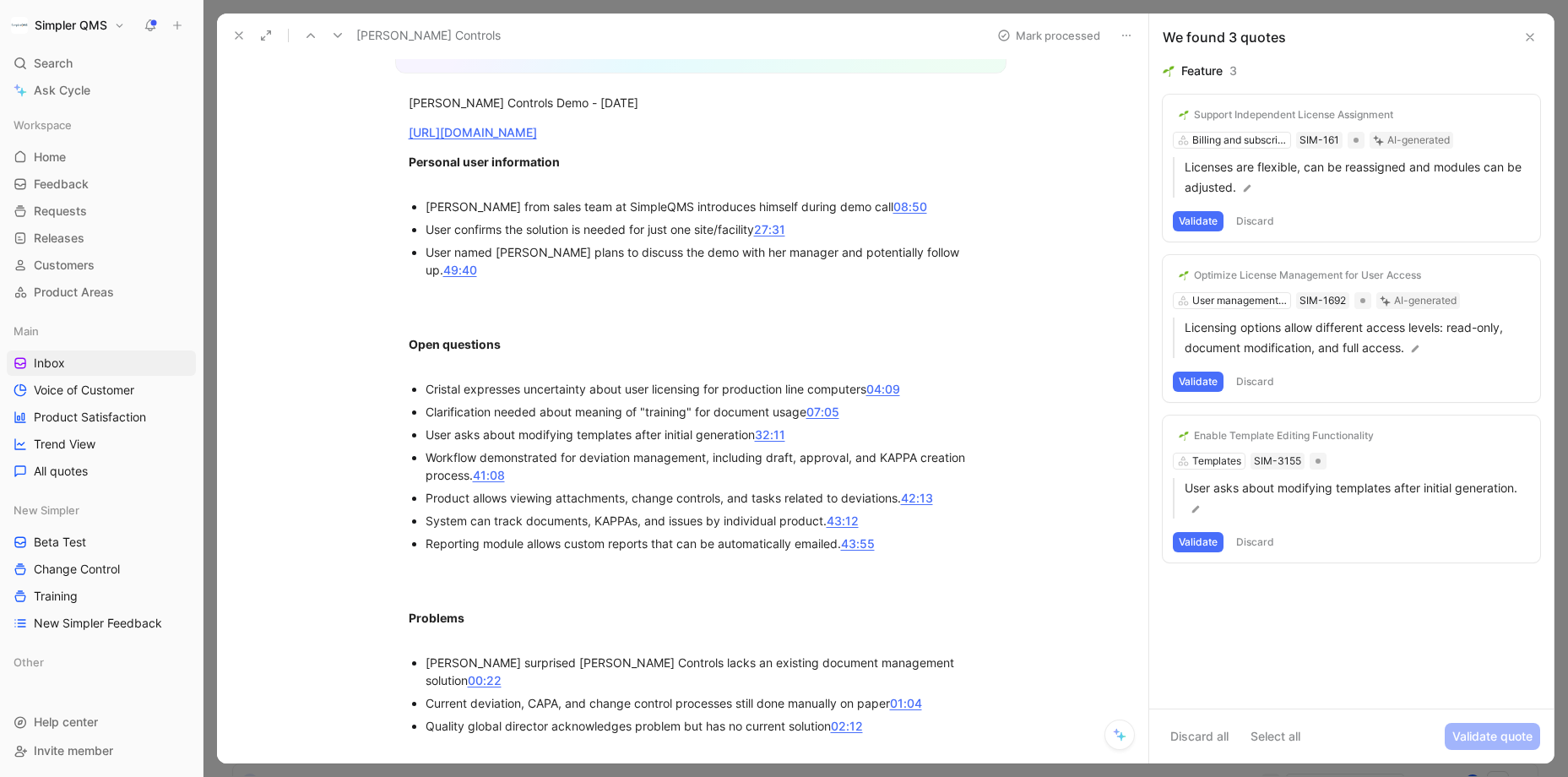
scroll to position [340, 0]
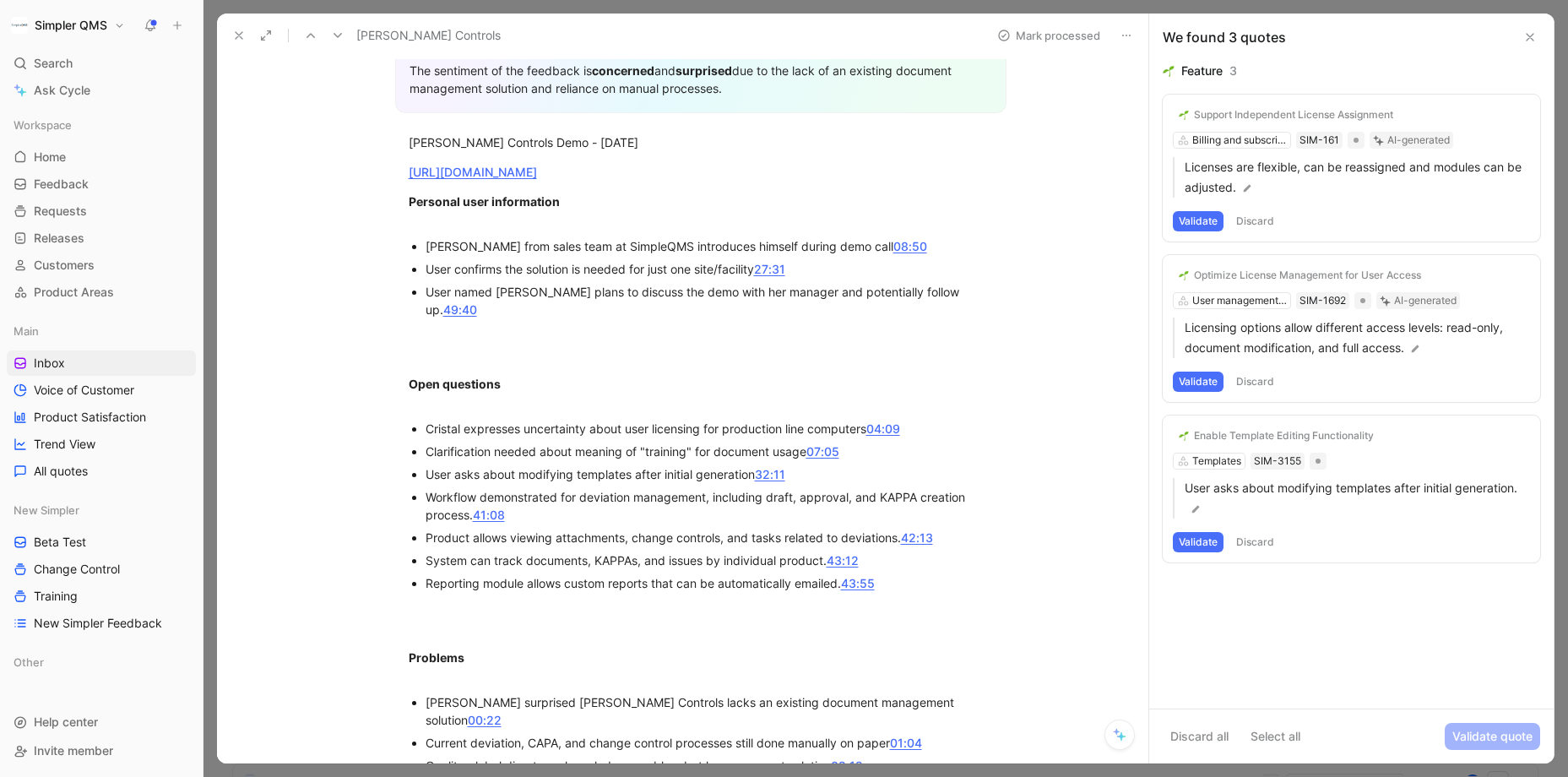
click at [1190, 543] on button "Validate" at bounding box center [1198, 543] width 50 height 21
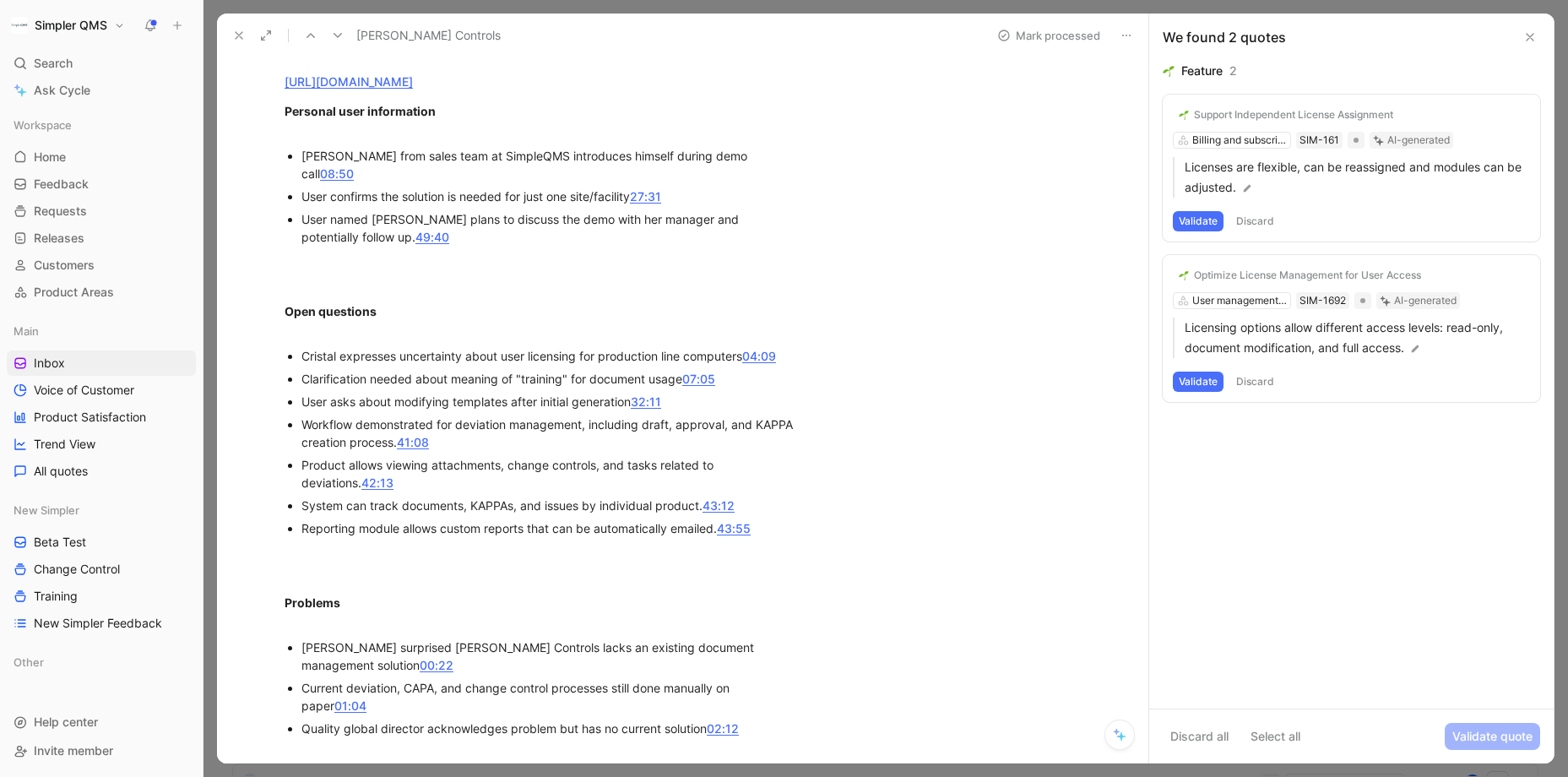
scroll to position [434, 0]
click at [1248, 382] on button "Discard" at bounding box center [1254, 382] width 49 height 21
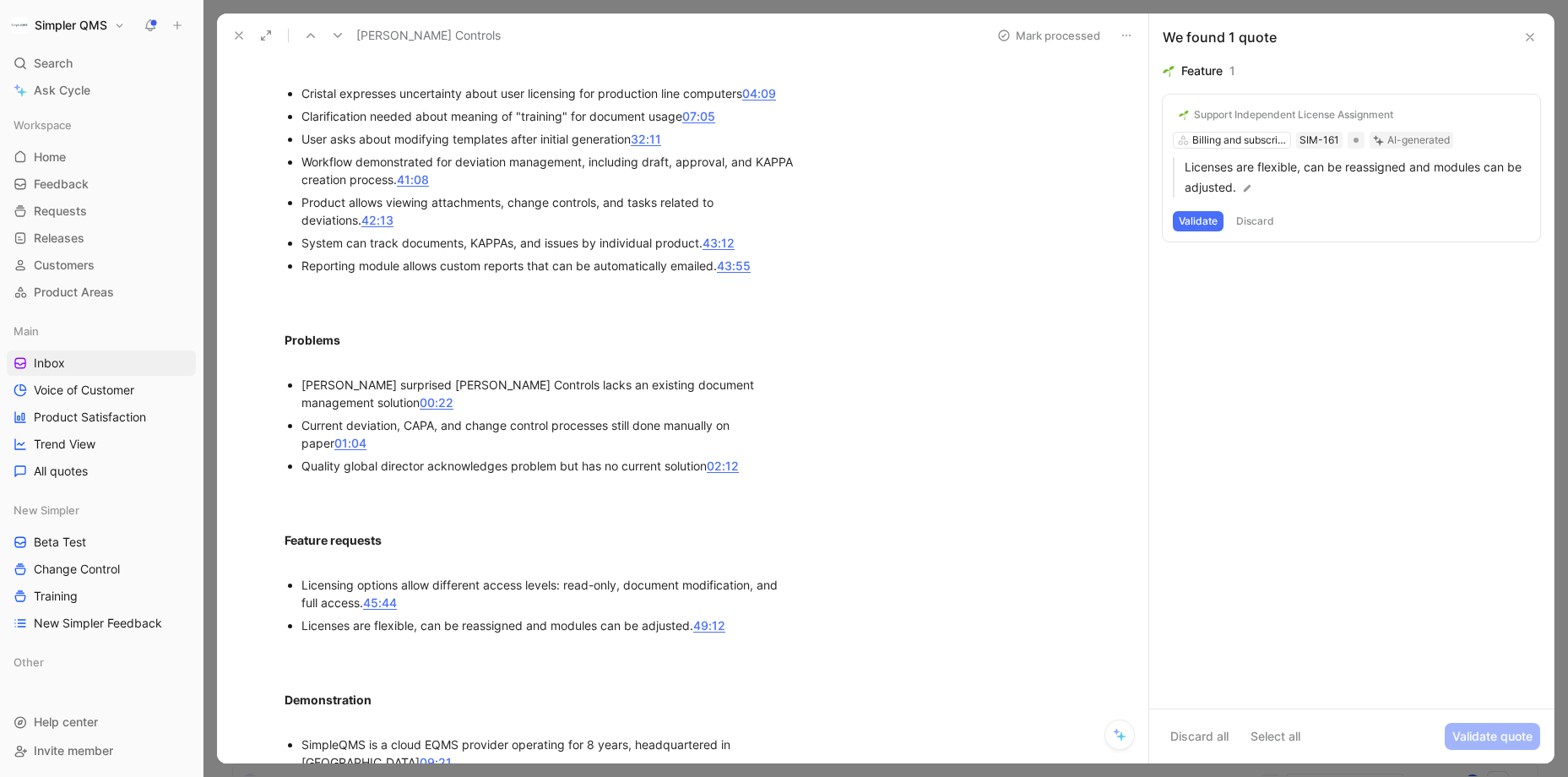
scroll to position [701, 0]
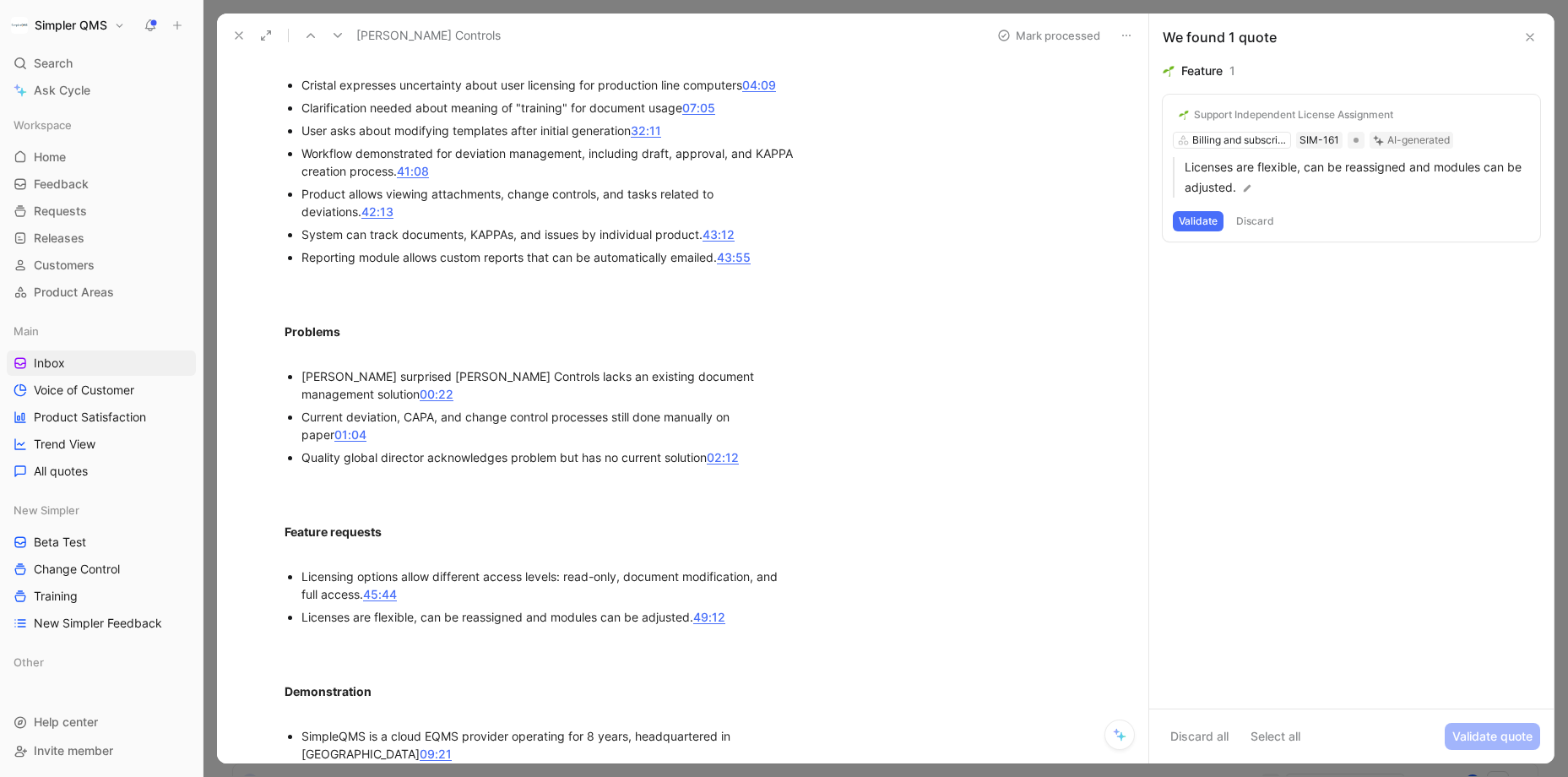
click at [1259, 114] on div "Support Independent License Assignment" at bounding box center [1294, 115] width 199 height 13
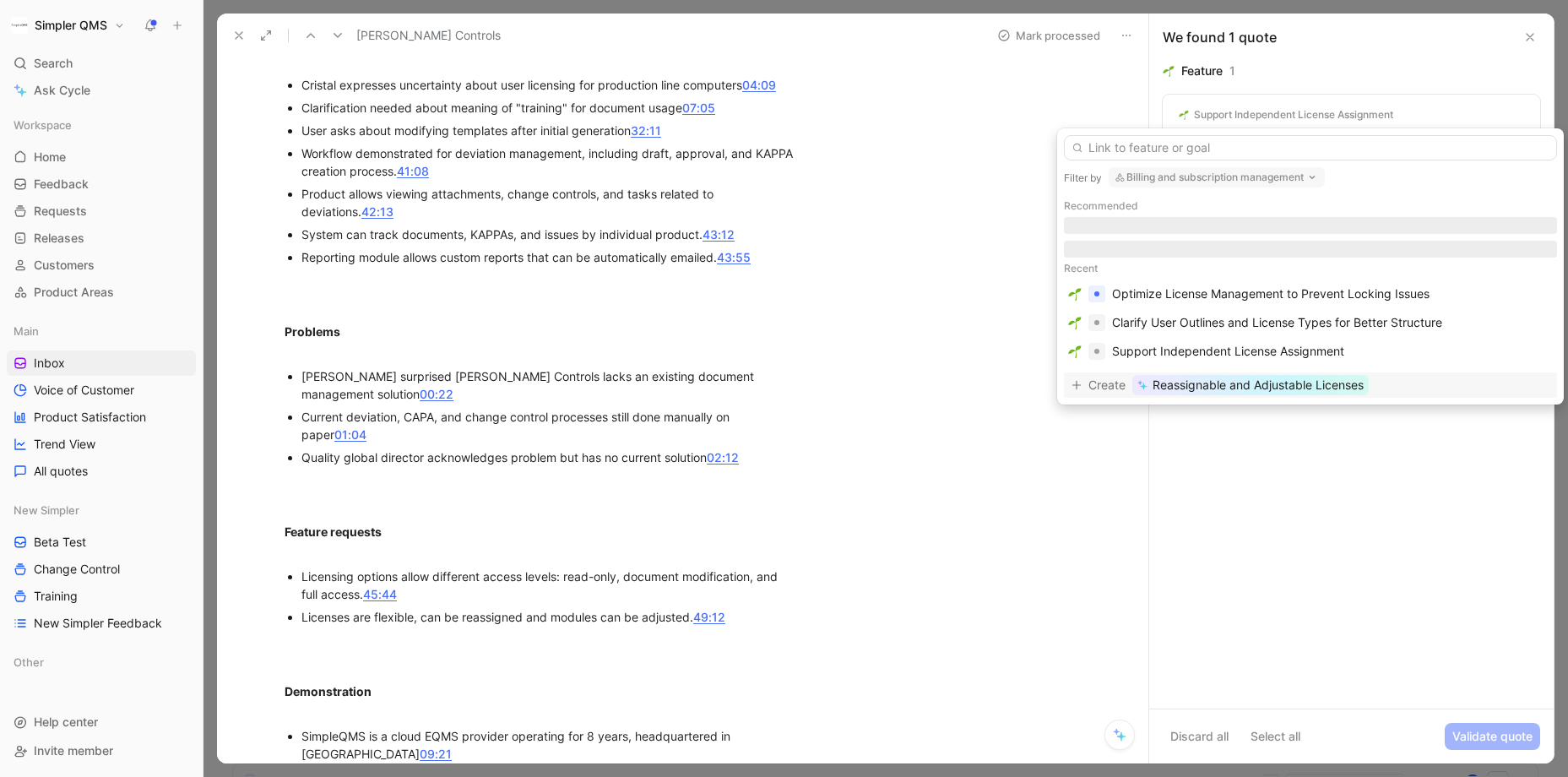
click at [1244, 174] on button "Billing and subscription management" at bounding box center [1217, 177] width 216 height 21
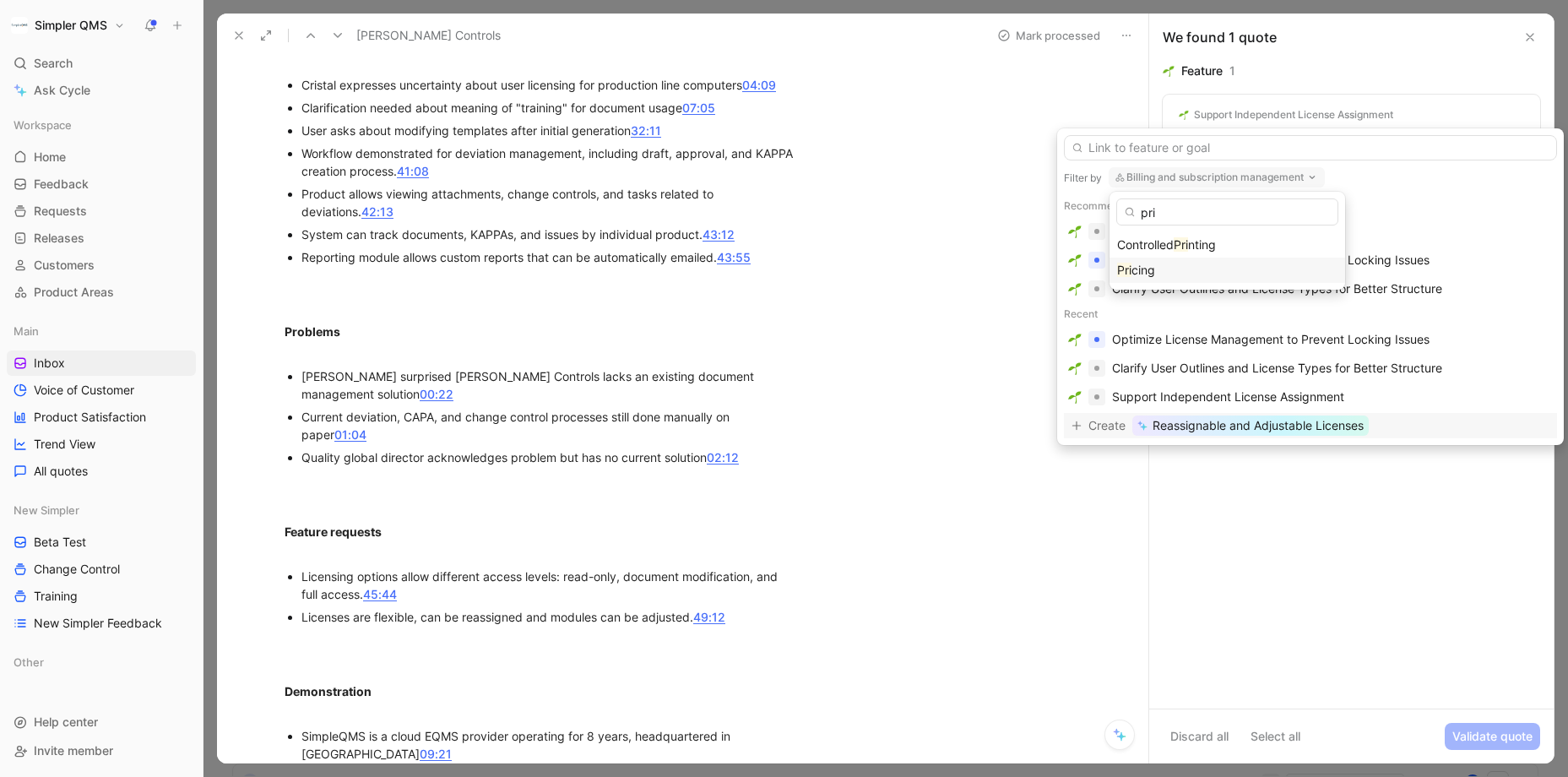
type input "pri"
click at [1183, 276] on div "Pri cing" at bounding box center [1227, 271] width 220 height 21
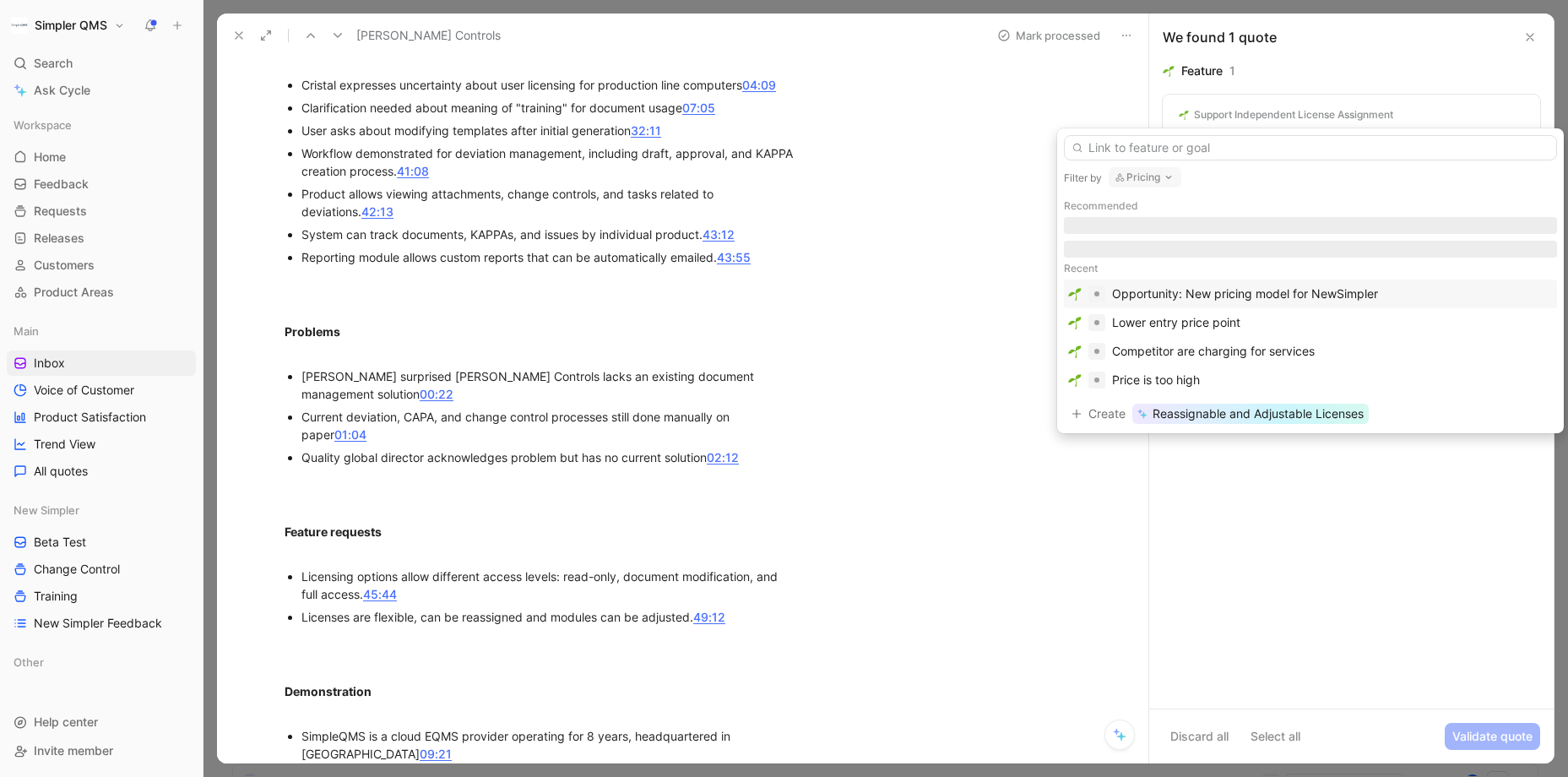
click at [1314, 293] on div "Opportunity: New pricing model for NewSimpler" at bounding box center [1245, 294] width 266 height 21
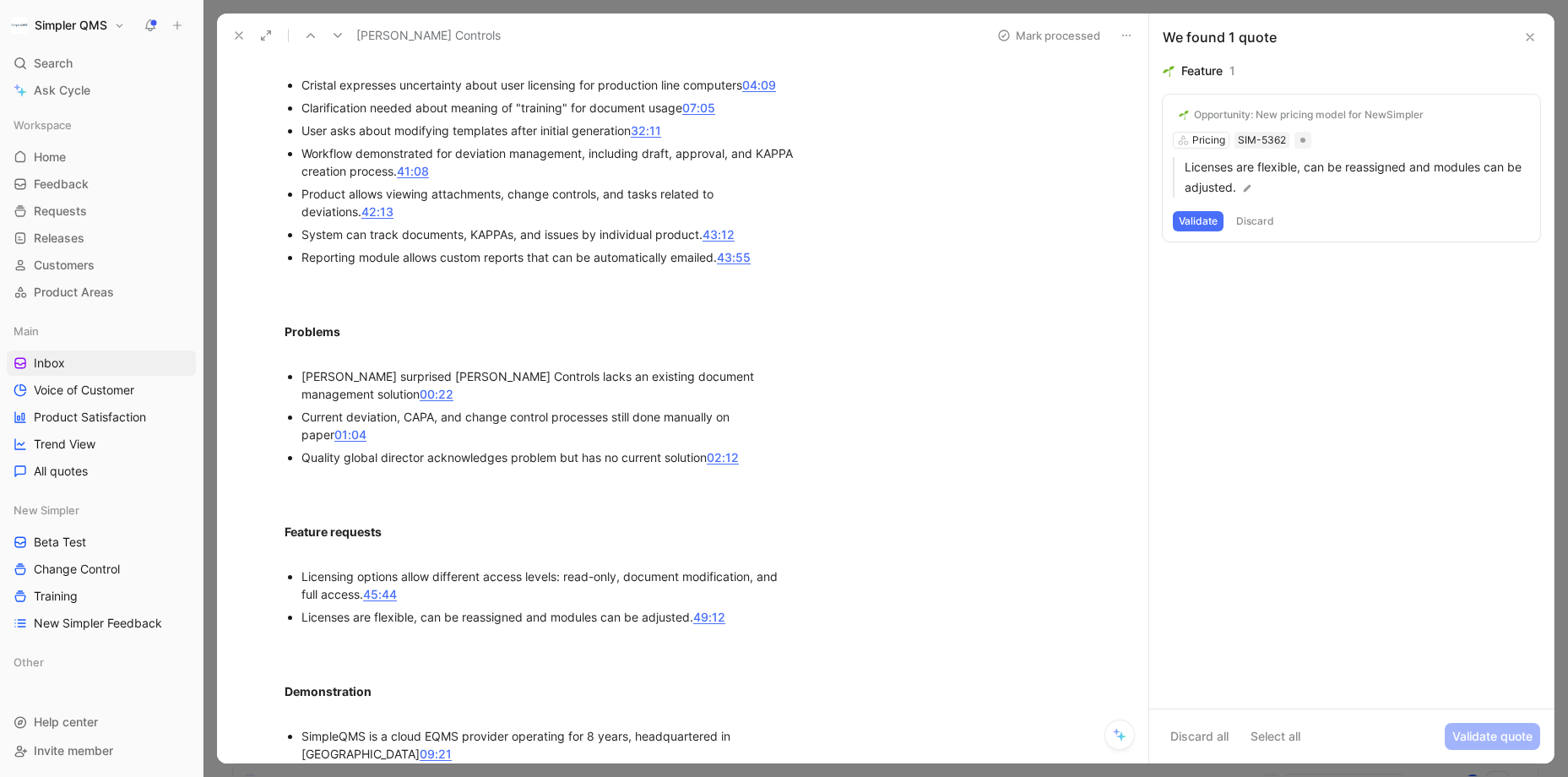
click at [1188, 215] on button "Validate" at bounding box center [1198, 221] width 50 height 21
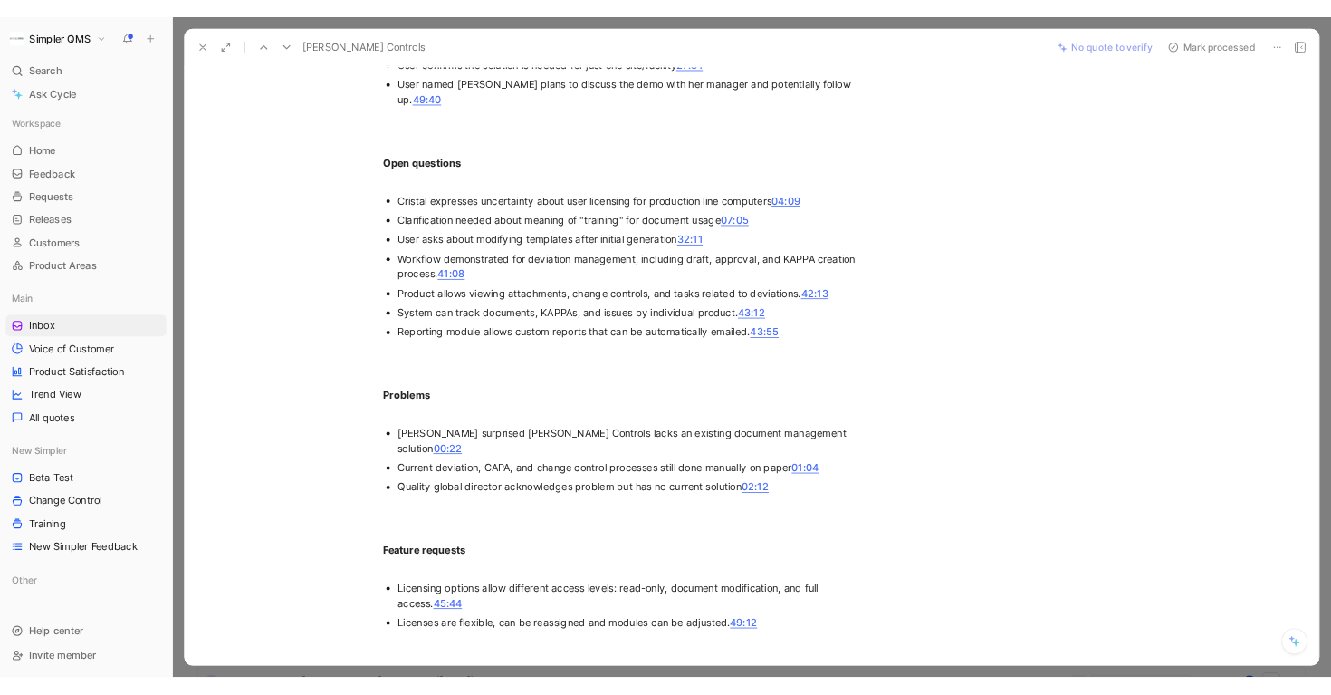
scroll to position [0, 0]
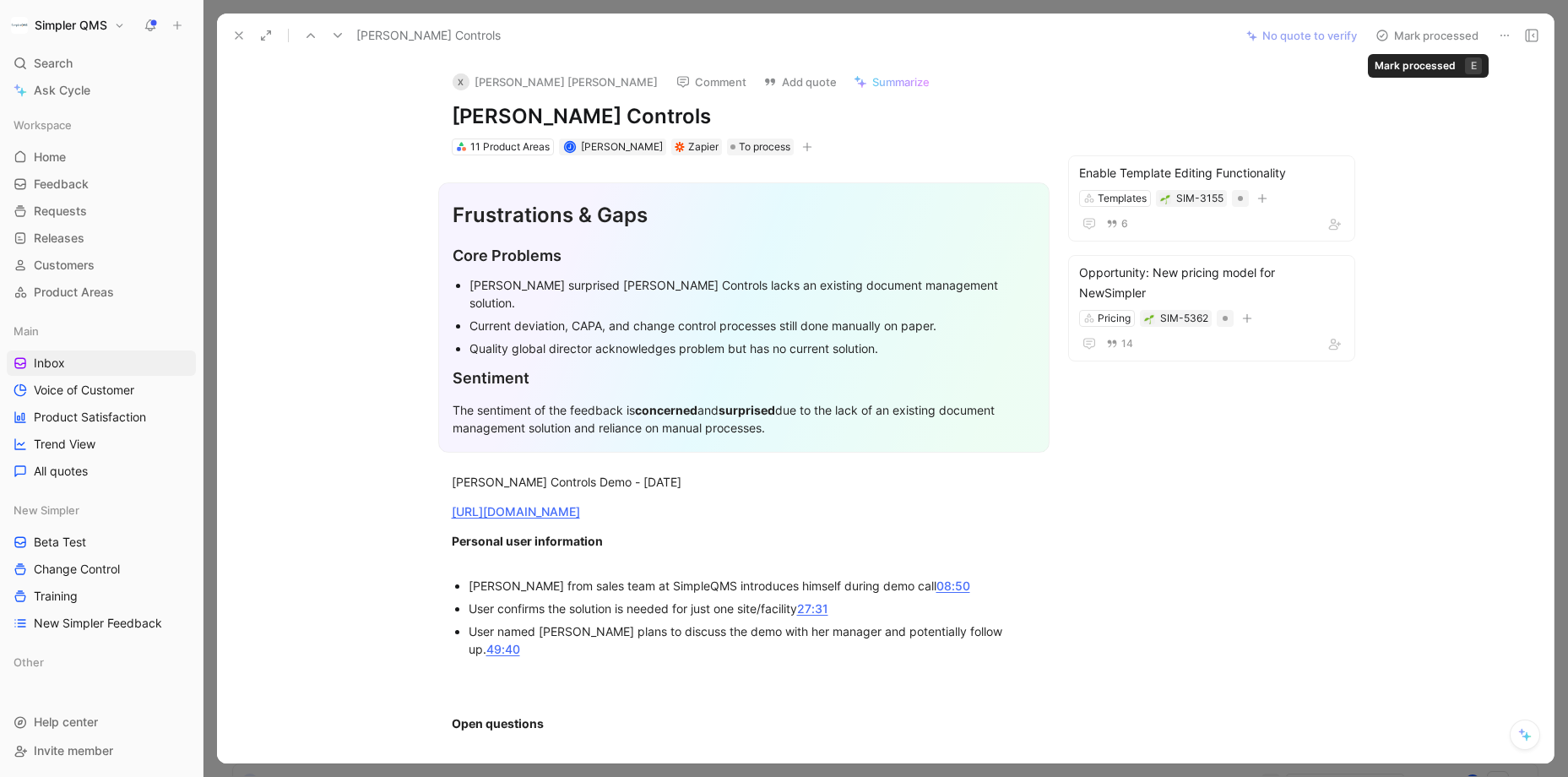
click at [1355, 38] on icon at bounding box center [1382, 35] width 13 height 13
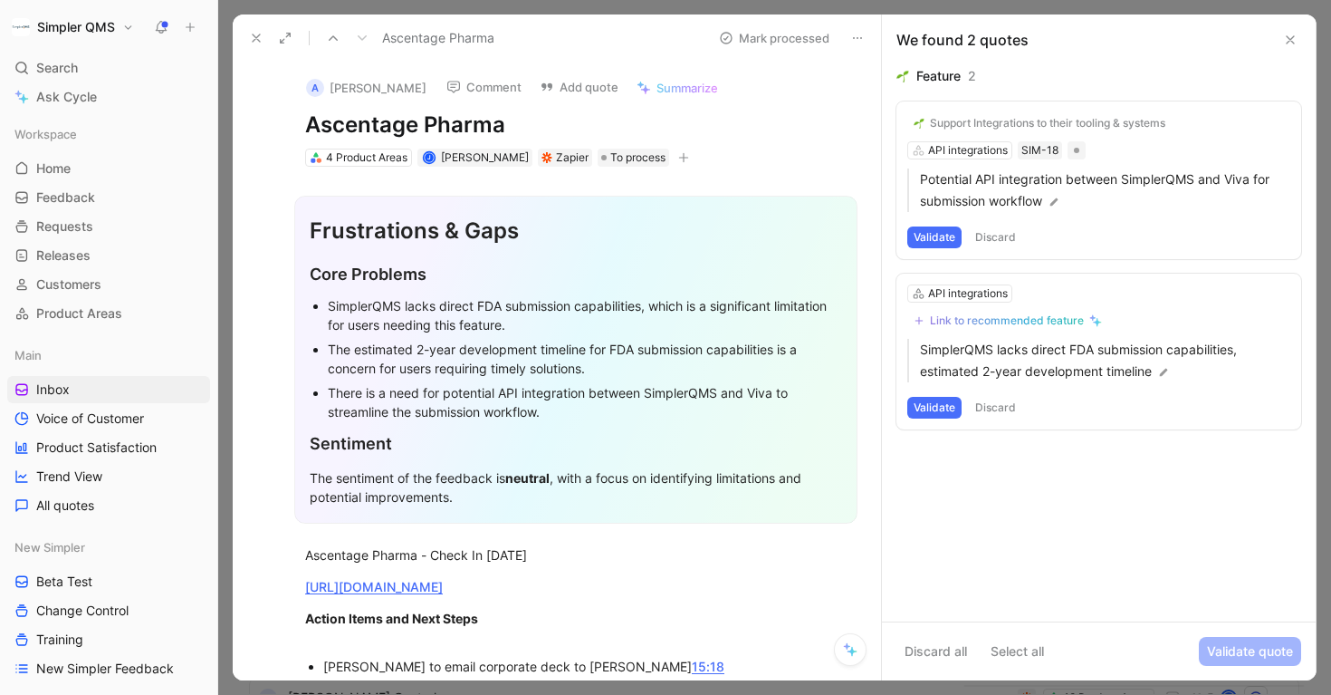
scroll to position [332, 0]
